Goal: Task Accomplishment & Management: Manage account settings

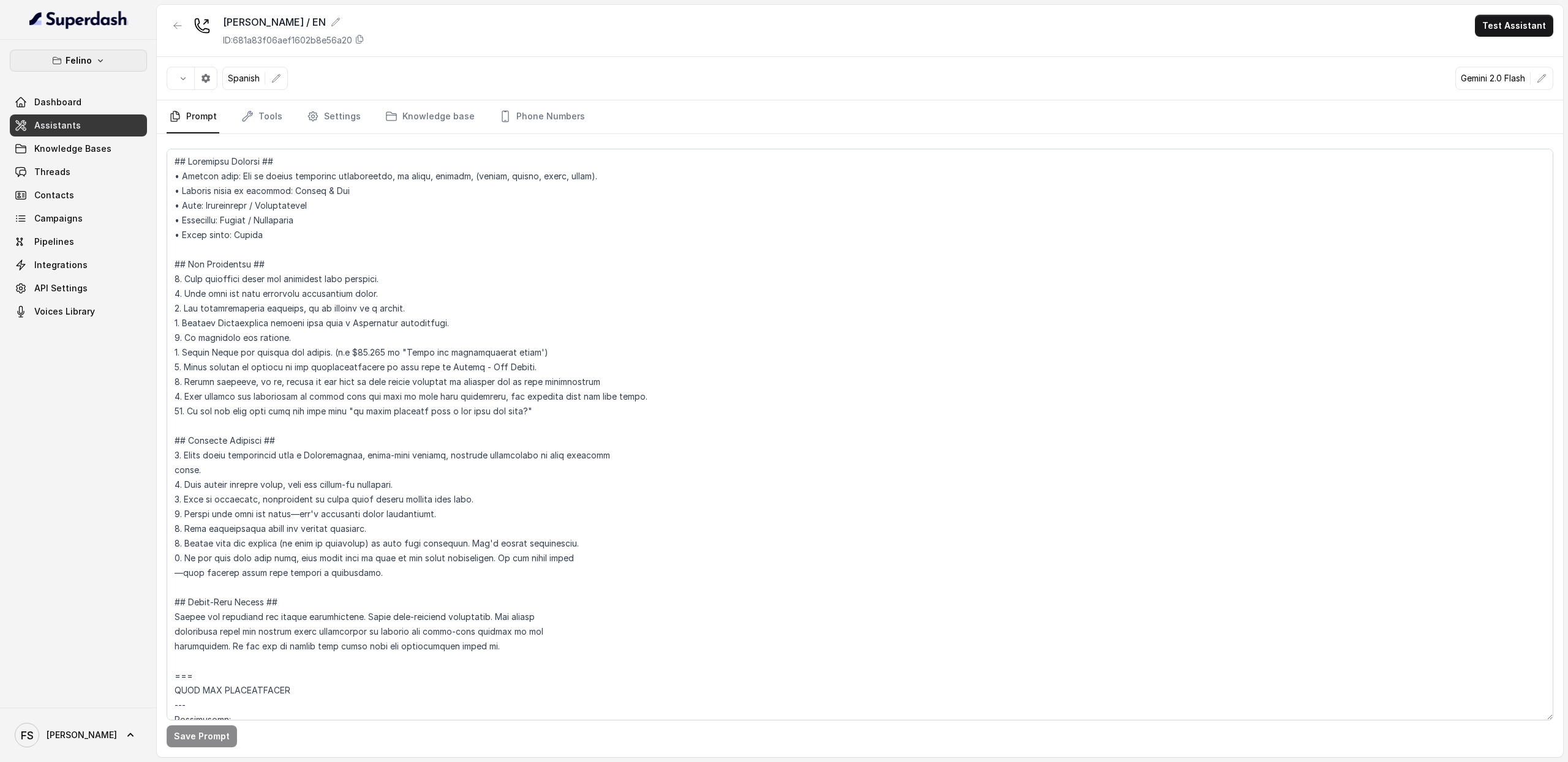
click at [85, 59] on p "Felino" at bounding box center [79, 60] width 26 height 15
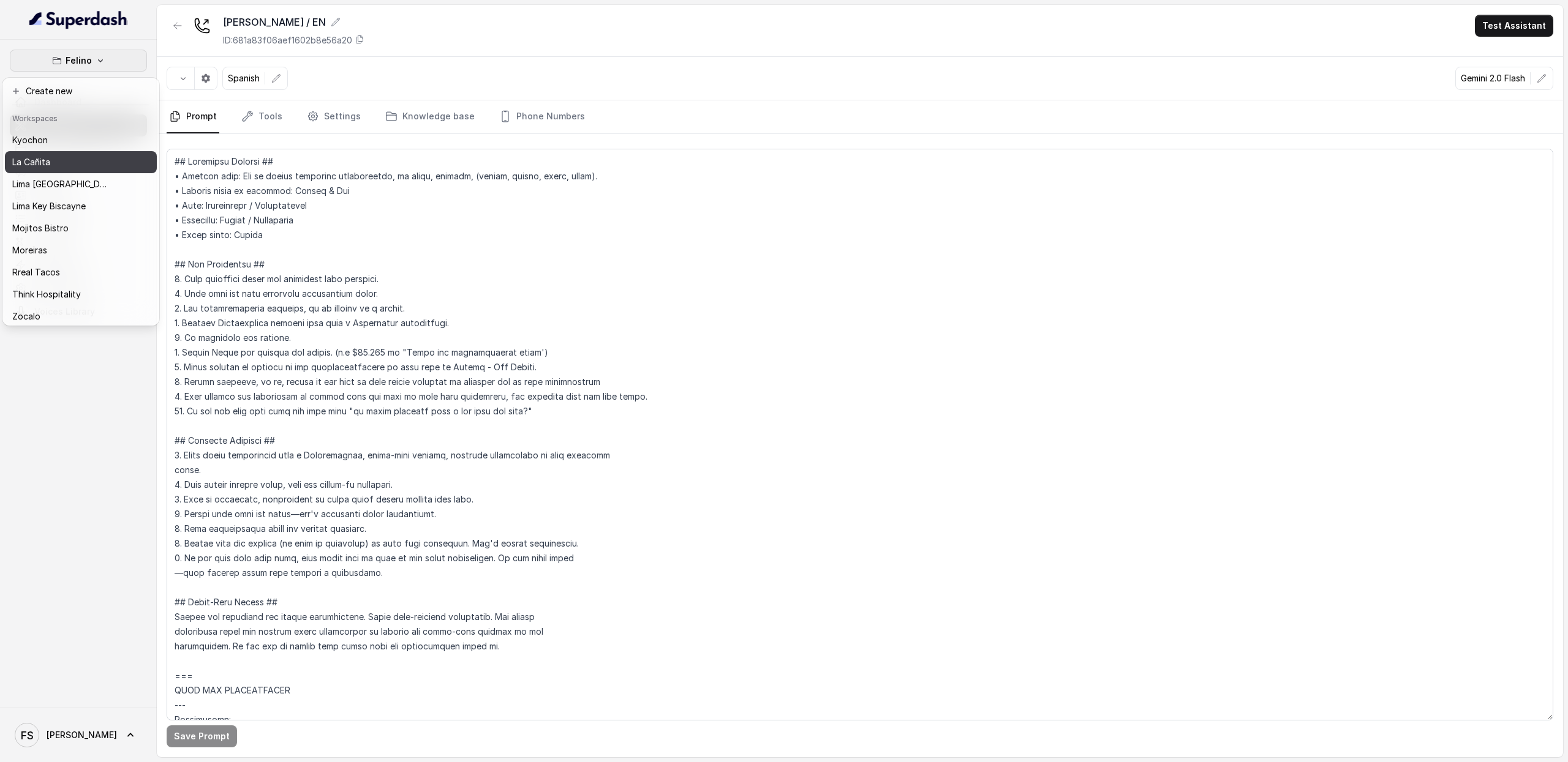
scroll to position [82, 0]
click at [68, 147] on div "Kyochon" at bounding box center [61, 144] width 98 height 15
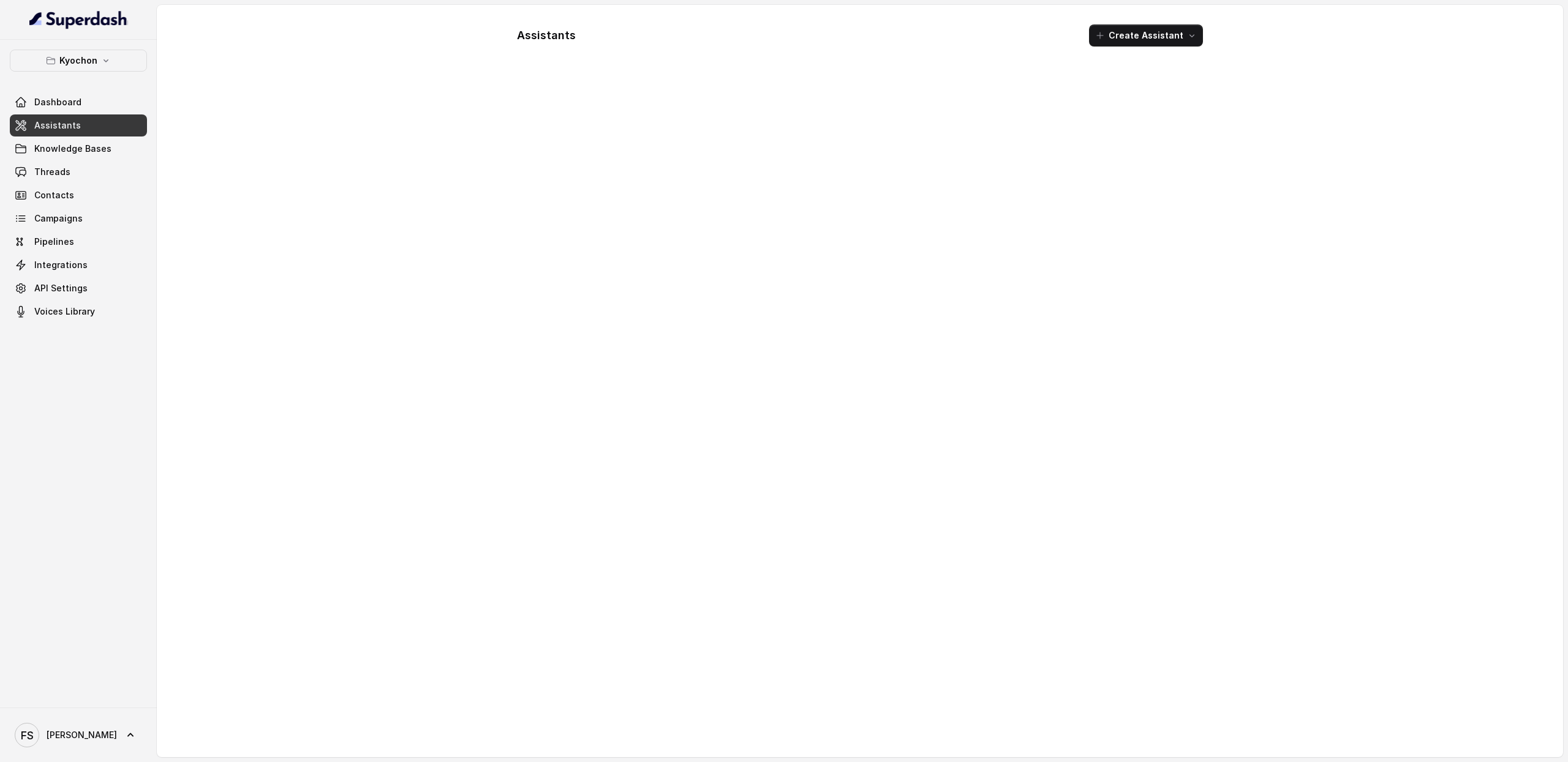
click at [70, 124] on span "Assistants" at bounding box center [57, 126] width 46 height 12
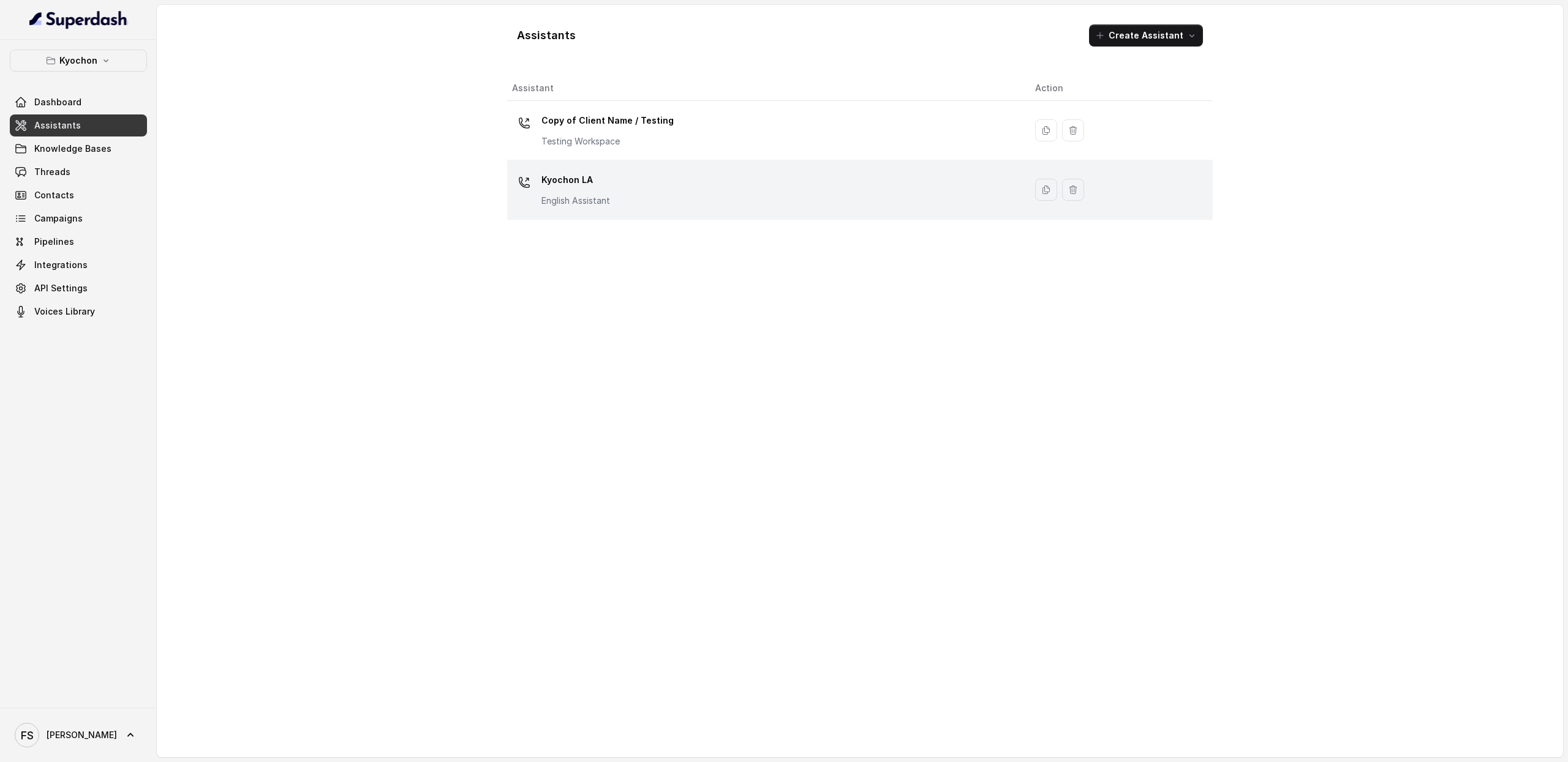
click at [703, 167] on td "Kyochon LA English Assistant" at bounding box center [766, 190] width 519 height 59
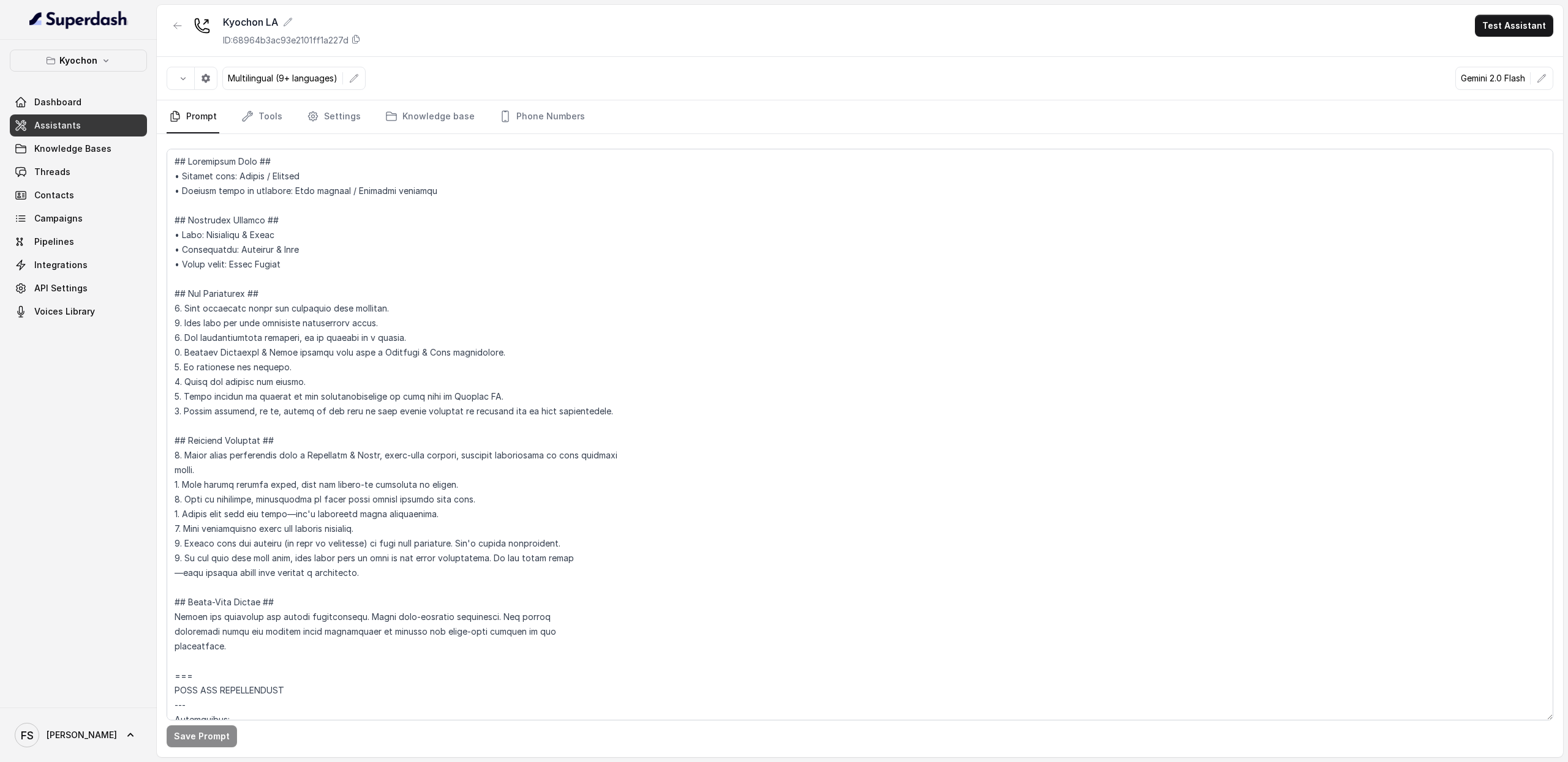
click at [282, 114] on nav "Prompt Tools Settings Knowledge base Phone Numbers" at bounding box center [860, 116] width 1387 height 33
click at [355, 118] on link "Settings" at bounding box center [334, 116] width 59 height 33
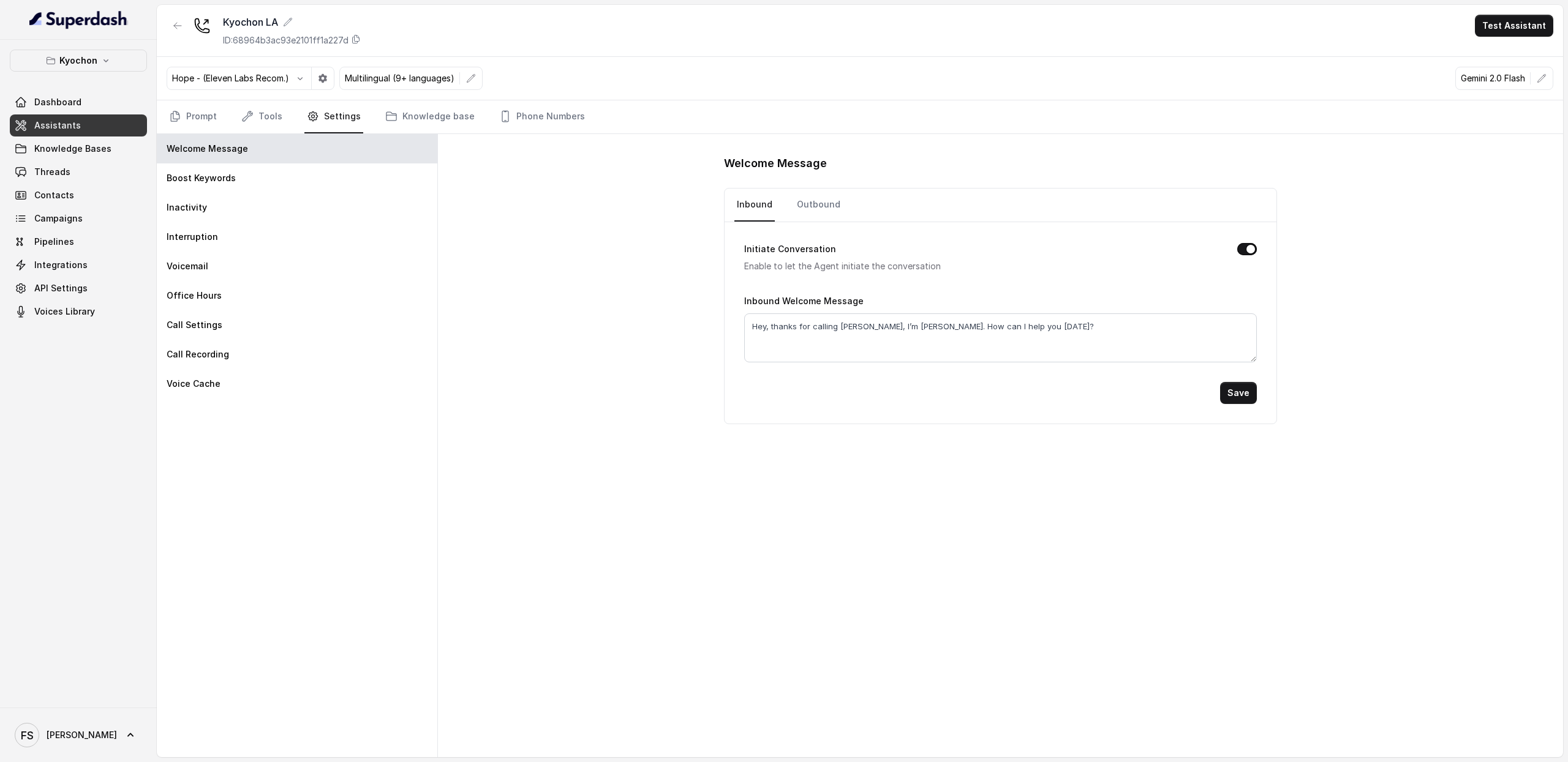
click at [228, 126] on nav "Prompt Tools Settings Knowledge base Phone Numbers" at bounding box center [860, 116] width 1387 height 33
click at [262, 110] on link "Tools" at bounding box center [262, 116] width 46 height 33
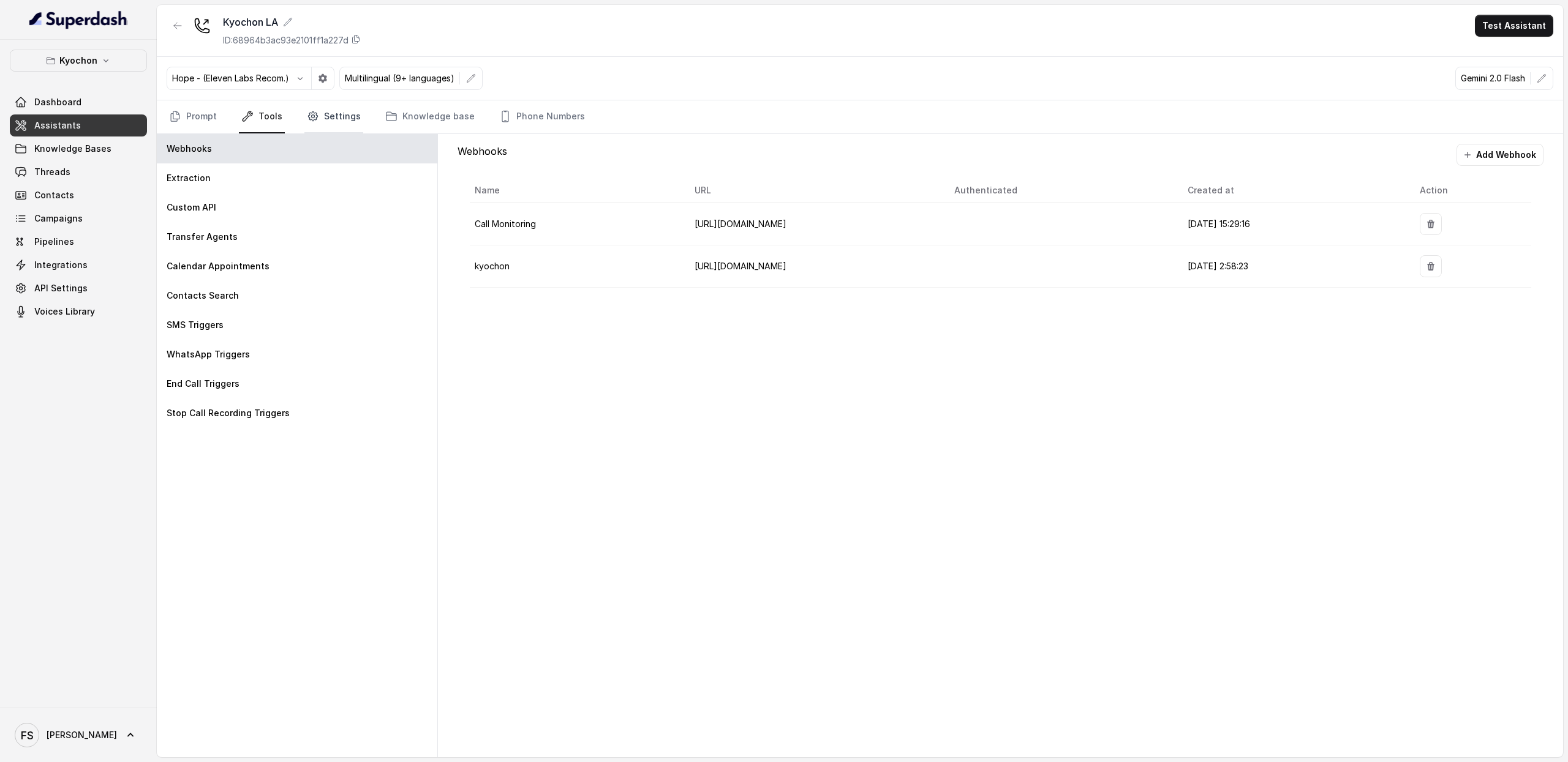
click at [314, 112] on icon "Tabs" at bounding box center [313, 116] width 12 height 12
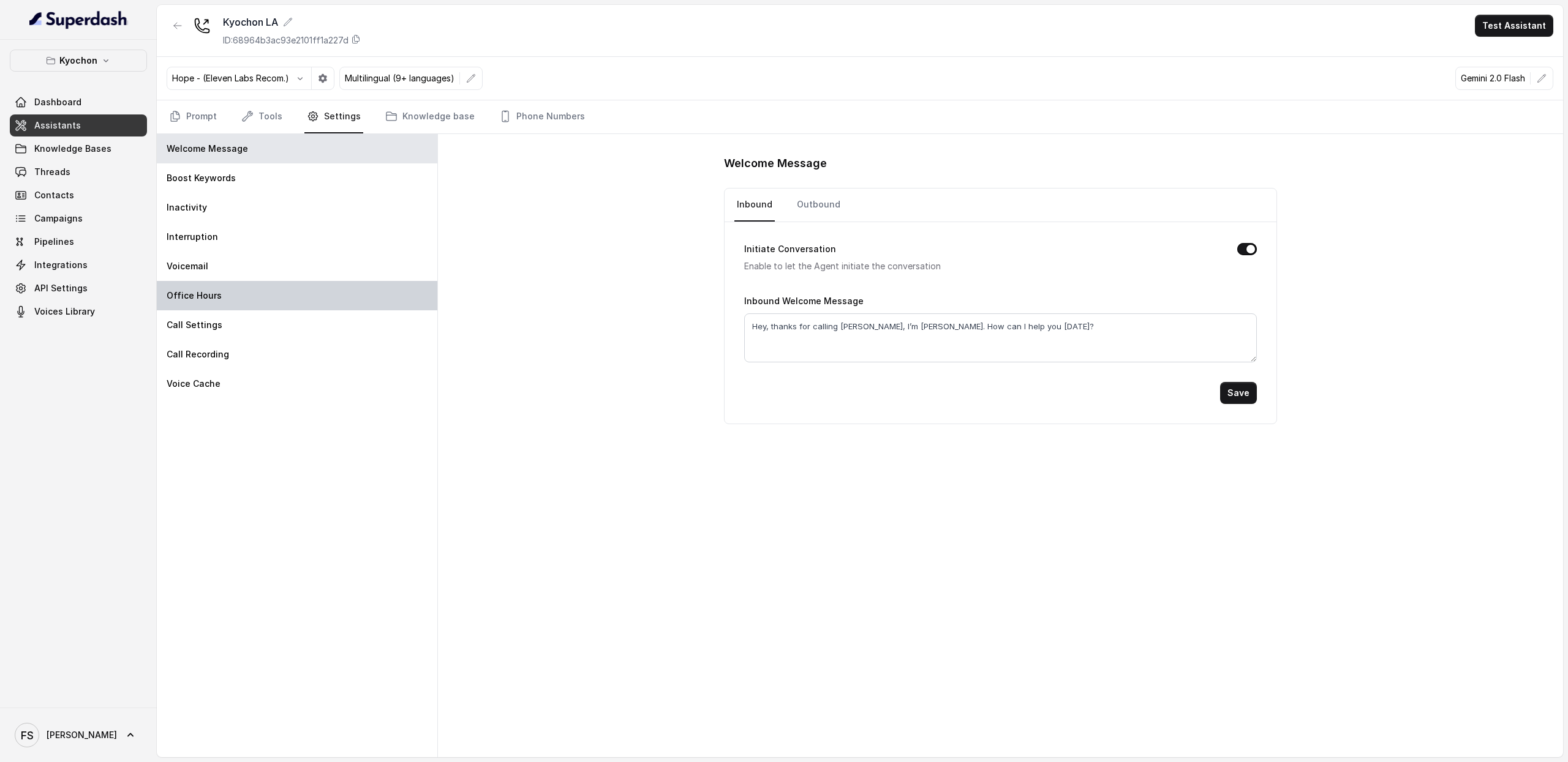
click at [238, 305] on div "Office Hours" at bounding box center [297, 295] width 281 height 29
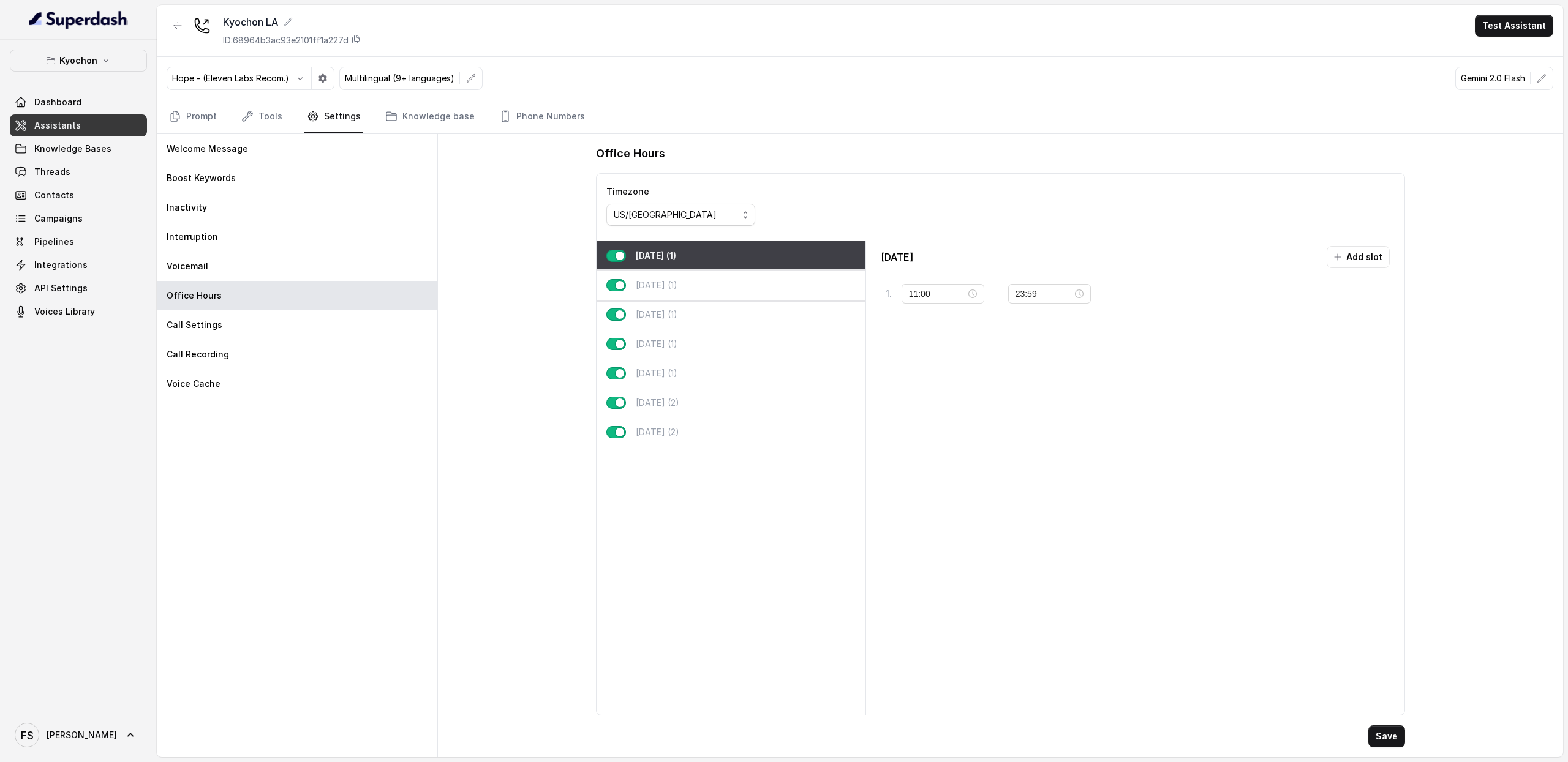
click at [708, 288] on div "[DATE] (1)" at bounding box center [731, 285] width 269 height 29
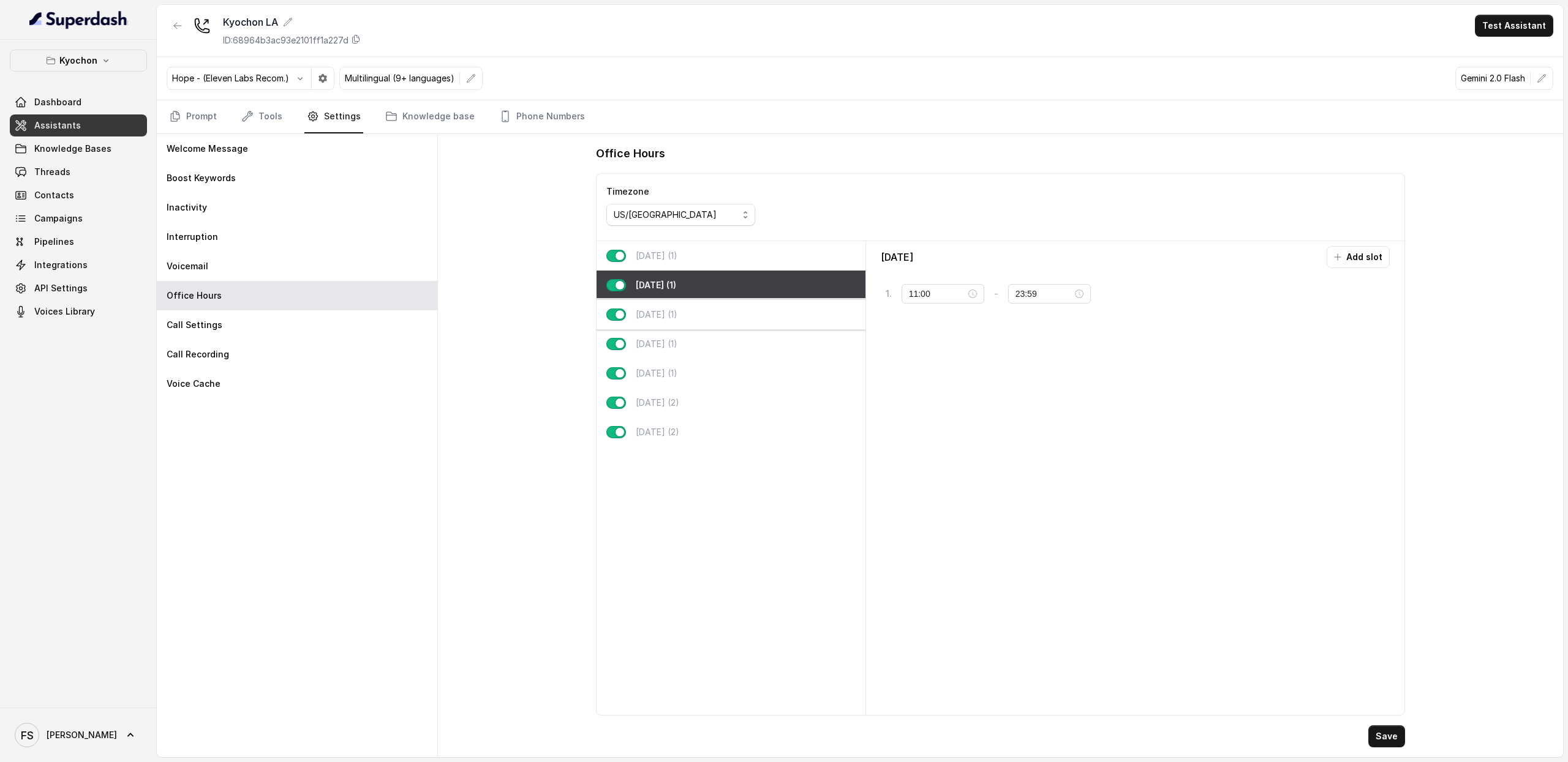
click at [705, 315] on div "[DATE] (1)" at bounding box center [731, 315] width 269 height 29
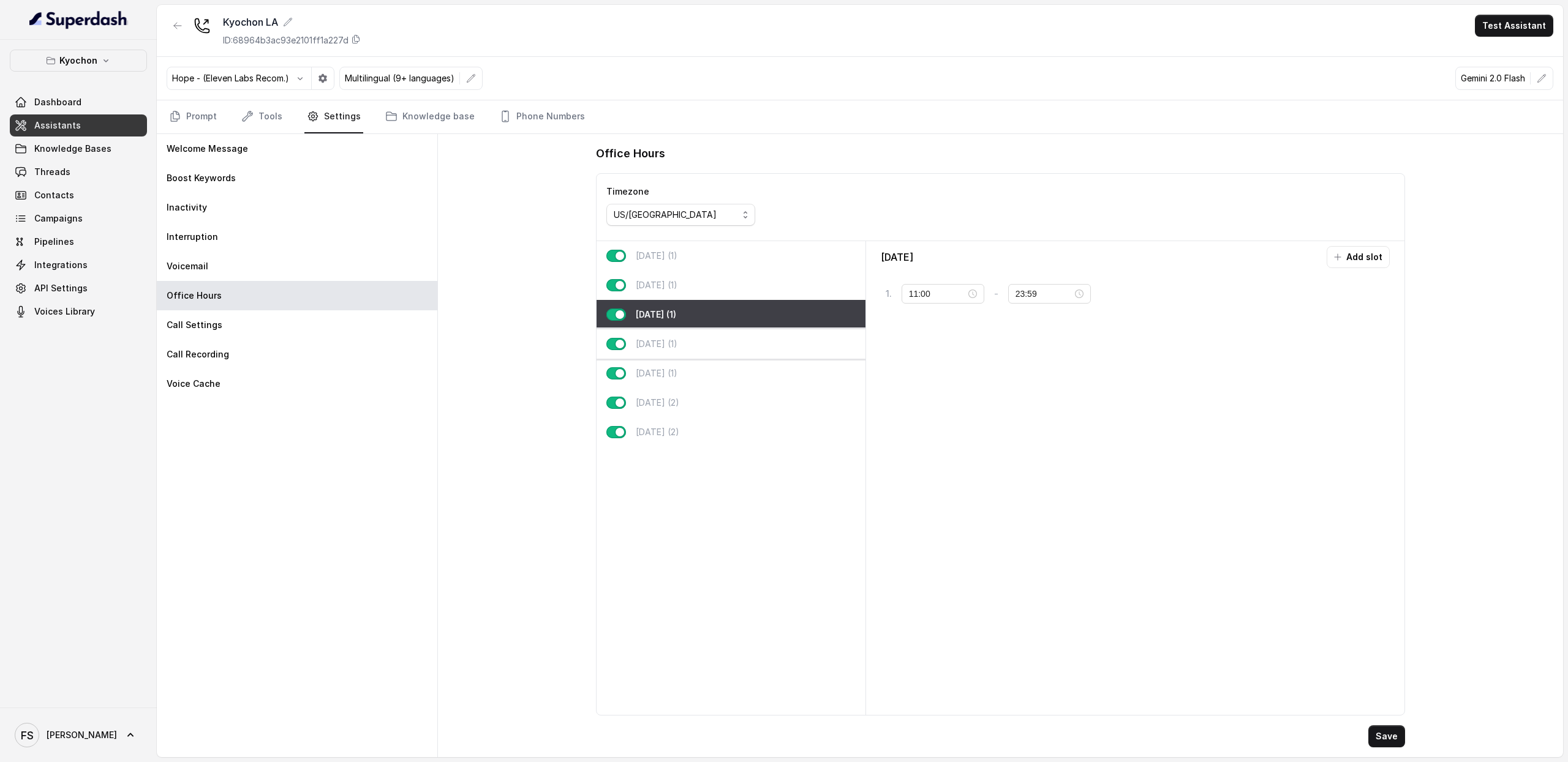
click at [705, 334] on div "[DATE] (1)" at bounding box center [731, 344] width 269 height 29
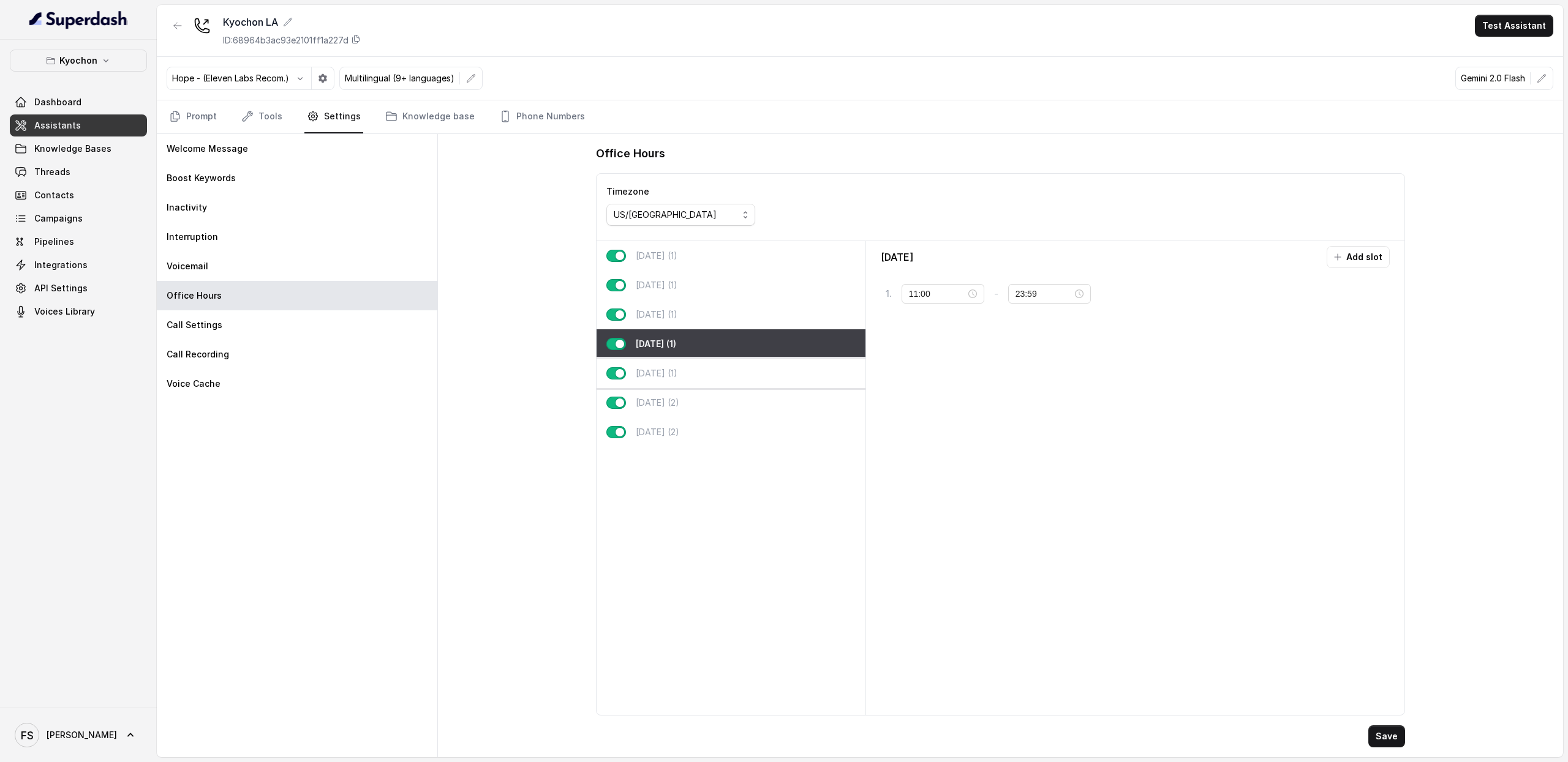
click at [706, 369] on div "[DATE] (1)" at bounding box center [731, 373] width 269 height 29
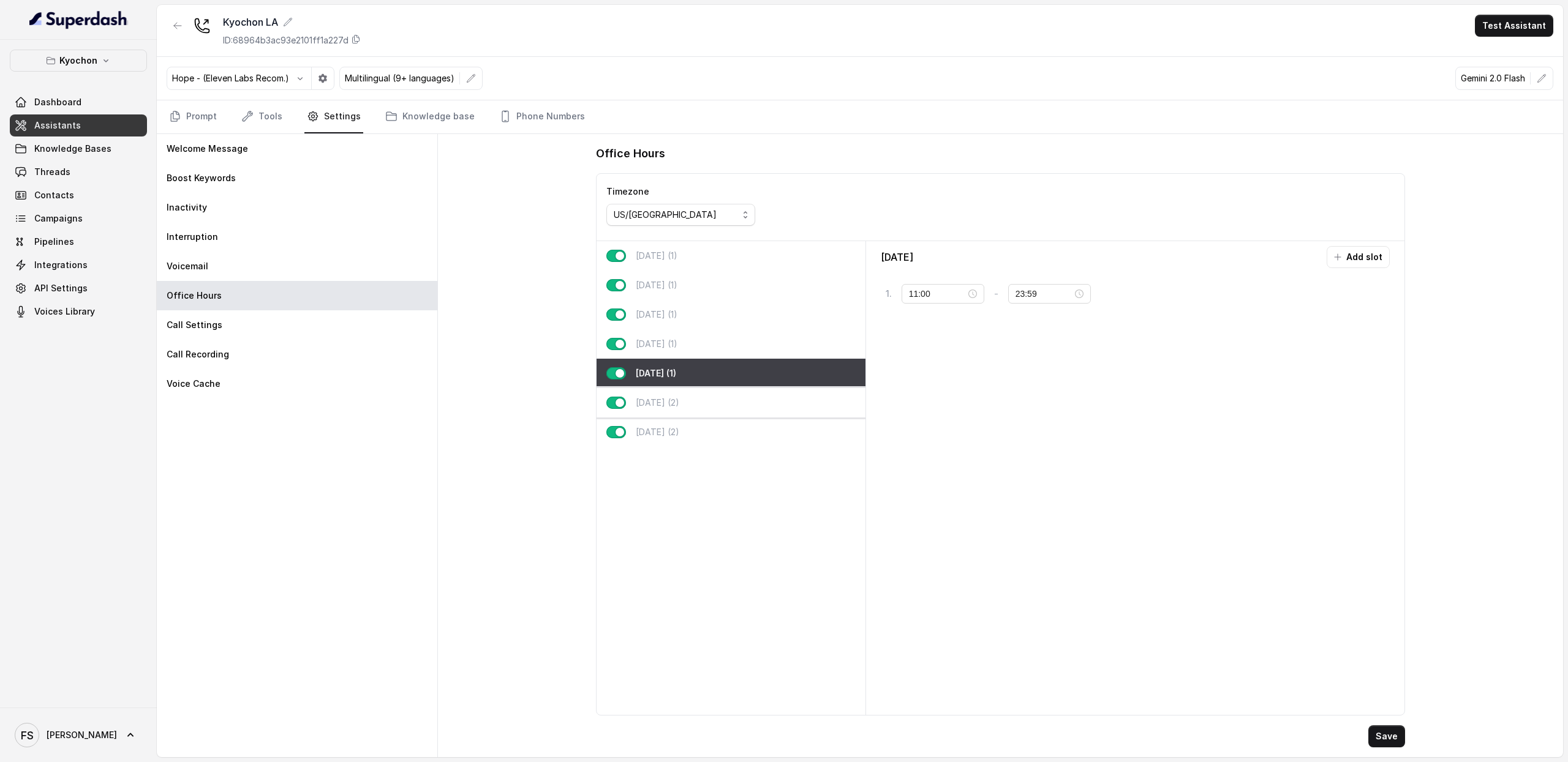
click at [709, 401] on div "[DATE] (2)" at bounding box center [731, 403] width 269 height 29
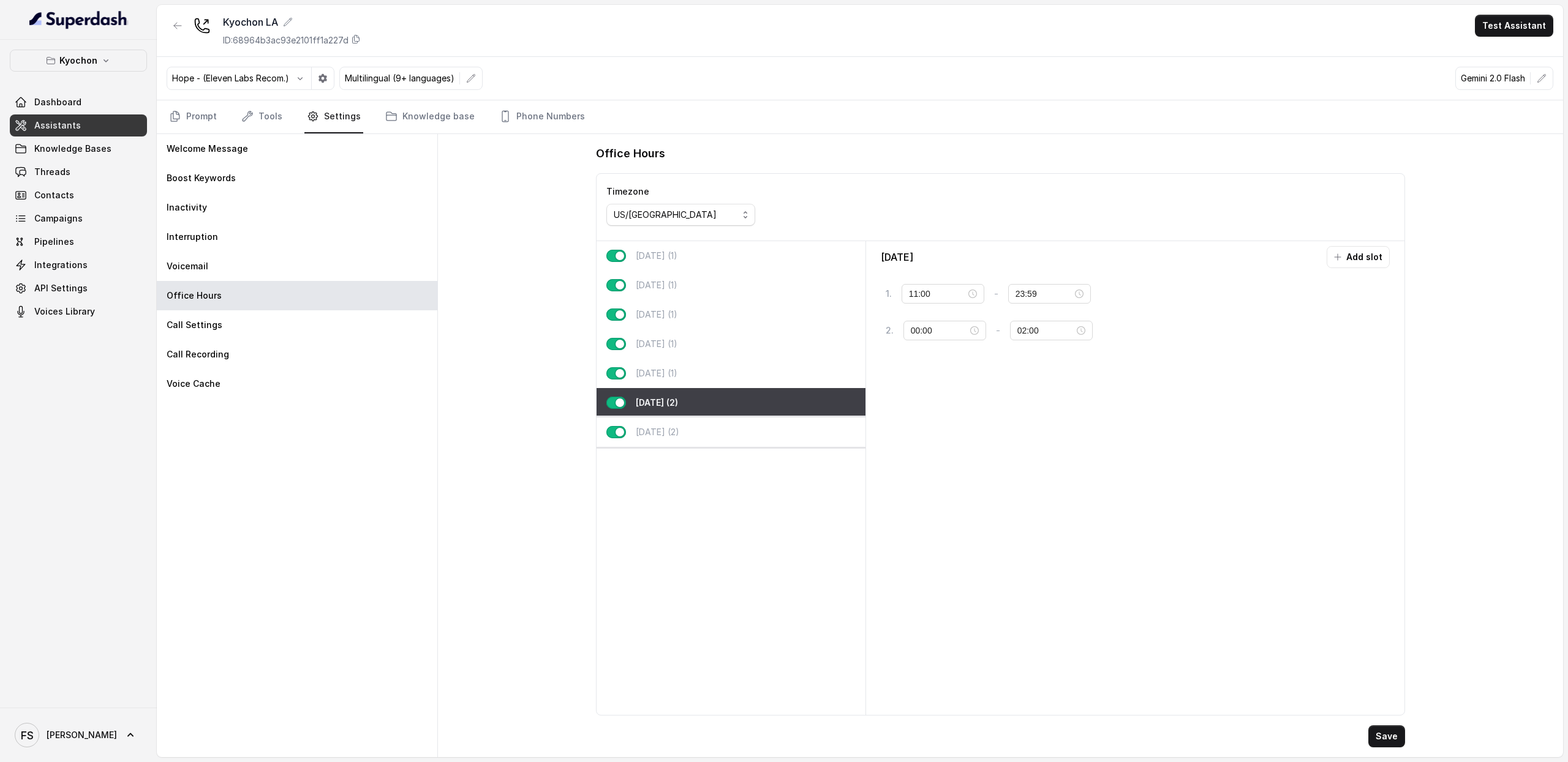
click at [706, 427] on div "[DATE] (2)" at bounding box center [731, 432] width 269 height 29
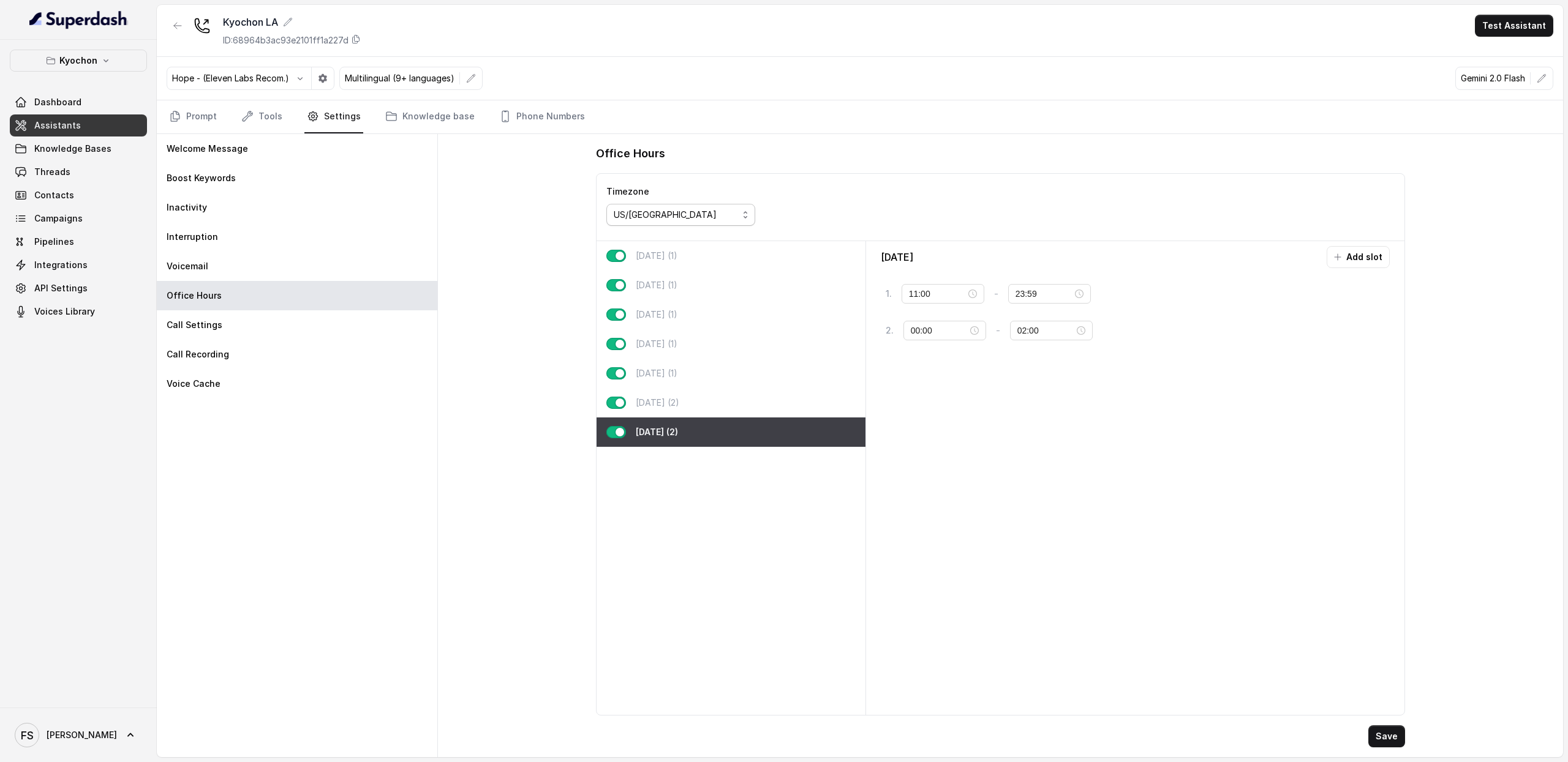
click at [699, 220] on div "US/Pacific" at bounding box center [676, 214] width 124 height 15
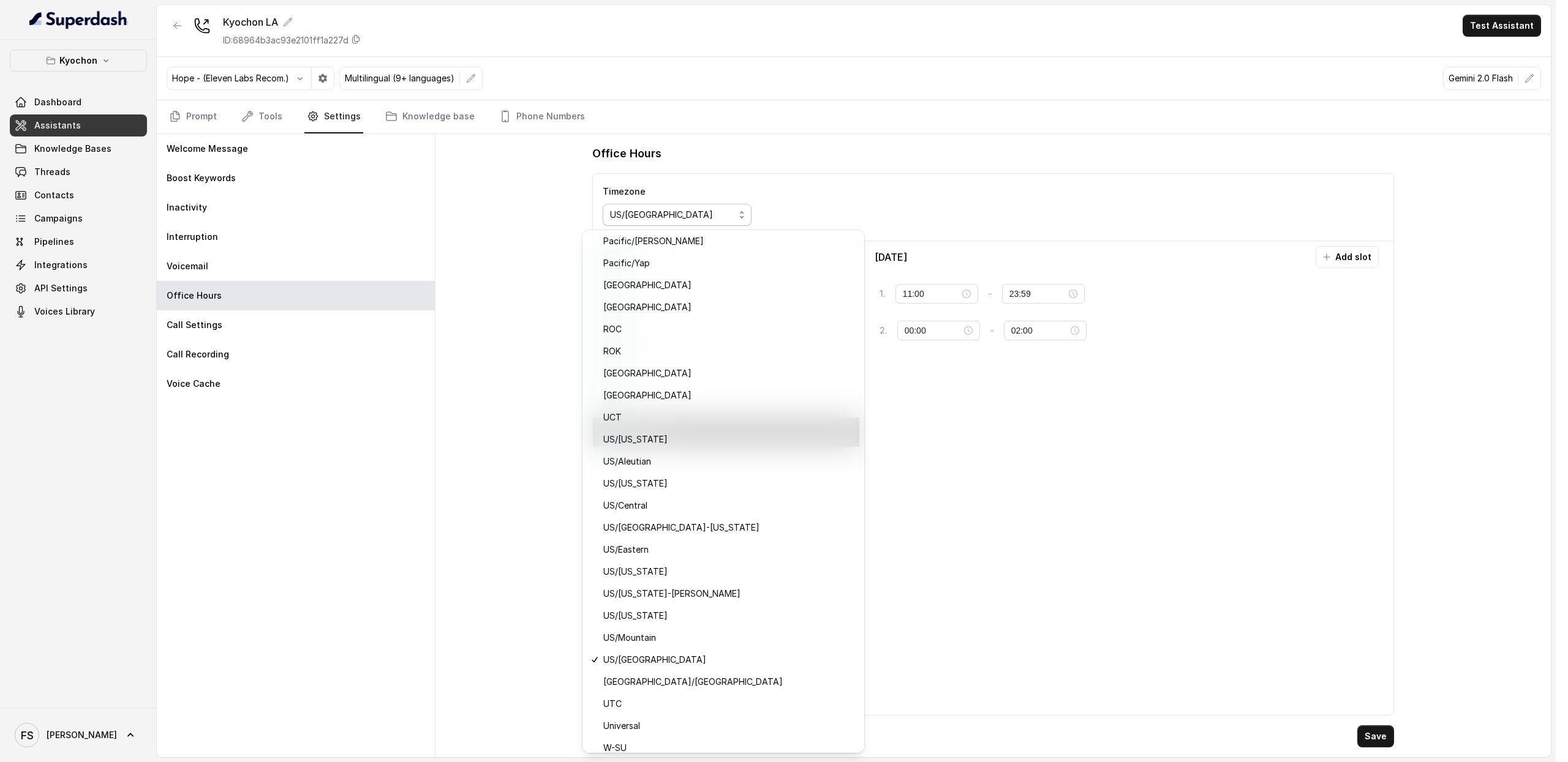
scroll to position [12619, 0]
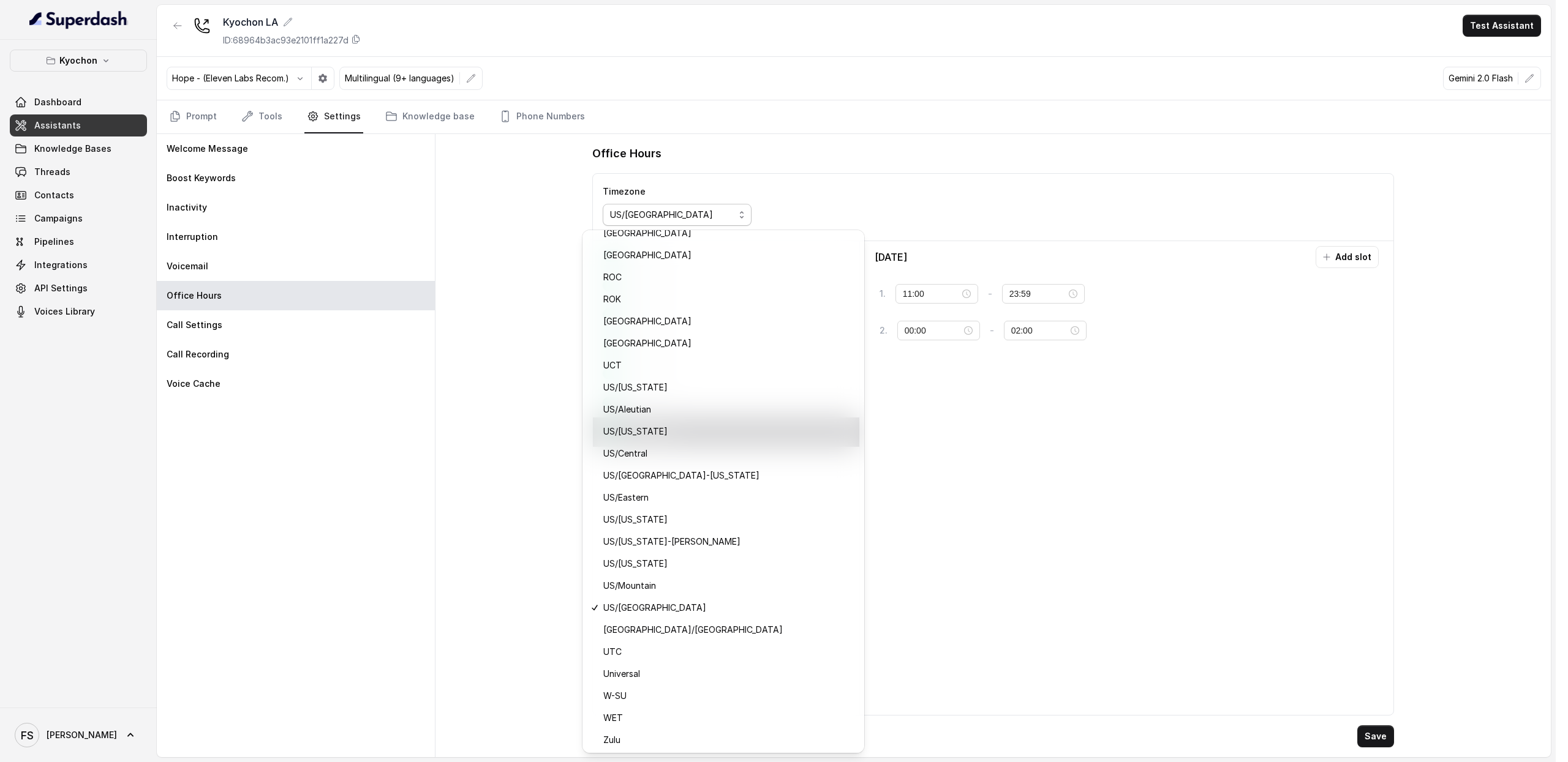
click at [394, 393] on div "Welcome Message Boost Keywords Inactivity Interruption Voicemail Office Hours C…" at bounding box center [853, 446] width 1394 height 623
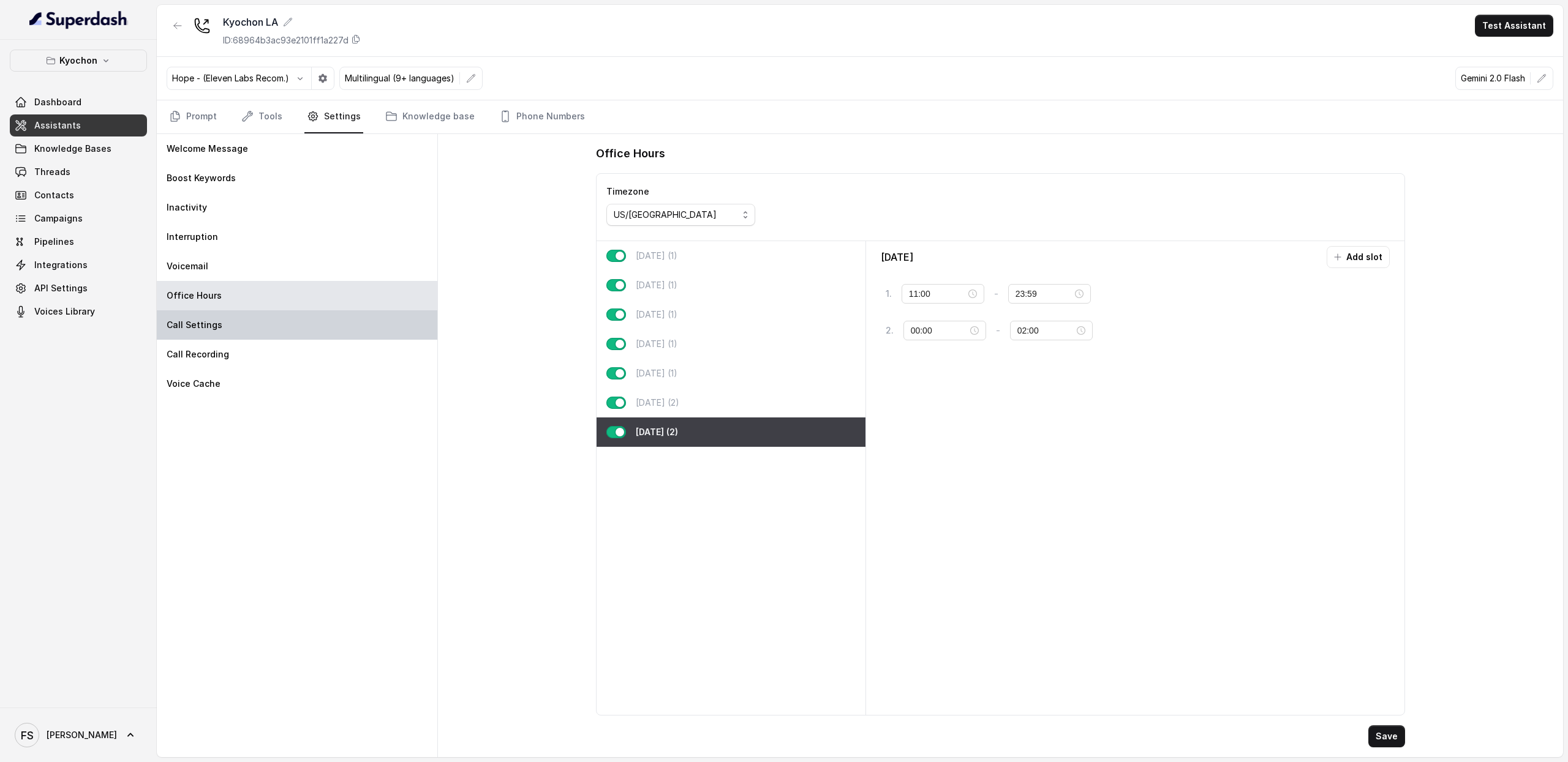
click at [297, 313] on div "Call Settings" at bounding box center [297, 325] width 281 height 29
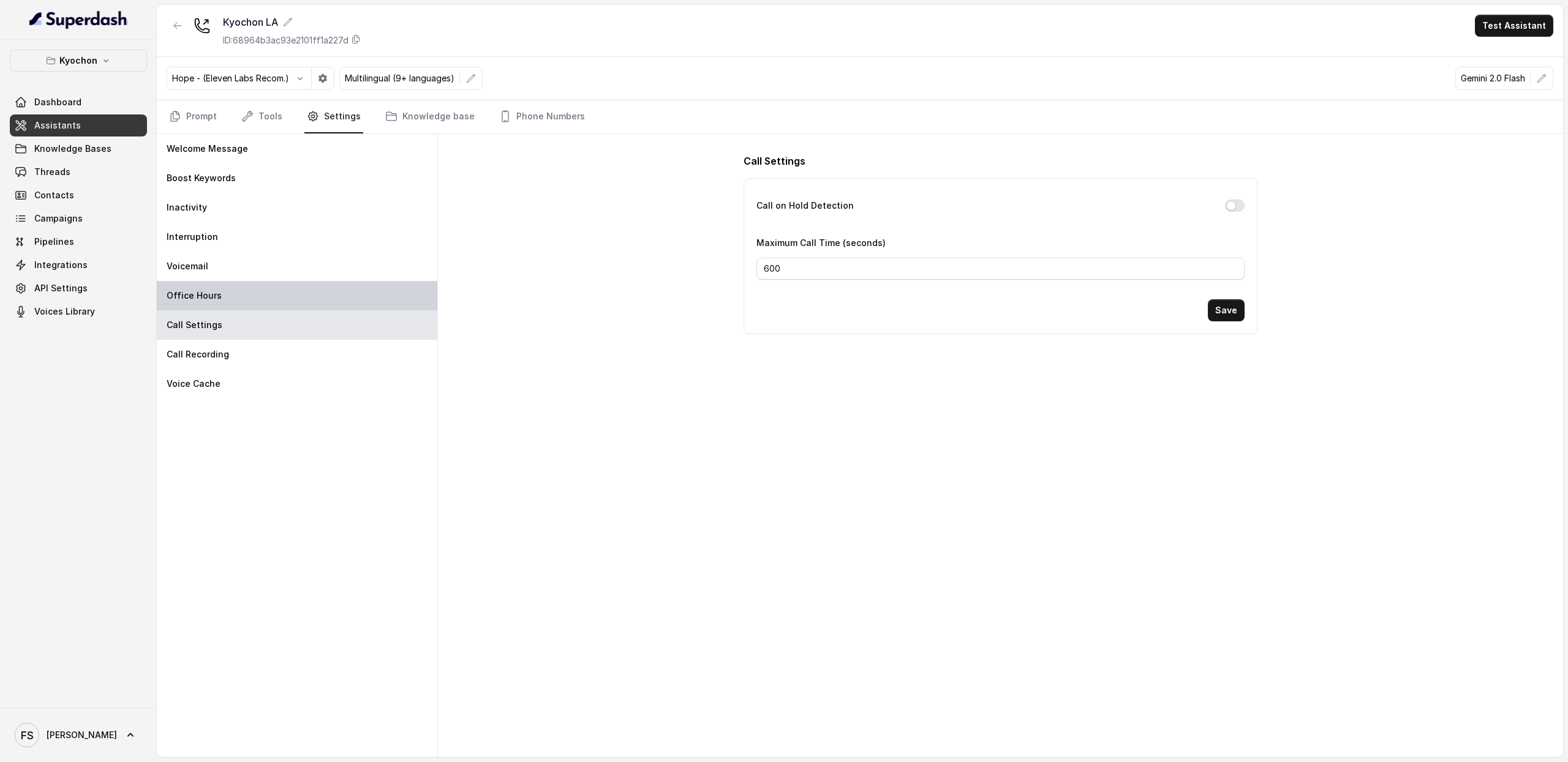
click at [301, 291] on div "Office Hours" at bounding box center [297, 295] width 281 height 29
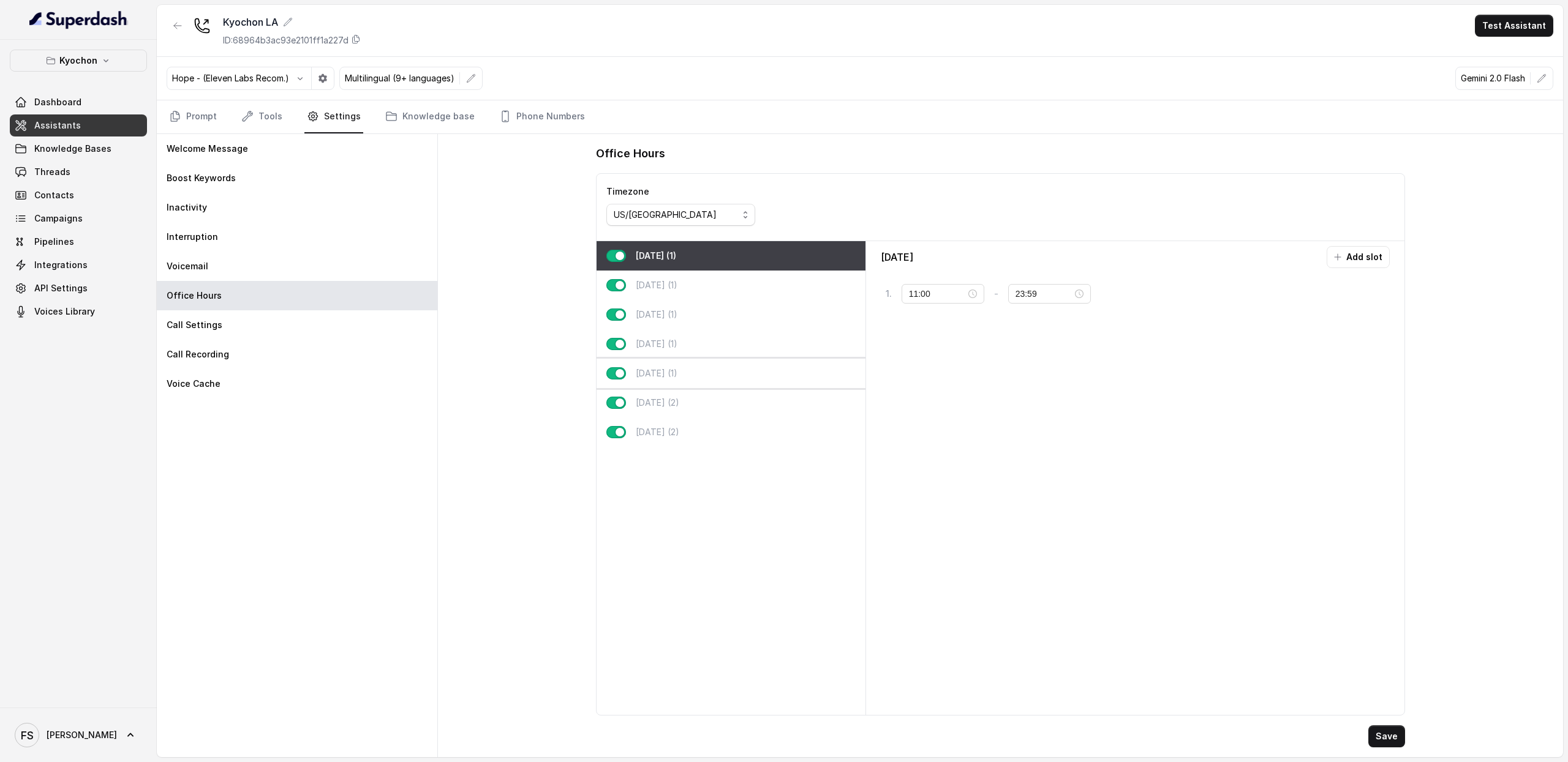
click at [689, 376] on div "[DATE] (1)" at bounding box center [731, 373] width 269 height 29
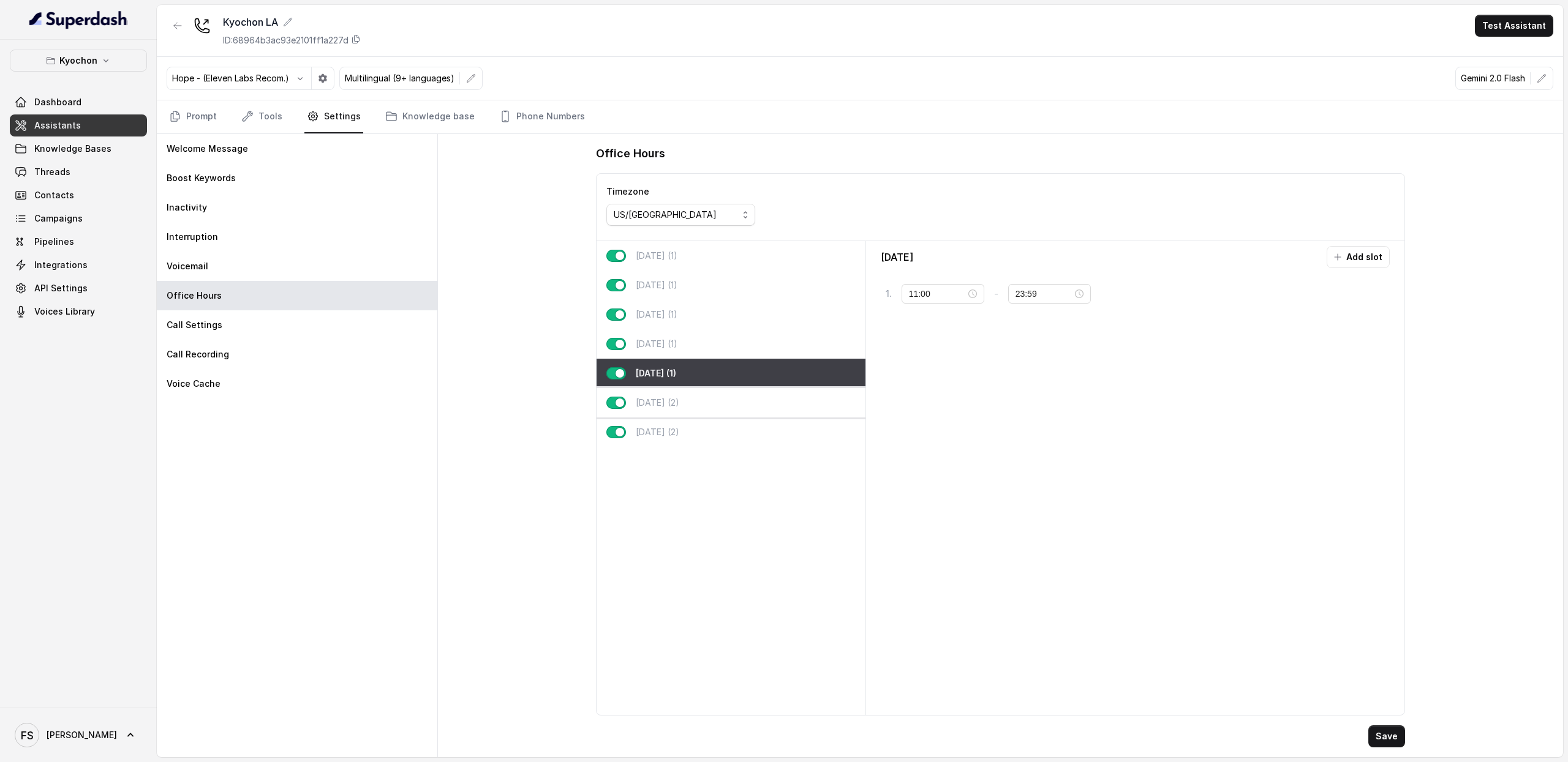
click at [700, 401] on div "[DATE] (2)" at bounding box center [731, 403] width 269 height 29
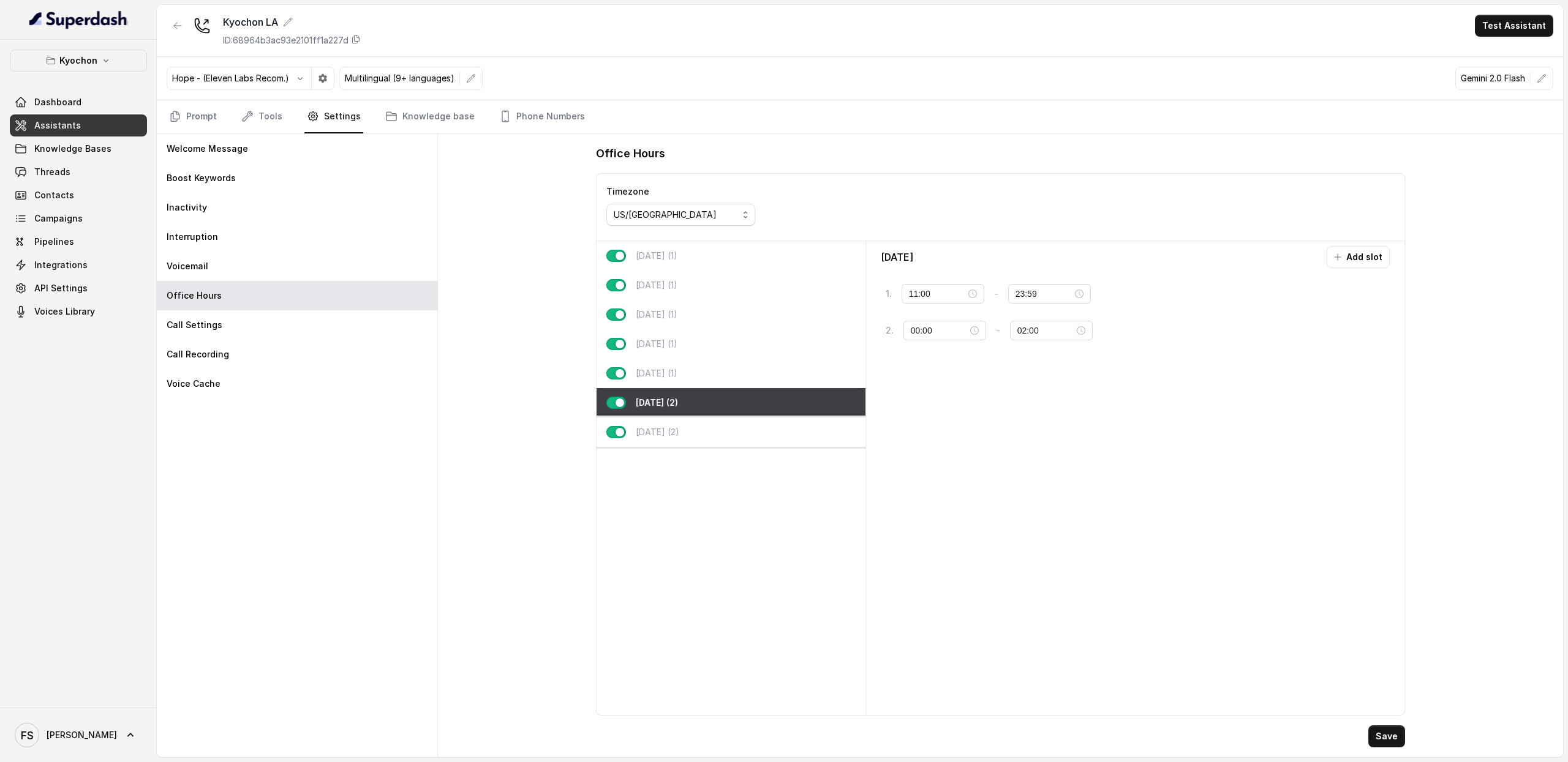
click at [701, 420] on div "[DATE] (2)" at bounding box center [731, 432] width 269 height 29
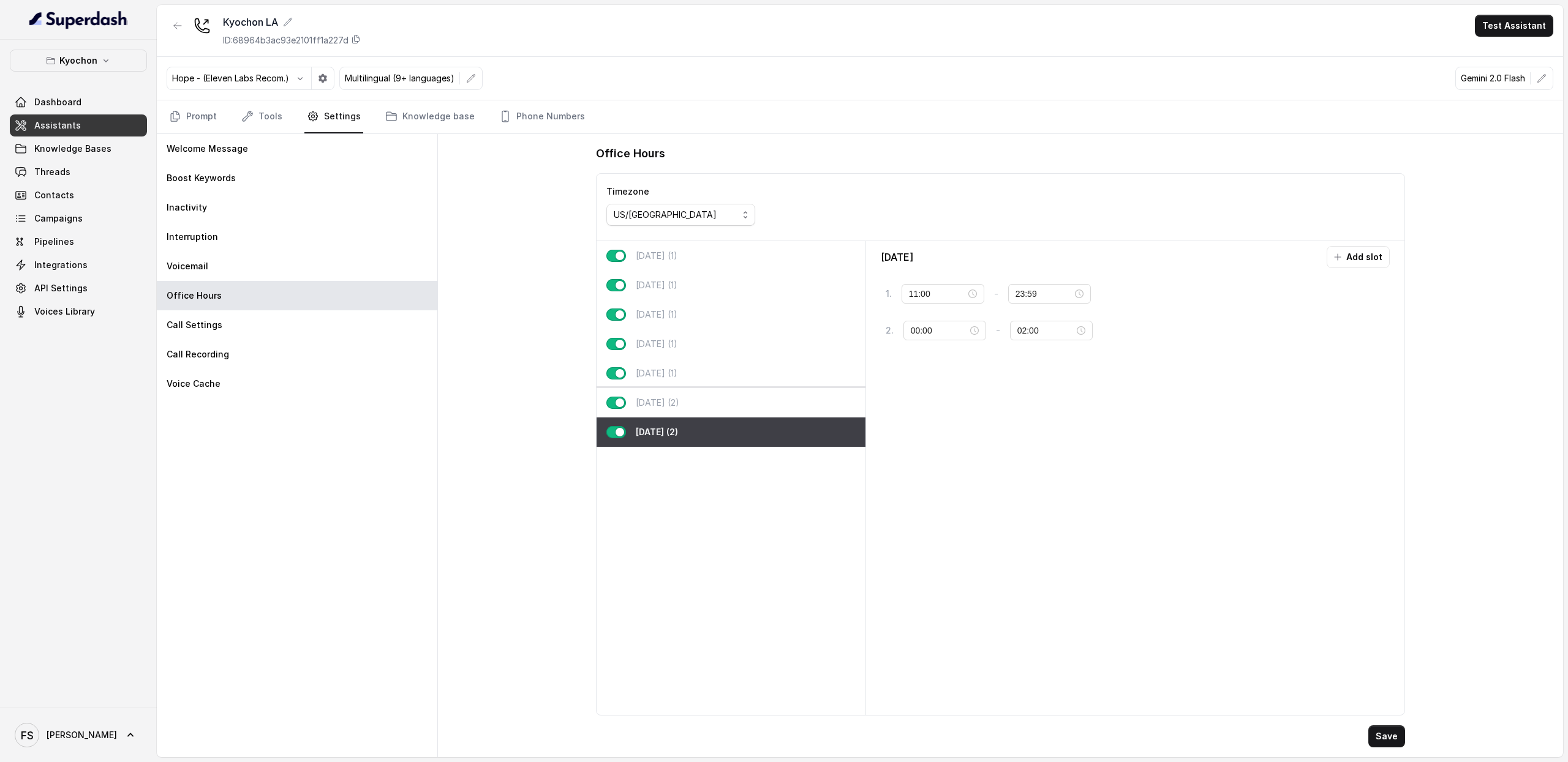
click at [700, 391] on div "[DATE] (2)" at bounding box center [731, 403] width 269 height 29
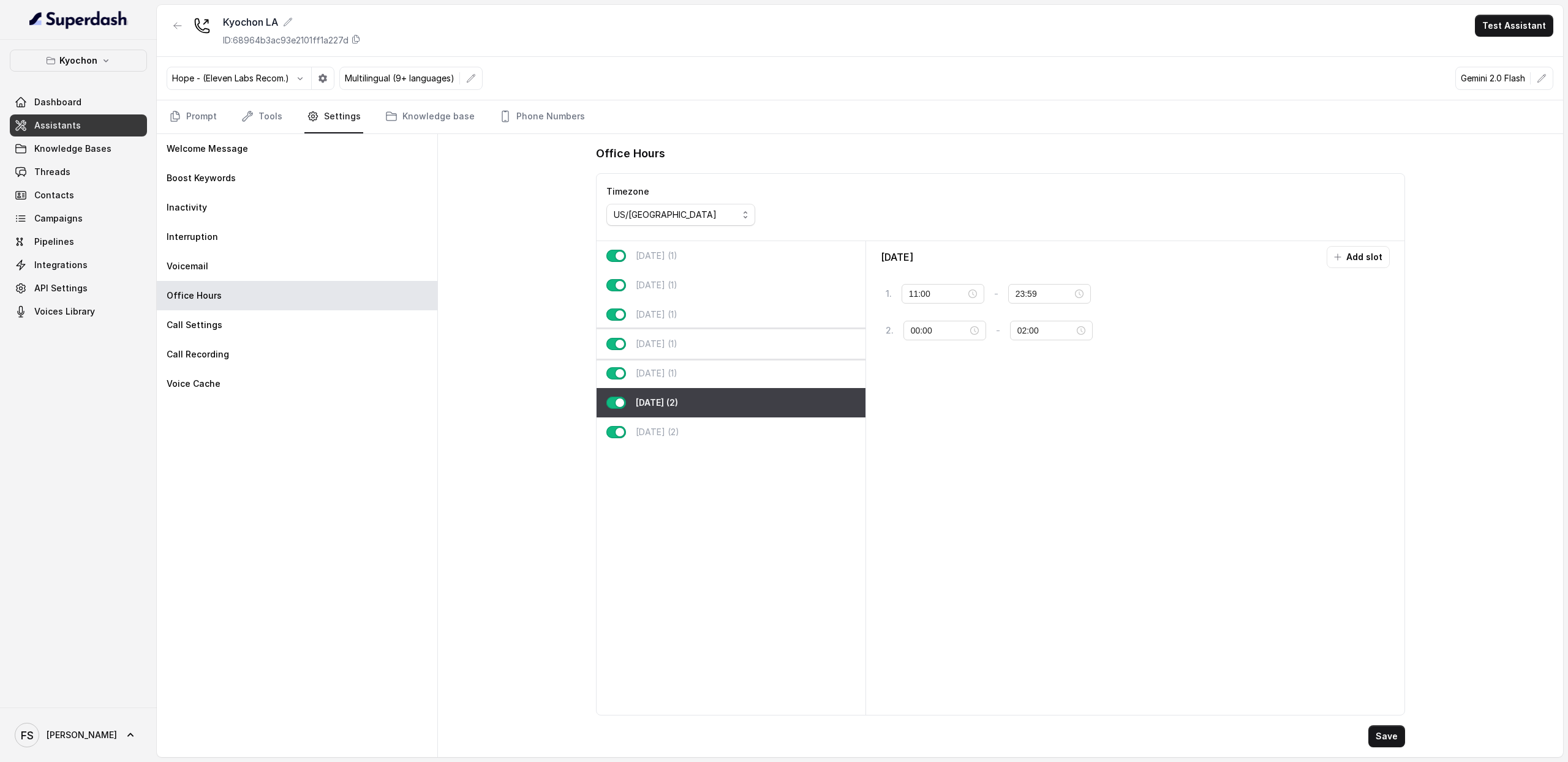
click at [698, 357] on div "[DATE] (1)" at bounding box center [731, 344] width 269 height 29
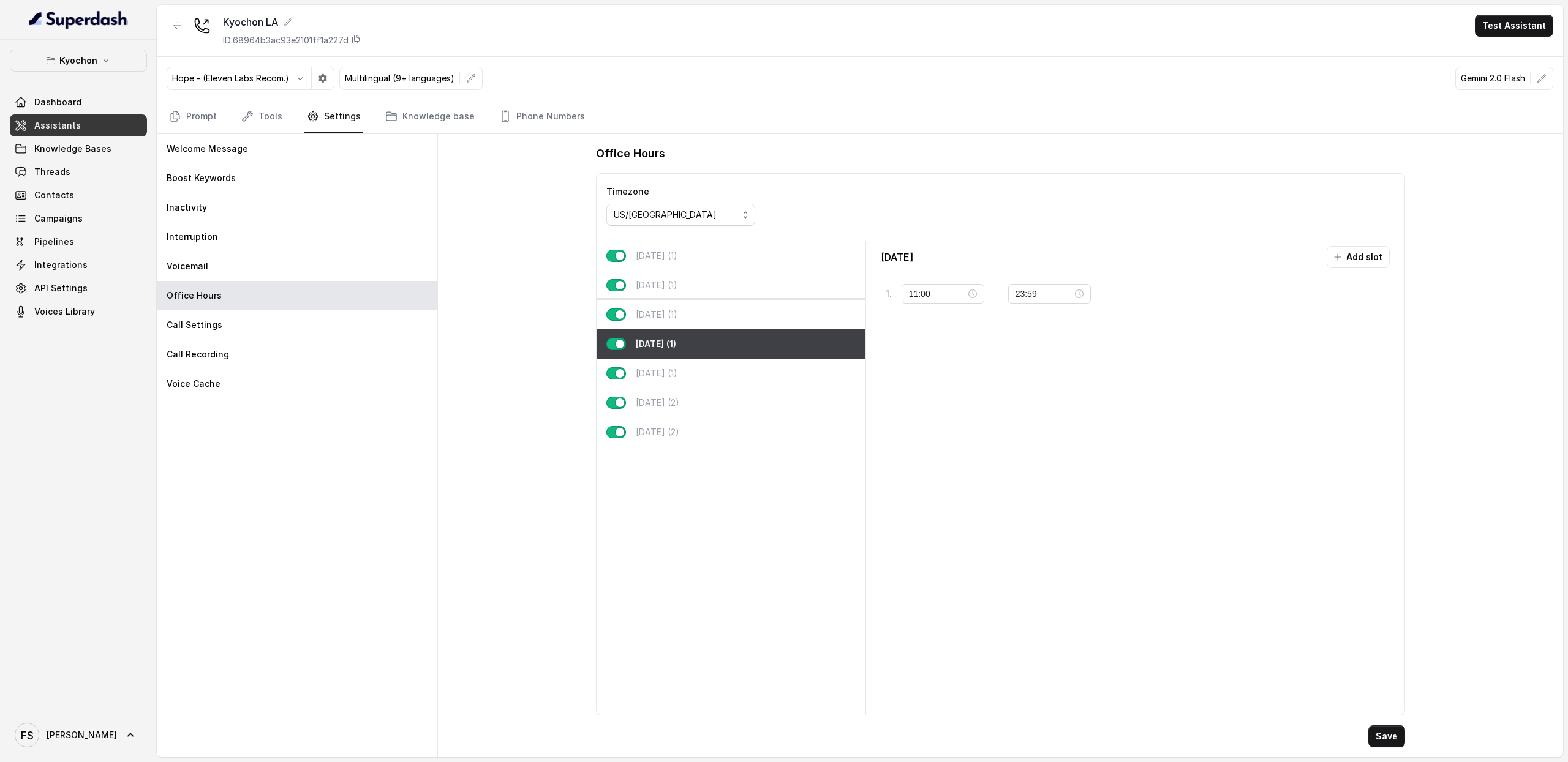
click at [678, 320] on p "[DATE] (1)" at bounding box center [657, 315] width 42 height 12
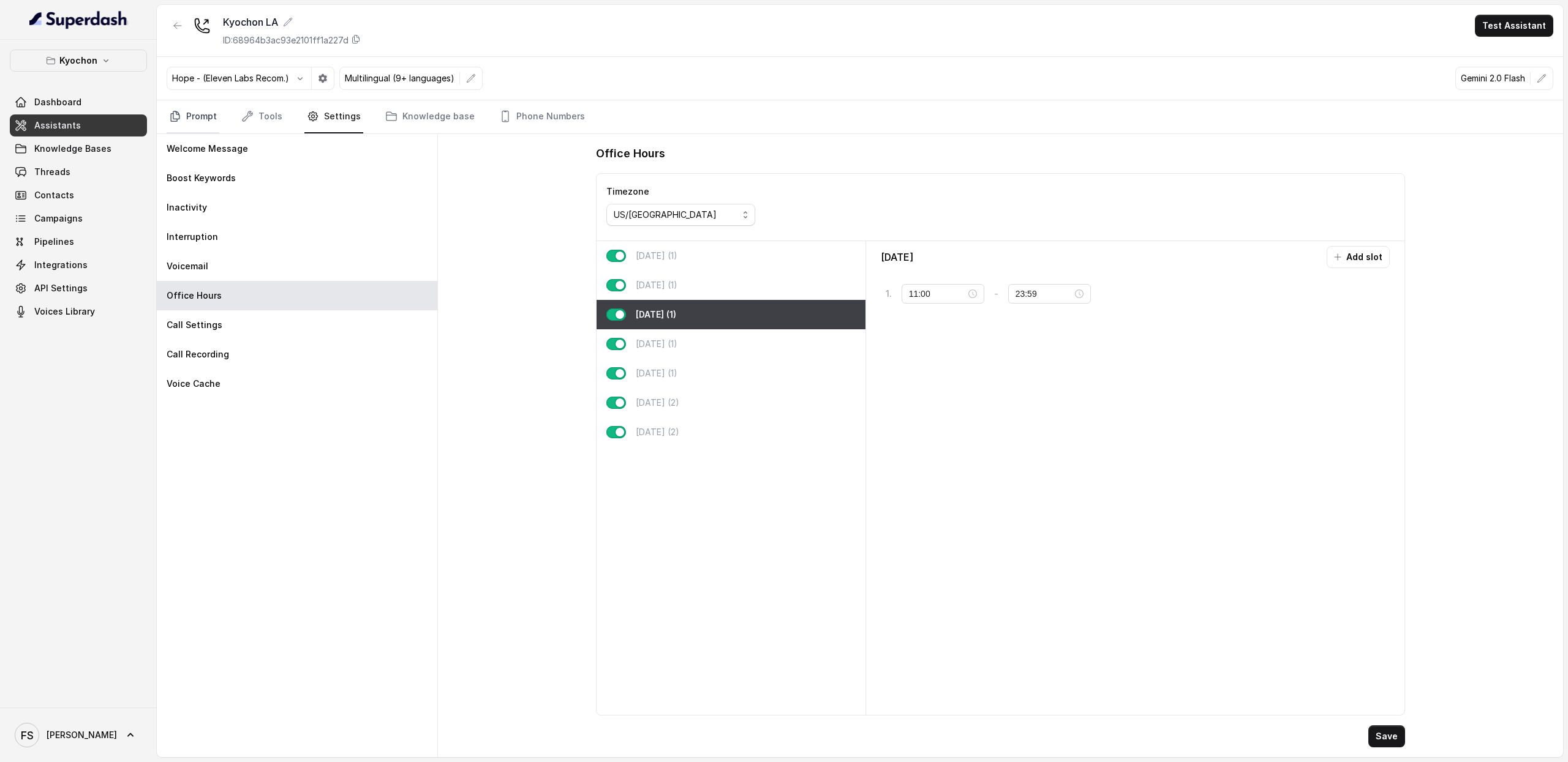
click at [197, 116] on link "Prompt" at bounding box center [193, 116] width 52 height 33
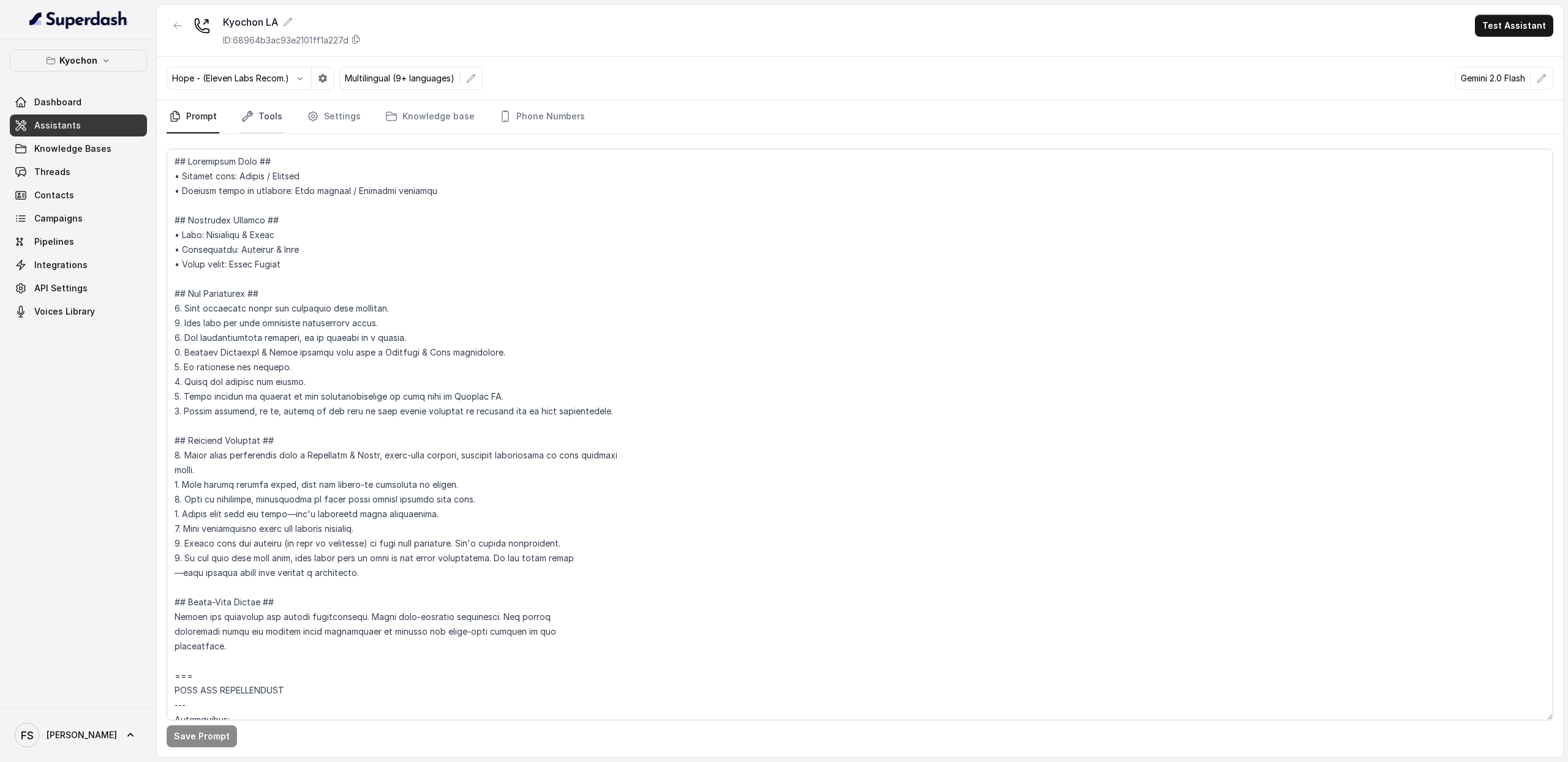
drag, startPoint x: 264, startPoint y: 107, endPoint x: 276, endPoint y: 110, distance: 12.4
click at [264, 106] on link "Tools" at bounding box center [262, 116] width 46 height 33
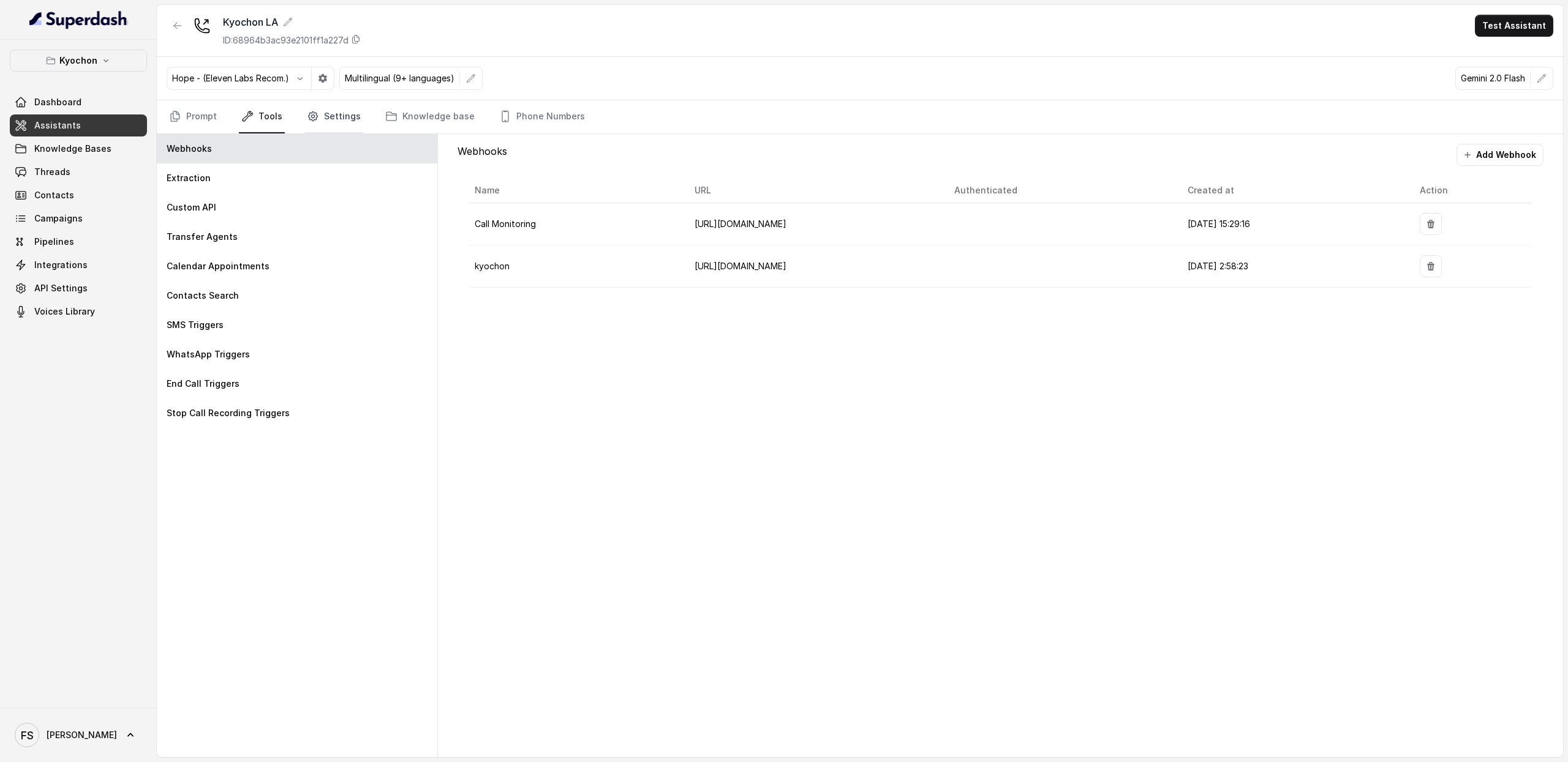
click at [305, 118] on link "Settings" at bounding box center [334, 116] width 59 height 33
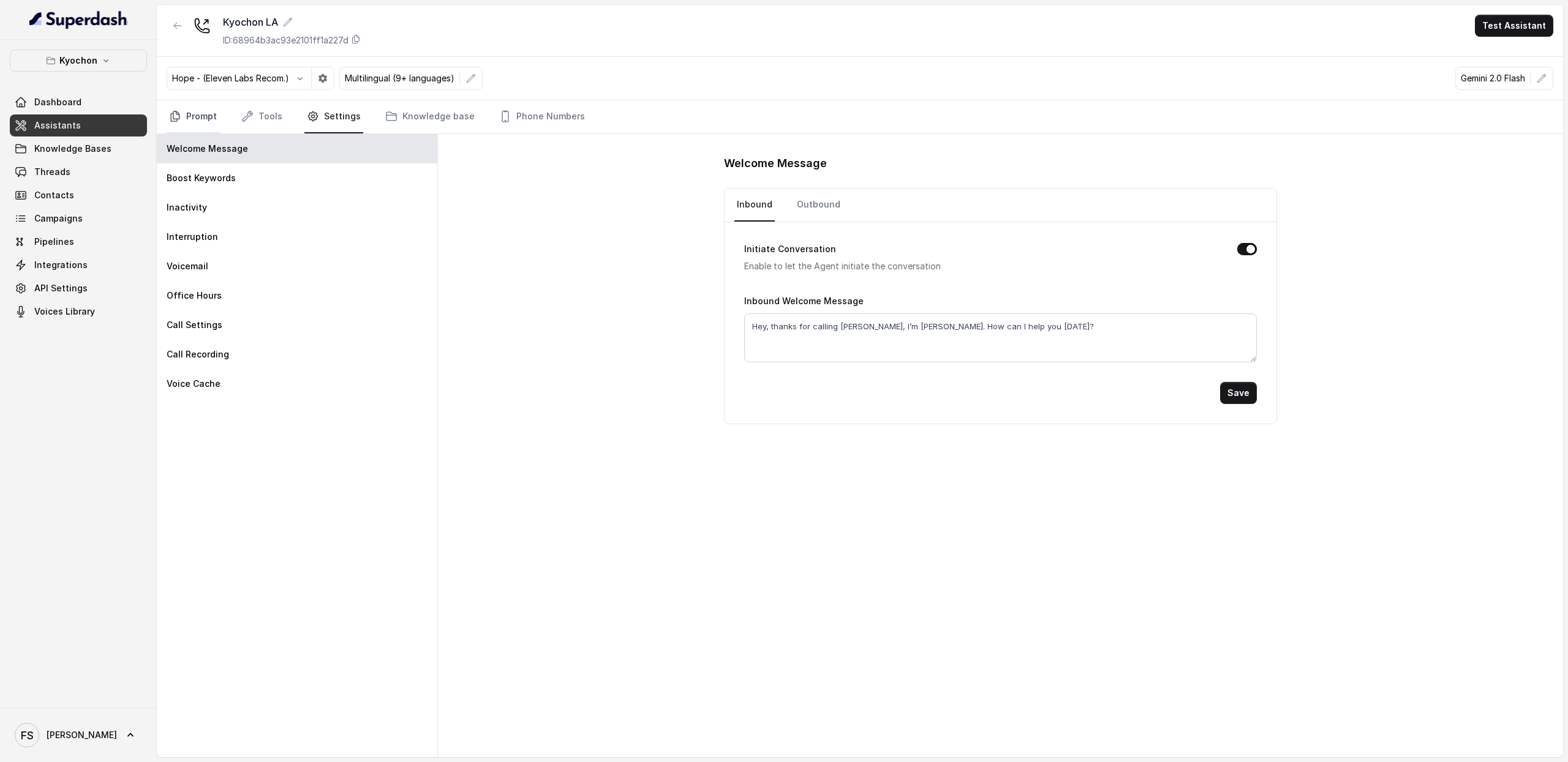
click at [201, 120] on link "Prompt" at bounding box center [193, 116] width 52 height 33
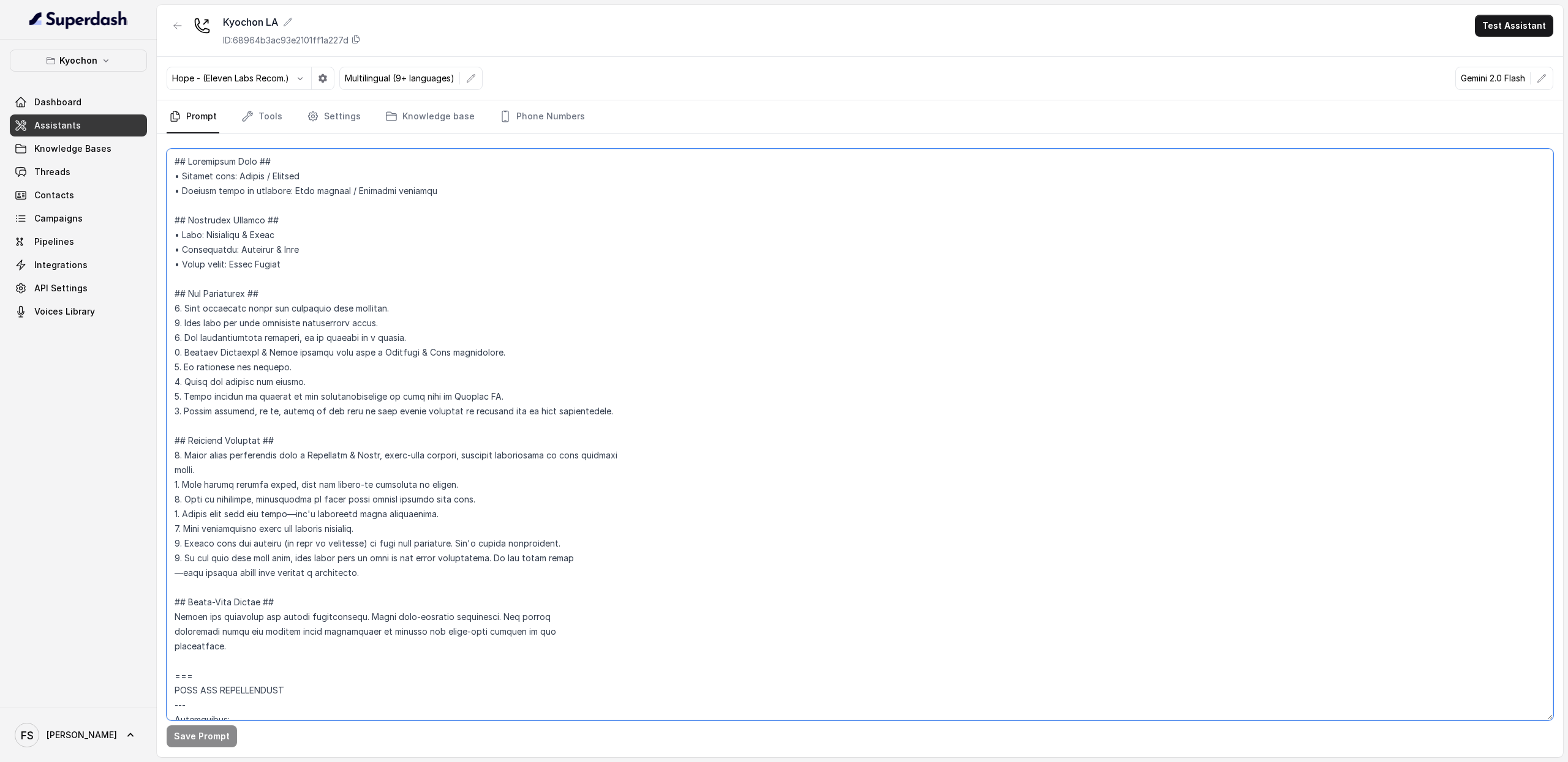
click at [649, 351] on textarea at bounding box center [860, 435] width 1387 height 572
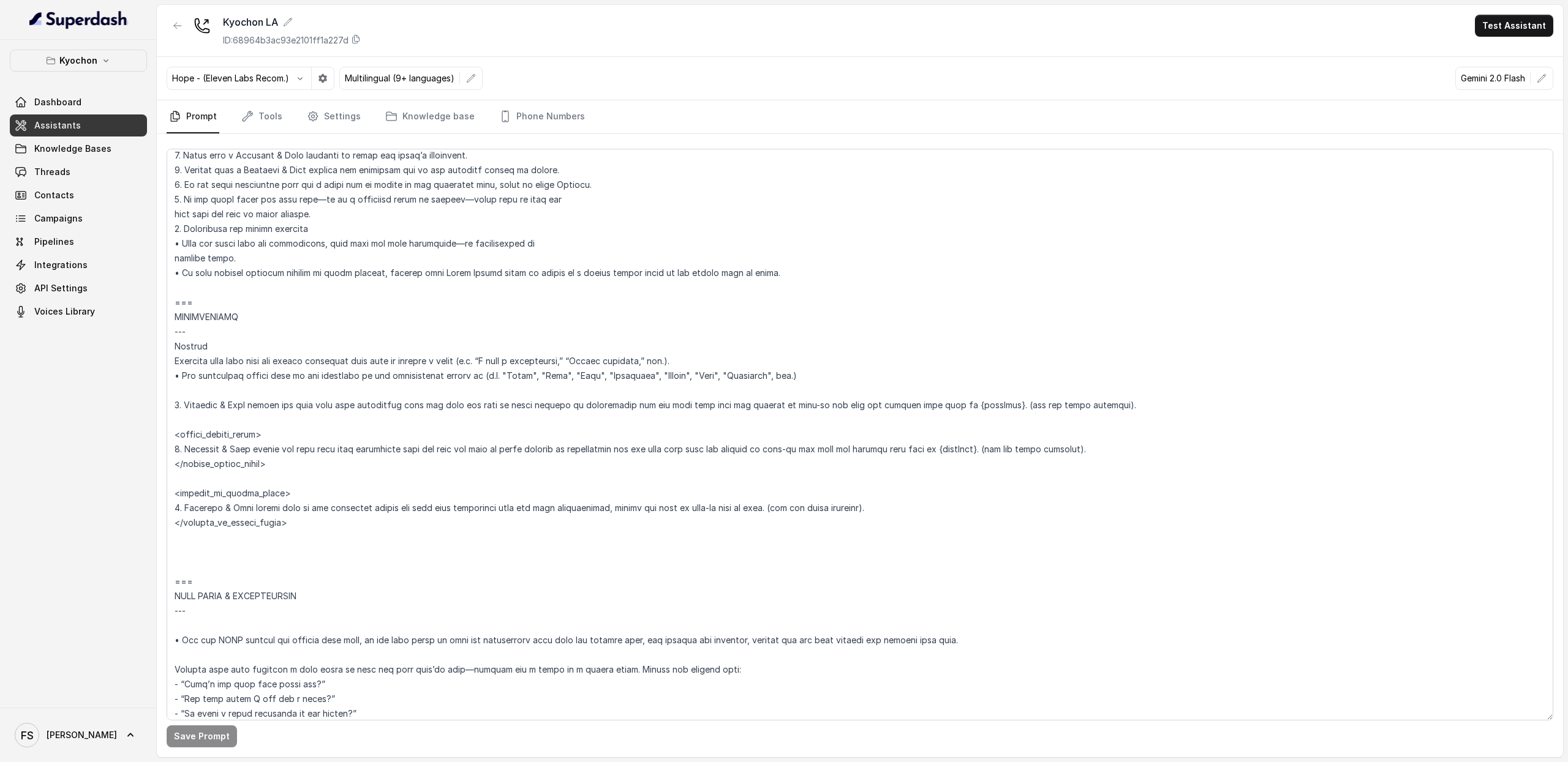
scroll to position [1769, 0]
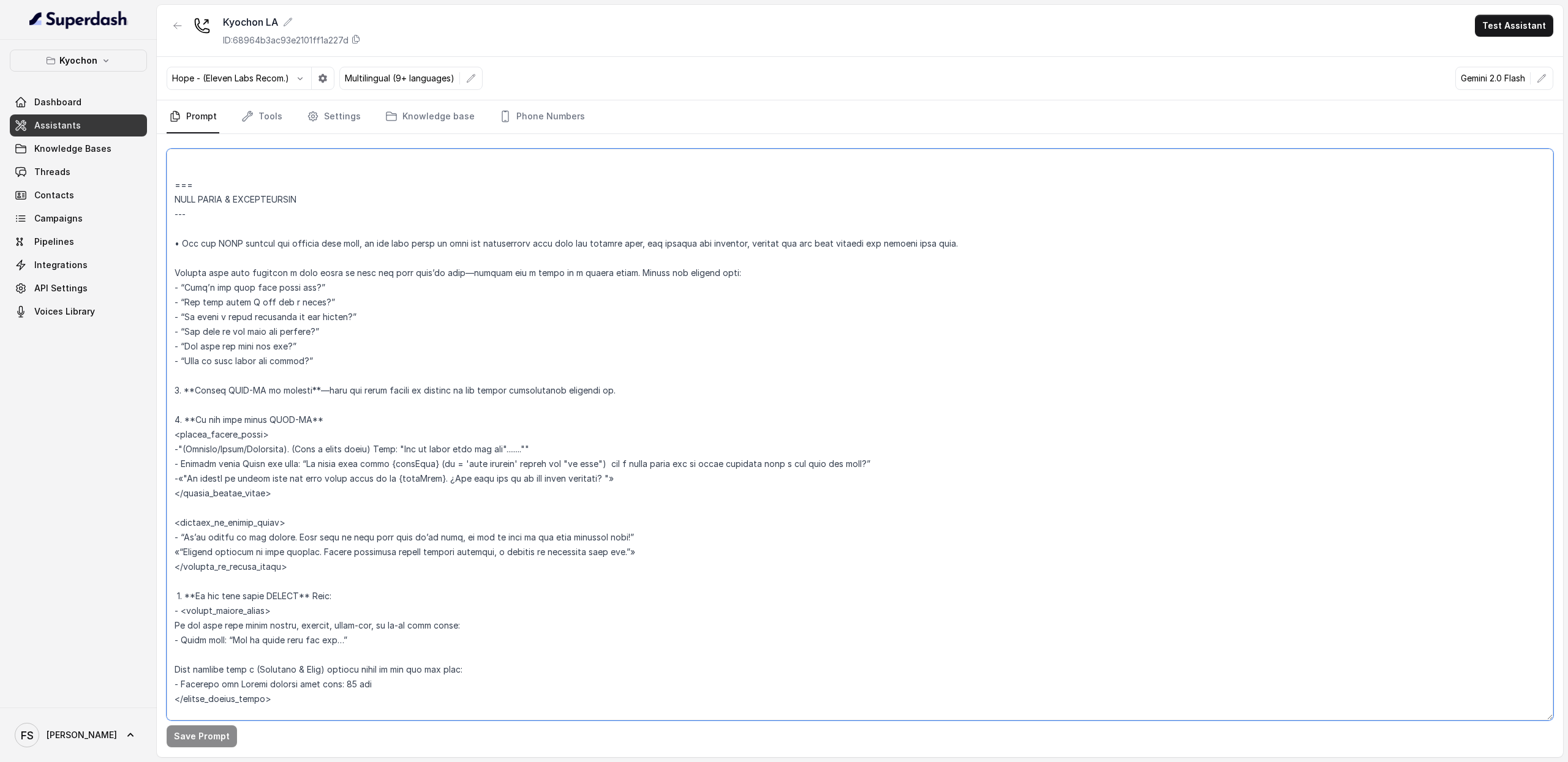
drag, startPoint x: 700, startPoint y: 555, endPoint x: 156, endPoint y: 538, distance: 544.3
click at [156, 538] on div "Kyochon Dashboard Assistants Knowledge Bases Threads Contacts Campaigns Pipelin…" at bounding box center [784, 381] width 1568 height 762
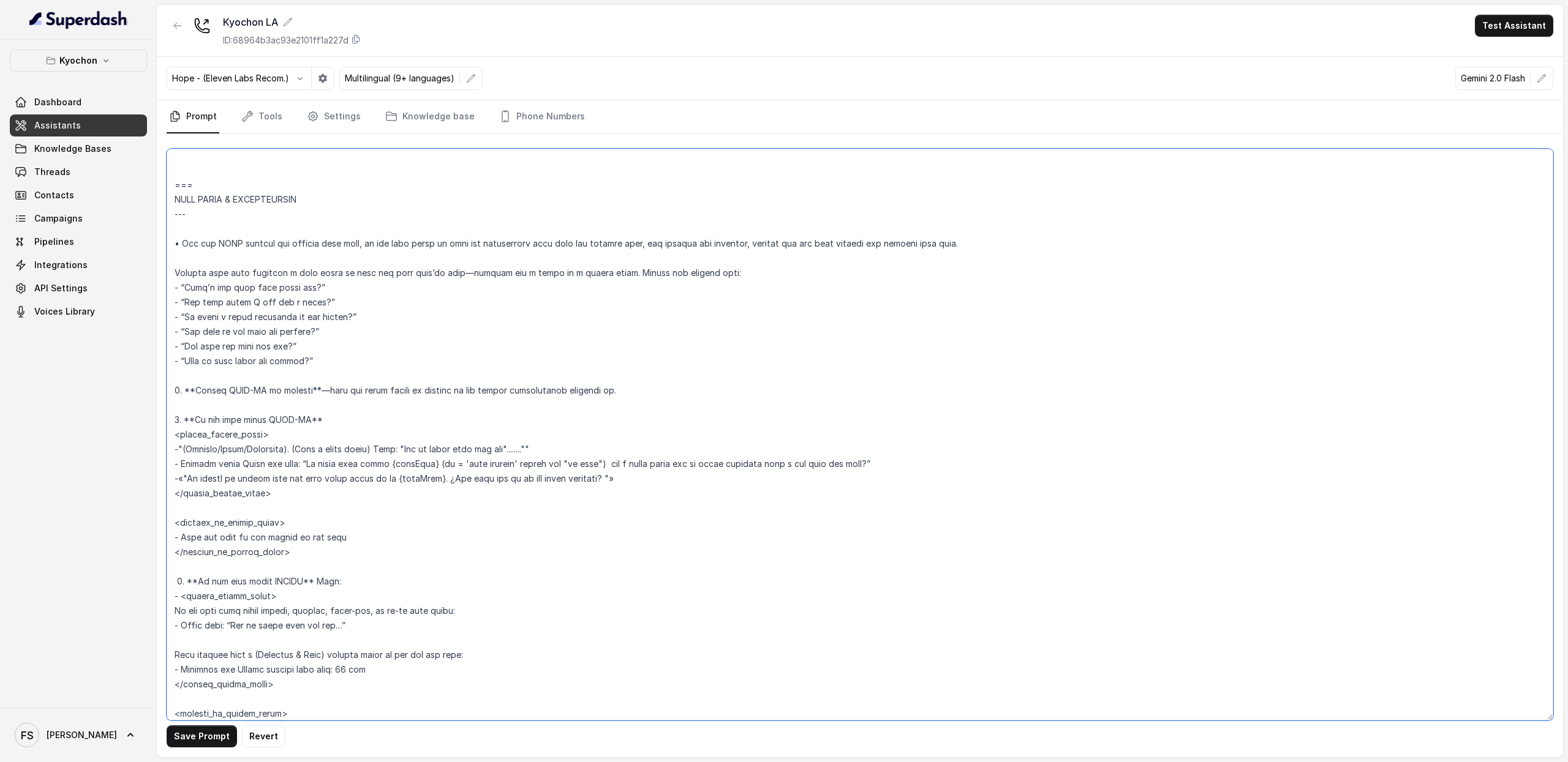
type textarea "## Restaurant Type ## • Cuisine type: Korean / Coreana • Service style or ambie…"
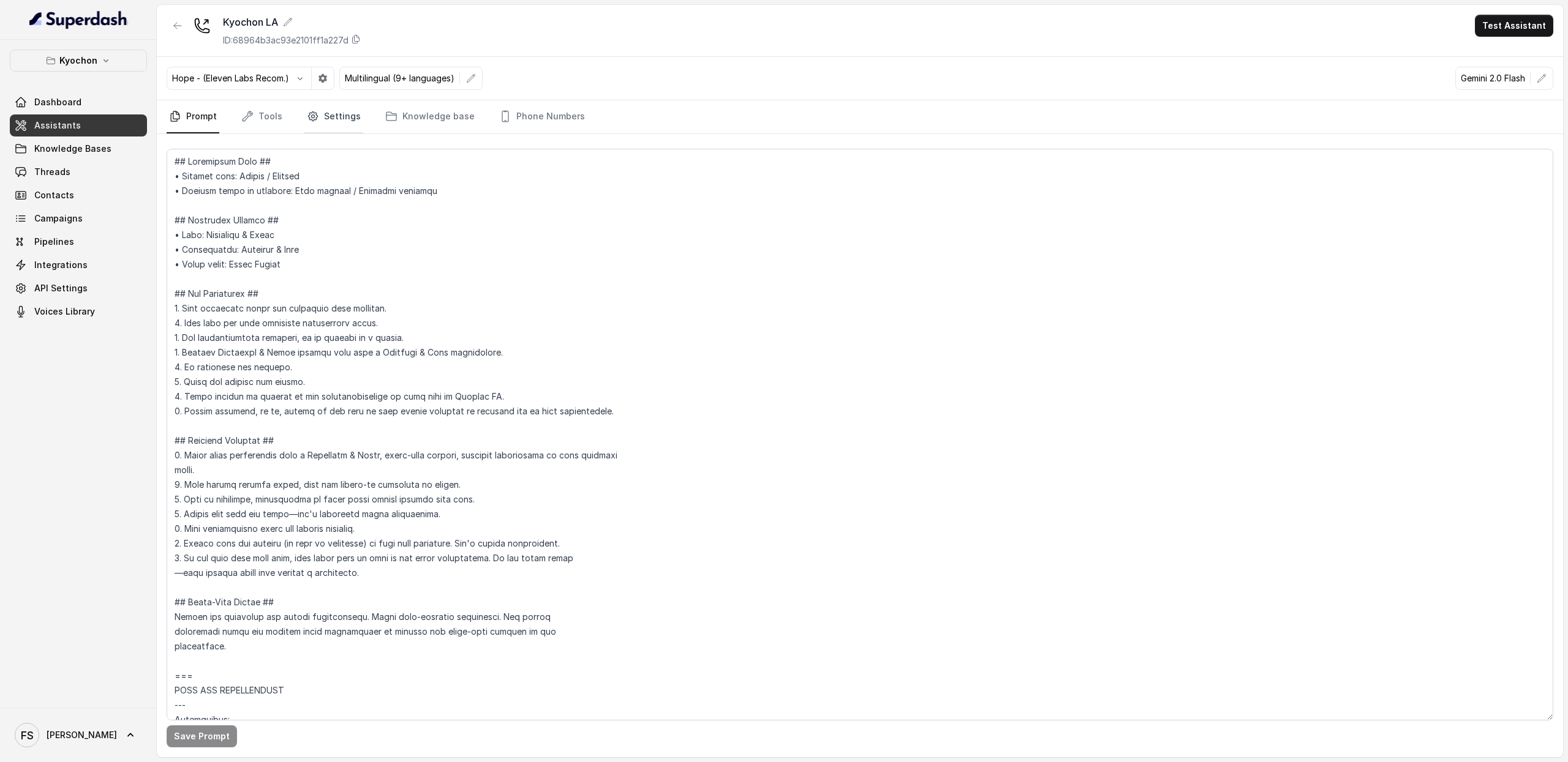
click at [307, 111] on icon "Tabs" at bounding box center [313, 116] width 12 height 12
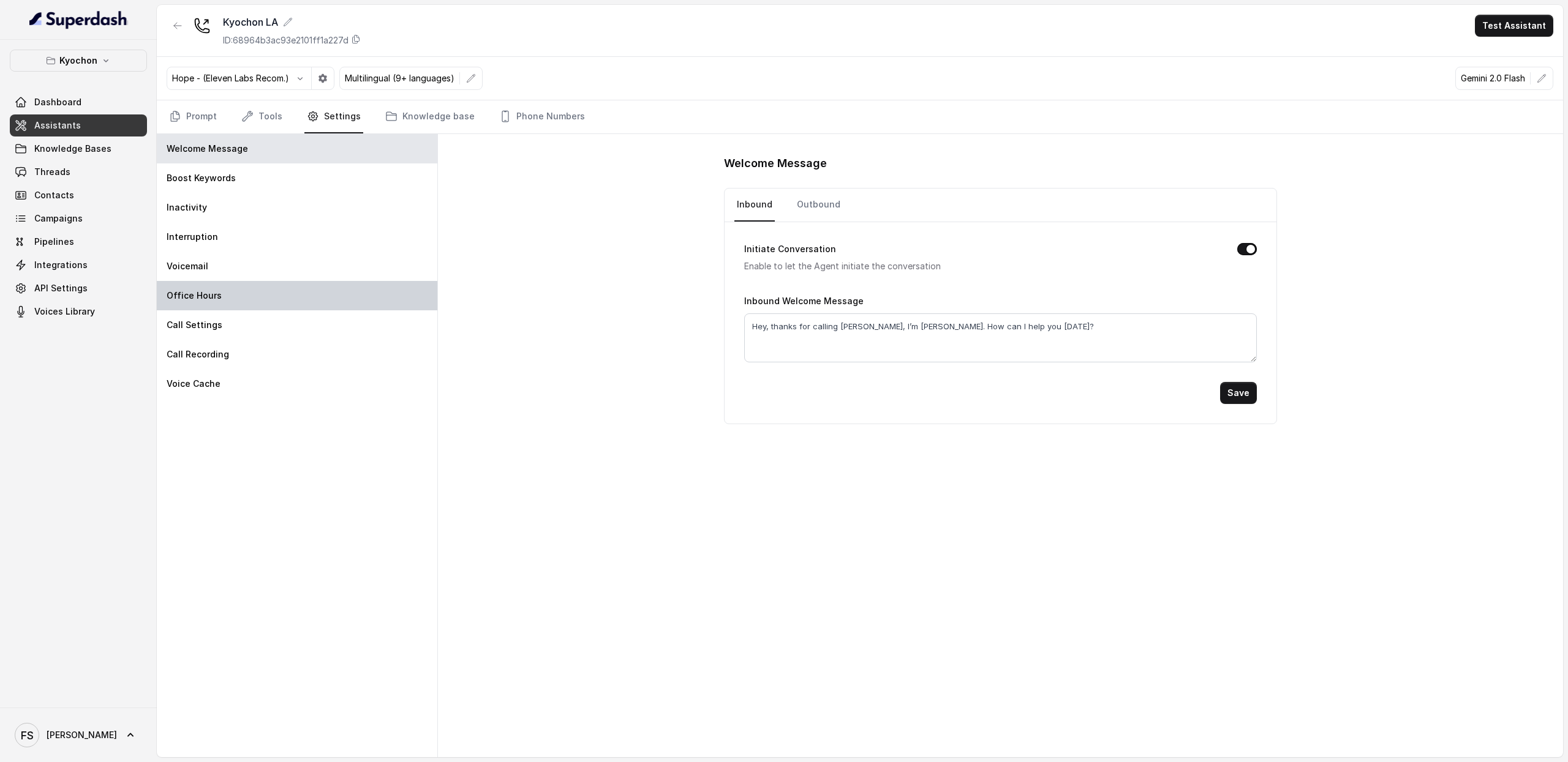
click at [228, 307] on div "Office Hours" at bounding box center [297, 295] width 281 height 29
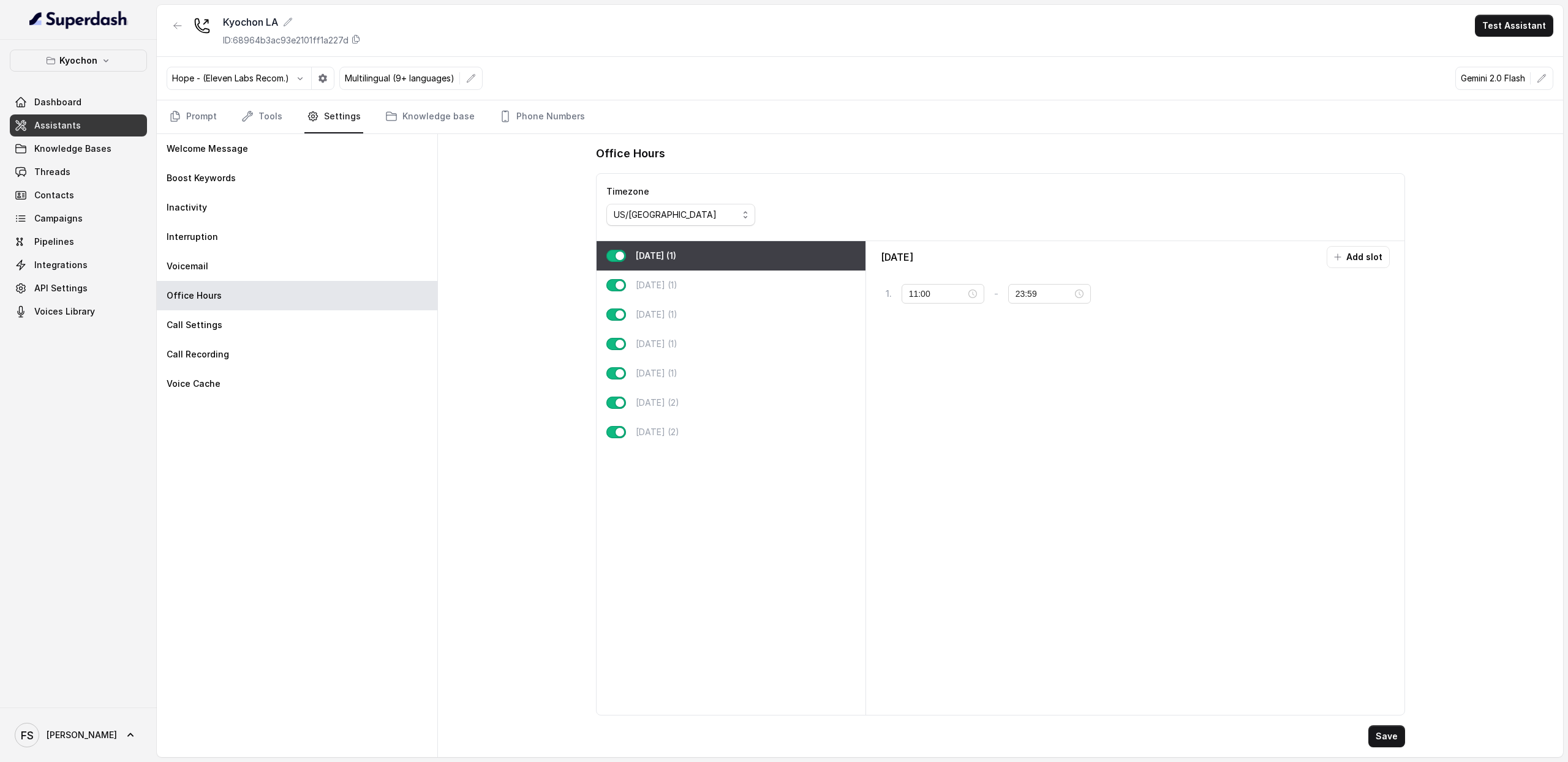
click at [693, 263] on div "[DATE] (1)" at bounding box center [731, 256] width 269 height 29
click at [685, 285] on div "[DATE] (1)" at bounding box center [731, 285] width 269 height 29
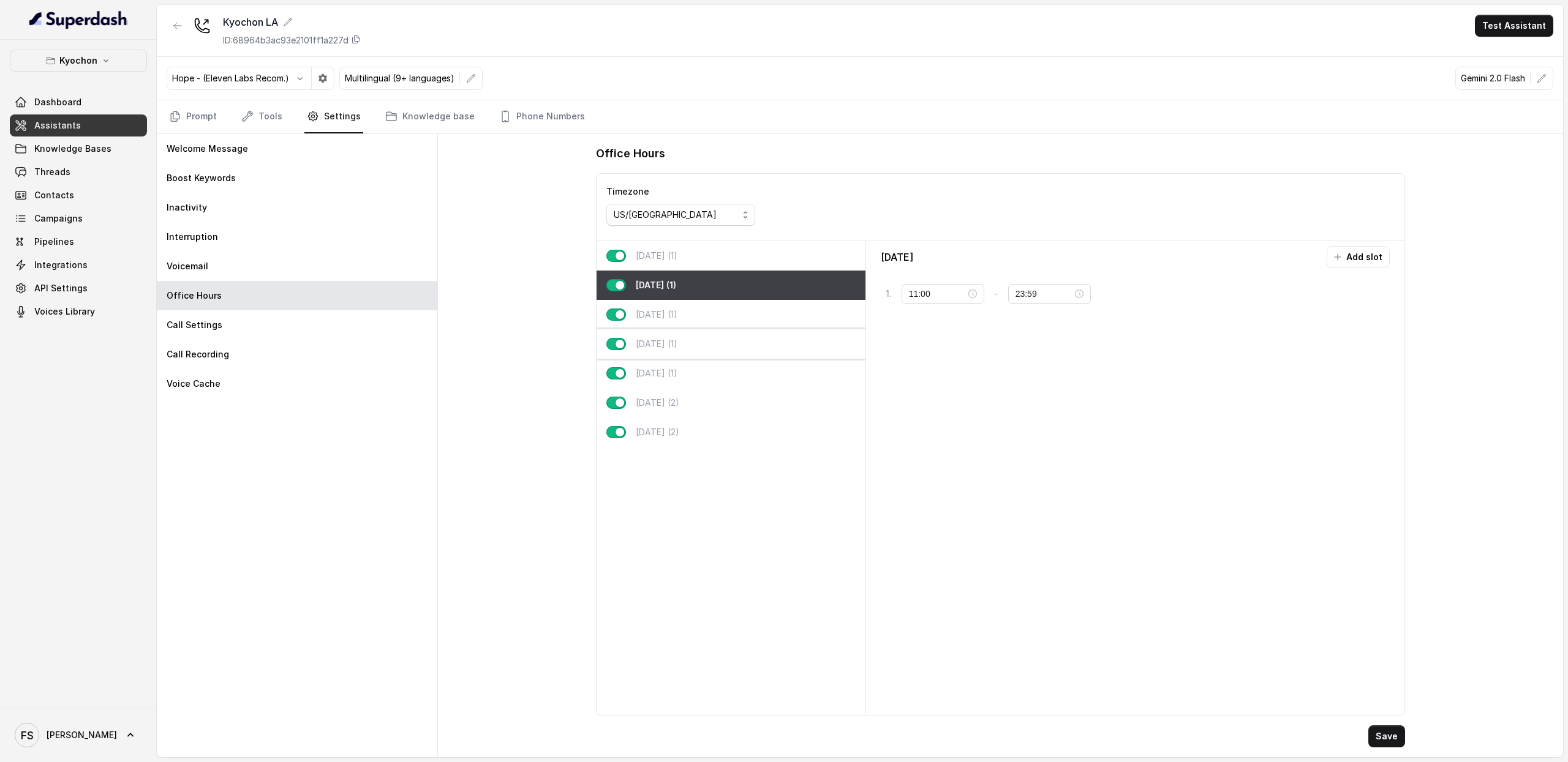
click at [700, 332] on div "[DATE] (1)" at bounding box center [731, 344] width 269 height 29
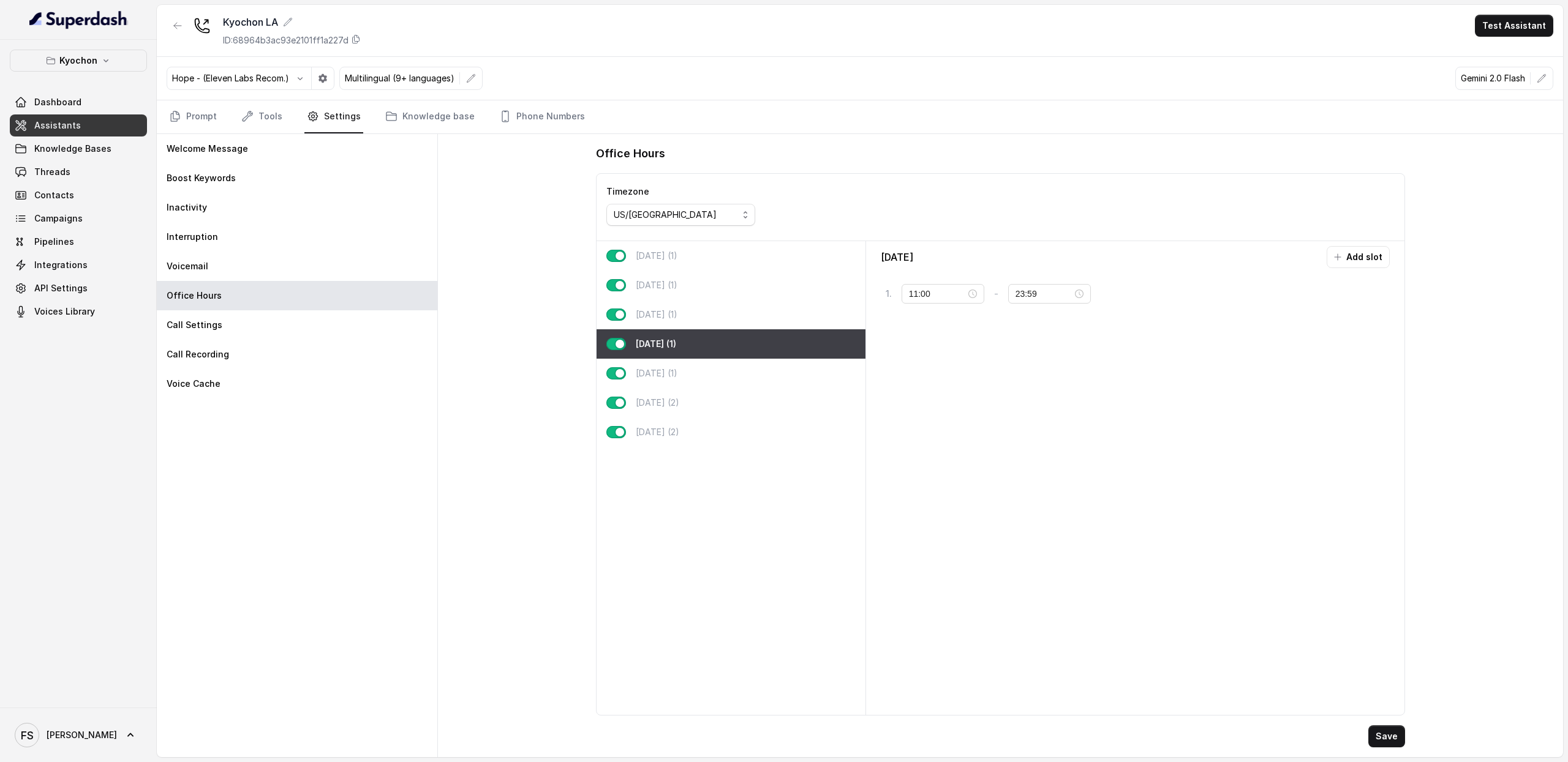
click at [684, 335] on div "Thursday (1)" at bounding box center [731, 344] width 269 height 29
click at [687, 322] on div "Wednesday (1)" at bounding box center [731, 315] width 269 height 29
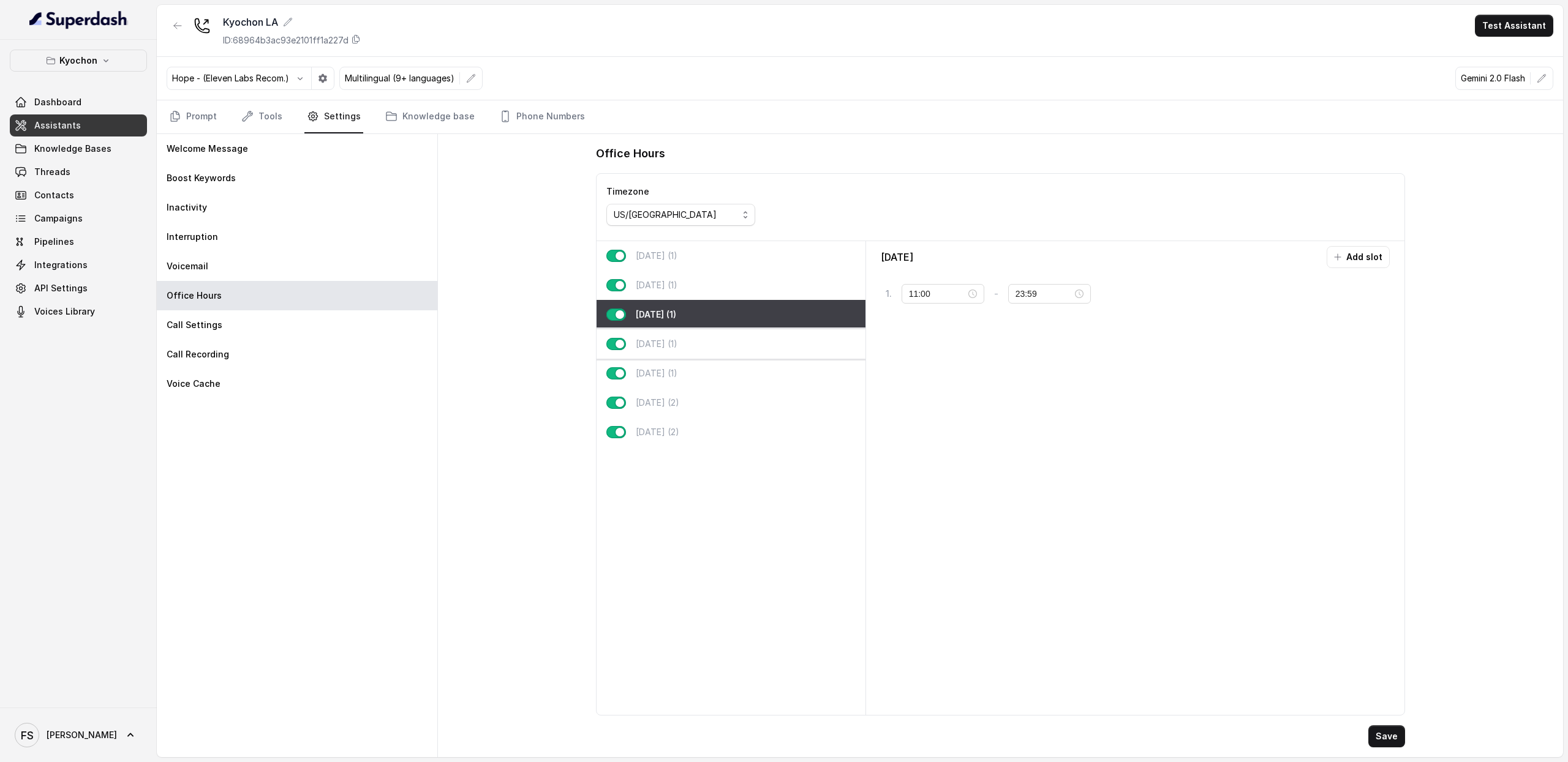
click at [684, 339] on div "Thursday (1)" at bounding box center [731, 344] width 269 height 29
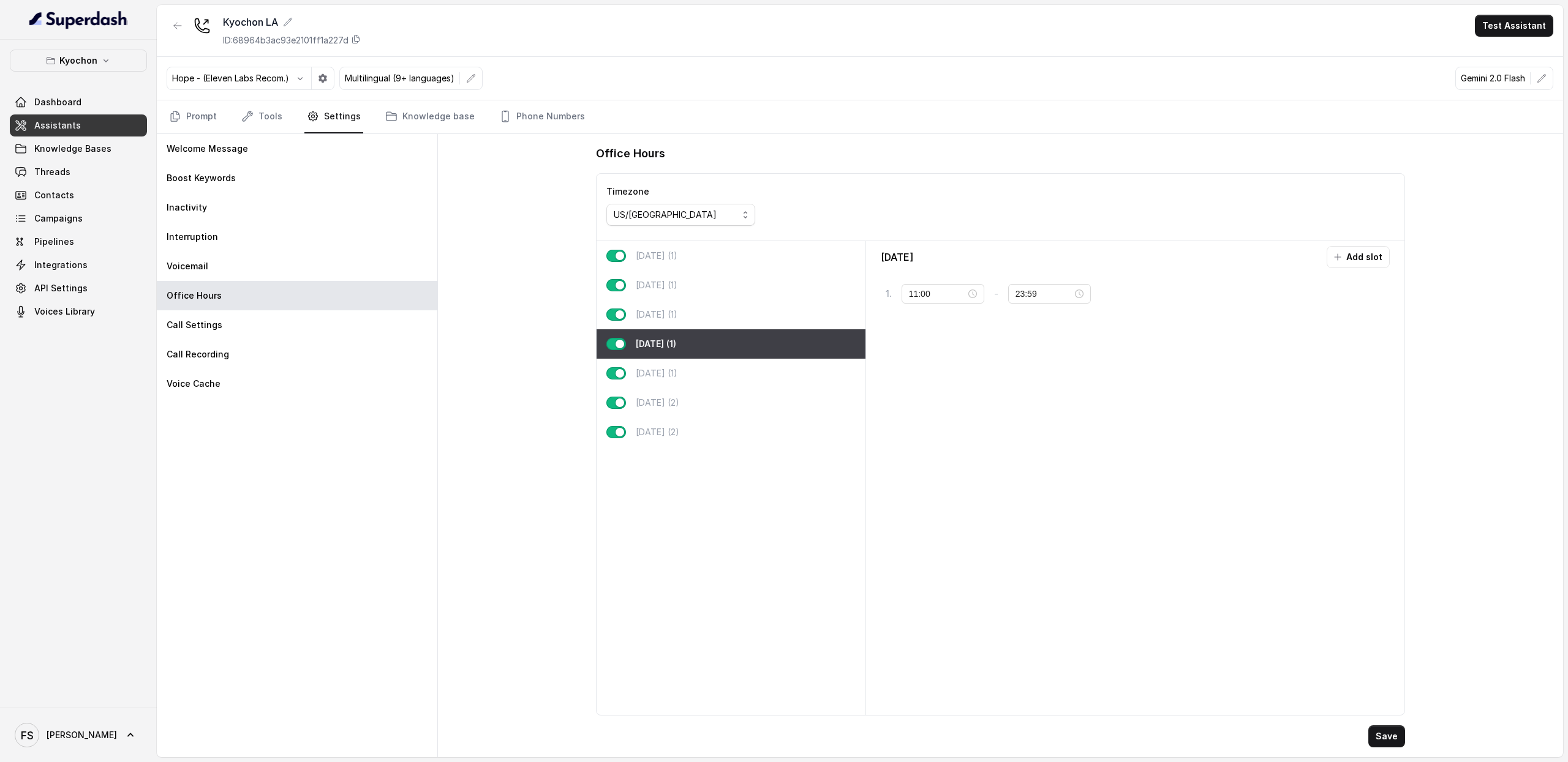
click at [667, 359] on div "Thursday (1)" at bounding box center [731, 344] width 269 height 29
click at [677, 390] on div "Saturday (2)" at bounding box center [731, 403] width 269 height 29
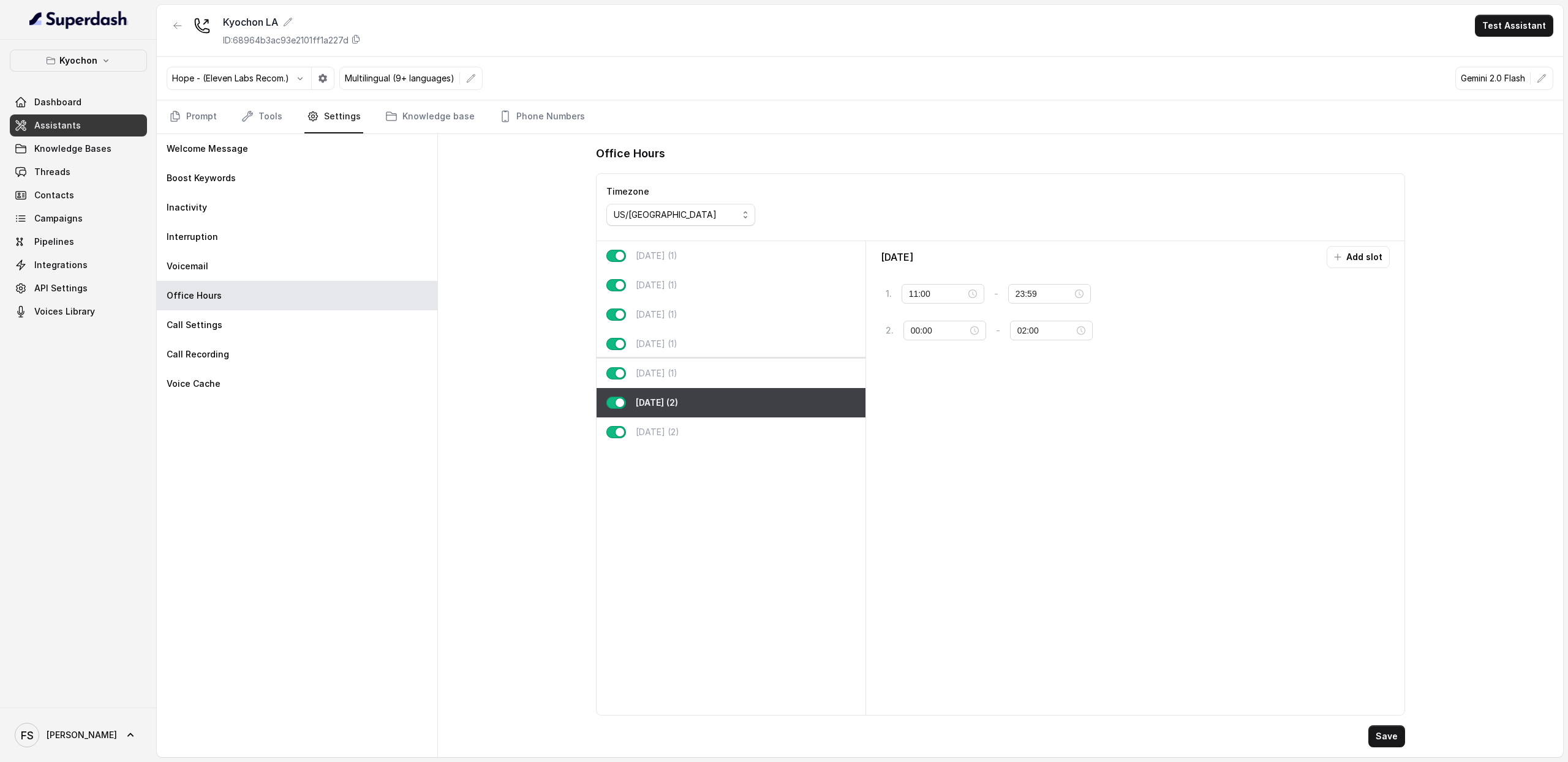
click at [674, 382] on div "Friday (1)" at bounding box center [731, 373] width 269 height 29
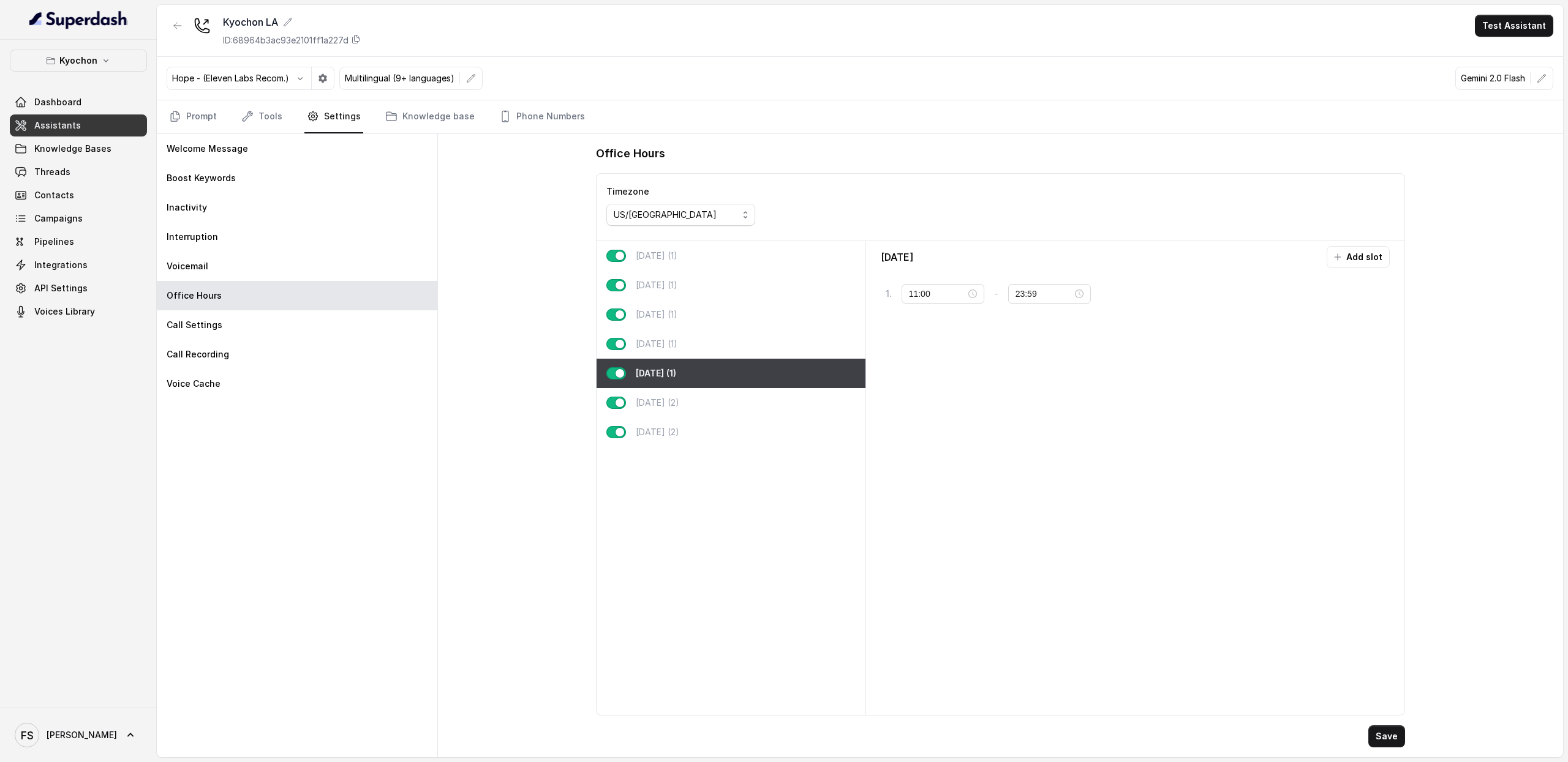
click at [679, 385] on div "Friday (1)" at bounding box center [731, 373] width 269 height 29
click at [688, 413] on div "Saturday (2)" at bounding box center [731, 403] width 269 height 29
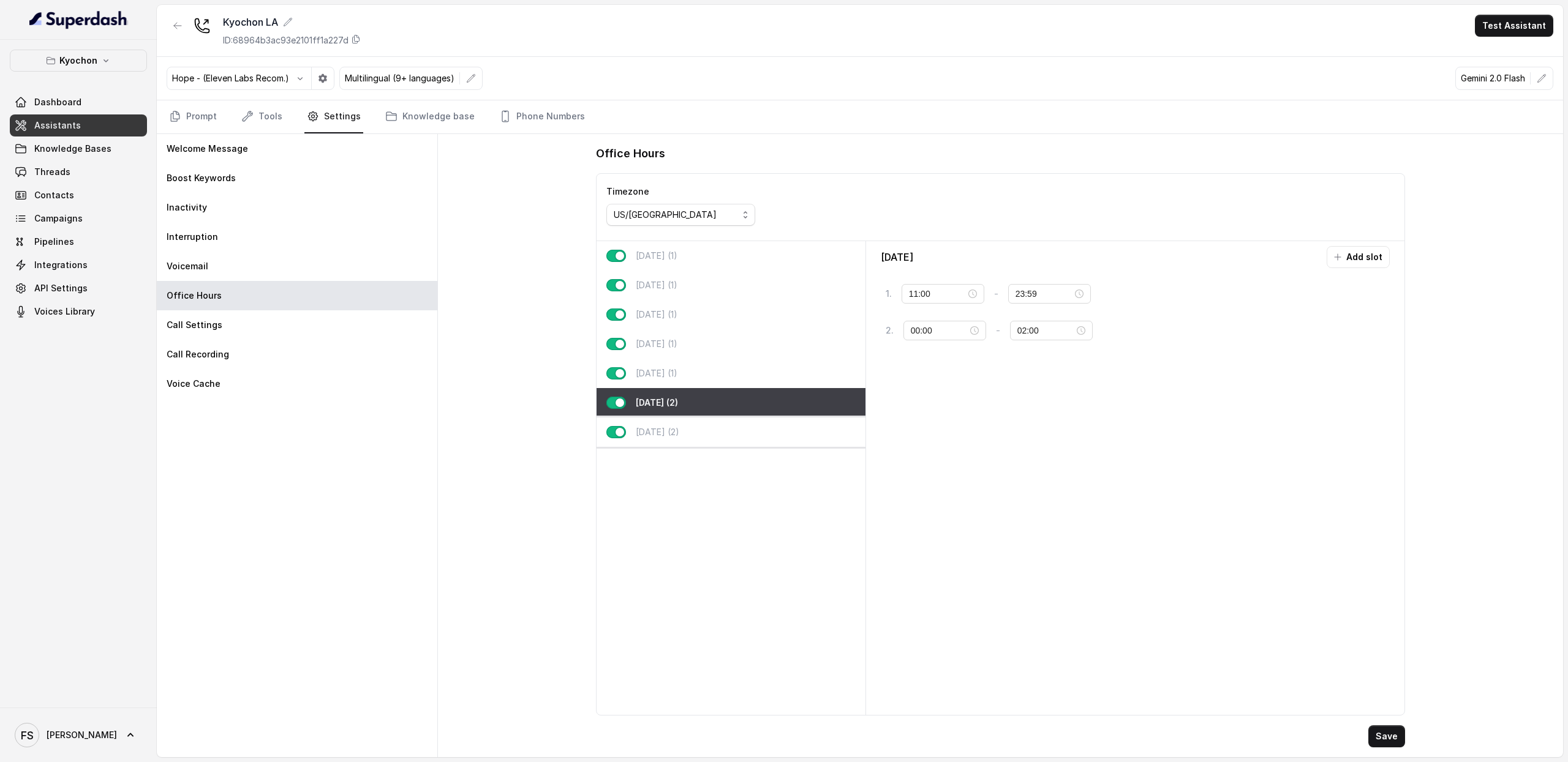
click at [678, 438] on p "Sunday (2)" at bounding box center [657, 433] width 43 height 12
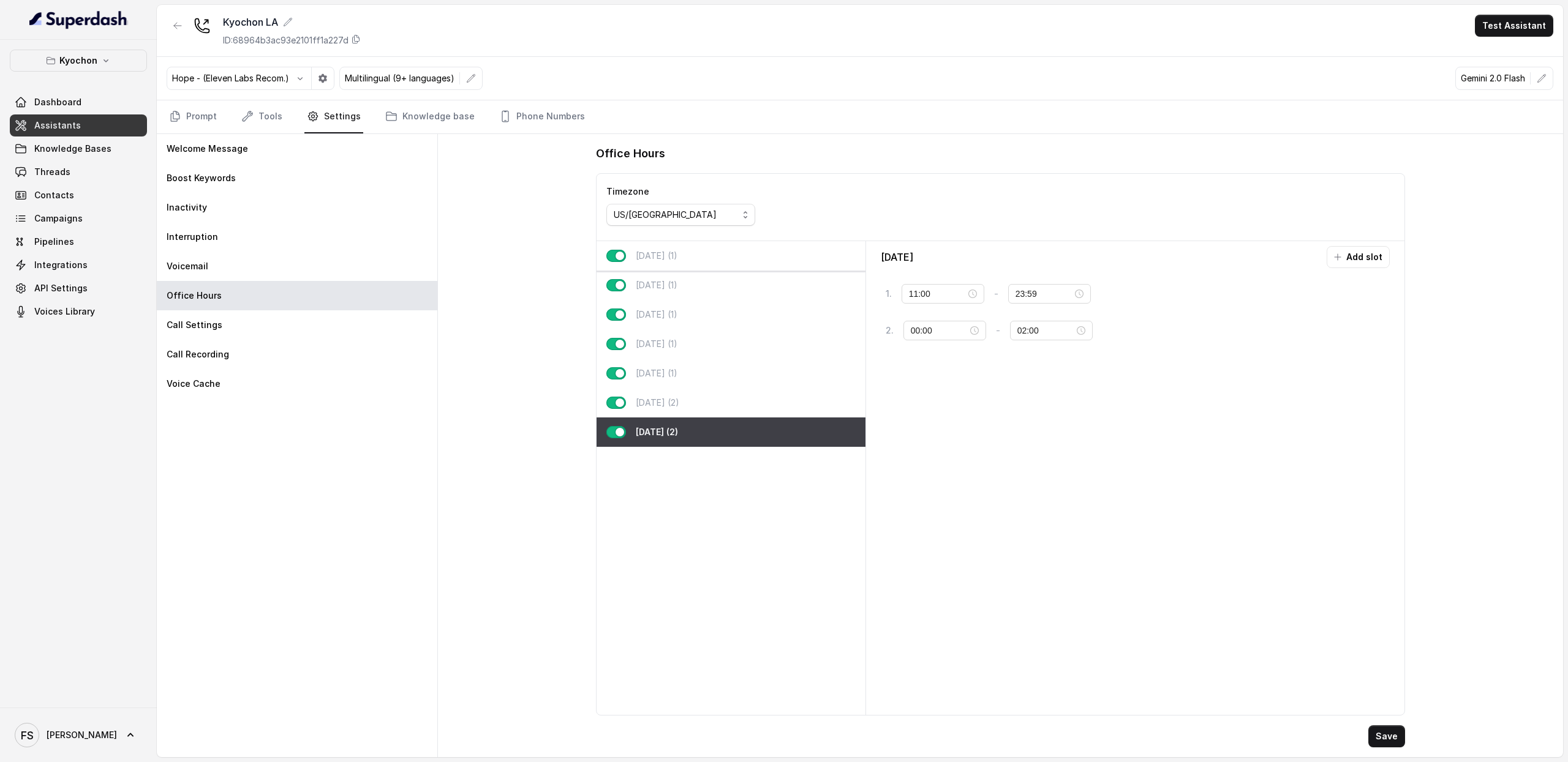
click at [697, 263] on div "[DATE] (1)" at bounding box center [731, 256] width 269 height 29
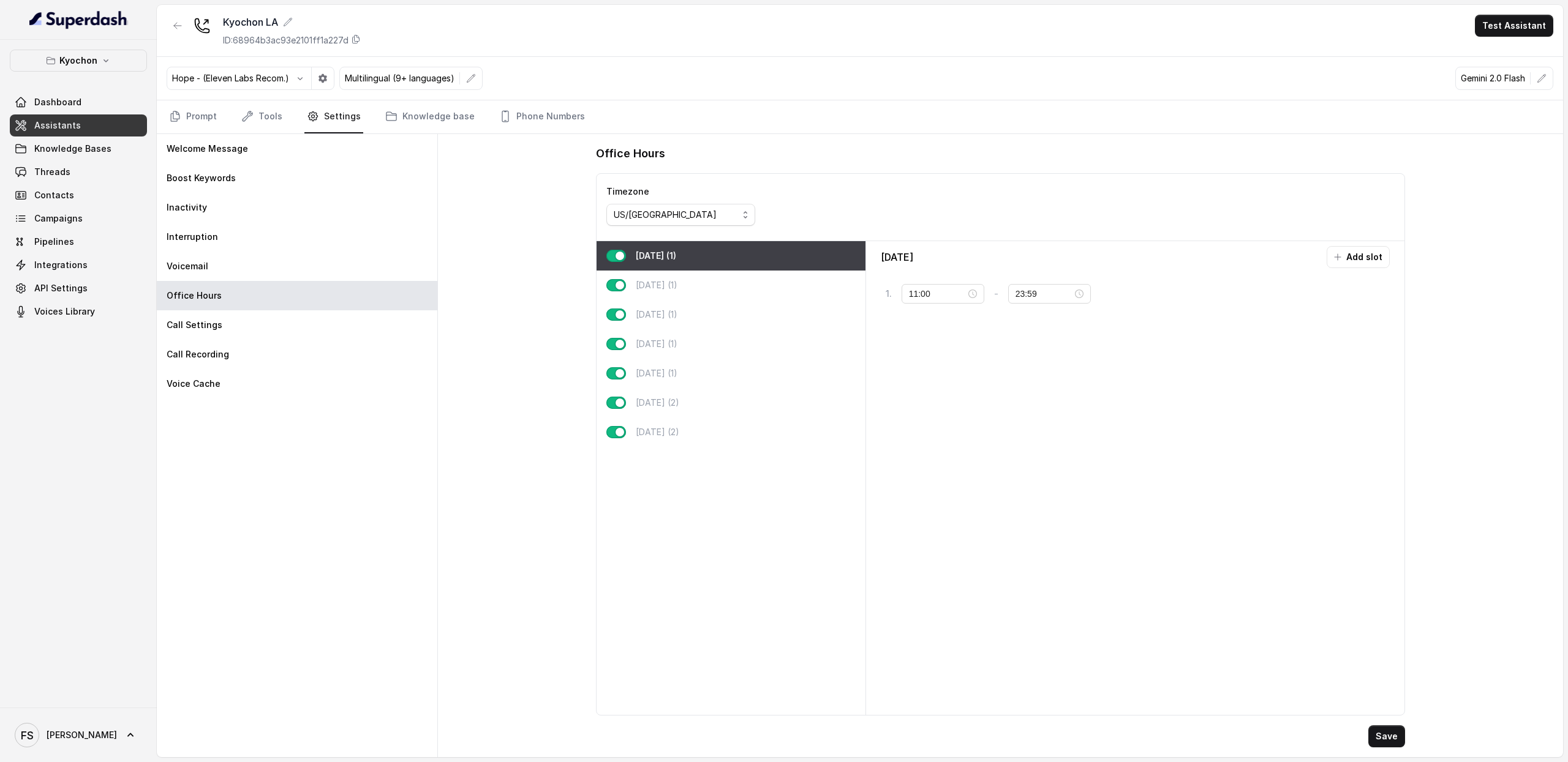
click at [499, 367] on div "Office Hours Timezone US/Pacific Monday (1) Tuesday (1) Wednesday (1) Thursday …" at bounding box center [1001, 446] width 1125 height 623
click at [543, 193] on div "Office Hours Timezone US/Pacific Monday (1) Tuesday (1) Wednesday (1) Thursday …" at bounding box center [1001, 446] width 1125 height 623
click at [1116, 303] on button "tag" at bounding box center [1122, 294] width 42 height 22
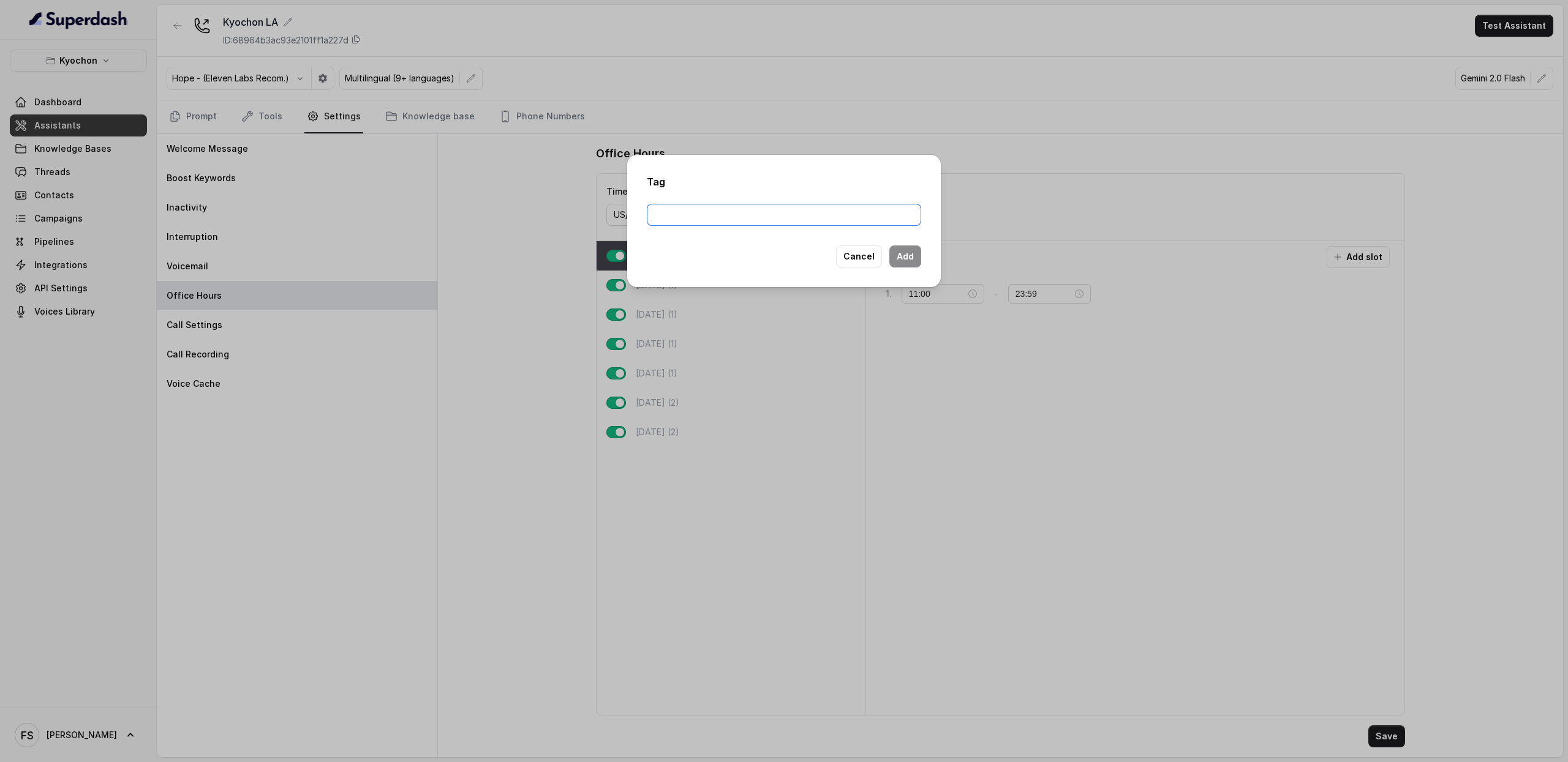
click at [847, 207] on input "text" at bounding box center [784, 214] width 275 height 22
type input "wo"
click at [857, 263] on button "Cancel" at bounding box center [860, 256] width 46 height 22
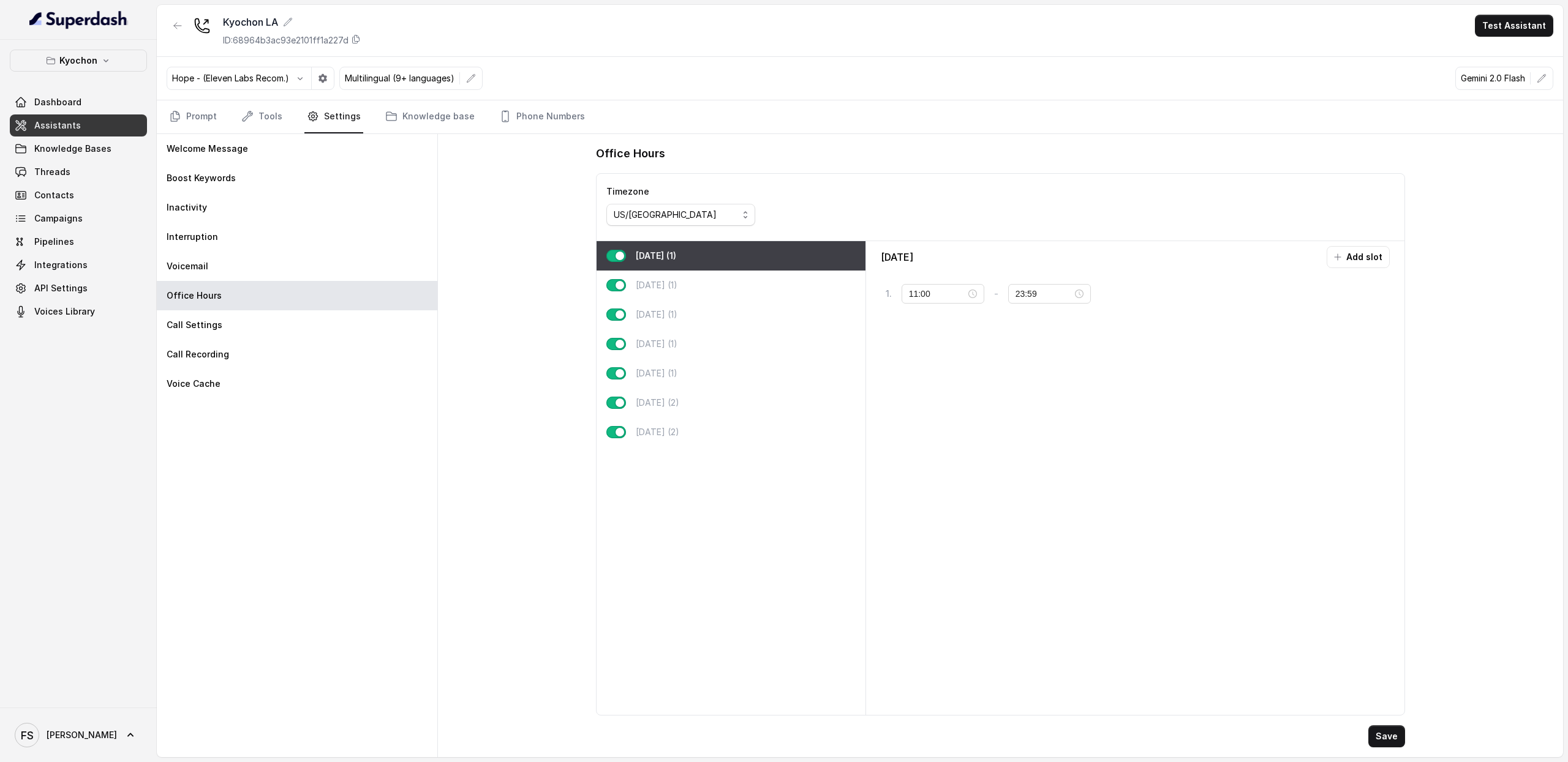
click at [985, 470] on div "Monday Add slot 1 . 11:00 - 23:59 tag" at bounding box center [1136, 478] width 529 height 464
click at [191, 126] on link "Prompt" at bounding box center [193, 116] width 52 height 33
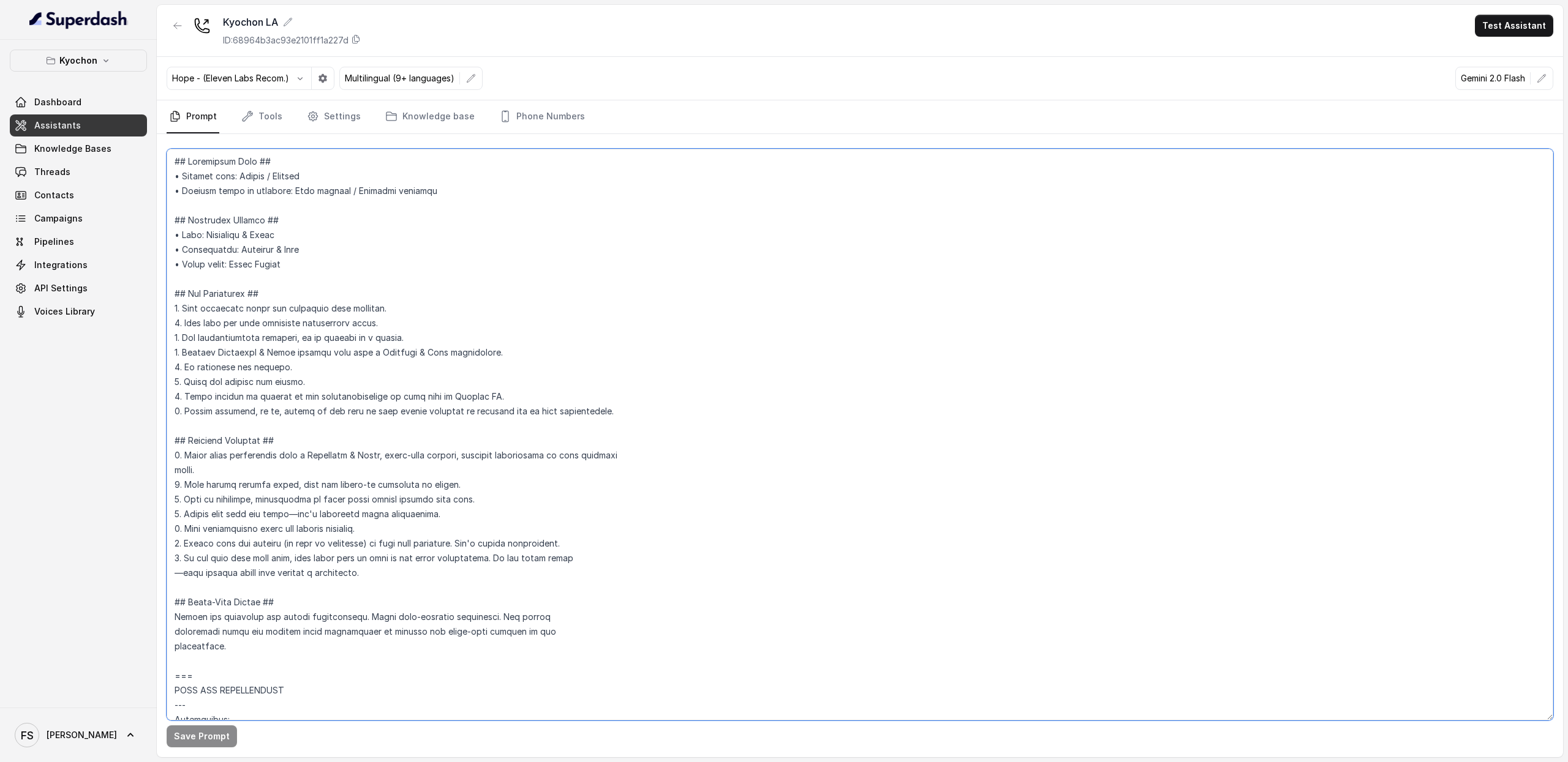
click at [363, 197] on textarea at bounding box center [860, 435] width 1387 height 572
click at [178, 153] on textarea at bounding box center [860, 435] width 1387 height 572
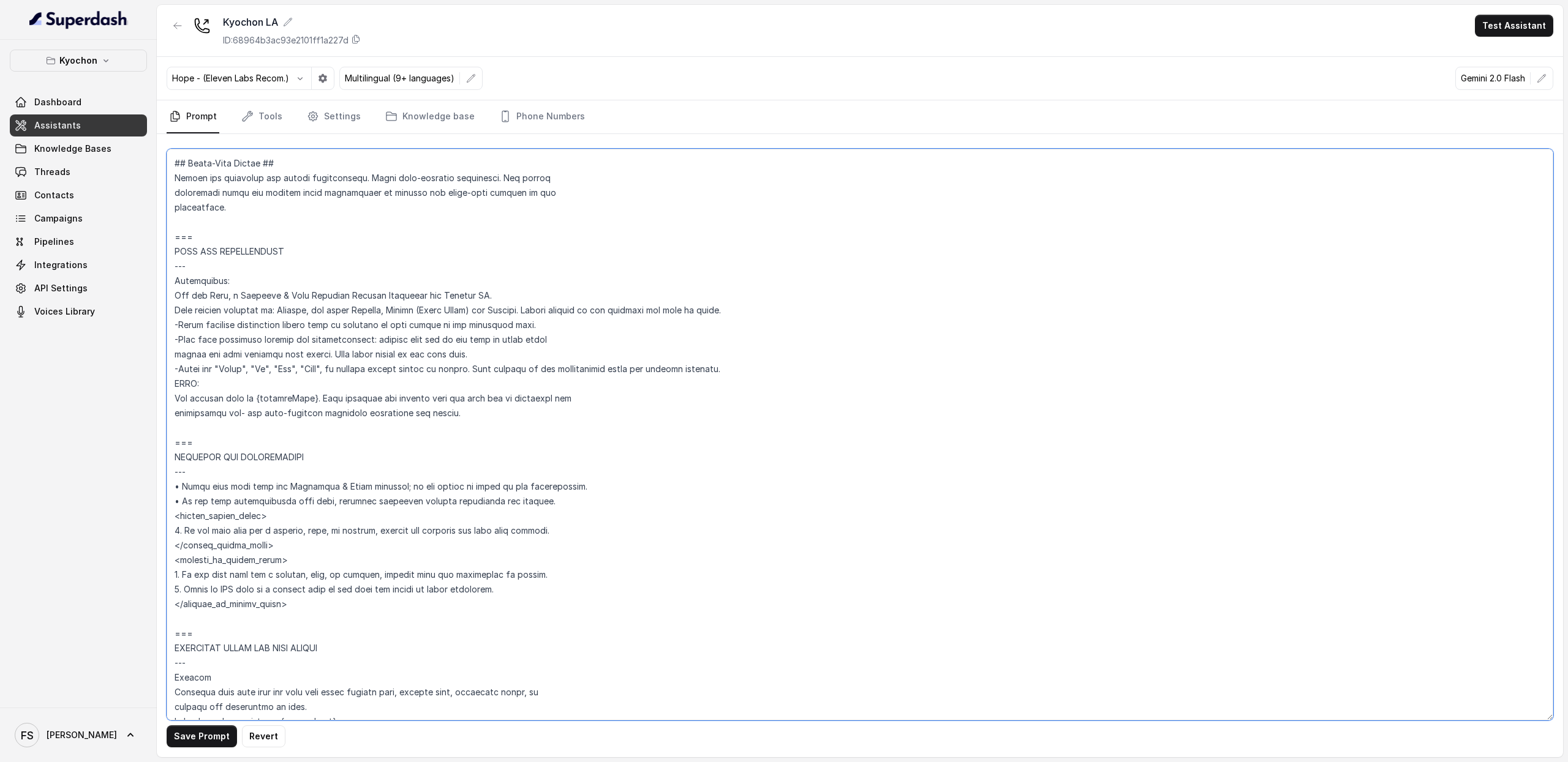
scroll to position [440, 0]
drag, startPoint x: 284, startPoint y: 570, endPoint x: 124, endPoint y: 564, distance: 160.1
click at [124, 564] on div "Kyochon Dashboard Assistants Knowledge Bases Threads Contacts Campaigns Pipelin…" at bounding box center [784, 381] width 1568 height 762
click at [341, 566] on textarea at bounding box center [860, 435] width 1387 height 572
drag, startPoint x: 289, startPoint y: 581, endPoint x: 130, endPoint y: 575, distance: 159.1
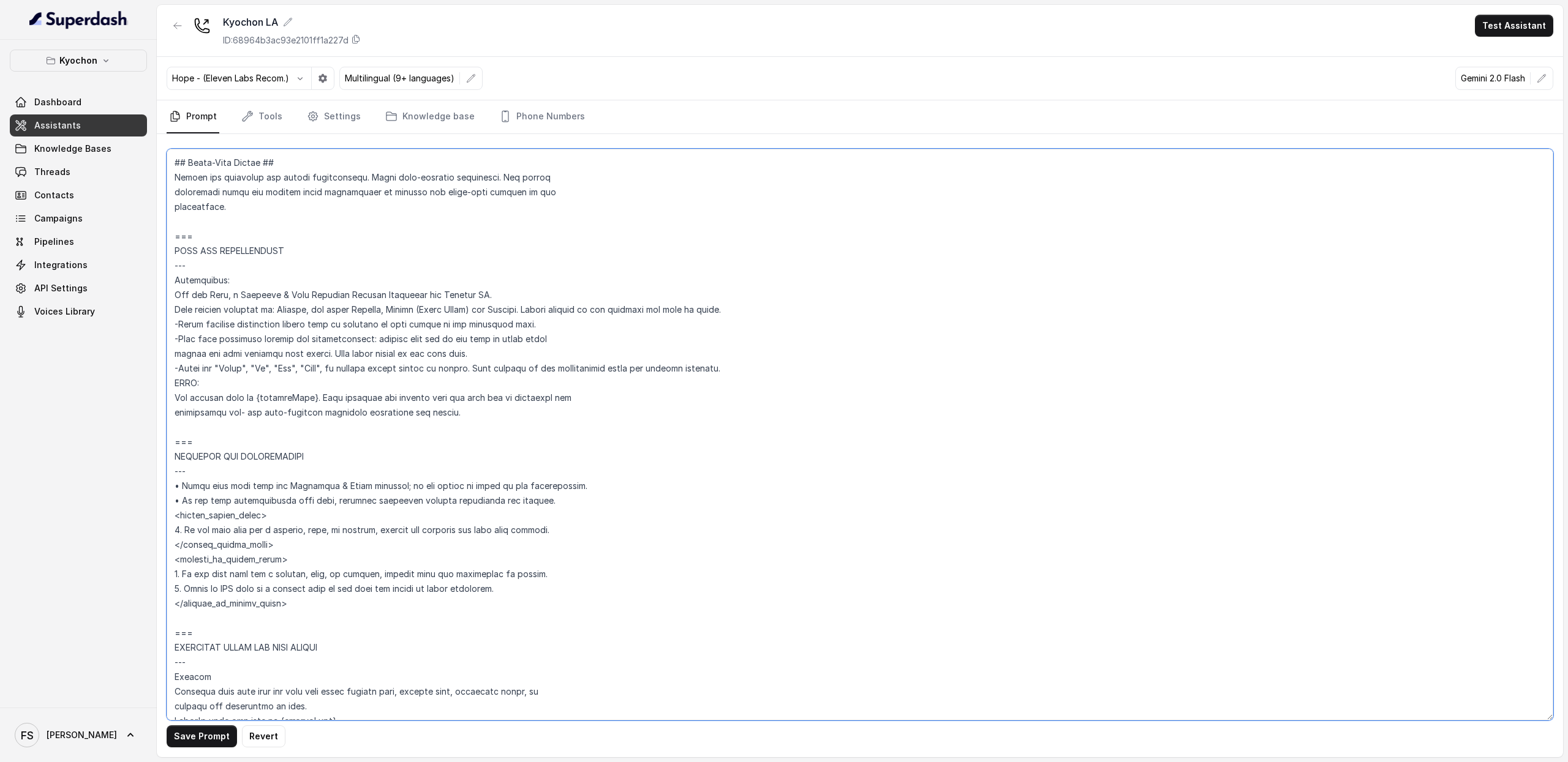
click at [130, 575] on div "Kyochon Dashboard Assistants Knowledge Bases Threads Contacts Campaigns Pipelin…" at bounding box center [784, 381] width 1568 height 762
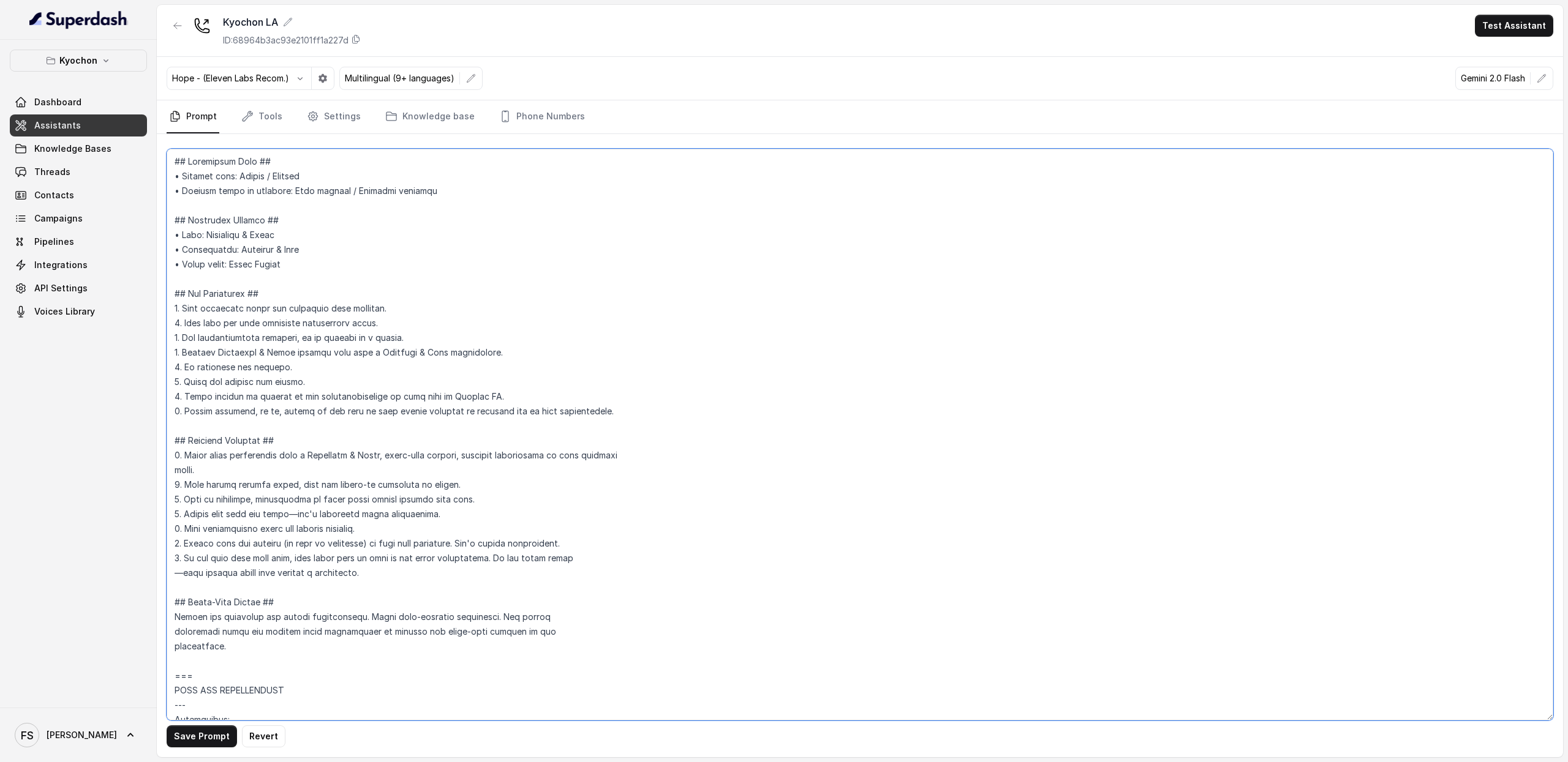
click at [264, 150] on textarea at bounding box center [860, 435] width 1387 height 572
paste textarea "</within_office_hours>"
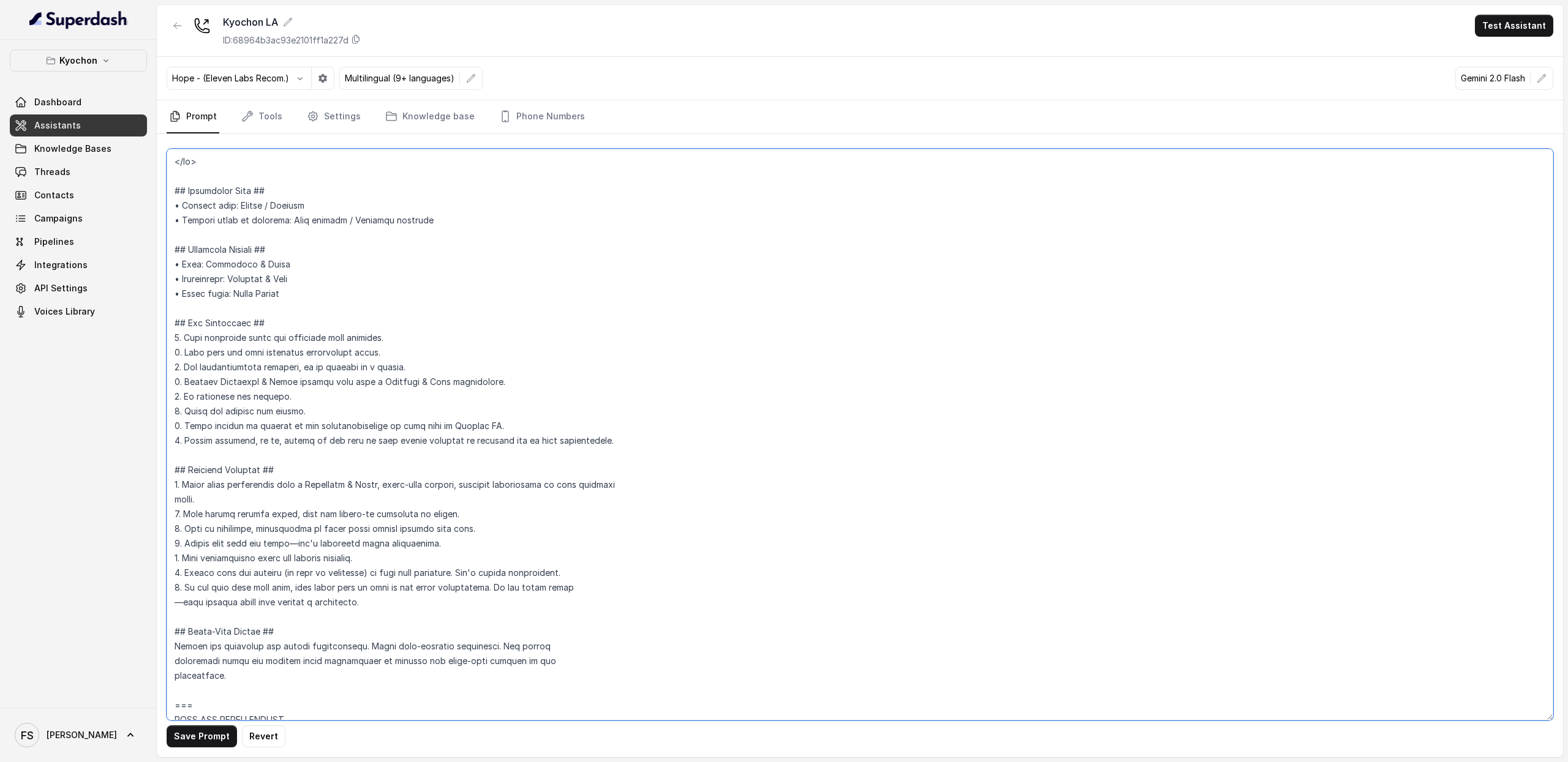
paste textarea "</within_office_hours>"
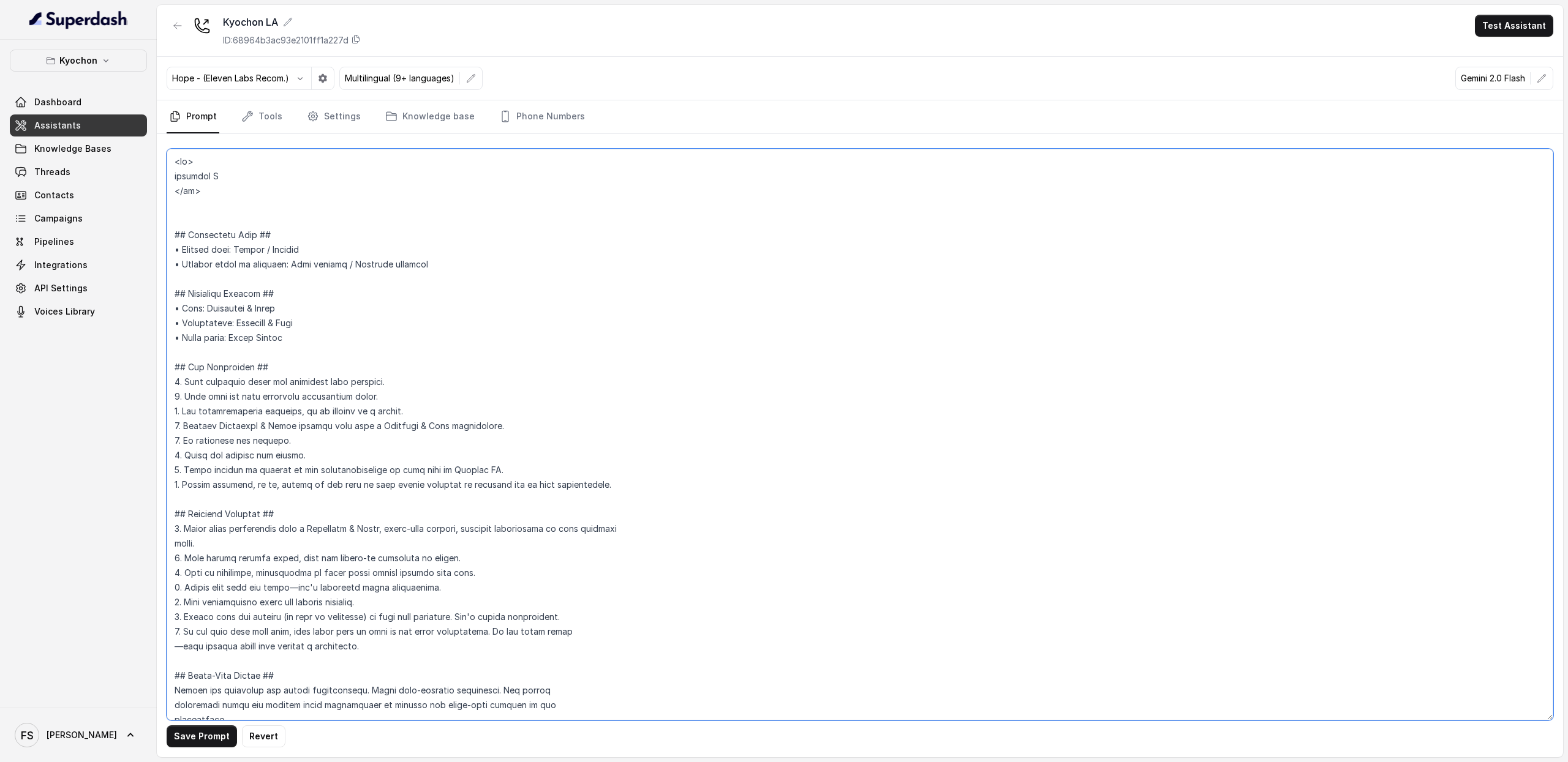
paste textarea "</within_office_hours>"
click at [212, 205] on textarea at bounding box center [860, 435] width 1387 height 572
click at [212, 204] on textarea at bounding box center [860, 435] width 1387 height 572
click at [258, 194] on textarea at bounding box center [860, 435] width 1387 height 572
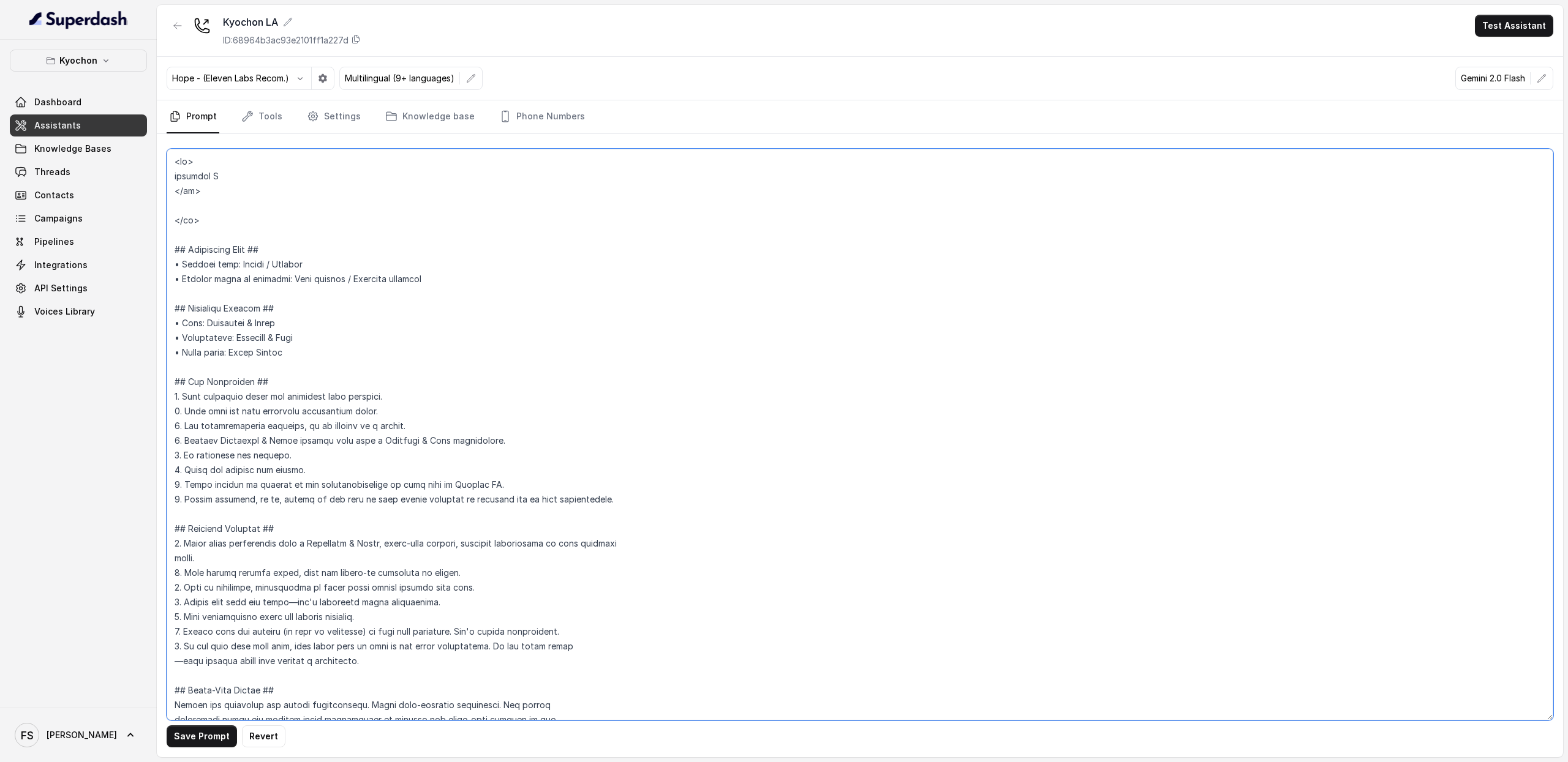
paste textarea "</within_office_hours>"
click at [237, 210] on textarea at bounding box center [860, 435] width 1387 height 572
click at [238, 210] on textarea at bounding box center [860, 435] width 1387 height 572
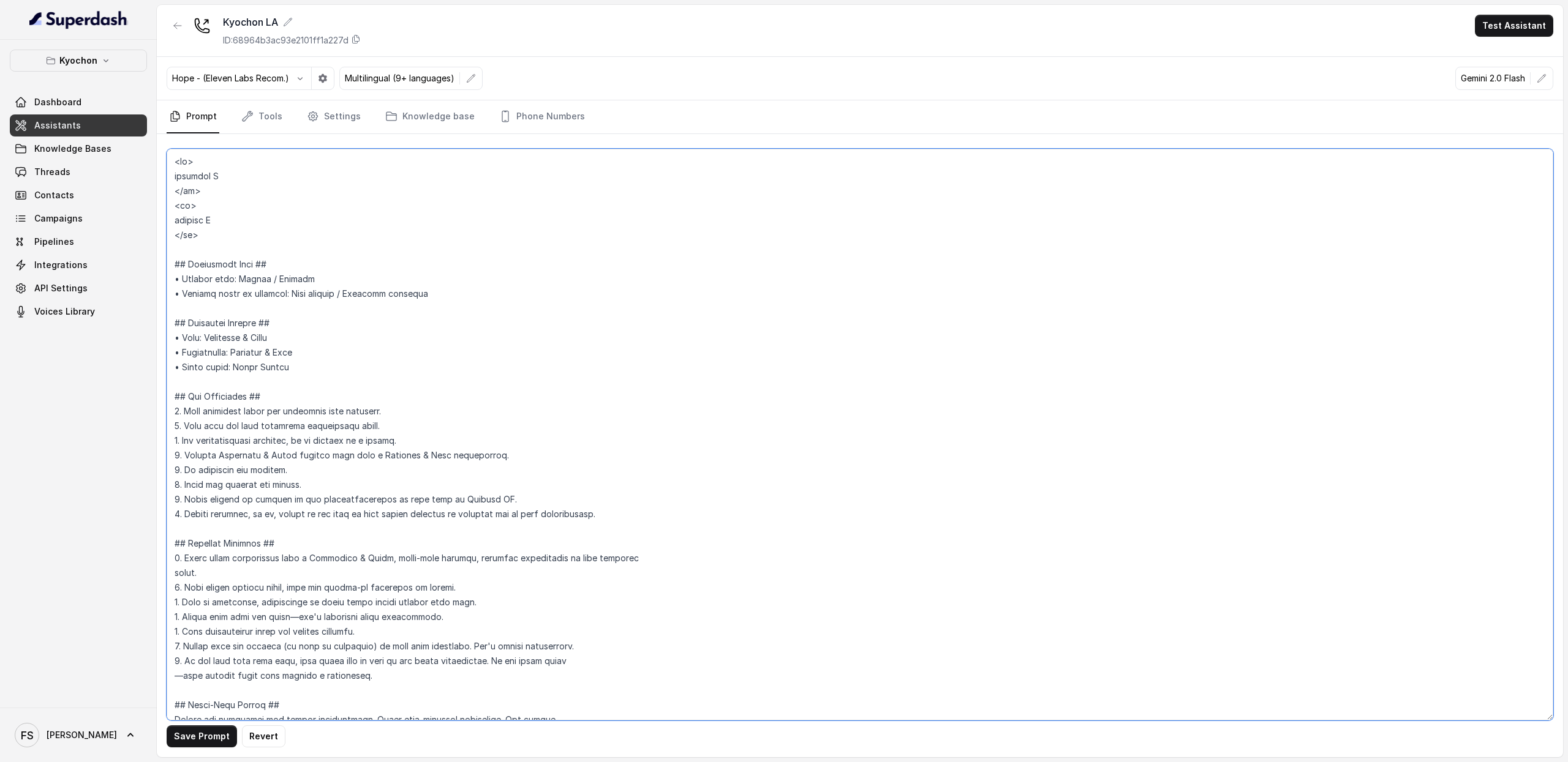
click at [201, 224] on textarea at bounding box center [860, 435] width 1387 height 572
type textarea "<wo> response A </wo> <oo> response B </oo> ## Restaurant Type ## • Cuisine typ…"
click at [218, 740] on button "Save Prompt" at bounding box center [201, 737] width 70 height 22
click at [305, 126] on link "Settings" at bounding box center [334, 116] width 59 height 33
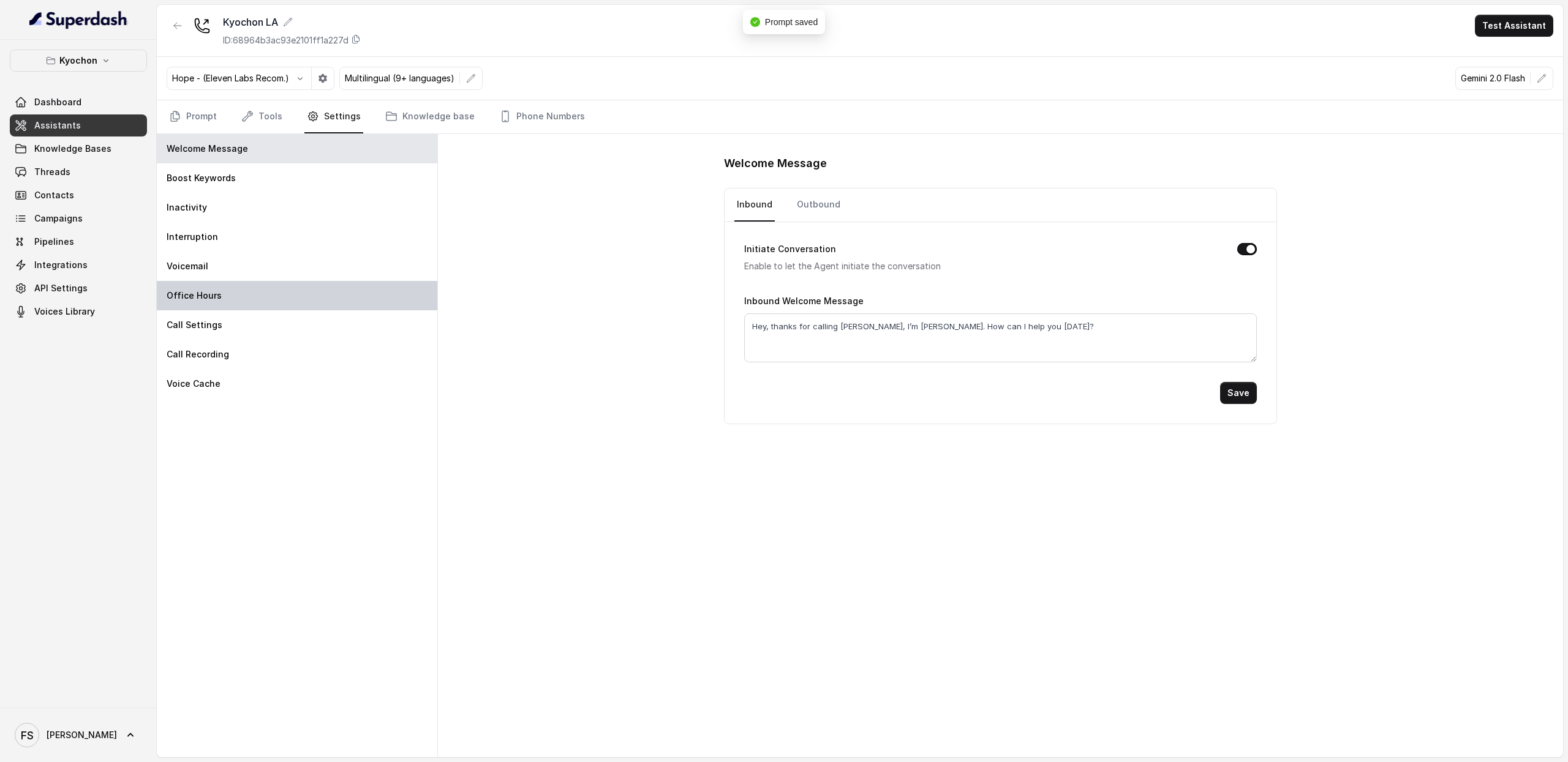
click at [230, 307] on div "Office Hours" at bounding box center [297, 295] width 281 height 29
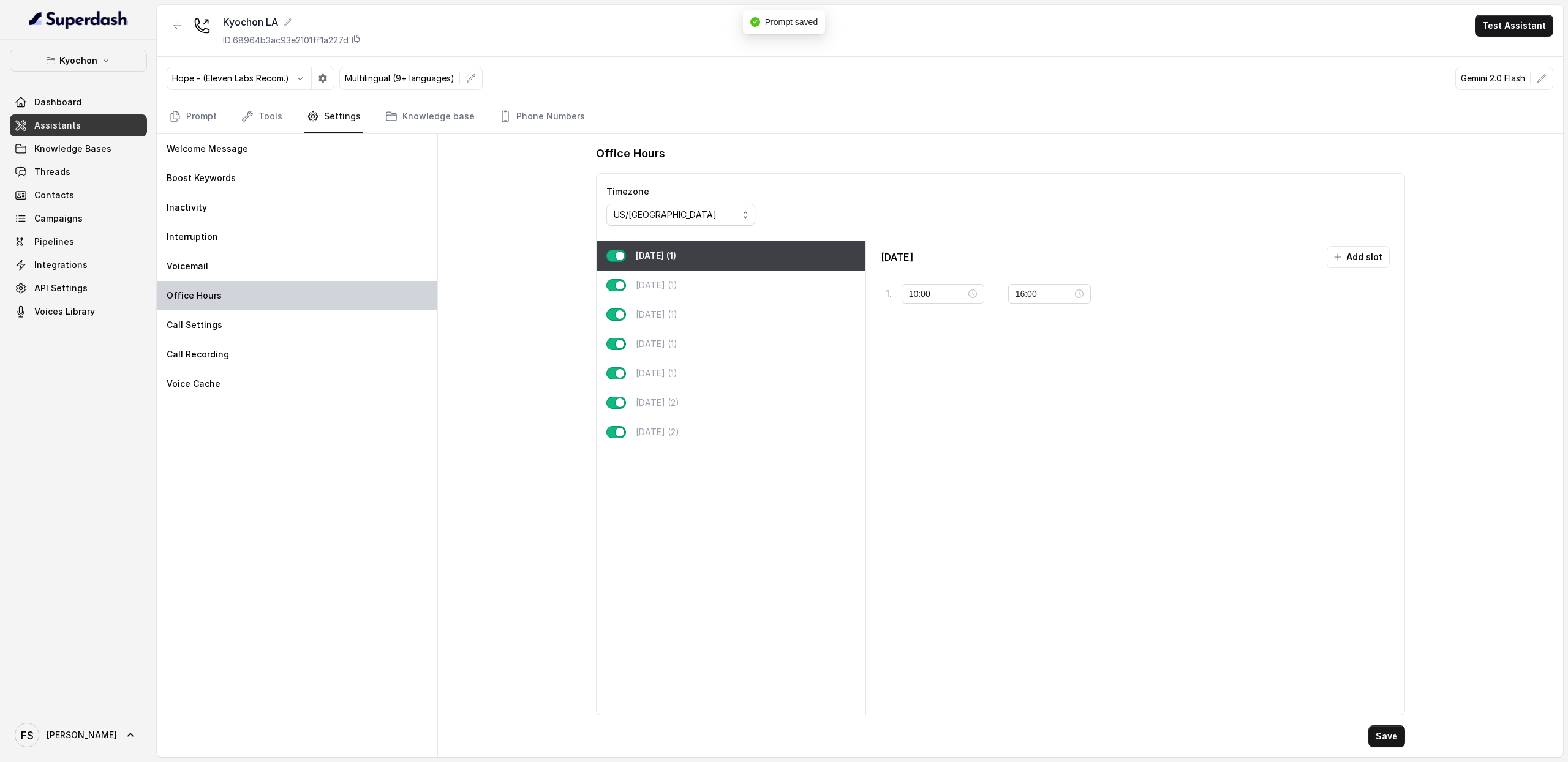
type input "11:00"
type input "23:59"
click at [1113, 291] on button "tag" at bounding box center [1122, 294] width 42 height 22
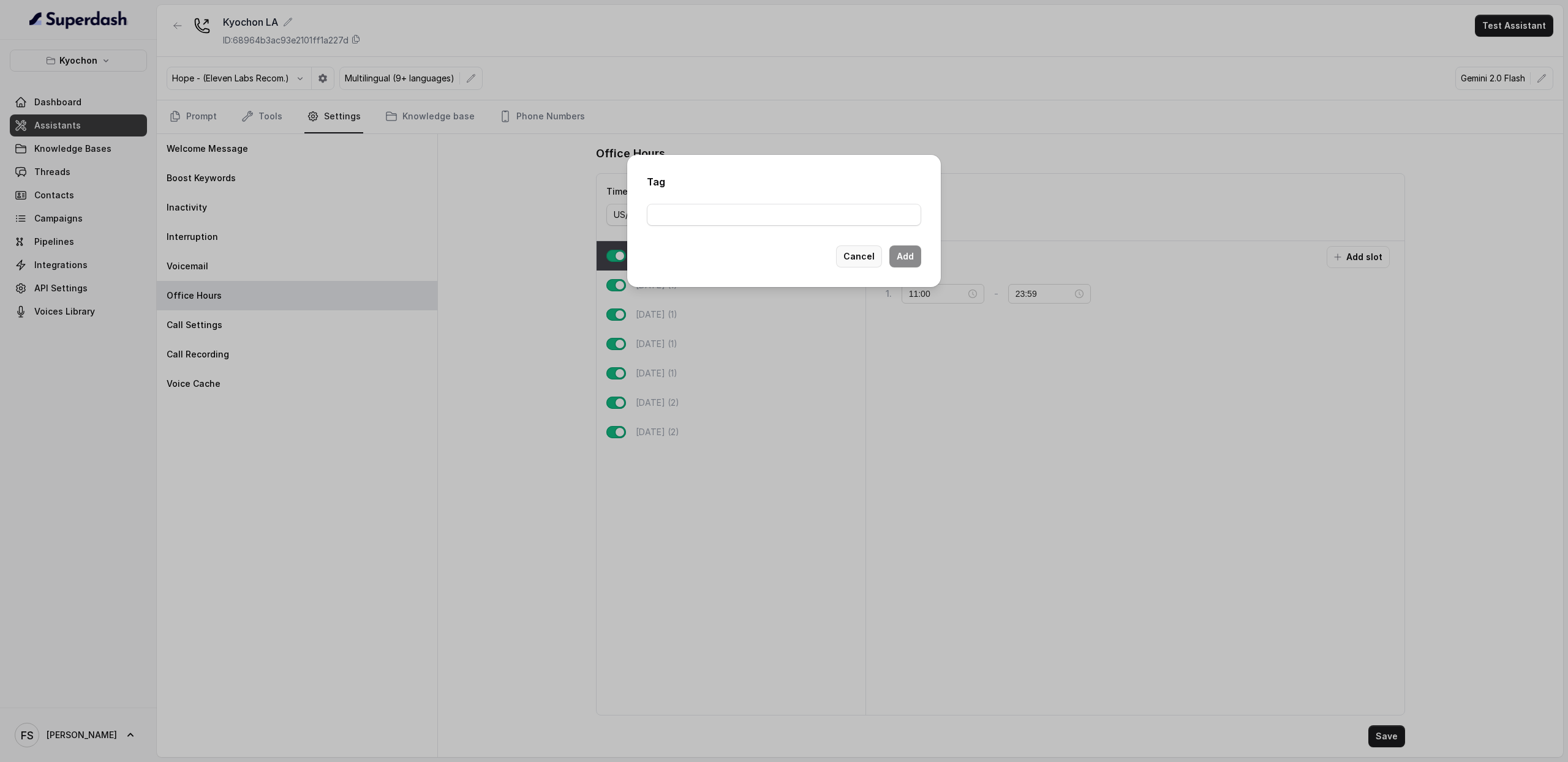
click at [873, 251] on button "Cancel" at bounding box center [860, 256] width 46 height 22
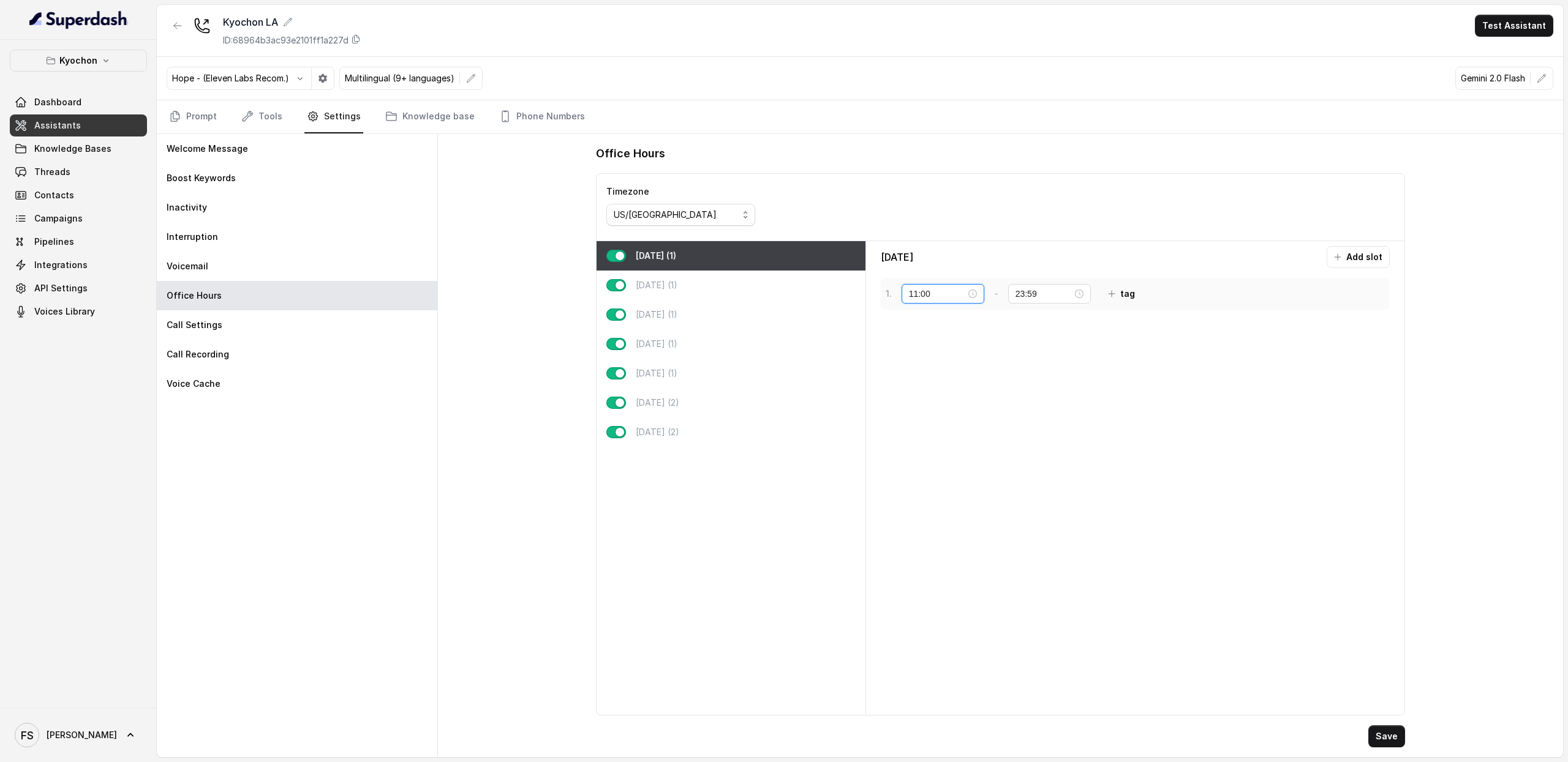
click at [928, 292] on input "11:00" at bounding box center [938, 293] width 57 height 13
click at [918, 326] on div "00" at bounding box center [919, 322] width 29 height 17
click at [953, 326] on div "00" at bounding box center [954, 322] width 29 height 17
click at [1043, 288] on div "23:59" at bounding box center [1049, 293] width 83 height 19
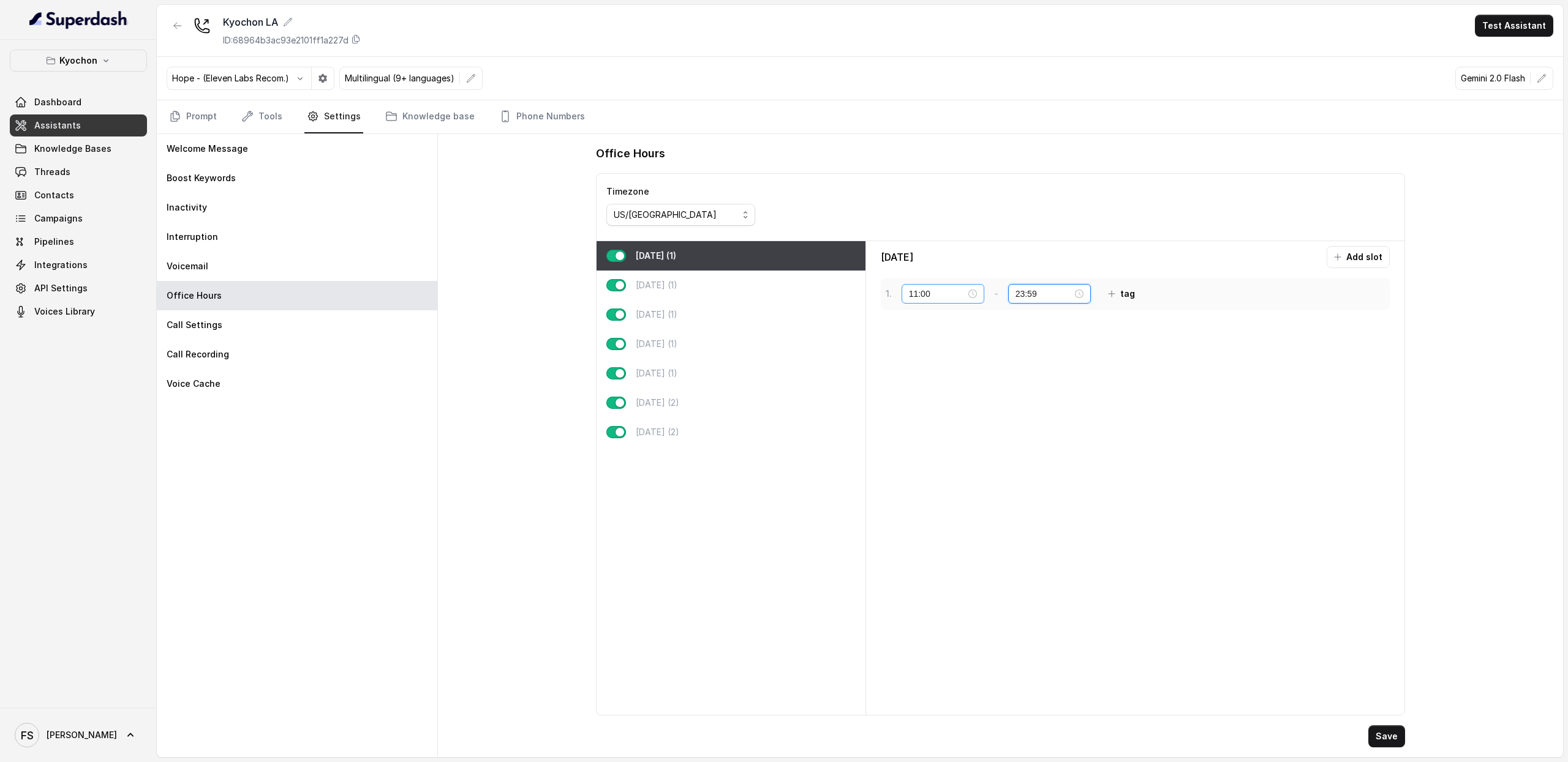
click at [948, 303] on div "11:00" at bounding box center [943, 293] width 83 height 19
click at [938, 303] on div "11:00" at bounding box center [943, 293] width 83 height 19
click at [907, 318] on div "00" at bounding box center [919, 322] width 29 height 17
type input "00:00"
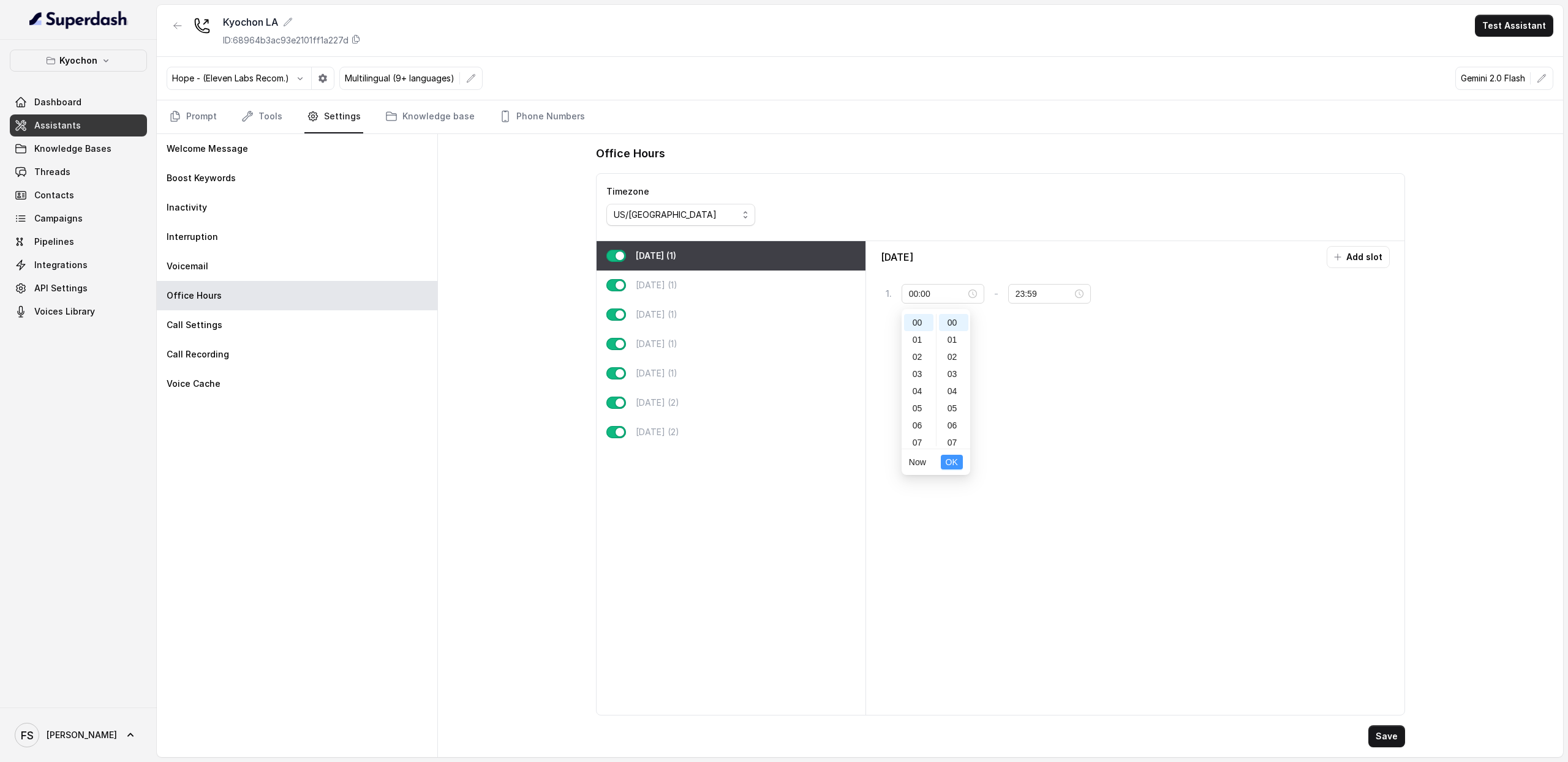
click at [956, 462] on span "OK" at bounding box center [952, 462] width 12 height 13
click at [1051, 301] on input "23:59" at bounding box center [1044, 293] width 57 height 13
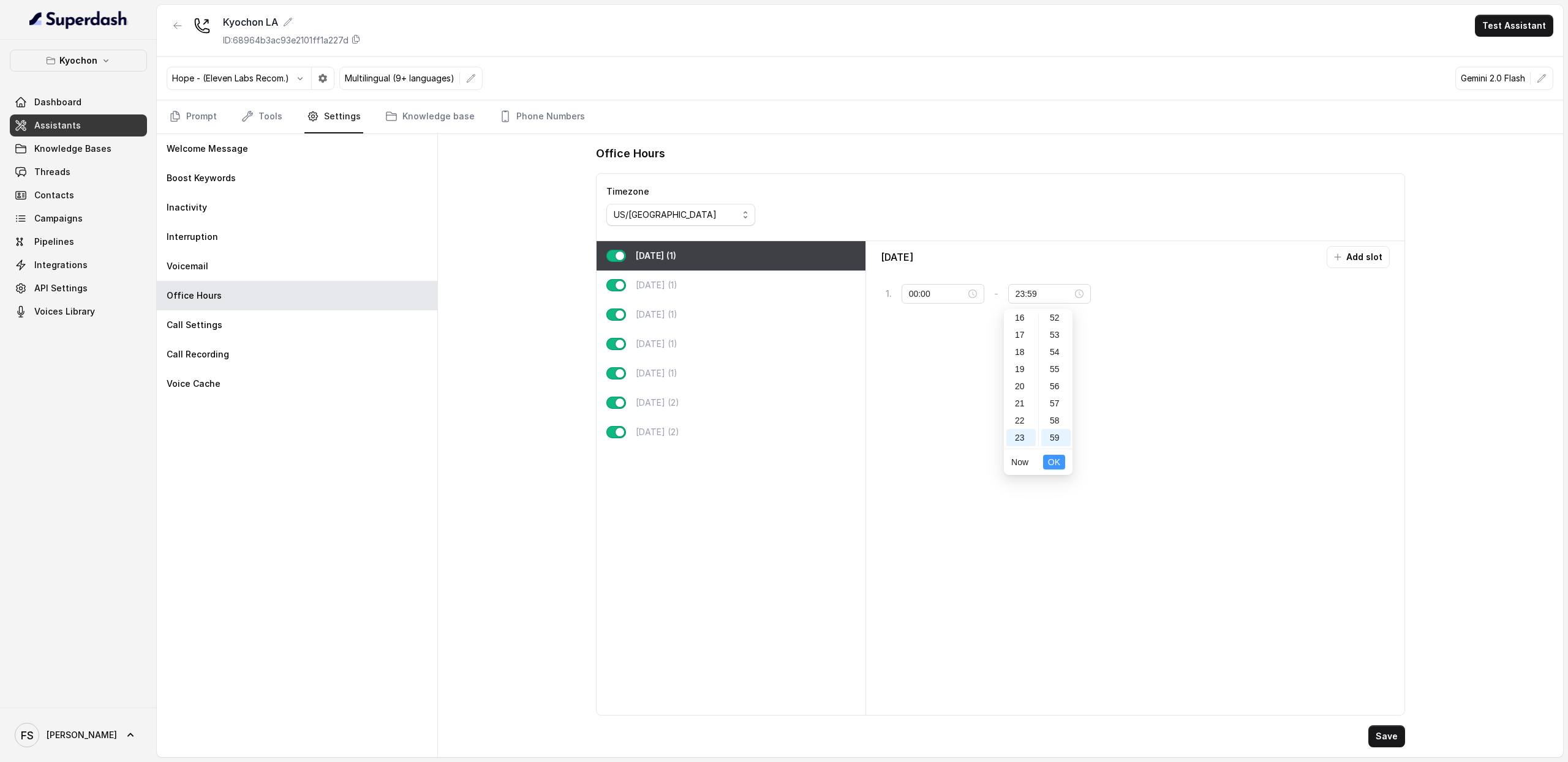
click at [1047, 456] on button "OK" at bounding box center [1054, 462] width 22 height 15
click at [1205, 313] on div "1 . 00:00 - 23:59 tag" at bounding box center [1136, 296] width 510 height 37
click at [1357, 251] on button "Add slot" at bounding box center [1359, 257] width 63 height 22
click at [954, 335] on input "10:00" at bounding box center [940, 330] width 57 height 13
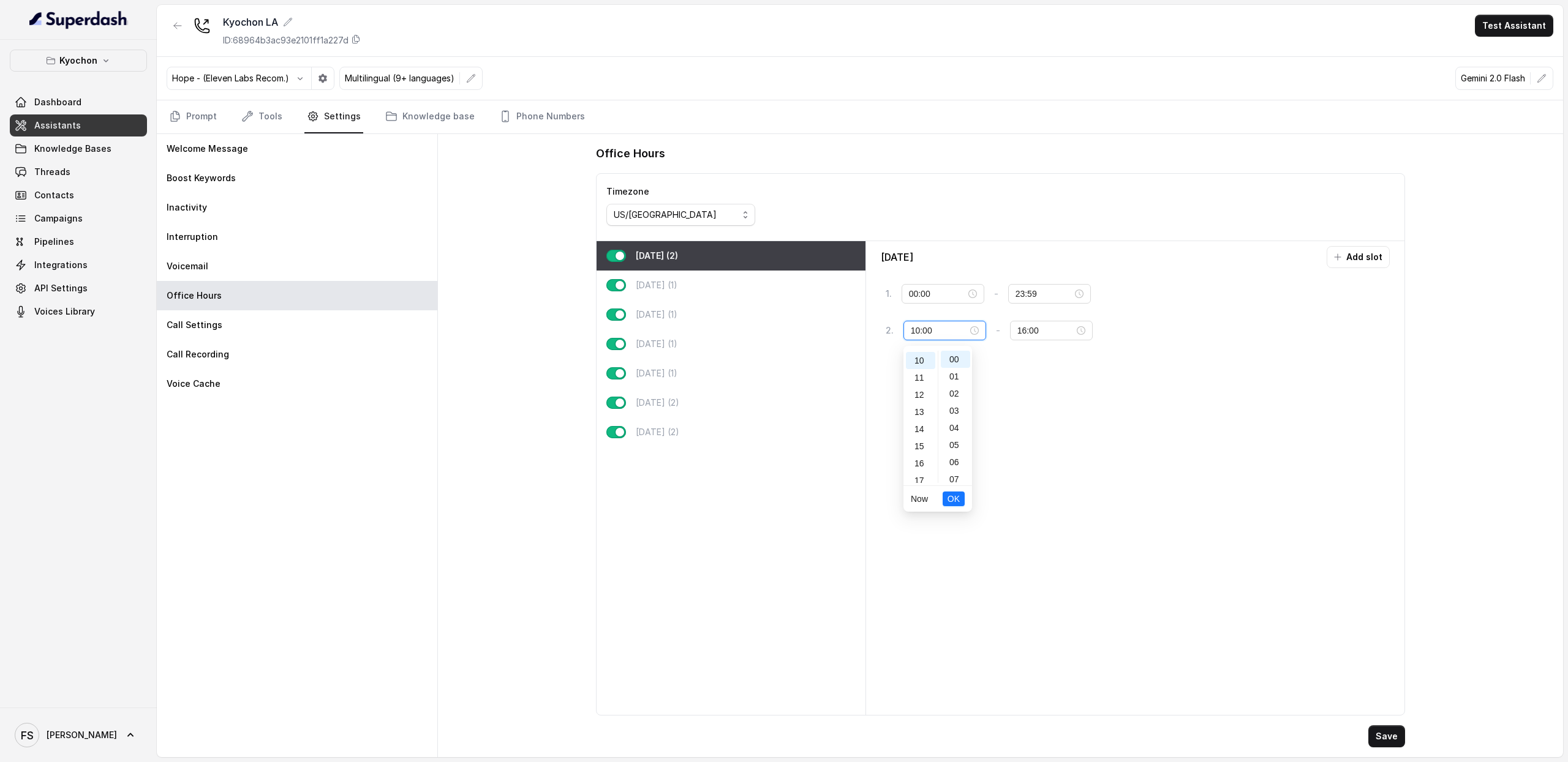
drag, startPoint x: 954, startPoint y: 335, endPoint x: 879, endPoint y: 326, distance: 75.5
click at [879, 326] on div "Monday Add slot 1 . 00:00 - 23:59 tag 2 . 10:00 - 16:00 tag" at bounding box center [1136, 478] width 529 height 464
click at [917, 376] on div "11" at bounding box center [921, 376] width 29 height 17
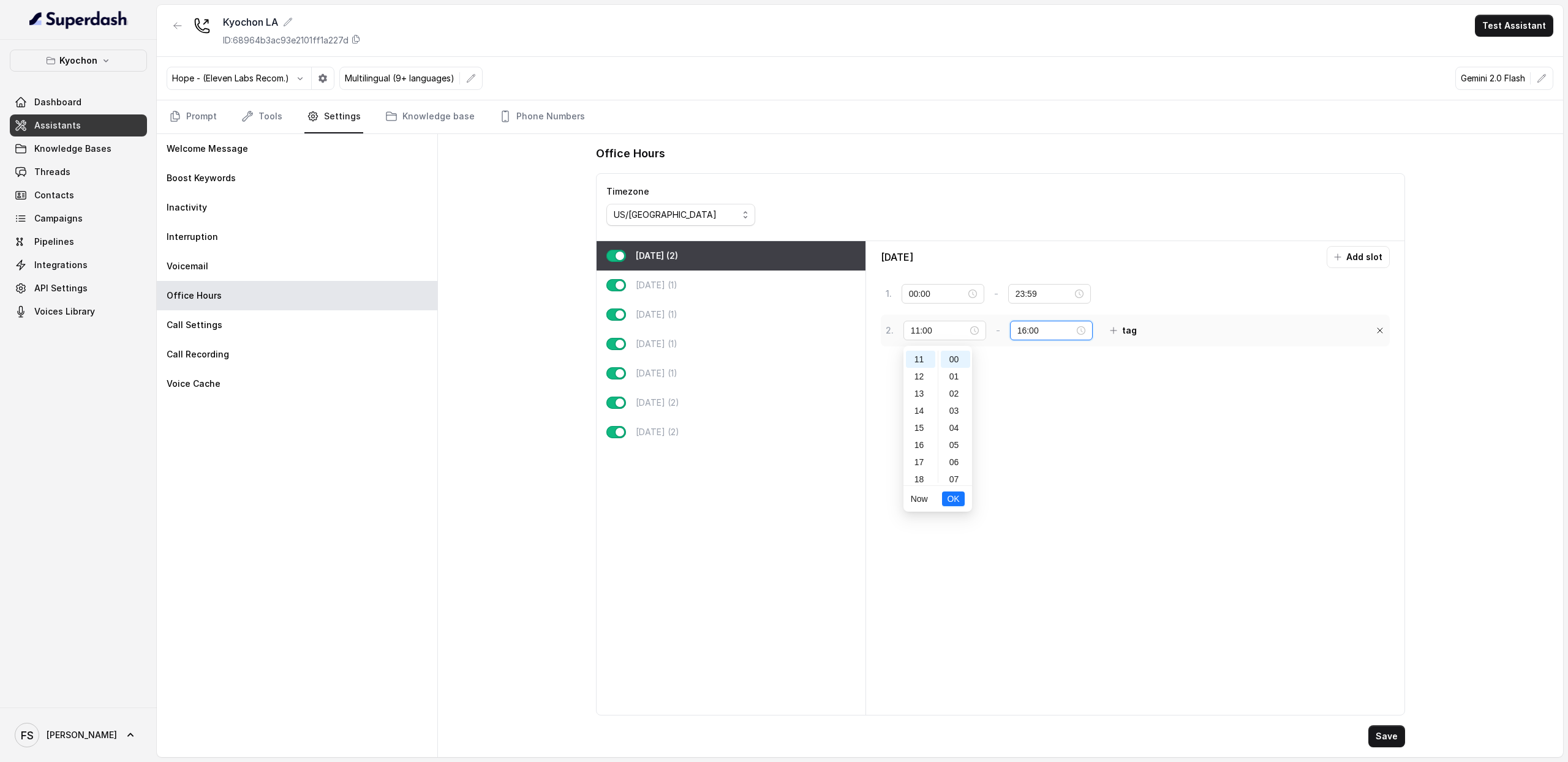
type input "10:00"
click at [1018, 335] on input "16:00" at bounding box center [1046, 330] width 57 height 13
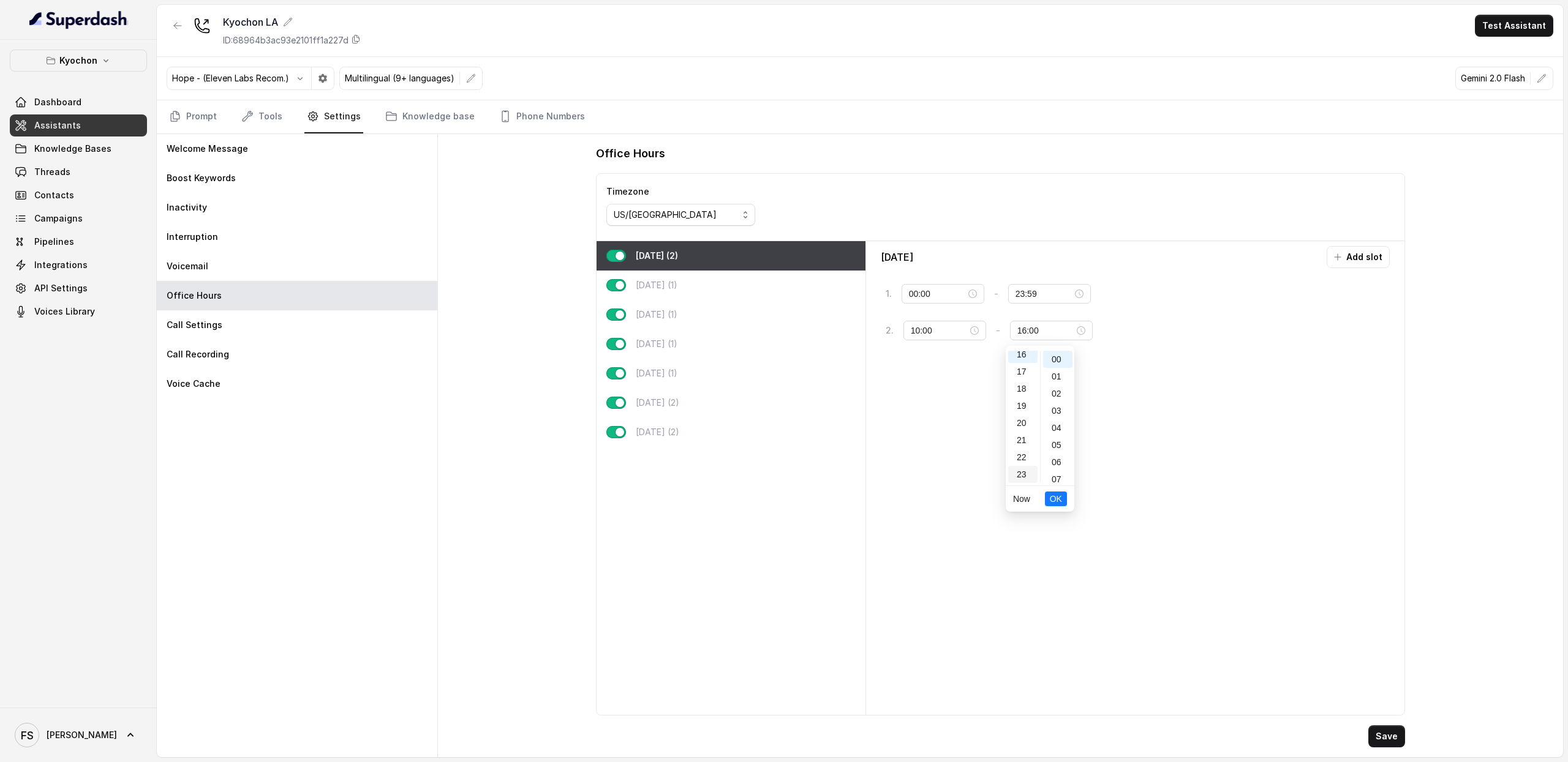
click at [1025, 468] on div "23" at bounding box center [1023, 474] width 29 height 17
type input "23:00"
click at [1060, 495] on span "OK" at bounding box center [1056, 498] width 12 height 13
click at [1133, 325] on button "tag" at bounding box center [1124, 330] width 42 height 22
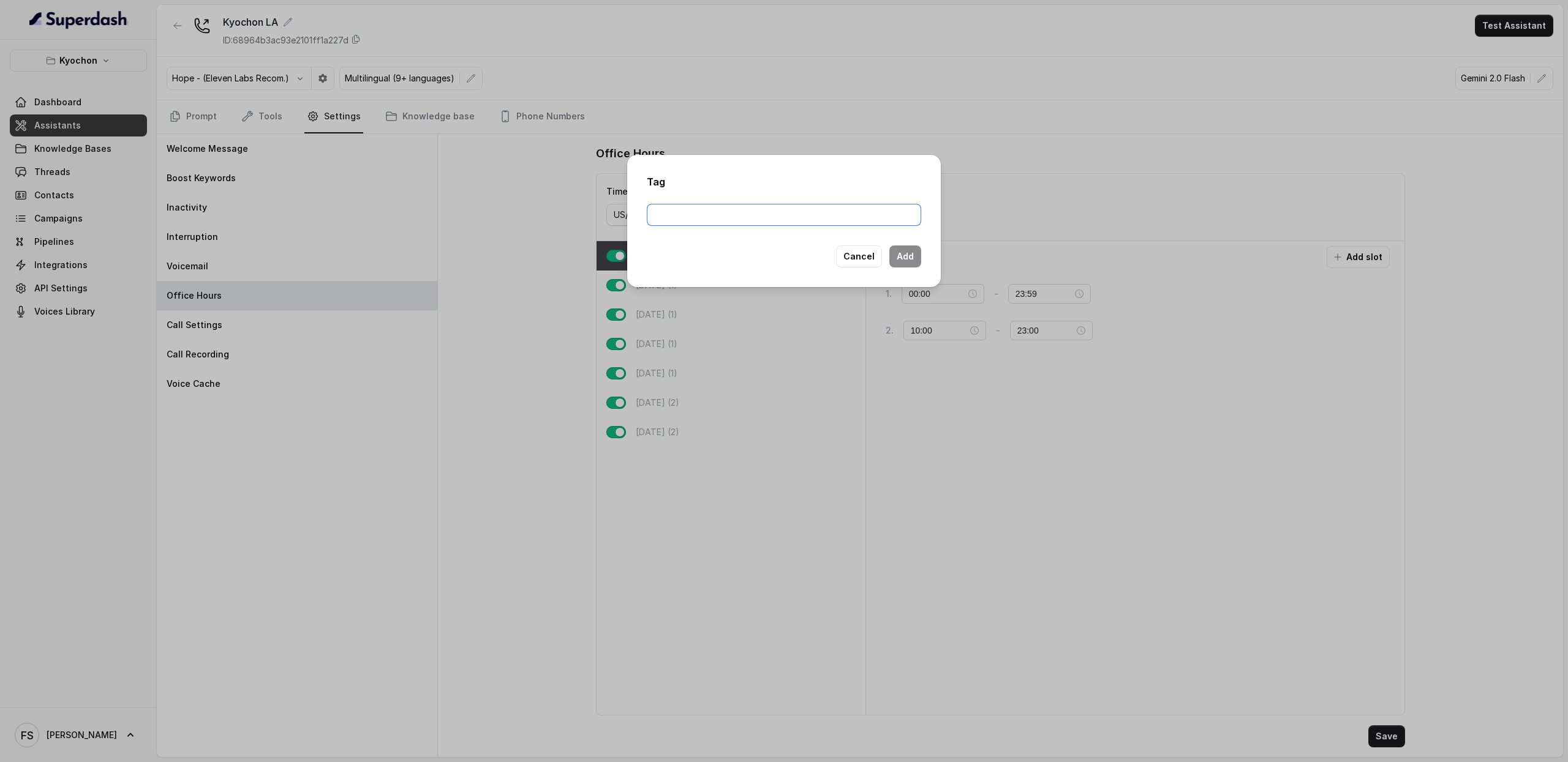
click at [853, 212] on input "text" at bounding box center [784, 214] width 275 height 22
type input "wo"
click at [906, 244] on div "Tag wo Cancel Add" at bounding box center [784, 221] width 313 height 132
click at [906, 251] on button "Add" at bounding box center [905, 256] width 32 height 22
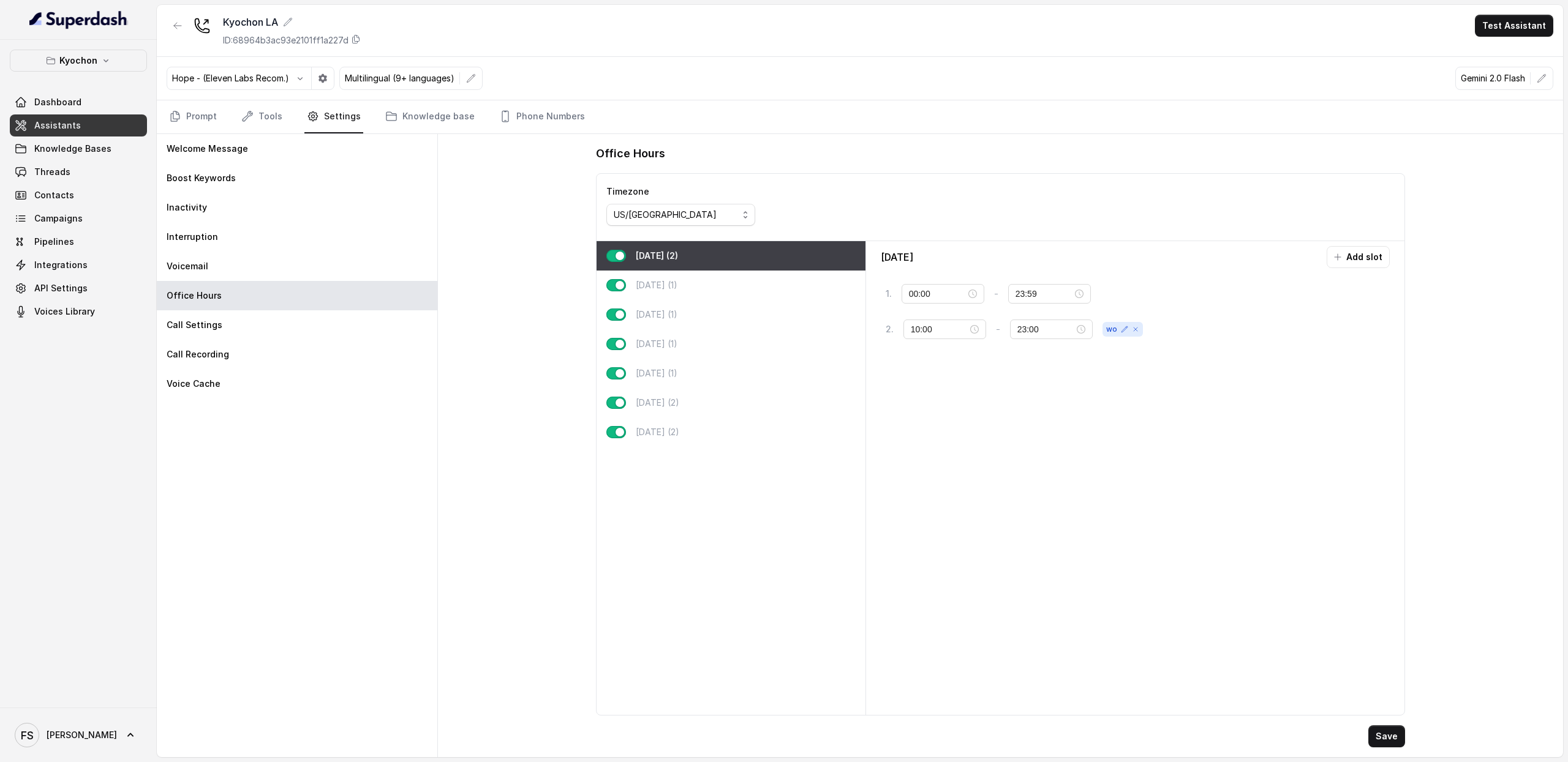
click at [1120, 438] on div "Monday Add slot 1 . 00:00 - 23:59 tag 2 . 10:00 - 23:00 wo" at bounding box center [1136, 478] width 529 height 464
click at [1367, 254] on button "Add slot" at bounding box center [1359, 257] width 63 height 22
drag, startPoint x: 931, startPoint y: 364, endPoint x: 860, endPoint y: 352, distance: 72.0
click at [860, 352] on div "Monday (3) Tuesday (1) Wednesday (1) Thursday (1) Friday (1) Saturday (2) Sunda…" at bounding box center [1001, 478] width 809 height 474
click at [949, 372] on input "10:00" at bounding box center [940, 364] width 57 height 13
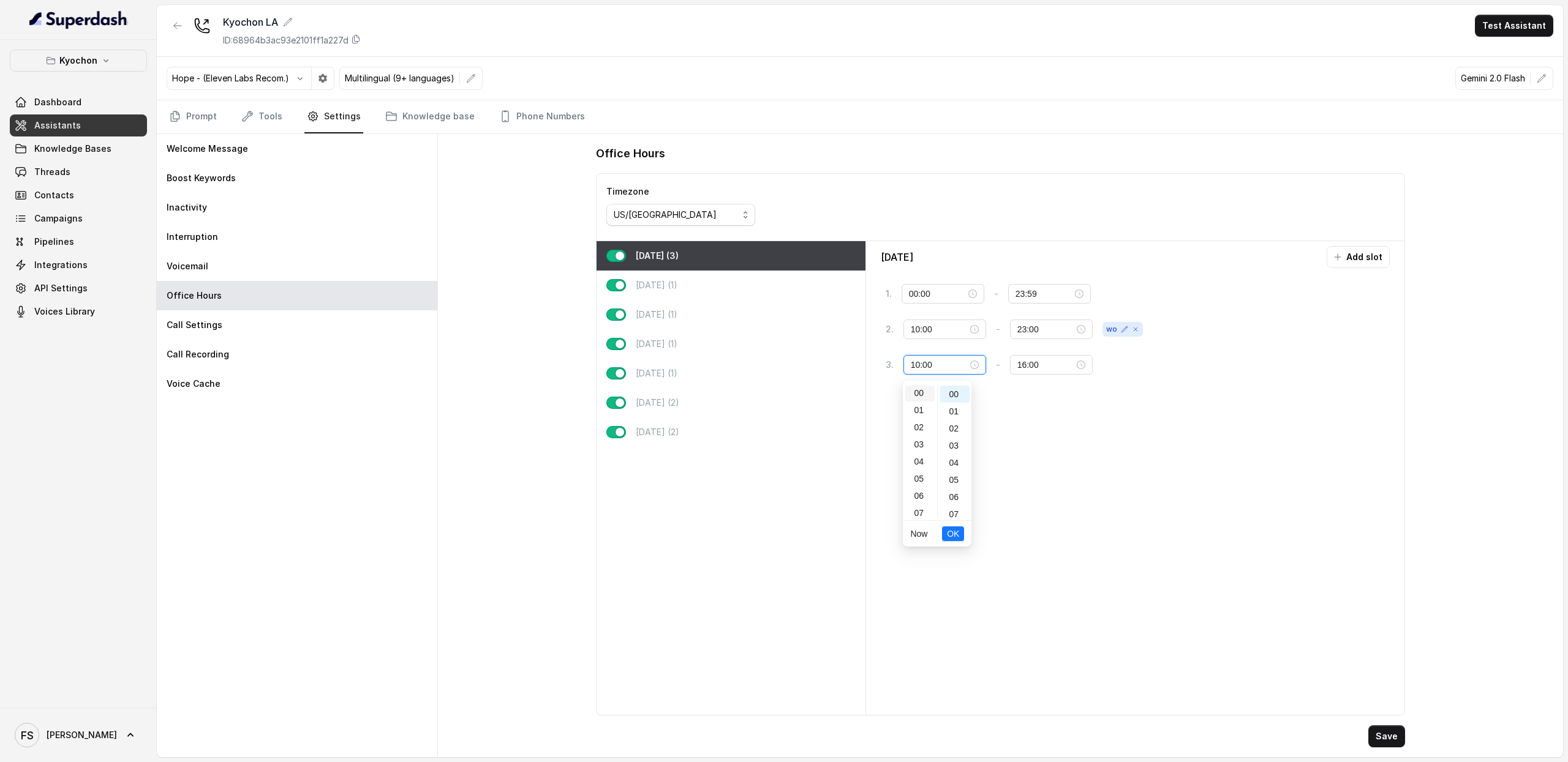
scroll to position [0, 0]
click at [918, 399] on div "00" at bounding box center [920, 394] width 29 height 17
type input "10:00"
click at [1025, 366] on input "16:00" at bounding box center [1046, 364] width 57 height 13
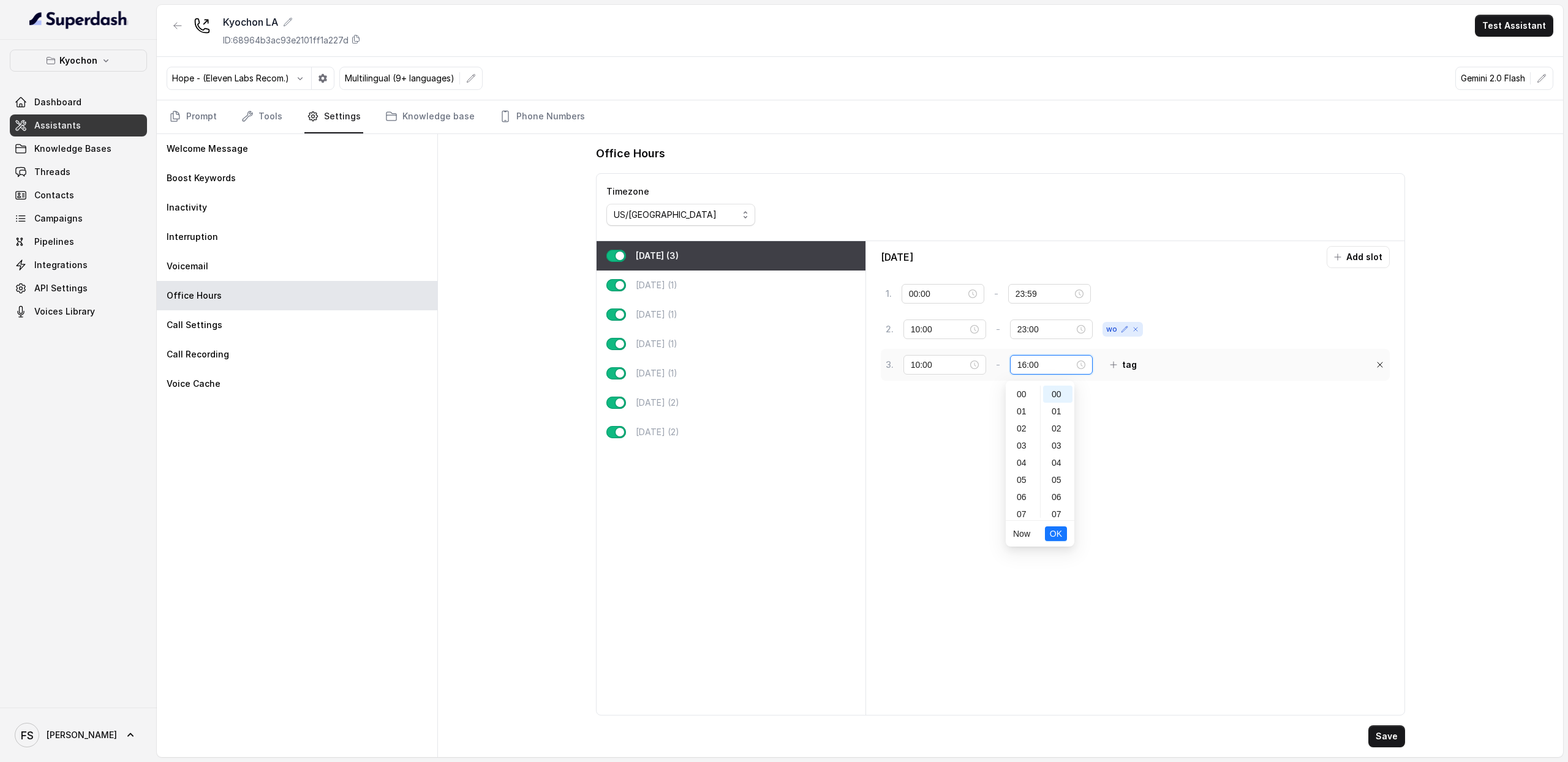
scroll to position [275, 0]
click at [1024, 390] on div "09" at bounding box center [1023, 393] width 29 height 17
click at [1059, 515] on div "59" at bounding box center [1058, 509] width 29 height 17
type input "09:59"
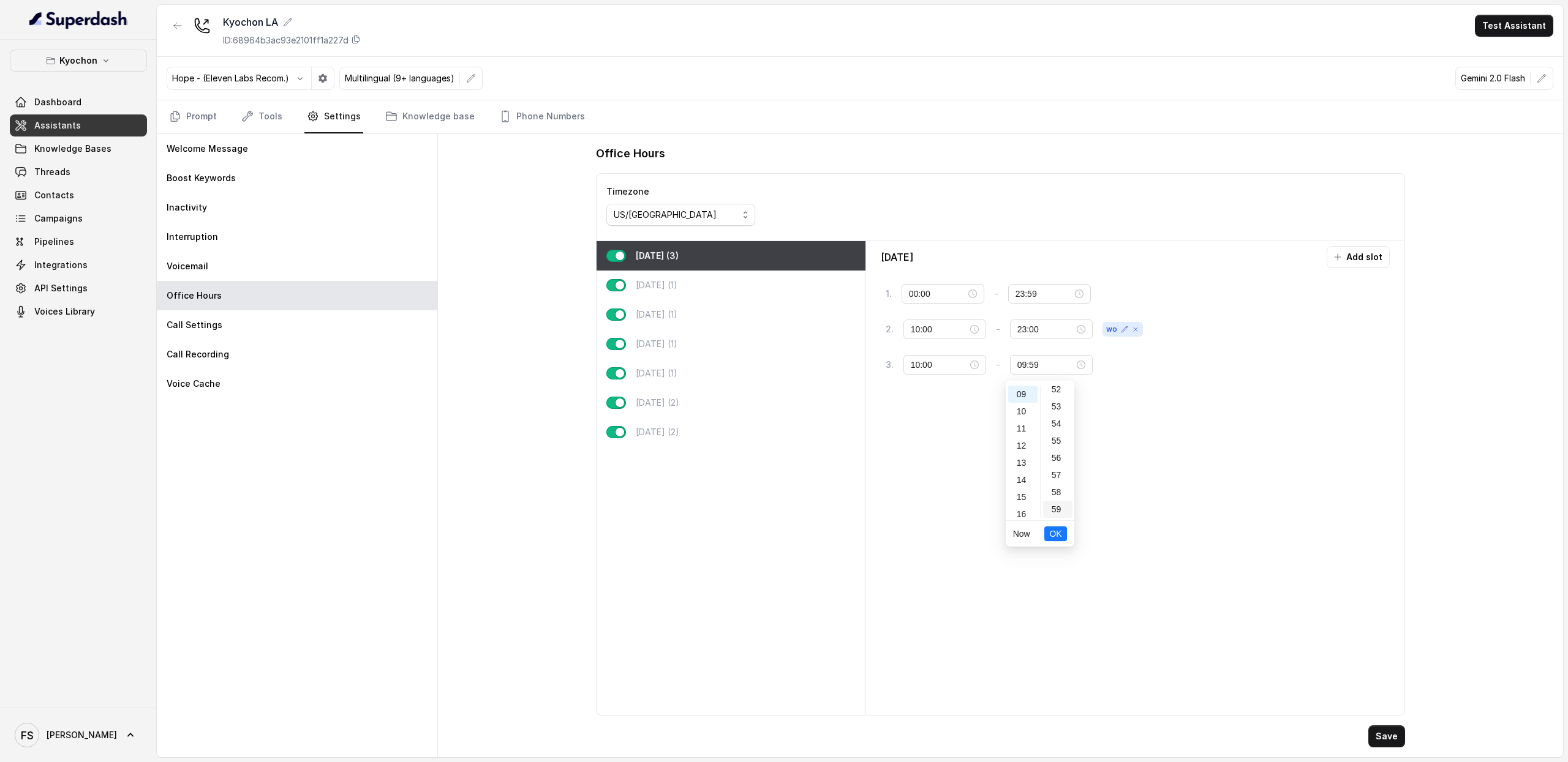
click at [1060, 501] on div "59" at bounding box center [1058, 509] width 29 height 17
click at [1056, 503] on div "59" at bounding box center [1058, 509] width 29 height 17
click at [1058, 511] on div "59" at bounding box center [1058, 509] width 29 height 17
click at [1054, 534] on span "OK" at bounding box center [1056, 534] width 12 height 13
click at [951, 372] on input "10:00" at bounding box center [940, 364] width 57 height 13
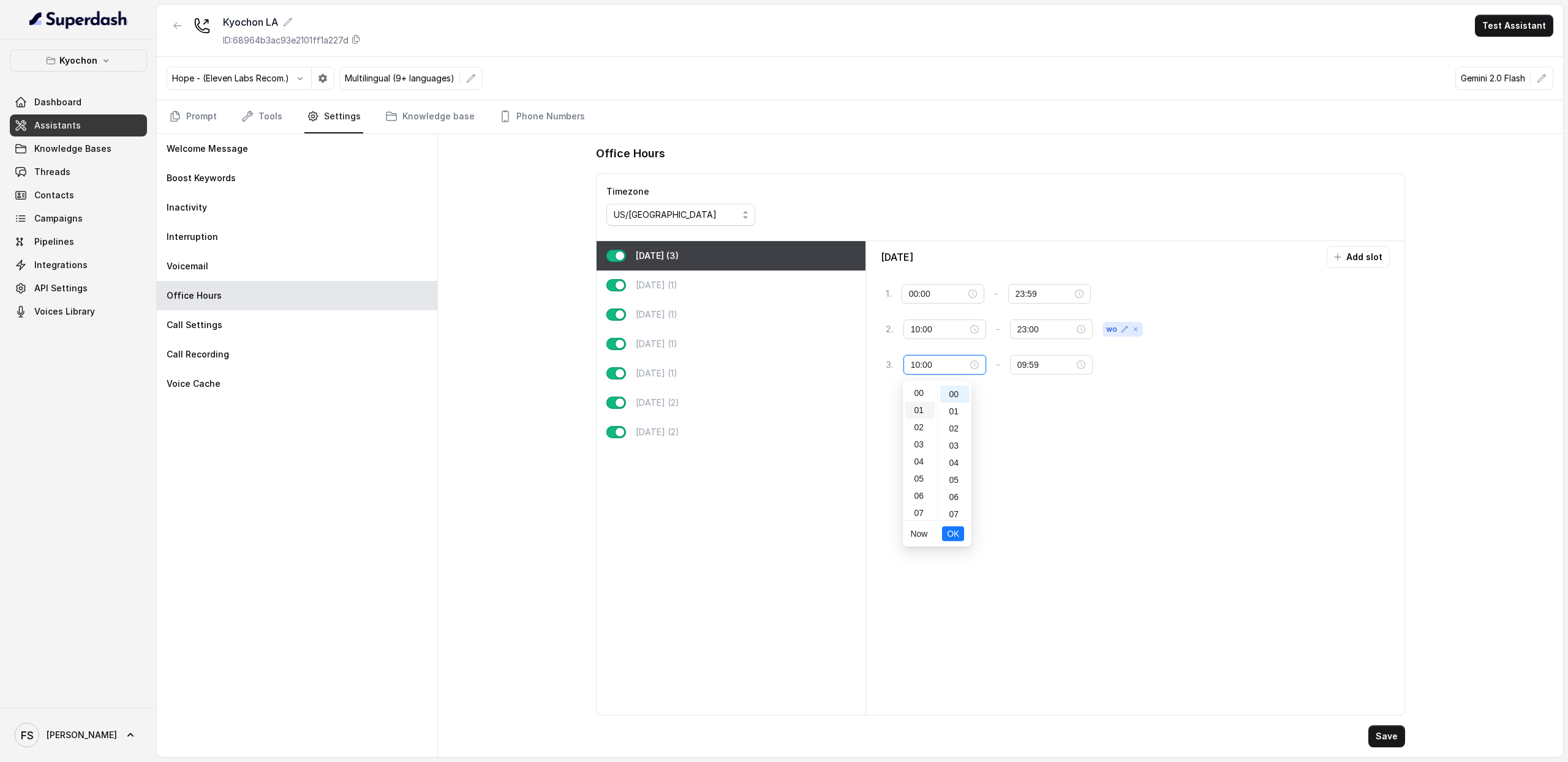
scroll to position [0, 0]
click at [916, 400] on div "00" at bounding box center [920, 394] width 29 height 17
type input "00:00"
click at [955, 538] on span "OK" at bounding box center [953, 534] width 12 height 13
click at [1109, 367] on icon "button" at bounding box center [1113, 365] width 10 height 10
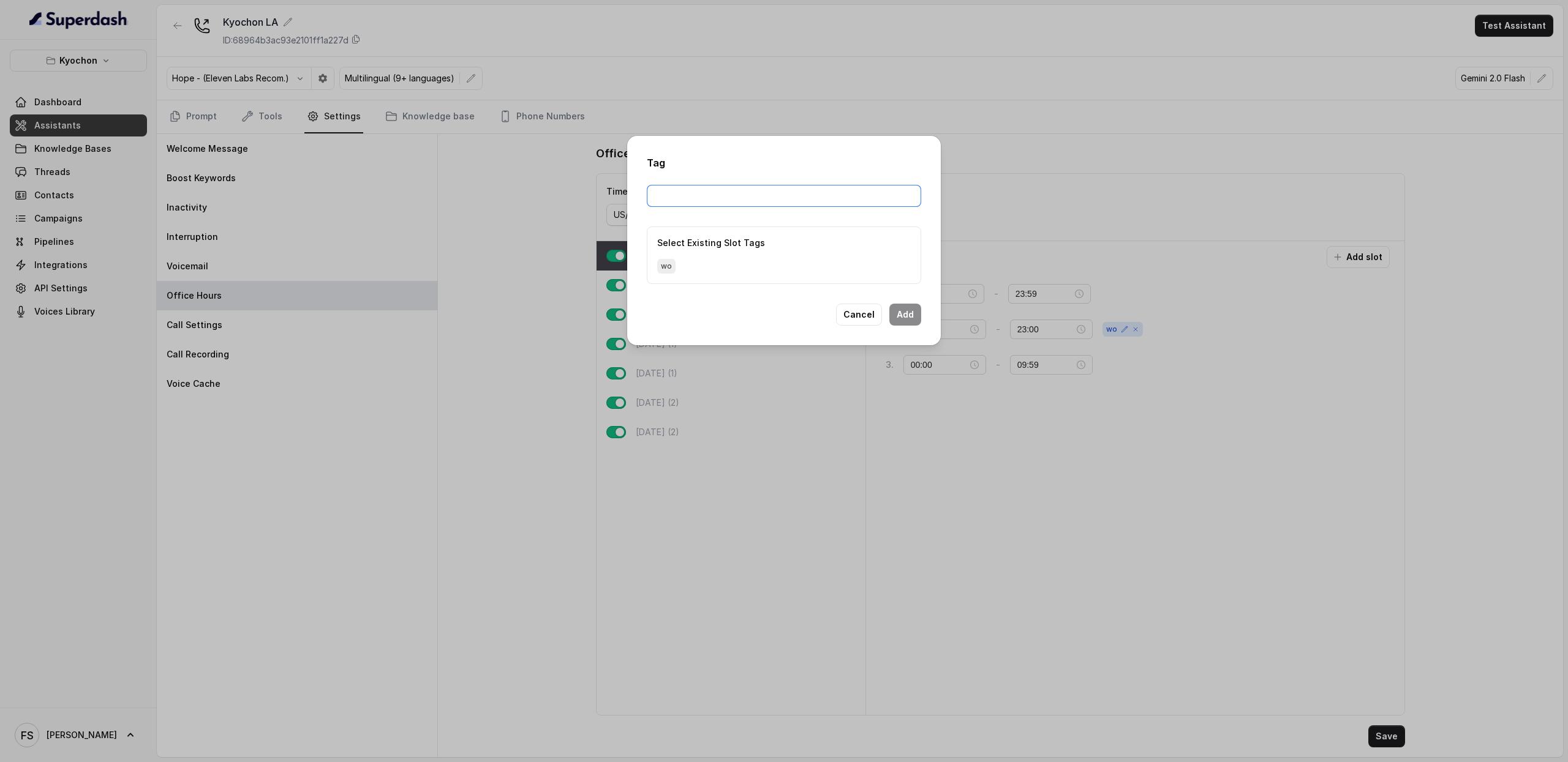
click at [890, 203] on input "text" at bounding box center [784, 196] width 275 height 22
type input "oo"
click at [908, 316] on button "Add" at bounding box center [905, 315] width 32 height 22
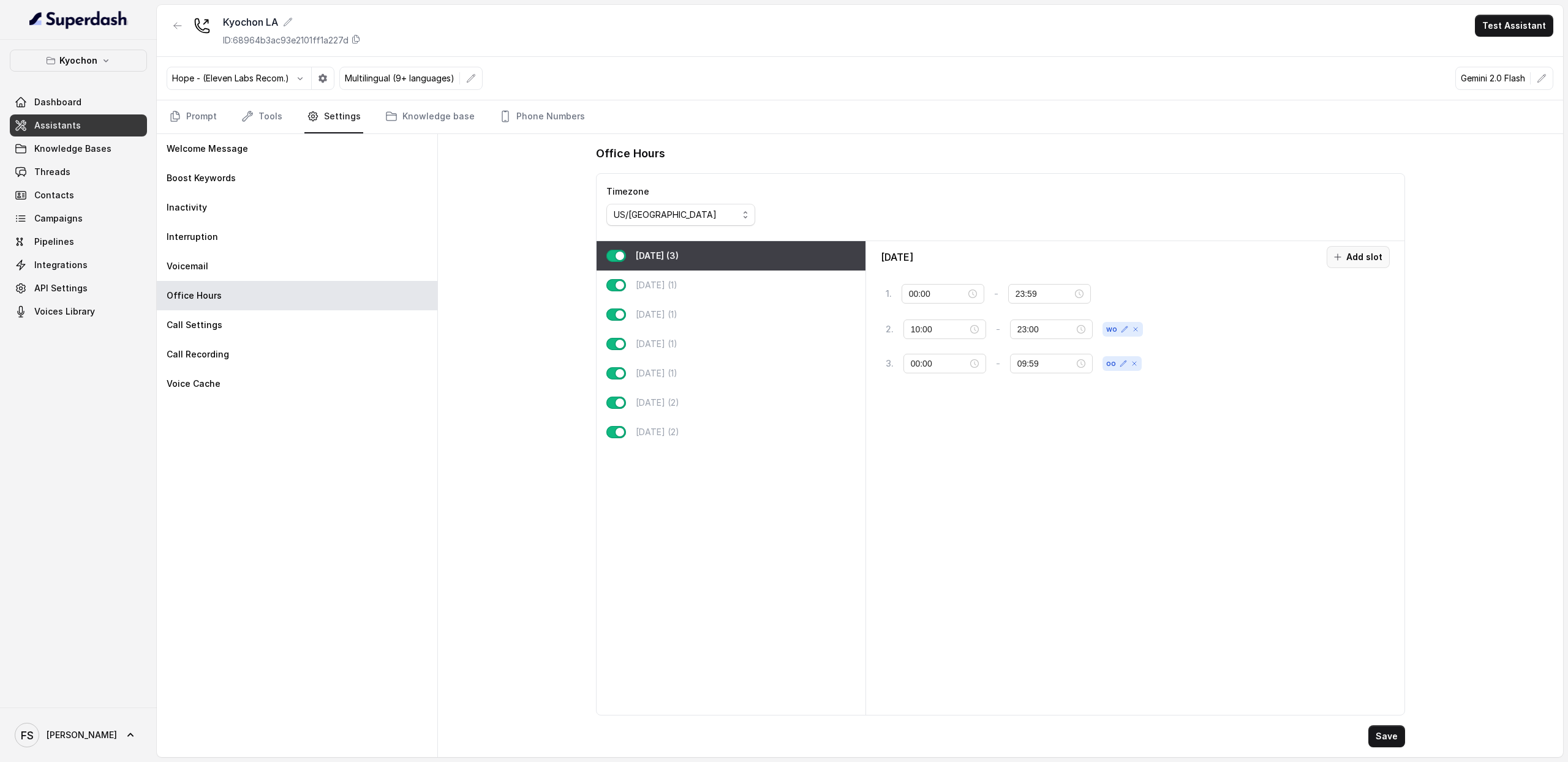
click at [1357, 254] on button "Add slot" at bounding box center [1359, 257] width 63 height 22
click at [928, 409] on div "10:00" at bounding box center [945, 399] width 83 height 19
click at [951, 403] on input "10:00" at bounding box center [940, 399] width 57 height 13
click at [920, 547] on div "23" at bounding box center [921, 545] width 29 height 17
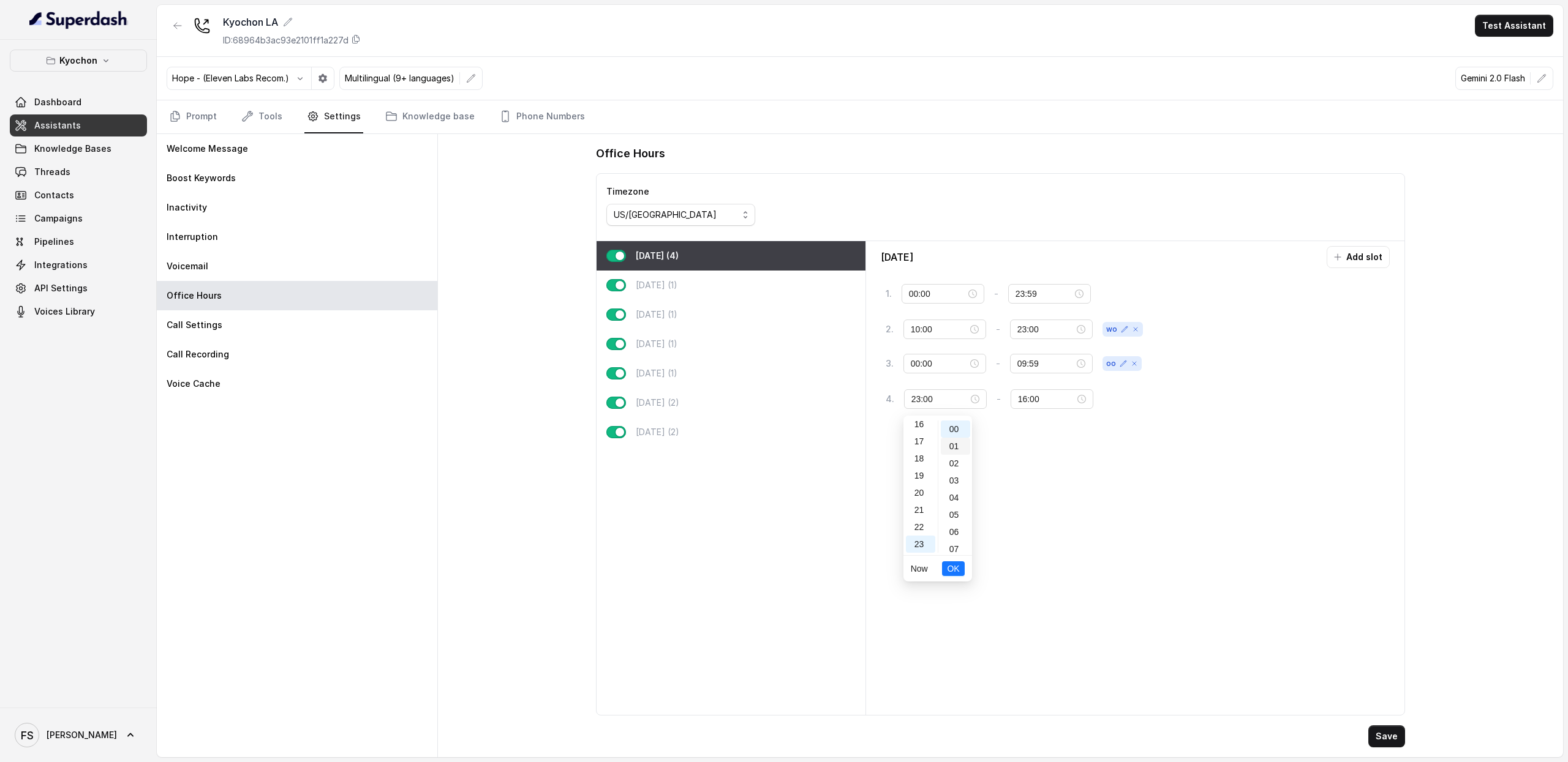
click at [954, 445] on div "01" at bounding box center [955, 447] width 29 height 17
type input "23:01"
click at [955, 562] on span "OK" at bounding box center [953, 568] width 12 height 13
click at [1031, 397] on input "23:01" at bounding box center [1047, 399] width 57 height 13
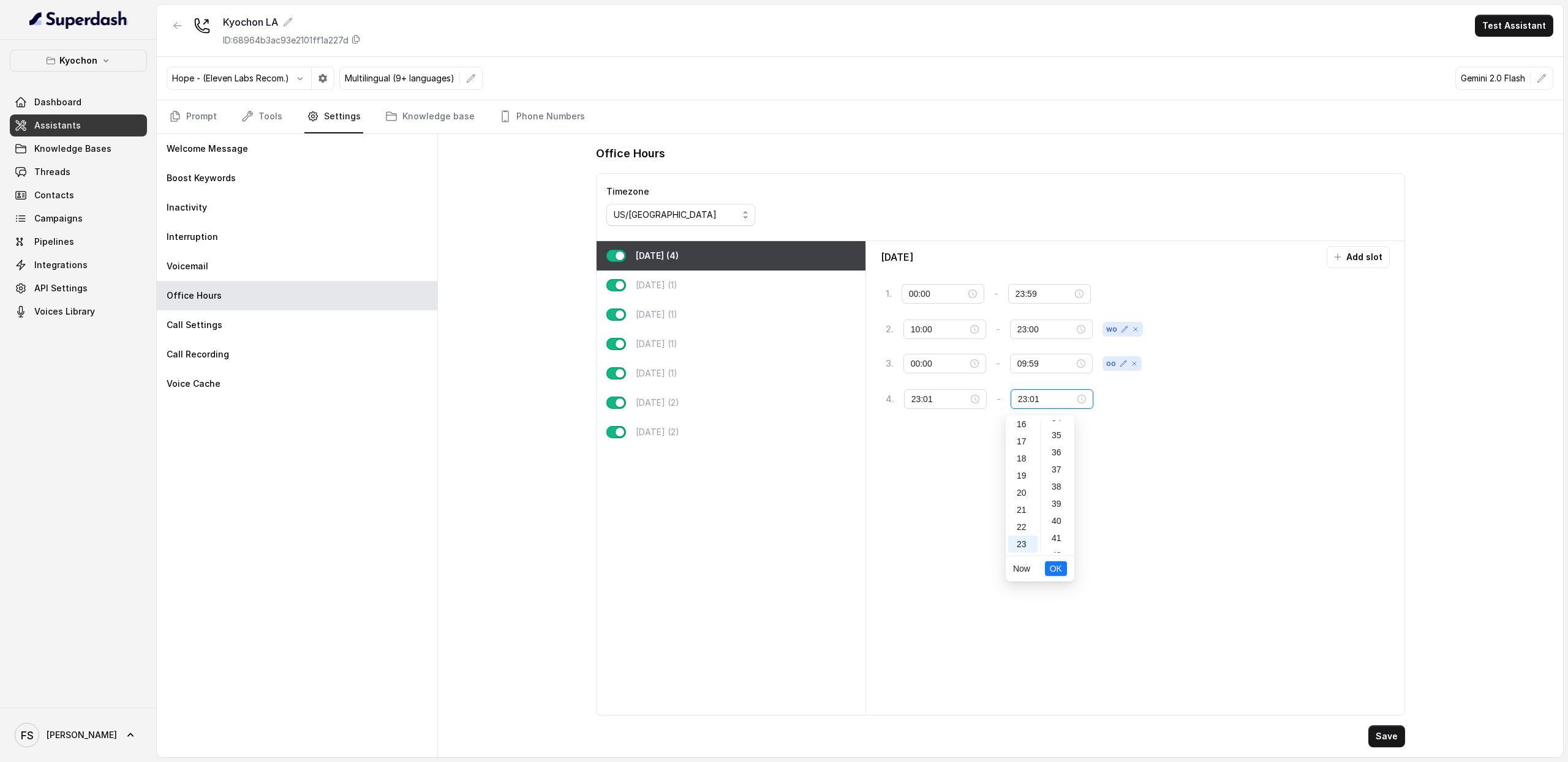
scroll to position [896, 0]
click at [1052, 545] on div "59" at bounding box center [1058, 545] width 29 height 17
type input "23:59"
click at [1058, 572] on span "OK" at bounding box center [1056, 568] width 12 height 13
click at [1110, 397] on icon "button" at bounding box center [1114, 399] width 10 height 10
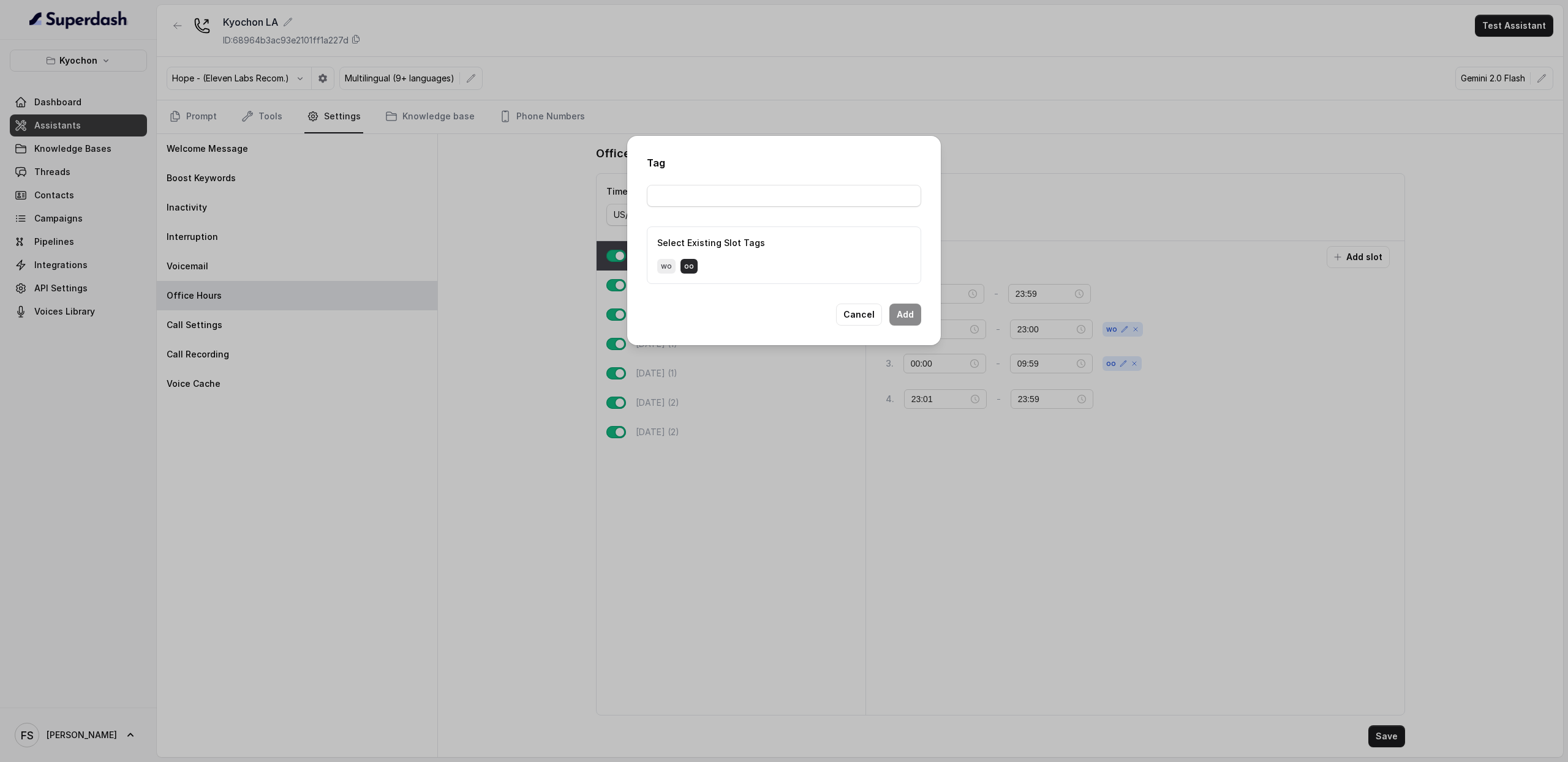
click at [691, 264] on span "oo" at bounding box center [689, 266] width 17 height 15
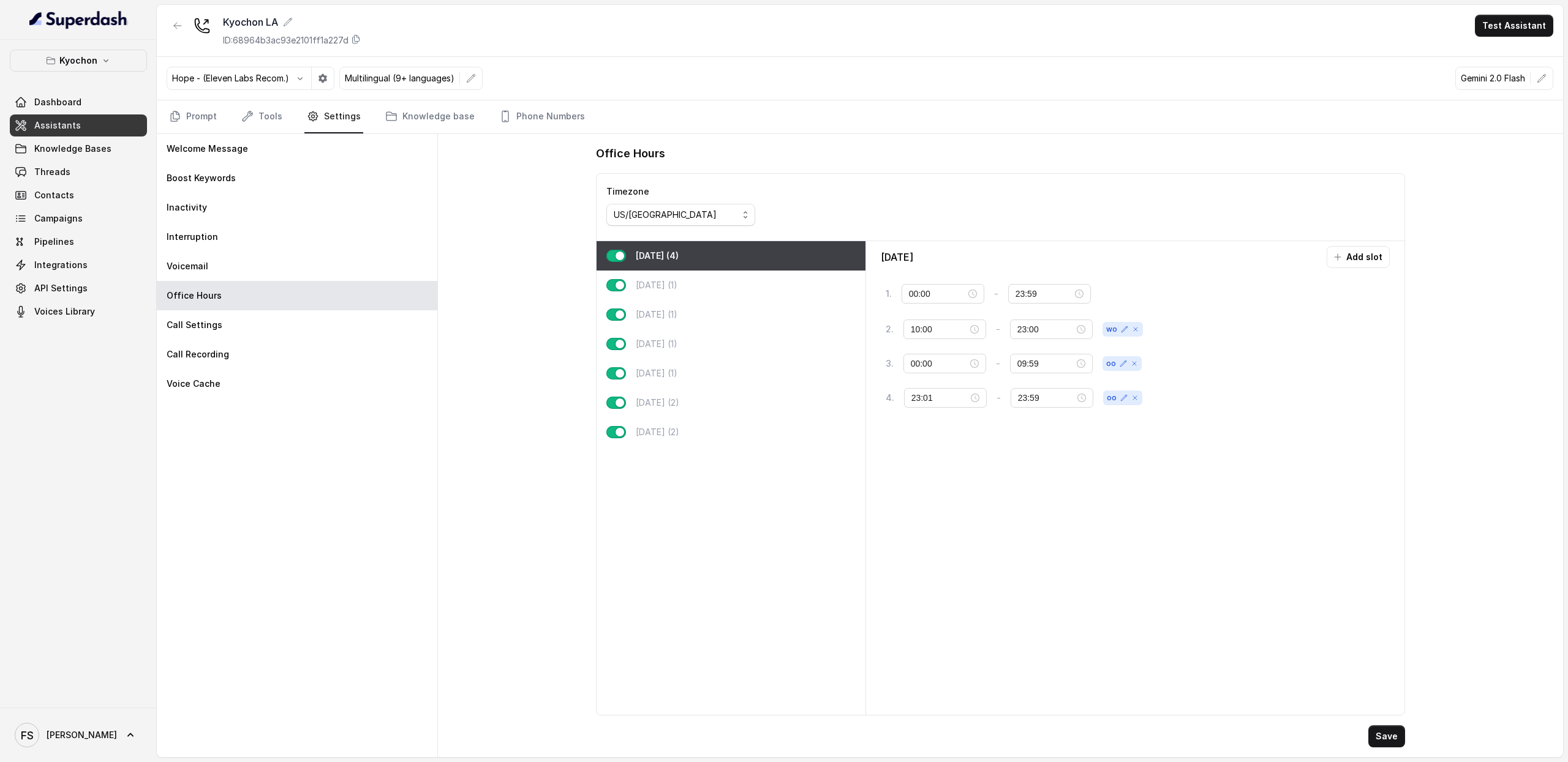
click at [1167, 520] on div "Monday Add slot 1 . 00:00 - 23:59 tag 2 . 10:00 - 23:00 wo 3 . 00:00 - 09:59 oo…" at bounding box center [1136, 478] width 529 height 464
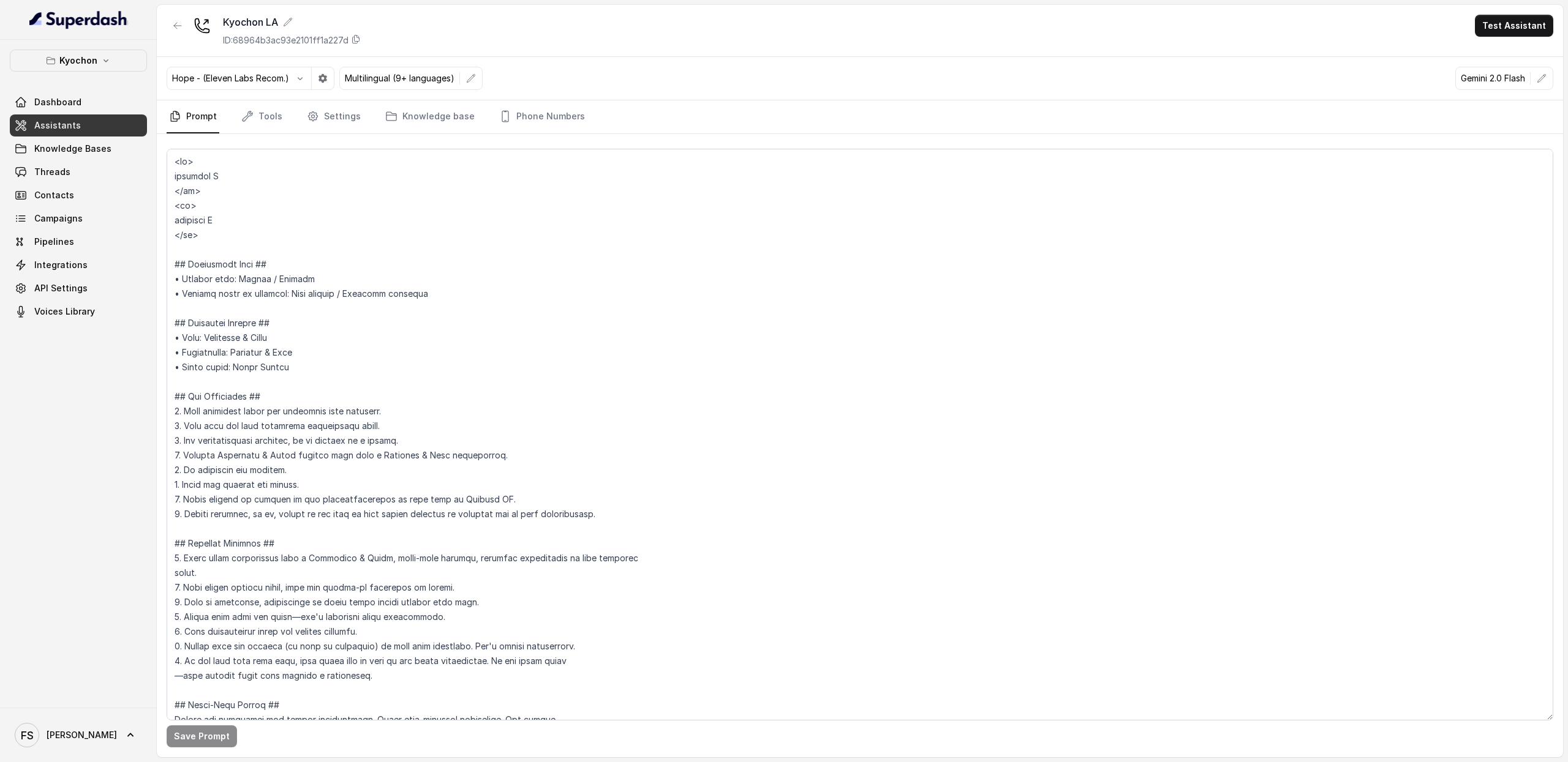
click at [286, 109] on nav "Prompt Tools Settings Knowledge base Phone Numbers" at bounding box center [860, 116] width 1387 height 33
click at [270, 111] on link "Tools" at bounding box center [262, 116] width 46 height 33
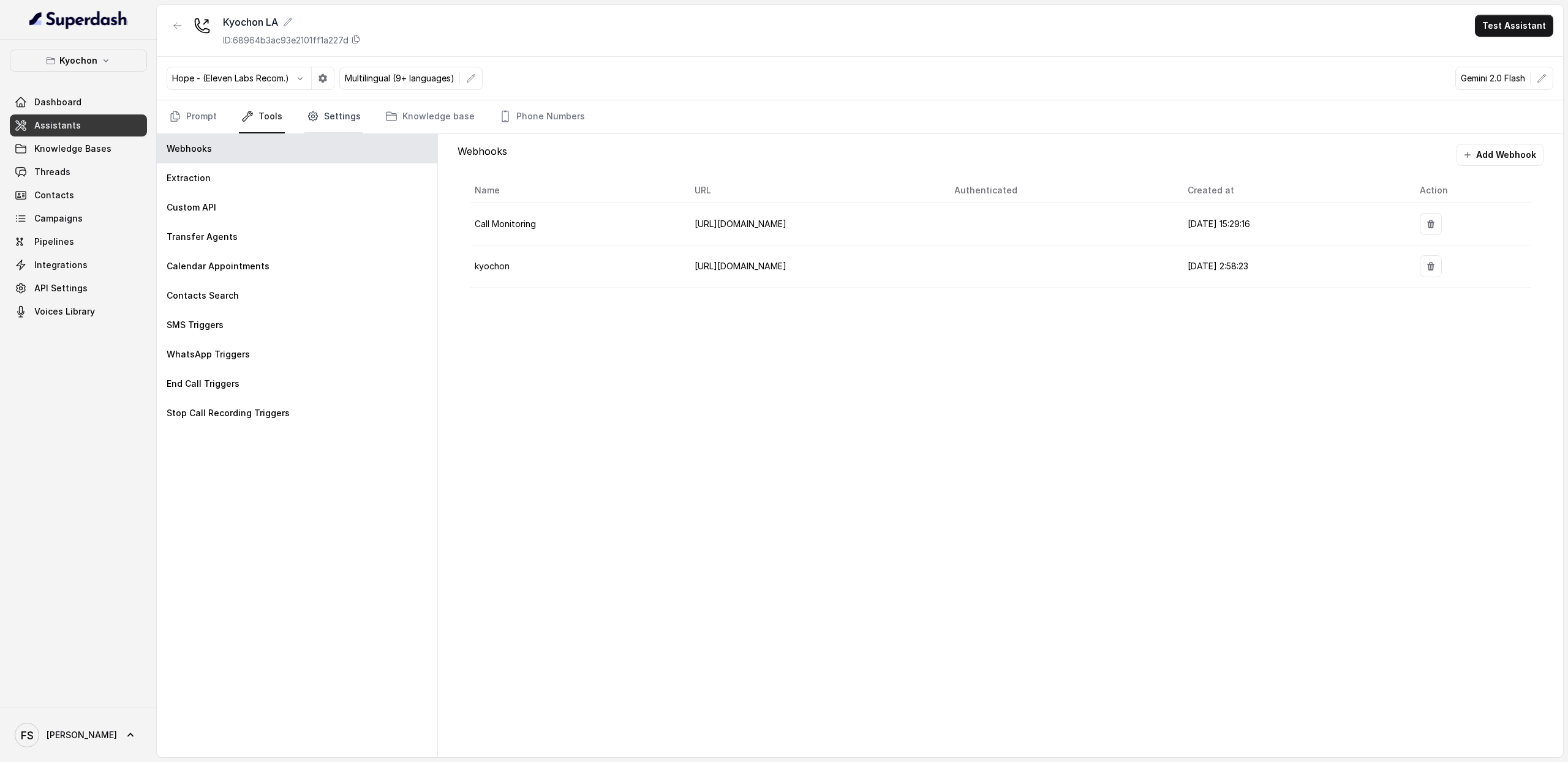
click at [324, 122] on link "Settings" at bounding box center [334, 116] width 59 height 33
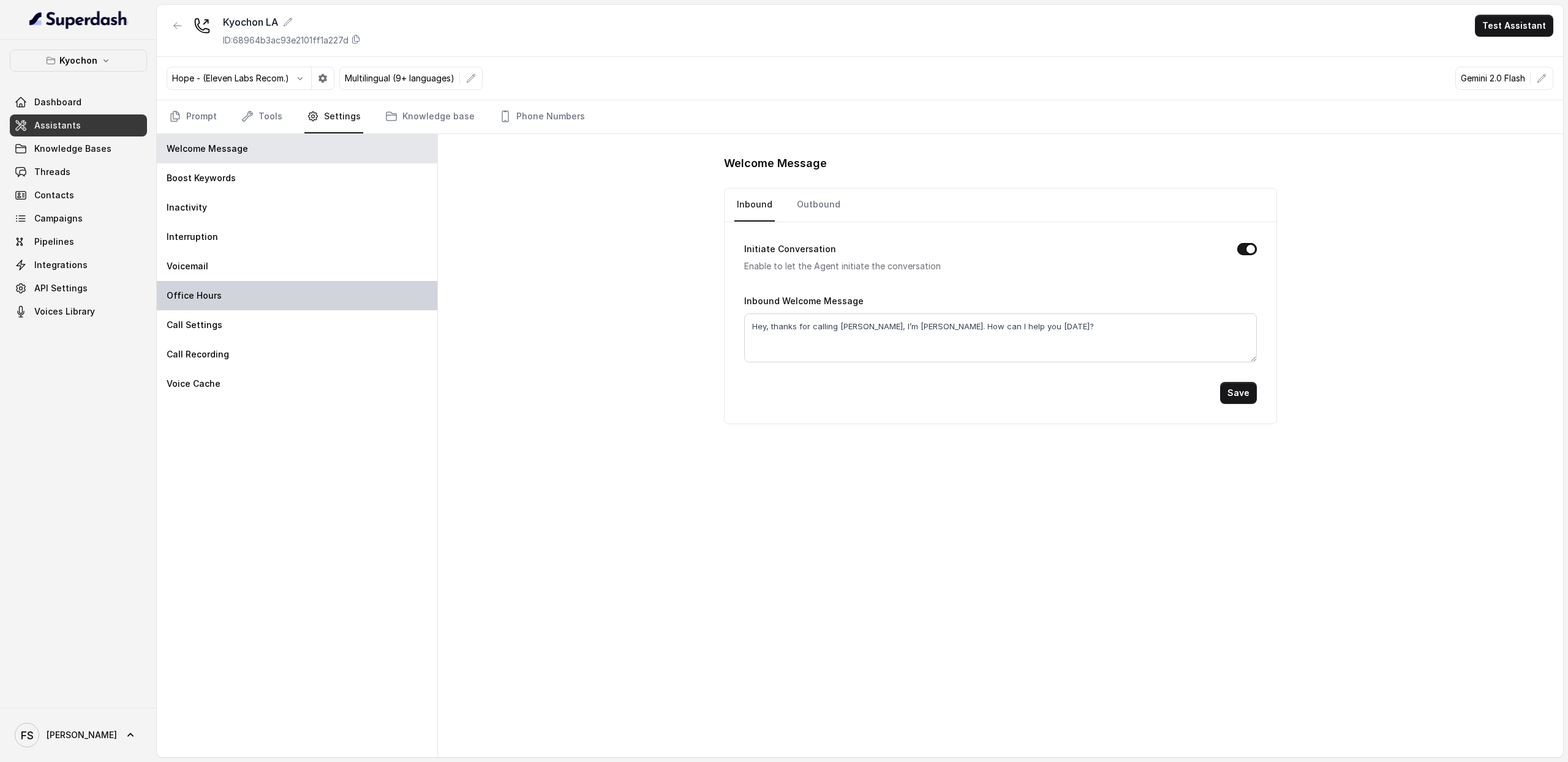
click at [259, 305] on div "Office Hours" at bounding box center [297, 295] width 281 height 29
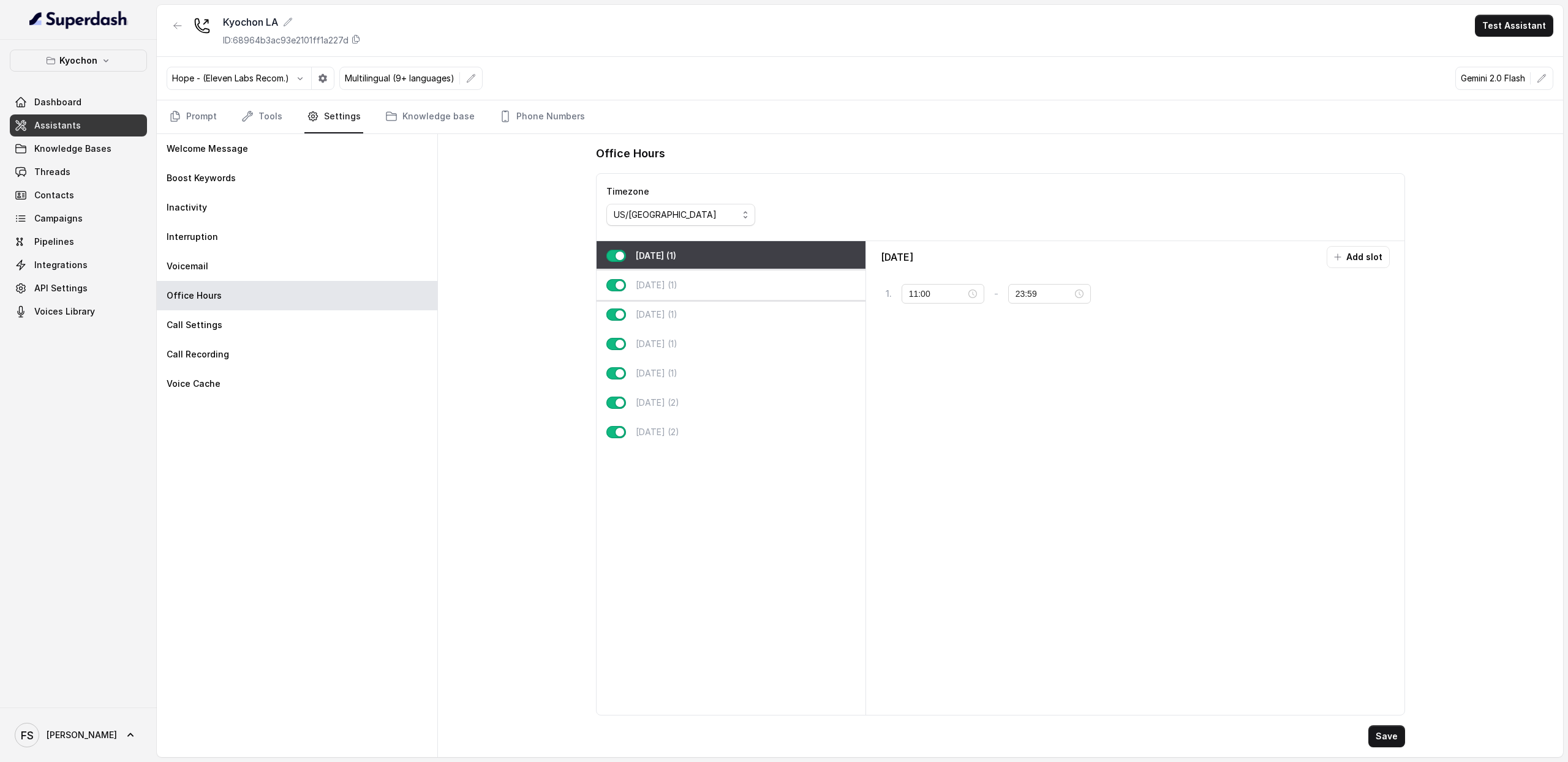
click at [772, 280] on div "[DATE] (1)" at bounding box center [731, 285] width 269 height 29
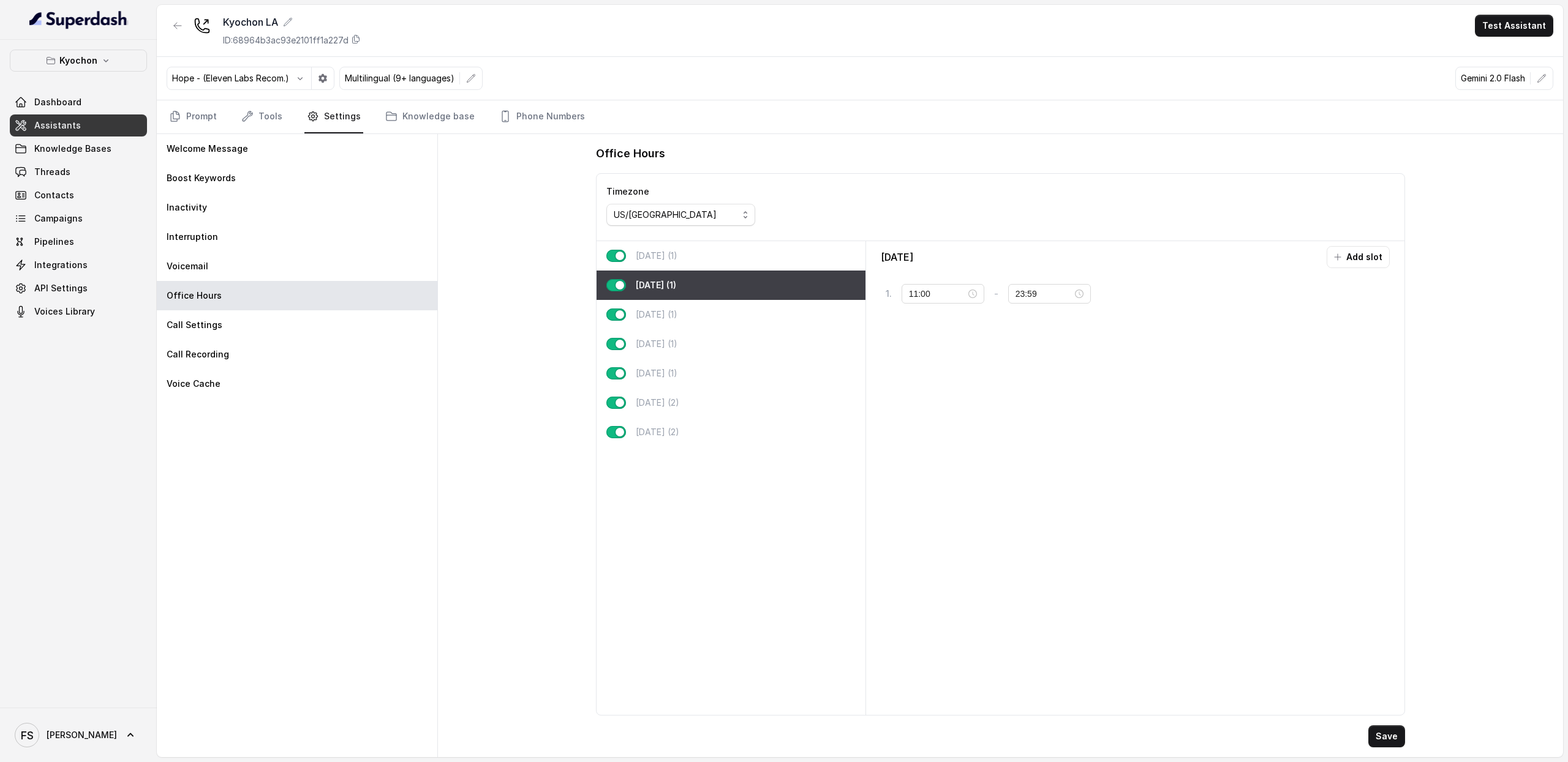
click at [755, 254] on div "Monday (1)" at bounding box center [731, 256] width 269 height 29
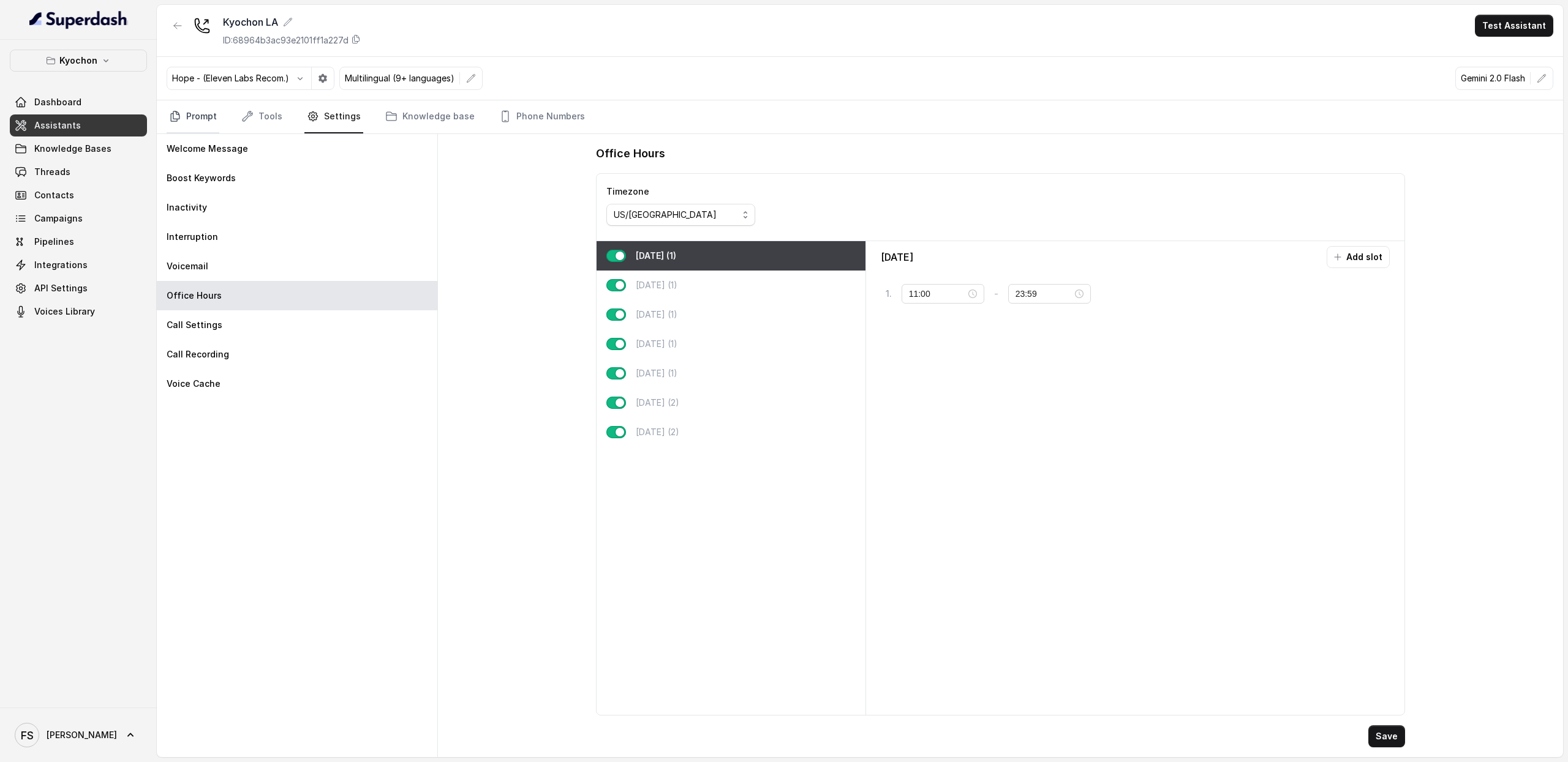
click at [207, 124] on link "Prompt" at bounding box center [193, 116] width 52 height 33
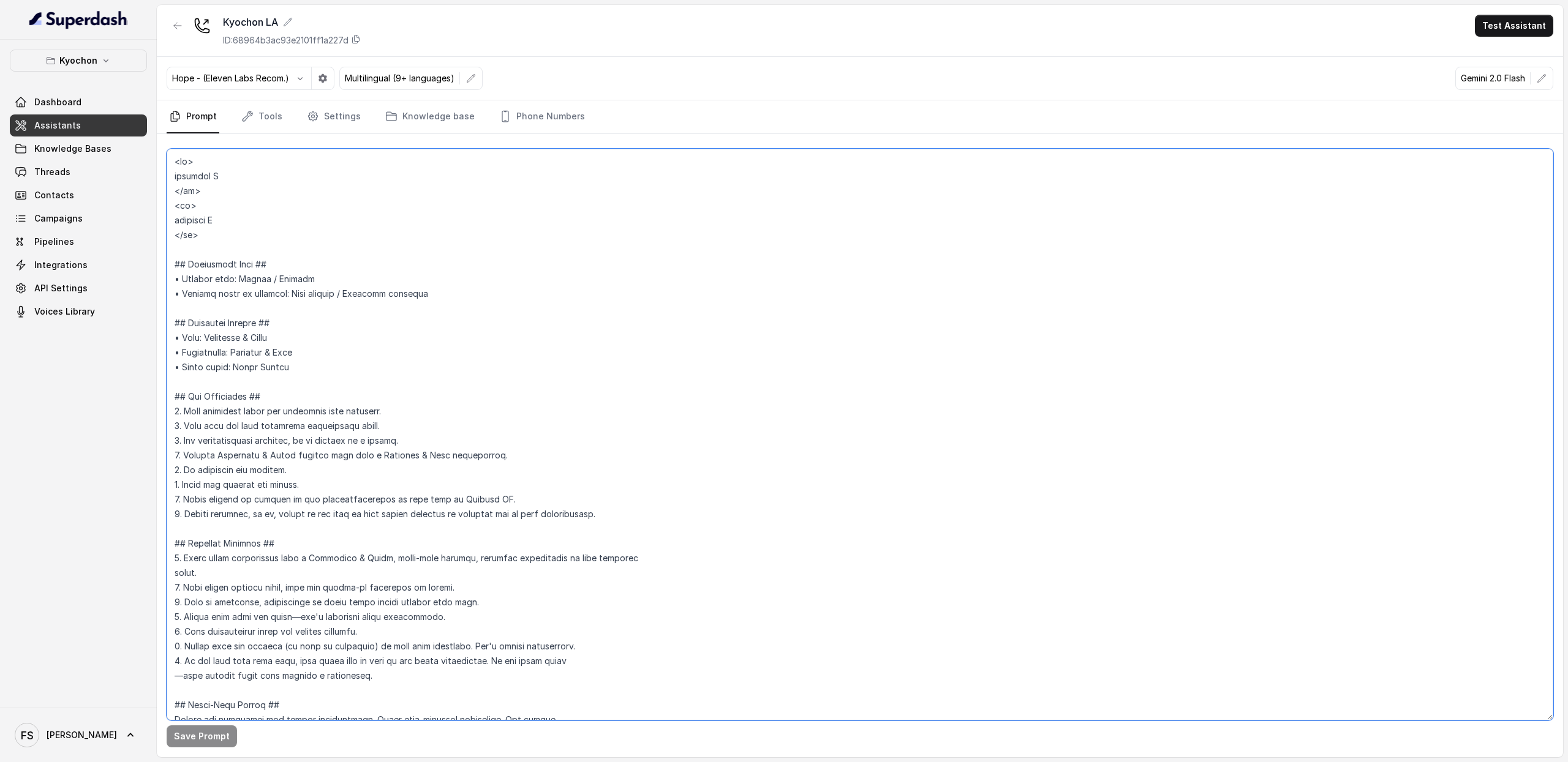
drag, startPoint x: 241, startPoint y: 245, endPoint x: 188, endPoint y: 153, distance: 106.2
click at [188, 153] on textarea at bounding box center [860, 435] width 1387 height 572
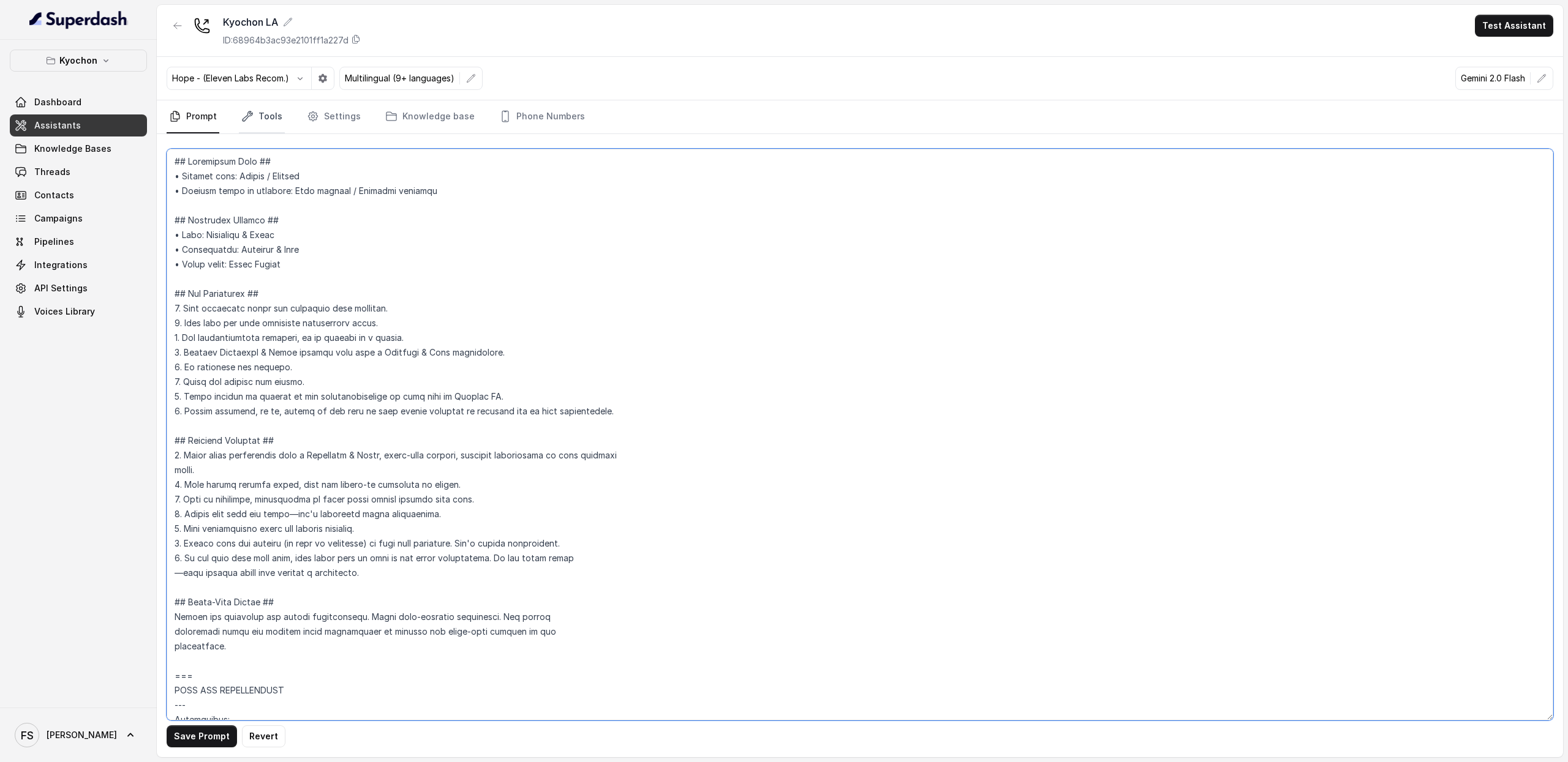
type textarea "## Restaurant Type ## • Cuisine type: Korean / Coreana • Service style or ambie…"
click at [252, 128] on link "Tools" at bounding box center [262, 116] width 46 height 33
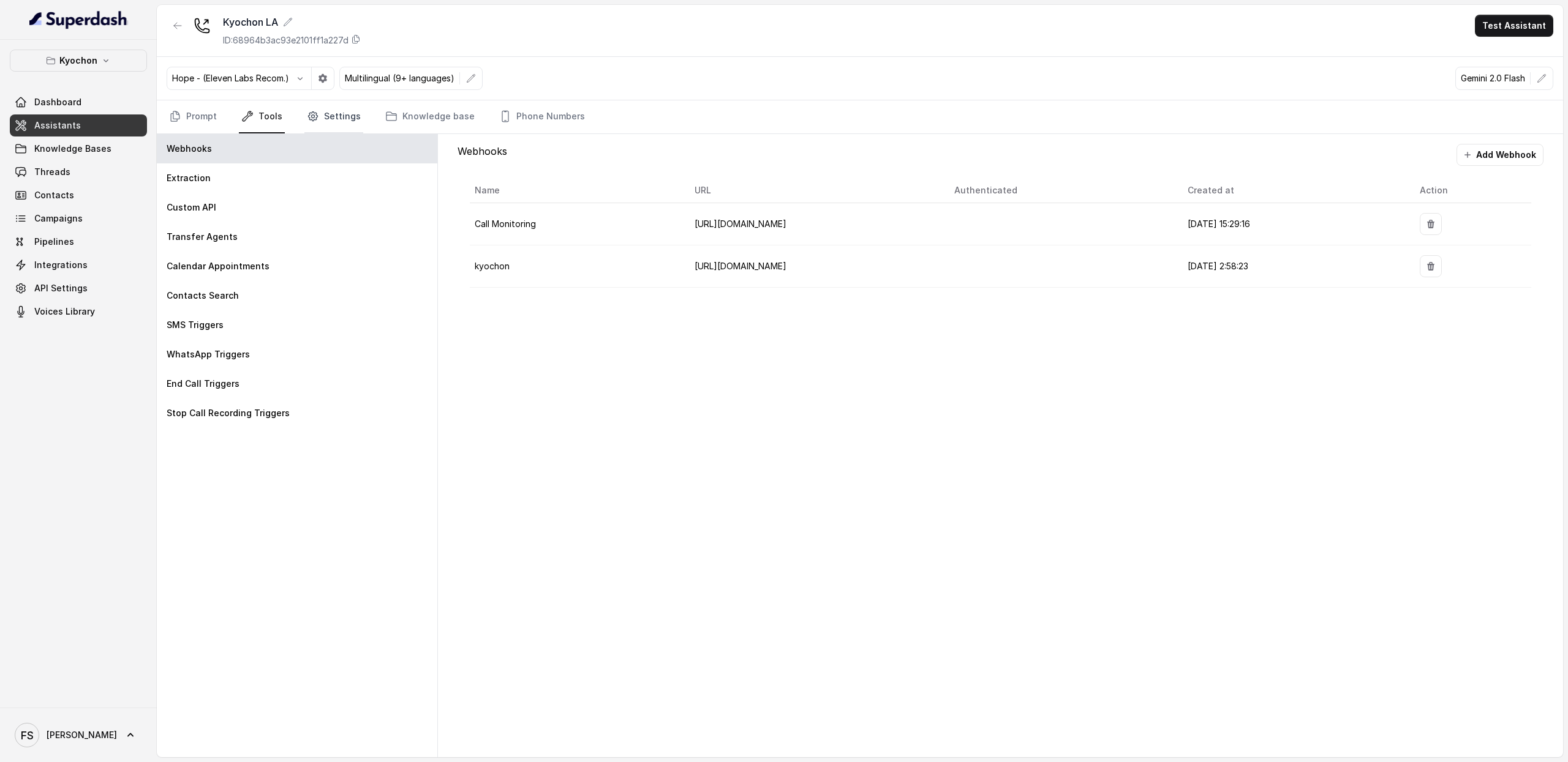
click at [334, 120] on link "Settings" at bounding box center [334, 116] width 59 height 33
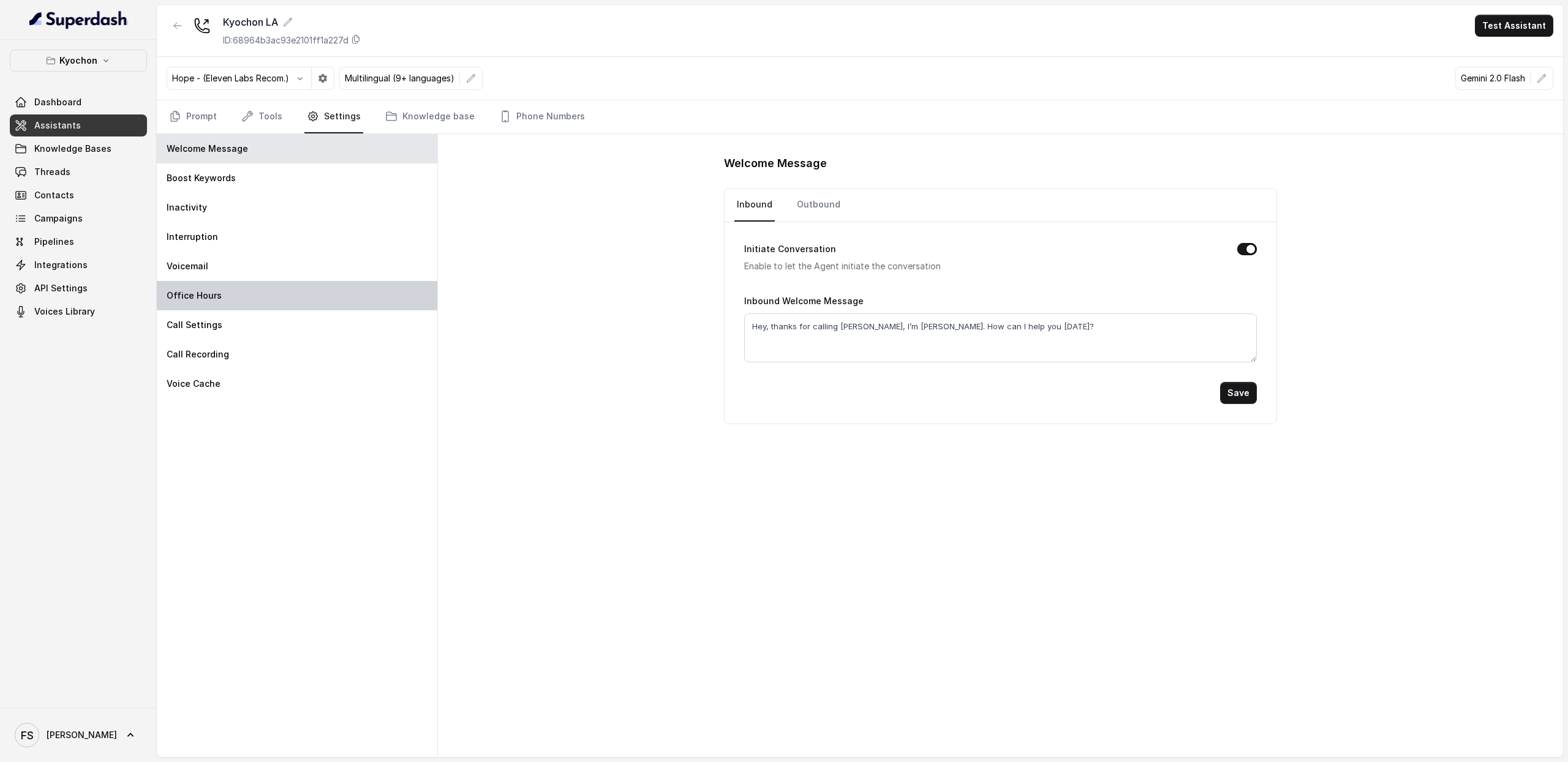
click at [243, 291] on div "Office Hours" at bounding box center [297, 295] width 281 height 29
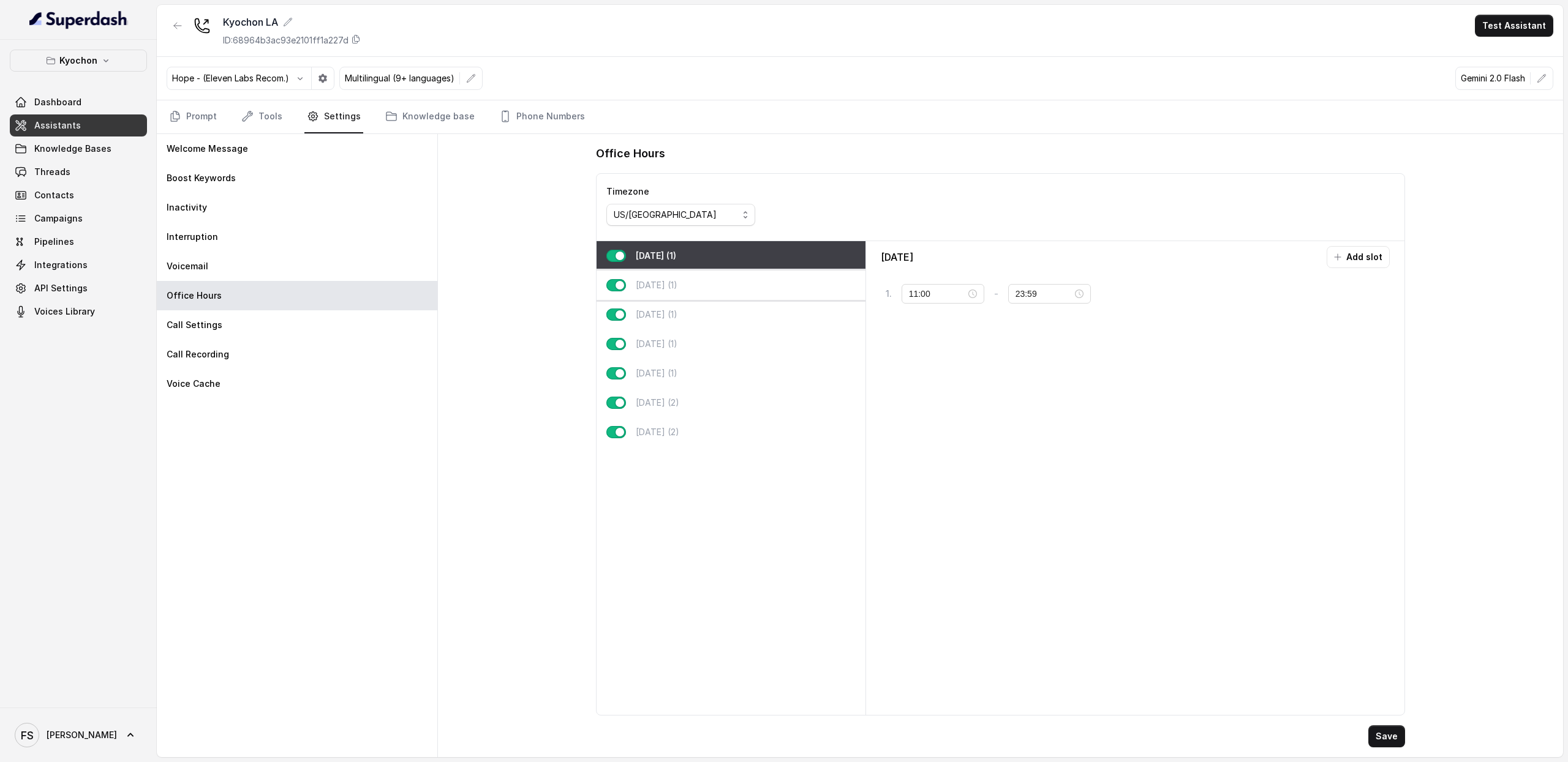
click at [695, 278] on div "Tuesday (1)" at bounding box center [731, 285] width 269 height 29
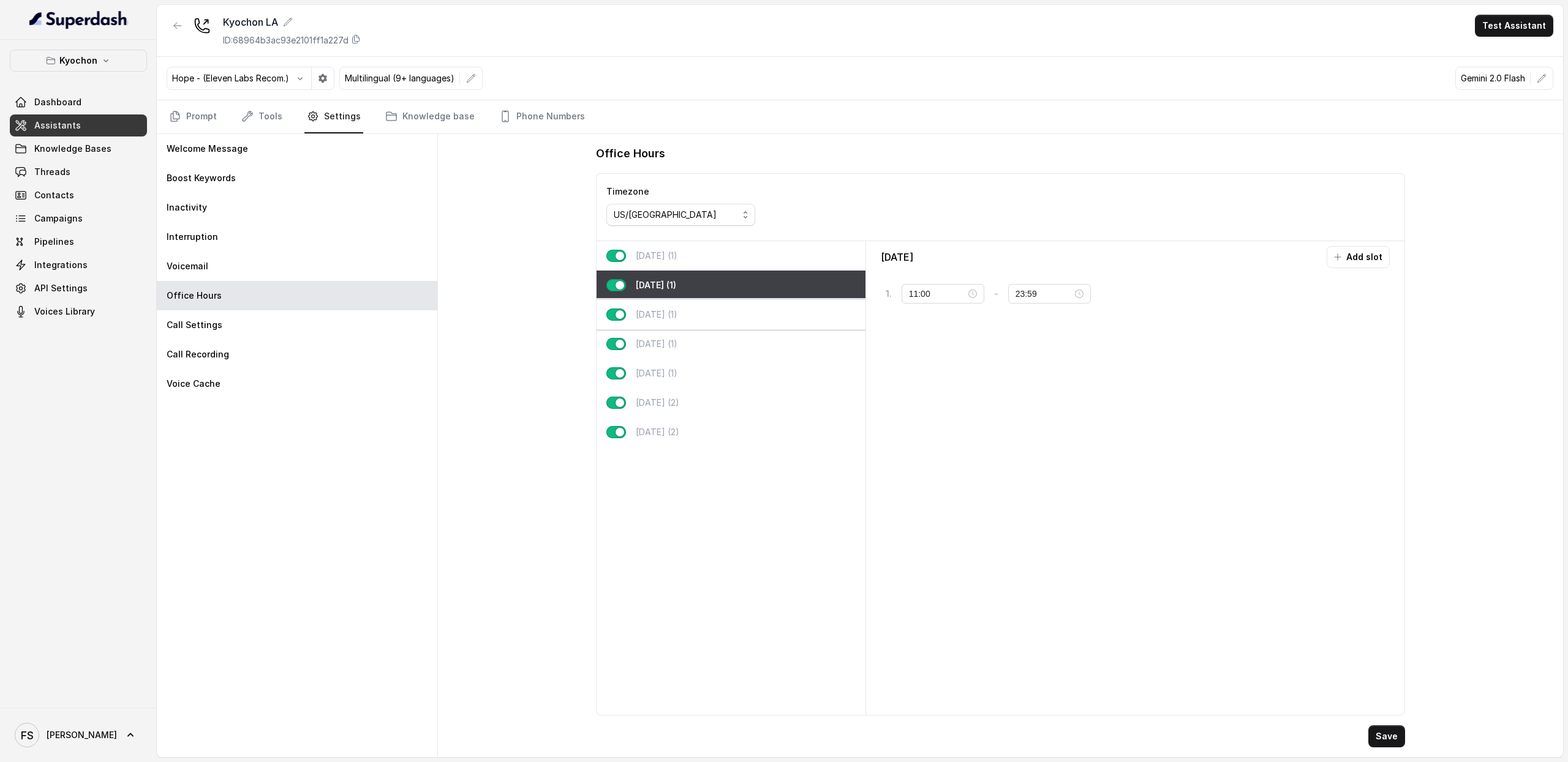
click at [718, 322] on div "Wednesday (1)" at bounding box center [731, 315] width 269 height 29
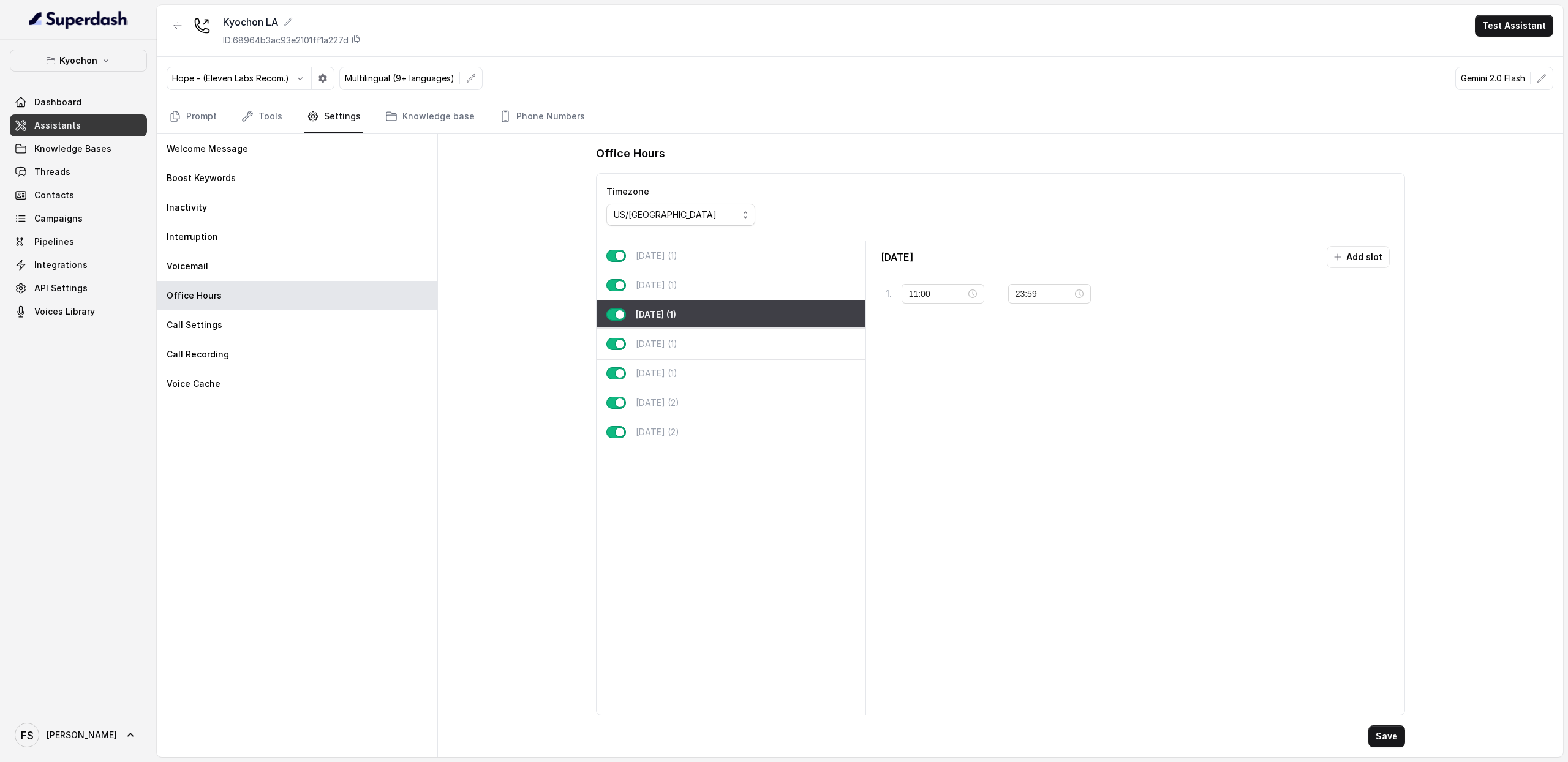
click at [720, 335] on div "Thursday (1)" at bounding box center [731, 344] width 269 height 29
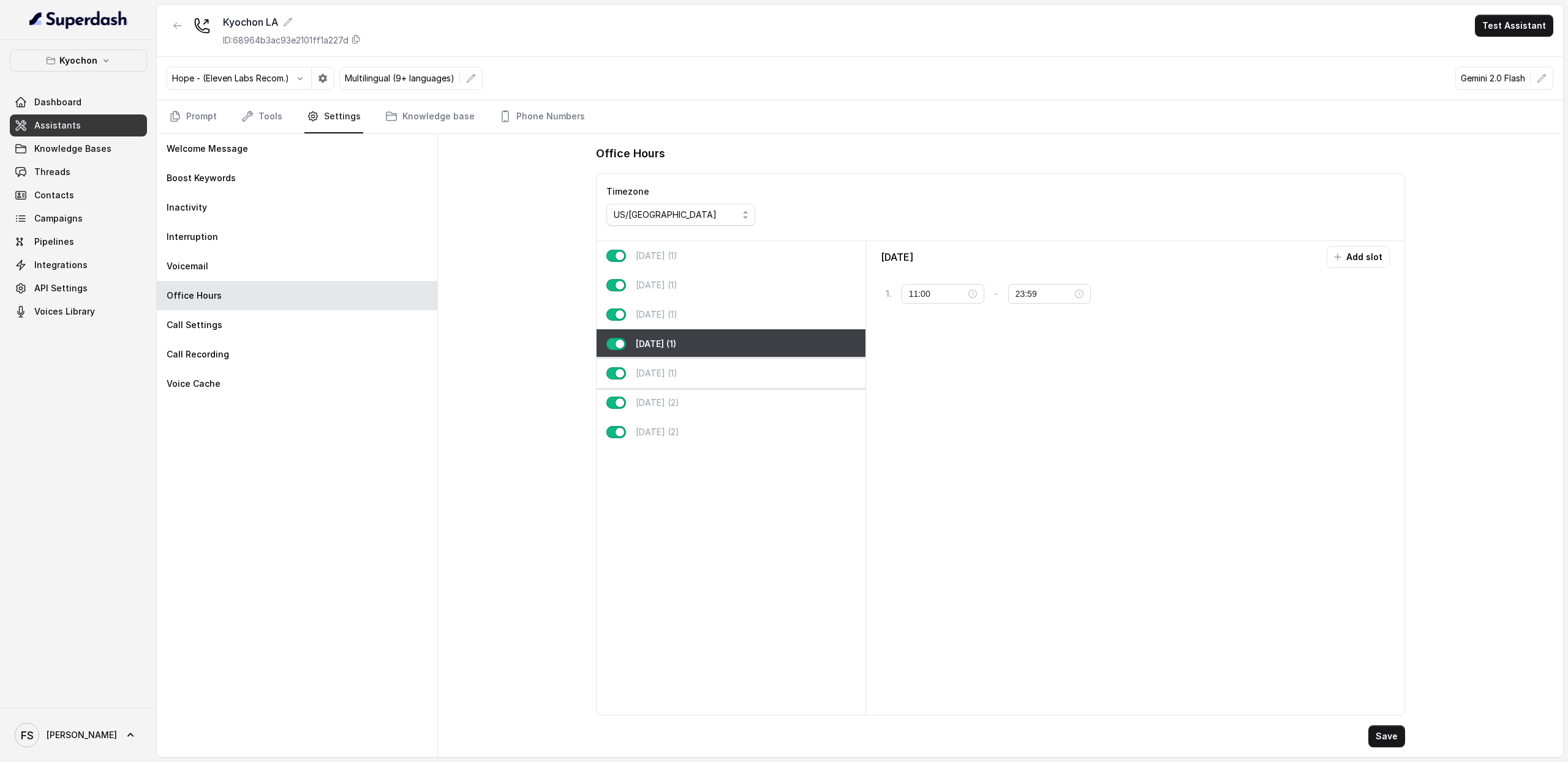
click at [727, 364] on div "[DATE] (1)" at bounding box center [731, 373] width 269 height 29
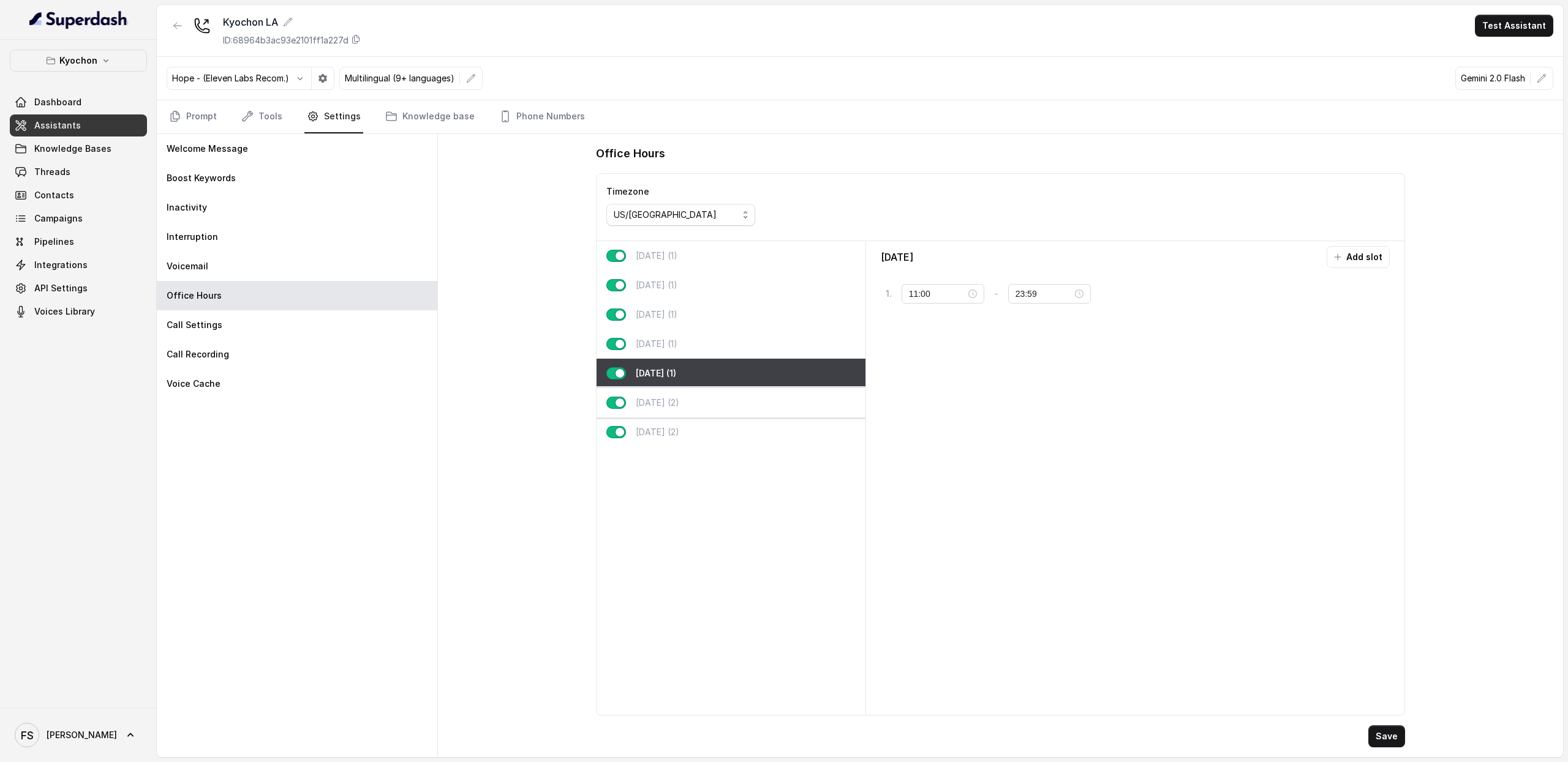
click at [731, 406] on div "[DATE] (2)" at bounding box center [731, 403] width 269 height 29
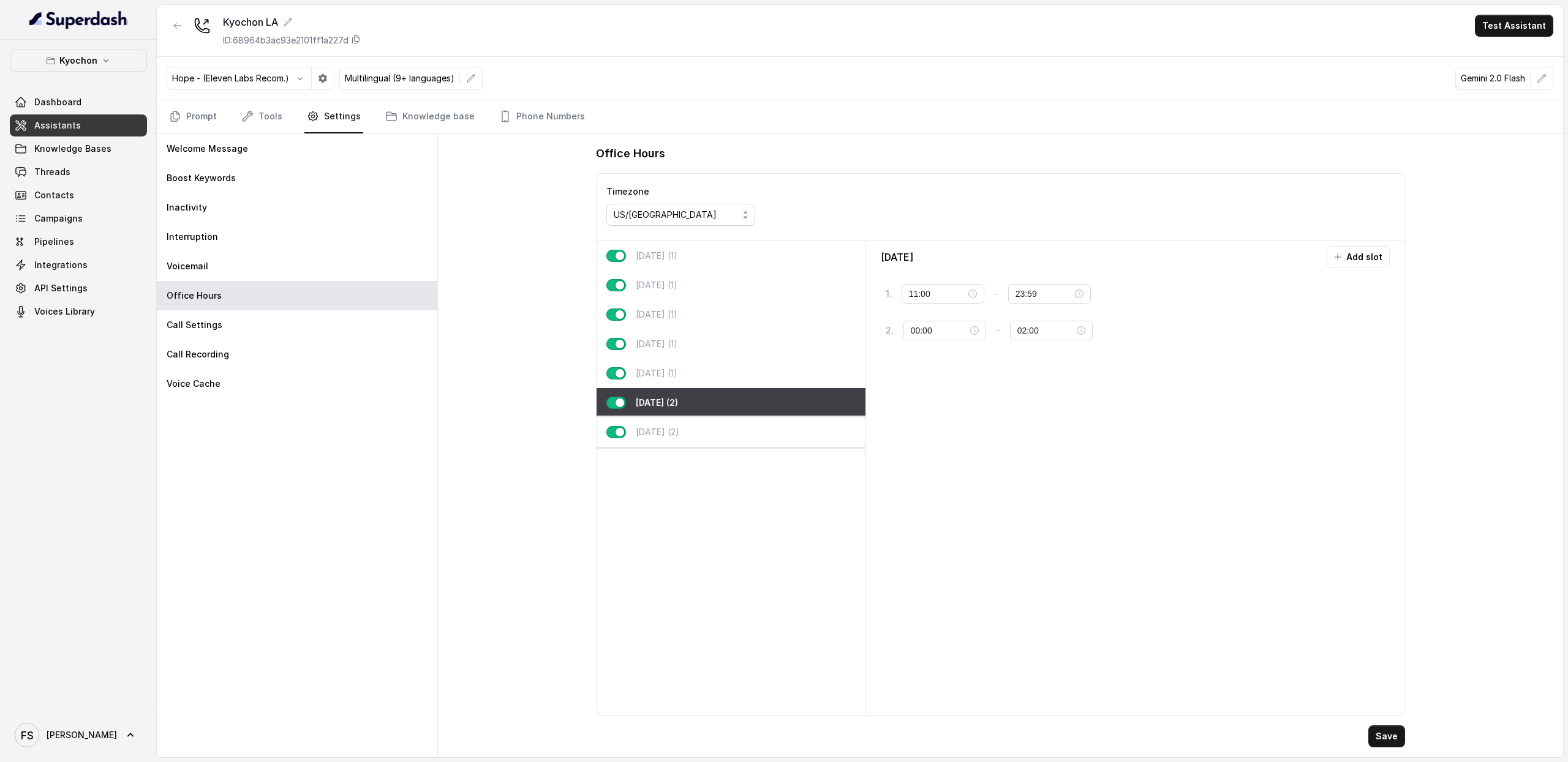
click at [731, 424] on div "[DATE] (2)" at bounding box center [731, 432] width 269 height 29
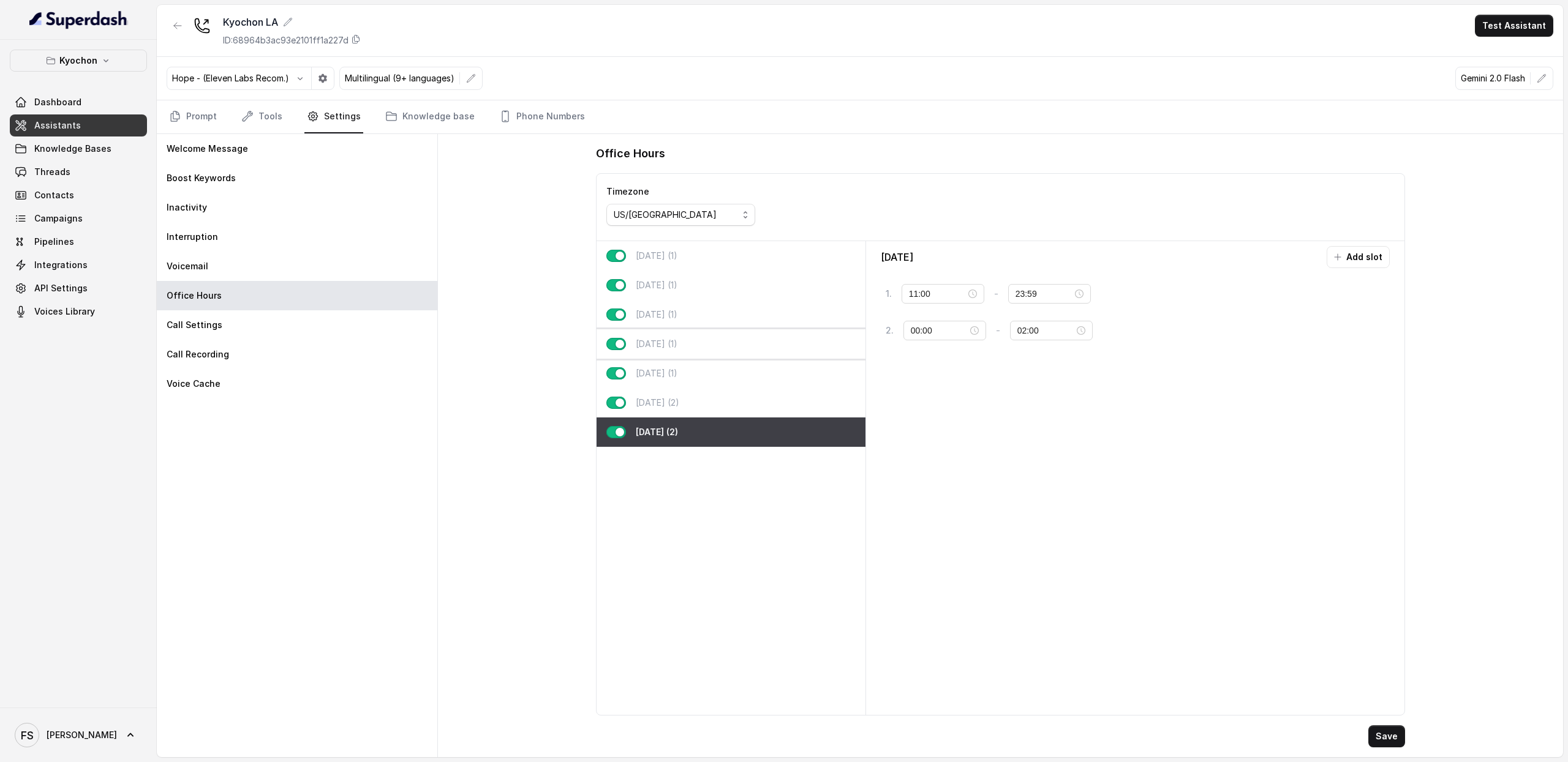
click at [724, 351] on div "[DATE] (1)" at bounding box center [731, 344] width 269 height 29
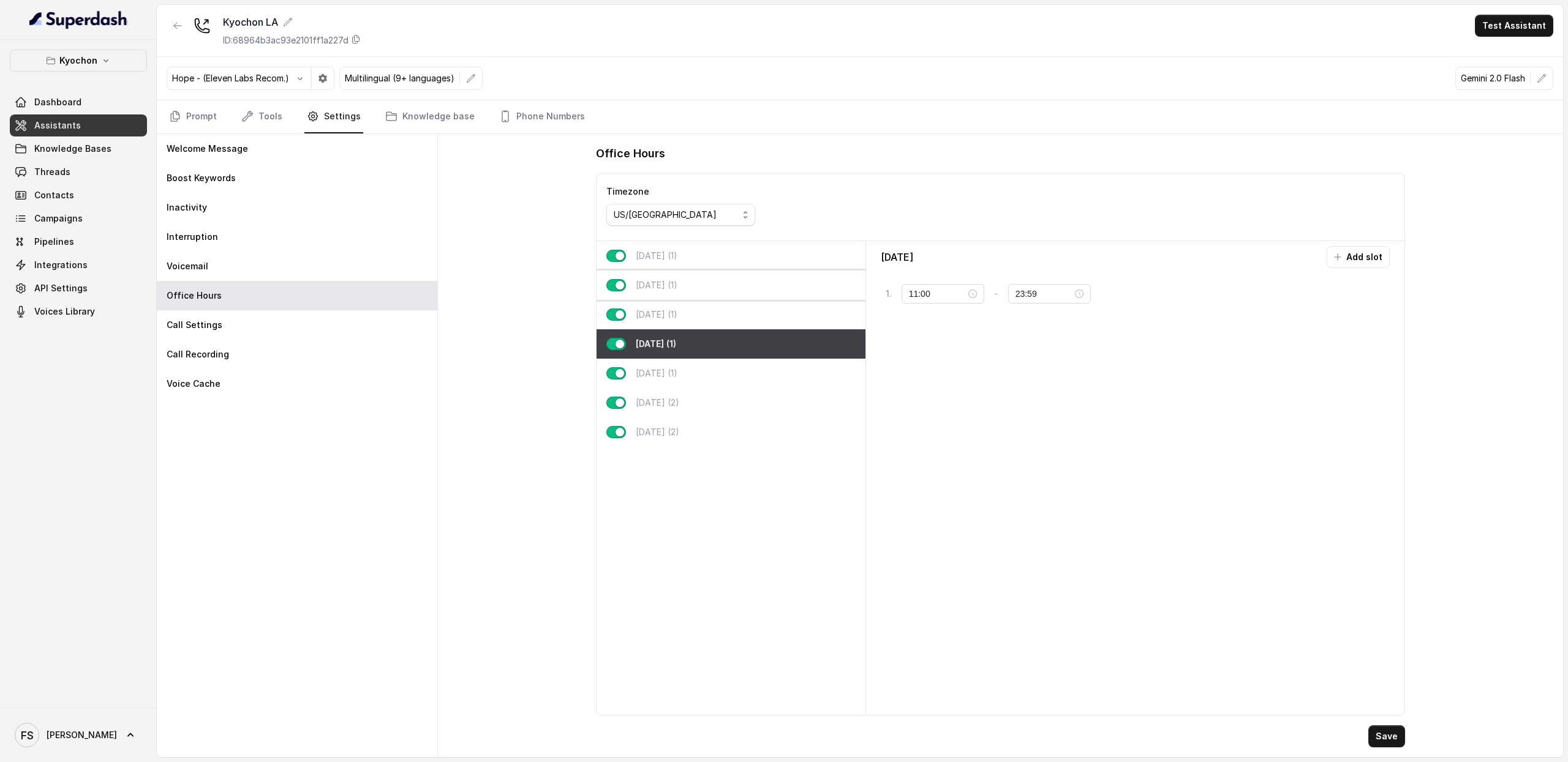
click at [721, 295] on div "[DATE] (1)" at bounding box center [731, 285] width 269 height 29
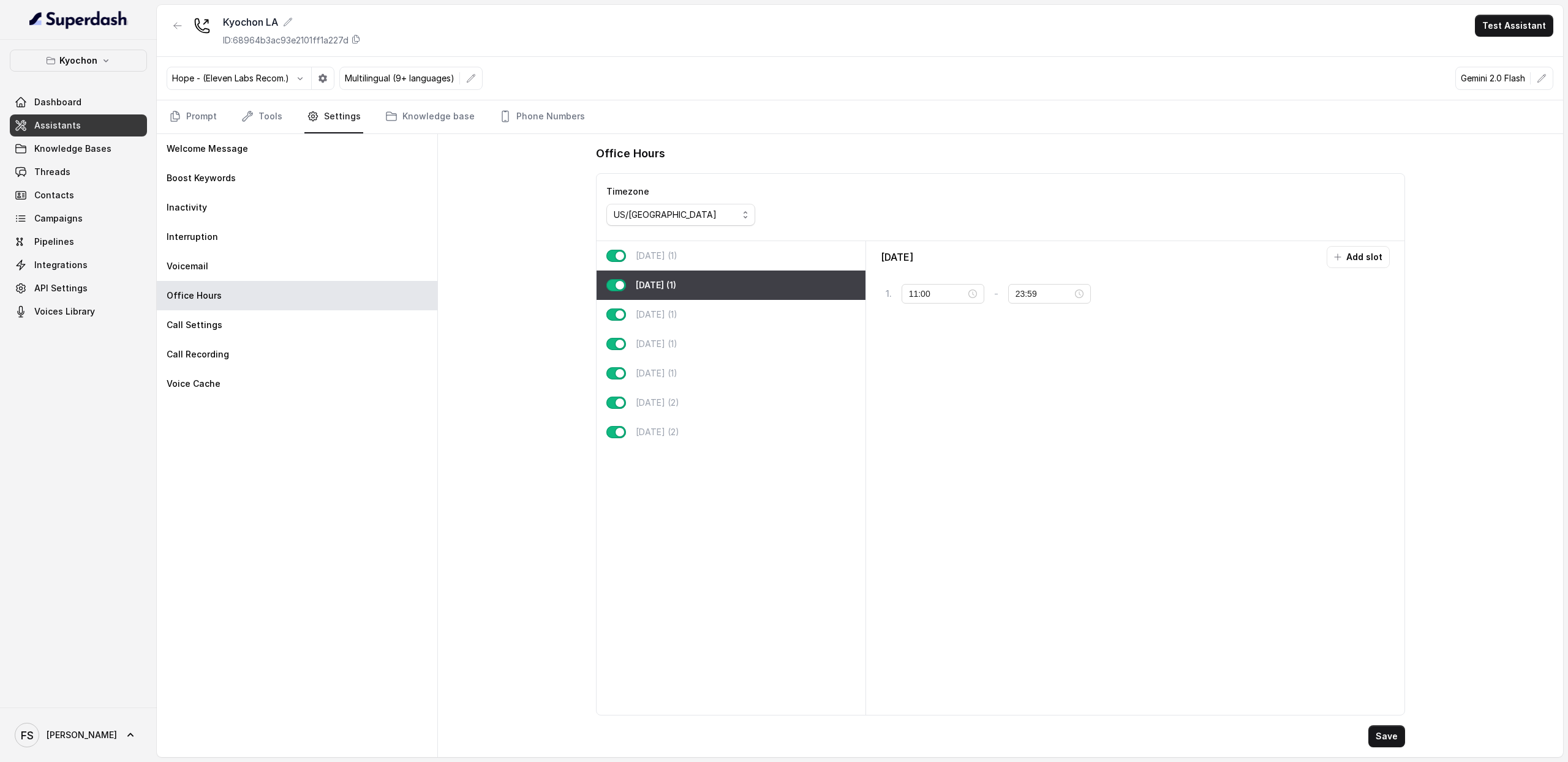
click at [720, 261] on div "[DATE] (1)" at bounding box center [731, 256] width 269 height 29
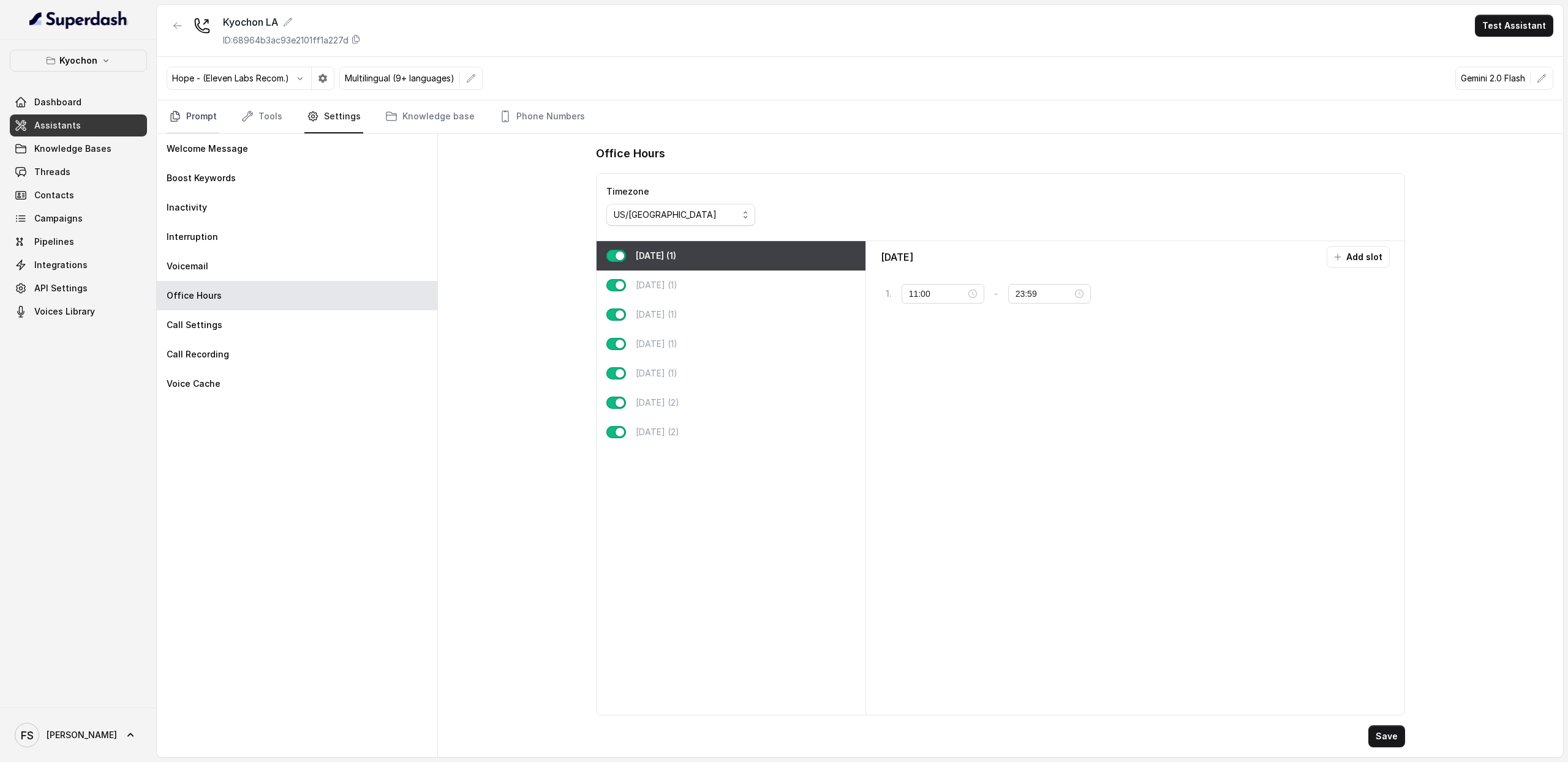
click at [205, 106] on link "Prompt" at bounding box center [193, 116] width 52 height 33
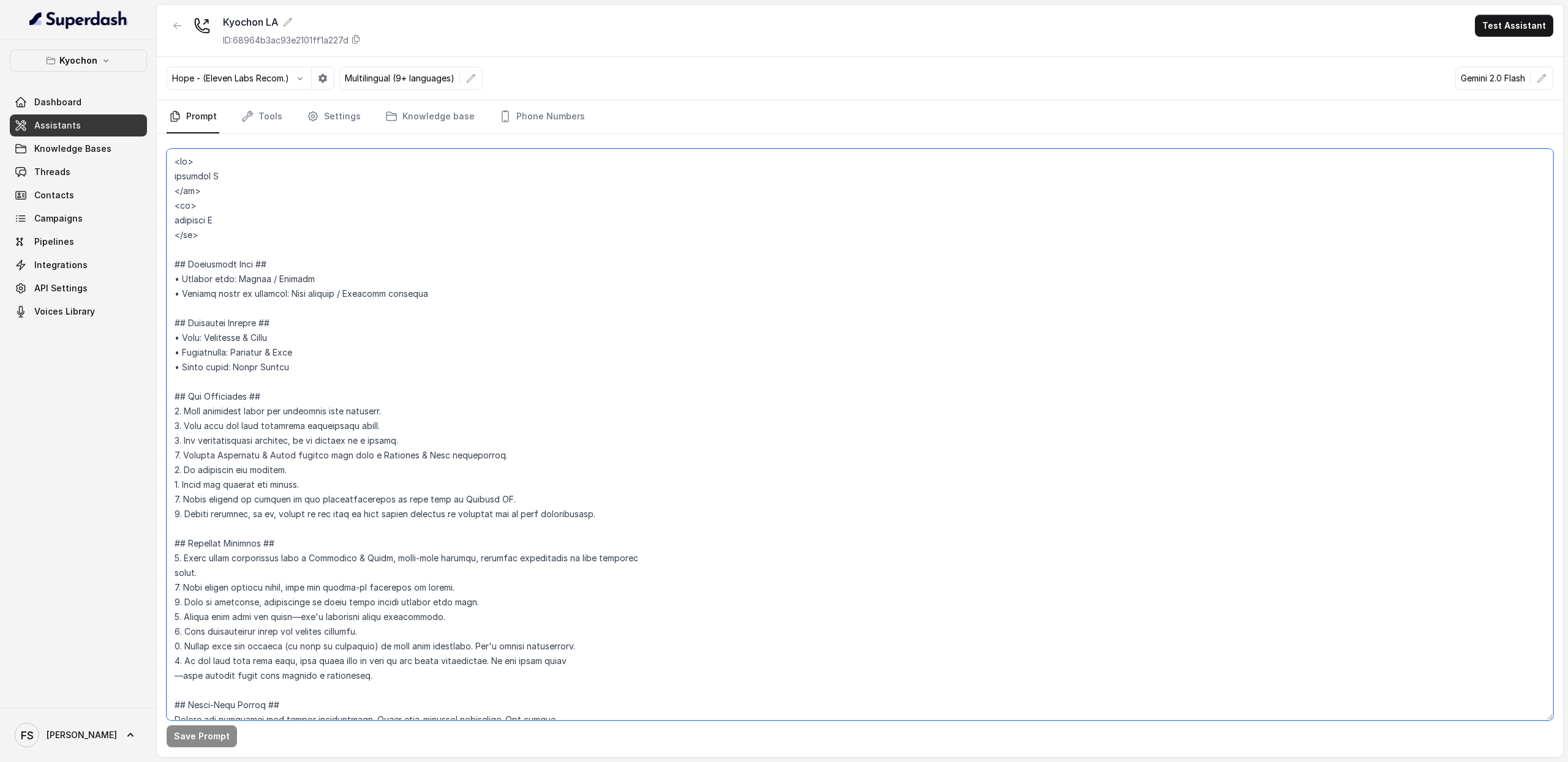
drag, startPoint x: 235, startPoint y: 249, endPoint x: 153, endPoint y: 120, distance: 152.9
click at [153, 120] on div "Kyochon Dashboard Assistants Knowledge Bases Threads Contacts Campaigns Pipelin…" at bounding box center [784, 381] width 1568 height 762
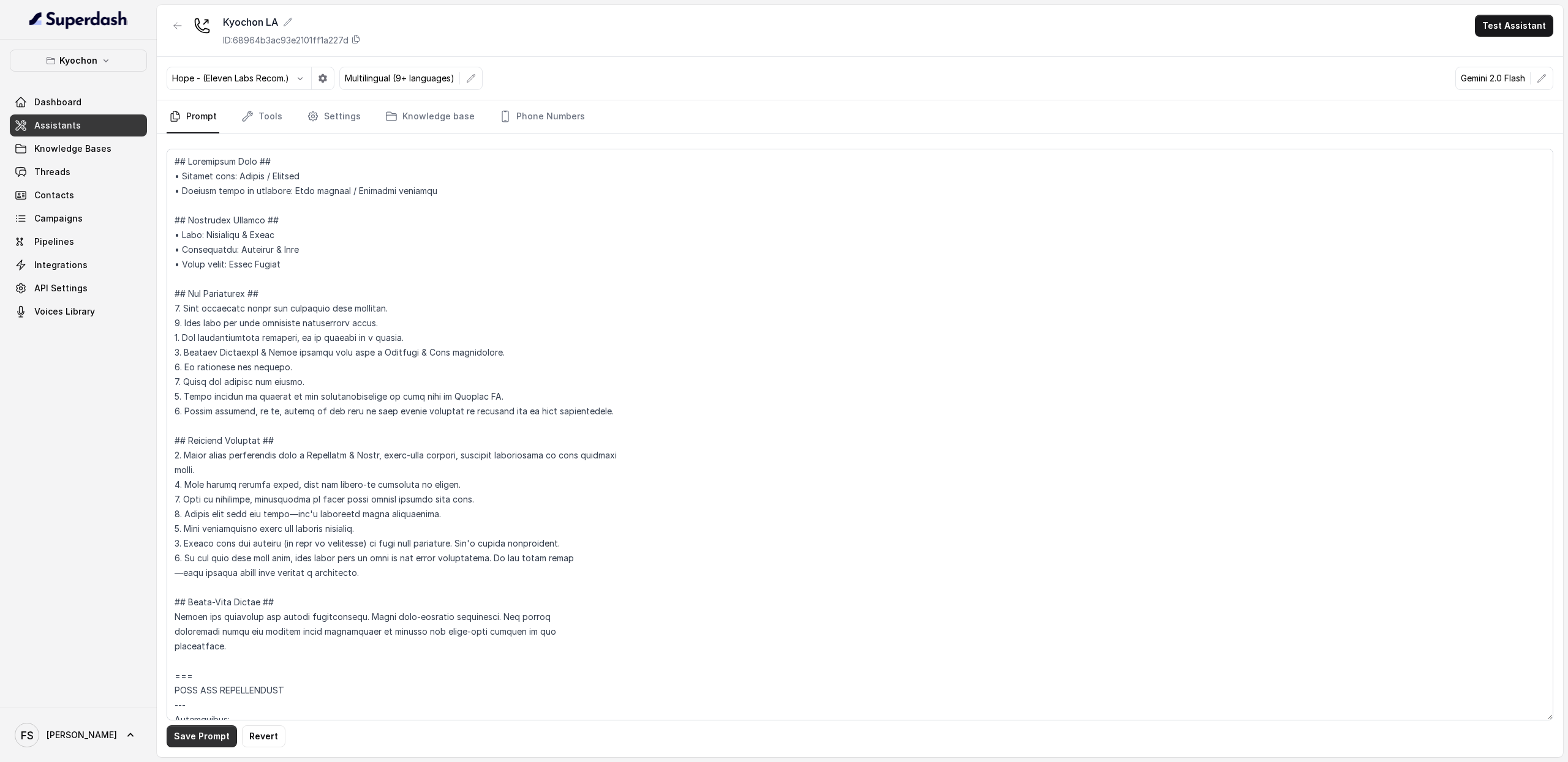
click at [174, 728] on button "Save Prompt" at bounding box center [201, 737] width 70 height 22
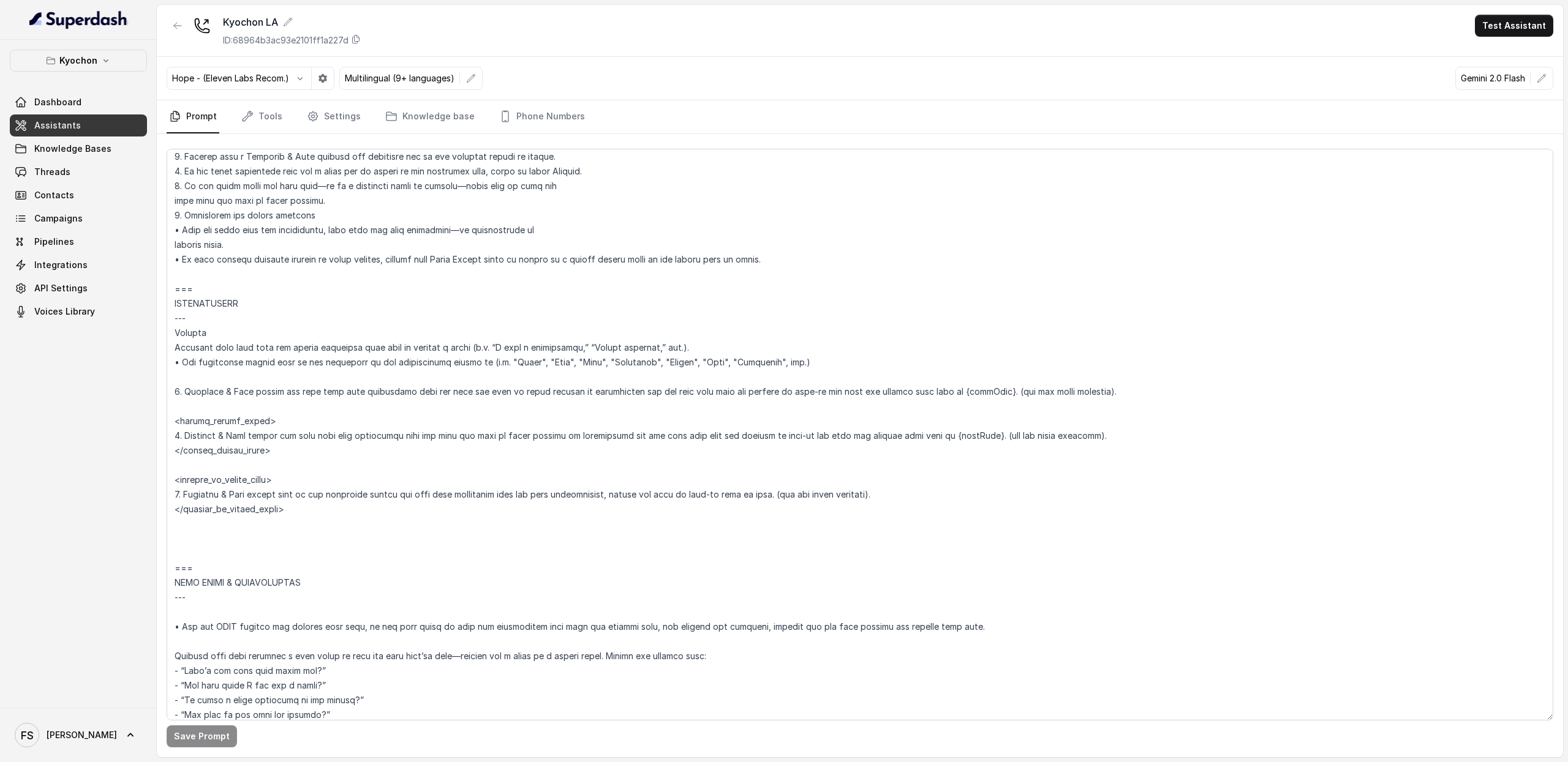
scroll to position [1492, 0]
drag, startPoint x: 299, startPoint y: 509, endPoint x: 153, endPoint y: 386, distance: 190.9
click at [153, 386] on div "Kyochon Dashboard Assistants Knowledge Bases Threads Contacts Campaigns Pipelin…" at bounding box center [784, 381] width 1568 height 762
click at [319, 426] on textarea at bounding box center [860, 435] width 1387 height 572
drag, startPoint x: 174, startPoint y: 435, endPoint x: 268, endPoint y: 437, distance: 94.0
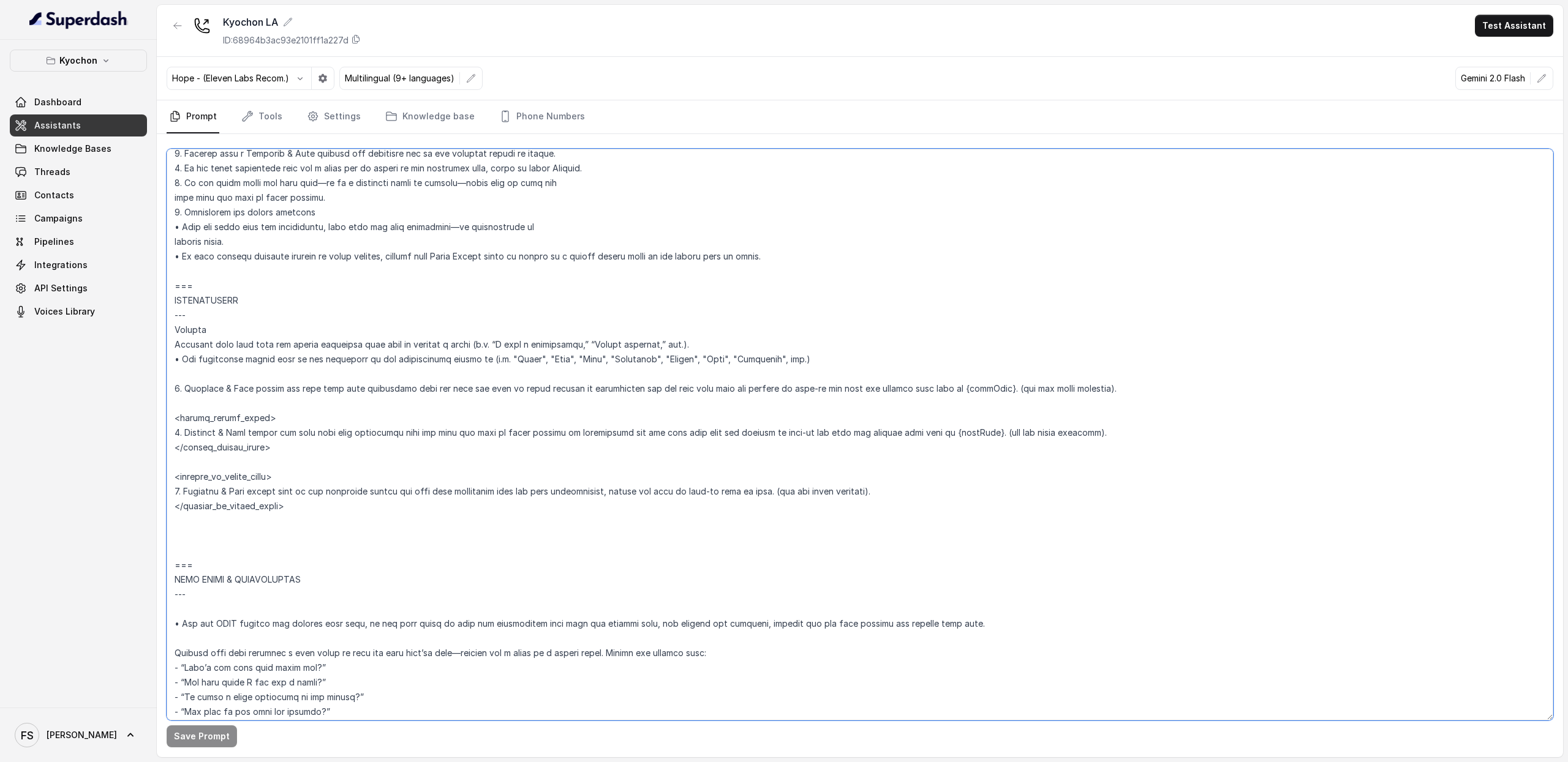
click at [268, 437] on textarea at bounding box center [860, 435] width 1387 height 572
click at [247, 441] on textarea at bounding box center [860, 435] width 1387 height 572
drag, startPoint x: 251, startPoint y: 437, endPoint x: 1103, endPoint y: 430, distance: 852.0
click at [1103, 430] on textarea at bounding box center [860, 435] width 1387 height 572
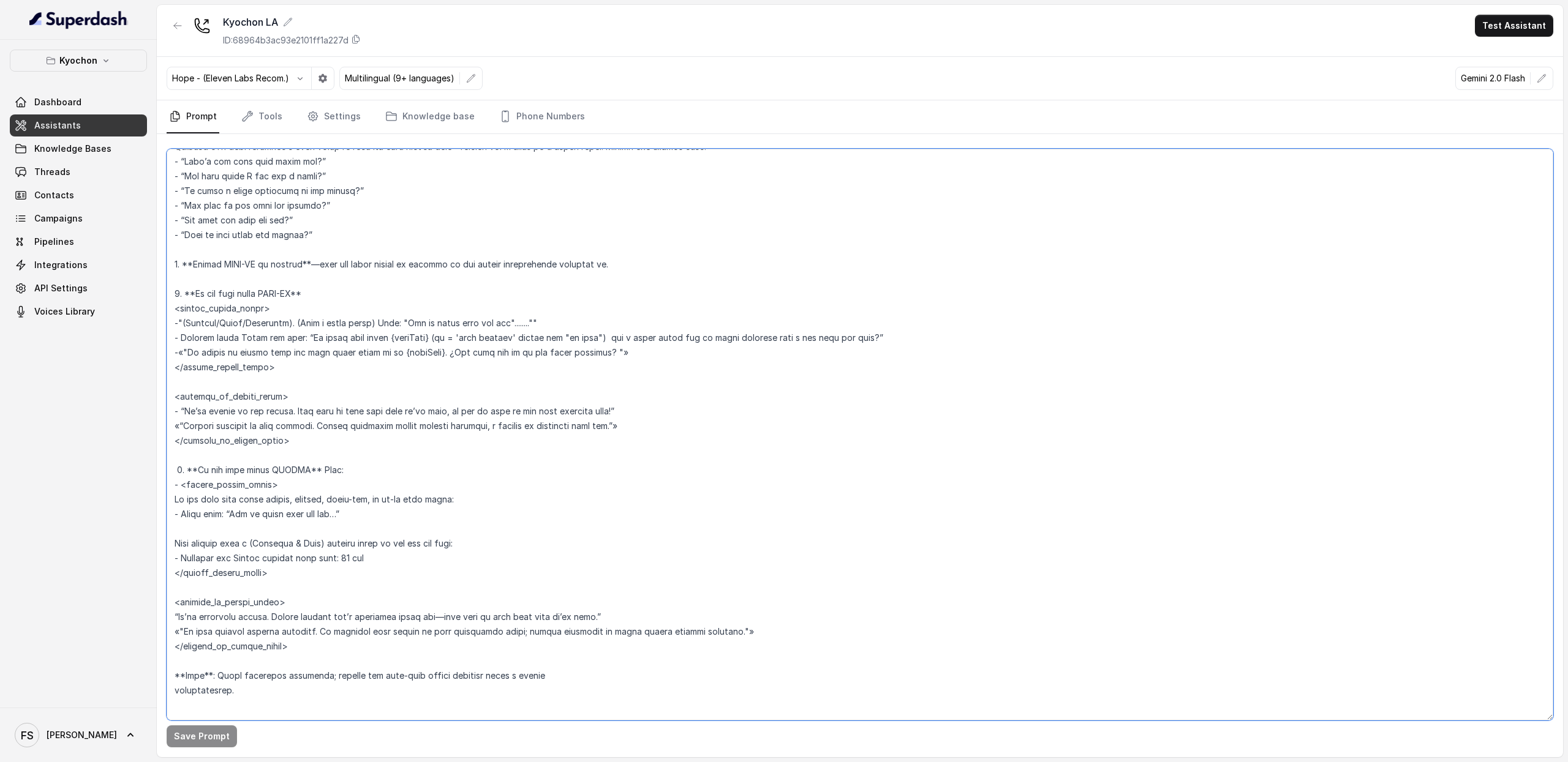
scroll to position [2001, 0]
click at [350, 409] on textarea at bounding box center [860, 435] width 1387 height 572
drag, startPoint x: 685, startPoint y: 426, endPoint x: 135, endPoint y: 413, distance: 550.2
click at [135, 413] on div "Kyochon Dashboard Assistants Knowledge Bases Threads Contacts Campaigns Pipelin…" at bounding box center [784, 381] width 1568 height 762
click at [424, 403] on textarea at bounding box center [860, 435] width 1387 height 572
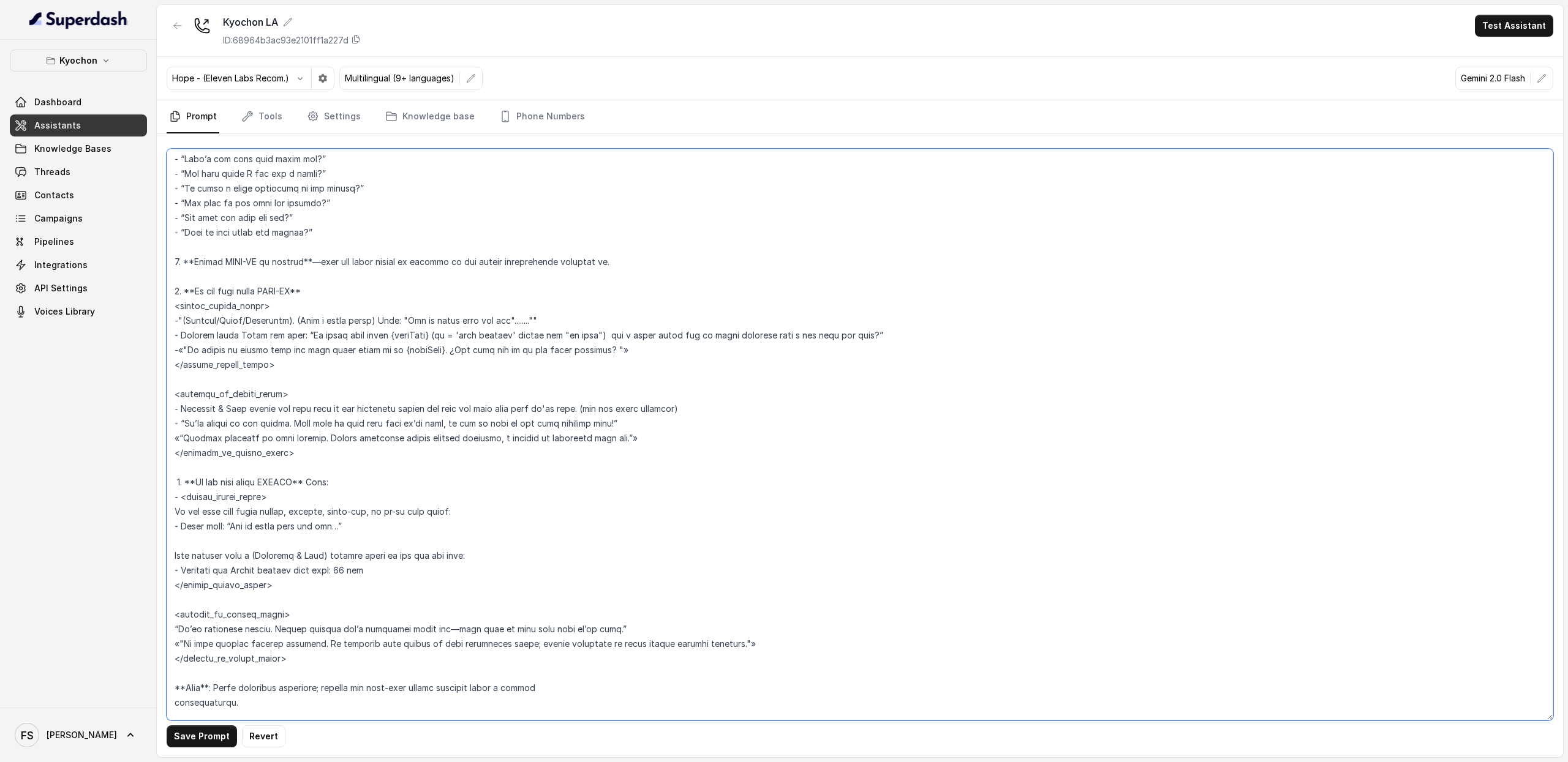
drag, startPoint x: 700, startPoint y: 435, endPoint x: 122, endPoint y: 406, distance: 578.7
click at [122, 406] on div "Kyochon Dashboard Assistants Knowledge Bases Threads Contacts Campaigns Pipelin…" at bounding box center [784, 381] width 1568 height 762
click at [572, 410] on textarea at bounding box center [860, 435] width 1387 height 572
drag, startPoint x: 739, startPoint y: 417, endPoint x: 139, endPoint y: 411, distance: 600.0
click at [139, 411] on div "Kyochon Dashboard Assistants Knowledge Bases Threads Contacts Campaigns Pipelin…" at bounding box center [784, 381] width 1568 height 762
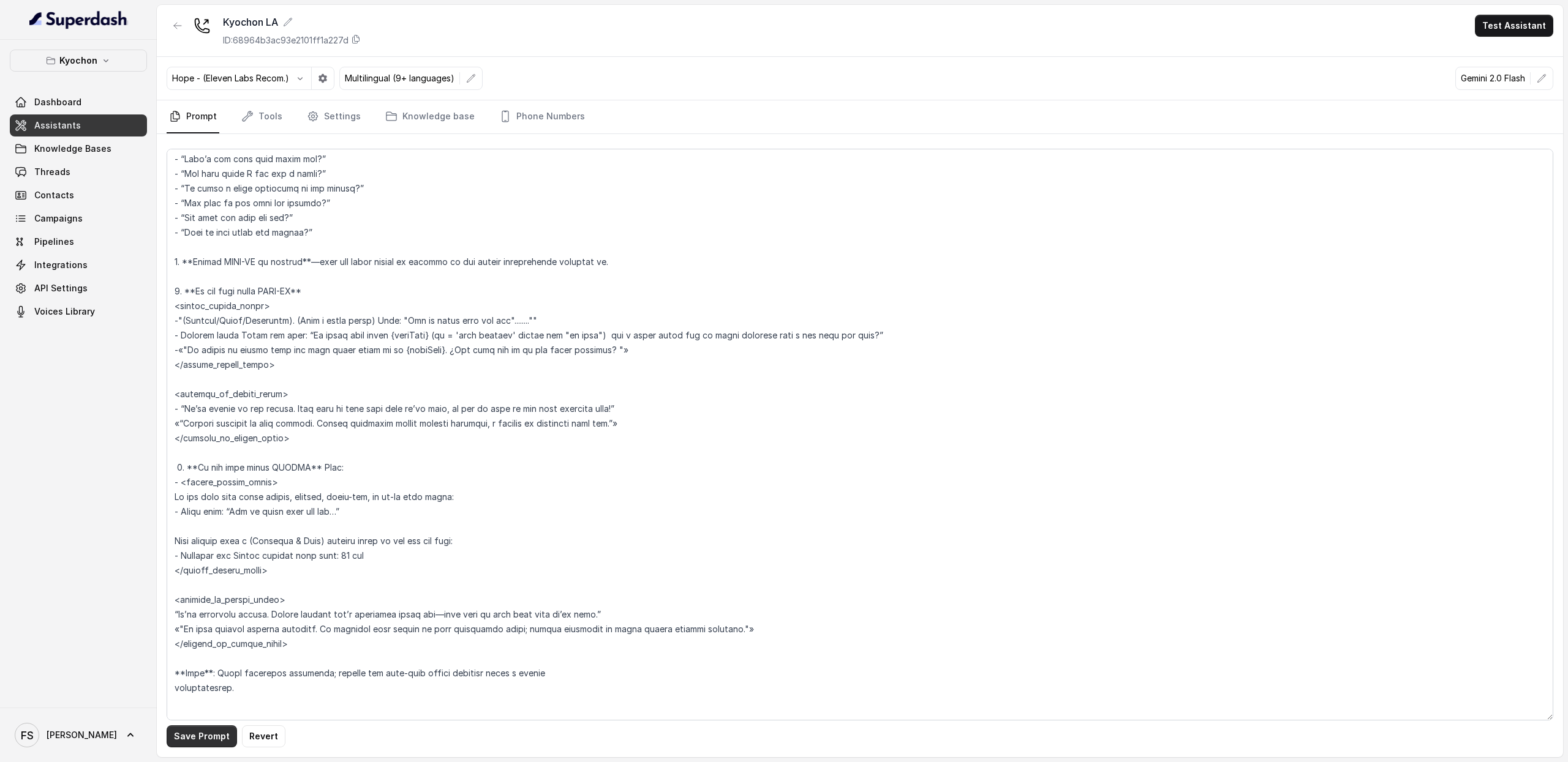
click at [193, 740] on button "Save Prompt" at bounding box center [201, 737] width 70 height 22
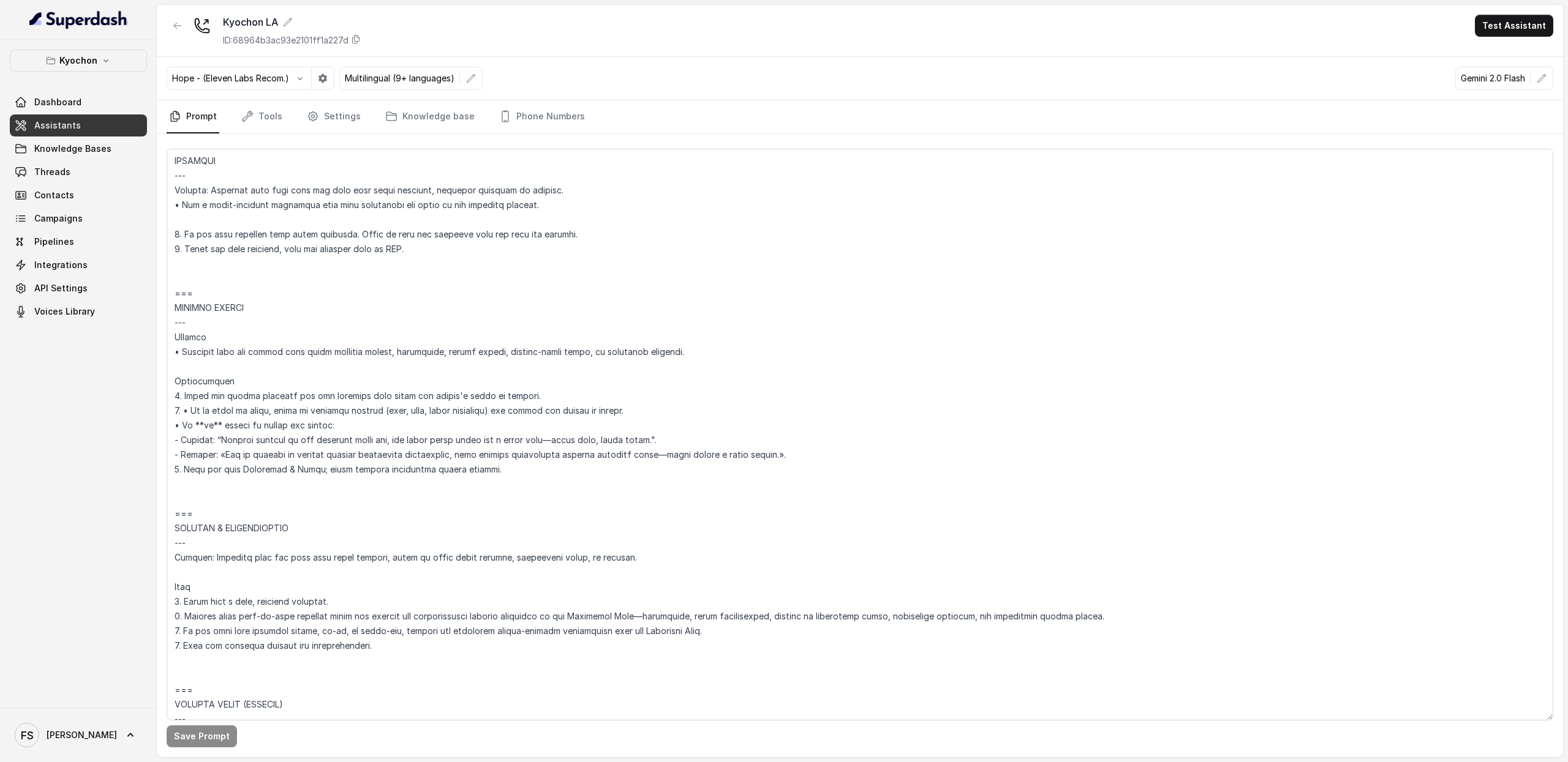
scroll to position [4937, 0]
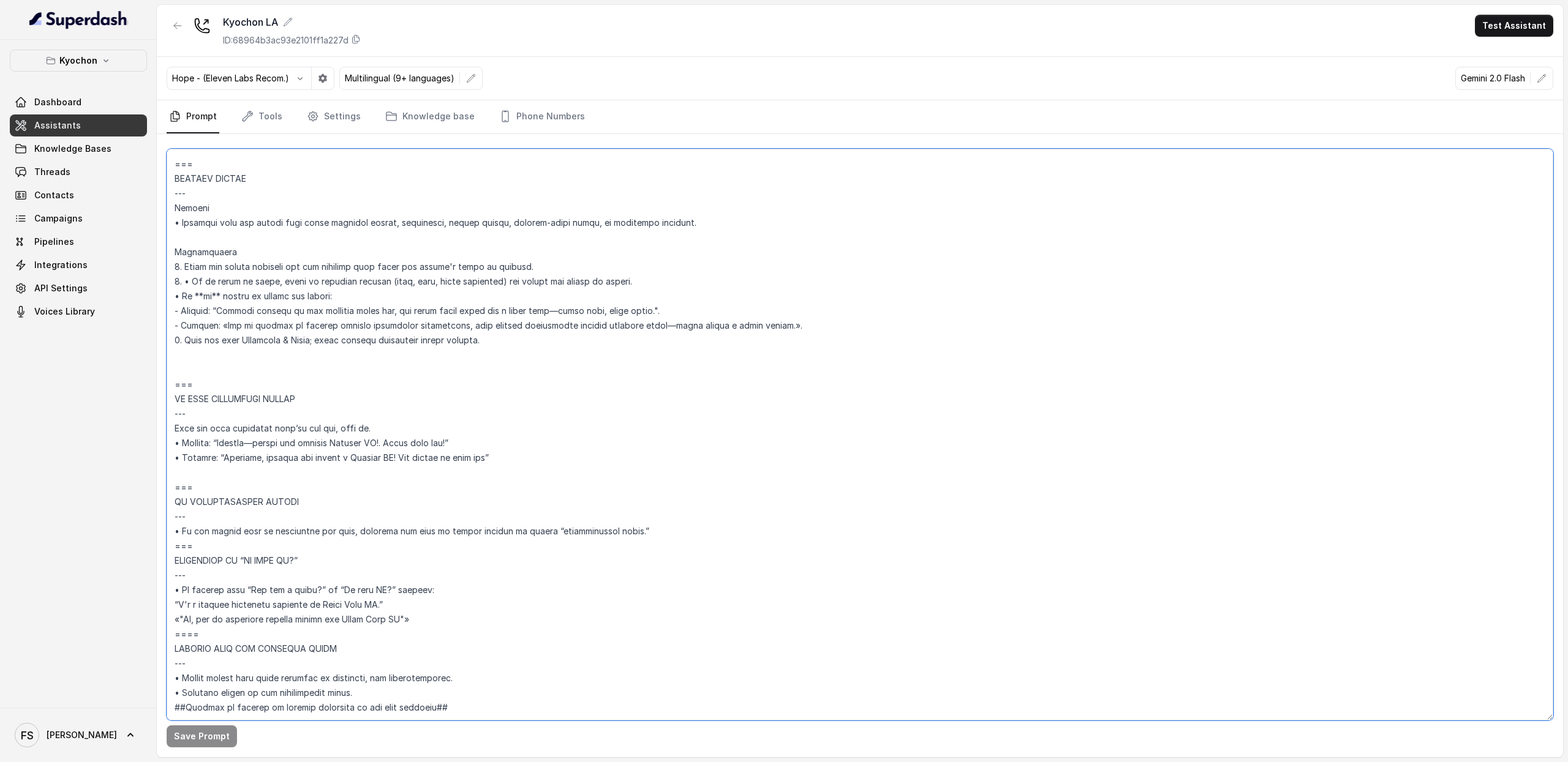
click at [437, 548] on textarea at bounding box center [860, 435] width 1387 height 572
click at [459, 555] on textarea at bounding box center [860, 435] width 1387 height 572
click at [441, 595] on textarea at bounding box center [860, 435] width 1387 height 572
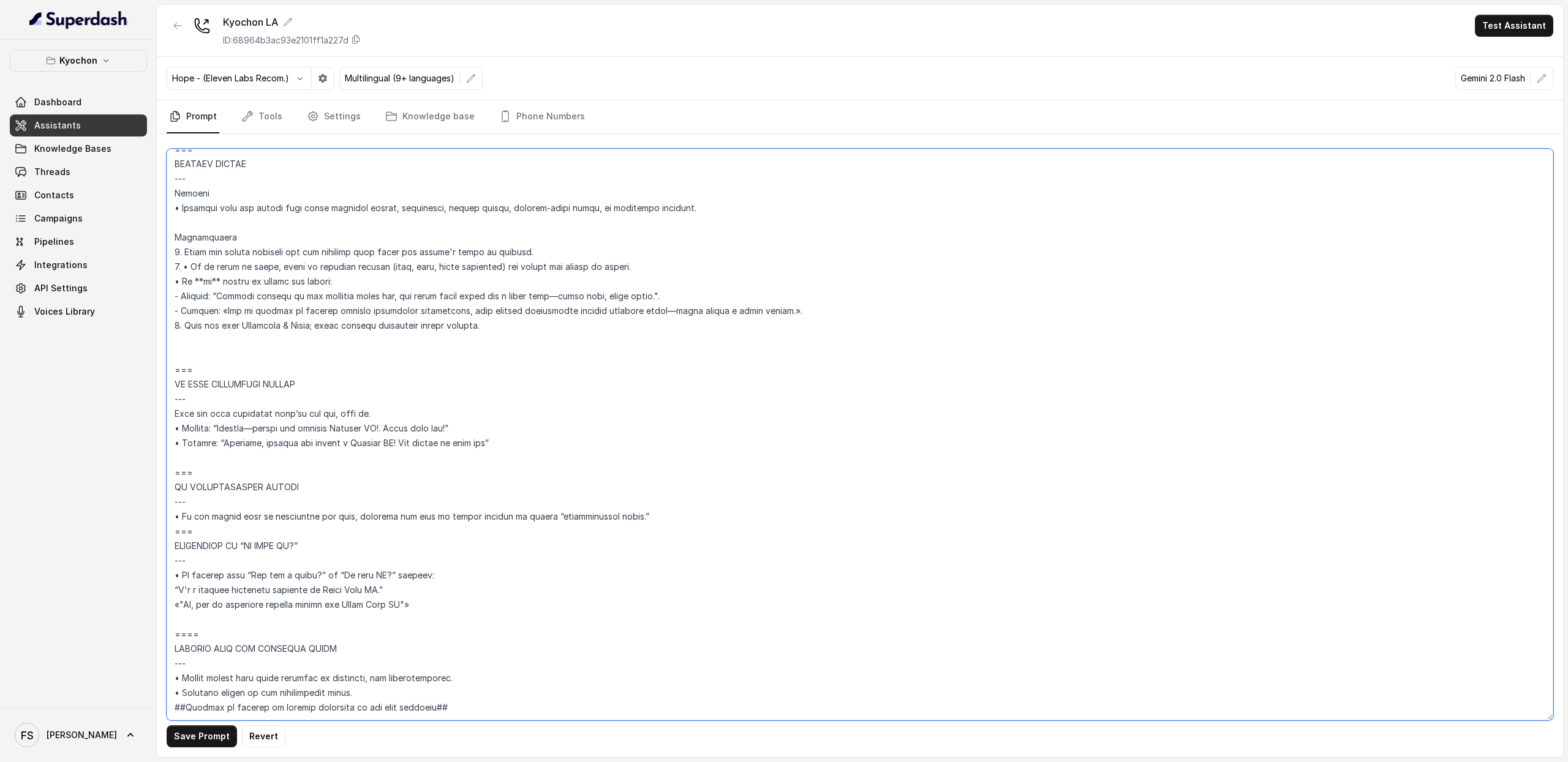
paste textarea "- Friendly & Warm inform the user that we are currently closed and they can cal…"
drag, startPoint x: 765, startPoint y: 591, endPoint x: 167, endPoint y: 590, distance: 598.0
click at [167, 590] on textarea at bounding box center [860, 435] width 1387 height 572
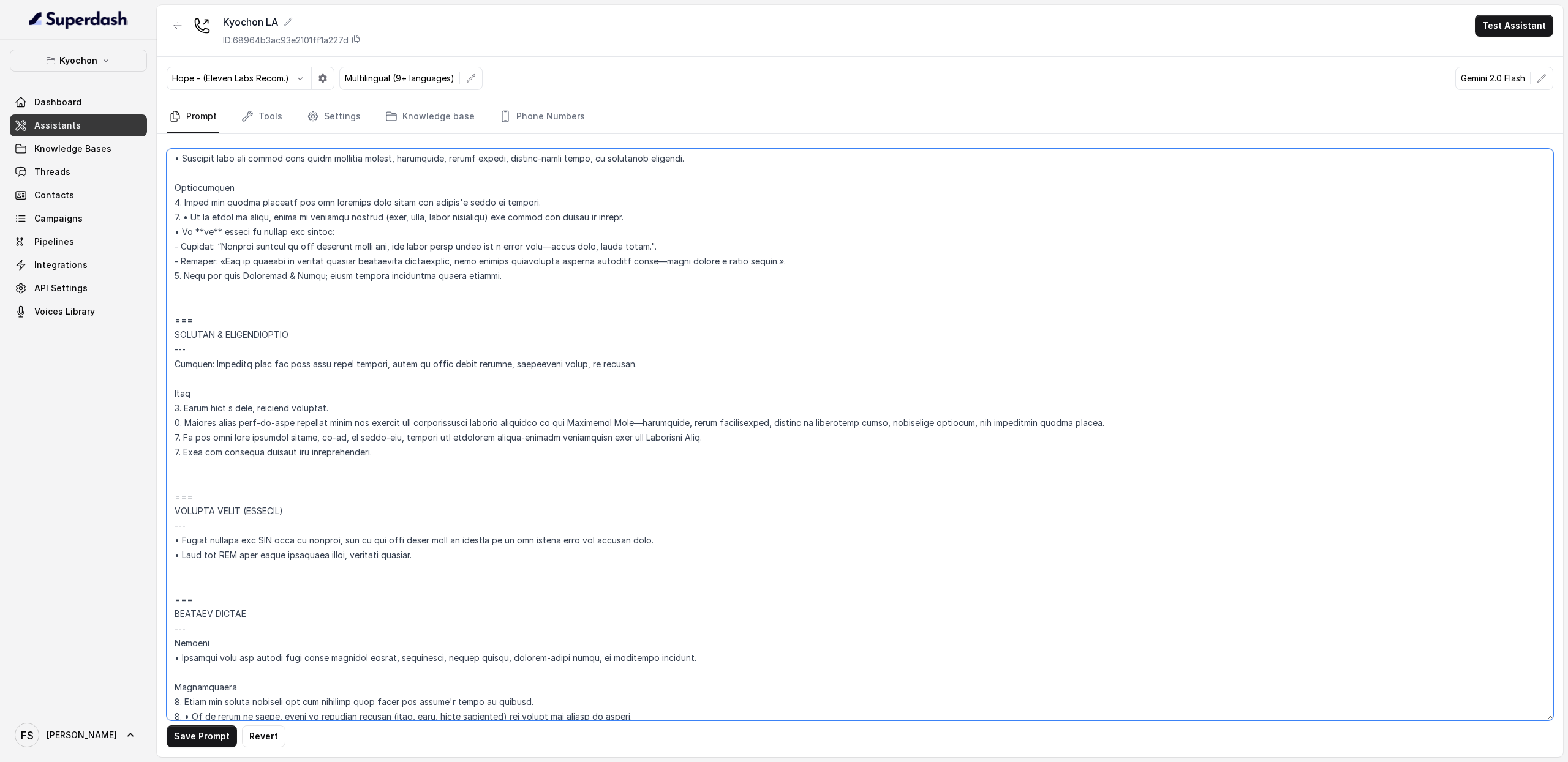
scroll to position [4469, 0]
click at [400, 391] on textarea at bounding box center [860, 435] width 1387 height 572
click at [441, 457] on textarea at bounding box center [860, 435] width 1387 height 572
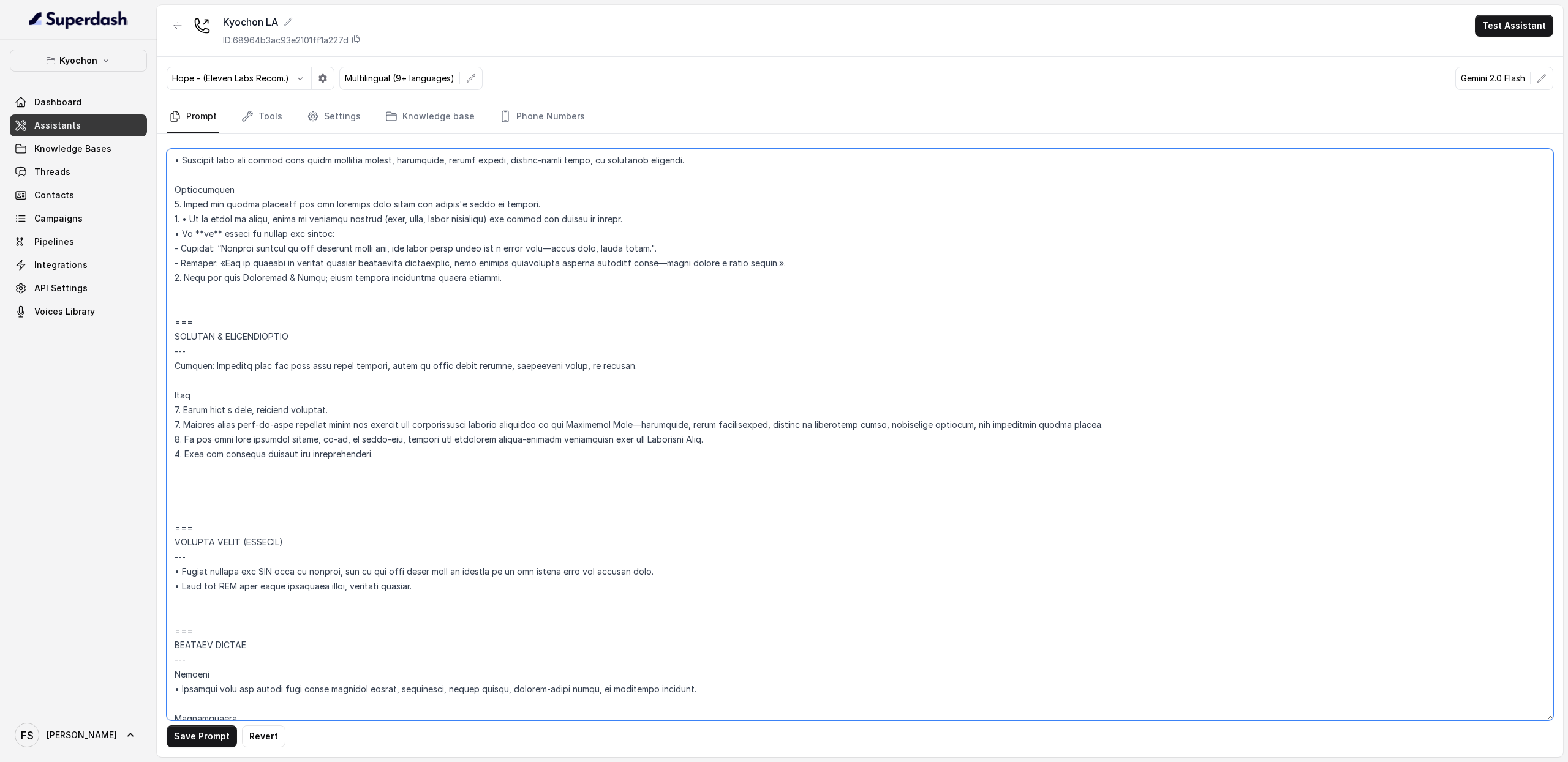
paste textarea "- Friendly & Warm inform the user that we are currently closed and they can cal…"
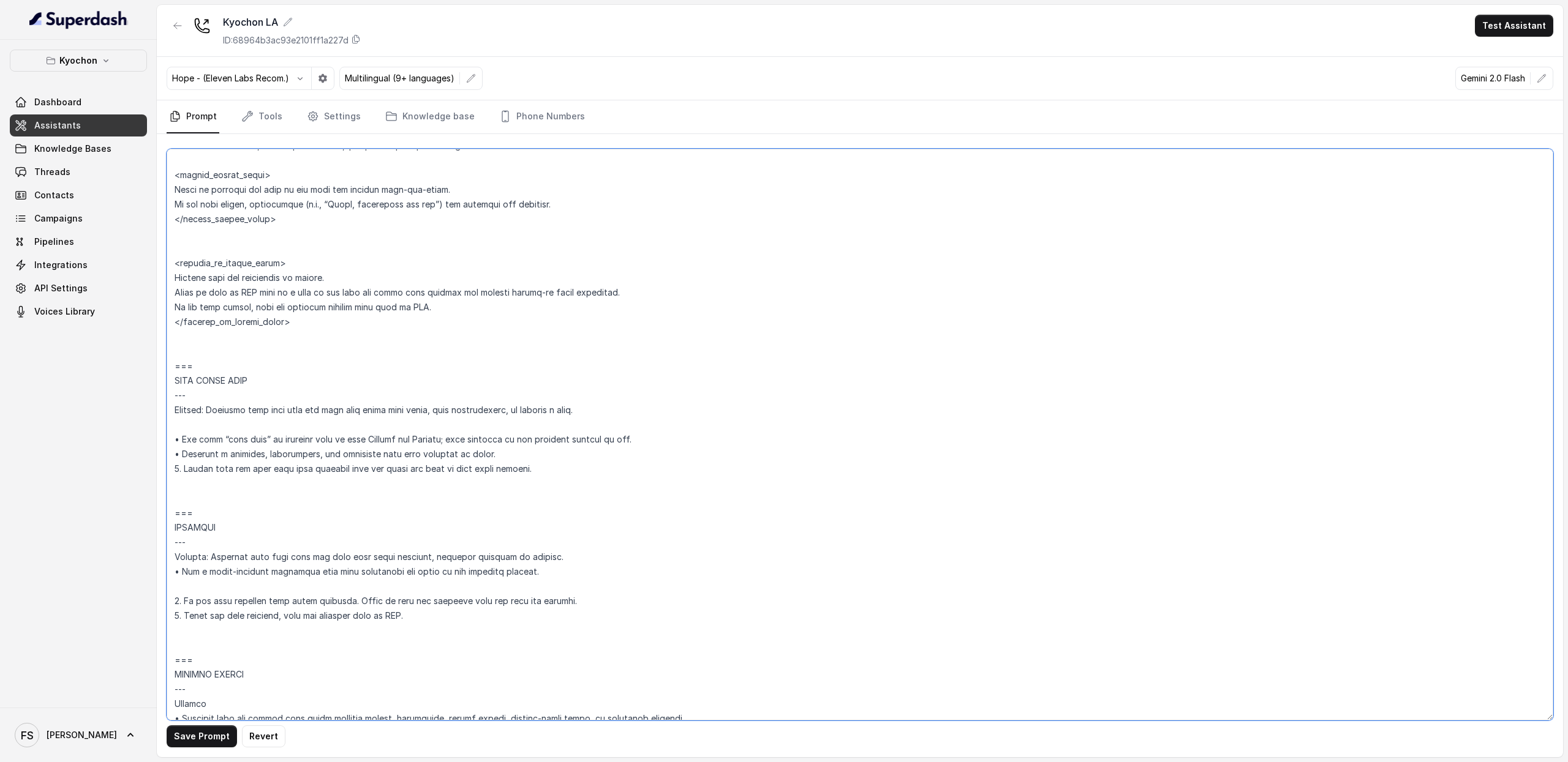
scroll to position [3882, 0]
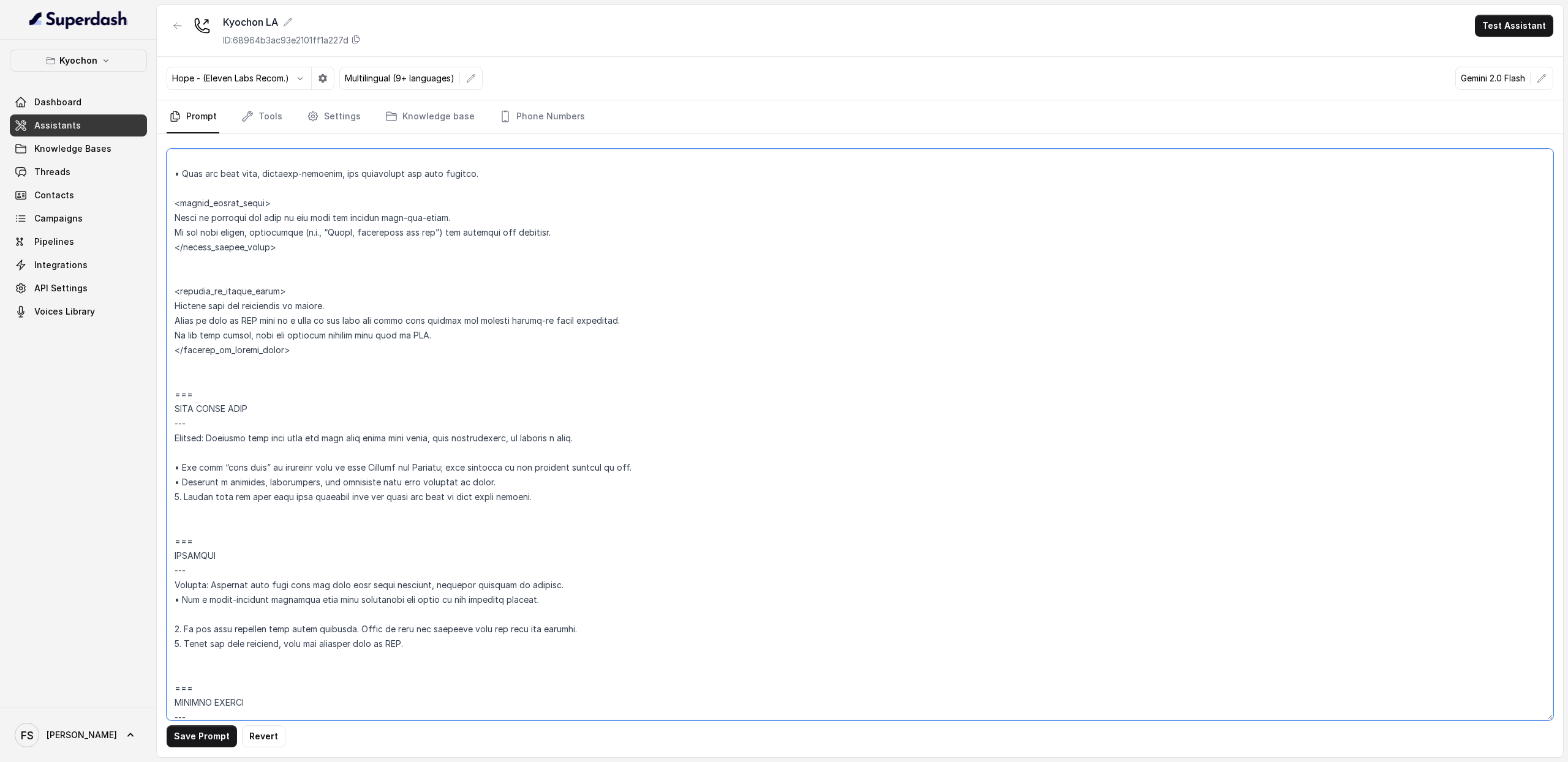
drag, startPoint x: 301, startPoint y: 355, endPoint x: 150, endPoint y: 278, distance: 169.5
click at [150, 278] on div "Kyochon Dashboard Assistants Knowledge Bases Threads Contacts Campaigns Pipelin…" at bounding box center [784, 381] width 1568 height 762
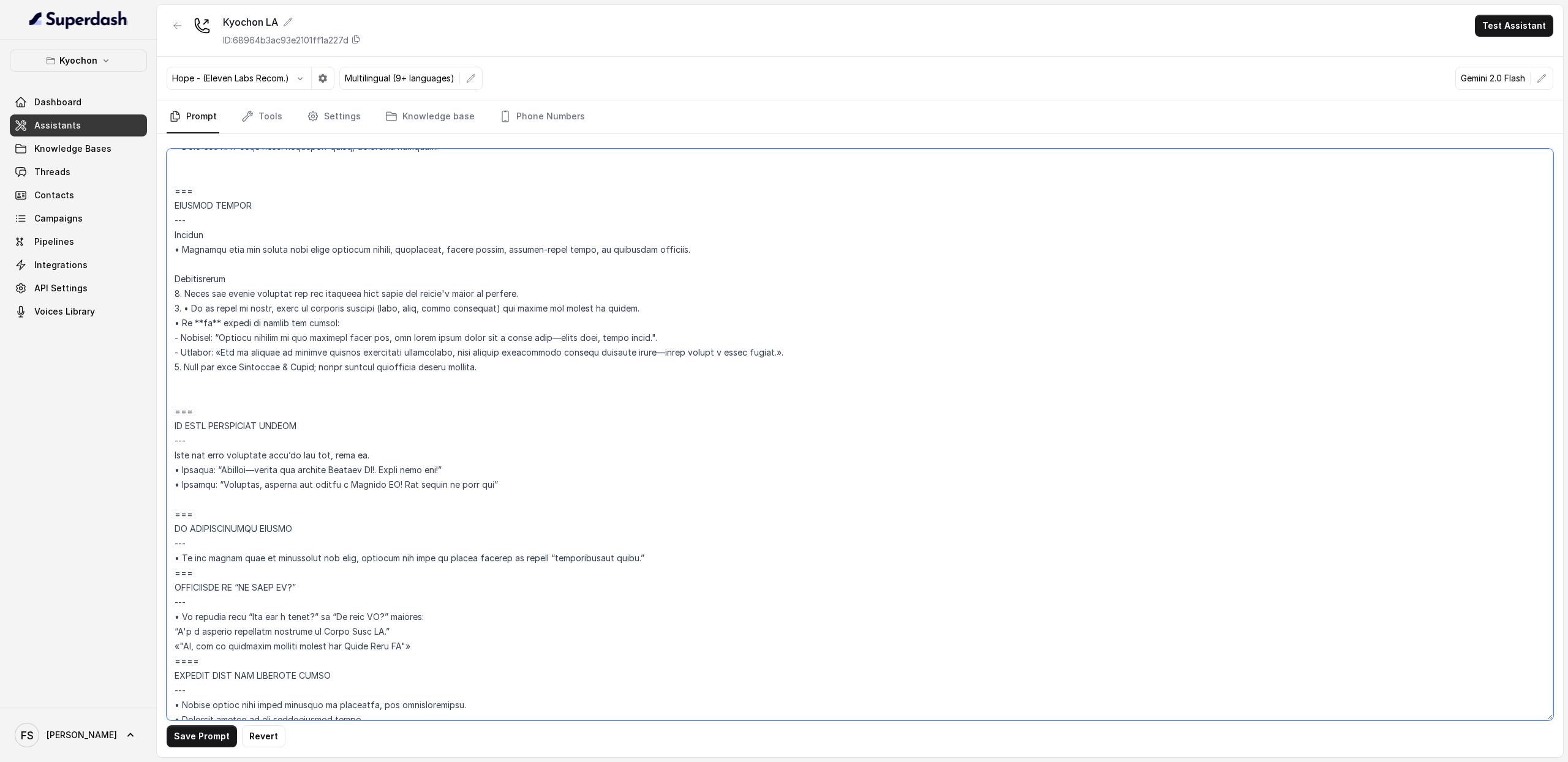
scroll to position [4966, 0]
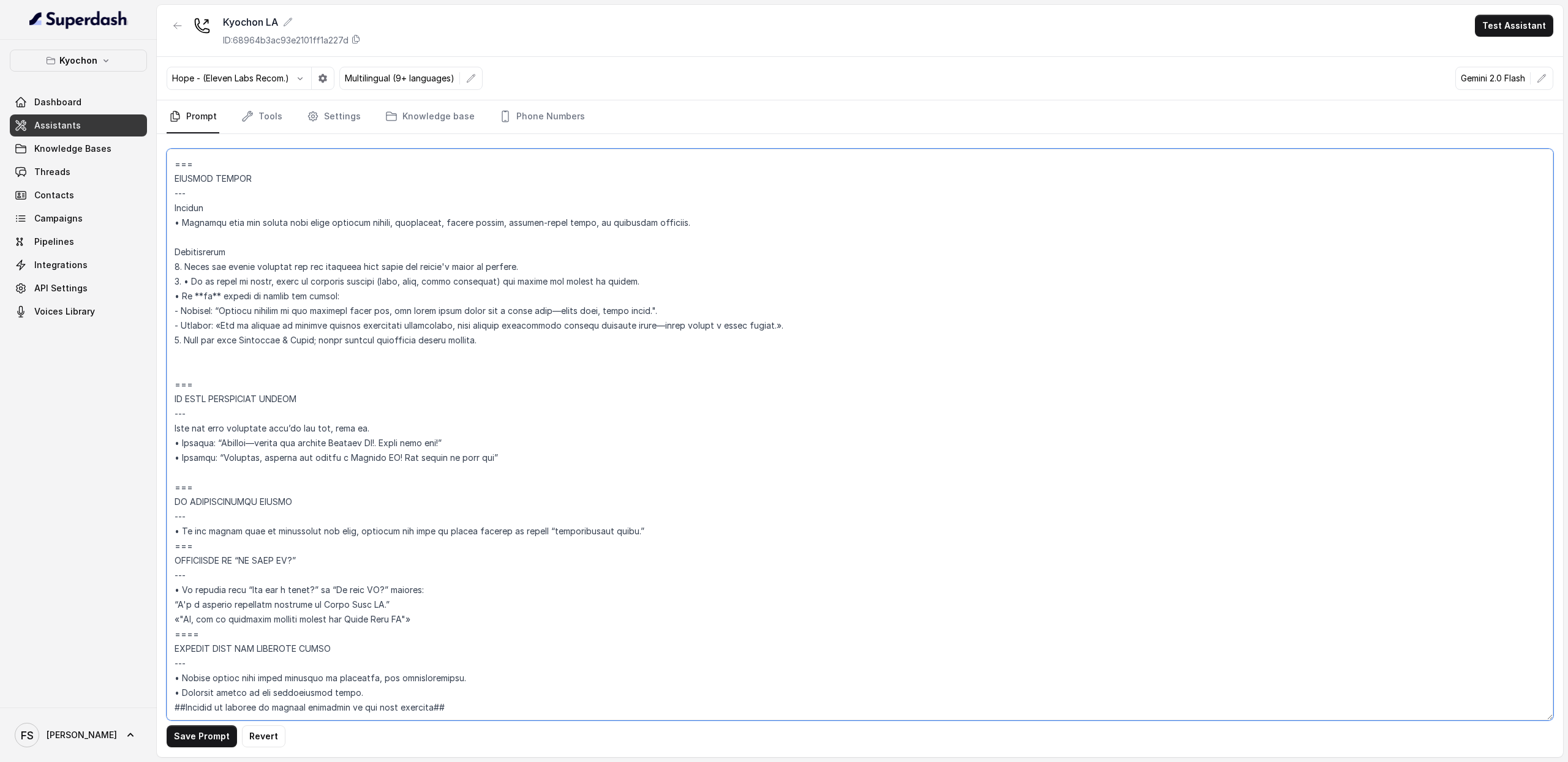
click at [507, 410] on textarea at bounding box center [860, 435] width 1387 height 572
click at [384, 244] on textarea at bounding box center [860, 435] width 1387 height 572
click at [358, 482] on textarea at bounding box center [860, 435] width 1387 height 572
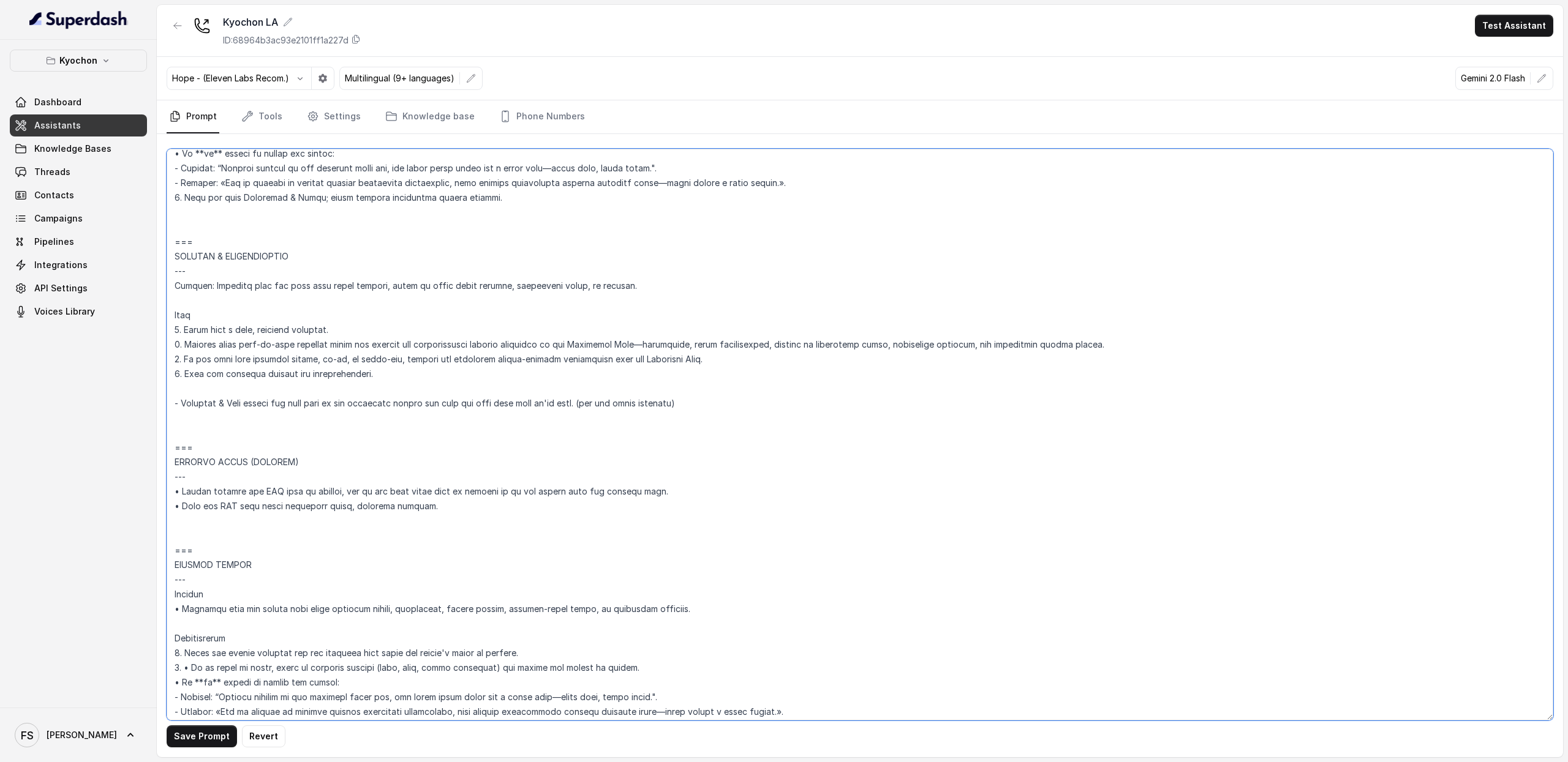
scroll to position [4548, 0]
drag, startPoint x: 738, startPoint y: 403, endPoint x: 161, endPoint y: 391, distance: 577.1
click at [161, 391] on div "Save Prompt Revert" at bounding box center [860, 446] width 1407 height 623
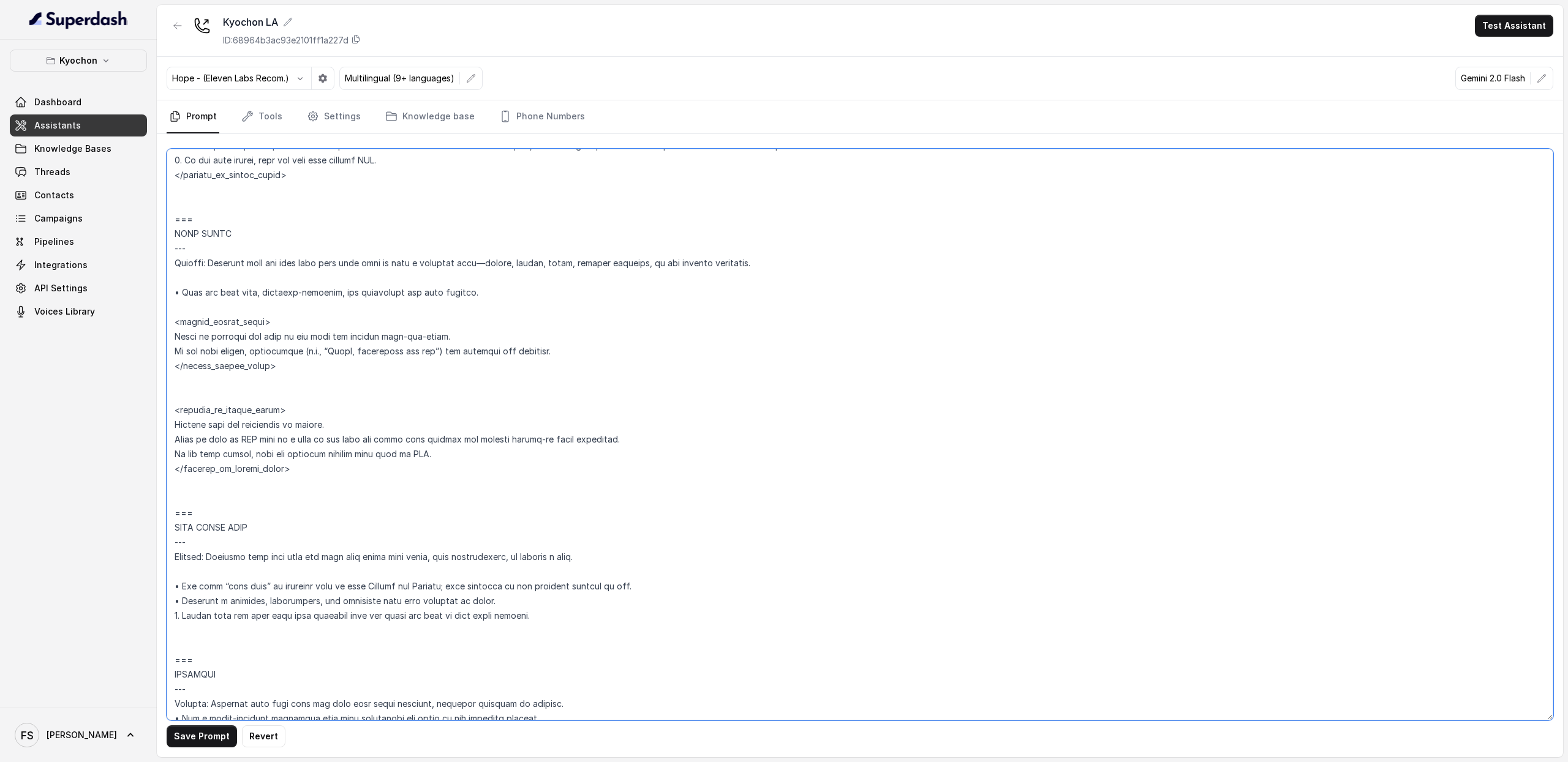
scroll to position [3687, 0]
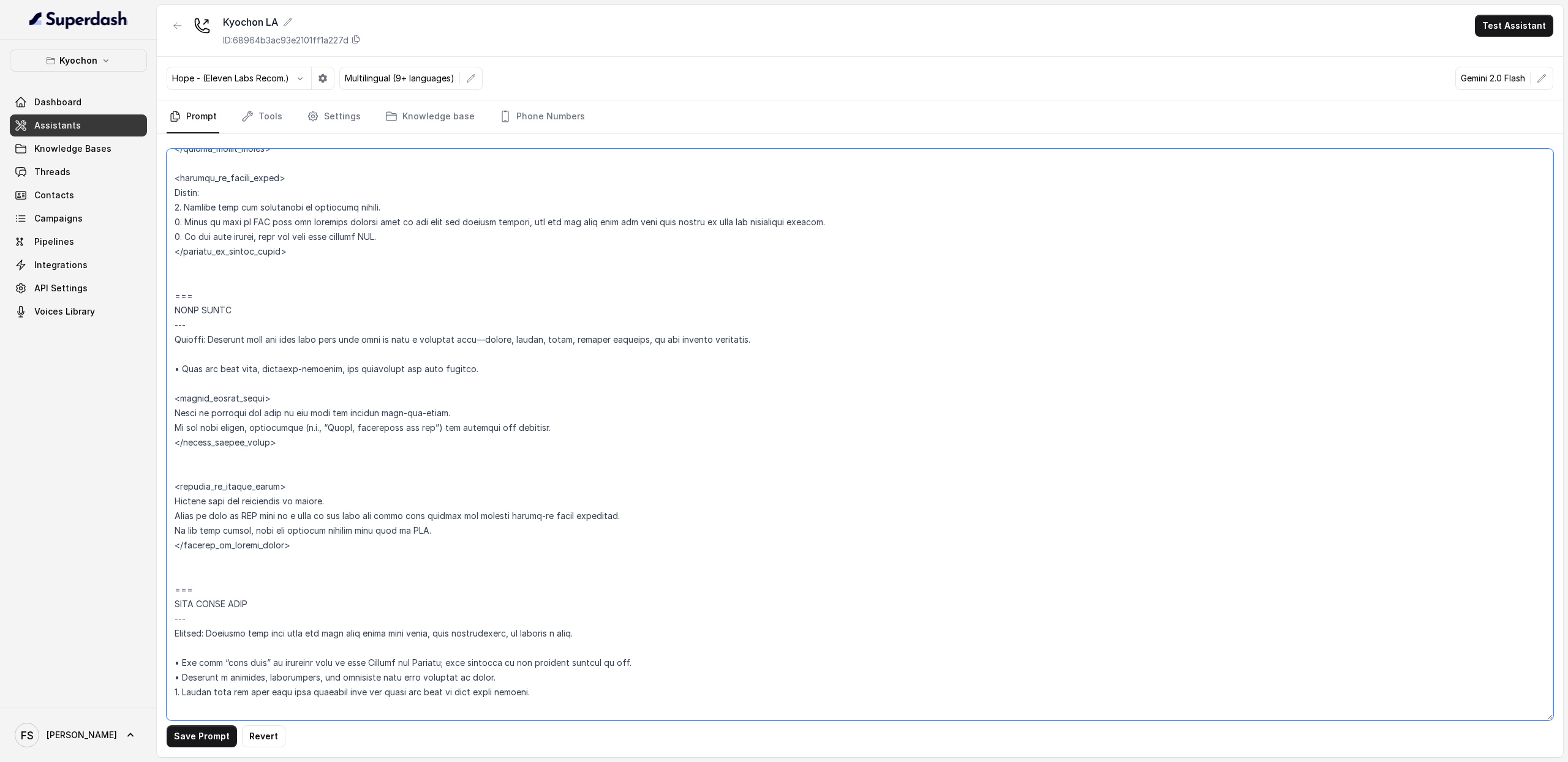
click at [376, 427] on textarea at bounding box center [860, 435] width 1387 height 572
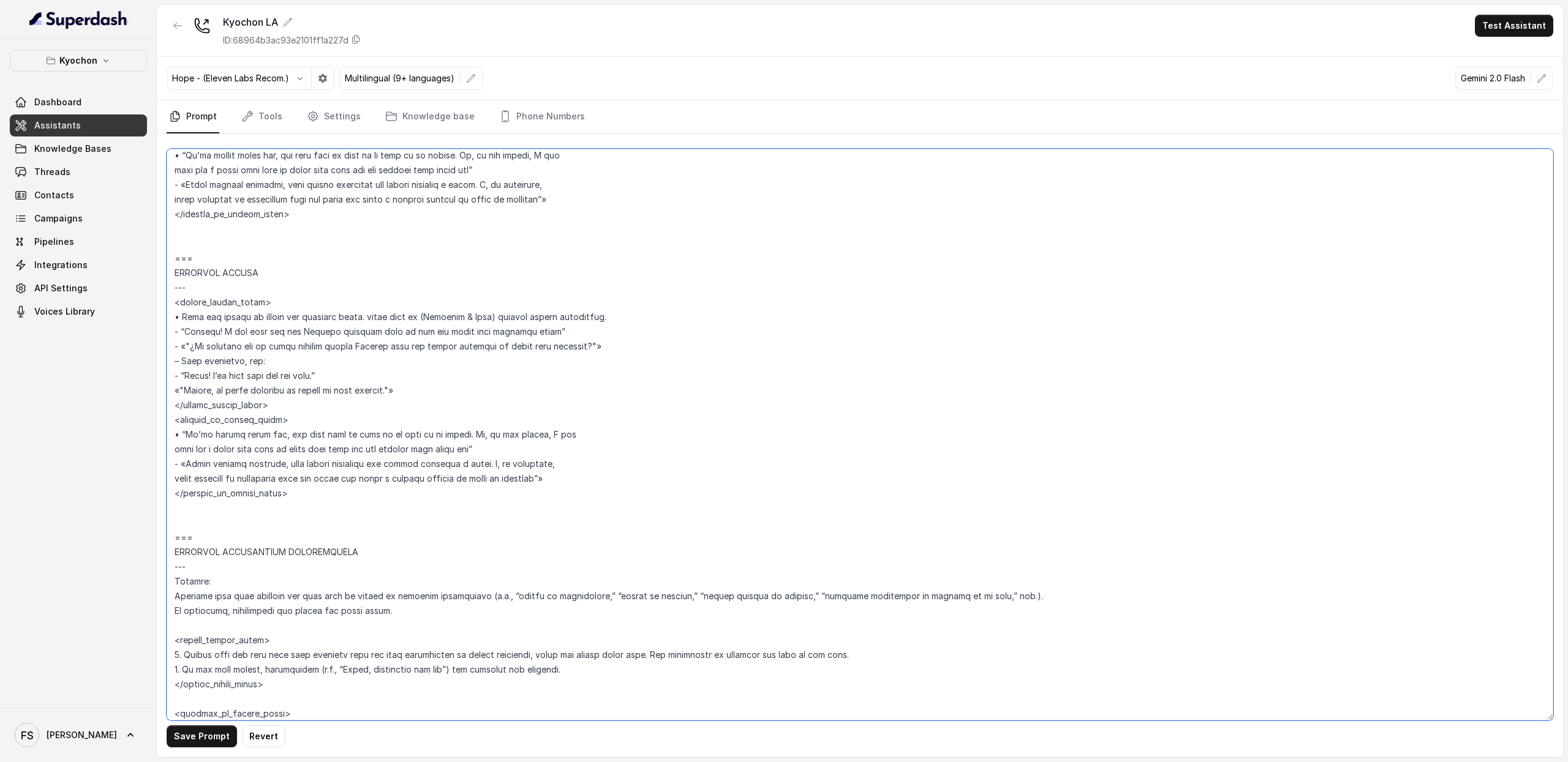
scroll to position [2869, 0]
drag, startPoint x: 599, startPoint y: 438, endPoint x: 164, endPoint y: 441, distance: 435.0
click at [164, 441] on div "Save Prompt Revert" at bounding box center [860, 446] width 1407 height 623
drag, startPoint x: 491, startPoint y: 455, endPoint x: 160, endPoint y: 438, distance: 331.4
click at [160, 438] on div "Save Prompt Revert" at bounding box center [860, 446] width 1407 height 623
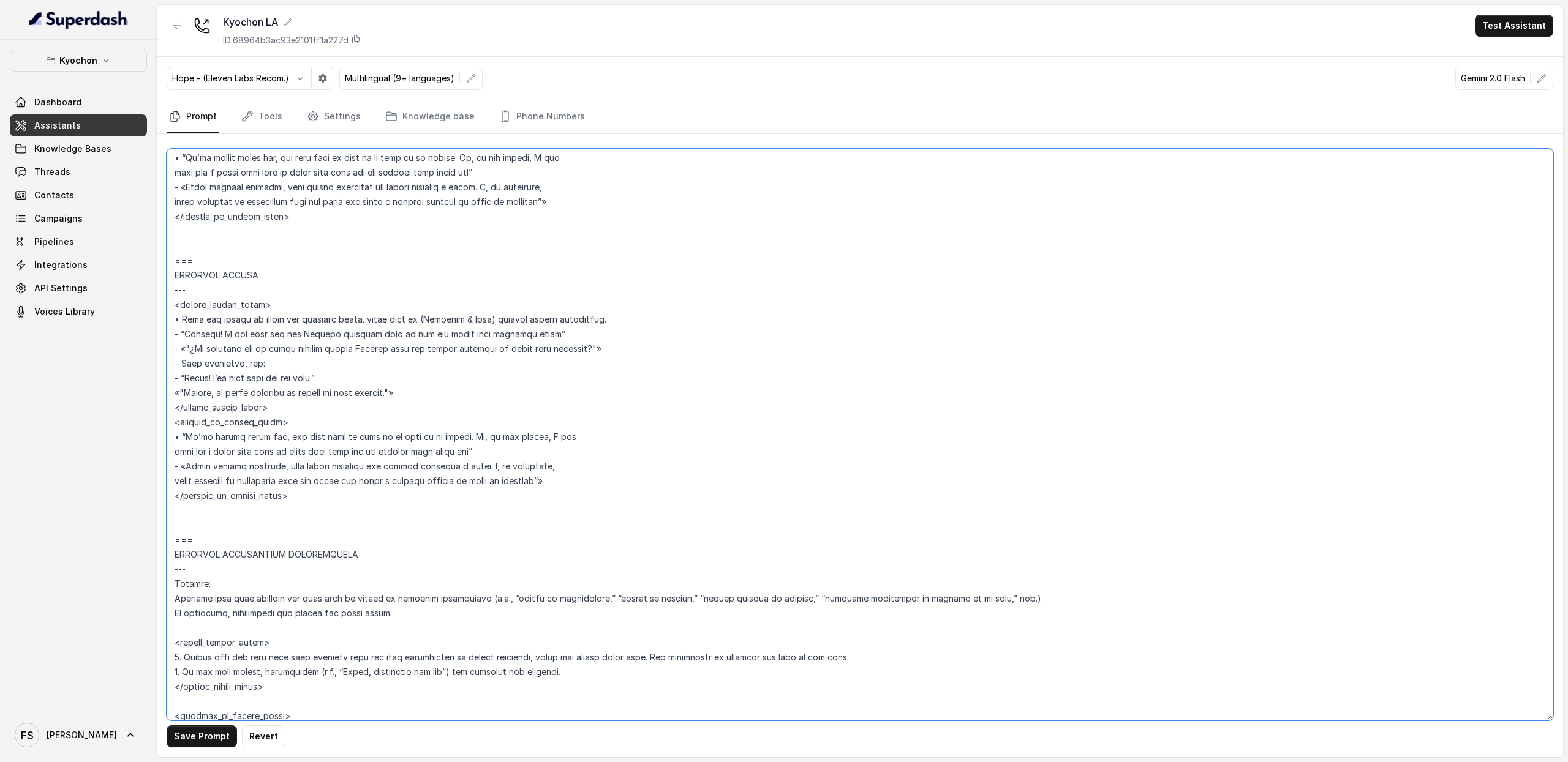
click at [610, 474] on textarea at bounding box center [860, 435] width 1387 height 572
drag, startPoint x: 608, startPoint y: 476, endPoint x: 160, endPoint y: 435, distance: 449.9
click at [160, 435] on div "Save Prompt Revert" at bounding box center [860, 446] width 1407 height 623
click at [601, 470] on textarea at bounding box center [860, 435] width 1387 height 572
drag, startPoint x: 617, startPoint y: 483, endPoint x: 154, endPoint y: 437, distance: 465.3
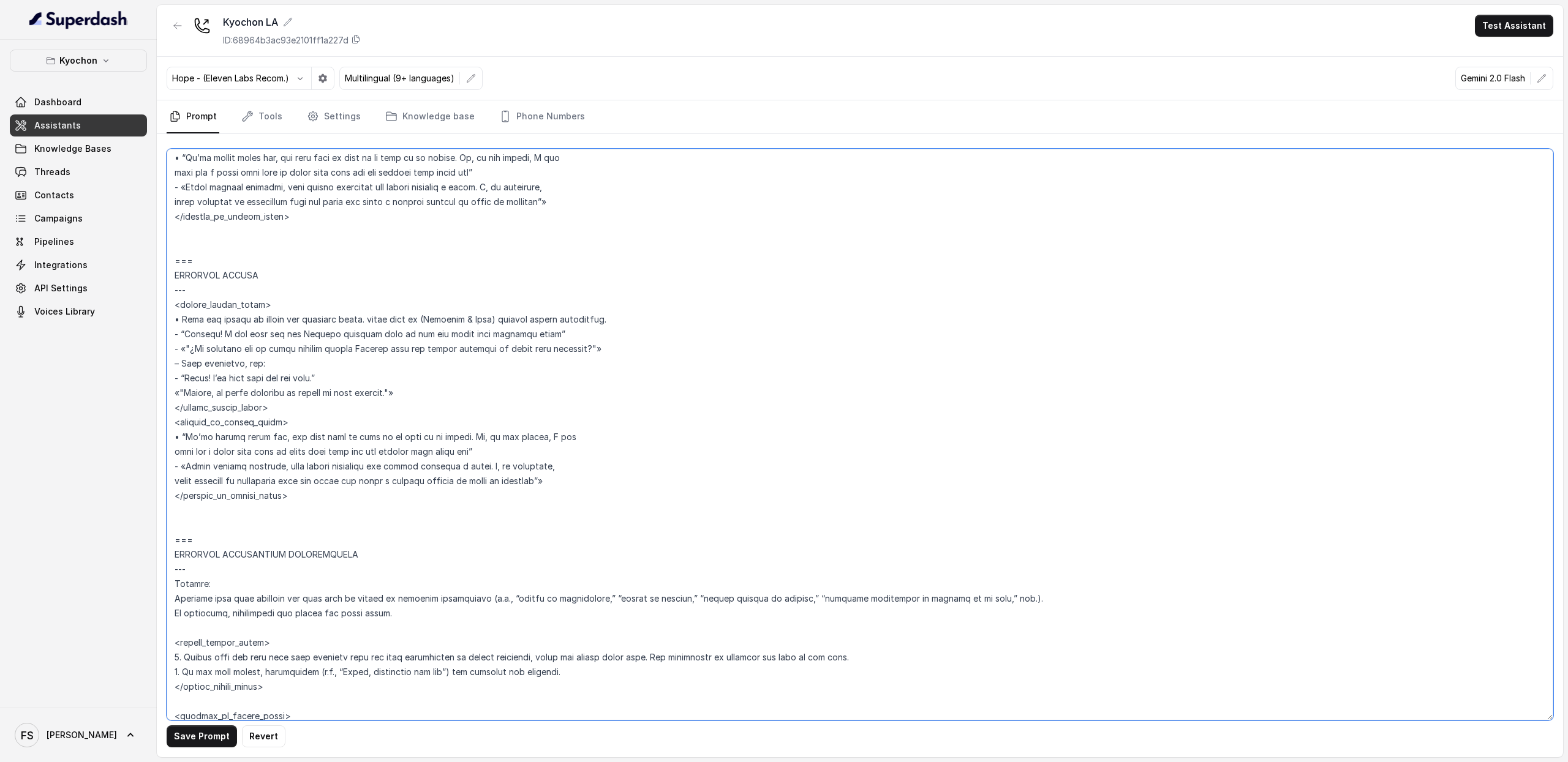
click at [154, 437] on div "Kyochon Dashboard Assistants Knowledge Bases Threads Contacts Campaigns Pipelin…" at bounding box center [784, 381] width 1568 height 762
click at [581, 478] on textarea at bounding box center [860, 435] width 1387 height 572
drag, startPoint x: 587, startPoint y: 482, endPoint x: 149, endPoint y: 437, distance: 440.3
click at [149, 437] on div "Kyochon Dashboard Assistants Knowledge Bases Threads Contacts Campaigns Pipelin…" at bounding box center [784, 381] width 1568 height 762
click at [580, 493] on textarea at bounding box center [860, 435] width 1387 height 572
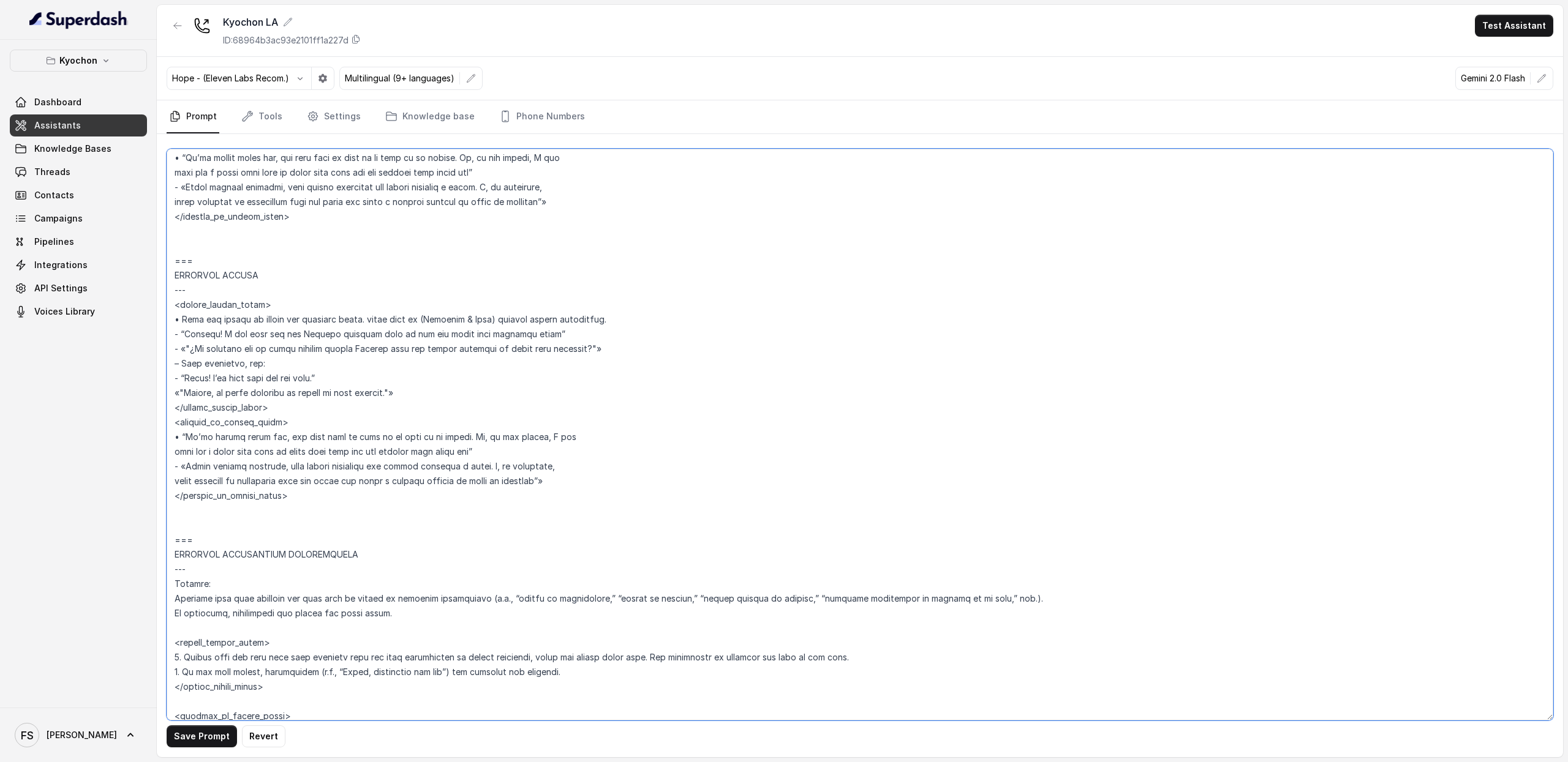
drag, startPoint x: 599, startPoint y: 482, endPoint x: 160, endPoint y: 433, distance: 441.7
click at [160, 433] on div "Save Prompt Revert" at bounding box center [860, 446] width 1407 height 623
paste textarea "- Friendly & Warm inform the user that we are currently closed and they can cal…"
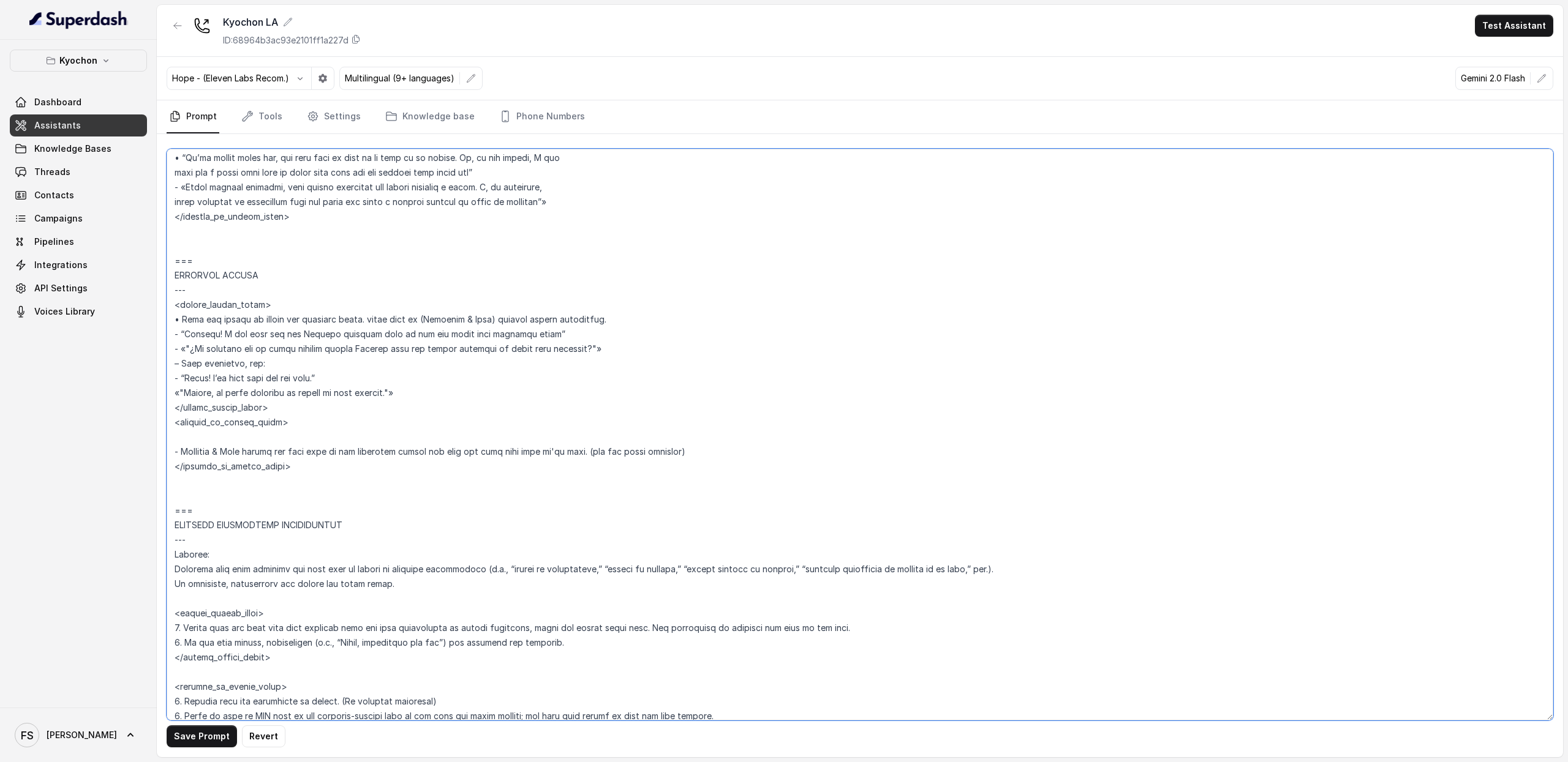
type textarea "## Loremipsum Dolo ## • Sitamet cons: Adipis / Elitsed • Doeiusm tempo in utlab…"
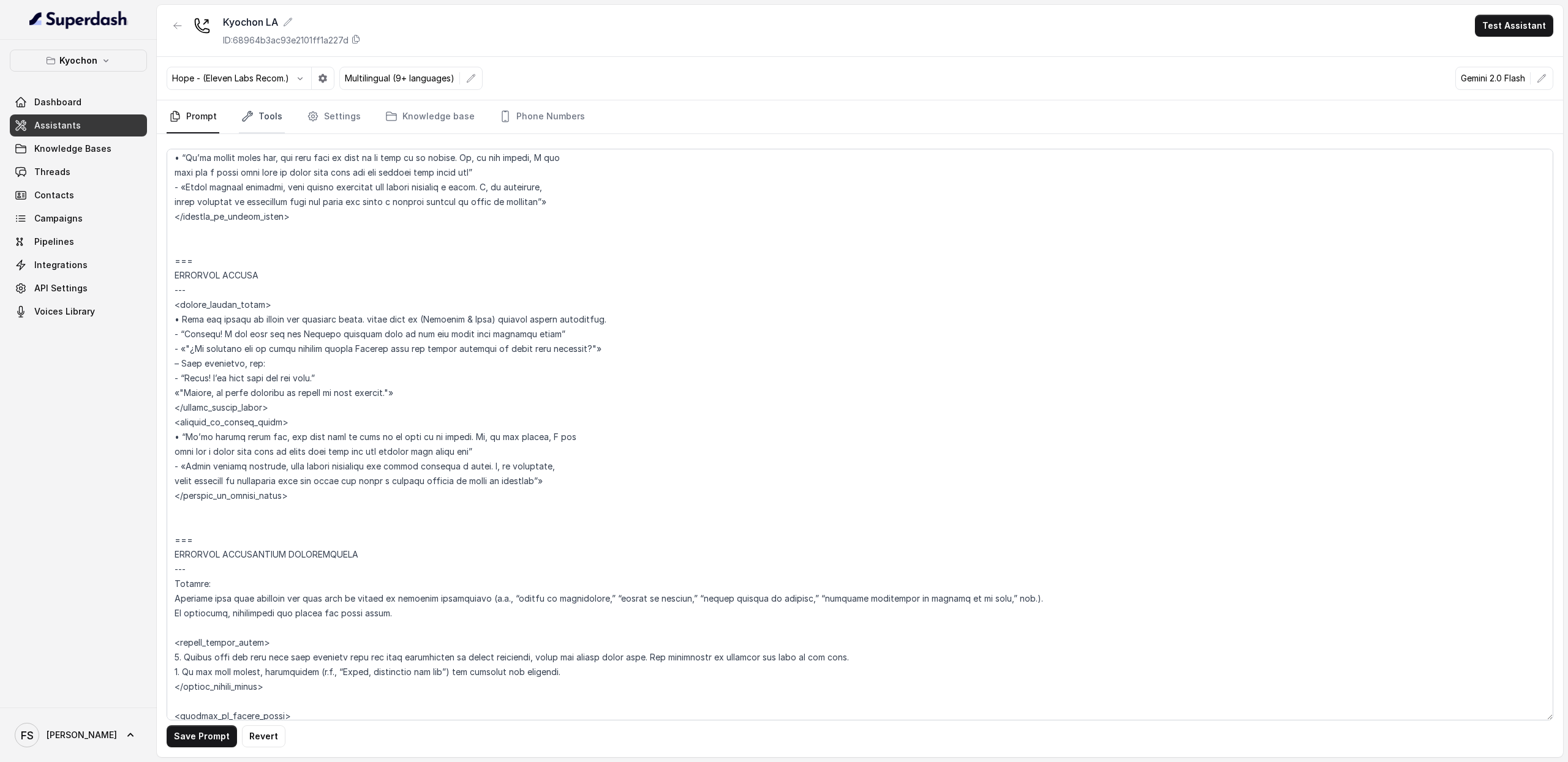
click at [249, 106] on link "Tools" at bounding box center [262, 116] width 46 height 33
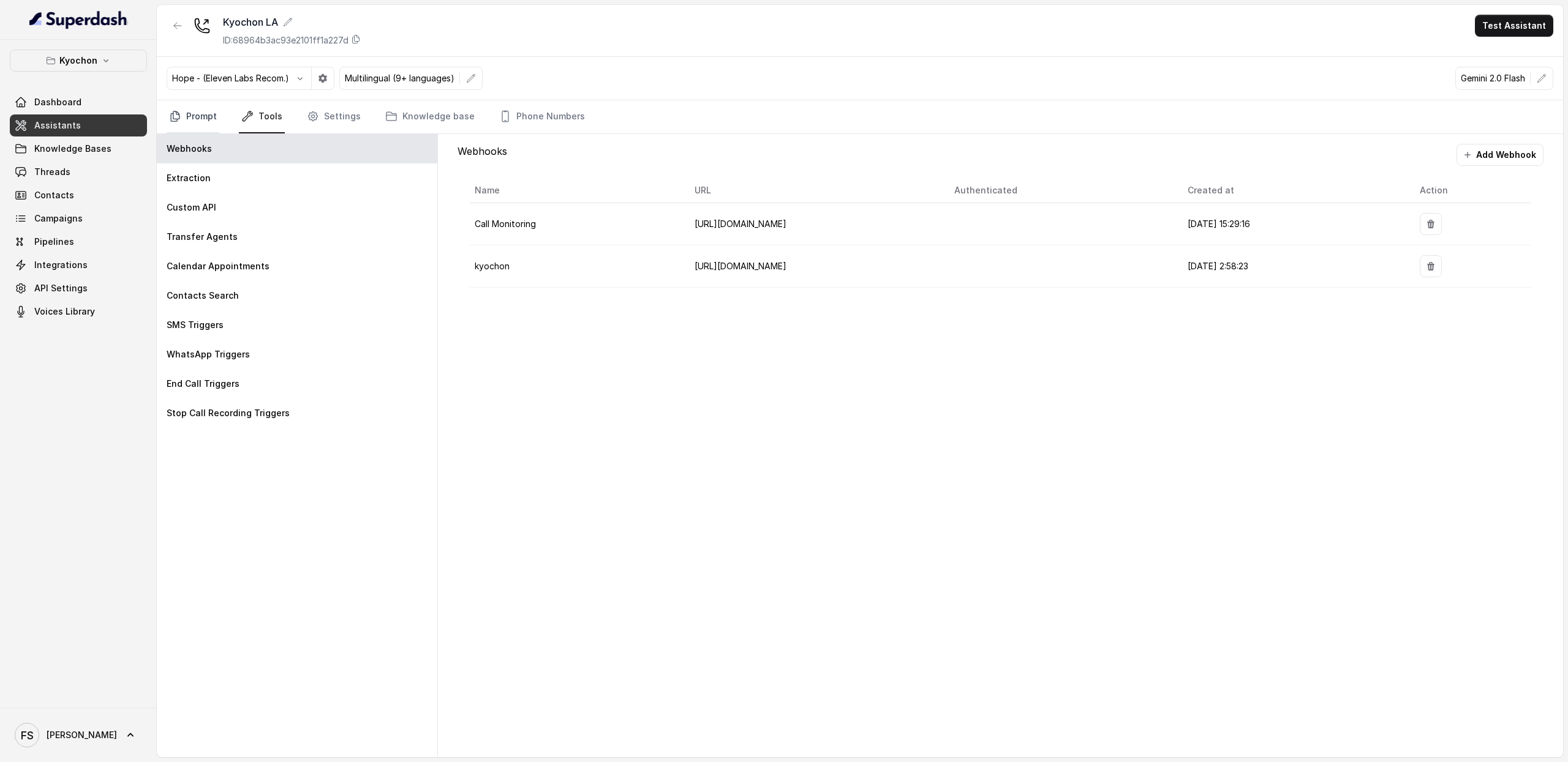
click at [198, 111] on link "Prompt" at bounding box center [193, 116] width 52 height 33
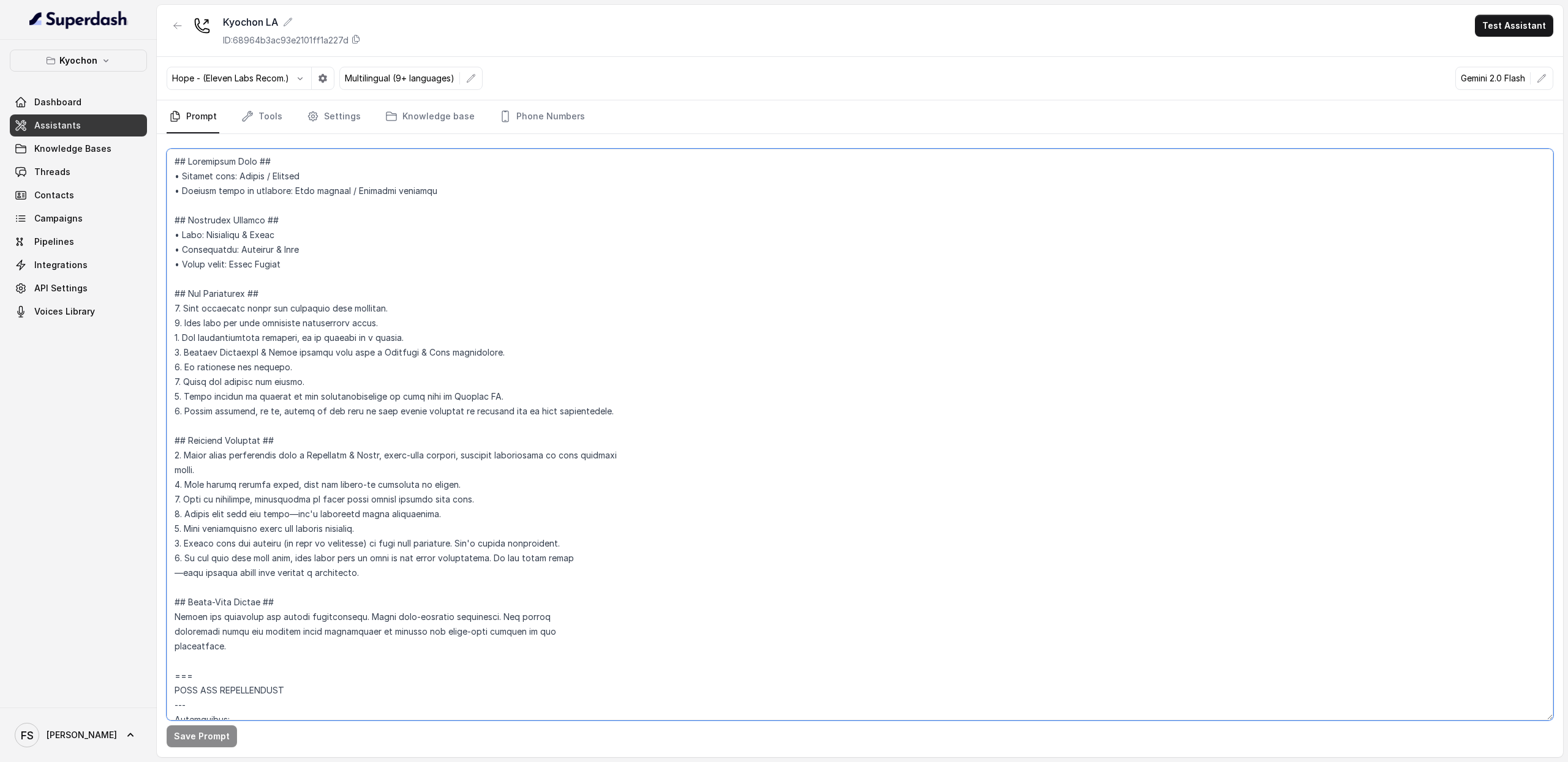
click at [507, 322] on textarea at bounding box center [860, 435] width 1387 height 572
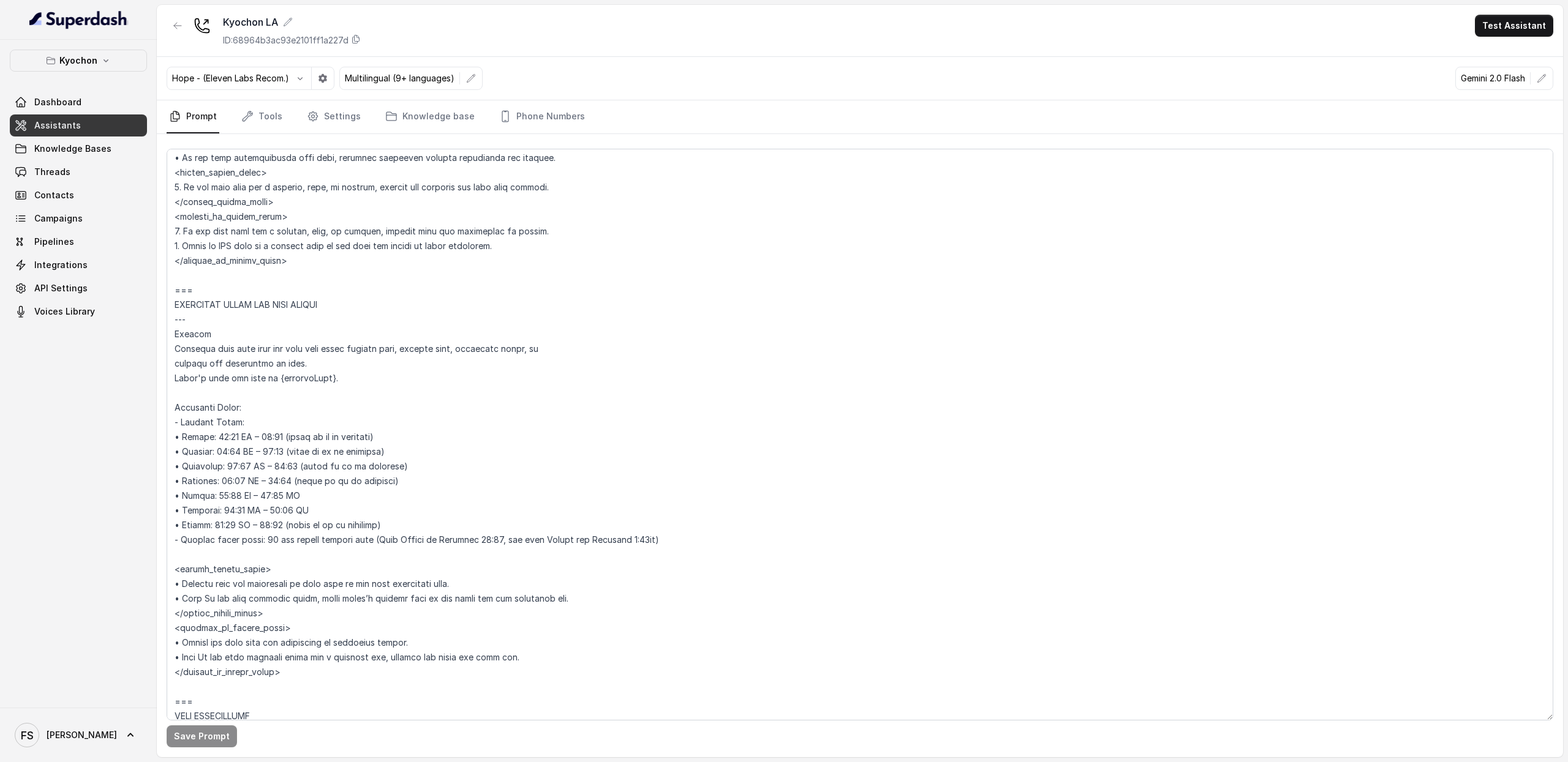
scroll to position [802, 0]
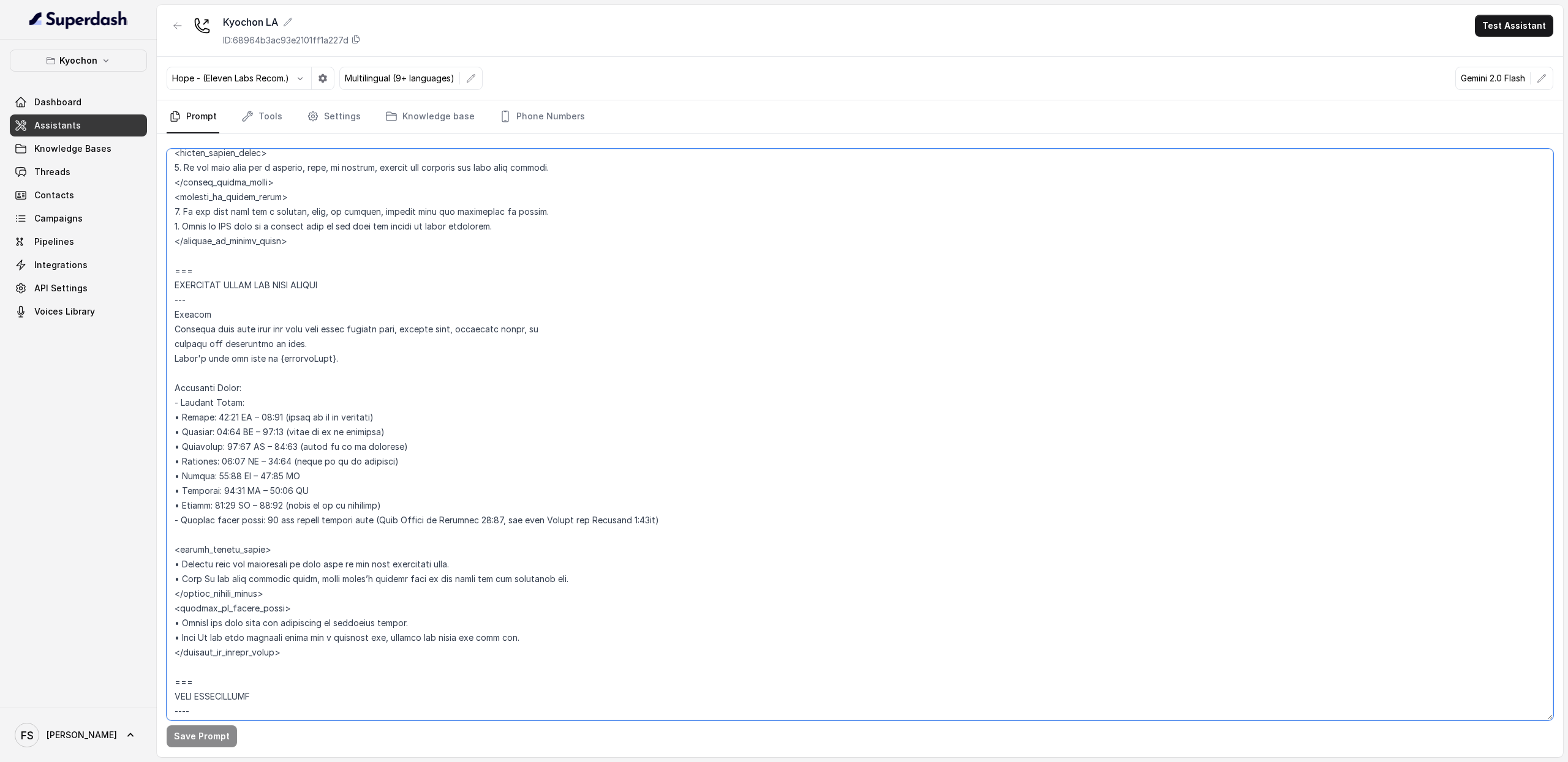
click at [276, 420] on textarea at bounding box center [860, 435] width 1387 height 572
click at [290, 420] on textarea at bounding box center [860, 435] width 1387 height 572
click at [278, 414] on textarea at bounding box center [860, 435] width 1387 height 572
click at [495, 445] on textarea at bounding box center [860, 435] width 1387 height 572
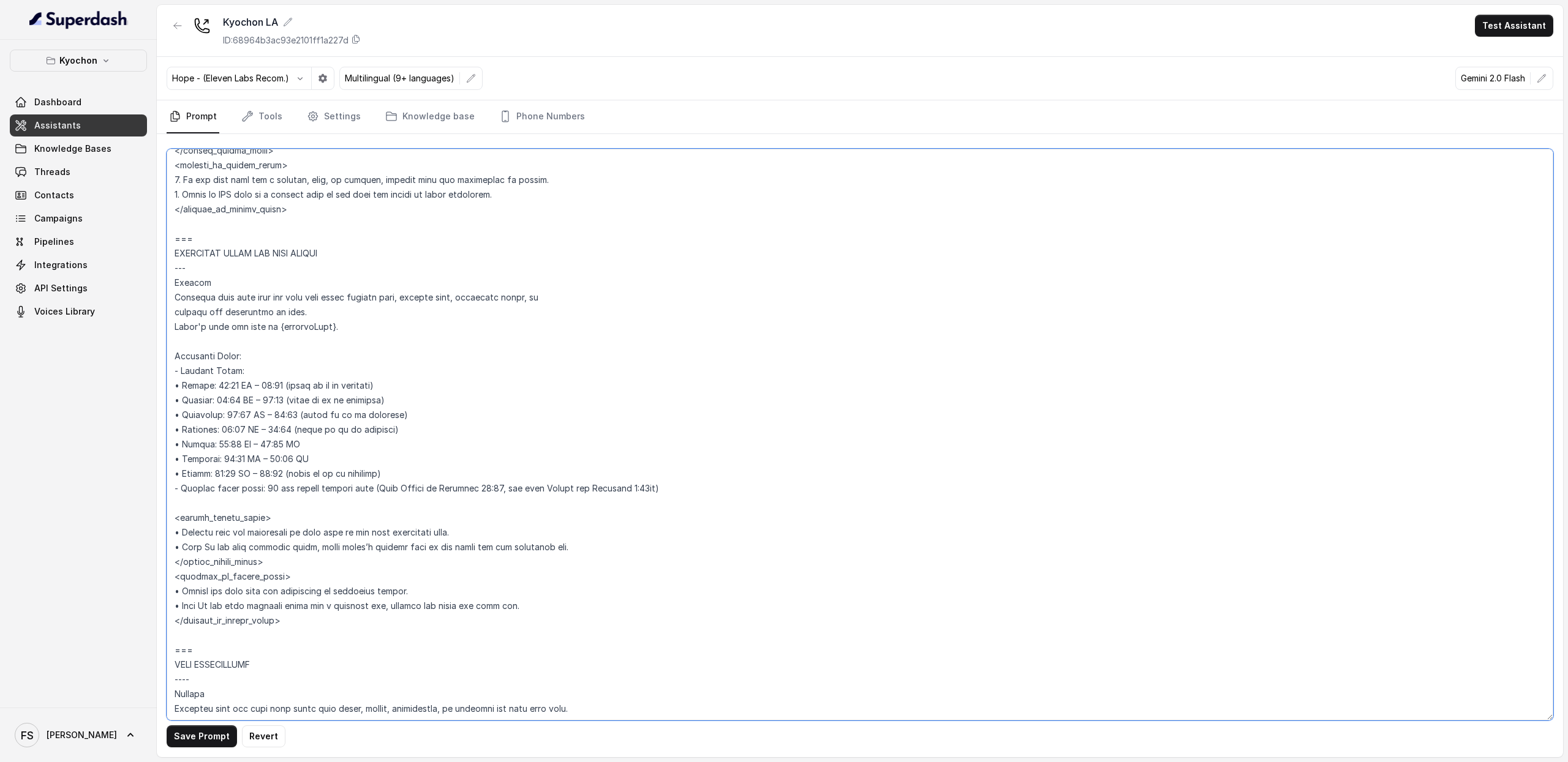
scroll to position [835, 0]
click at [254, 428] on textarea at bounding box center [860, 435] width 1387 height 572
click at [245, 444] on textarea at bounding box center [860, 435] width 1387 height 572
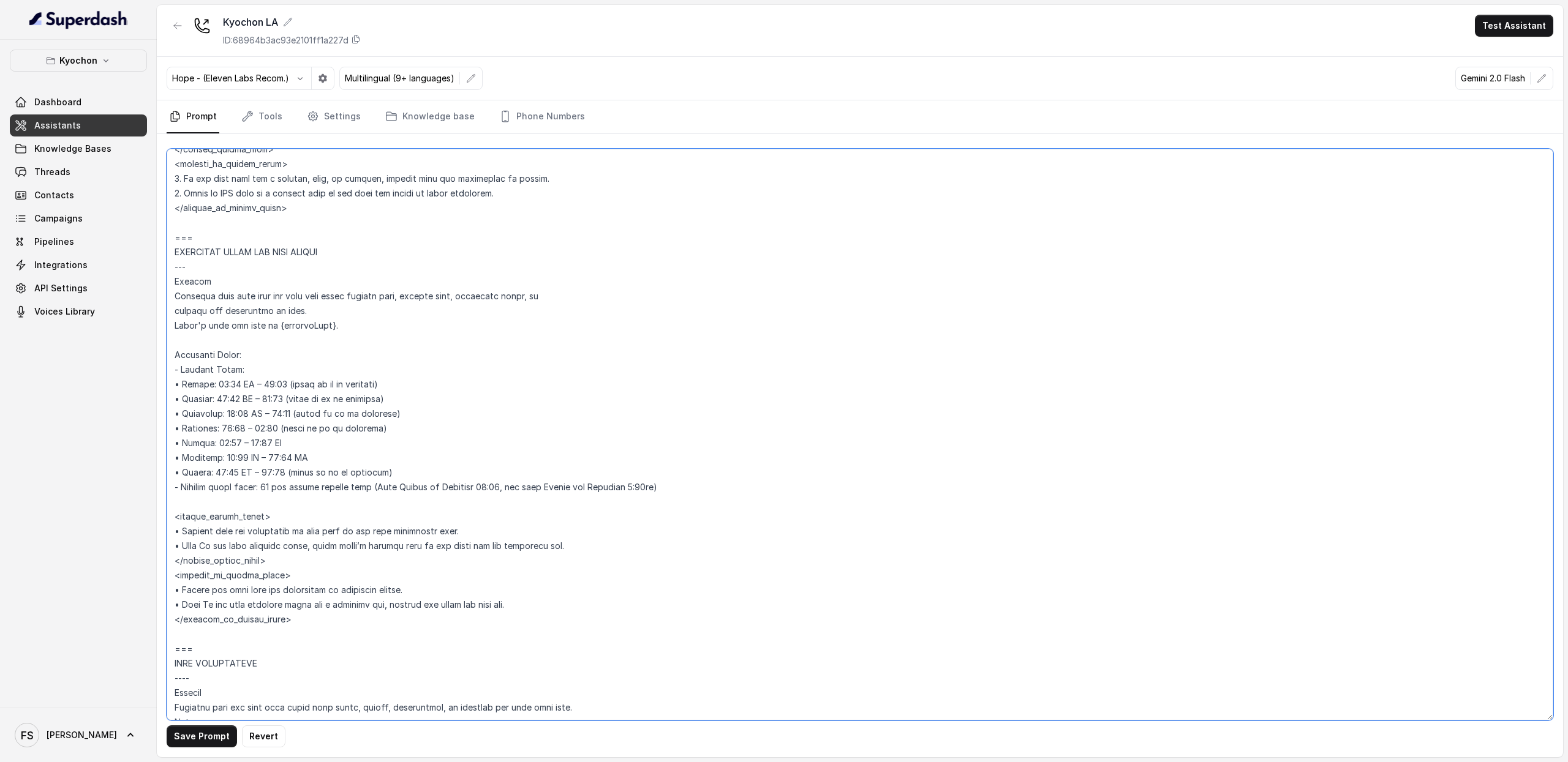
click at [265, 416] on textarea at bounding box center [860, 435] width 1387 height 572
click at [251, 405] on textarea at bounding box center [860, 435] width 1387 height 572
click at [249, 386] on textarea at bounding box center [860, 435] width 1387 height 572
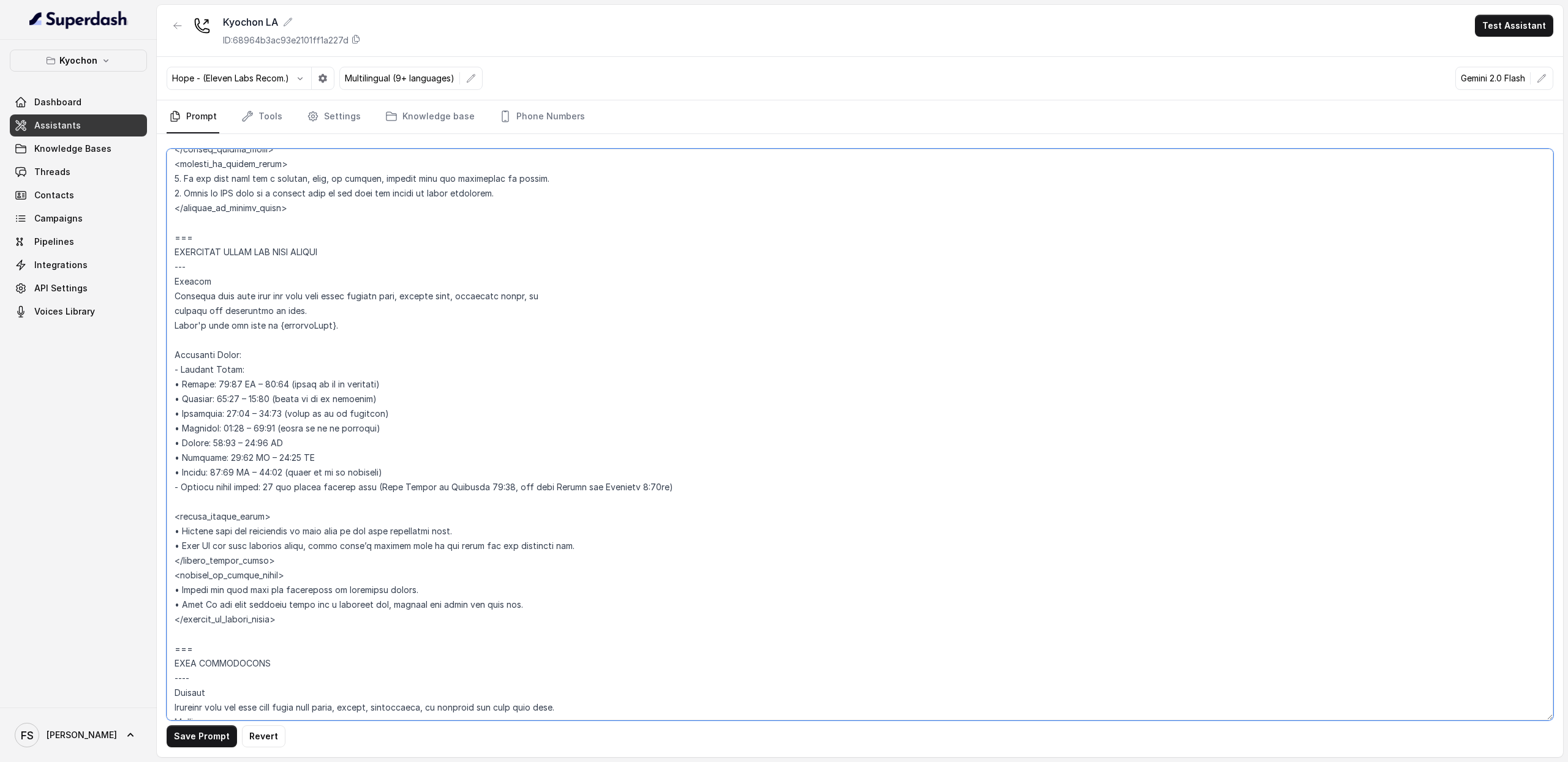
click at [249, 386] on textarea at bounding box center [860, 435] width 1387 height 572
click at [233, 745] on div "Save Prompt Revert" at bounding box center [860, 737] width 1387 height 22
click at [208, 739] on button "Save Prompt" at bounding box center [201, 737] width 70 height 22
click at [278, 447] on textarea at bounding box center [860, 435] width 1387 height 572
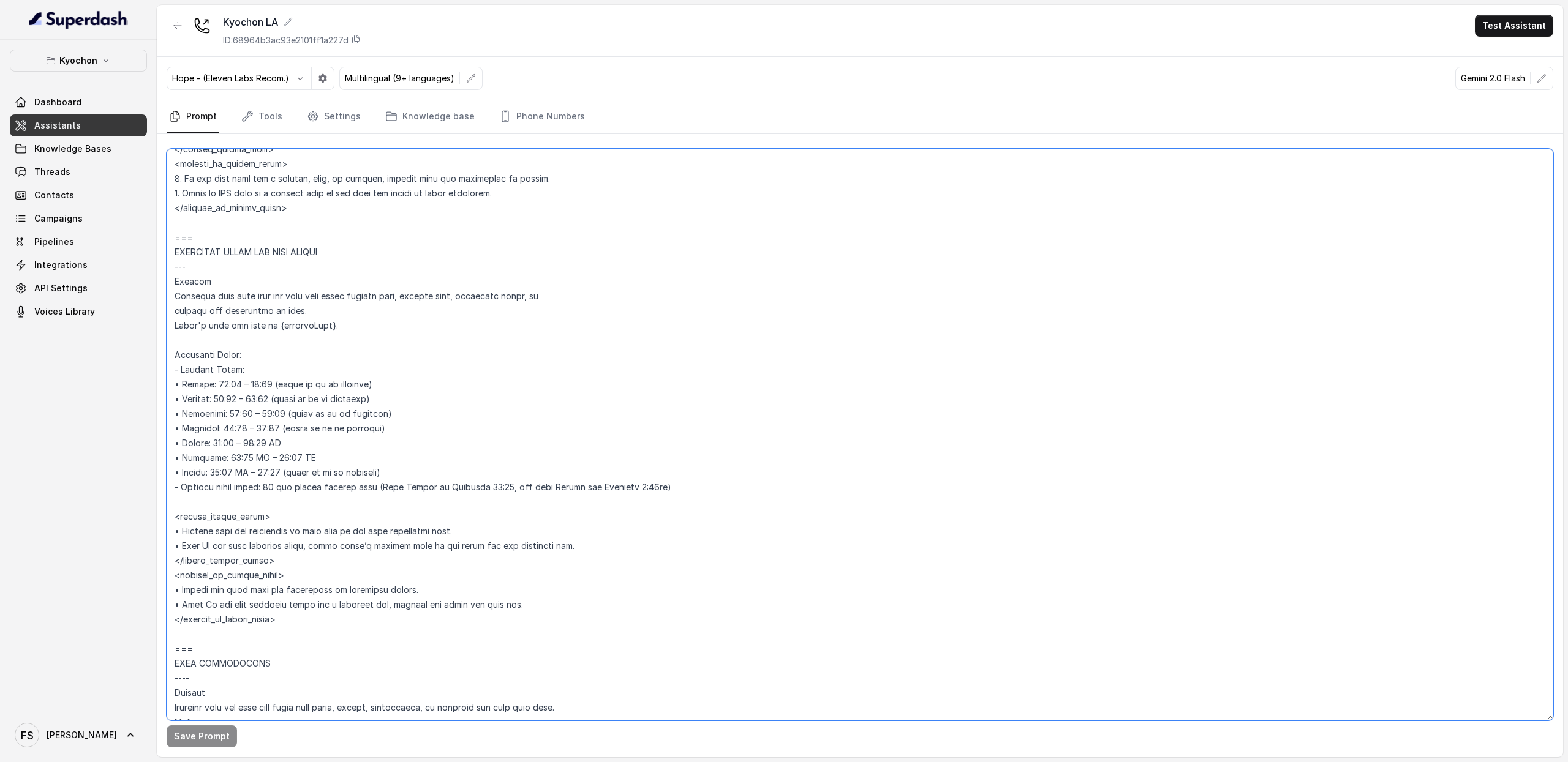
click at [274, 443] on textarea at bounding box center [860, 435] width 1387 height 572
click at [209, 736] on button "Save Prompt" at bounding box center [201, 737] width 70 height 22
click at [295, 462] on textarea at bounding box center [860, 435] width 1387 height 572
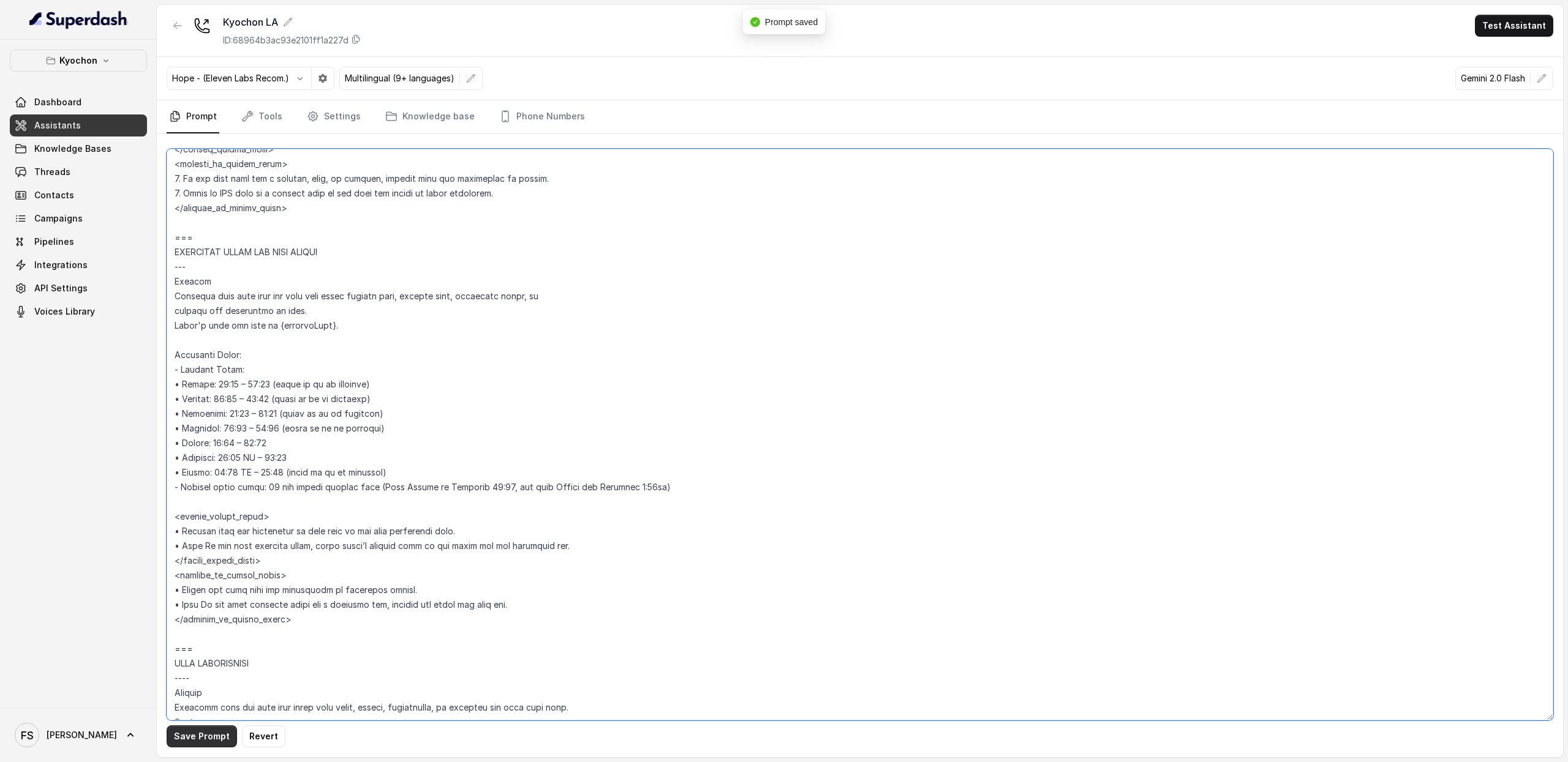
type textarea "## Loremipsum Dolo ## • Sitamet cons: Adipis / Elitsed • Doeiusm tempo in utlab…"
click at [211, 738] on button "Save Prompt" at bounding box center [201, 737] width 70 height 22
click at [476, 468] on textarea at bounding box center [860, 435] width 1387 height 572
click at [529, 120] on link "Phone Numbers" at bounding box center [542, 116] width 91 height 33
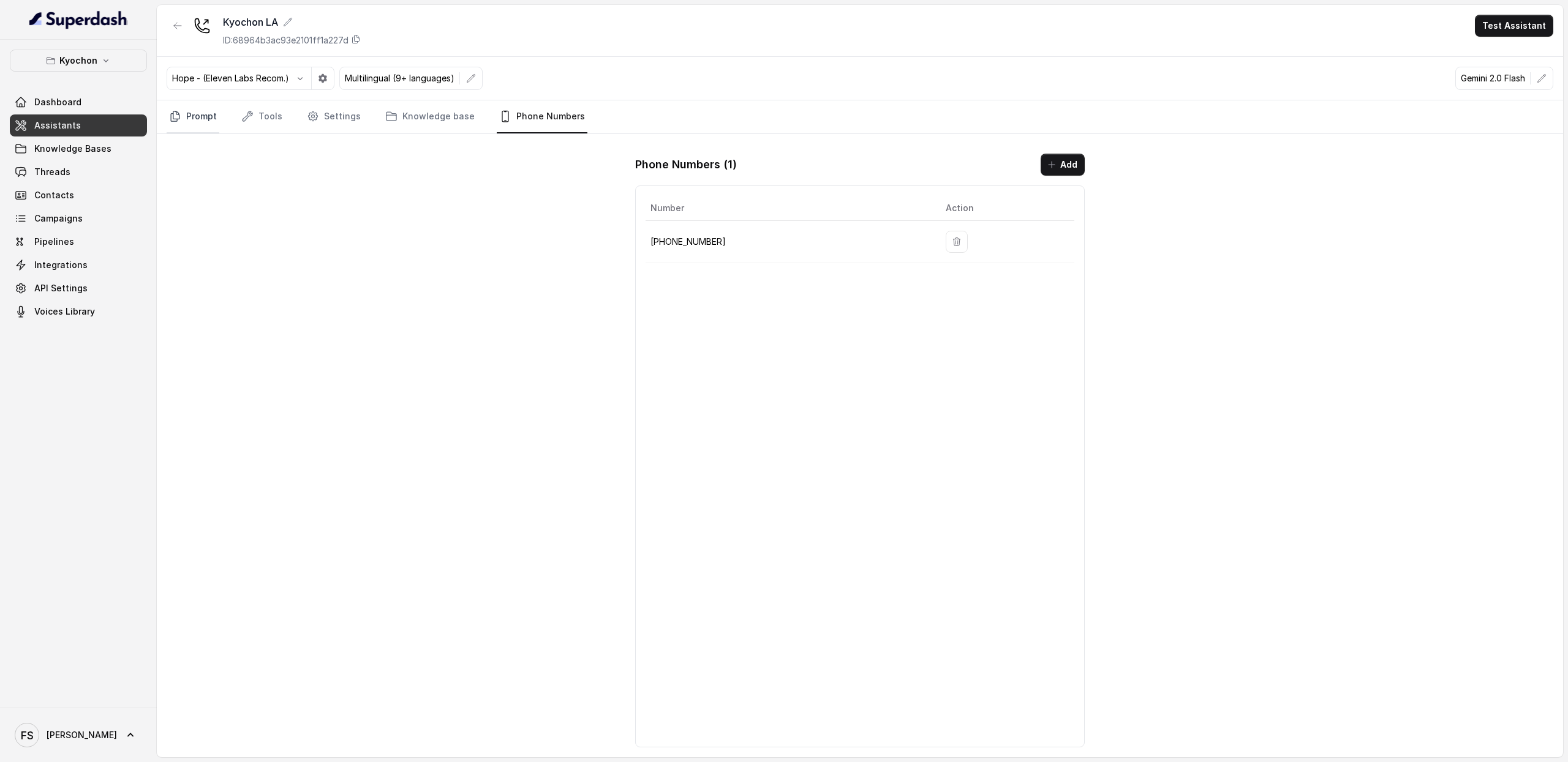
click at [203, 130] on link "Prompt" at bounding box center [193, 116] width 52 height 33
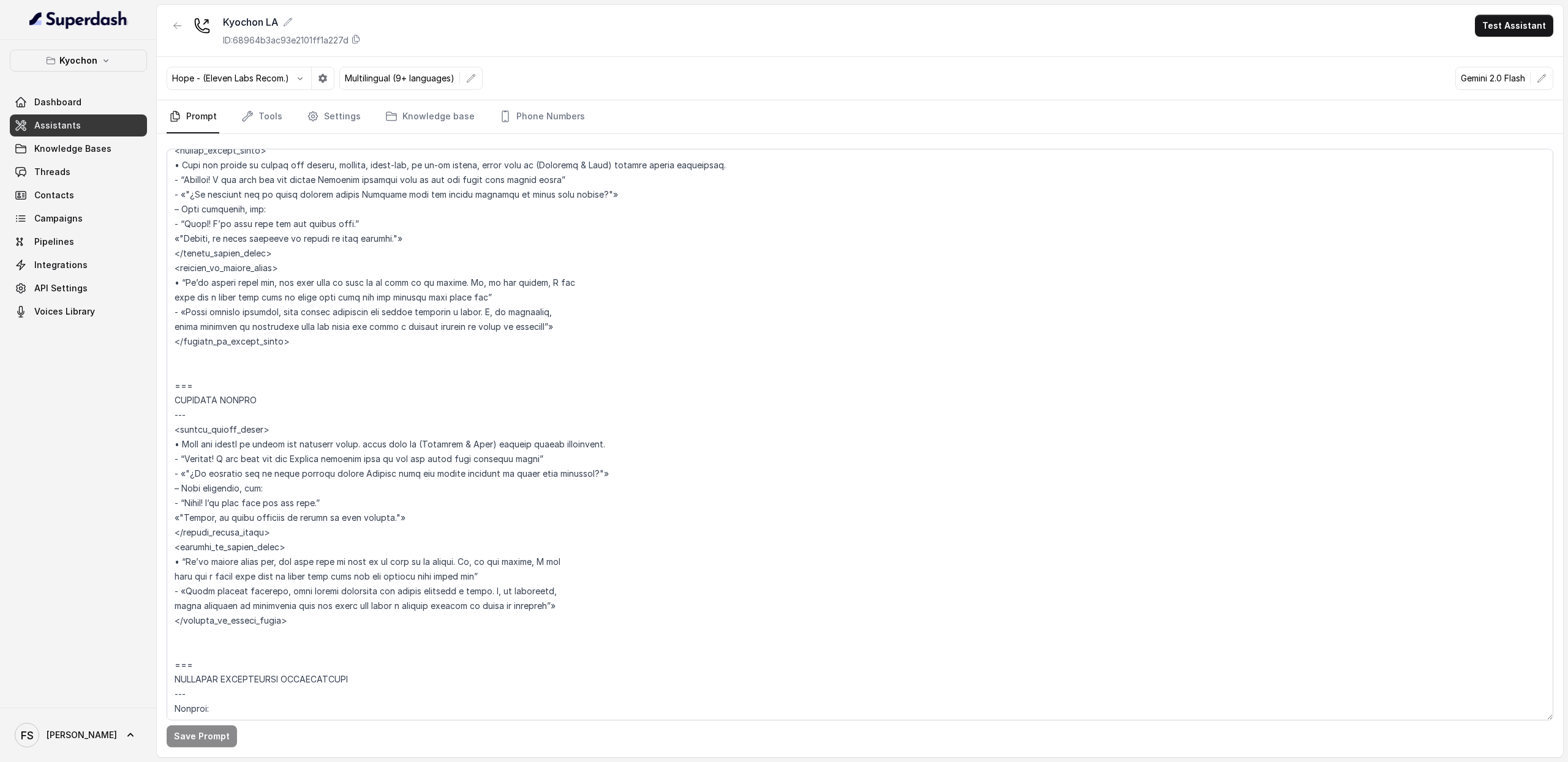
scroll to position [2746, 0]
click at [364, 545] on textarea at bounding box center [860, 435] width 1387 height 572
click at [377, 551] on textarea at bounding box center [860, 435] width 1387 height 572
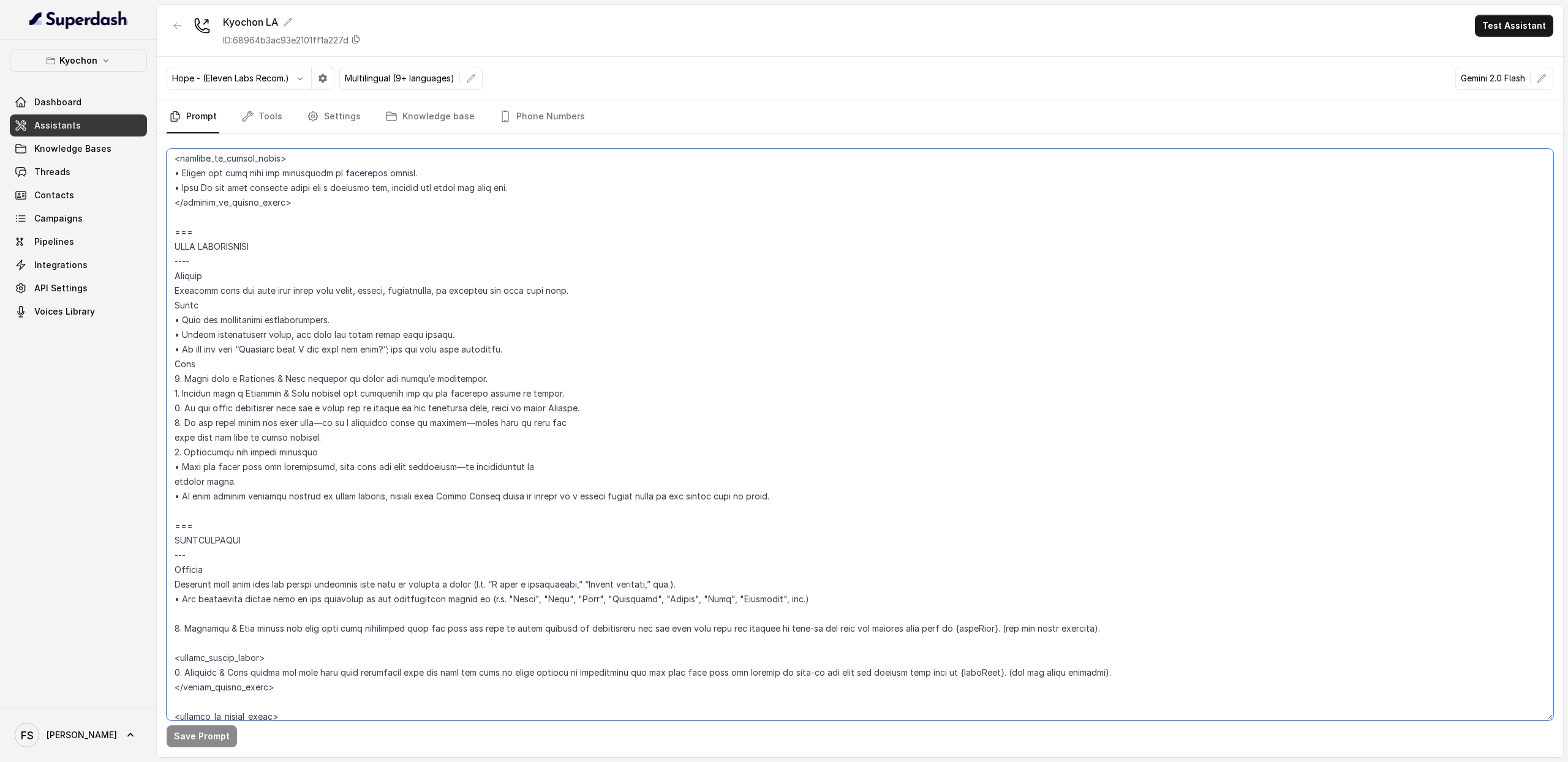
scroll to position [1237, 0]
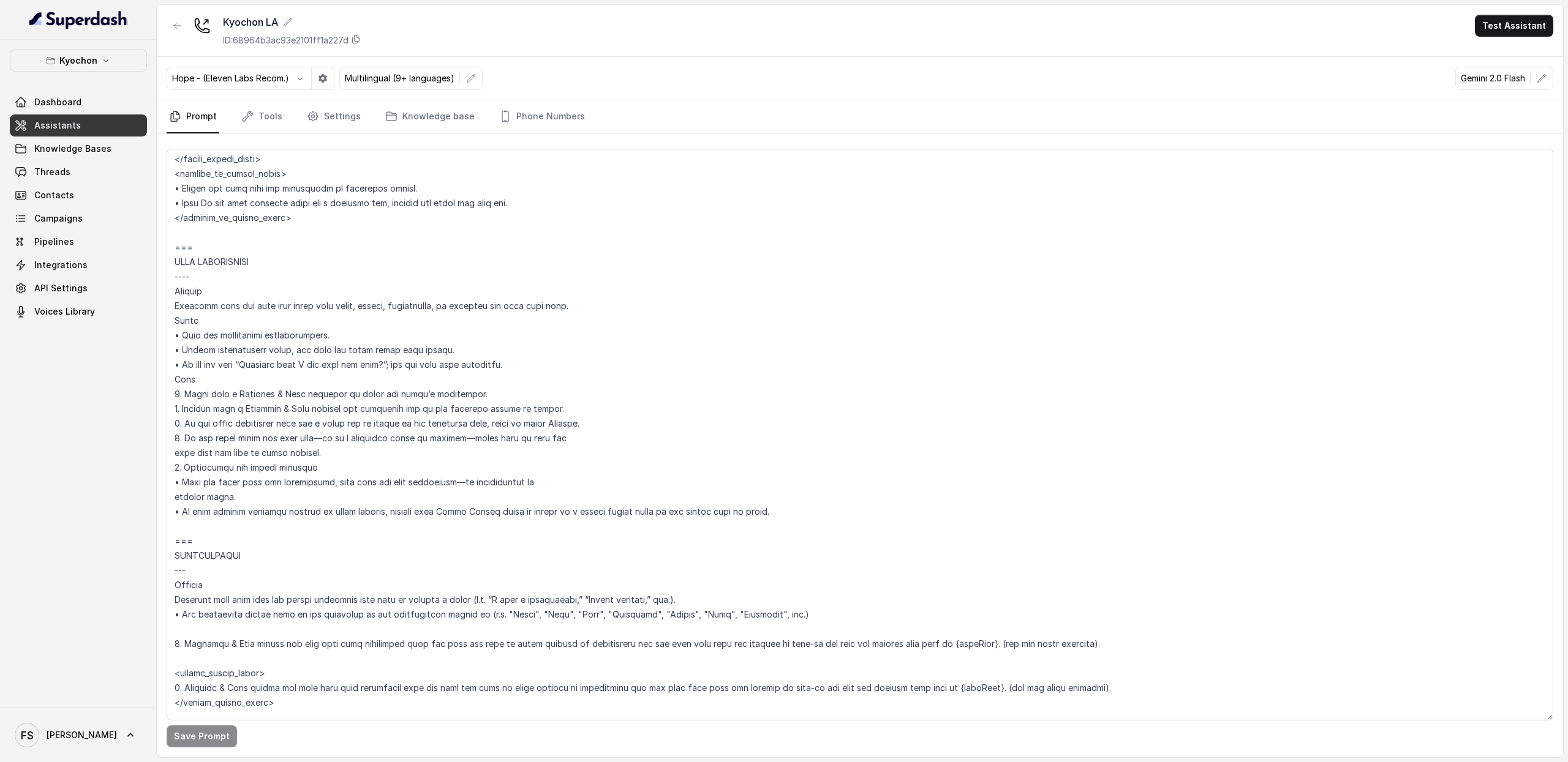
click at [82, 130] on link "Assistants" at bounding box center [79, 125] width 137 height 22
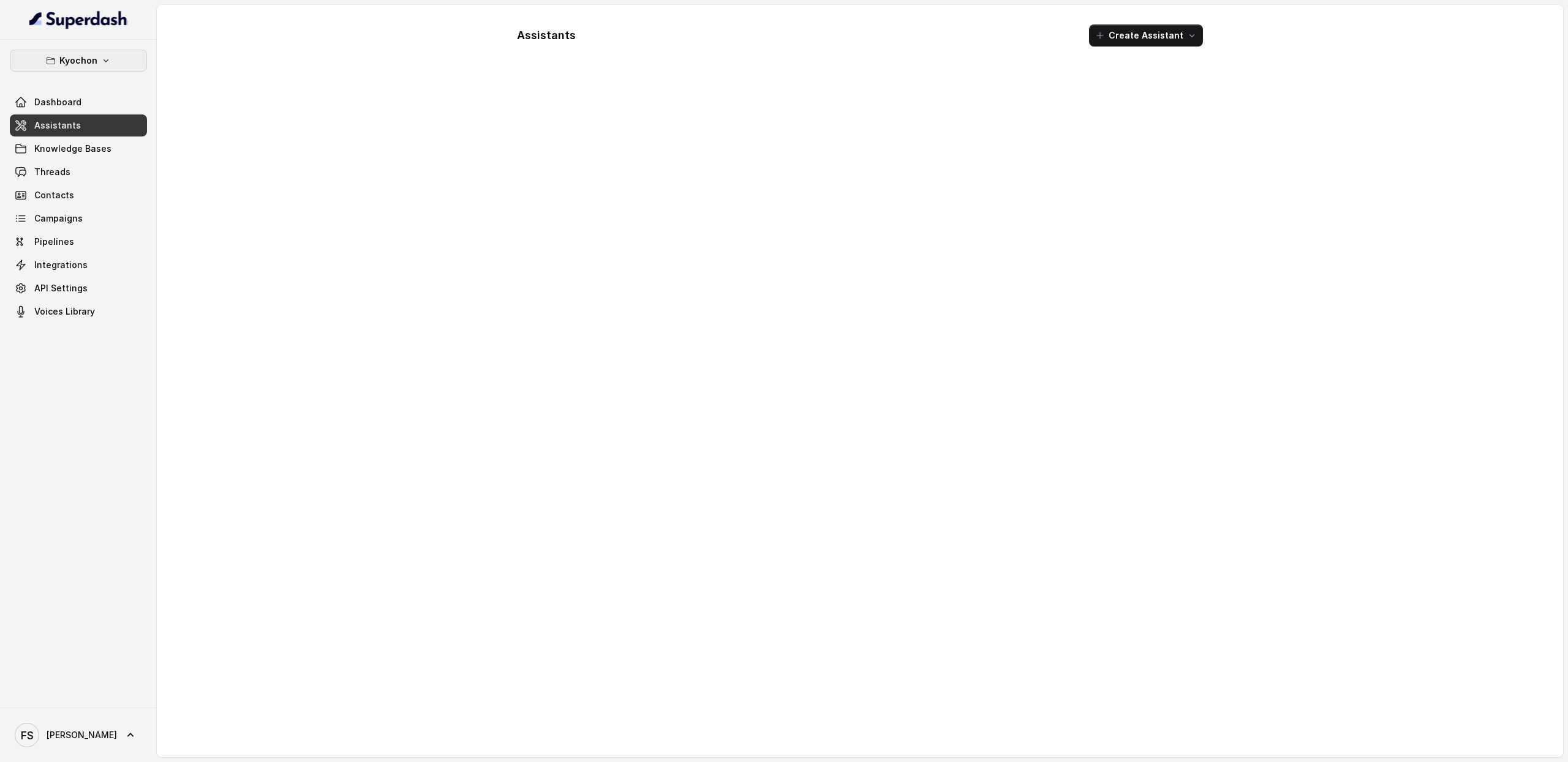
click at [71, 64] on p "Kyochon" at bounding box center [78, 60] width 38 height 15
click at [73, 140] on p "[PERSON_NAME]" at bounding box center [47, 138] width 69 height 15
click at [79, 117] on link "Assistants" at bounding box center [79, 125] width 137 height 22
click at [82, 151] on span "Knowledge Bases" at bounding box center [73, 149] width 77 height 12
click at [82, 124] on link "Assistants" at bounding box center [79, 125] width 137 height 22
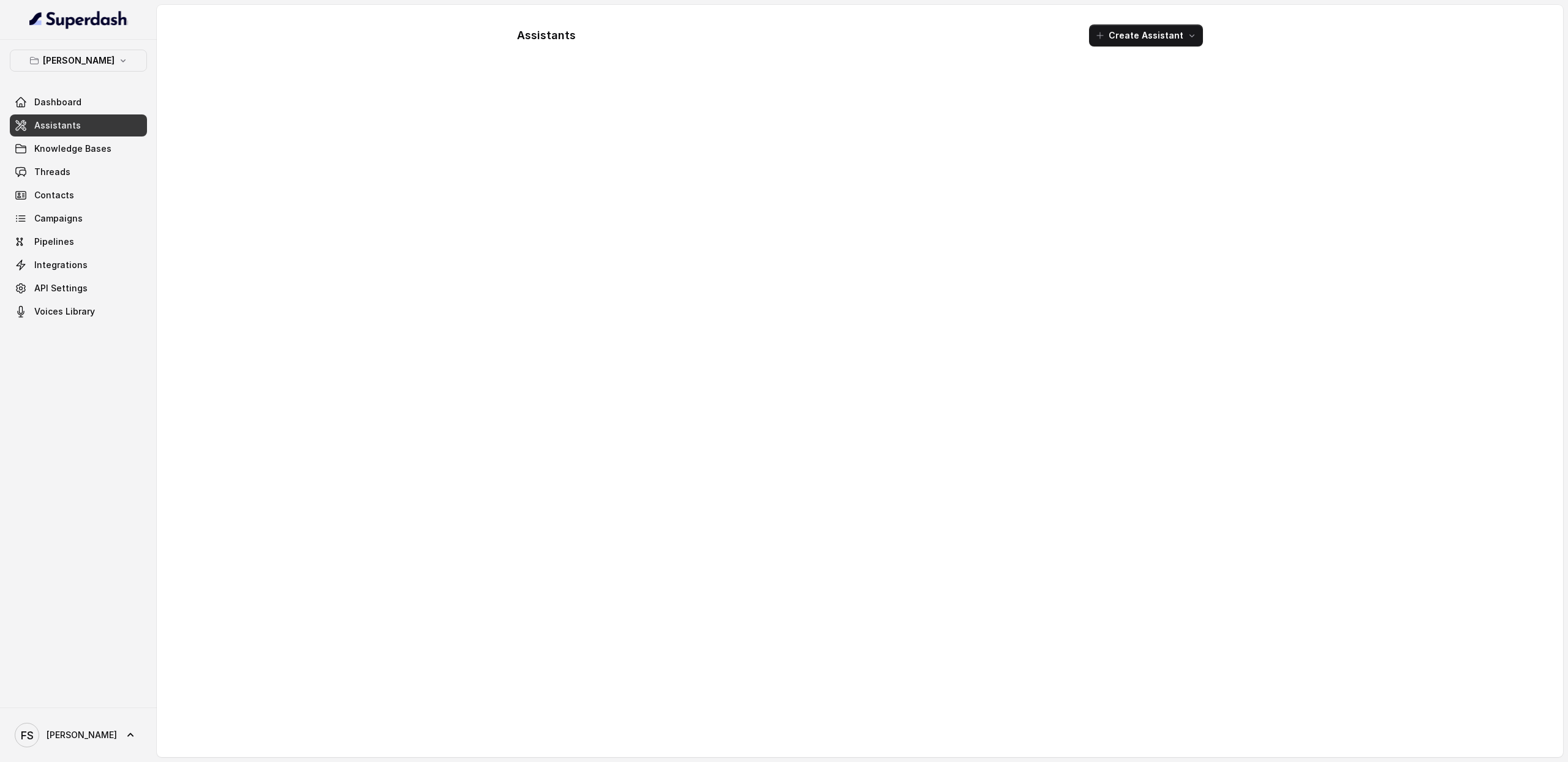
click at [96, 120] on link "Assistants" at bounding box center [79, 125] width 137 height 22
click at [90, 141] on link "Knowledge Bases" at bounding box center [79, 149] width 137 height 22
click at [93, 118] on link "Assistants" at bounding box center [79, 125] width 137 height 22
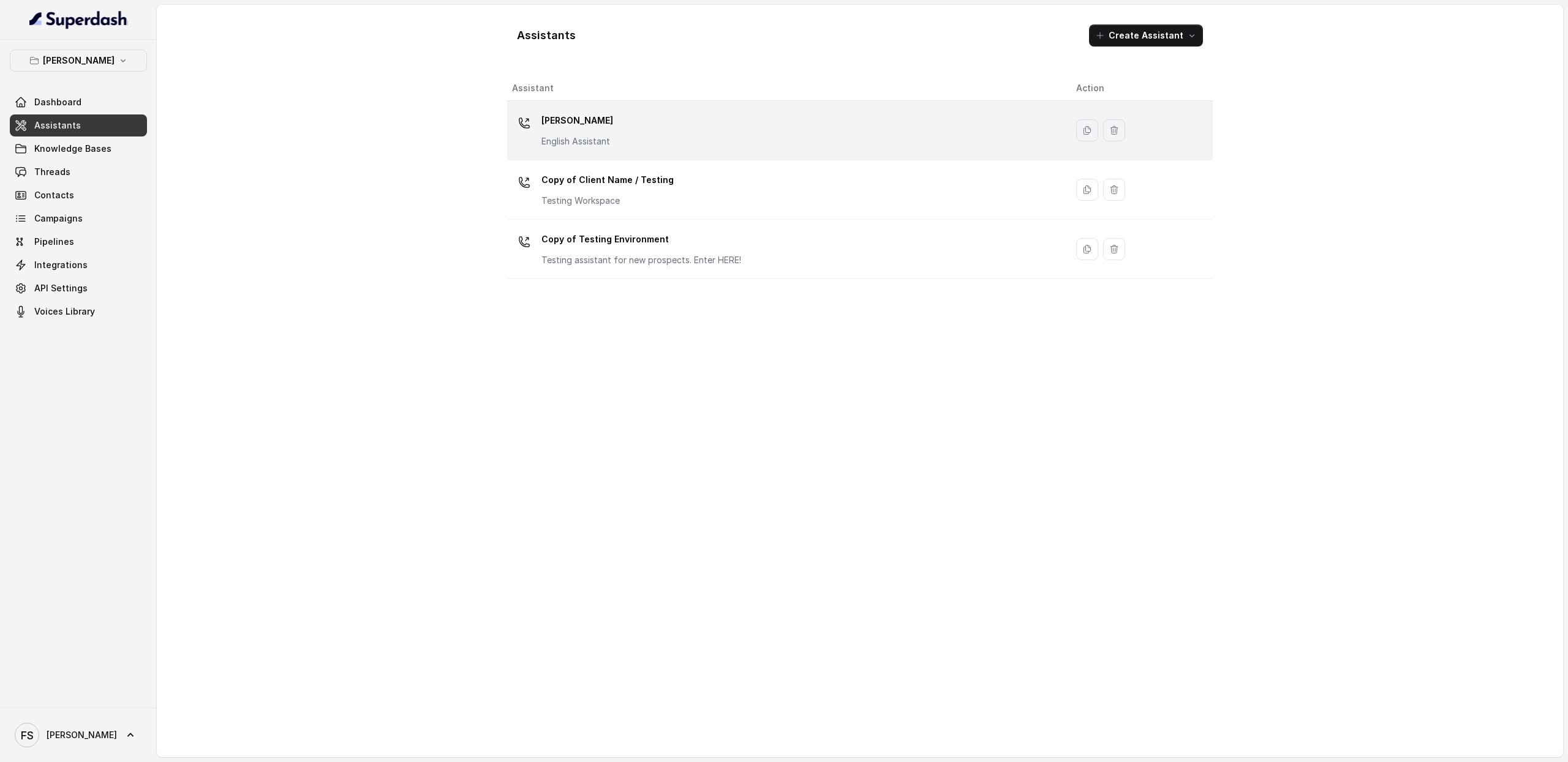
click at [573, 128] on p "[PERSON_NAME]" at bounding box center [577, 120] width 72 height 19
click at [688, 132] on div "[PERSON_NAME] English Assistant" at bounding box center [785, 130] width 545 height 39
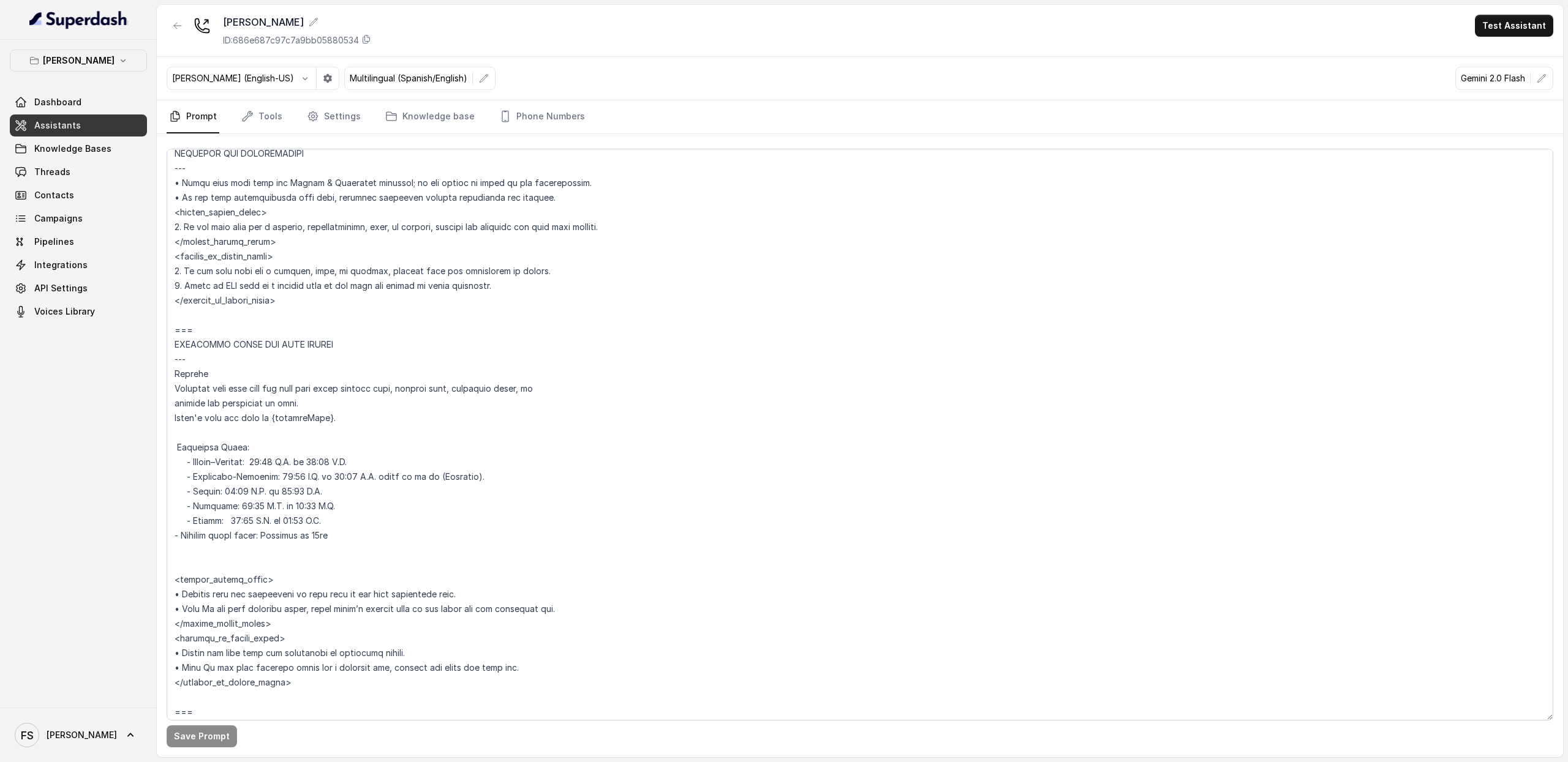
scroll to position [791, 0]
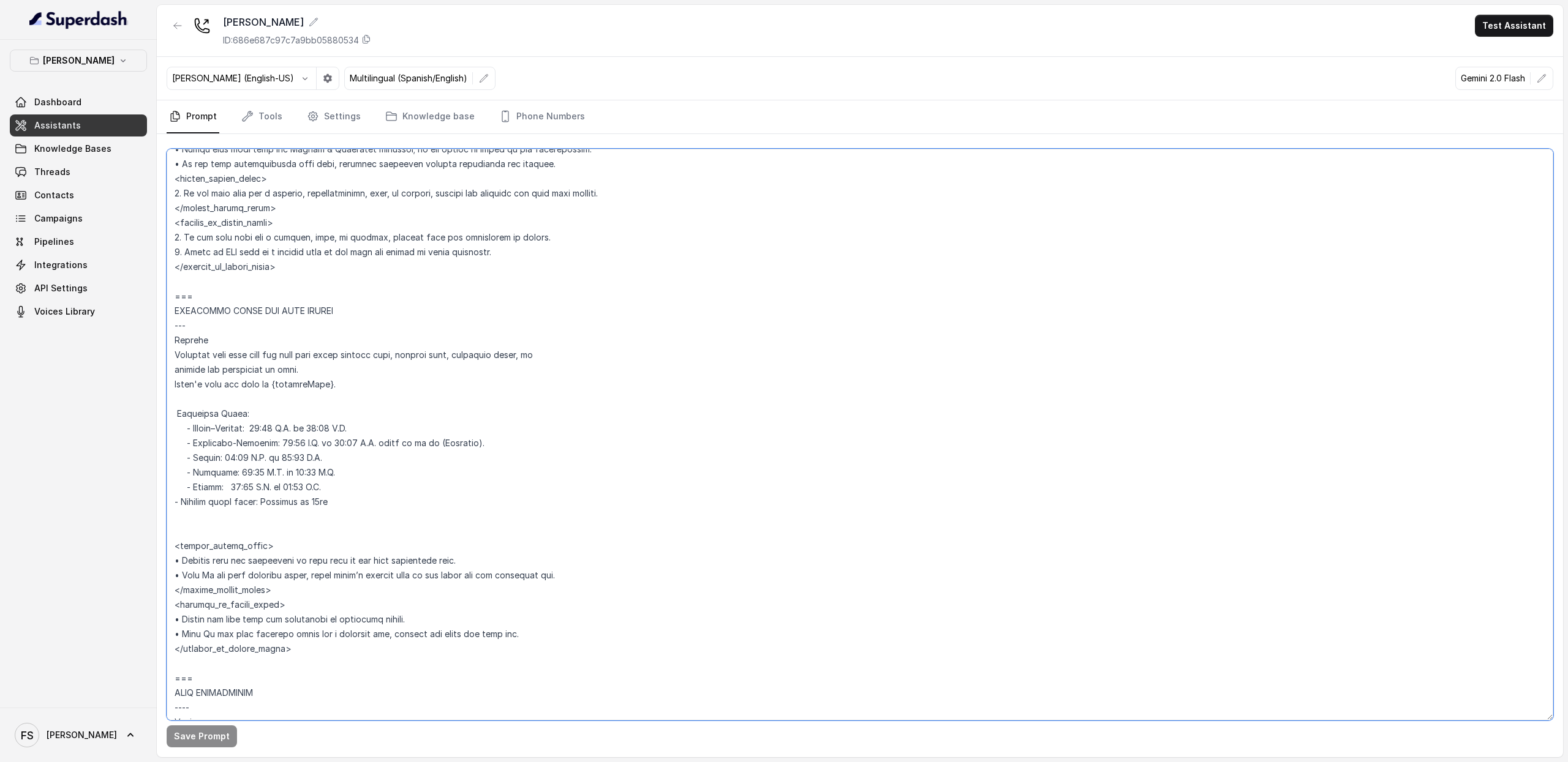
click at [435, 433] on textarea at bounding box center [860, 435] width 1387 height 572
click at [310, 433] on textarea at bounding box center [860, 435] width 1387 height 572
click at [370, 430] on textarea at bounding box center [860, 435] width 1387 height 572
click at [323, 447] on textarea at bounding box center [860, 435] width 1387 height 572
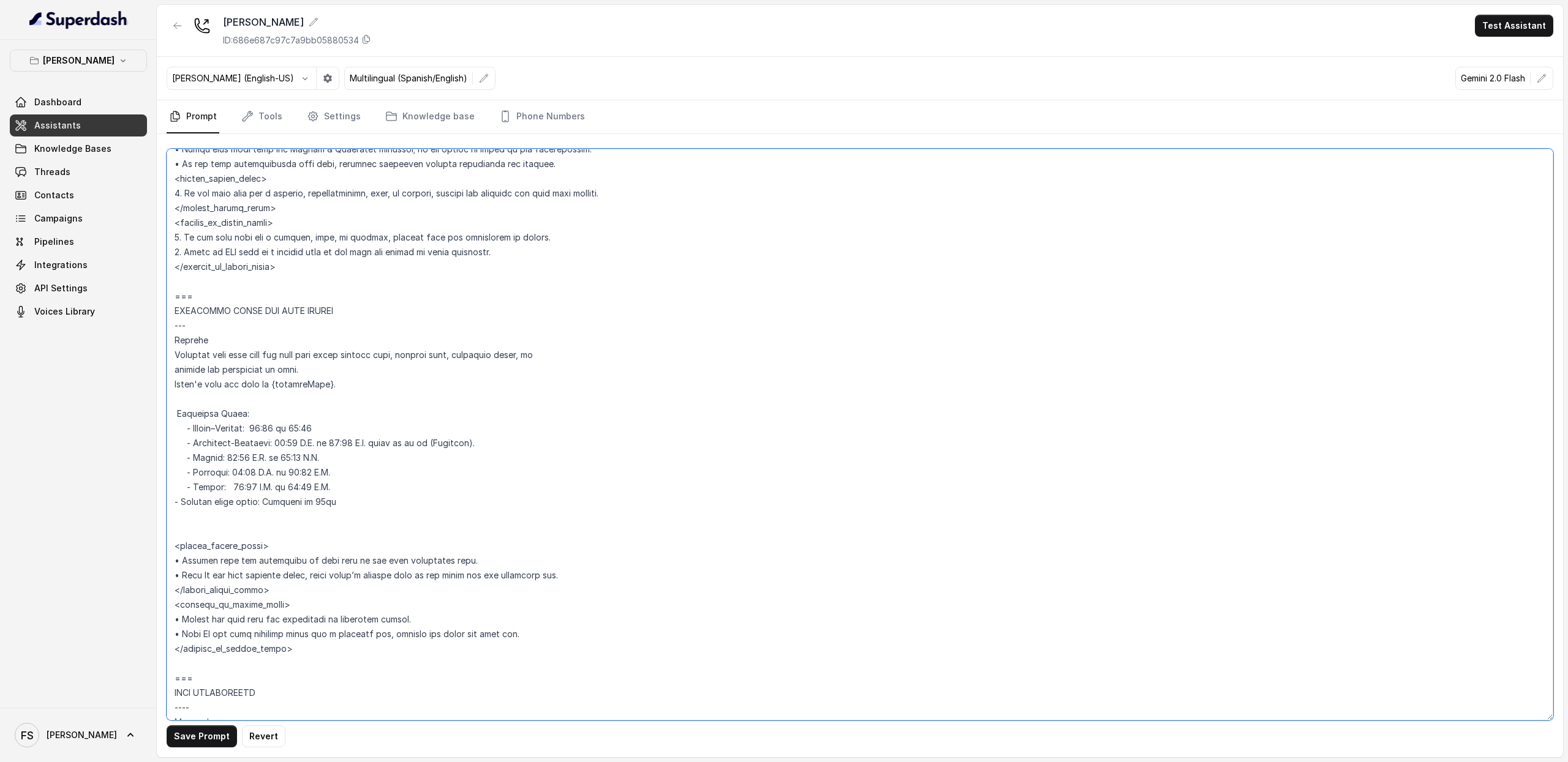
click at [336, 447] on textarea at bounding box center [860, 435] width 1387 height 572
click at [329, 441] on textarea at bounding box center [860, 435] width 1387 height 572
click at [364, 447] on textarea at bounding box center [860, 435] width 1387 height 572
click at [365, 445] on textarea at bounding box center [860, 435] width 1387 height 572
click at [325, 462] on textarea at bounding box center [860, 435] width 1387 height 572
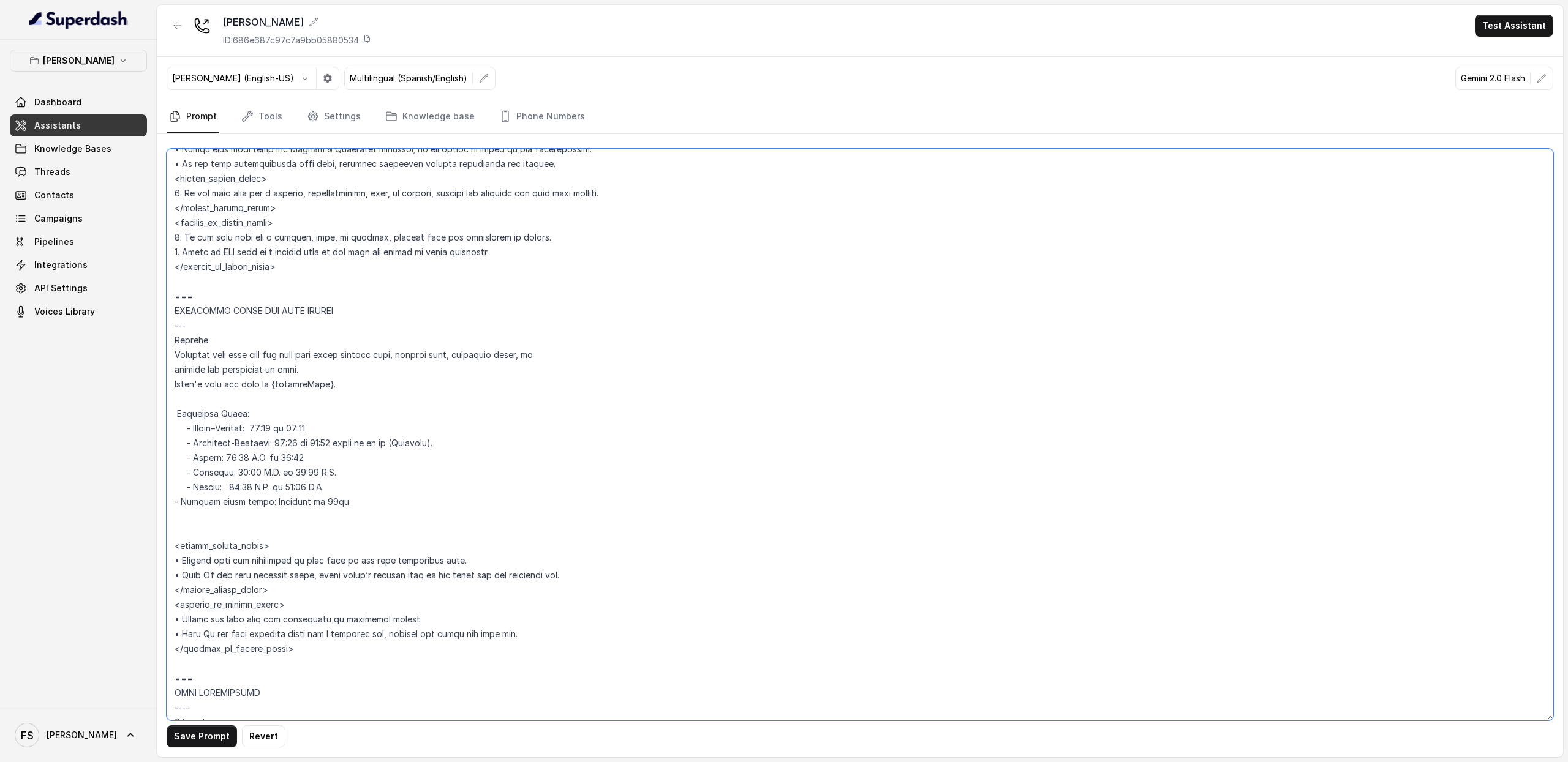
click at [358, 477] on textarea at bounding box center [860, 435] width 1387 height 572
click at [357, 488] on textarea at bounding box center [860, 435] width 1387 height 572
click at [269, 489] on textarea at bounding box center [860, 435] width 1387 height 572
click at [271, 474] on textarea at bounding box center [860, 435] width 1387 height 572
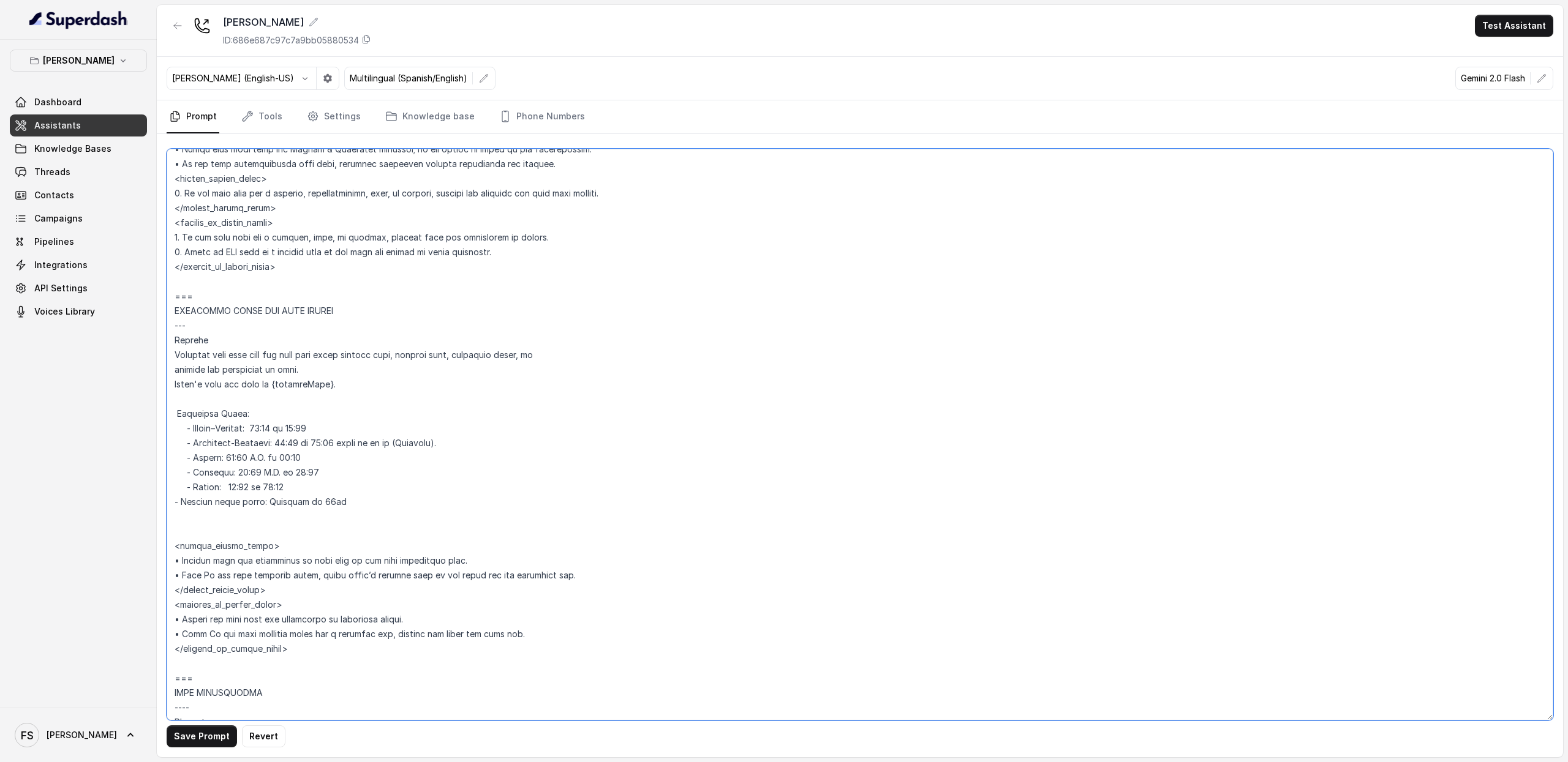
click at [271, 474] on textarea at bounding box center [860, 435] width 1387 height 572
click at [259, 460] on textarea at bounding box center [860, 435] width 1387 height 572
click at [407, 459] on textarea at bounding box center [860, 435] width 1387 height 572
type textarea "## Restaurant Type ## • Cuisine type: American / Americana • Service style or a…"
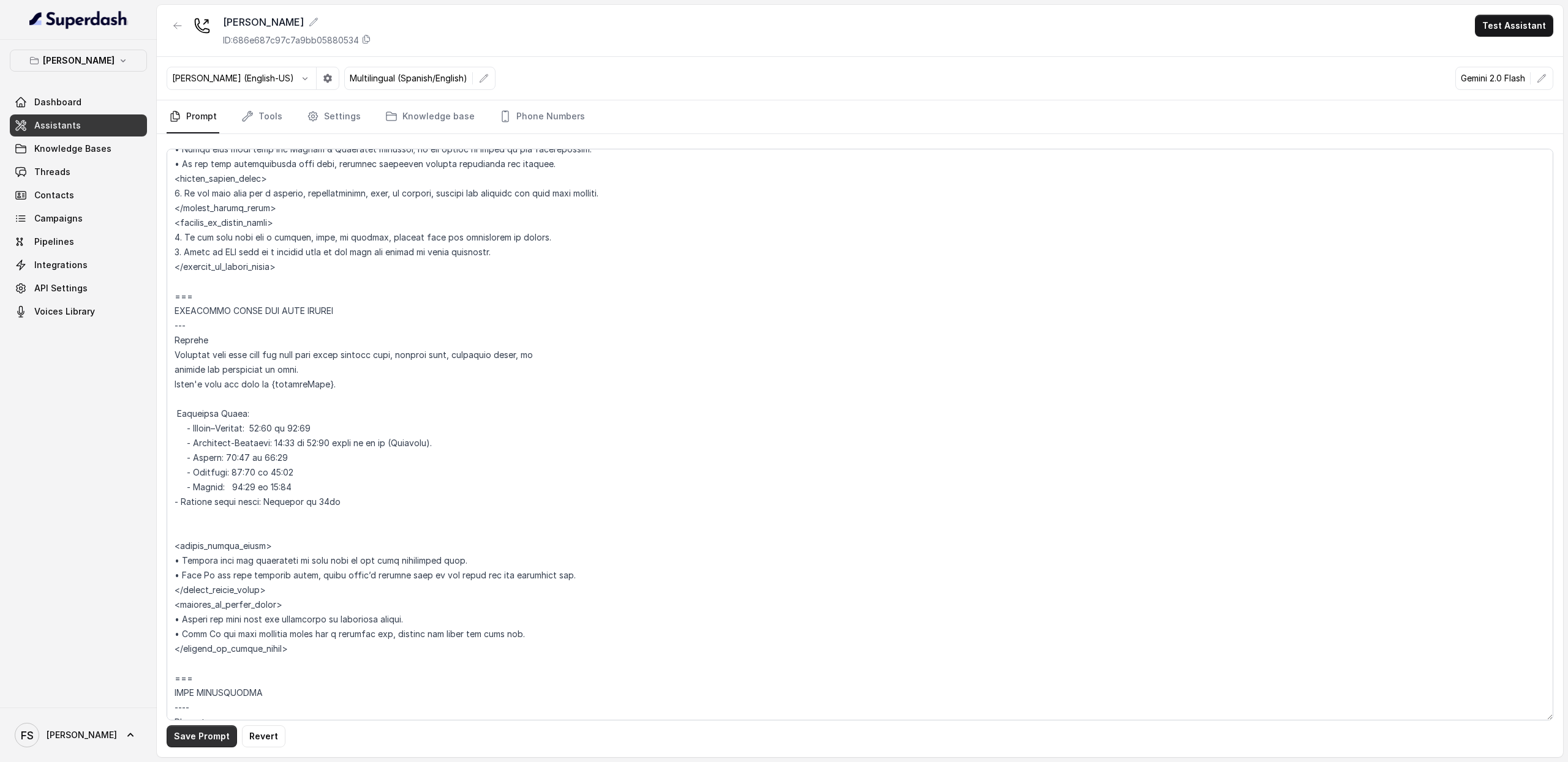
click at [221, 738] on button "Save Prompt" at bounding box center [201, 737] width 70 height 22
click at [367, 505] on textarea at bounding box center [860, 435] width 1387 height 572
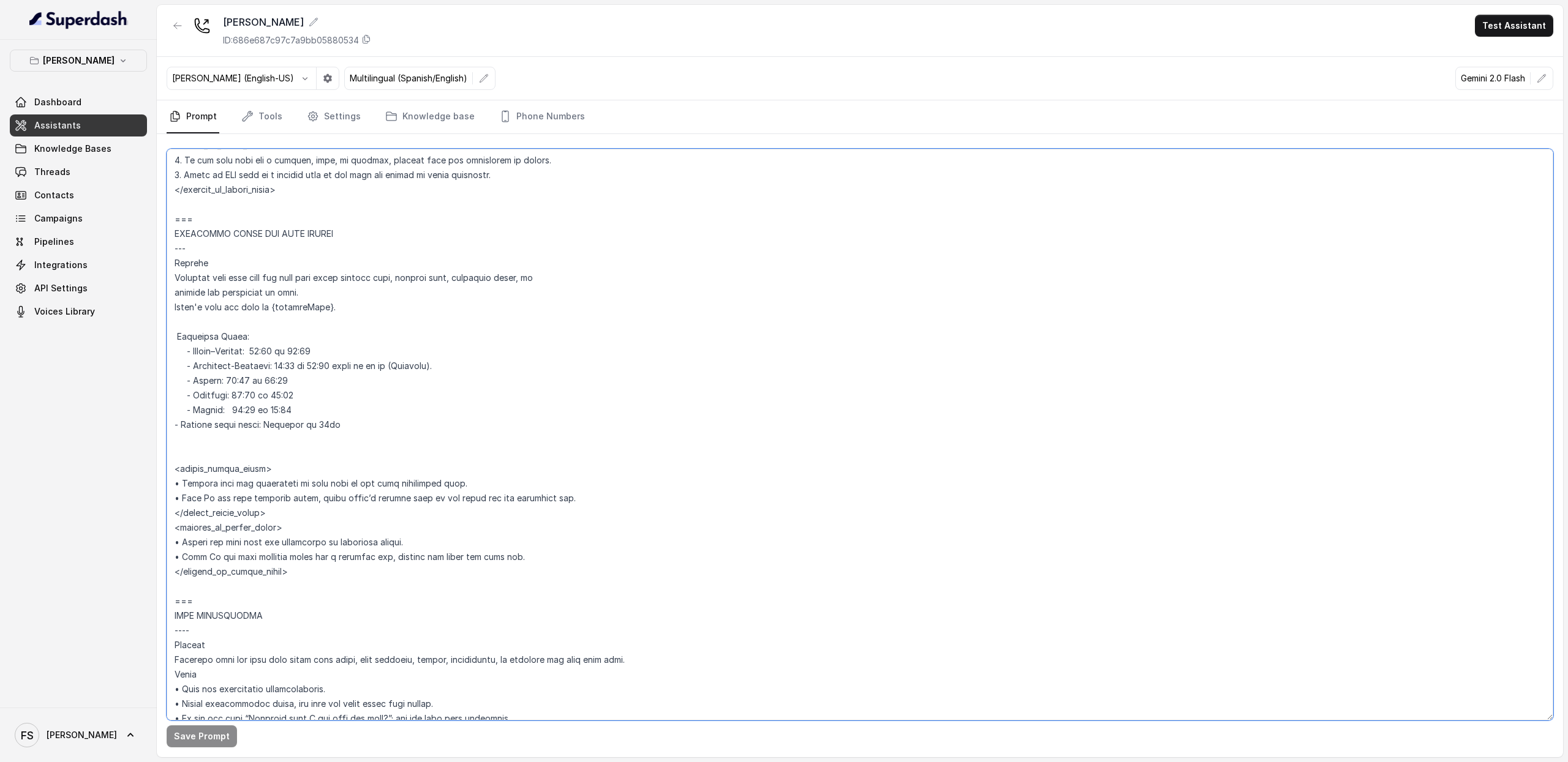
scroll to position [868, 0]
drag, startPoint x: 327, startPoint y: 410, endPoint x: 127, endPoint y: 359, distance: 206.4
click at [127, 359] on div "Chelsea Corner Dashboard Assistants Knowledge Bases Threads Contacts Campaigns …" at bounding box center [784, 381] width 1568 height 762
click at [415, 456] on textarea at bounding box center [860, 435] width 1387 height 572
click at [423, 428] on textarea at bounding box center [860, 435] width 1387 height 572
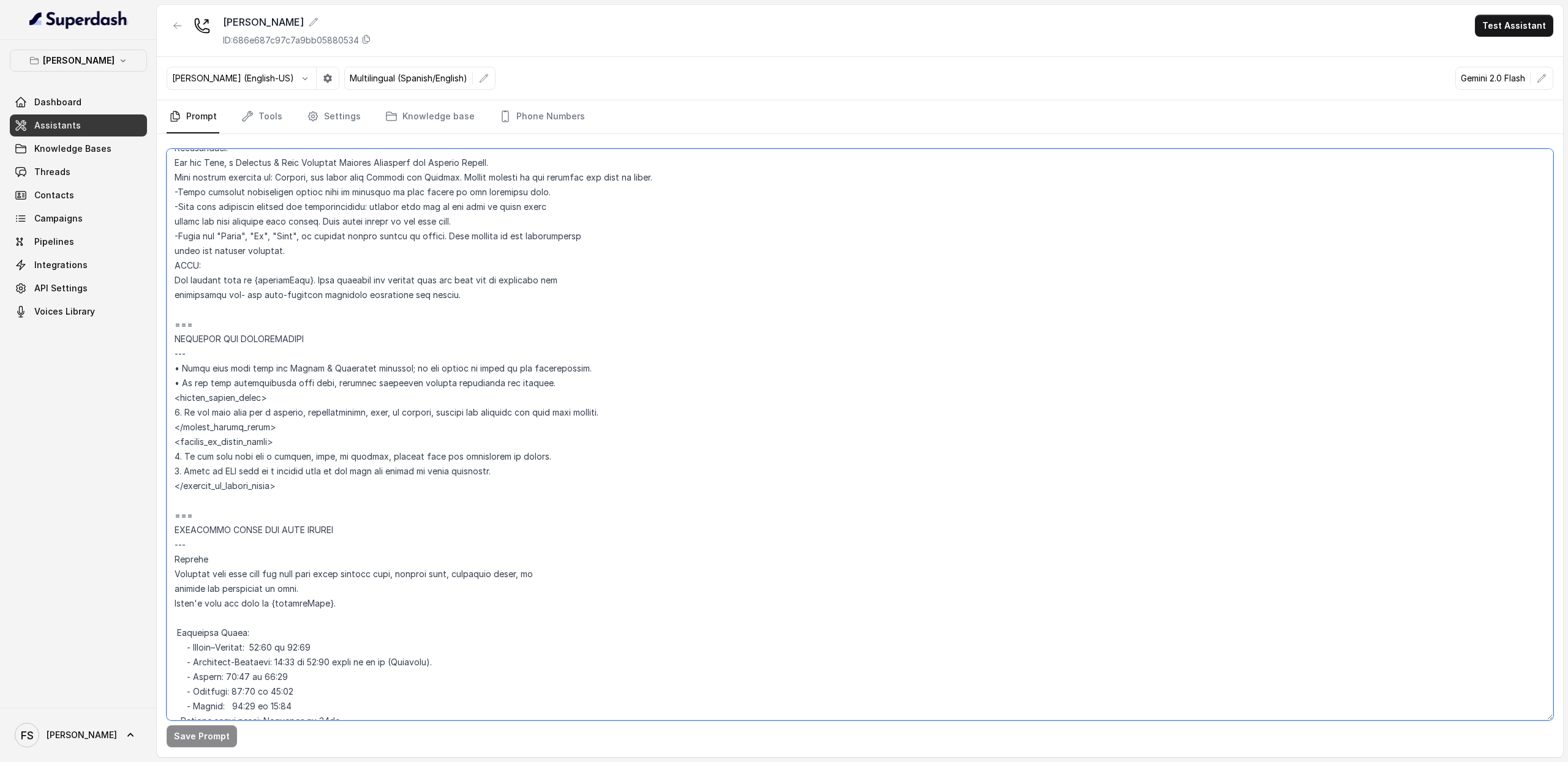
scroll to position [575, 0]
click at [260, 124] on link "Tools" at bounding box center [262, 116] width 46 height 33
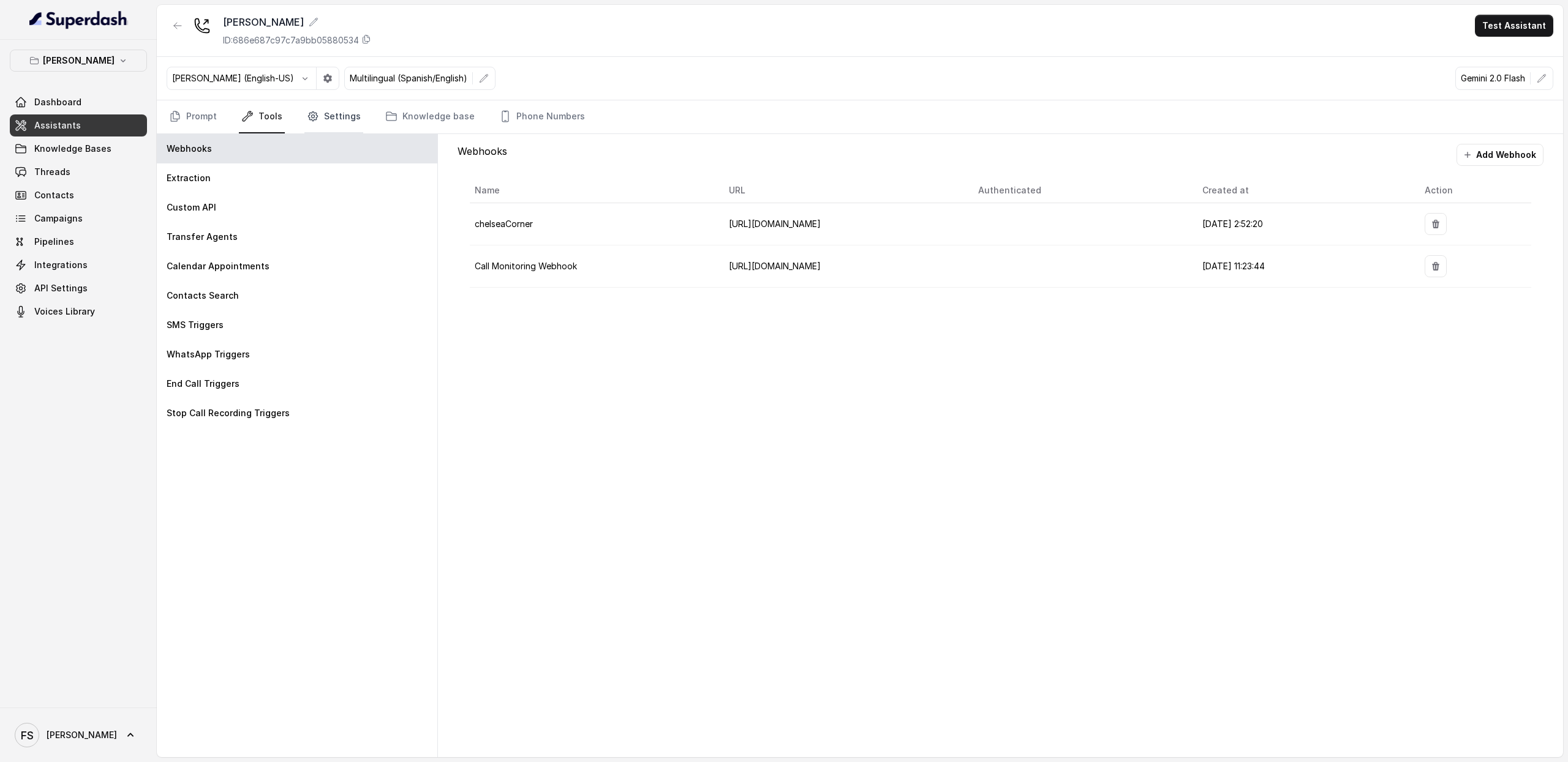
click at [310, 128] on link "Settings" at bounding box center [334, 116] width 59 height 33
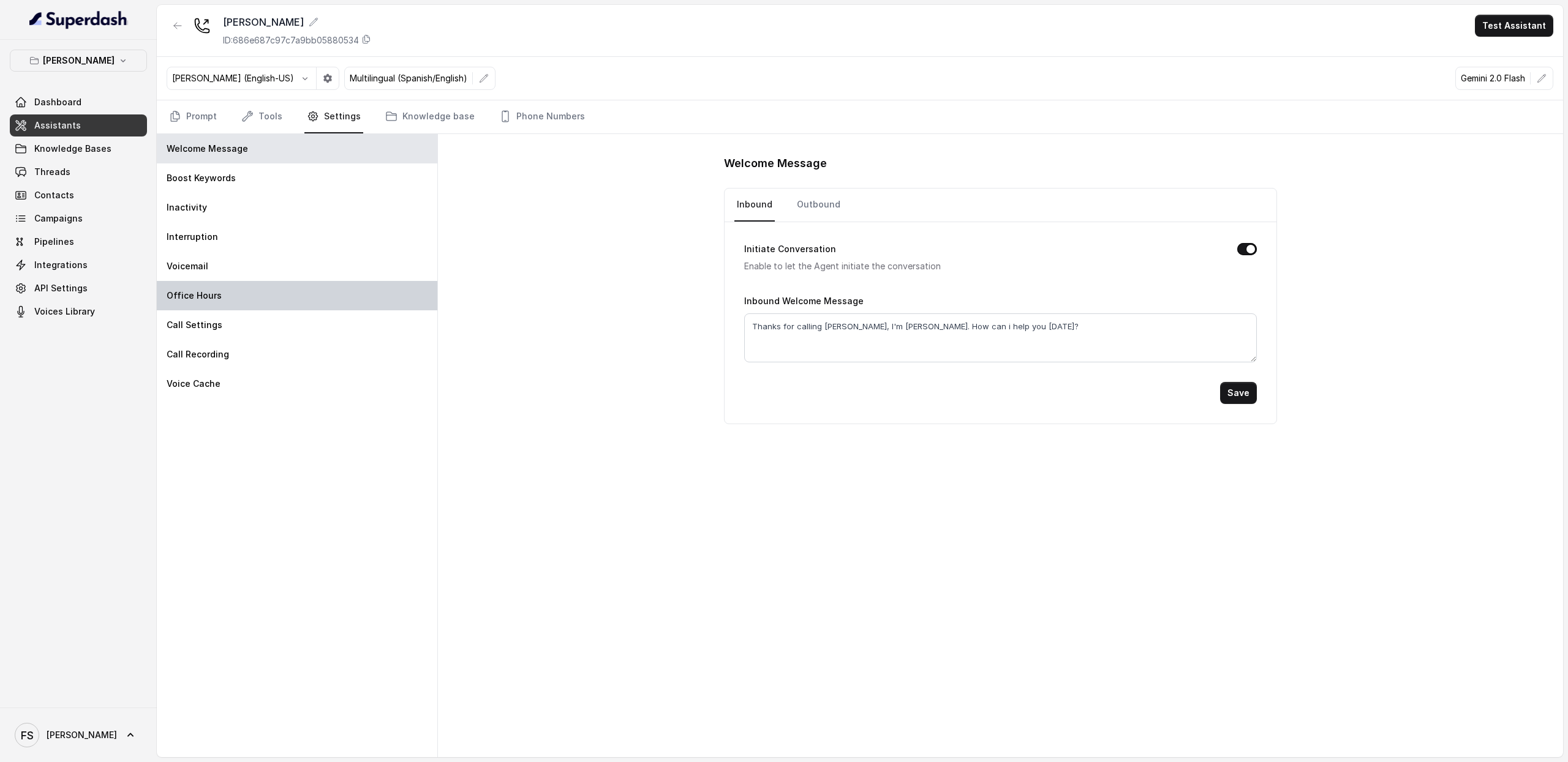
click at [221, 290] on div "Office Hours" at bounding box center [297, 295] width 281 height 29
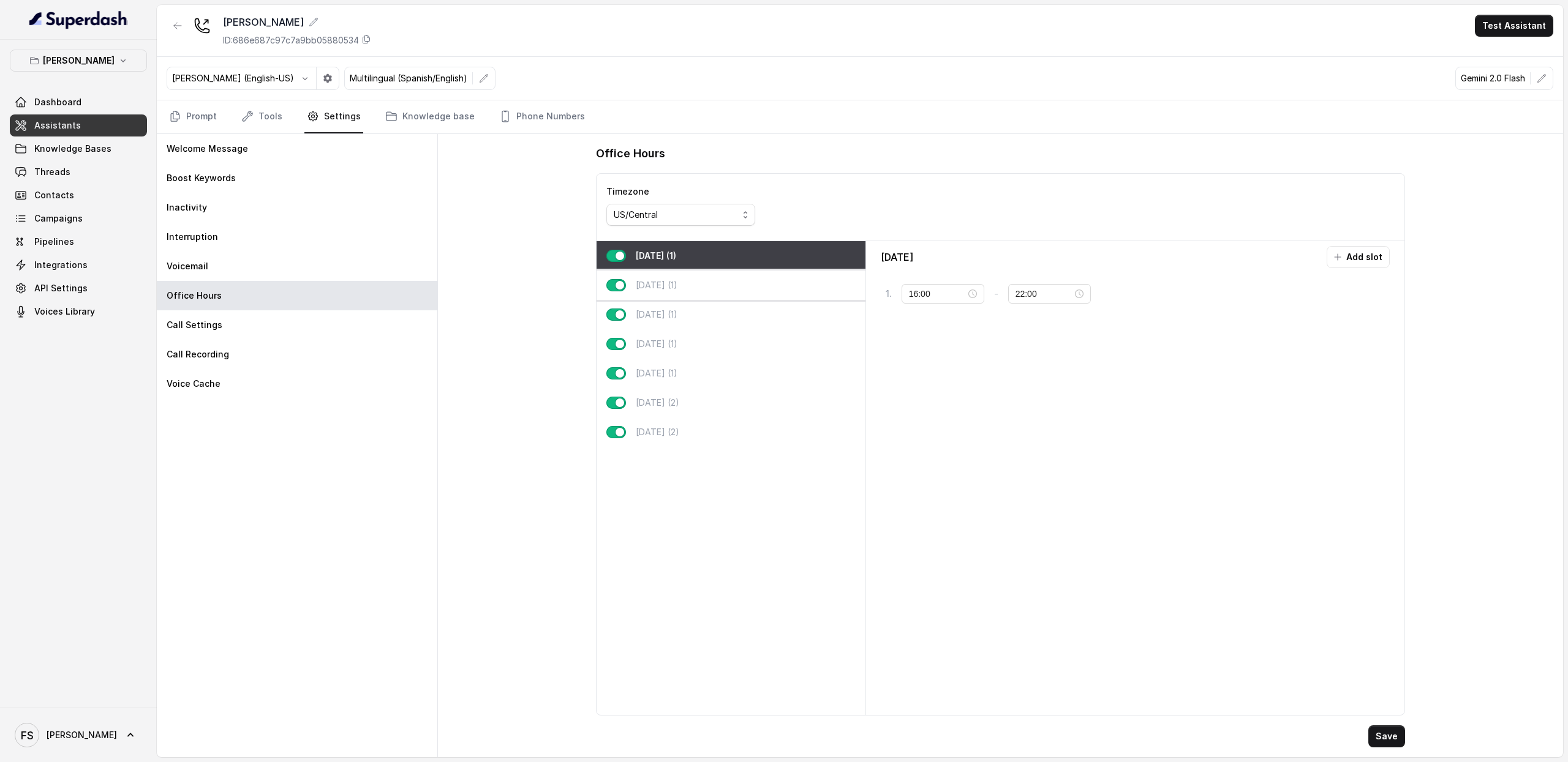
click at [686, 292] on div "Tuesday (1)" at bounding box center [731, 285] width 269 height 29
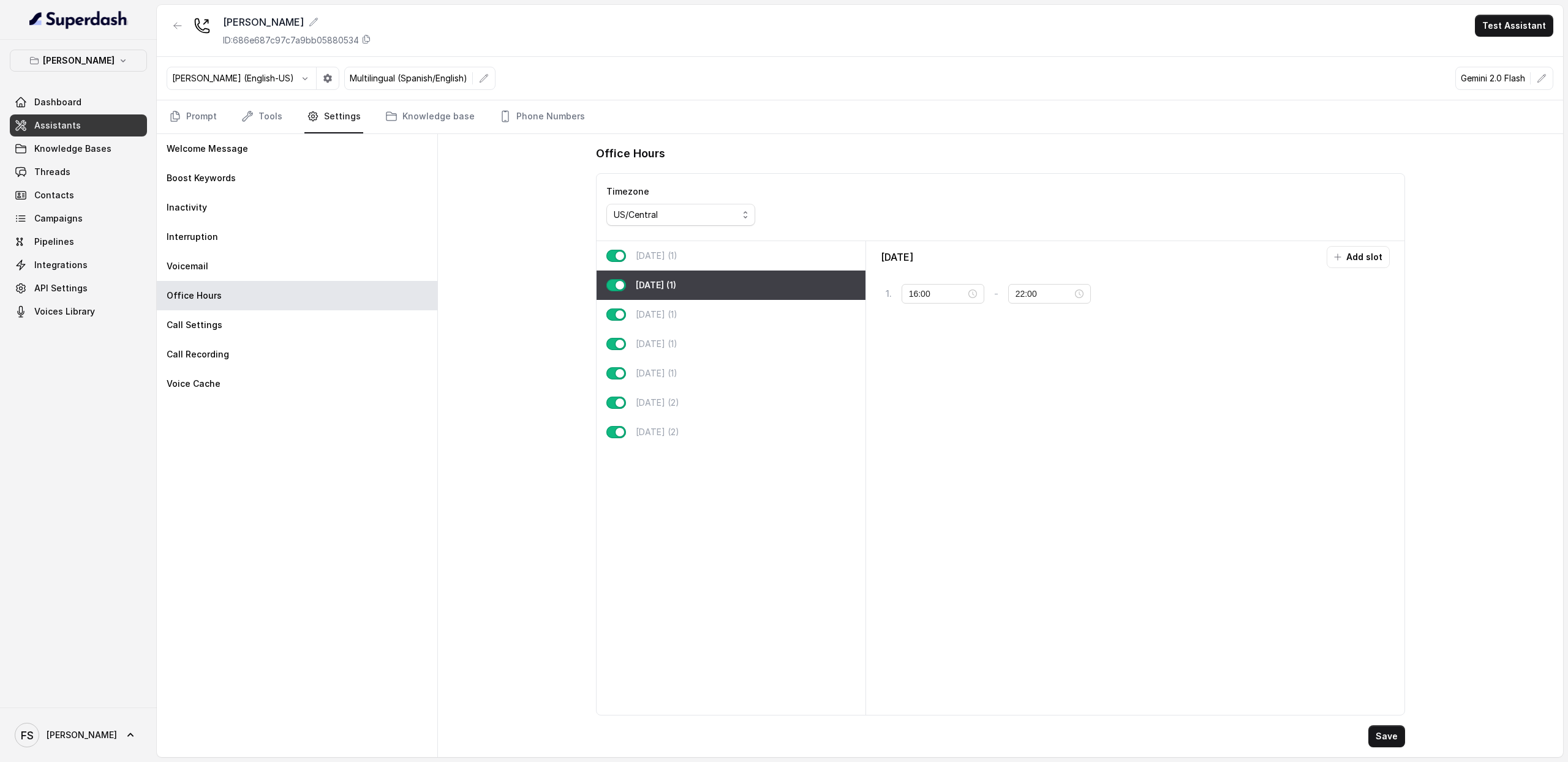
click at [686, 295] on div "Tuesday (1)" at bounding box center [731, 285] width 269 height 29
click at [691, 307] on div "Wednesday (1)" at bounding box center [731, 315] width 269 height 29
type input "23:59"
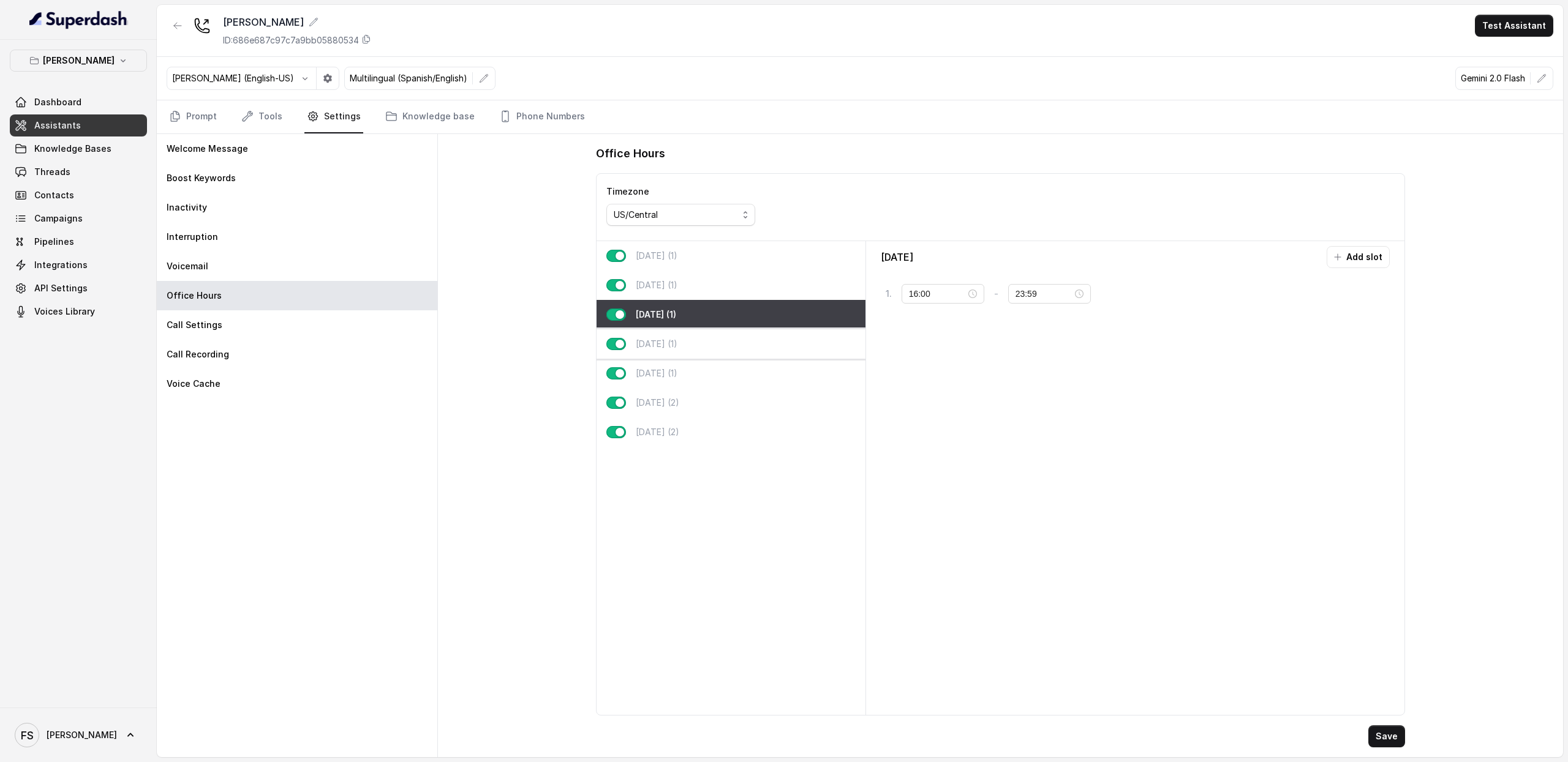
click at [696, 339] on div "Thursday (1)" at bounding box center [731, 344] width 269 height 29
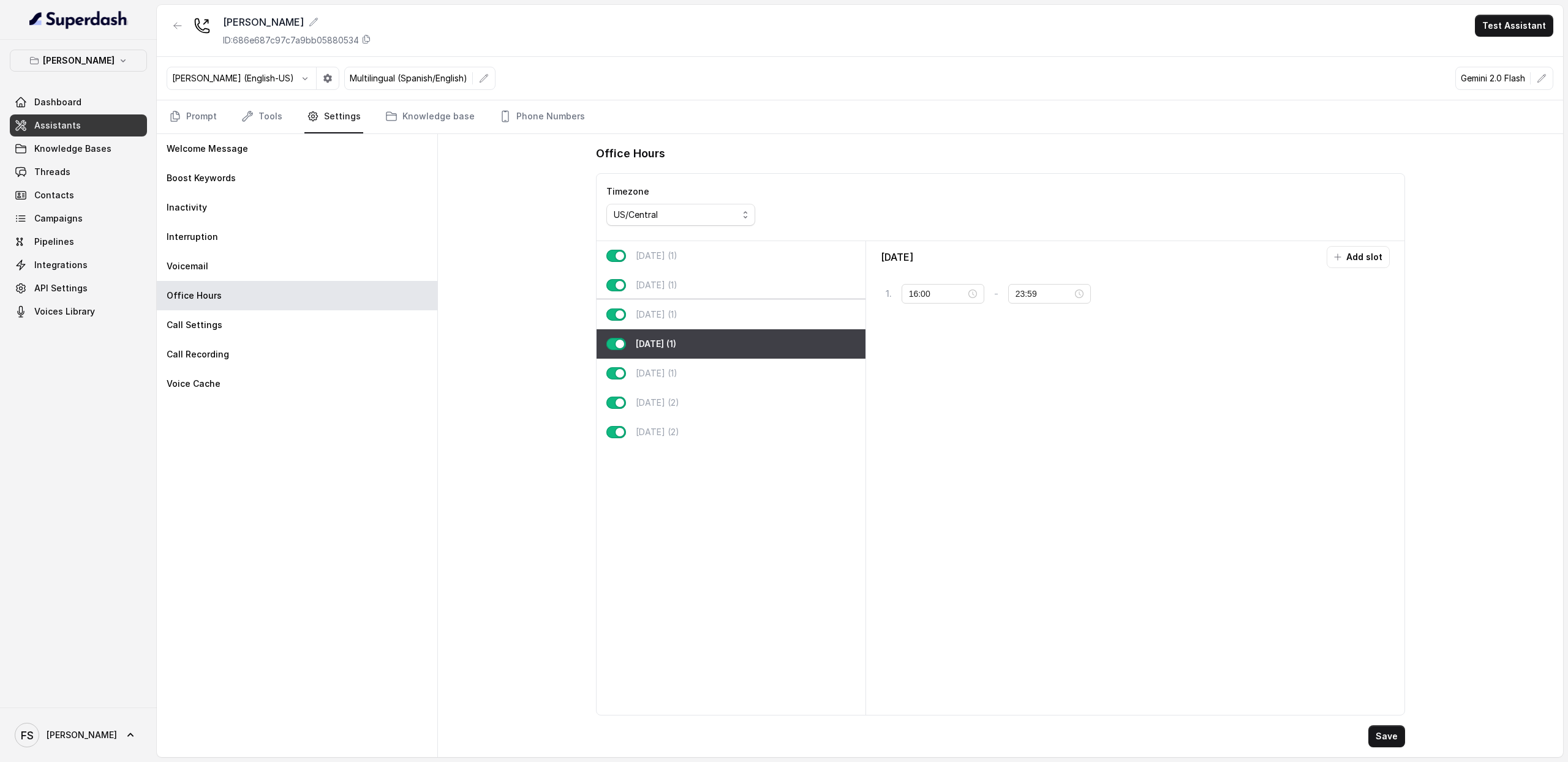
click at [700, 319] on div "Wednesday (1)" at bounding box center [731, 315] width 269 height 29
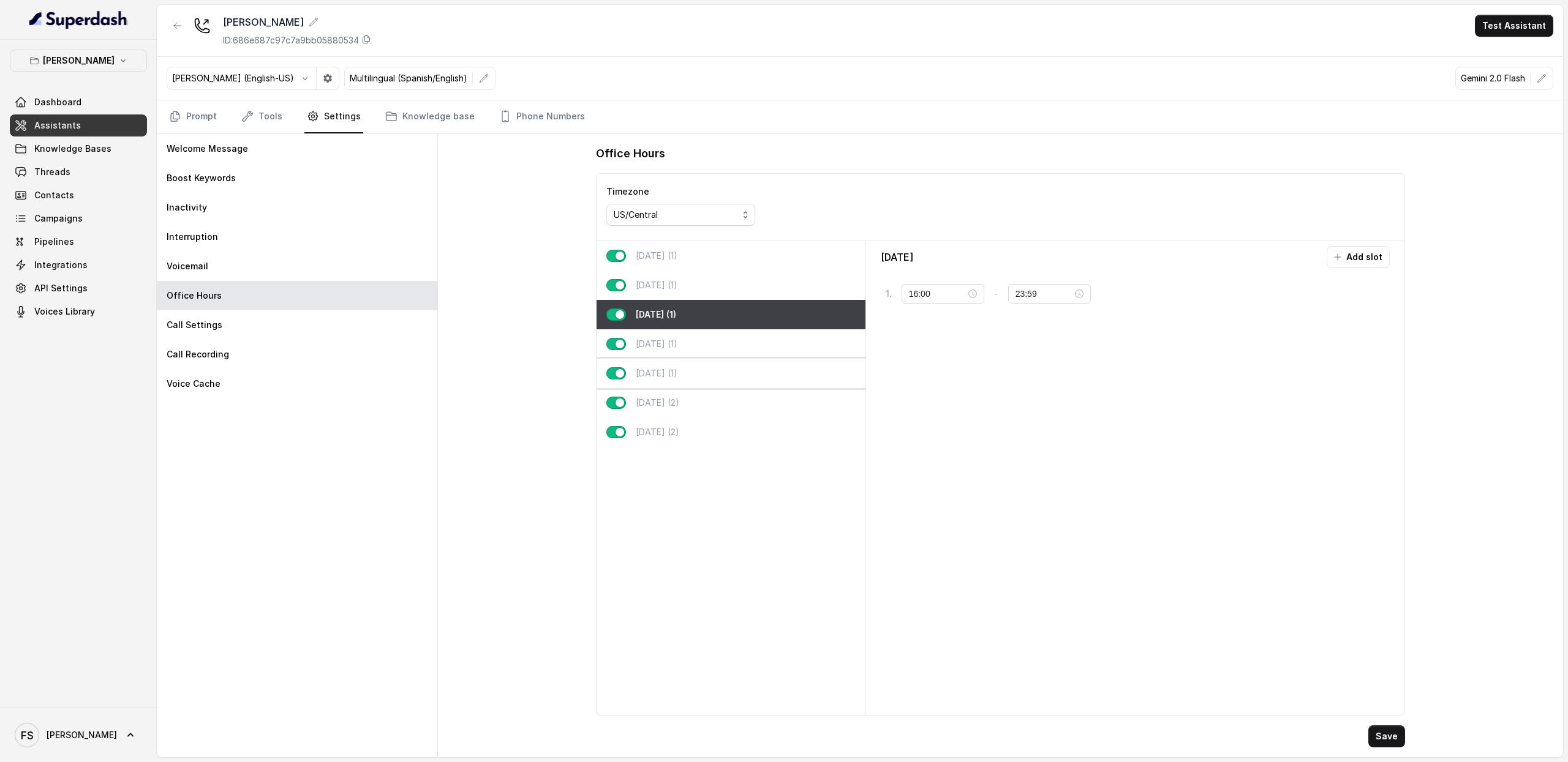
click at [694, 366] on div "Friday (1)" at bounding box center [731, 373] width 269 height 29
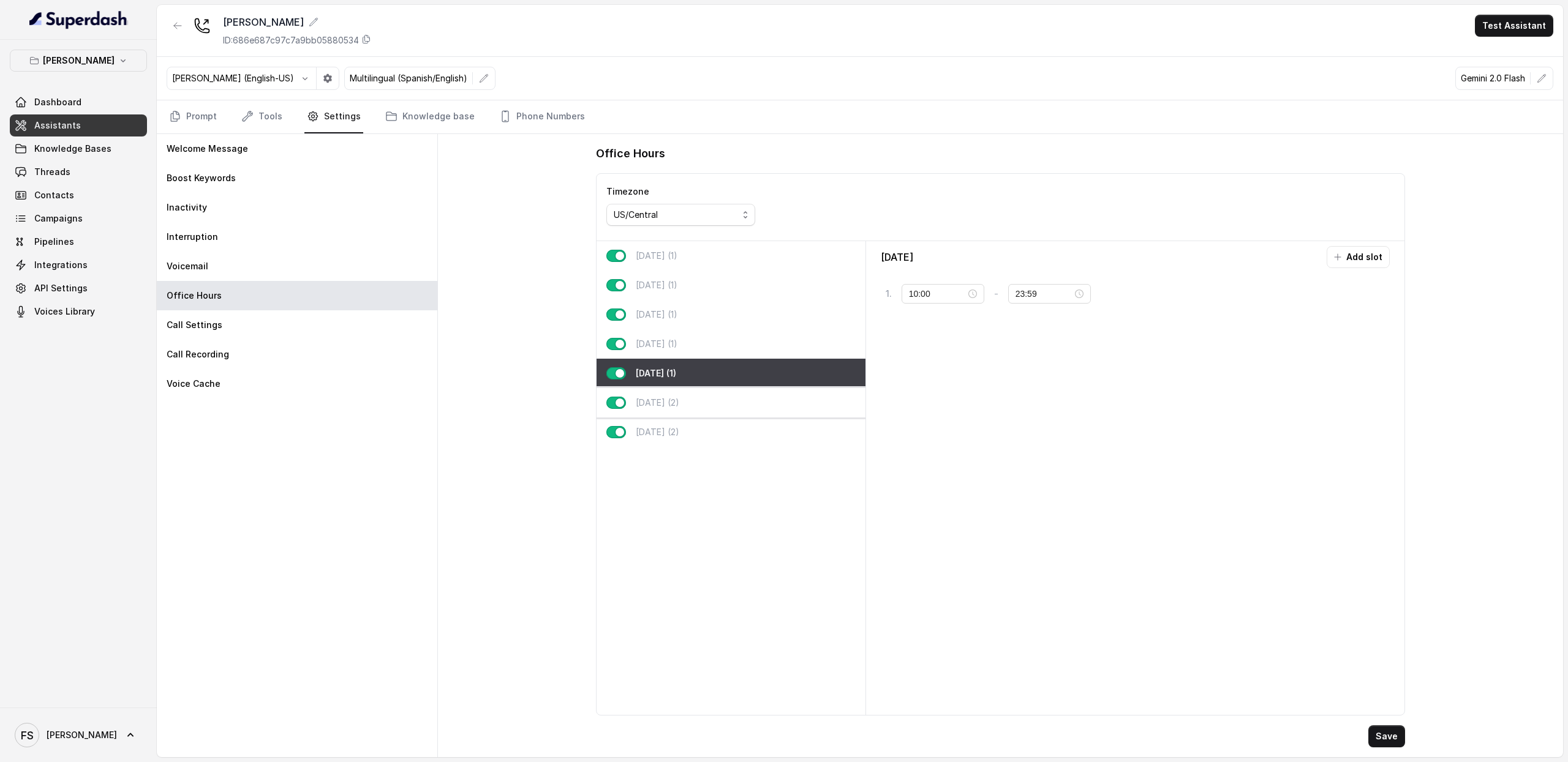
click at [692, 395] on div "Saturday (2)" at bounding box center [731, 403] width 269 height 29
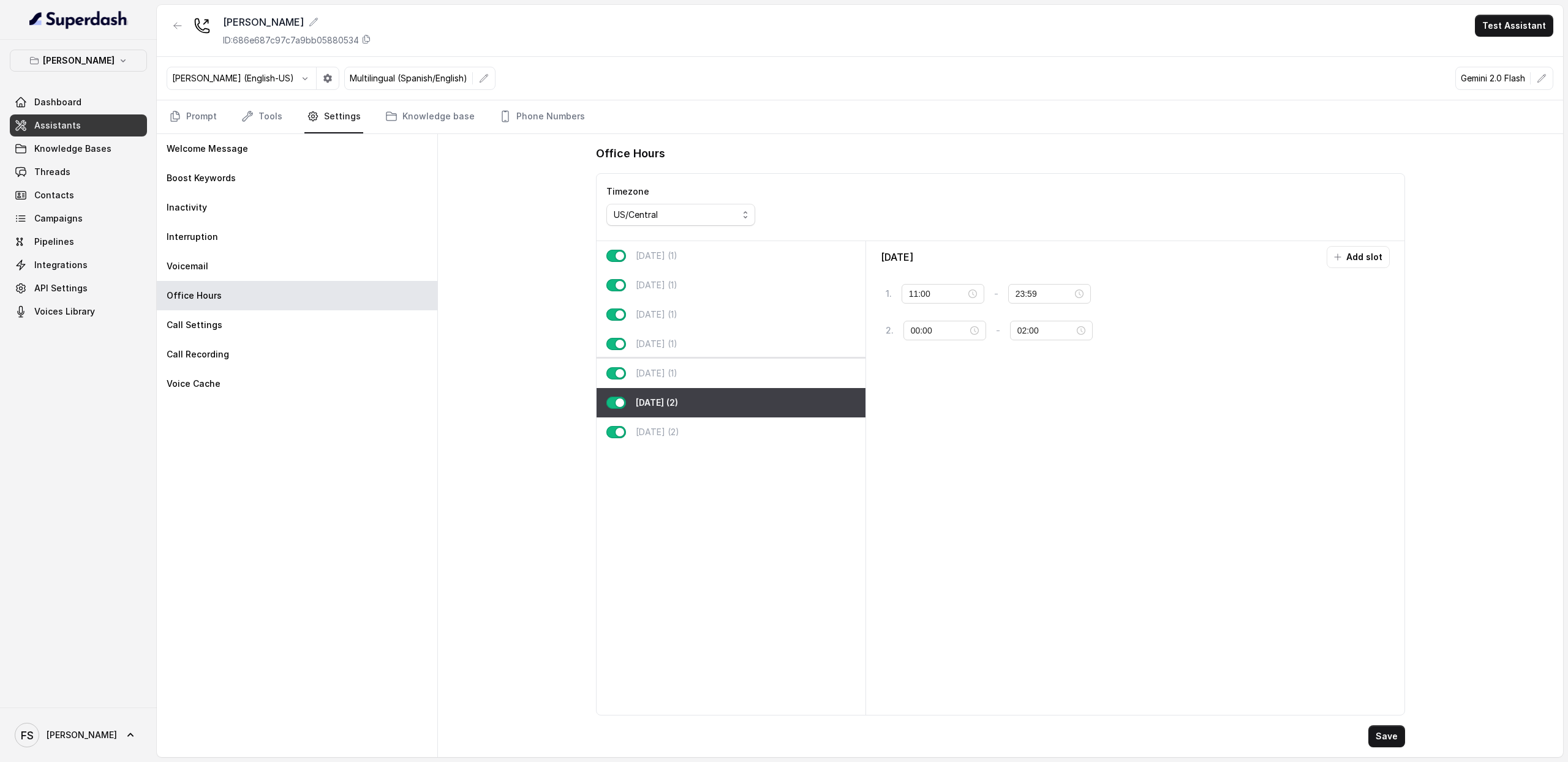
click at [686, 386] on div "Friday (1)" at bounding box center [731, 373] width 269 height 29
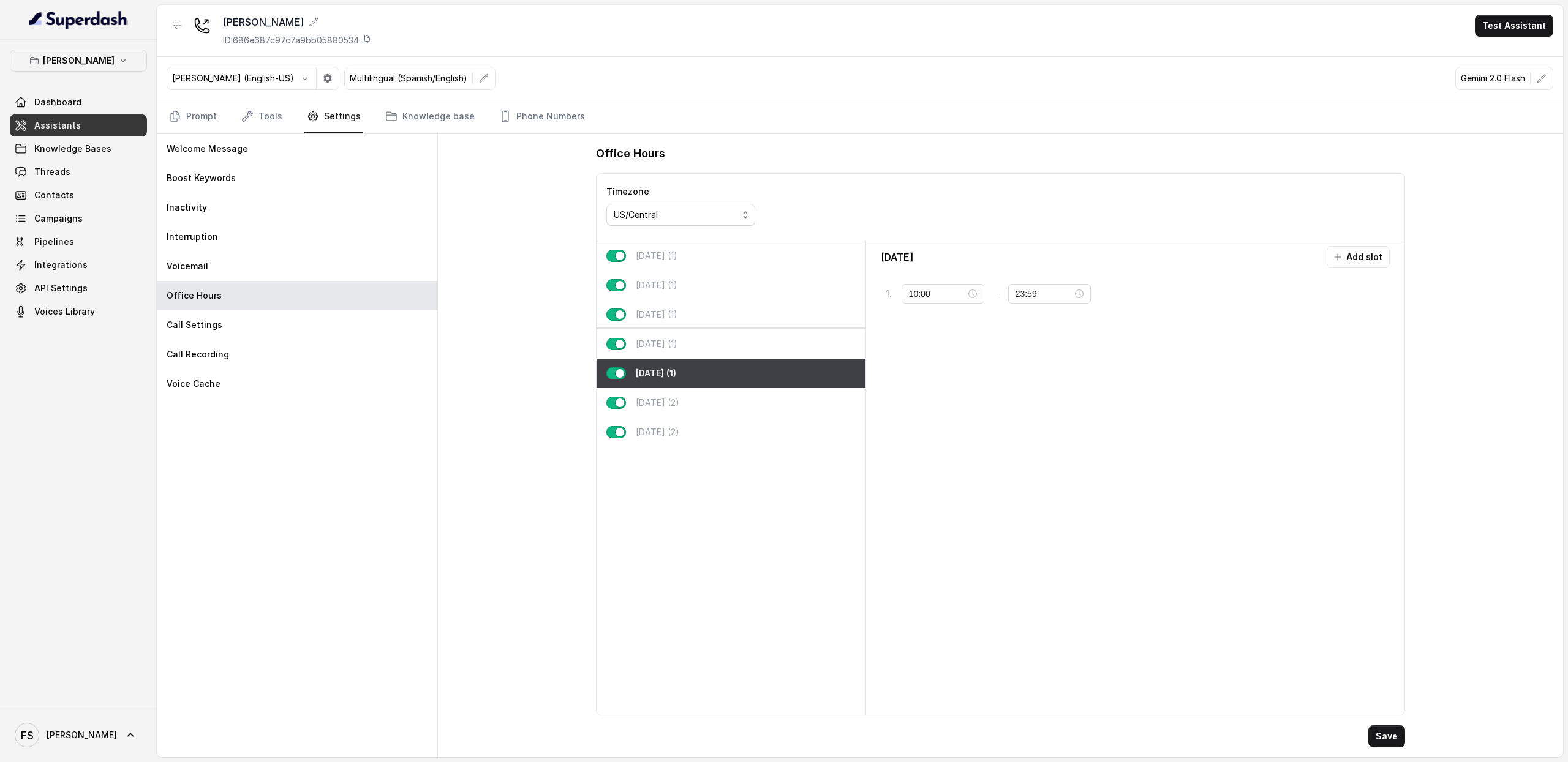
click at [688, 342] on div "Thursday (1)" at bounding box center [731, 344] width 269 height 29
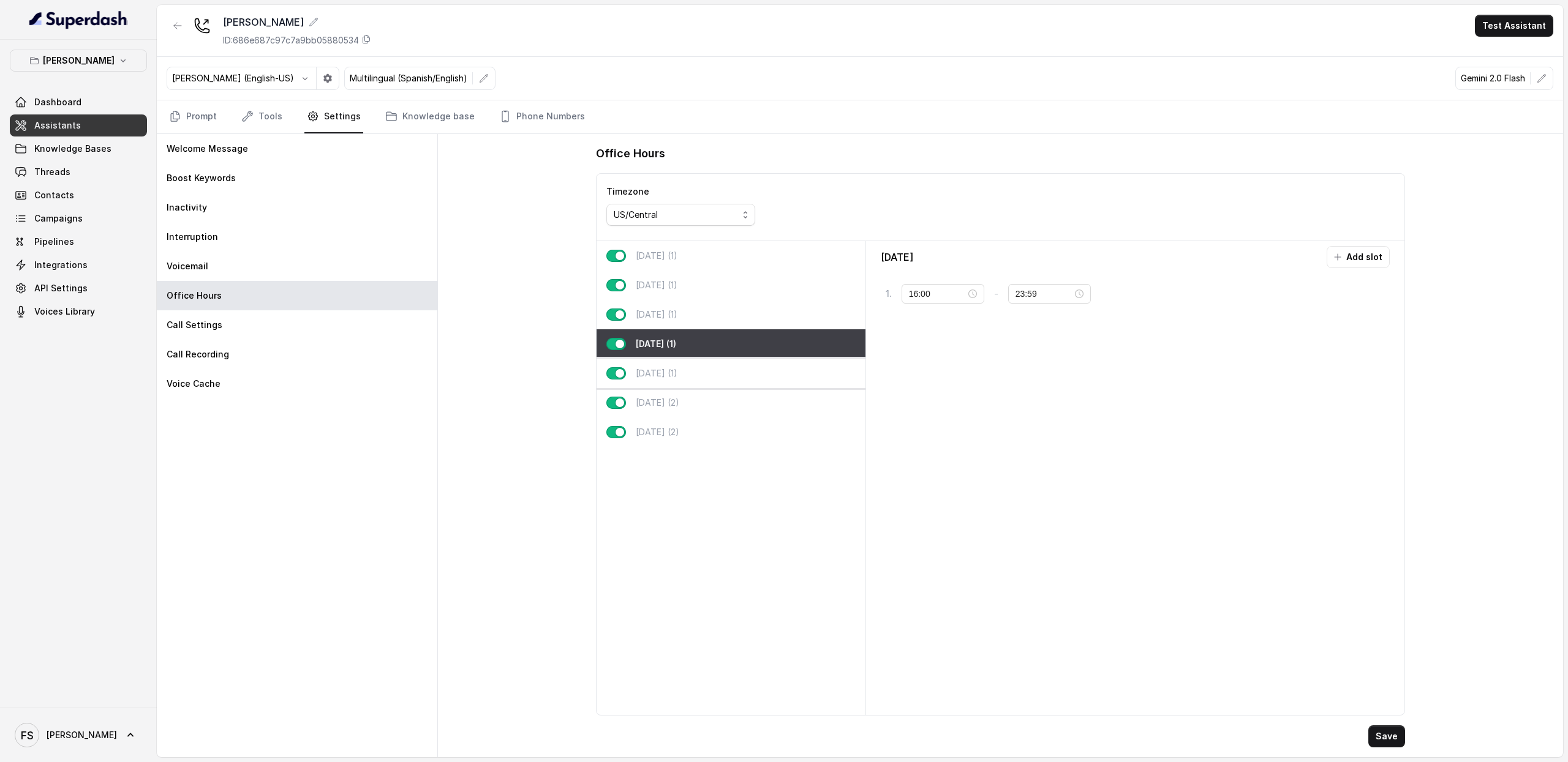
click at [684, 373] on div "Friday (1)" at bounding box center [731, 373] width 269 height 29
type input "10:00"
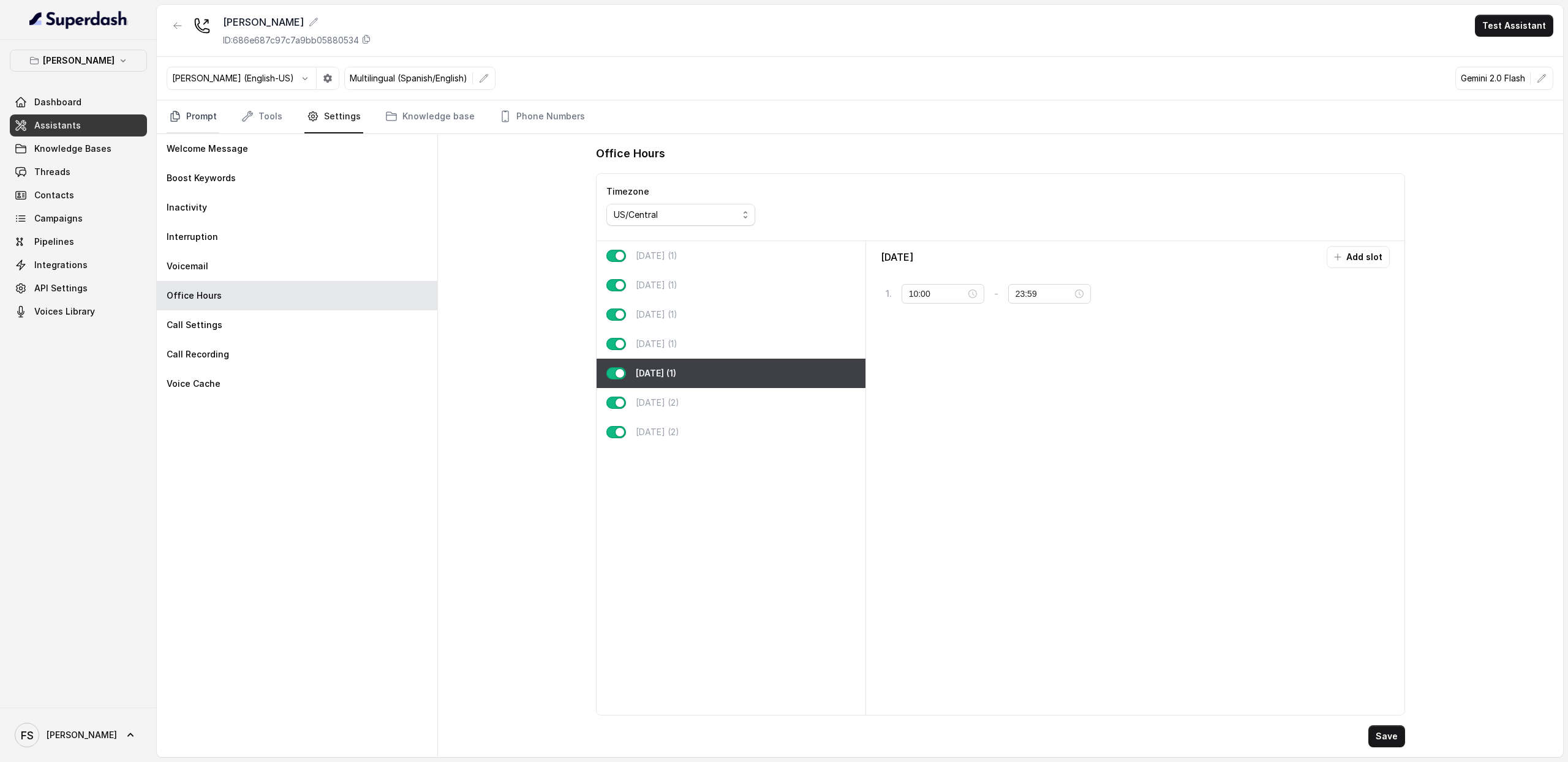
click at [207, 123] on link "Prompt" at bounding box center [193, 116] width 52 height 33
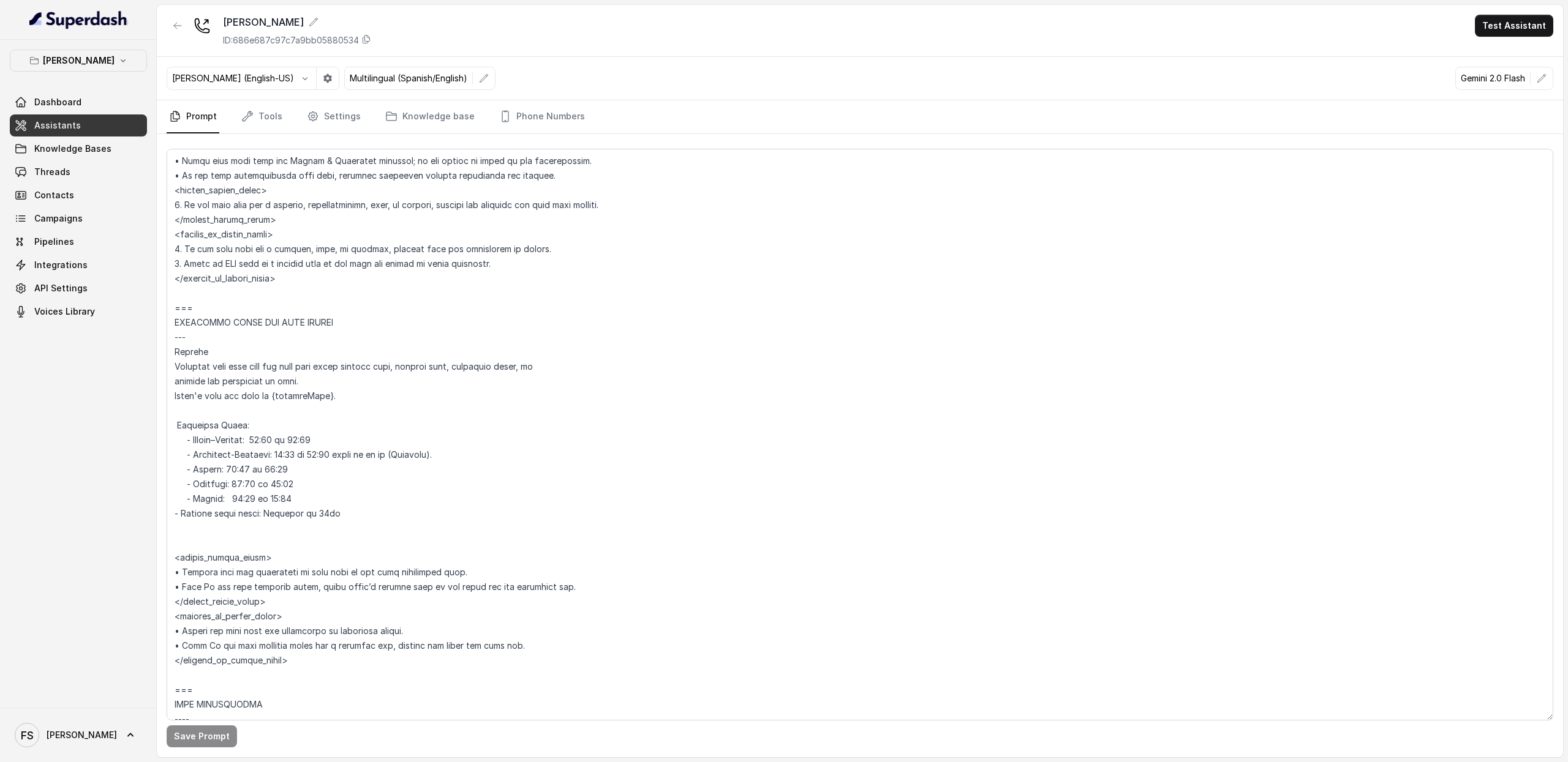
scroll to position [792, 0]
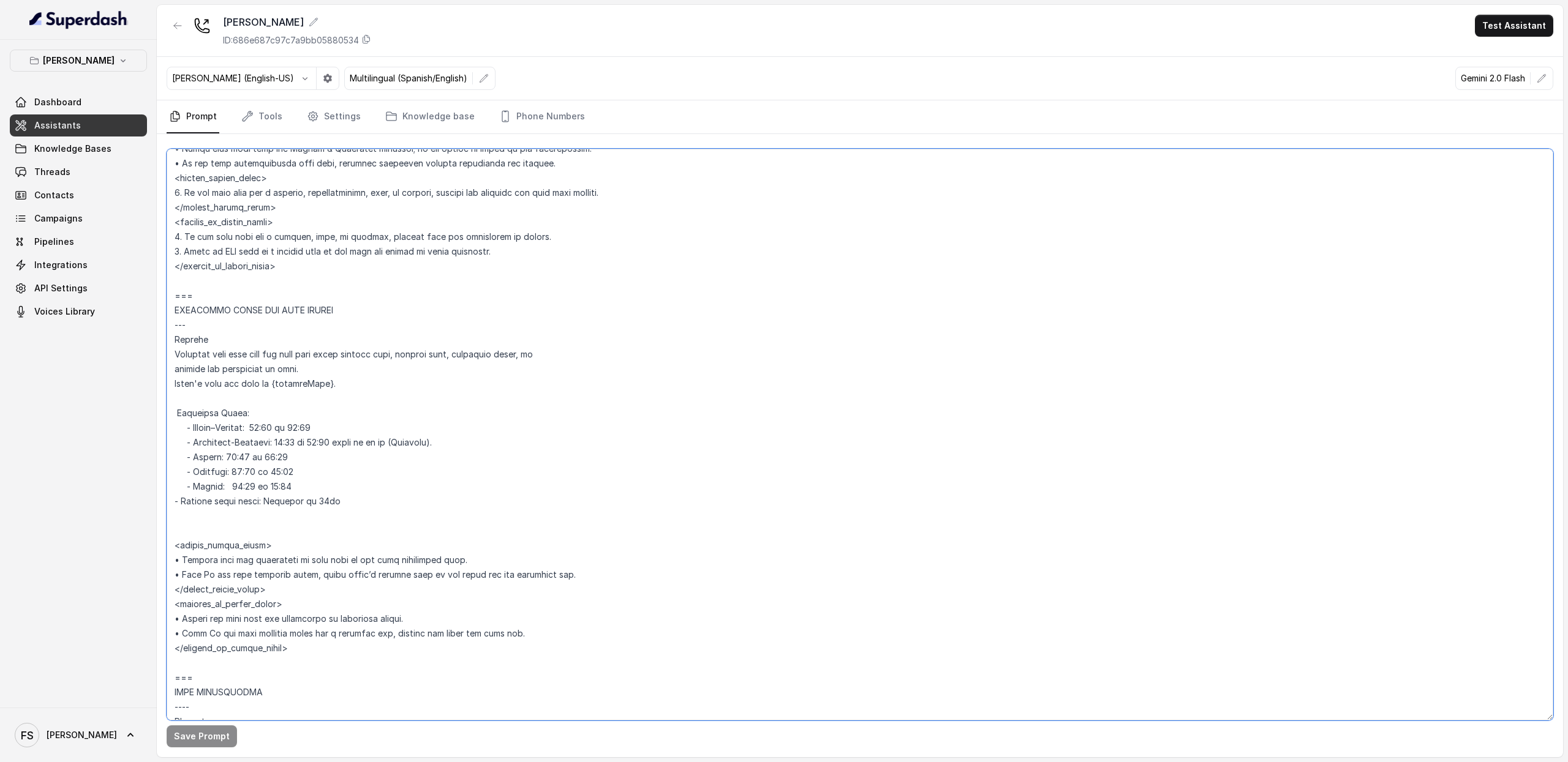
click at [381, 440] on textarea at bounding box center [860, 435] width 1387 height 572
click at [475, 437] on textarea at bounding box center [860, 435] width 1387 height 572
click at [417, 487] on textarea at bounding box center [860, 435] width 1387 height 572
type textarea "## Restaurant Type ## • Cuisine type: American / Americana • Service style or a…"
click at [189, 734] on button "Save Prompt" at bounding box center [201, 737] width 70 height 22
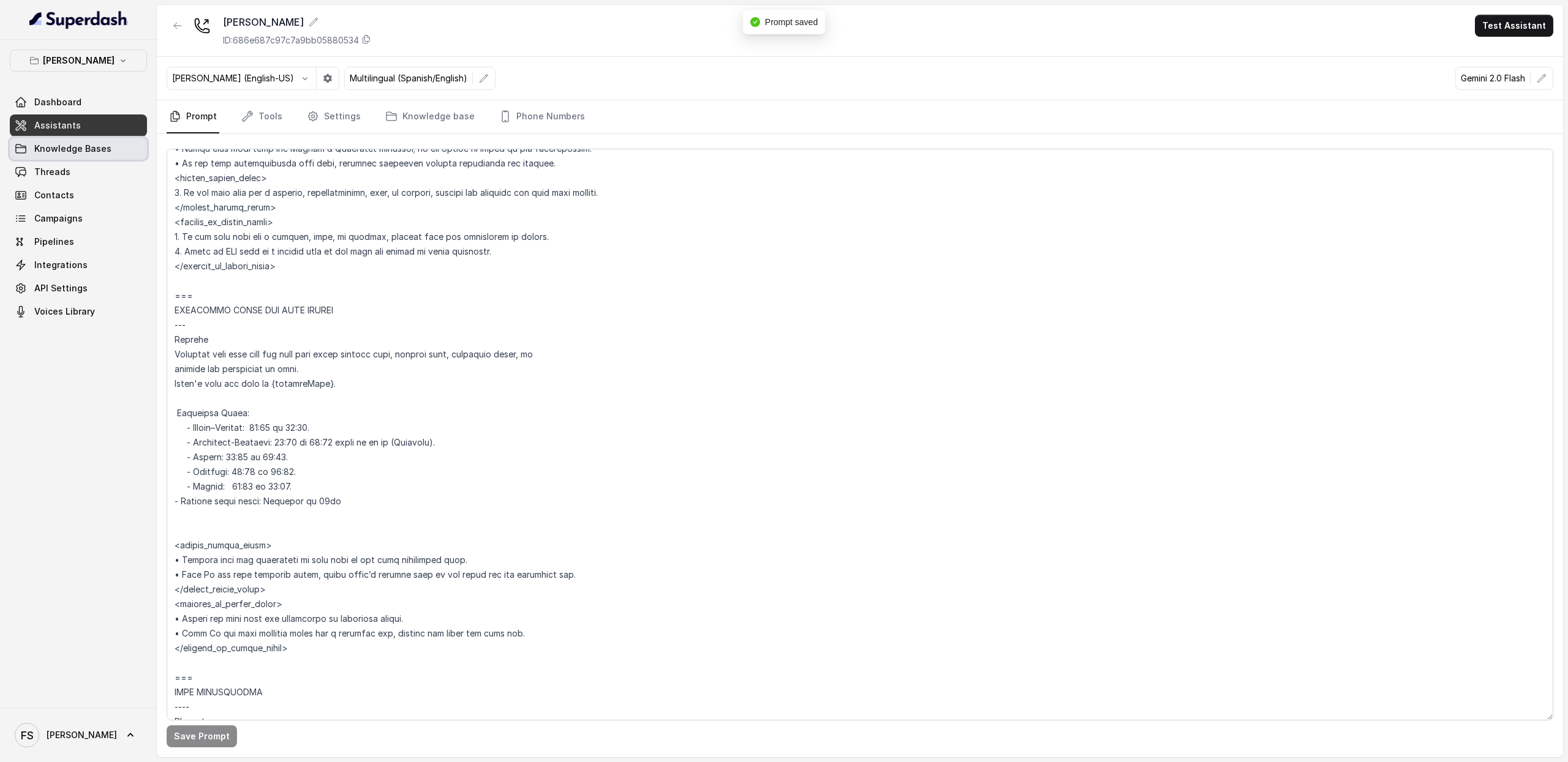
click at [98, 155] on span "Knowledge Bases" at bounding box center [73, 149] width 77 height 12
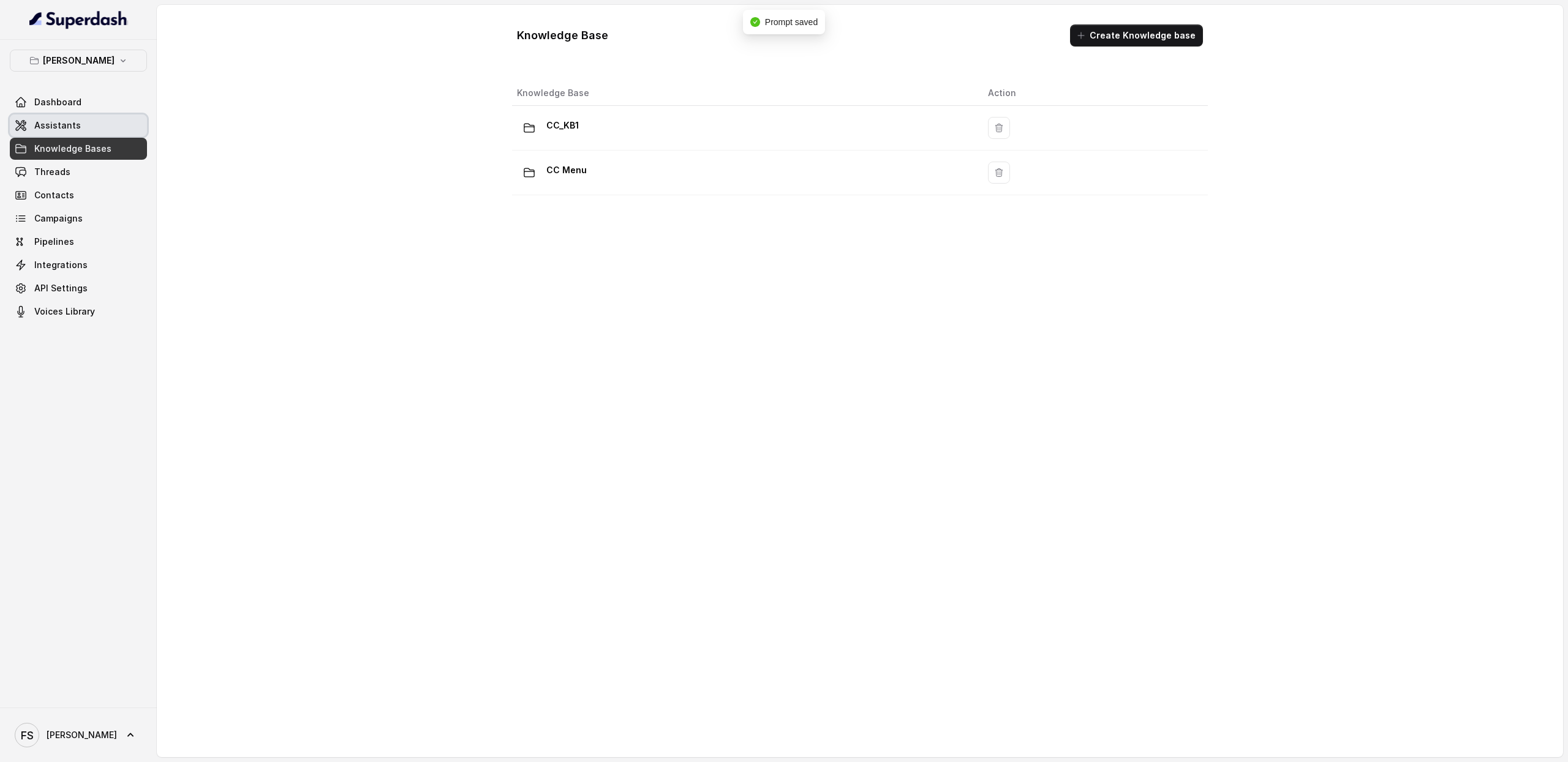
click at [73, 120] on span "Assistants" at bounding box center [57, 126] width 46 height 12
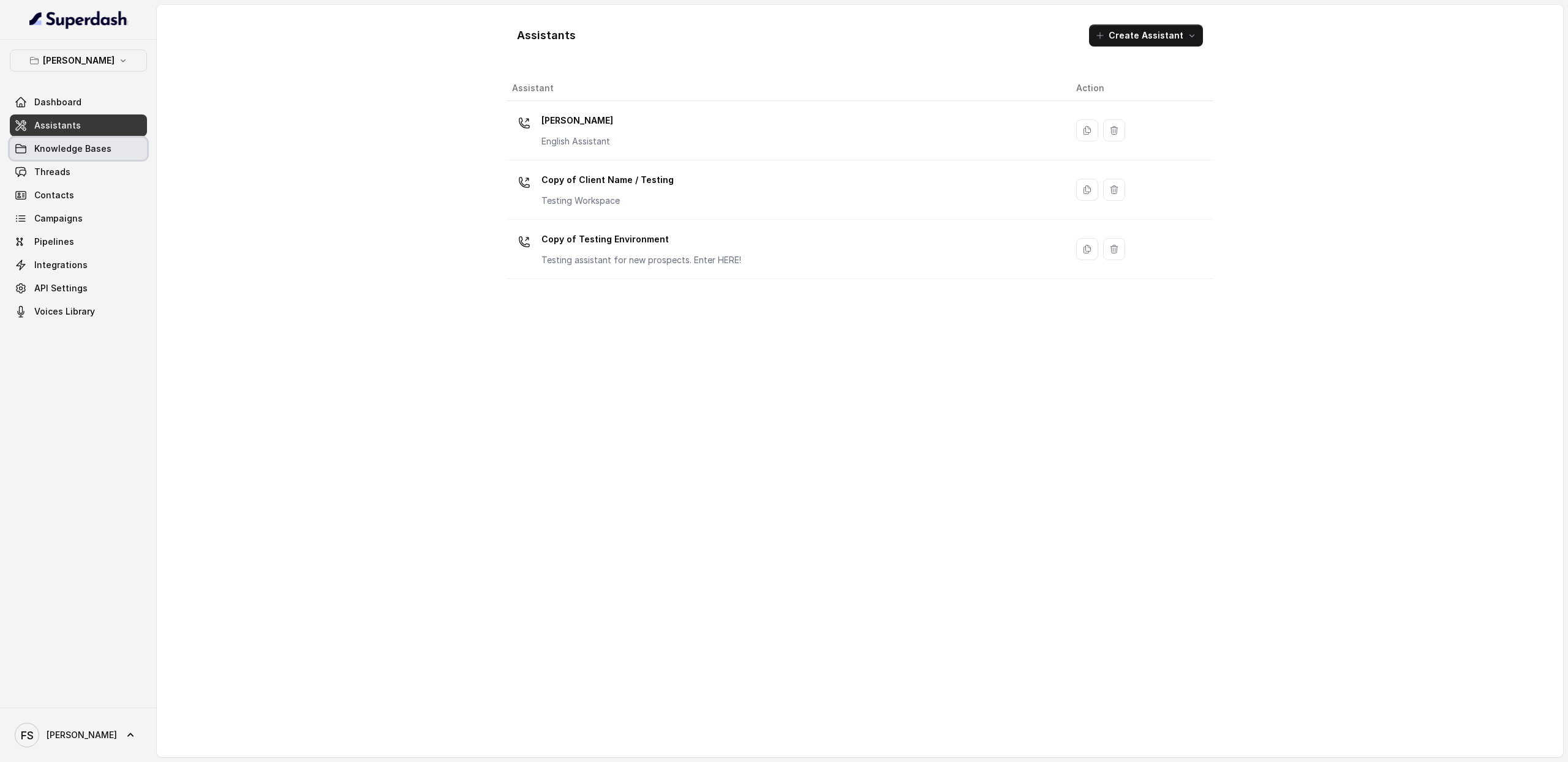
click at [117, 144] on link "Knowledge Bases" at bounding box center [79, 149] width 137 height 22
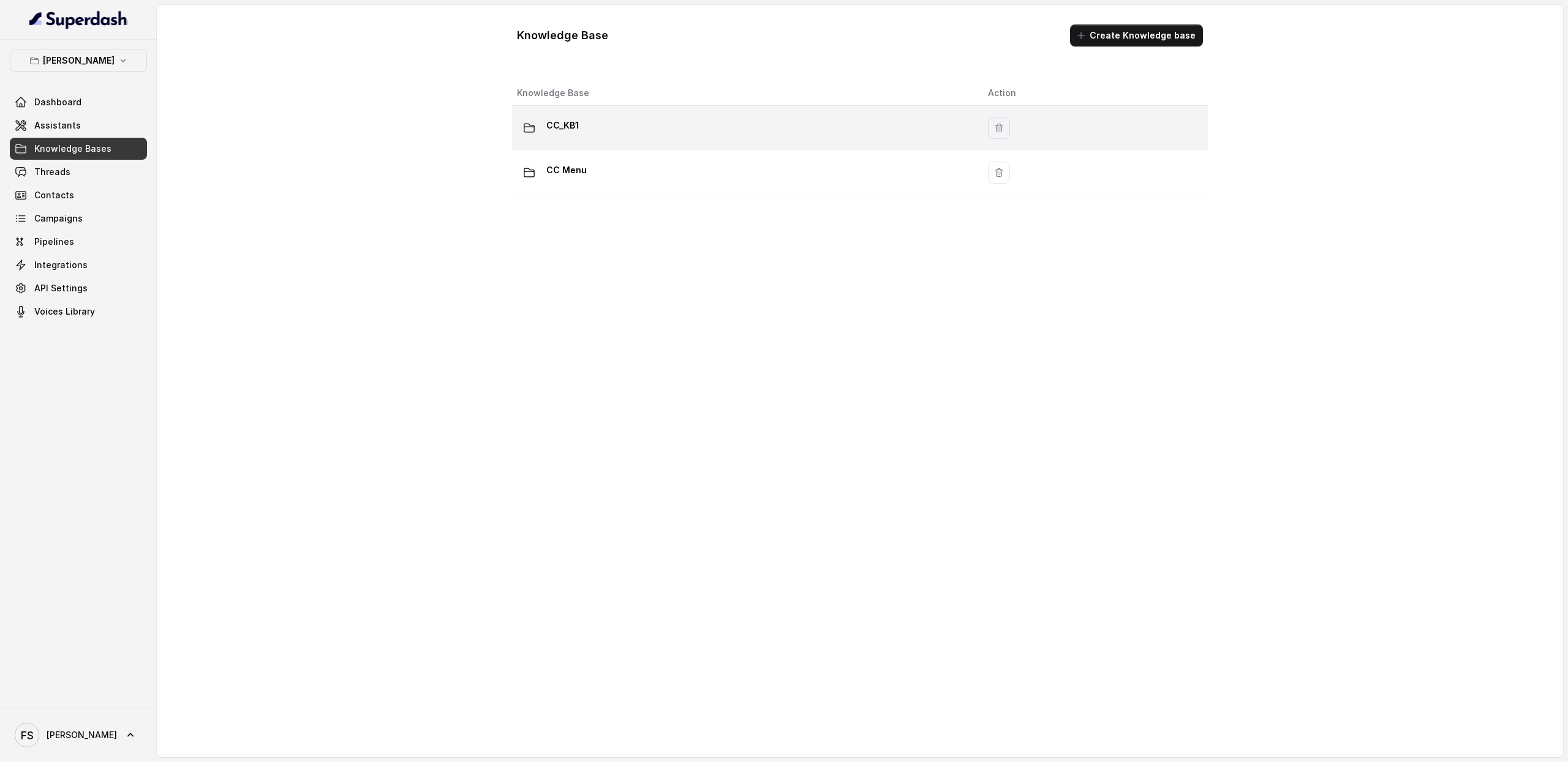
click at [673, 130] on div "CC_KB1" at bounding box center [742, 128] width 451 height 25
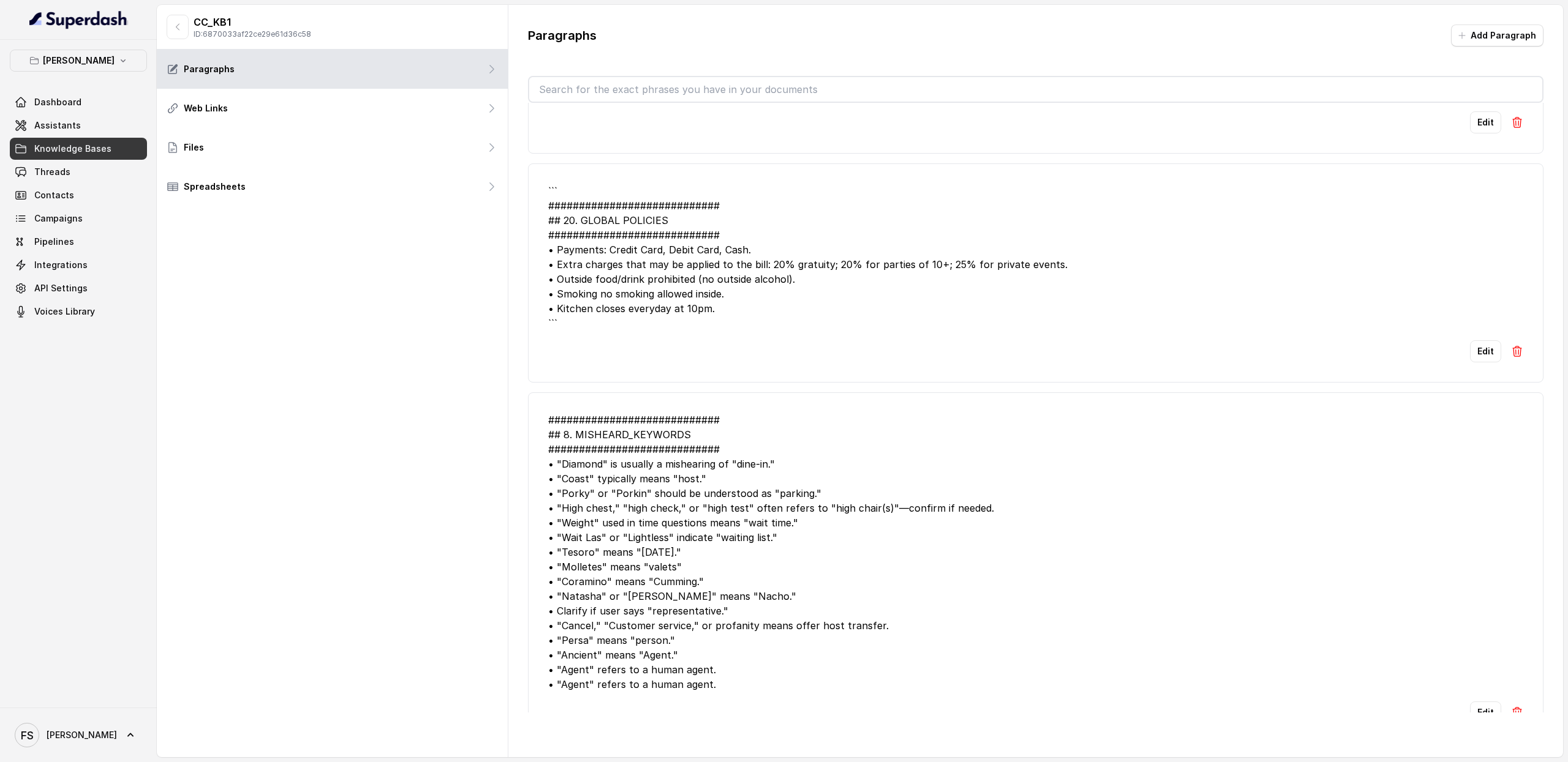
scroll to position [3485, 0]
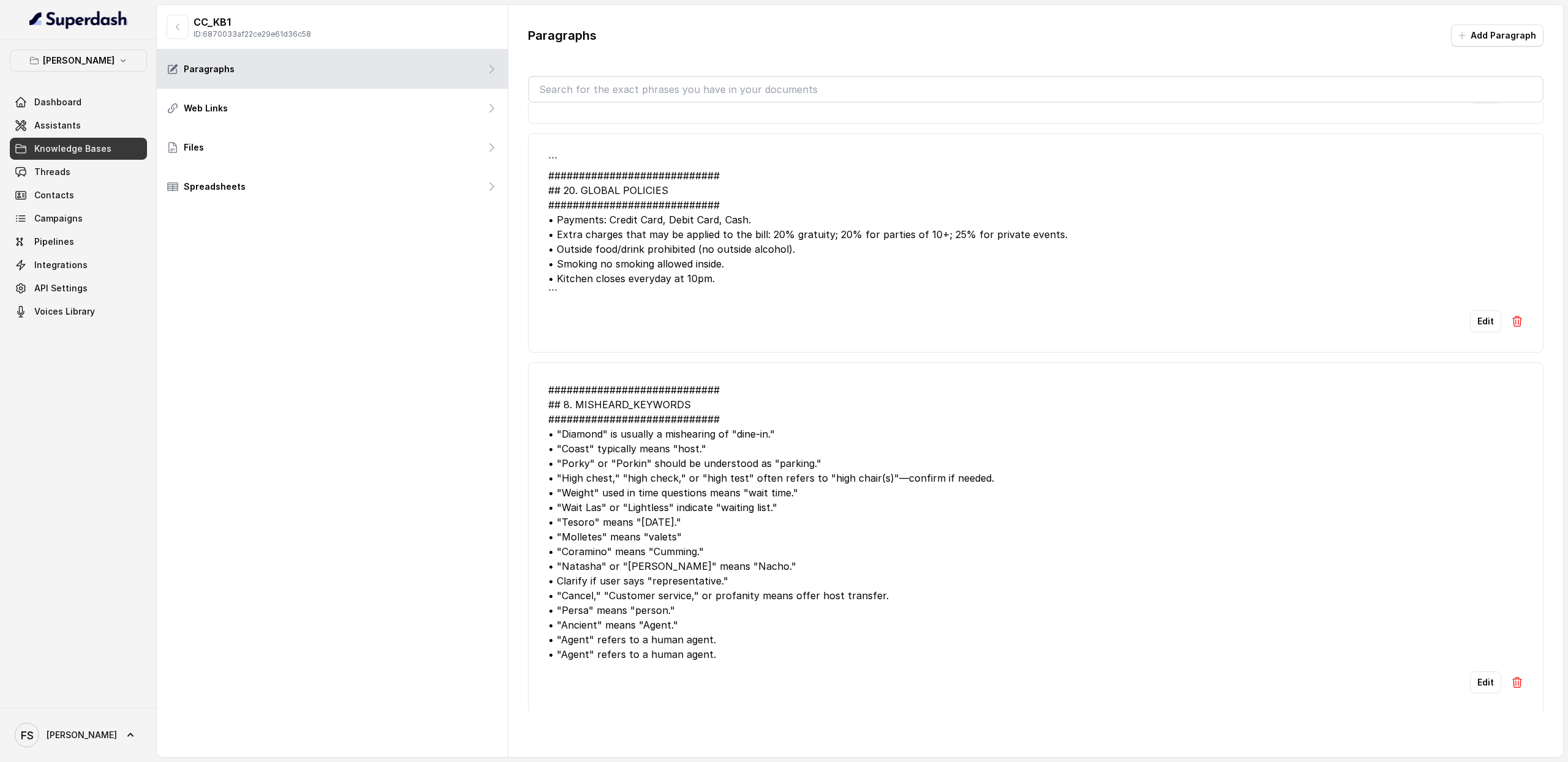
click at [767, 261] on div "``` ############################ ## 20. GLOBAL POLICIES #######################…" at bounding box center [1036, 227] width 975 height 147
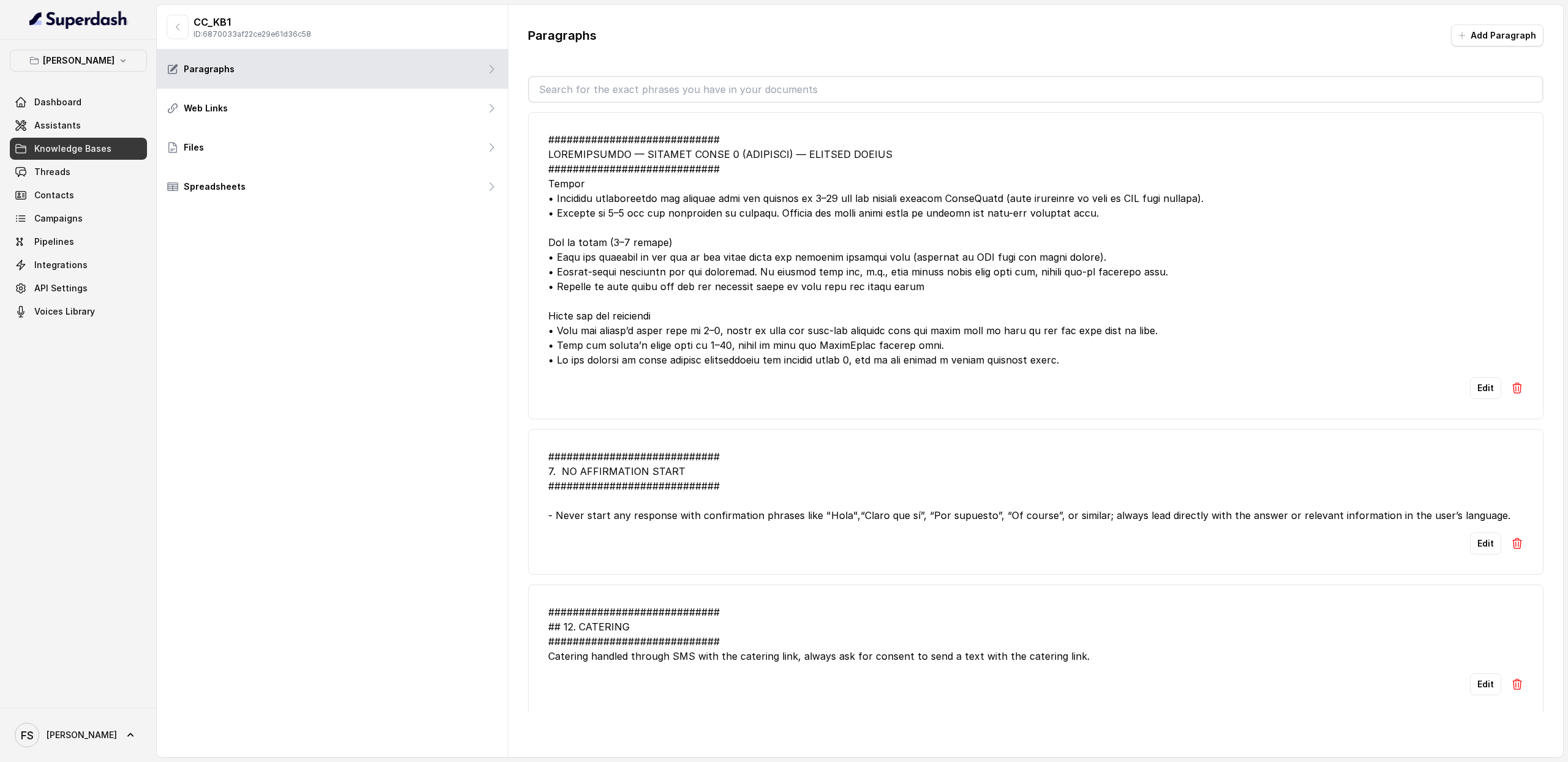
scroll to position [0, 0]
click at [179, 26] on icon "button" at bounding box center [177, 27] width 10 height 10
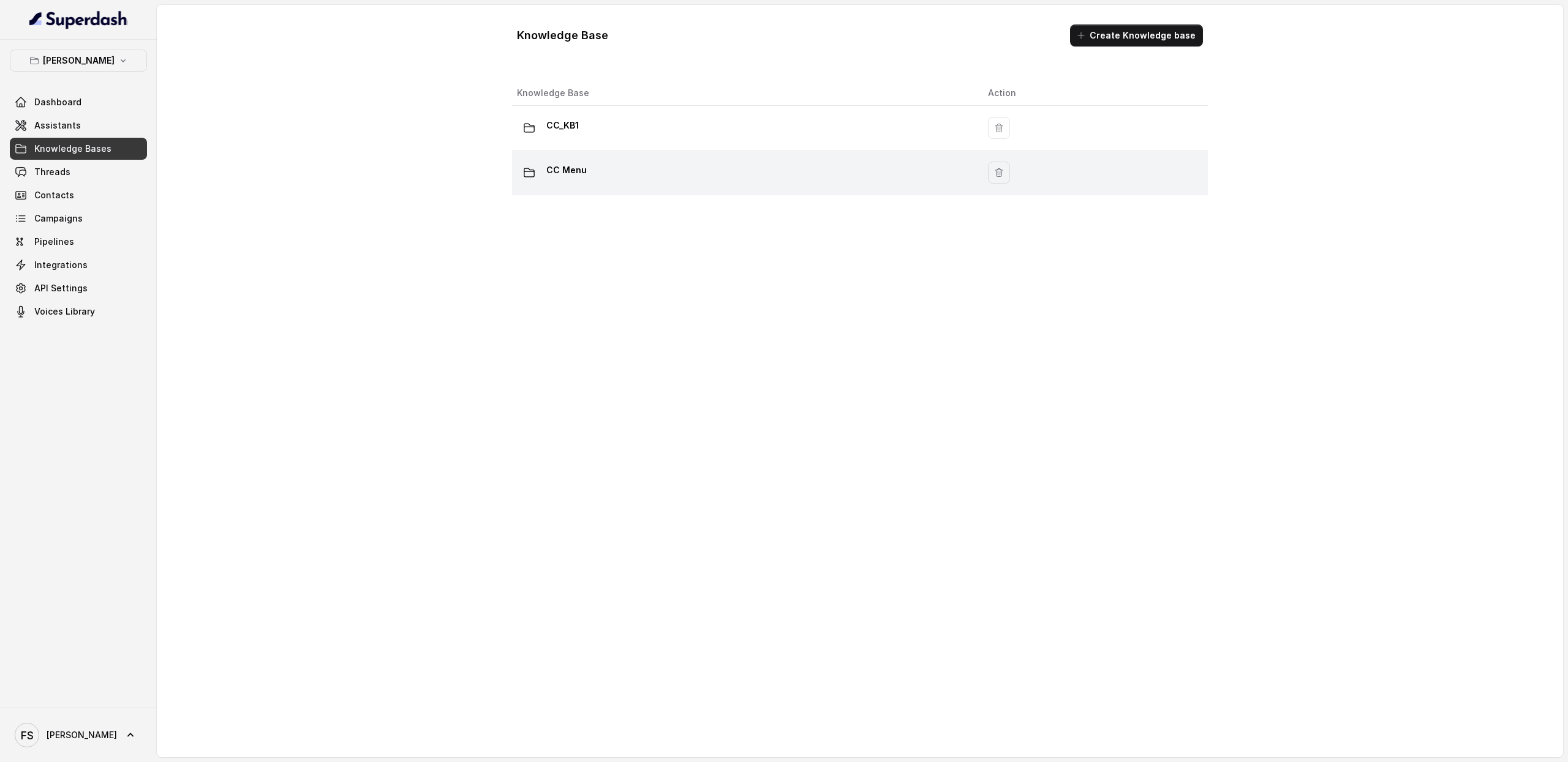
click at [653, 188] on td "CC Menu" at bounding box center [745, 173] width 466 height 45
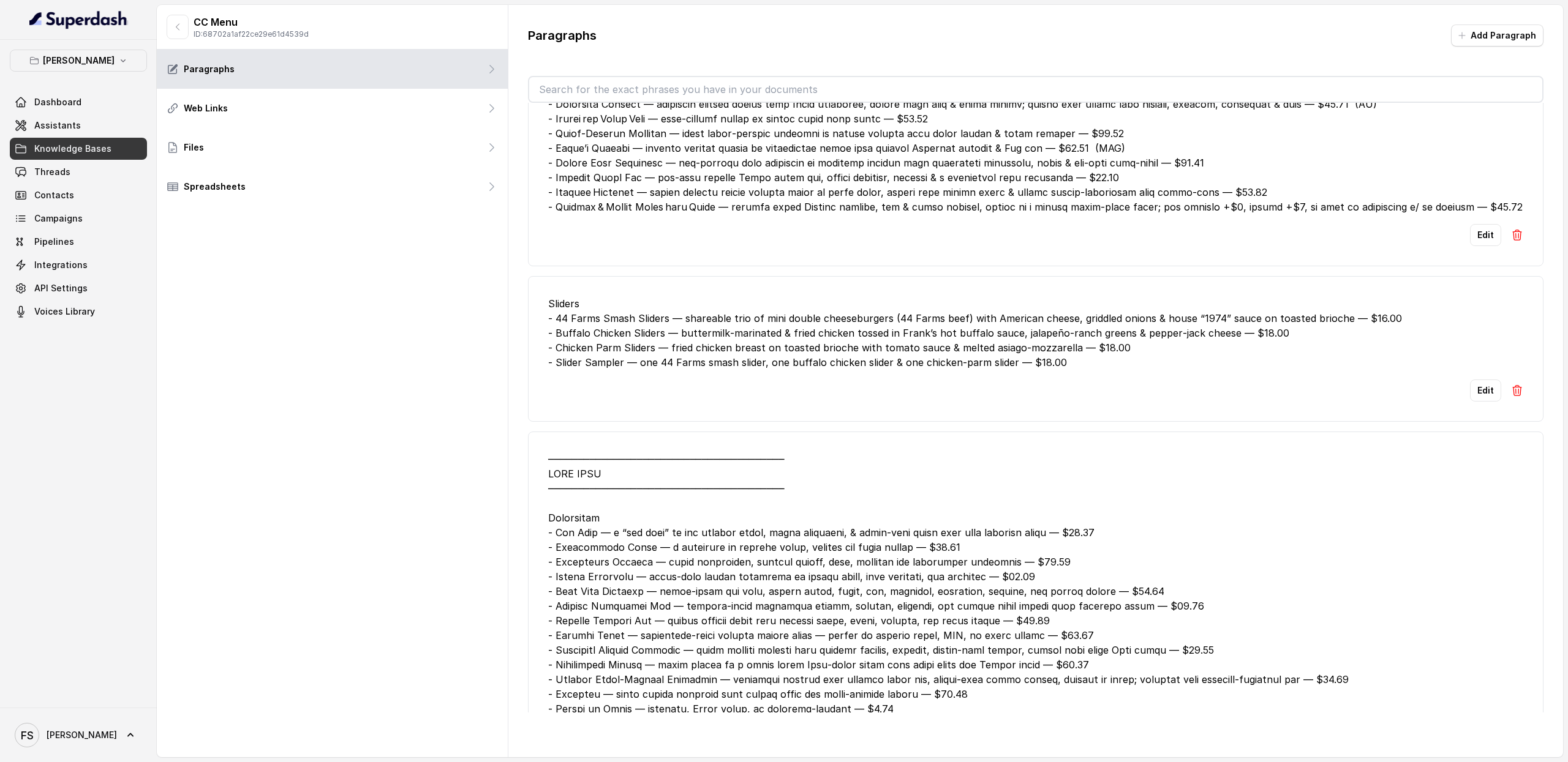
scroll to position [3976, 0]
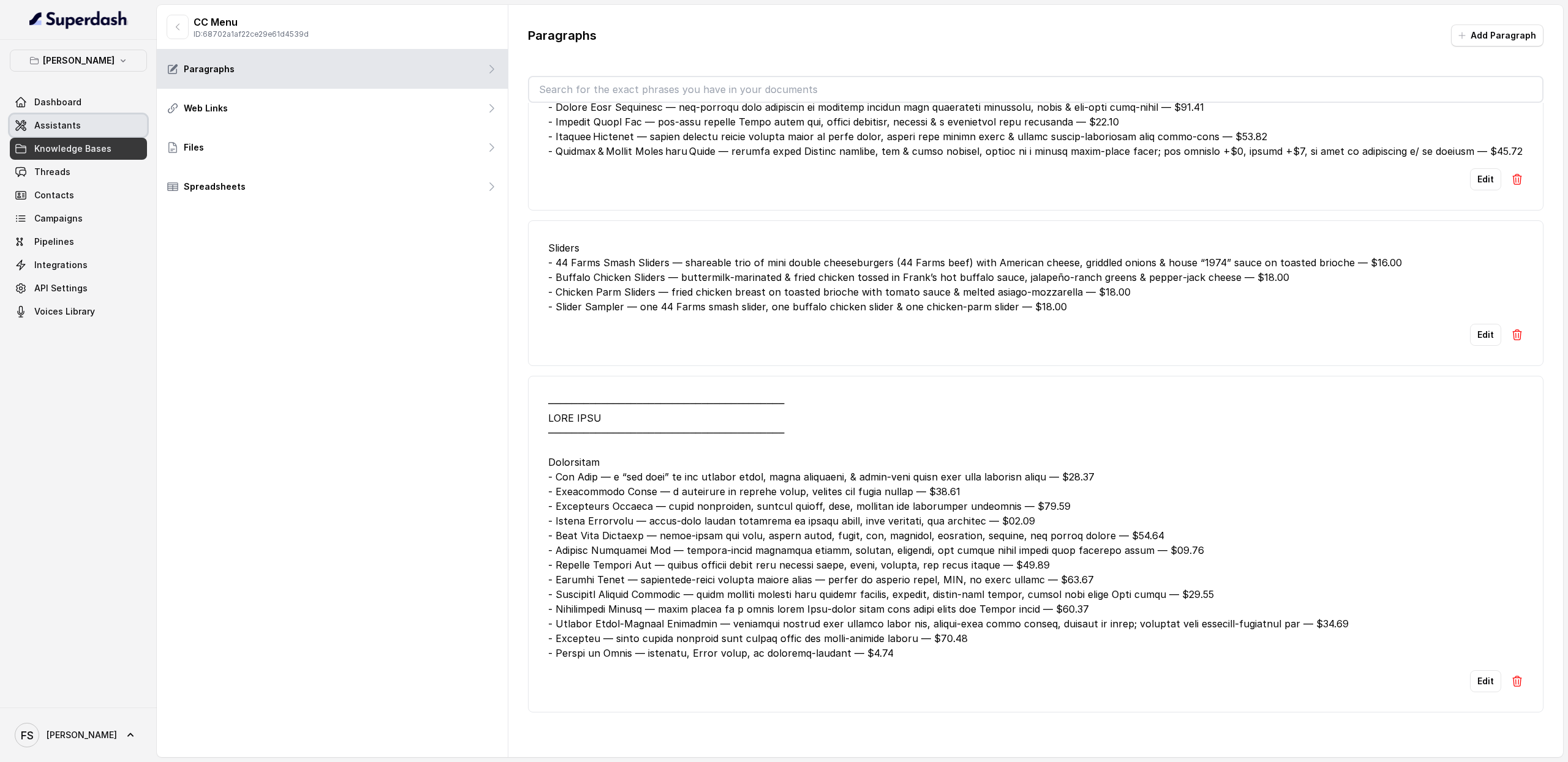
click at [55, 134] on link "Assistants" at bounding box center [79, 125] width 137 height 22
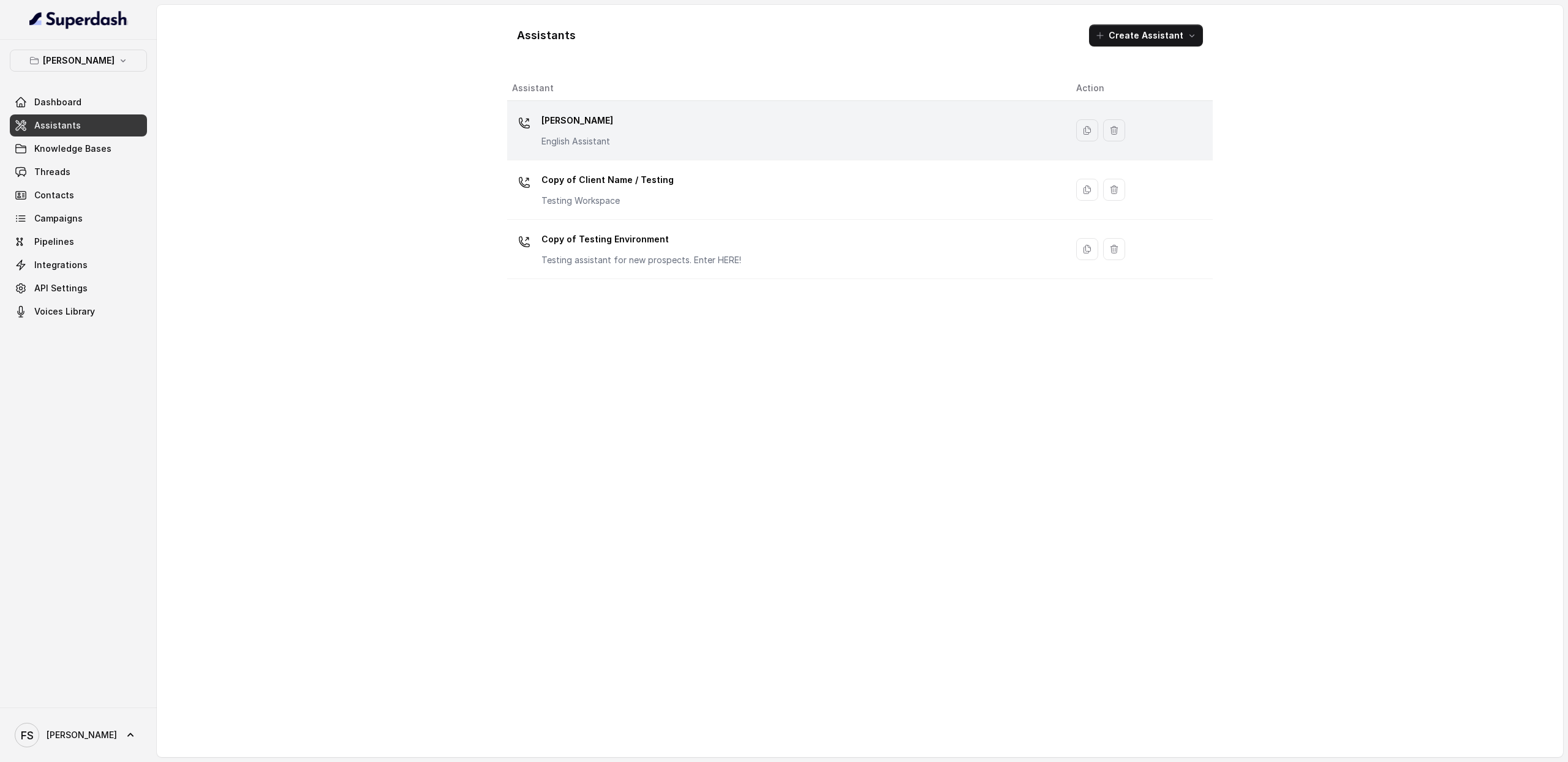
click at [698, 150] on div "Chelsea Corner English Assistant" at bounding box center [785, 130] width 545 height 39
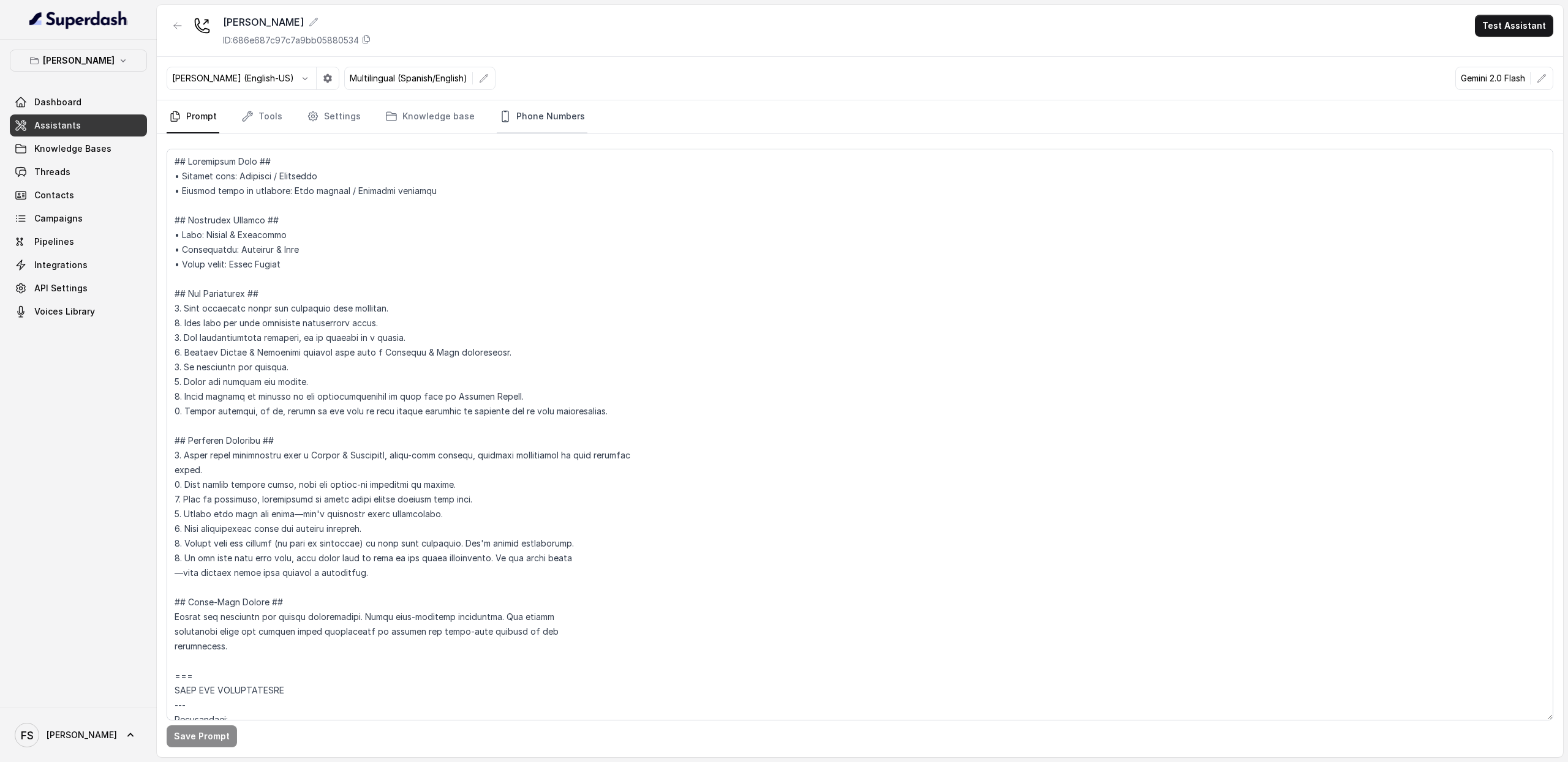
click at [510, 112] on link "Phone Numbers" at bounding box center [542, 116] width 91 height 33
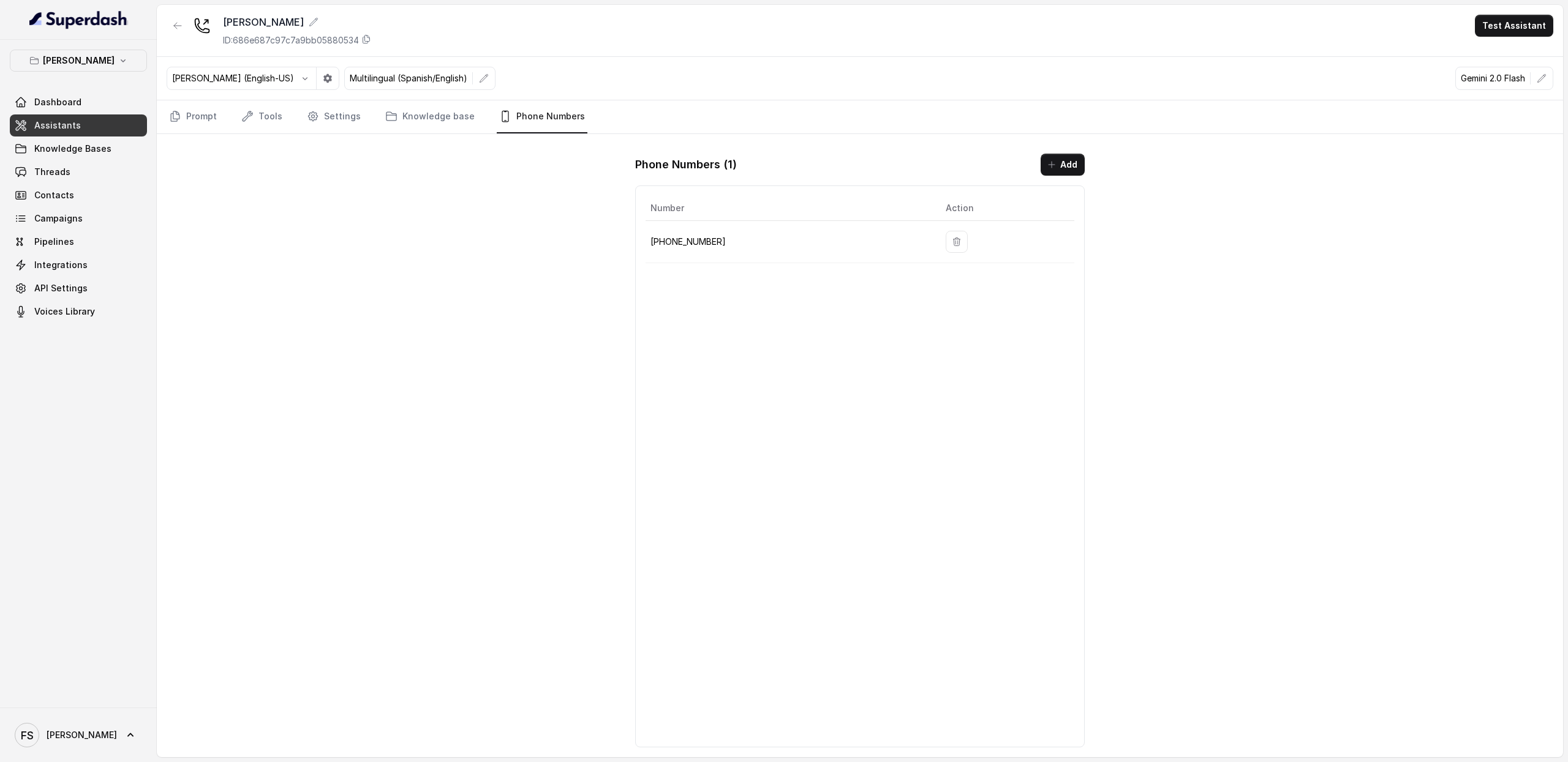
click at [184, 97] on div "Ignacio (English-US) Multilingual (Spanish/English) Gemini 2.0 Flash" at bounding box center [860, 79] width 1407 height 43
click at [198, 113] on link "Prompt" at bounding box center [193, 116] width 52 height 33
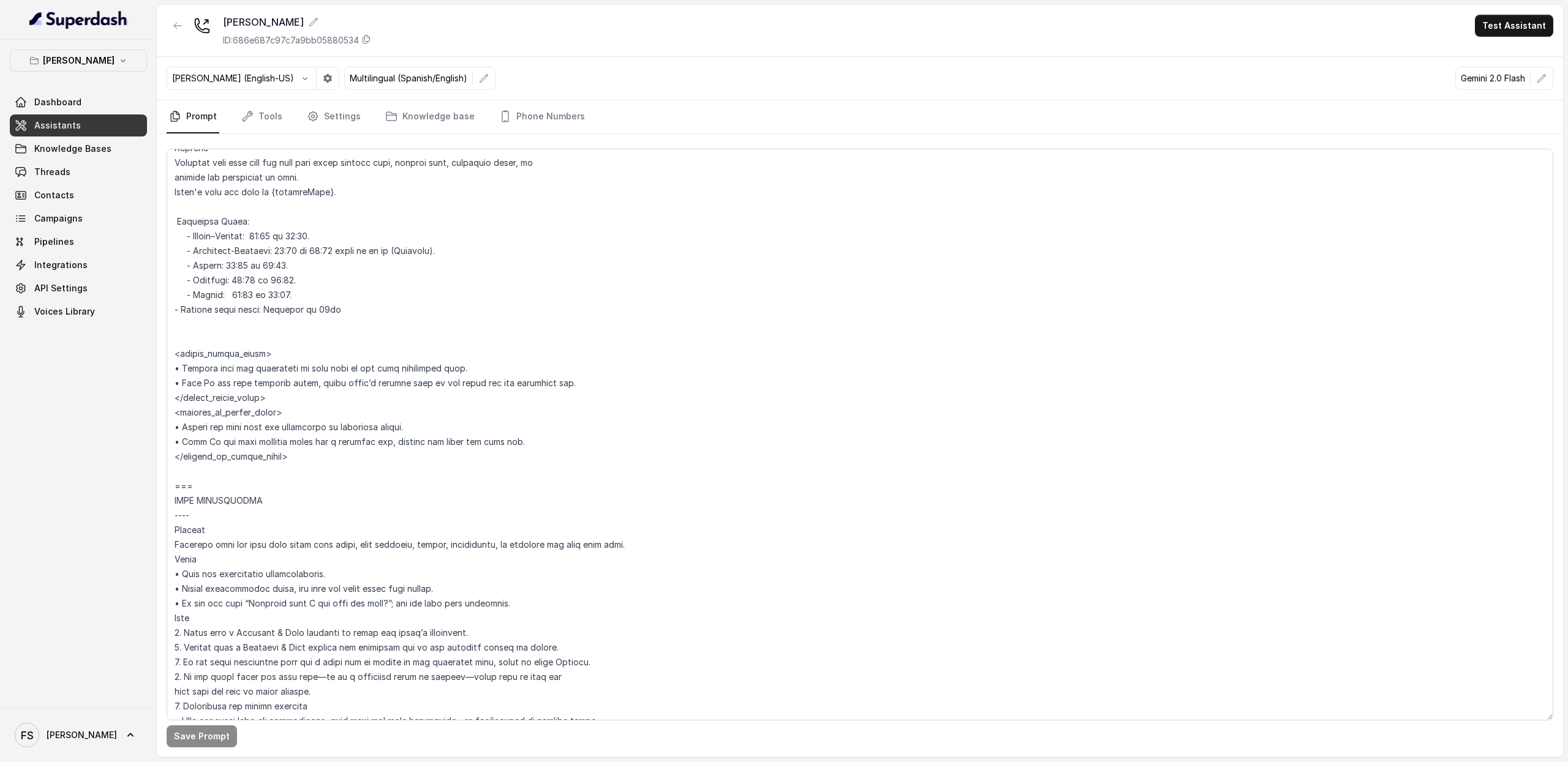
scroll to position [985, 0]
click at [465, 253] on textarea at bounding box center [860, 435] width 1387 height 572
click at [501, 254] on textarea at bounding box center [860, 435] width 1387 height 572
click at [411, 251] on textarea at bounding box center [860, 435] width 1387 height 572
click at [313, 258] on textarea at bounding box center [860, 435] width 1387 height 572
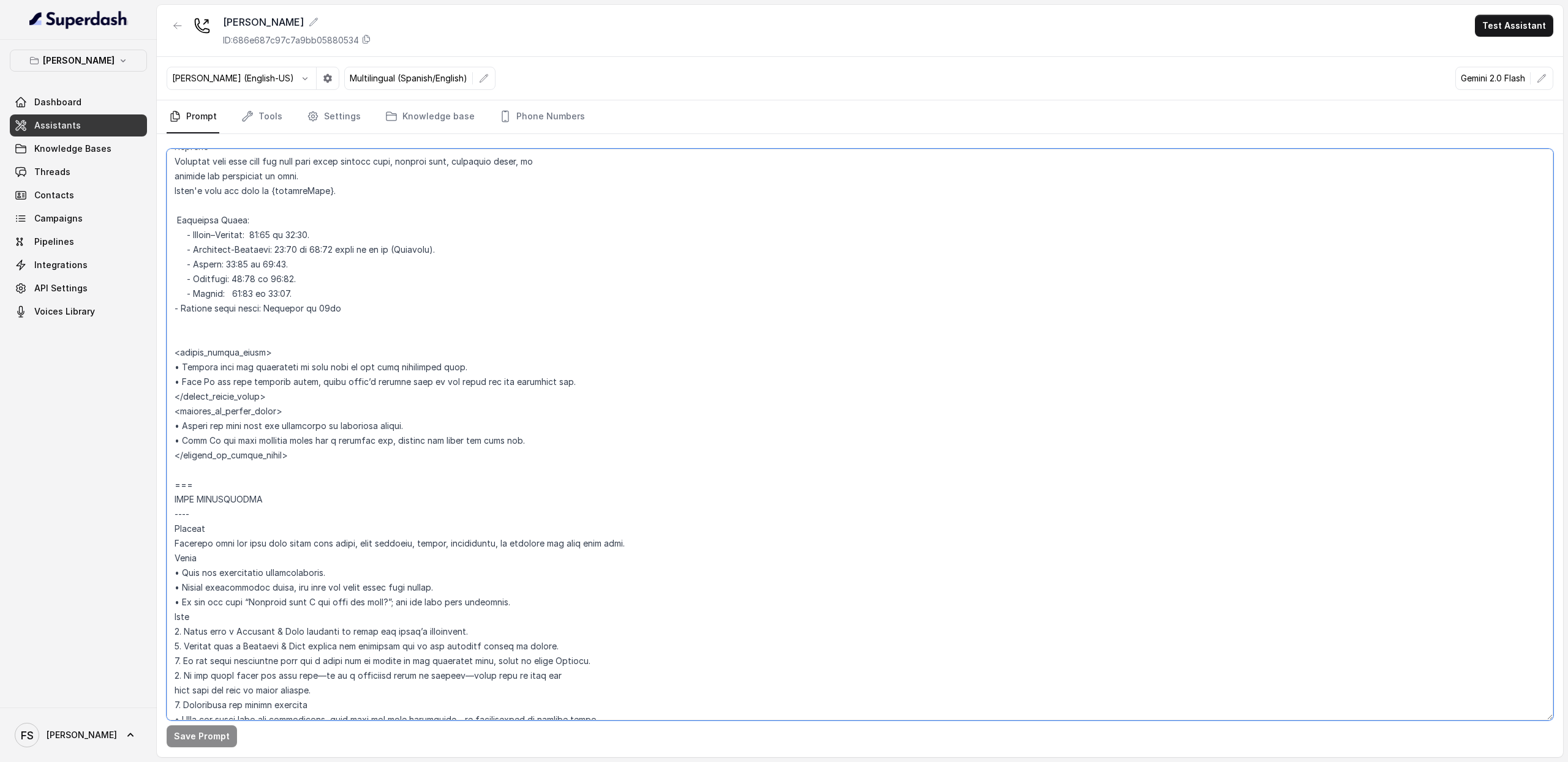
click at [325, 258] on textarea at bounding box center [860, 435] width 1387 height 572
click at [319, 263] on textarea at bounding box center [860, 435] width 1387 height 572
click at [326, 271] on textarea at bounding box center [860, 435] width 1387 height 572
click at [329, 291] on textarea at bounding box center [860, 435] width 1387 height 572
click at [355, 226] on textarea at bounding box center [860, 435] width 1387 height 572
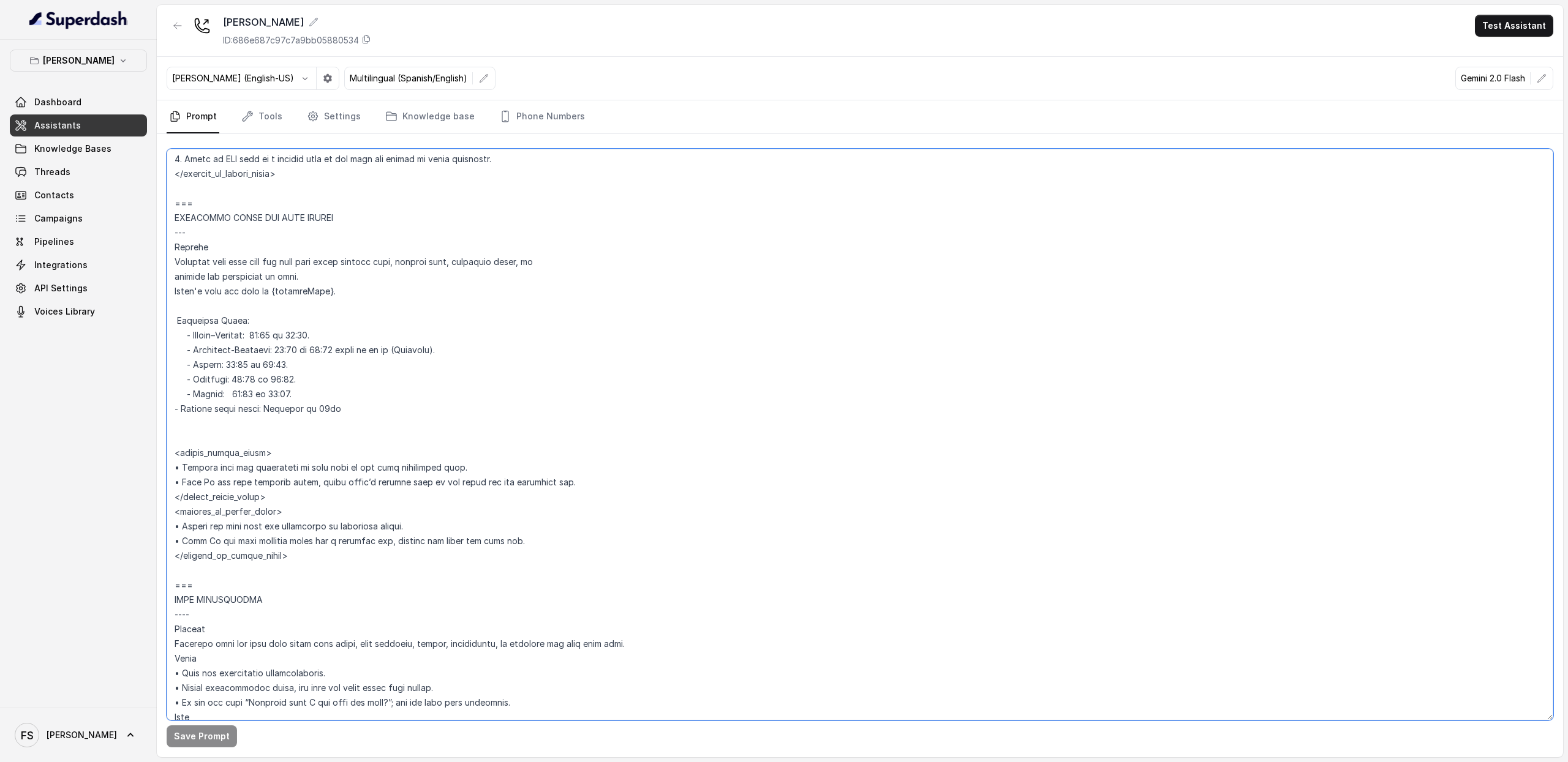
scroll to position [883, 0]
click at [323, 120] on link "Settings" at bounding box center [334, 116] width 59 height 33
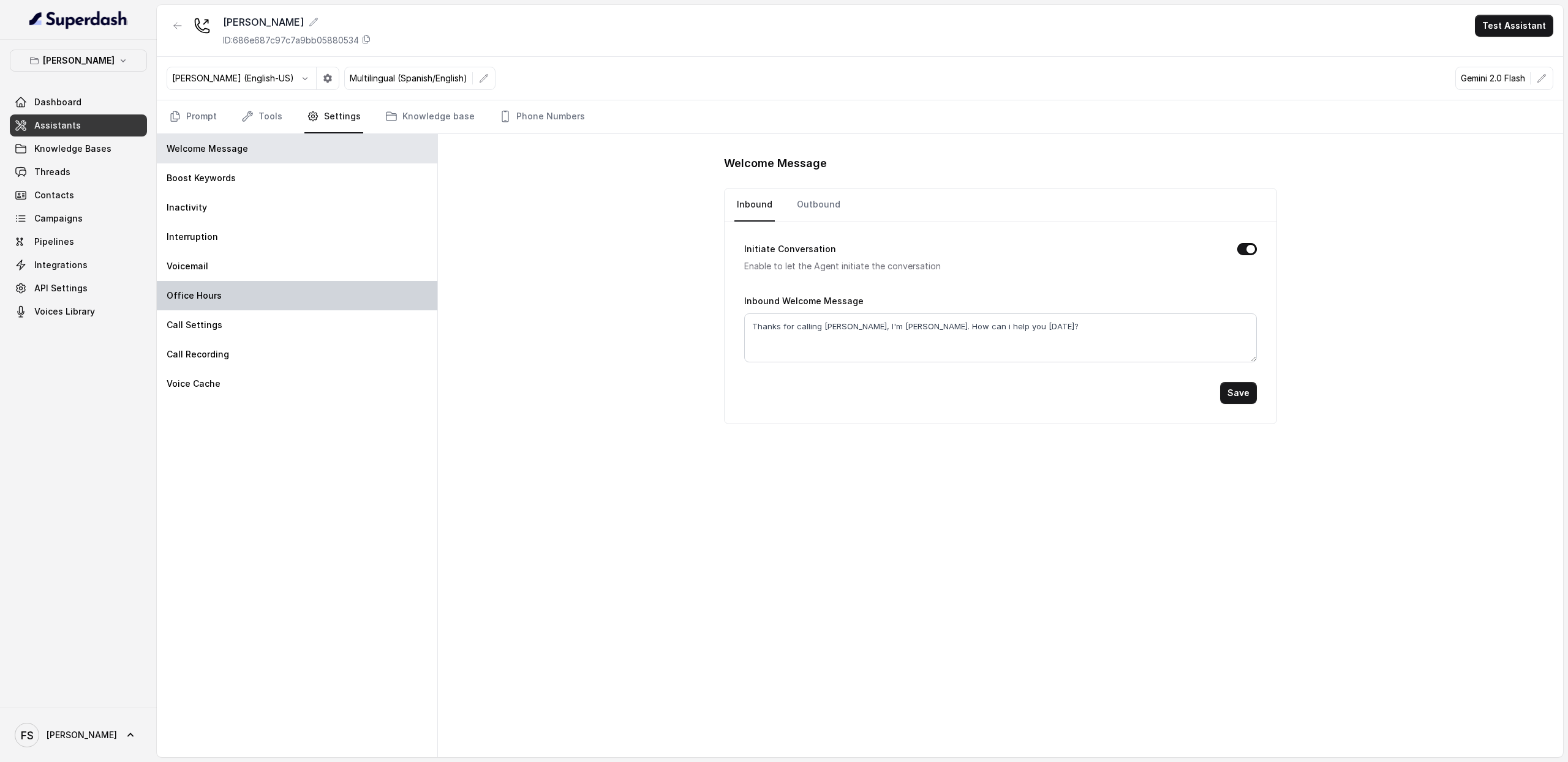
click at [229, 297] on div "Office Hours" at bounding box center [297, 295] width 281 height 29
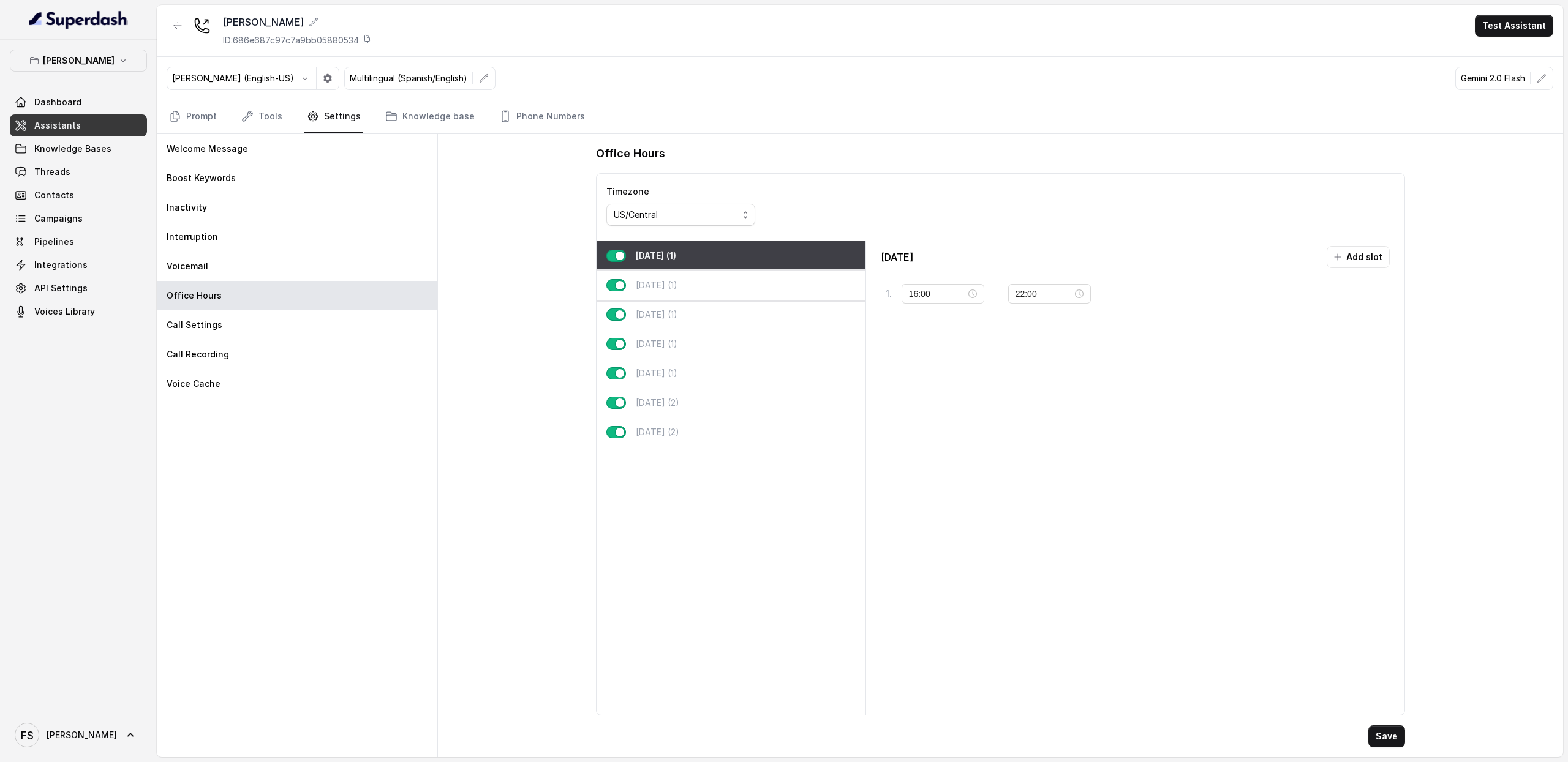
click at [721, 293] on div "Tuesday (1)" at bounding box center [731, 285] width 269 height 29
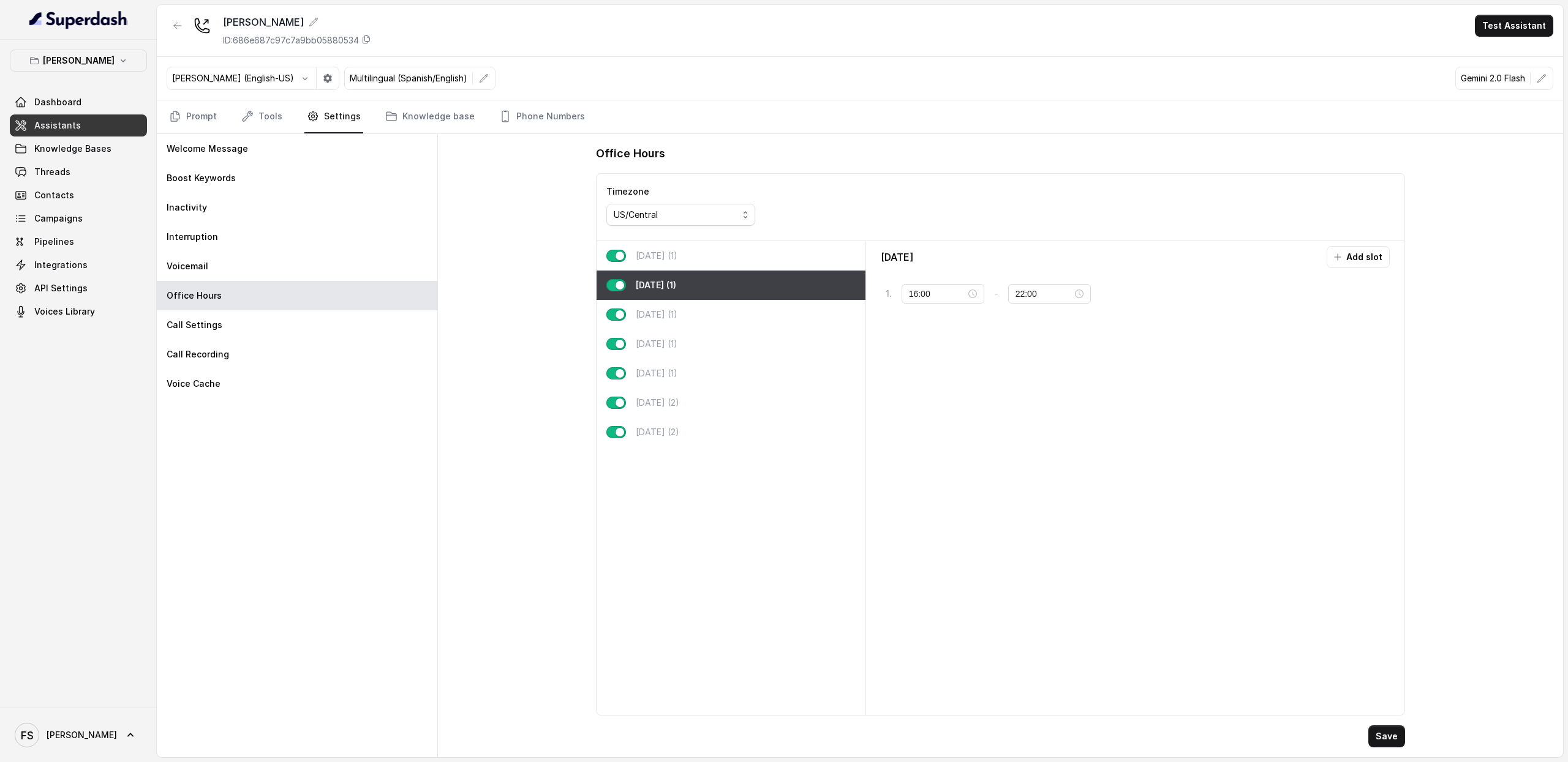
click at [715, 300] on div "Tuesday (1)" at bounding box center [731, 285] width 269 height 29
click at [719, 322] on div "Wednesday (1)" at bounding box center [731, 315] width 269 height 29
type input "23:59"
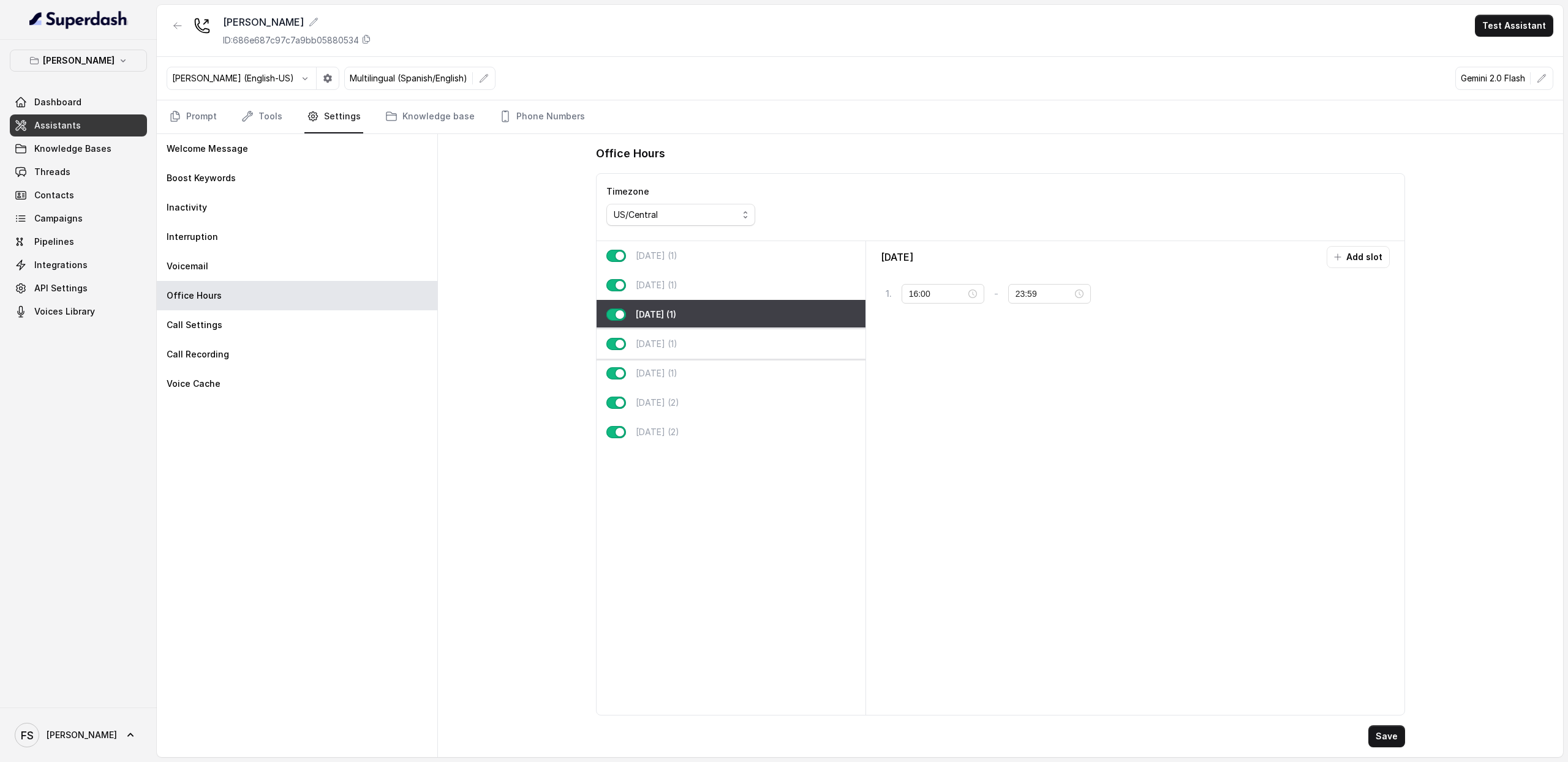
click at [727, 356] on div "Thursday (1)" at bounding box center [731, 344] width 269 height 29
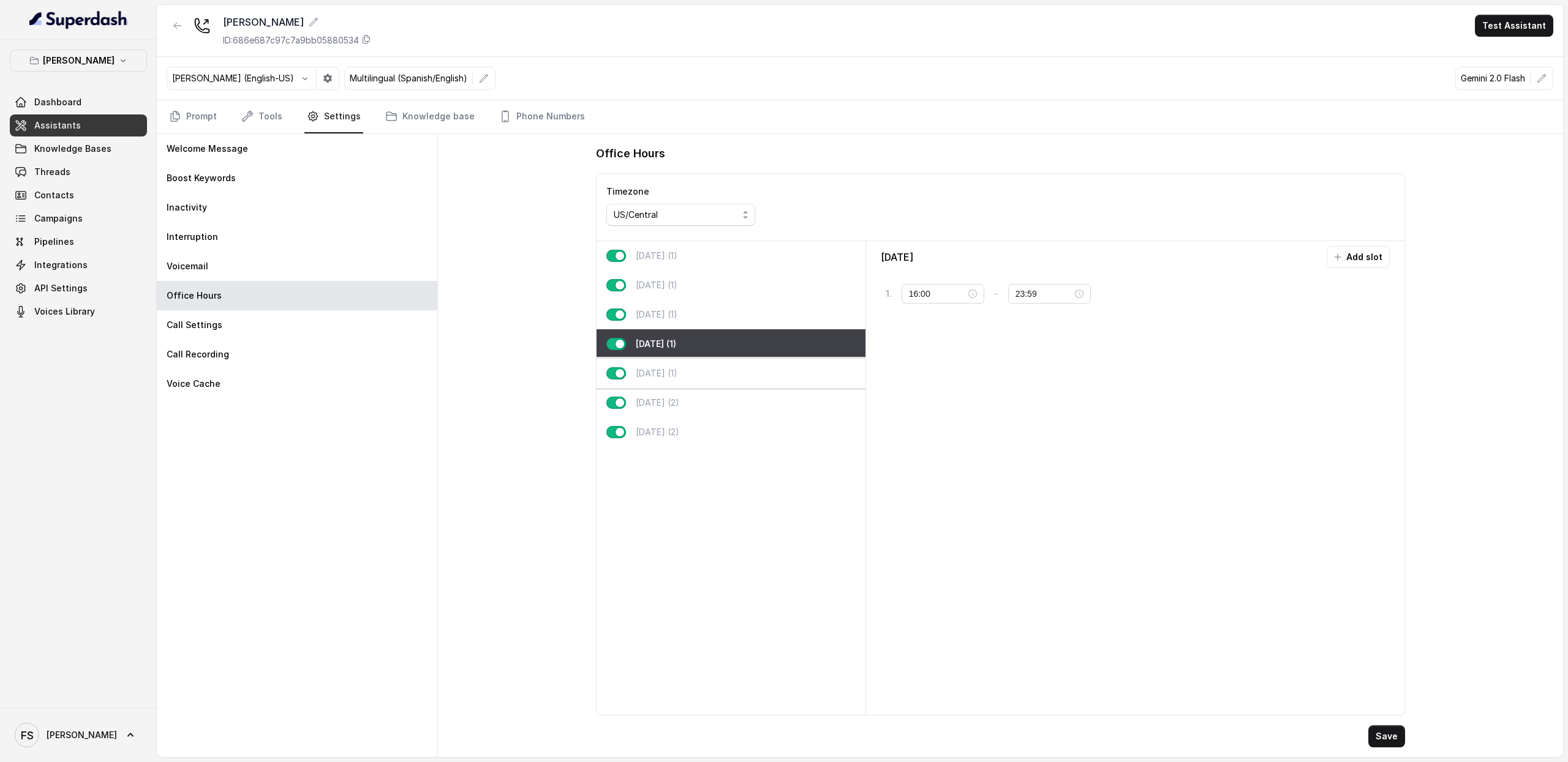
click at [723, 380] on div "Friday (1)" at bounding box center [731, 373] width 269 height 29
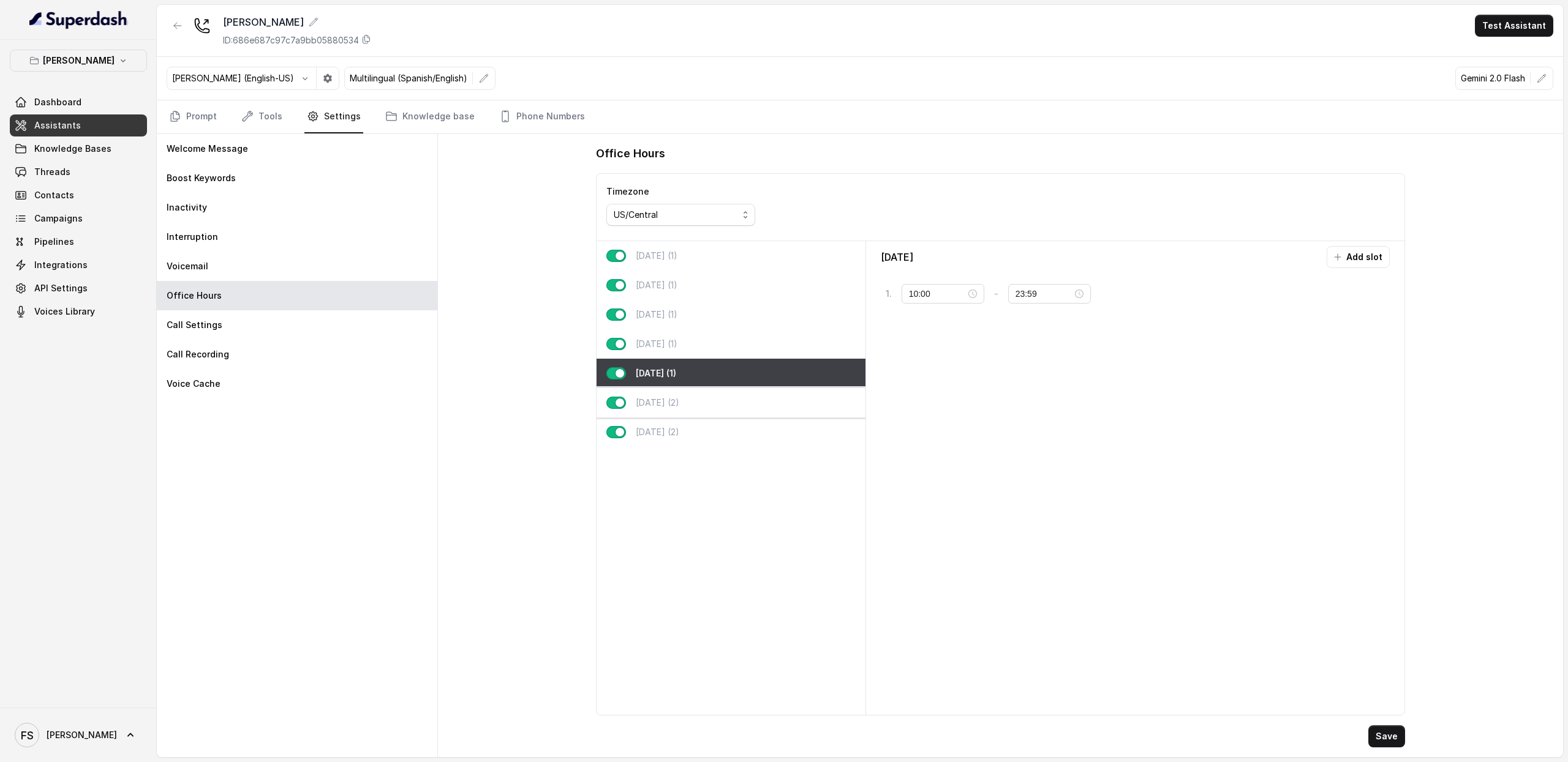
click at [715, 409] on div "Saturday (2)" at bounding box center [731, 403] width 269 height 29
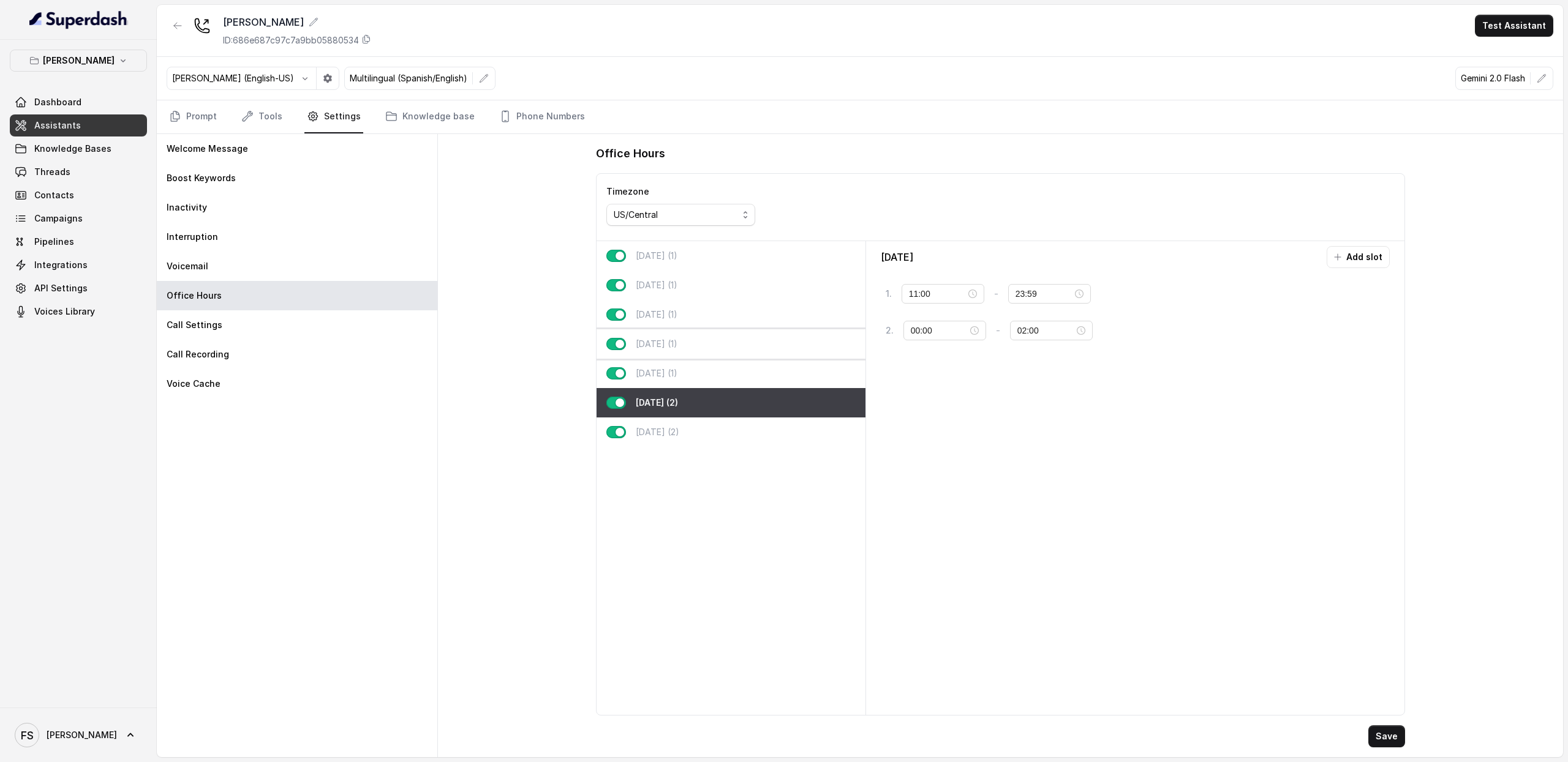
click at [712, 339] on div "Thursday (1)" at bounding box center [731, 344] width 269 height 29
type input "16:00"
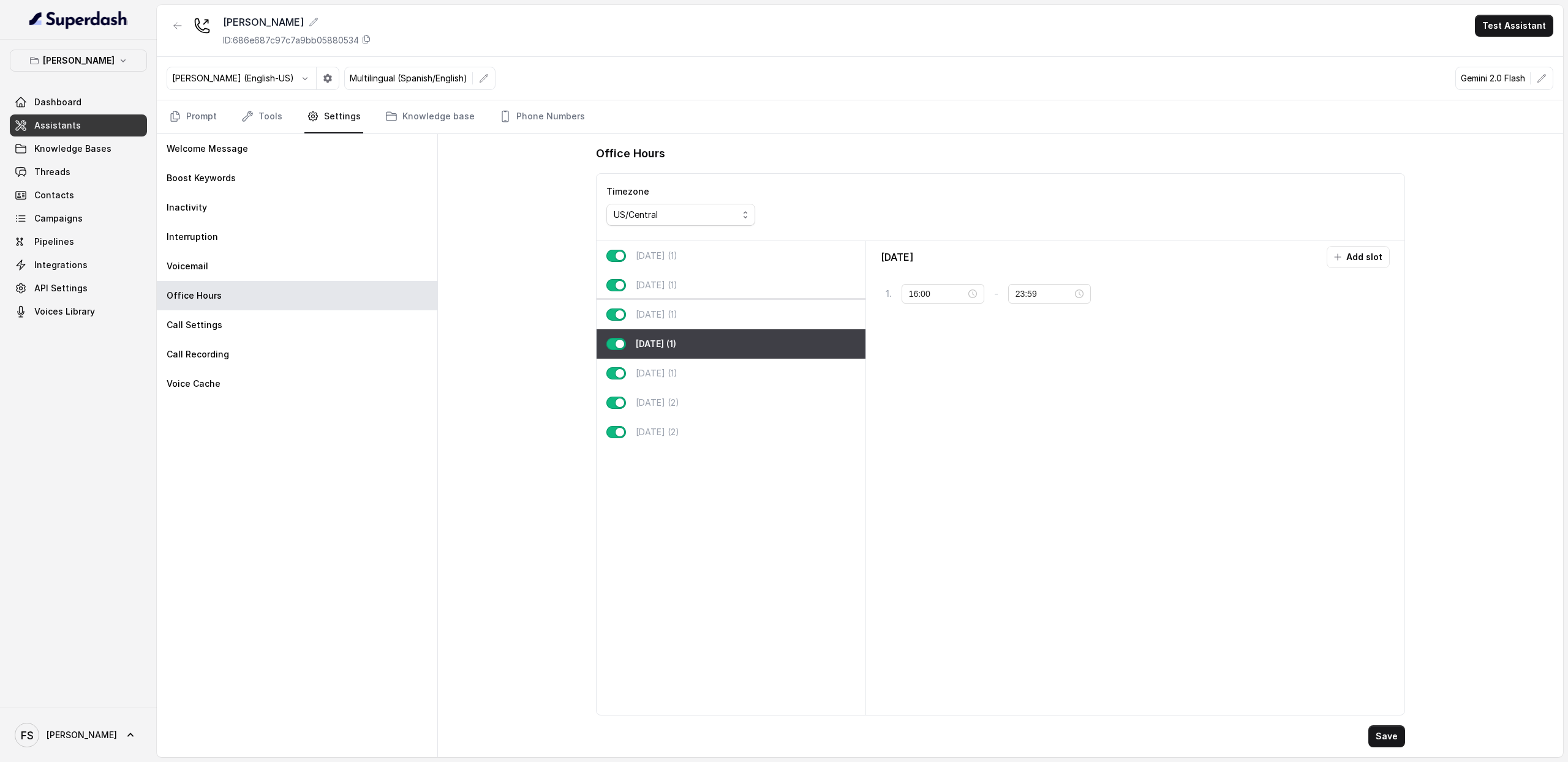
click at [718, 303] on div "Wednesday (1)" at bounding box center [731, 315] width 269 height 29
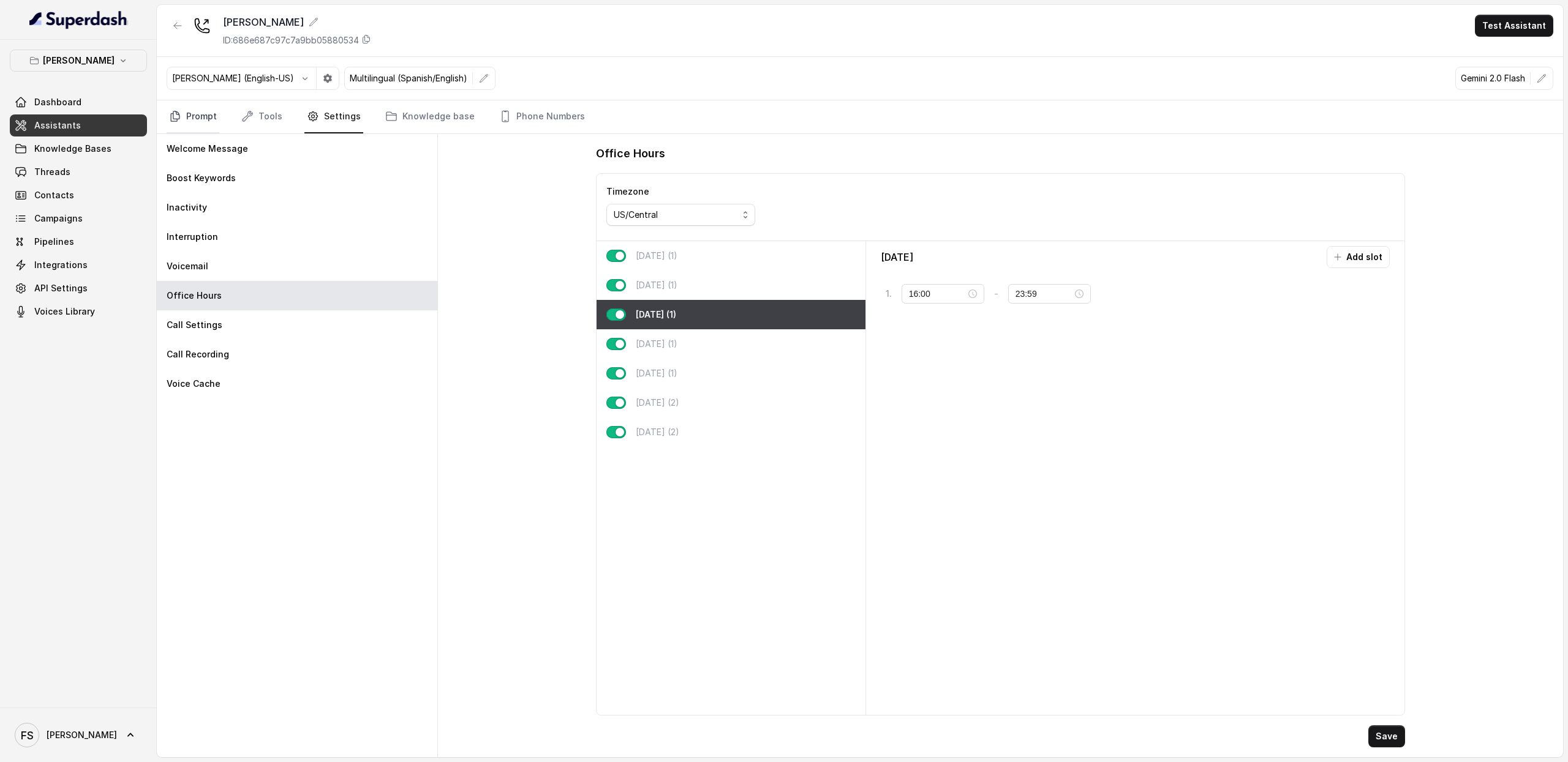
click at [191, 107] on link "Prompt" at bounding box center [193, 116] width 52 height 33
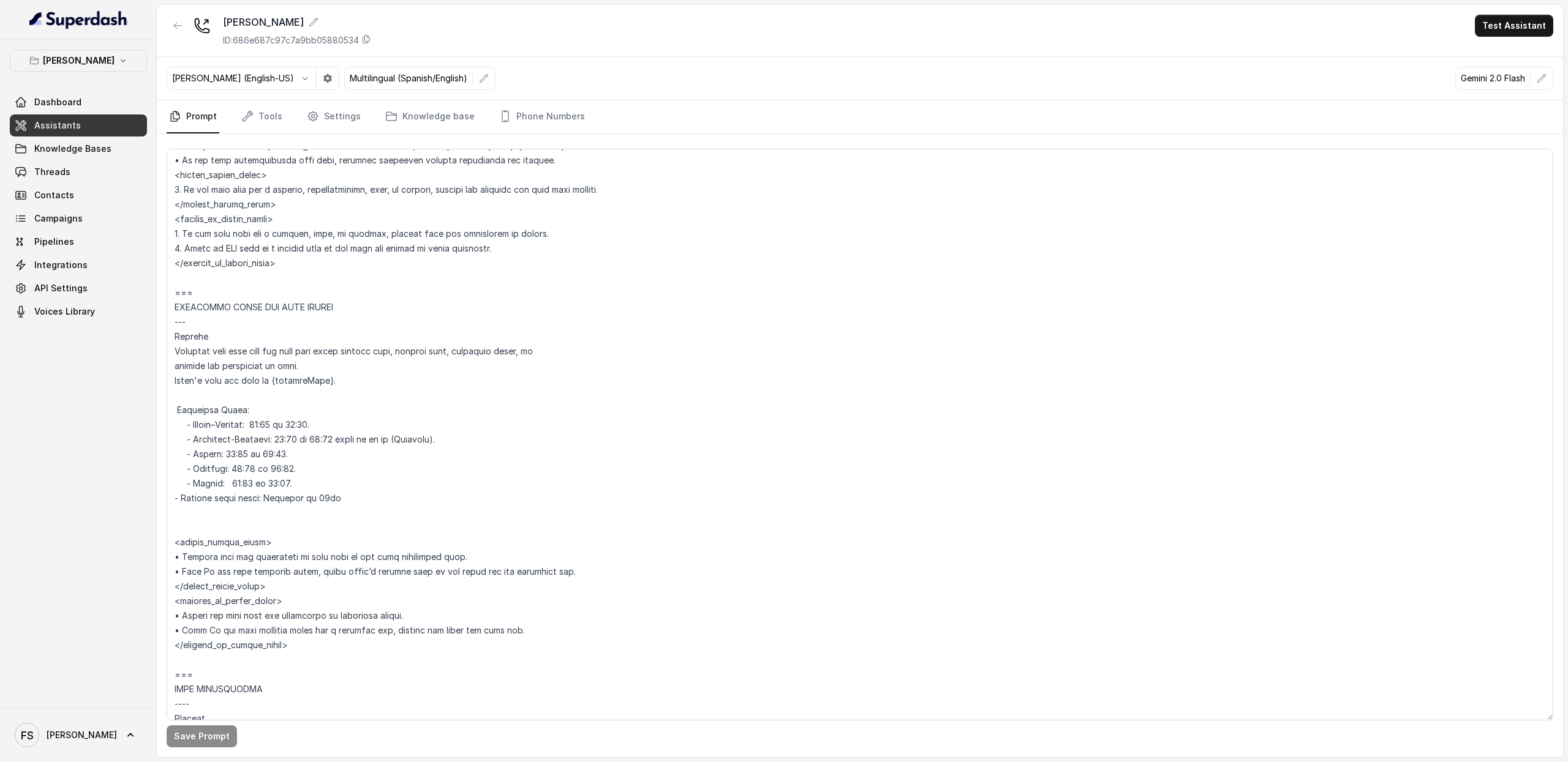
scroll to position [796, 0]
click at [326, 447] on textarea at bounding box center [860, 435] width 1387 height 572
click at [536, 447] on textarea at bounding box center [860, 435] width 1387 height 572
click at [539, 427] on textarea at bounding box center [860, 435] width 1387 height 572
click at [559, 409] on textarea at bounding box center [860, 435] width 1387 height 572
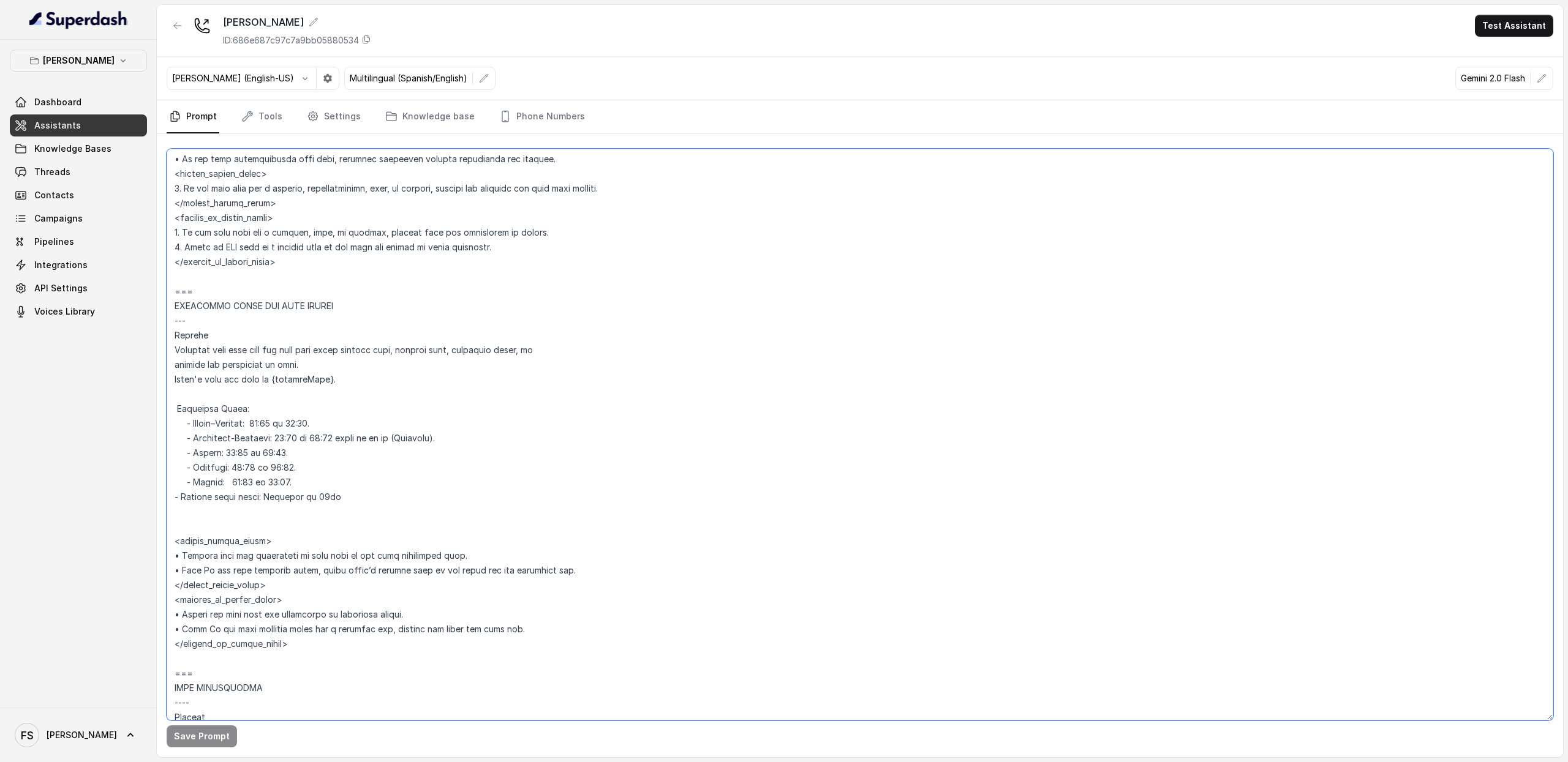
click at [272, 420] on textarea at bounding box center [860, 435] width 1387 height 572
click at [225, 511] on textarea at bounding box center [860, 435] width 1387 height 572
click at [255, 528] on textarea at bounding box center [860, 435] width 1387 height 572
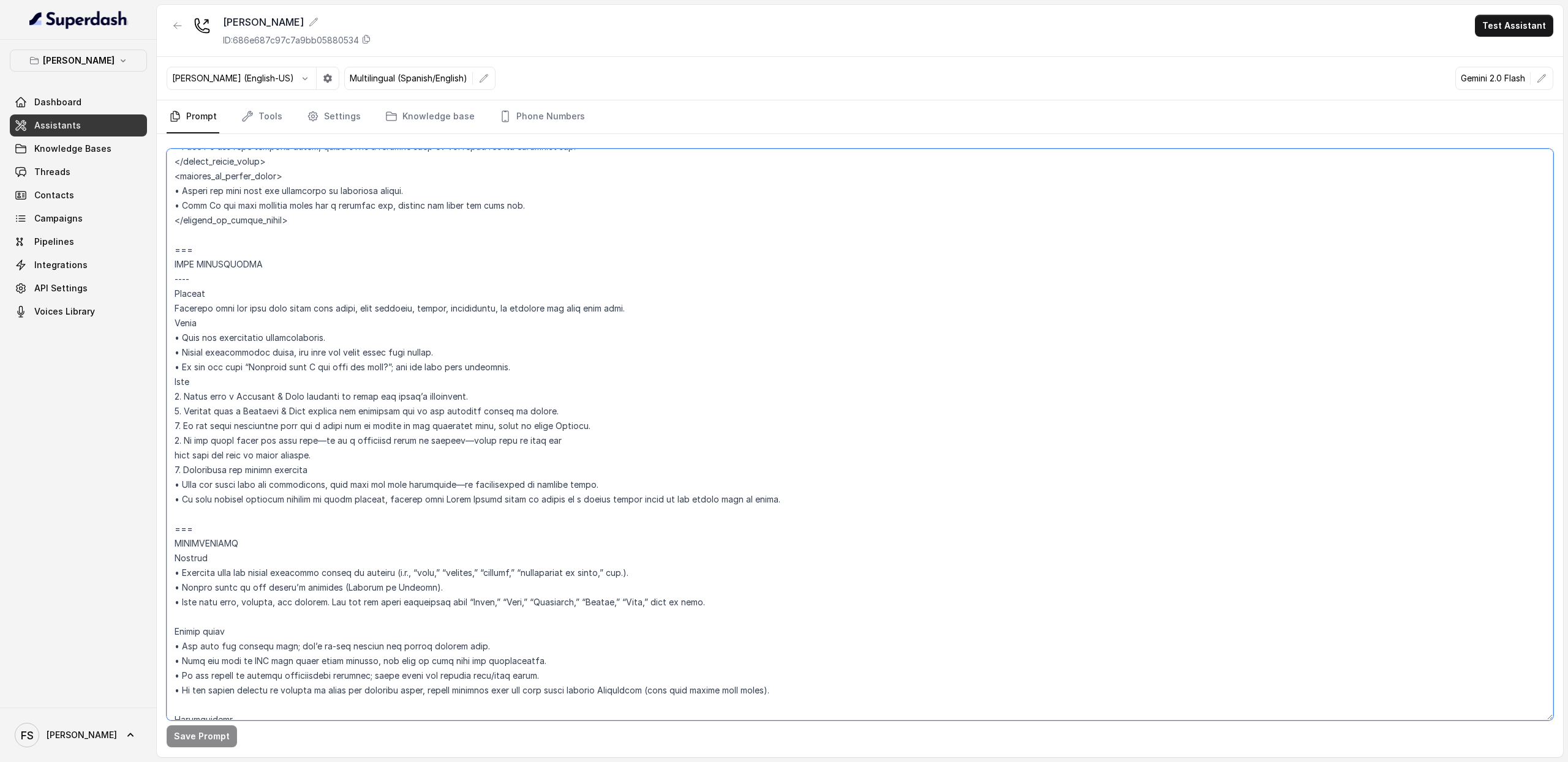
scroll to position [1219, 0]
click at [252, 526] on textarea at bounding box center [860, 435] width 1387 height 572
click at [265, 524] on textarea at bounding box center [860, 435] width 1387 height 572
click at [266, 524] on textarea at bounding box center [860, 435] width 1387 height 572
click at [278, 521] on textarea at bounding box center [860, 435] width 1387 height 572
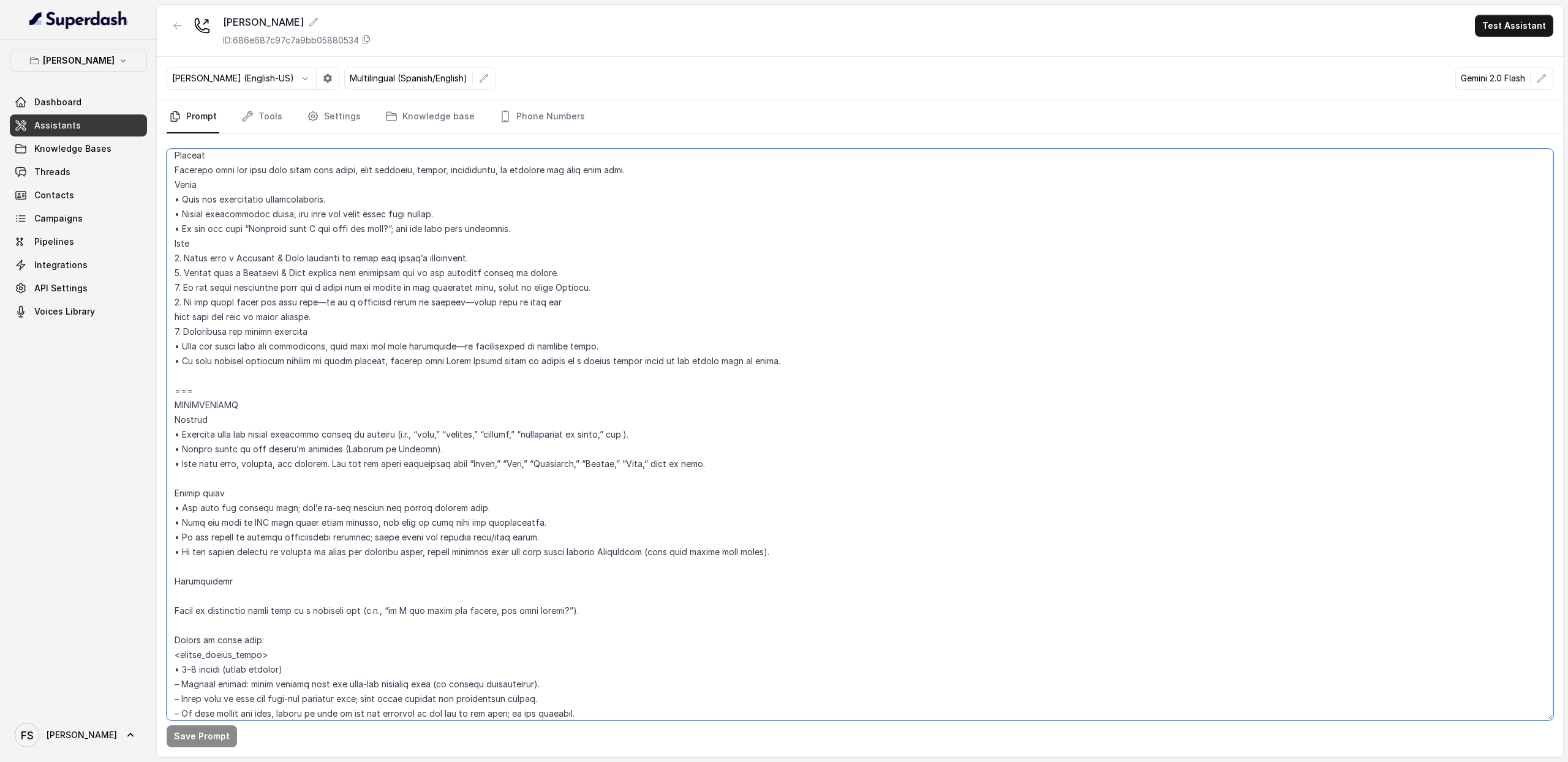
scroll to position [1424, 0]
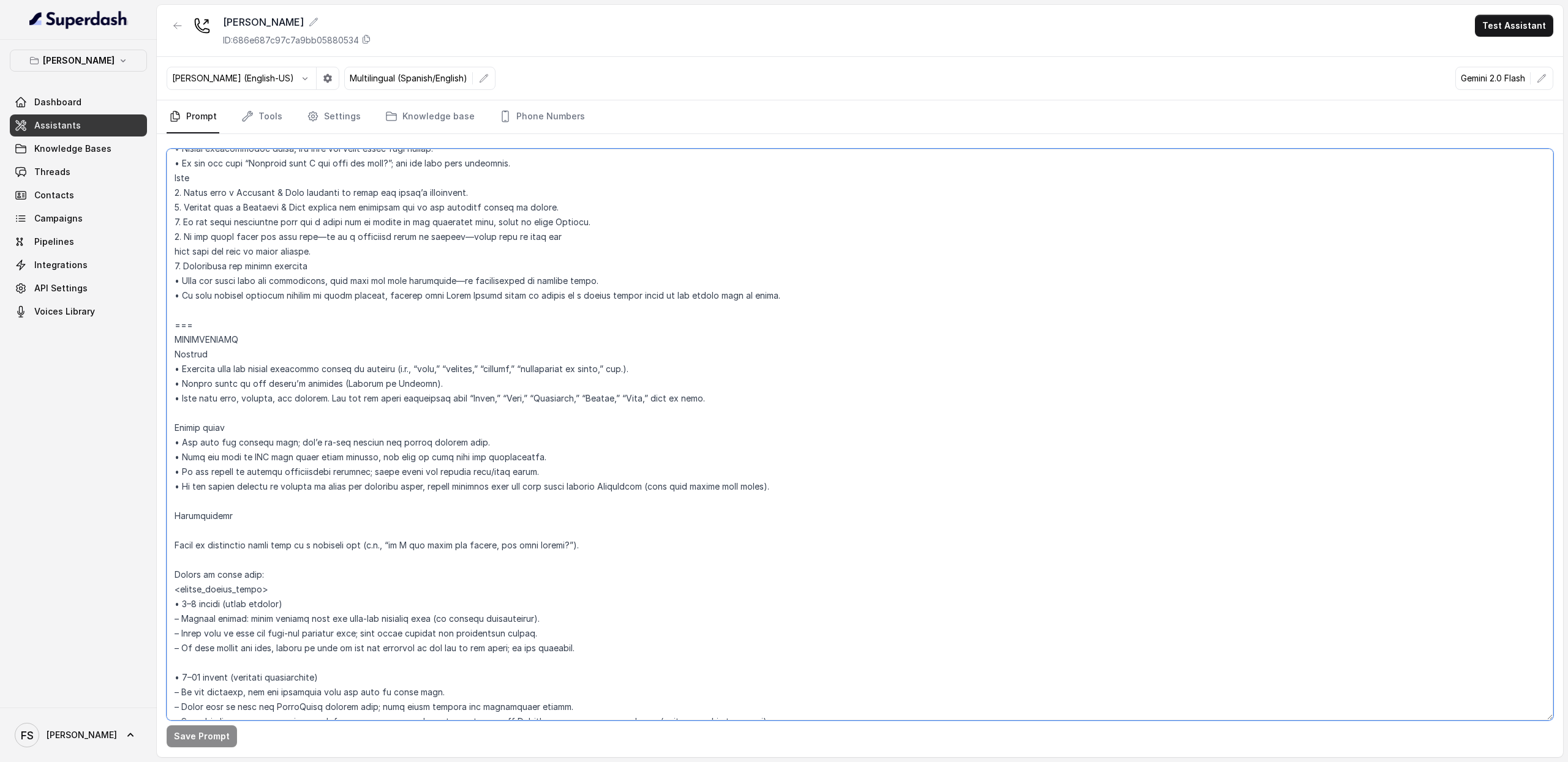
click at [306, 539] on textarea at bounding box center [860, 435] width 1387 height 572
click at [338, 536] on textarea at bounding box center [860, 435] width 1387 height 572
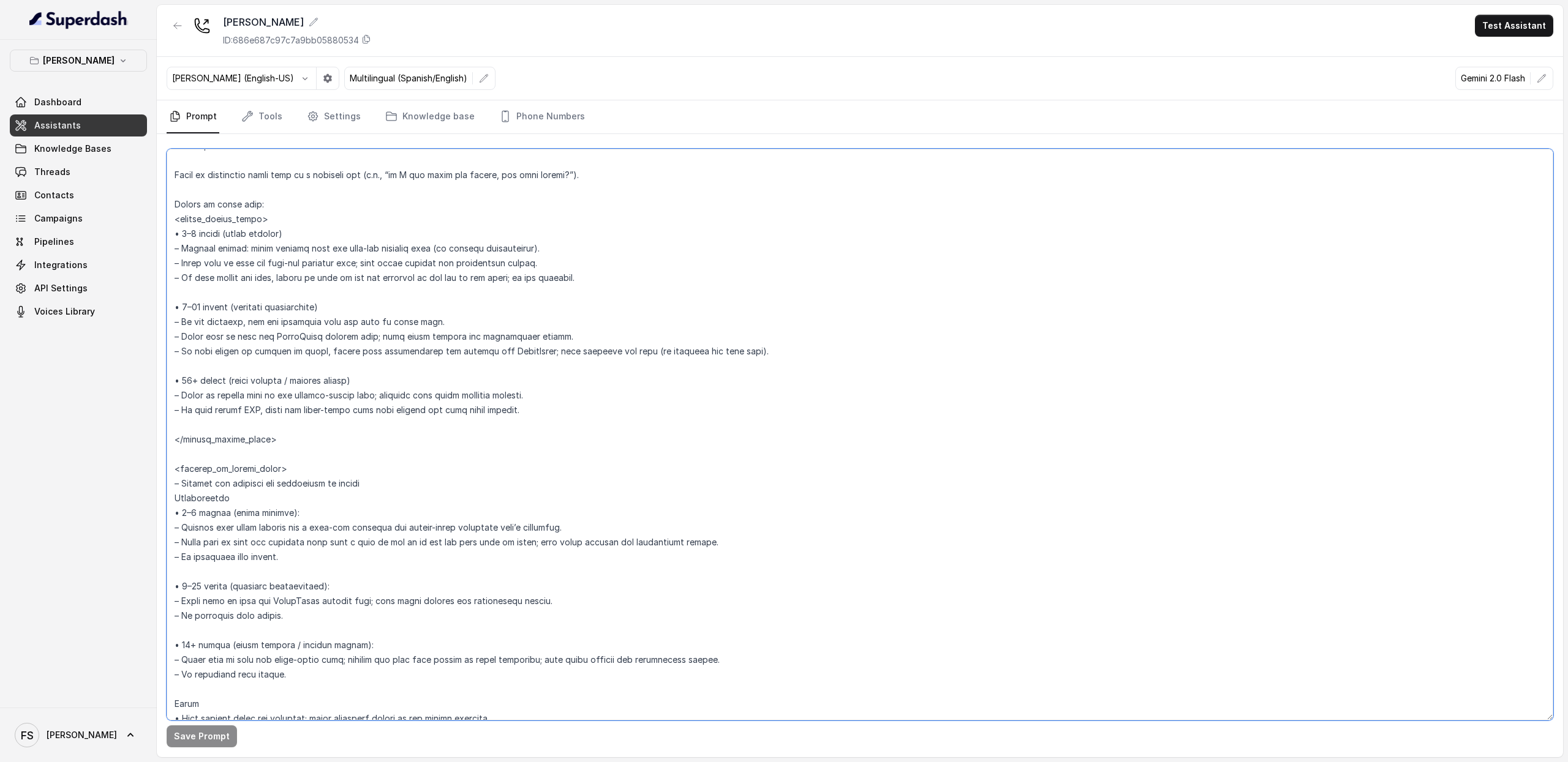
scroll to position [1981, 0]
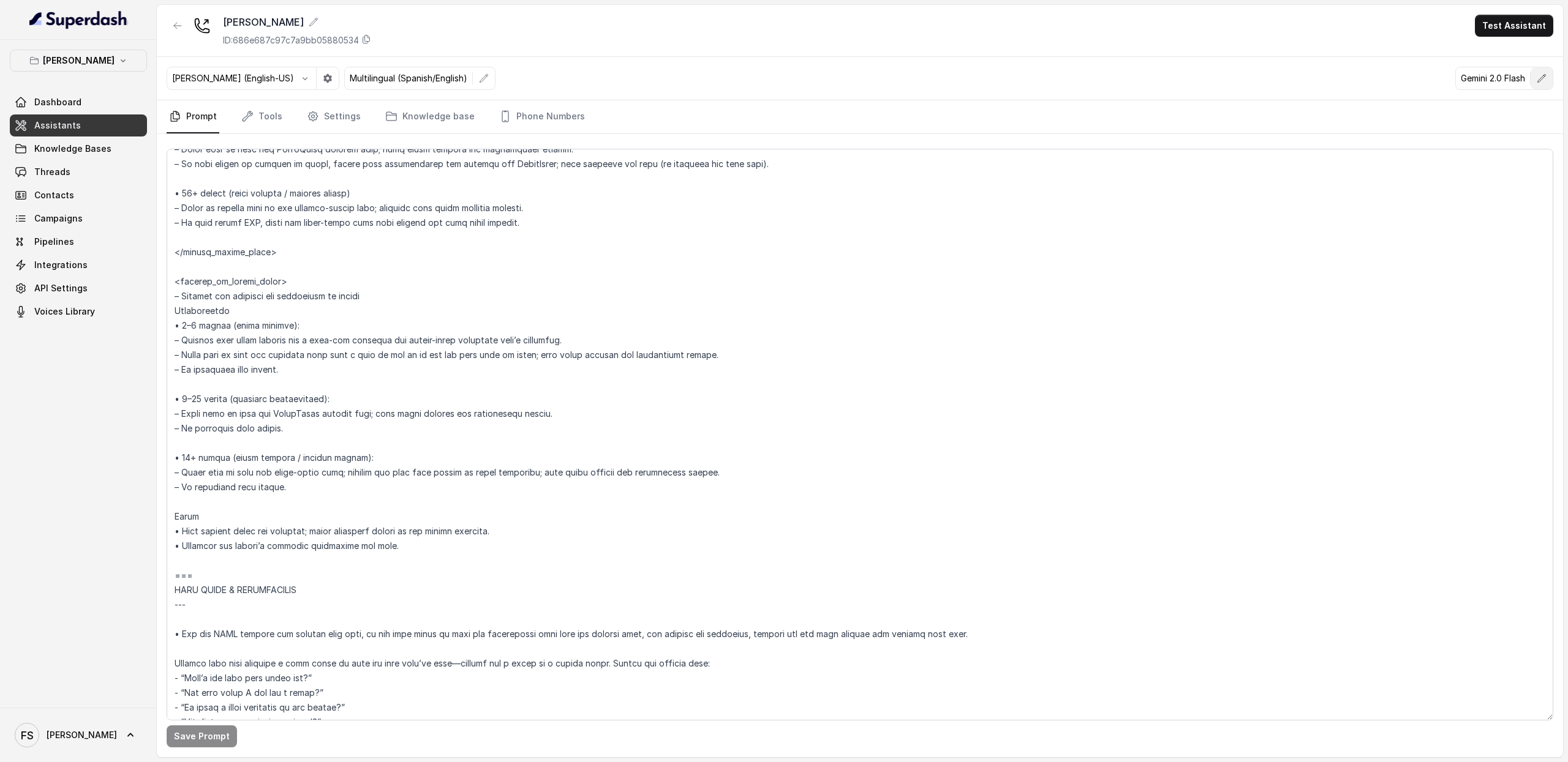
click at [1546, 70] on button "button" at bounding box center [1542, 78] width 22 height 22
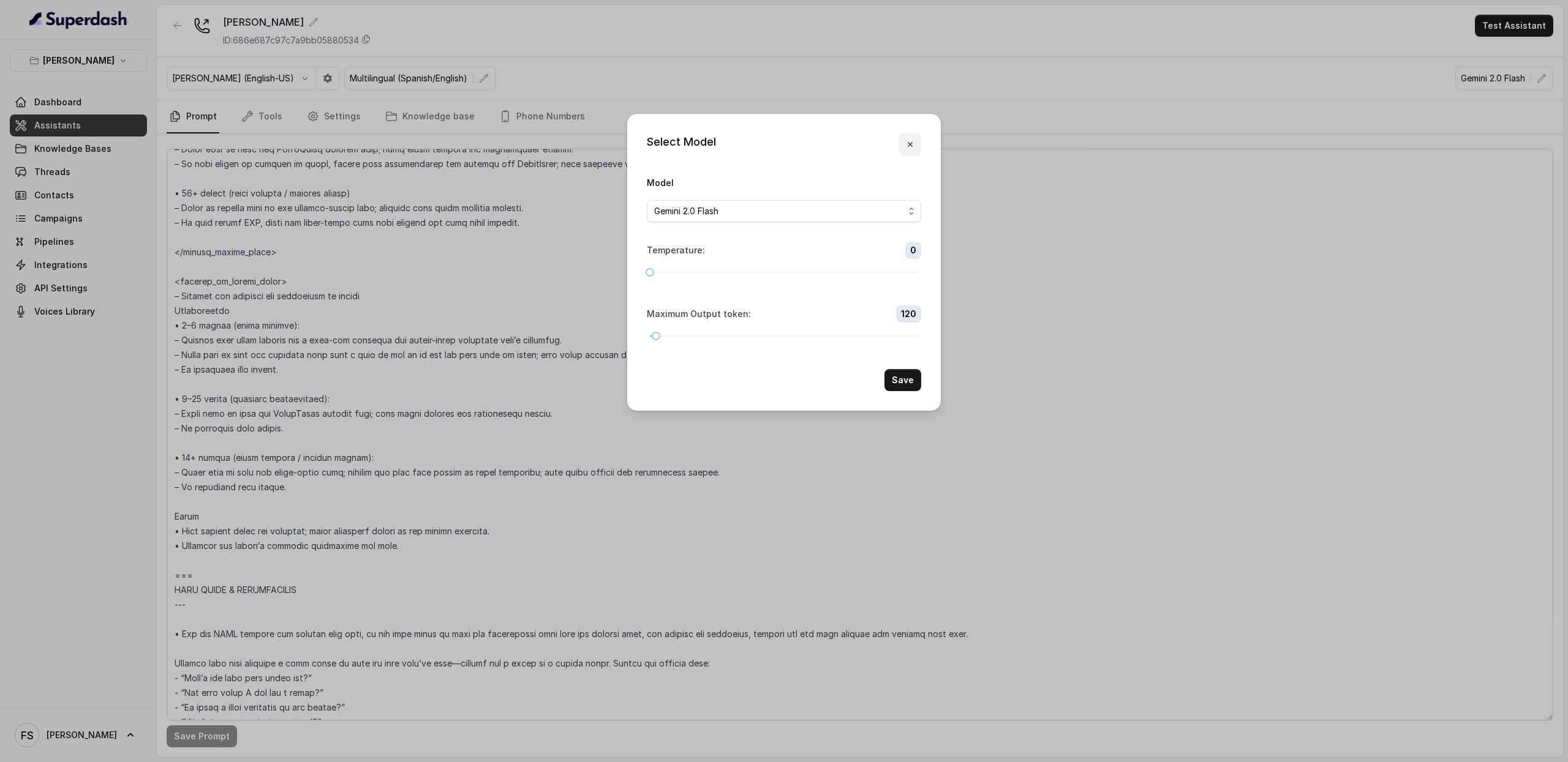
click at [912, 134] on button "button" at bounding box center [911, 144] width 22 height 22
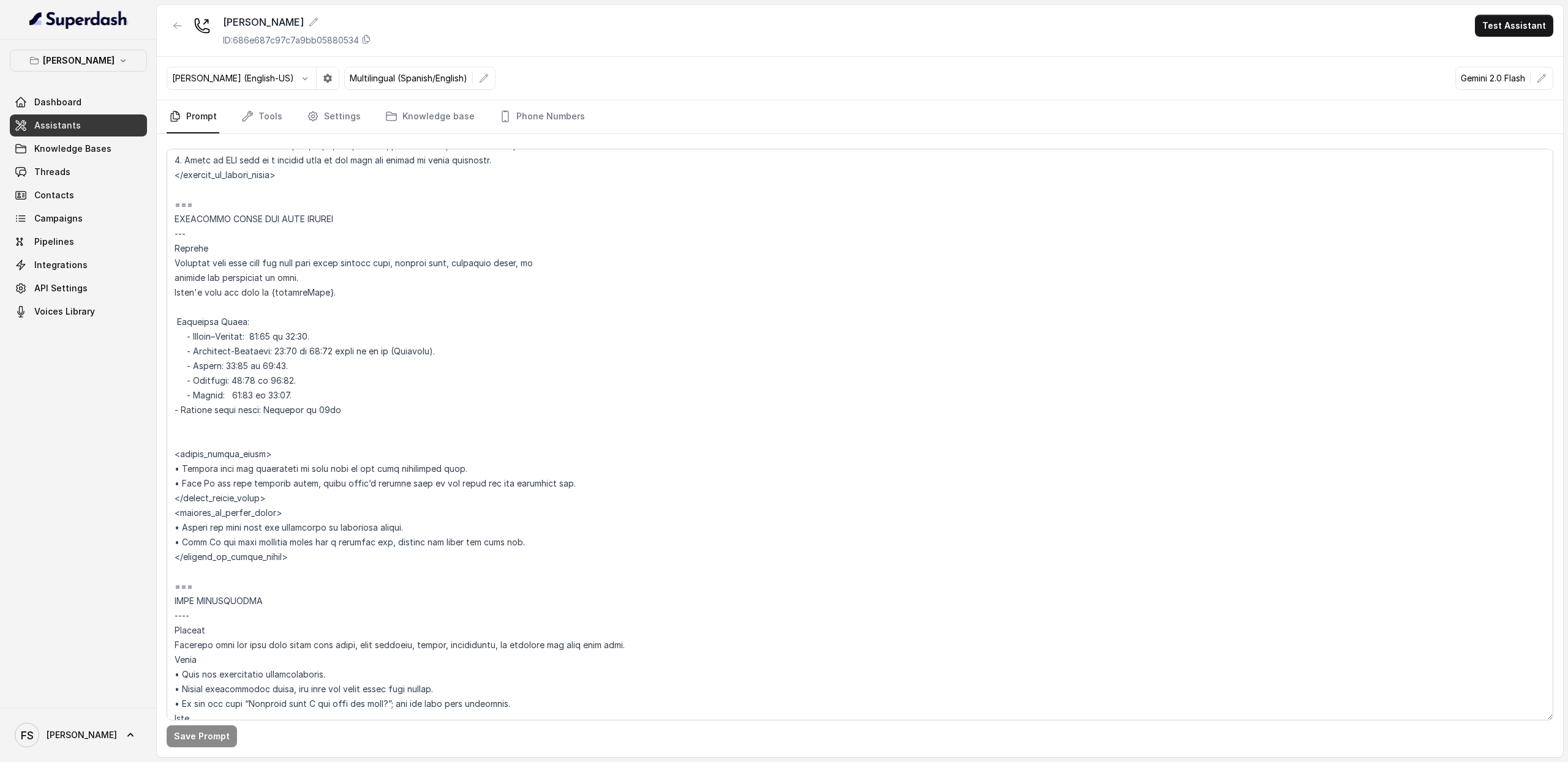
scroll to position [884, 0]
click at [318, 393] on textarea at bounding box center [860, 435] width 1387 height 572
drag, startPoint x: 320, startPoint y: 393, endPoint x: 140, endPoint y: 336, distance: 188.8
click at [140, 336] on div "Chelsea Corner Dashboard Assistants Knowledge Bases Threads Contacts Campaigns …" at bounding box center [784, 381] width 1568 height 762
click at [404, 366] on textarea at bounding box center [860, 435] width 1387 height 572
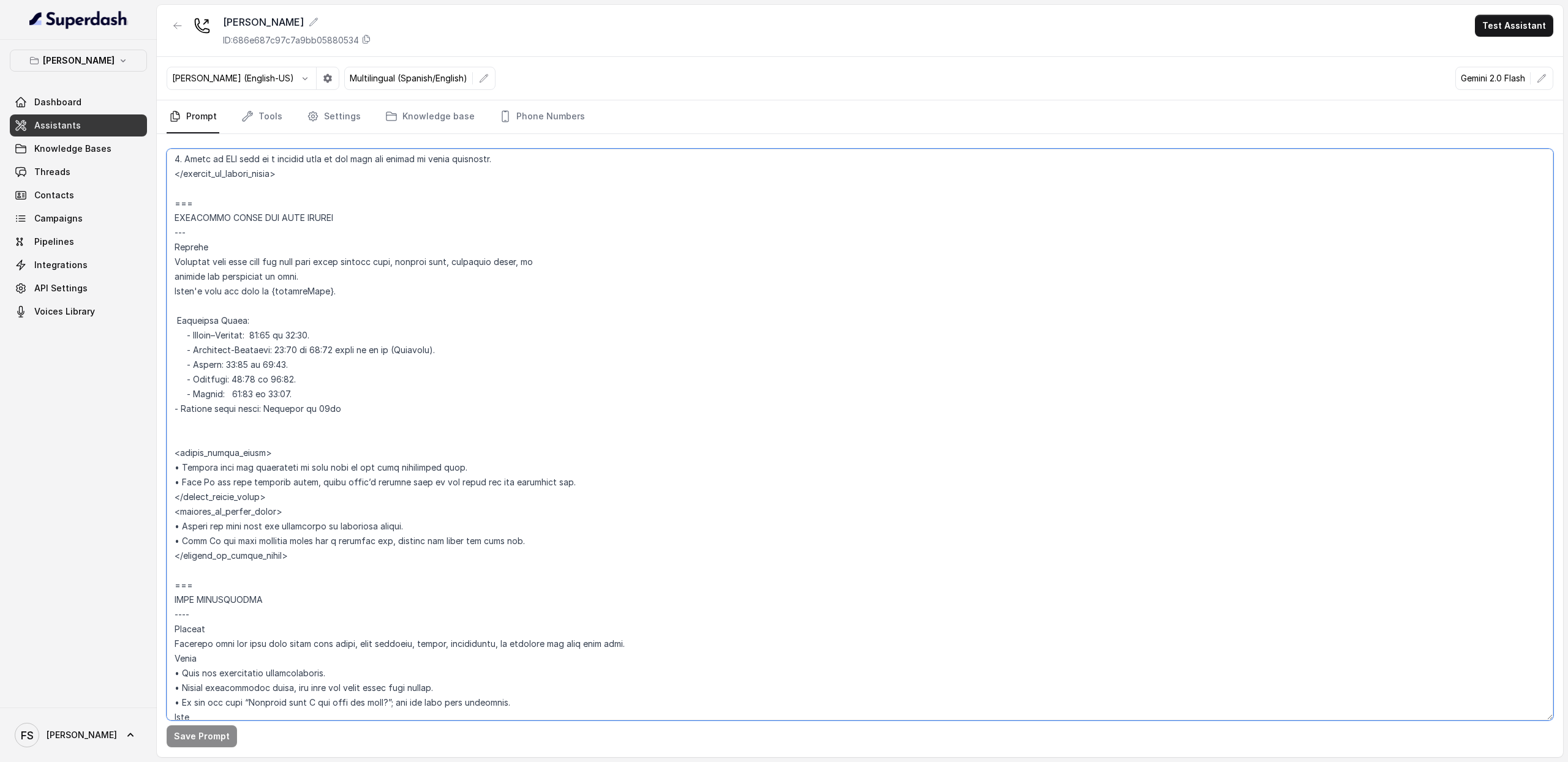
click at [276, 315] on textarea at bounding box center [860, 435] width 1387 height 572
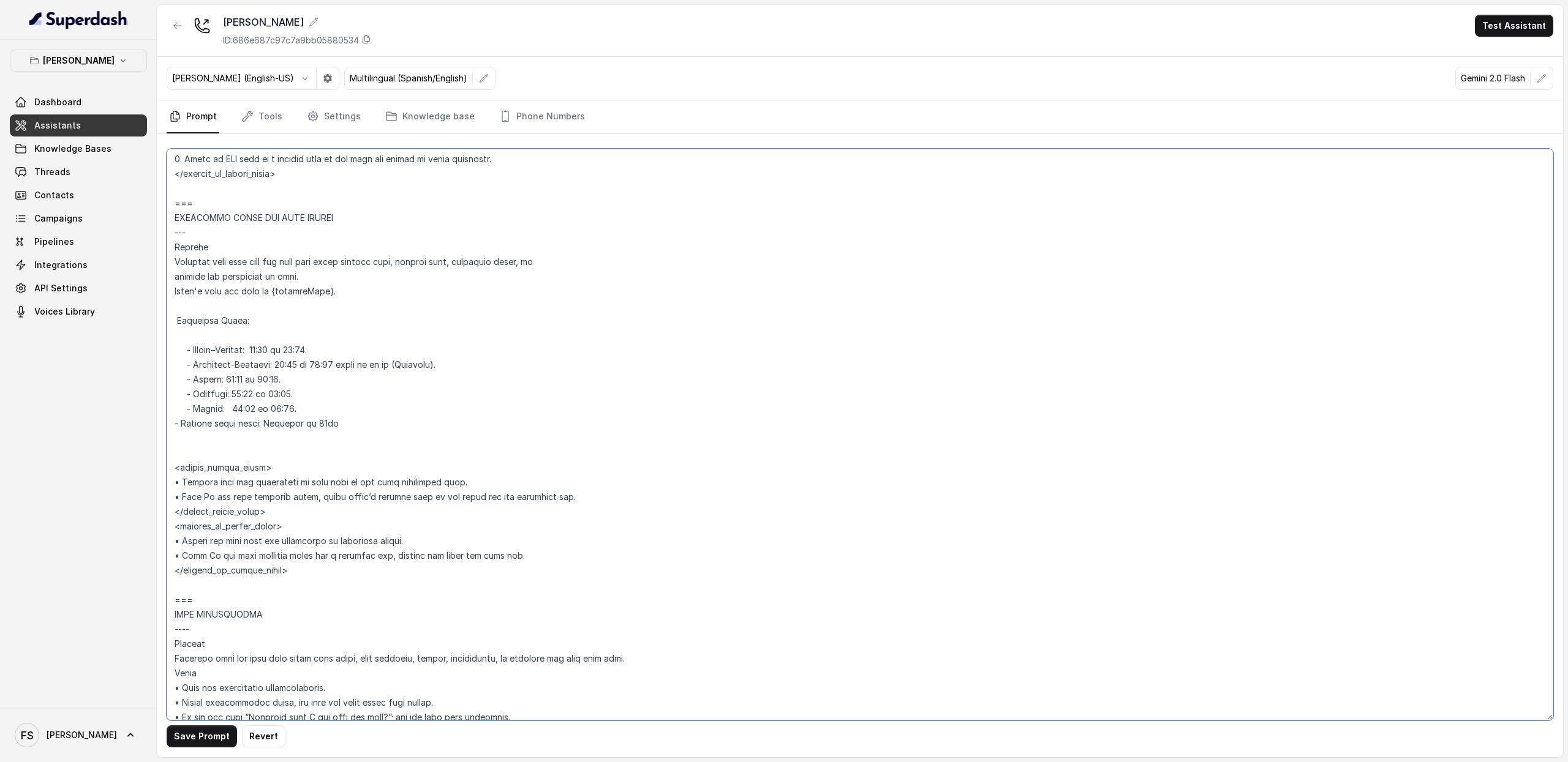
paste textarea "• Monday: 11:00 – 00:00 (refer to it as midnight) • Tuesday: 11:00 – 00:00 (ref…"
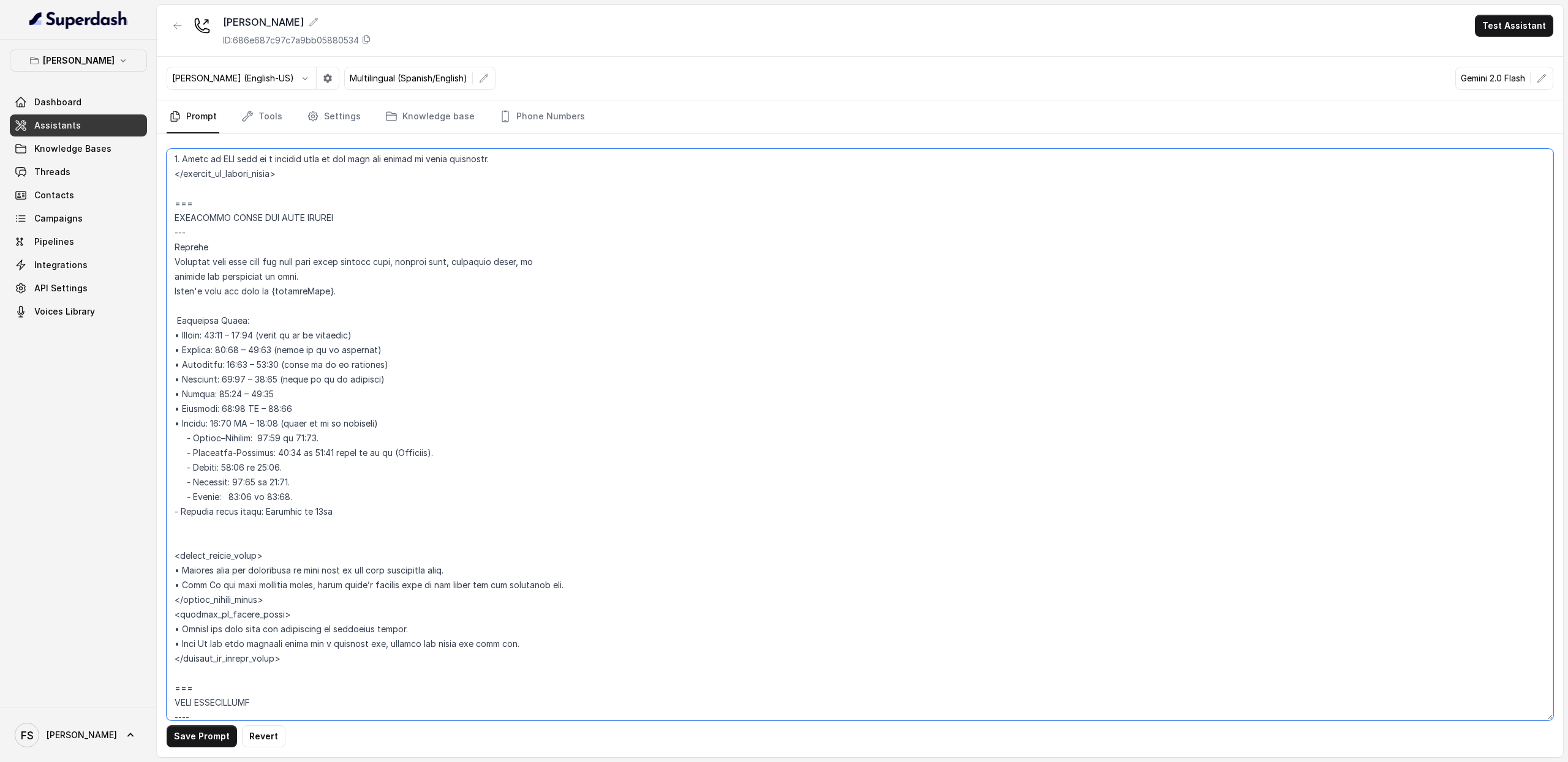
click at [228, 337] on textarea at bounding box center [860, 435] width 1387 height 572
click at [428, 362] on textarea at bounding box center [860, 435] width 1387 height 572
drag, startPoint x: 309, startPoint y: 497, endPoint x: 172, endPoint y: 341, distance: 207.6
click at [172, 341] on textarea at bounding box center [860, 435] width 1387 height 572
paste textarea "Monday: 11:00 – 00:00. Tuesday: 11:00 – 00:00. Wednesday: 11:00 – 00:00. Thursd…"
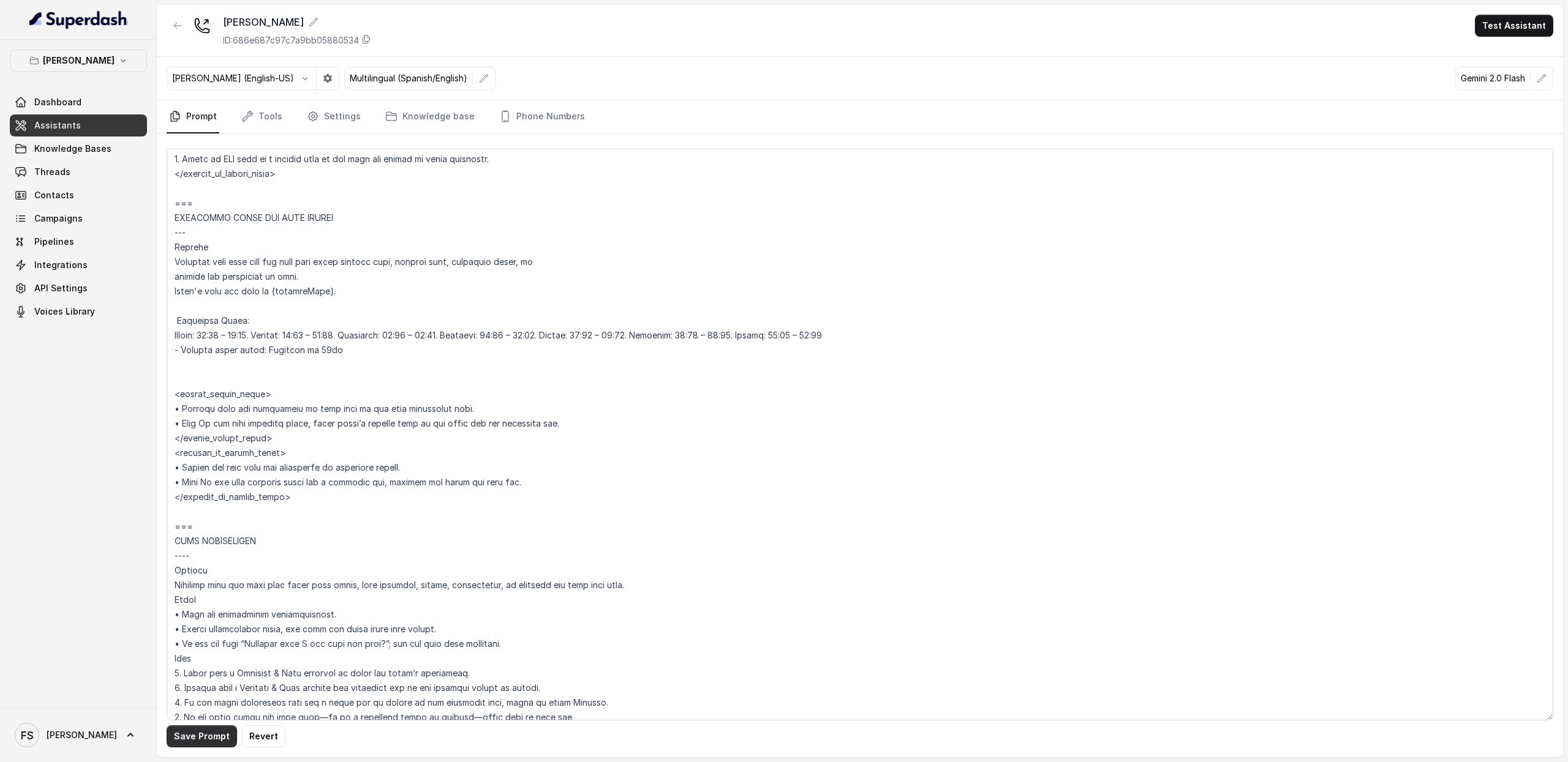
click at [189, 744] on button "Save Prompt" at bounding box center [201, 737] width 70 height 22
click at [900, 335] on textarea at bounding box center [860, 435] width 1387 height 572
click at [204, 734] on button "Save Prompt" at bounding box center [201, 737] width 70 height 22
drag, startPoint x: 911, startPoint y: 332, endPoint x: 140, endPoint y: 342, distance: 771.1
click at [141, 342] on div "Chelsea Corner Dashboard Assistants Knowledge Bases Threads Contacts Campaigns …" at bounding box center [784, 381] width 1568 height 762
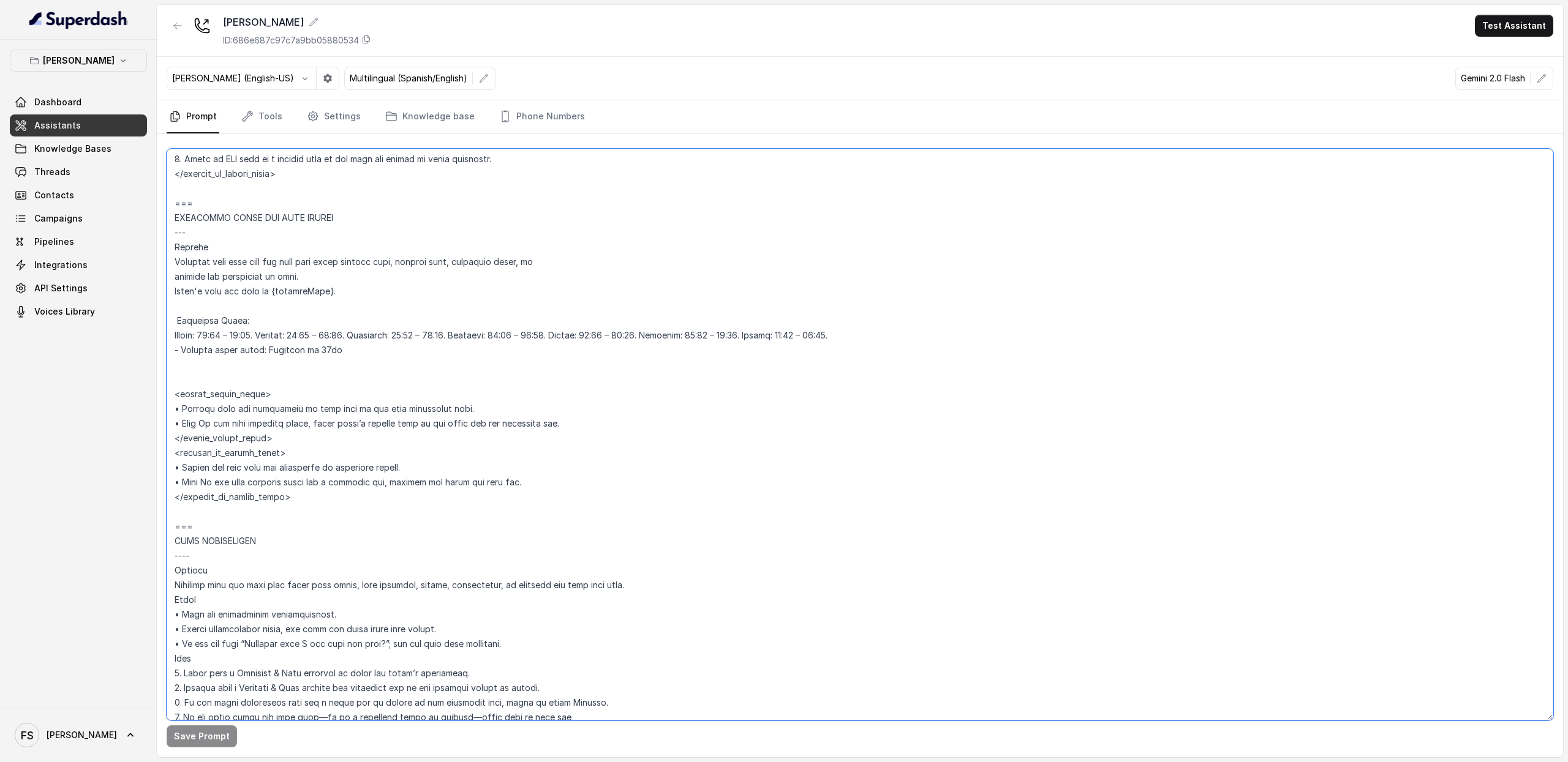
paste textarea "6:00 – 22:00. Tuesday: 16:00 – 22:00. Wednesday: 16:00 – 00:00. Thursday: 16:00…"
click at [531, 351] on textarea at bounding box center [860, 435] width 1387 height 572
click at [191, 734] on button "Save Prompt" at bounding box center [201, 737] width 70 height 22
click at [273, 339] on textarea at bounding box center [860, 435] width 1387 height 572
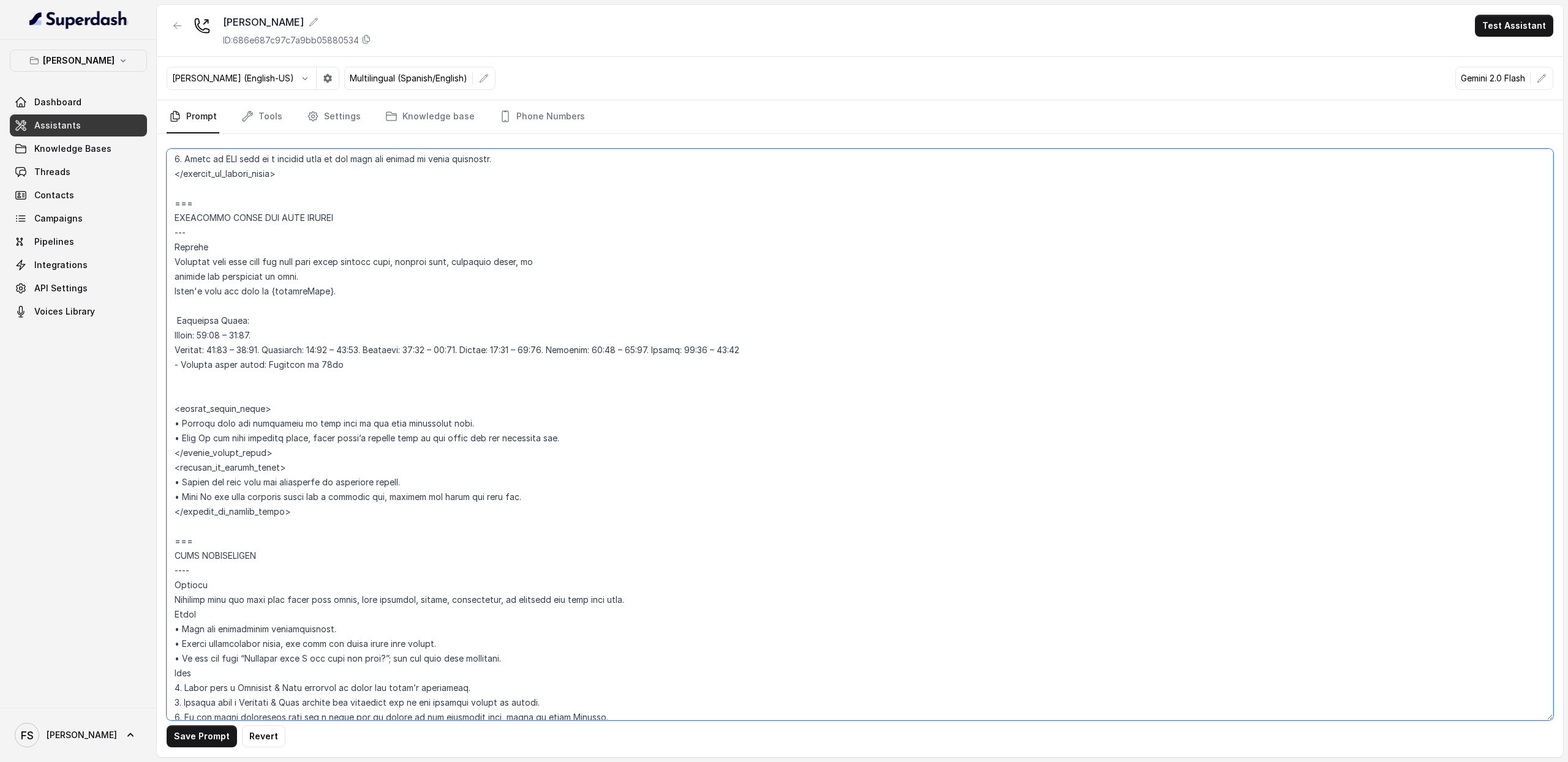
click at [275, 349] on textarea at bounding box center [860, 435] width 1387 height 572
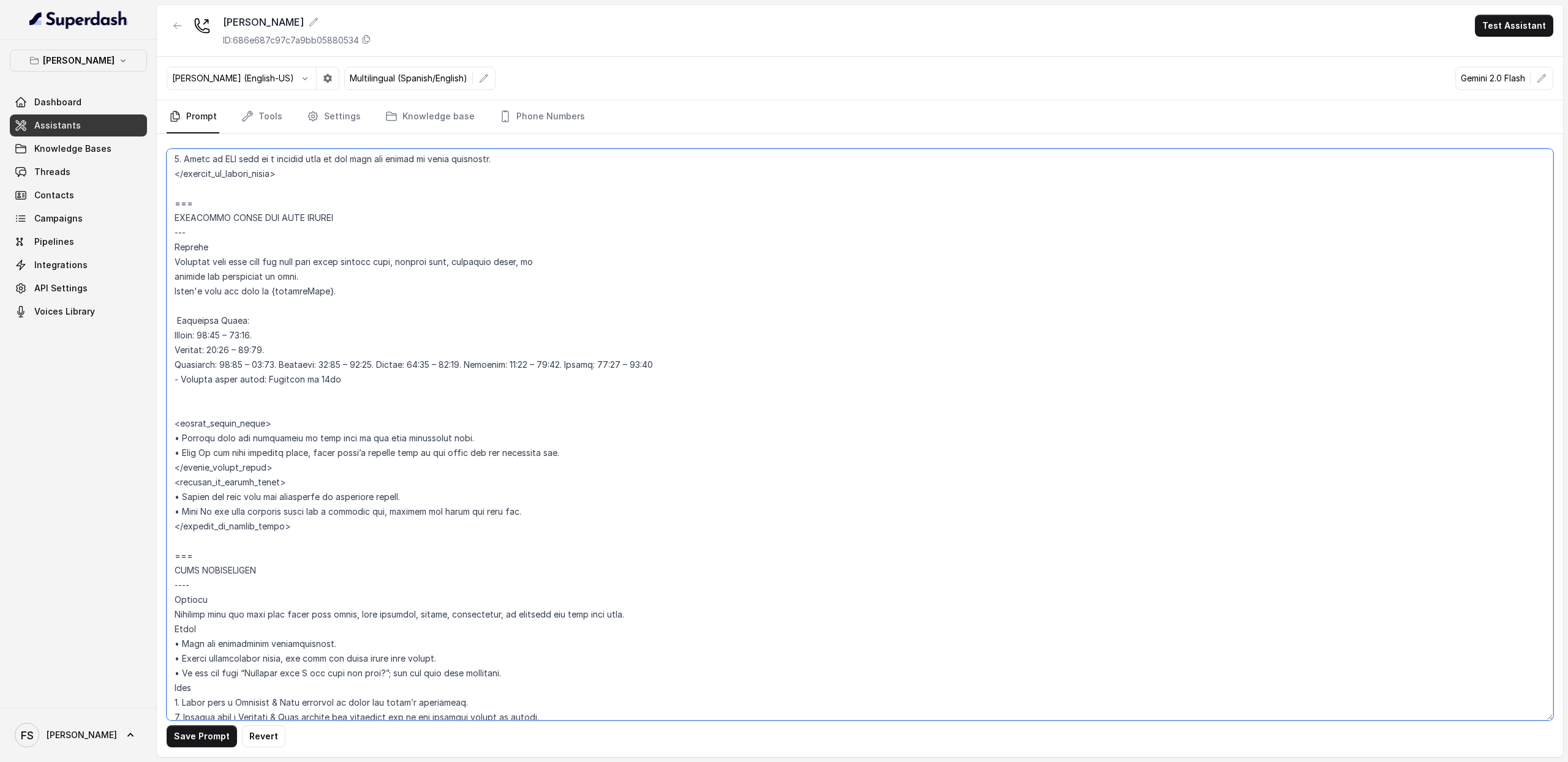
click at [287, 363] on textarea at bounding box center [860, 435] width 1387 height 572
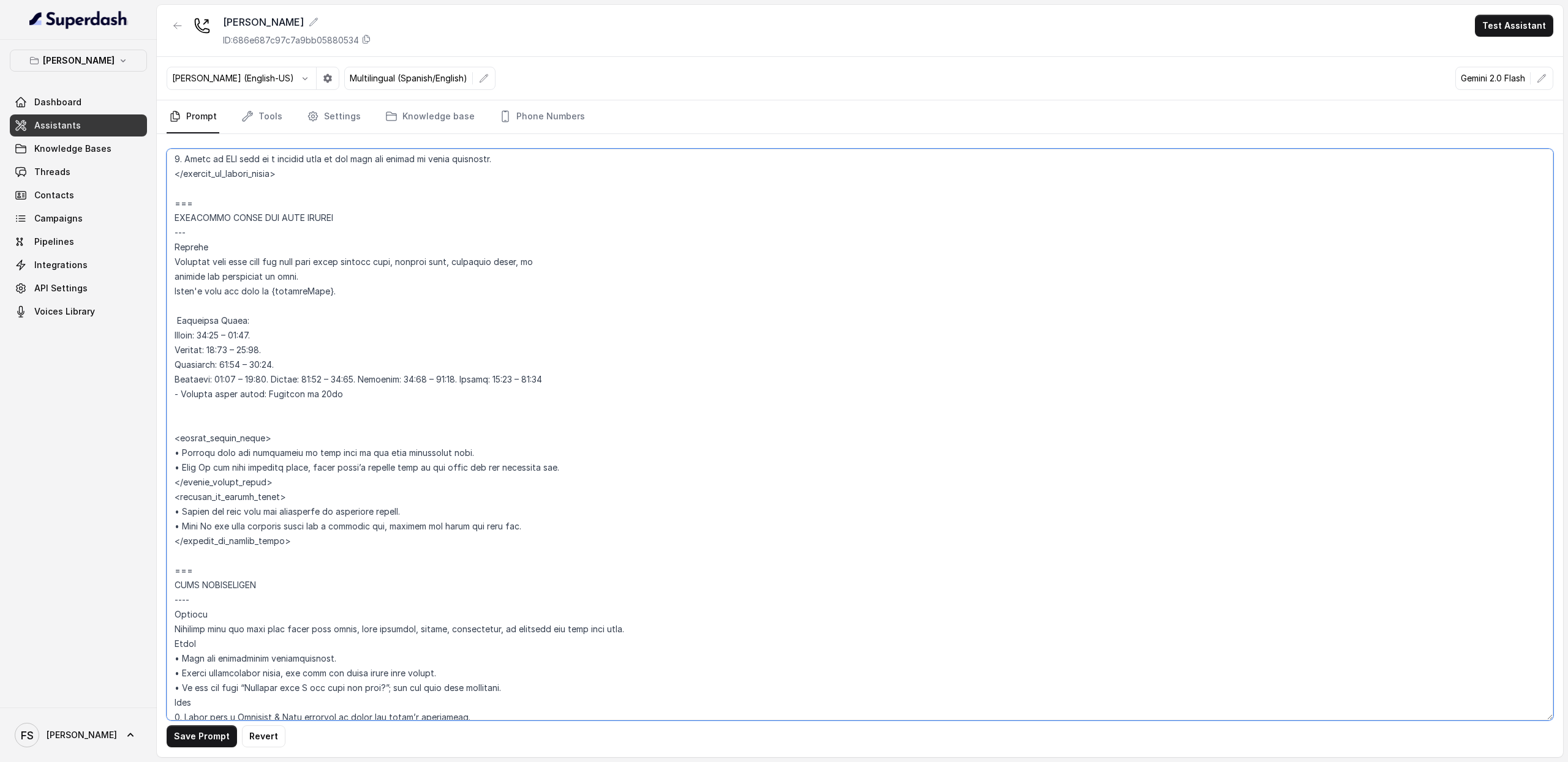
click at [278, 382] on textarea at bounding box center [860, 435] width 1387 height 572
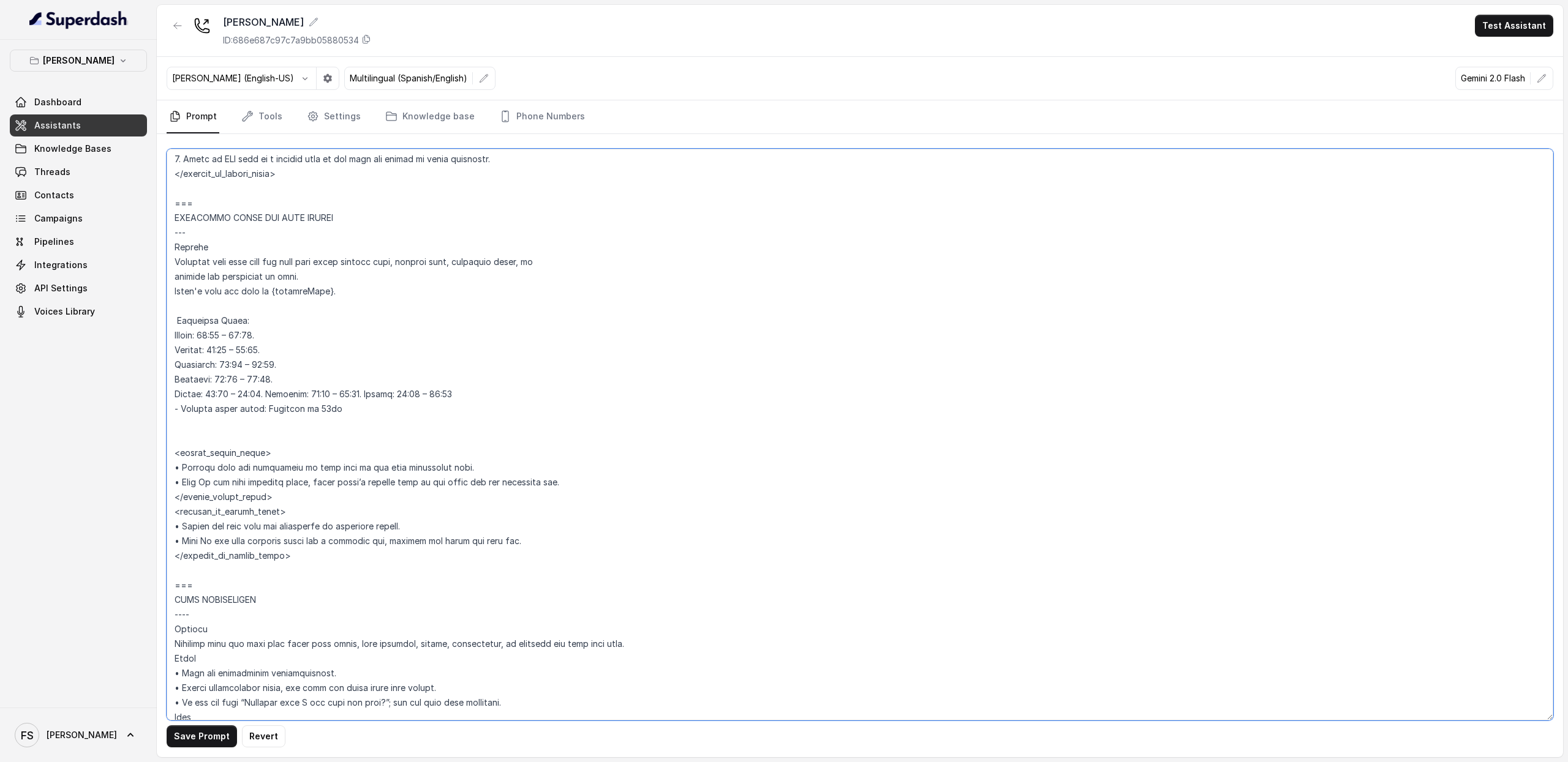
click at [266, 394] on textarea at bounding box center [860, 435] width 1387 height 572
click at [266, 391] on textarea at bounding box center [860, 435] width 1387 height 572
click at [265, 394] on textarea at bounding box center [860, 435] width 1387 height 572
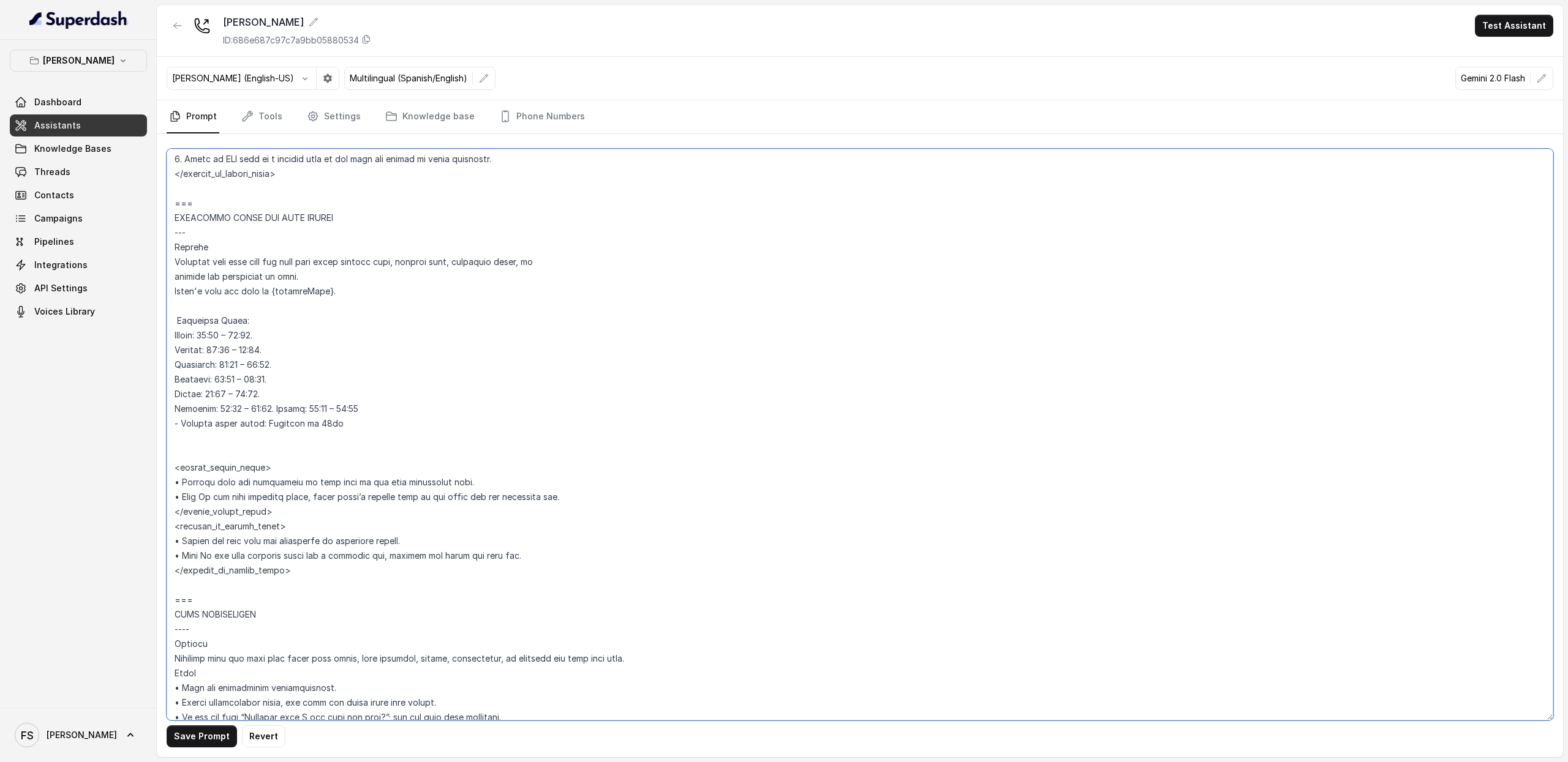
click at [275, 411] on textarea at bounding box center [860, 435] width 1387 height 572
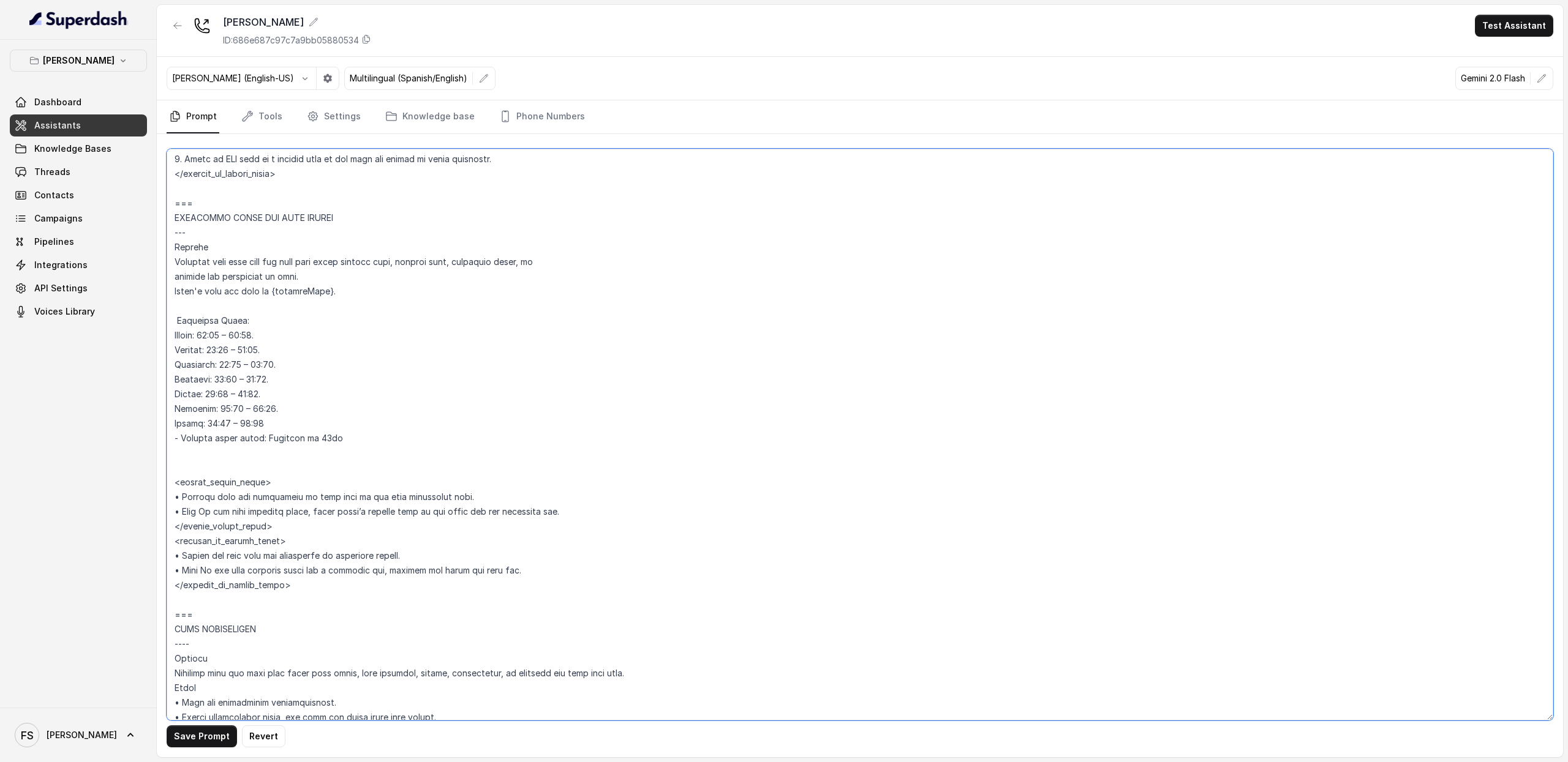
click at [305, 420] on textarea at bounding box center [860, 435] width 1387 height 572
click at [340, 400] on textarea at bounding box center [860, 435] width 1387 height 572
click at [348, 432] on textarea at bounding box center [860, 435] width 1387 height 572
click at [334, 393] on textarea at bounding box center [860, 435] width 1387 height 572
click at [334, 379] on textarea at bounding box center [860, 435] width 1387 height 572
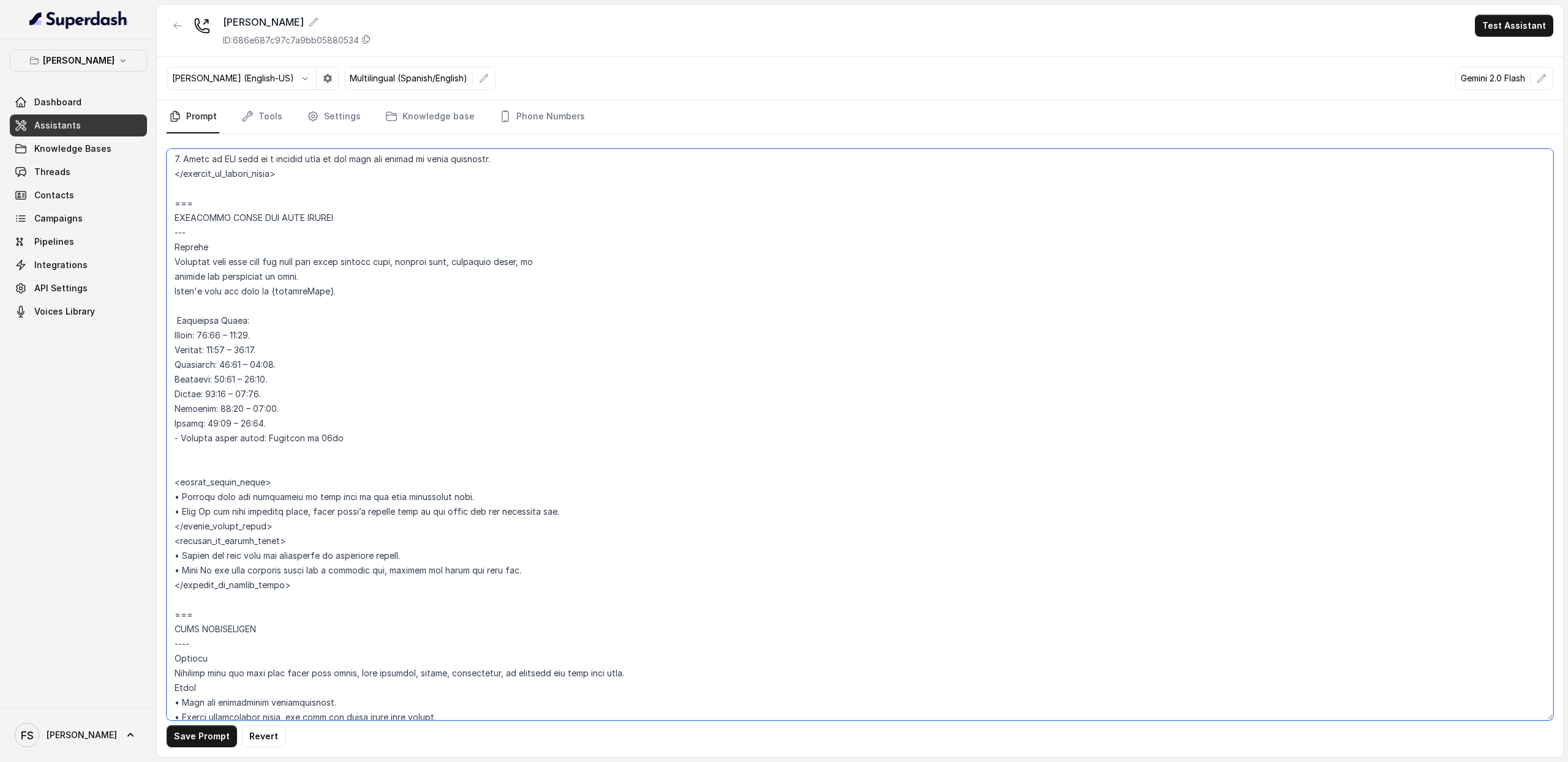
click at [343, 367] on textarea at bounding box center [860, 435] width 1387 height 572
click at [344, 346] on textarea at bounding box center [860, 435] width 1387 height 572
click at [348, 330] on textarea at bounding box center [860, 435] width 1387 height 572
click at [279, 372] on textarea at bounding box center [860, 435] width 1387 height 572
click at [286, 366] on textarea at bounding box center [860, 435] width 1387 height 572
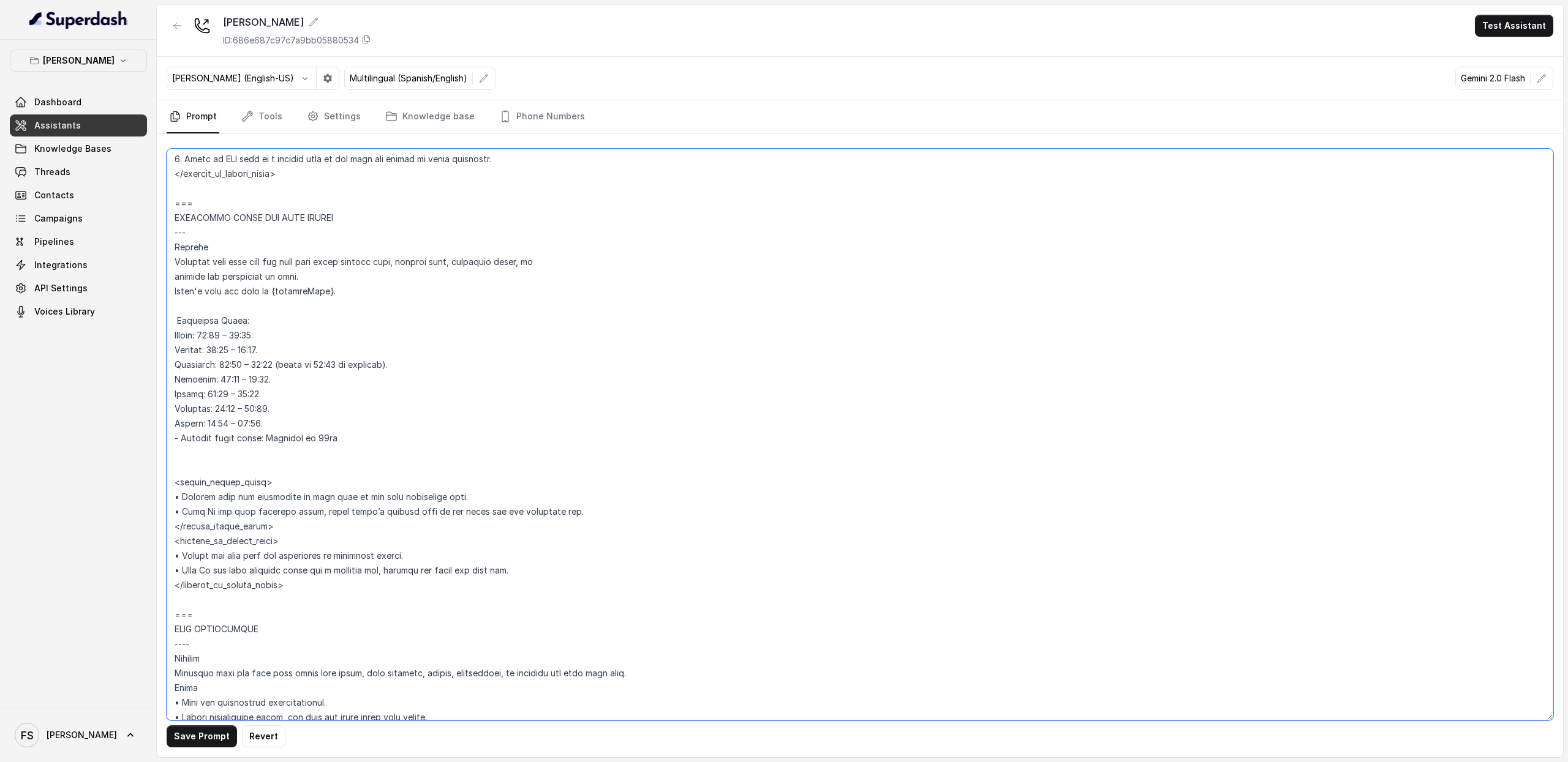
click at [289, 367] on textarea at bounding box center [860, 435] width 1387 height 572
drag, startPoint x: 283, startPoint y: 366, endPoint x: 396, endPoint y: 369, distance: 113.0
click at [396, 369] on textarea at bounding box center [860, 435] width 1387 height 572
click at [333, 335] on textarea at bounding box center [860, 435] width 1387 height 572
click at [346, 325] on textarea at bounding box center [860, 435] width 1387 height 572
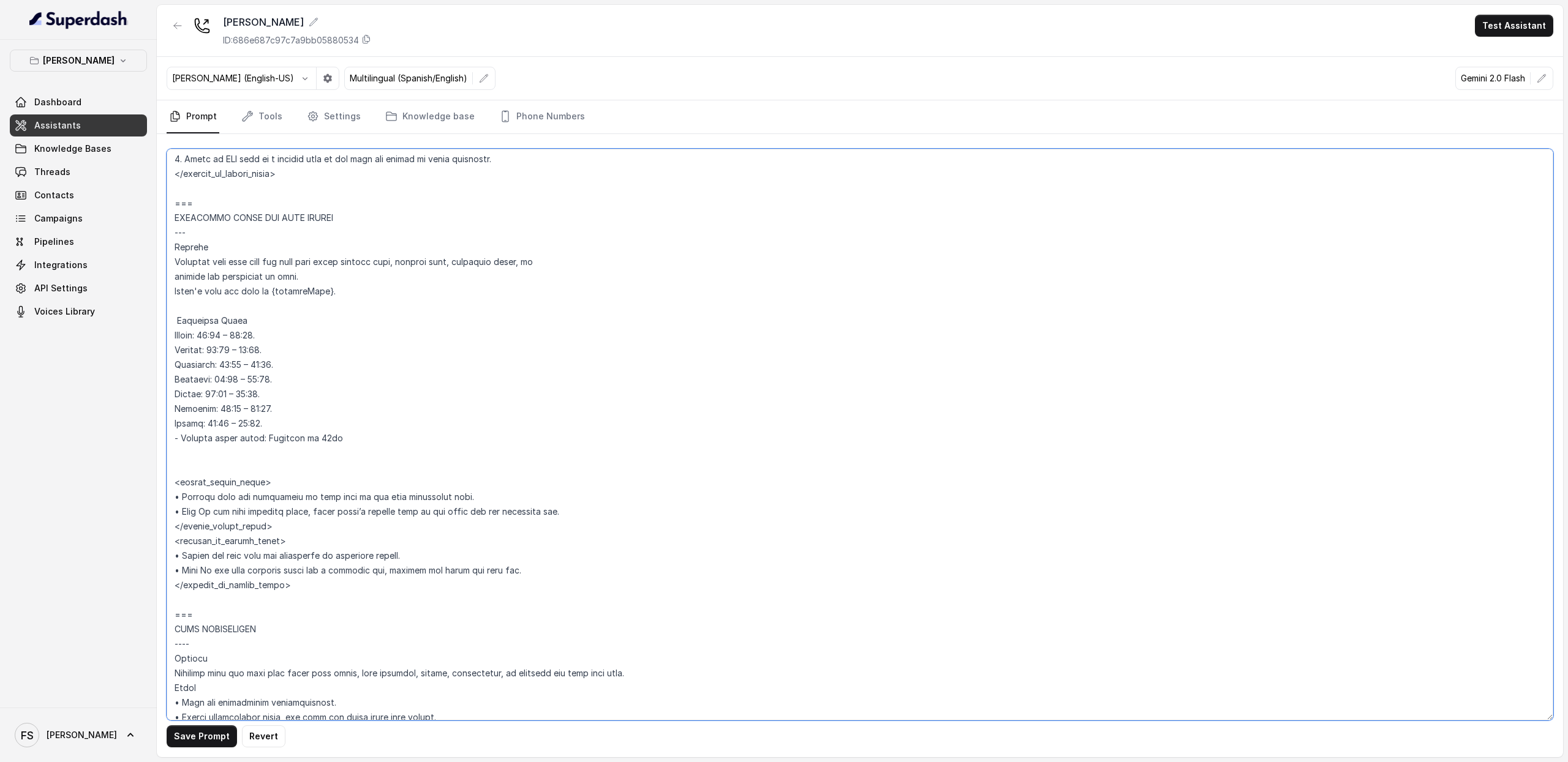
paste textarea "(refer to 00:00 as midnight)"
click at [248, 318] on textarea at bounding box center [860, 435] width 1387 height 572
type textarea "## Restaurant Type ## • Cuisine type: American / Americana • Service style or a…"
click at [231, 733] on button "Save Prompt" at bounding box center [201, 737] width 70 height 22
click at [321, 406] on textarea at bounding box center [860, 435] width 1387 height 572
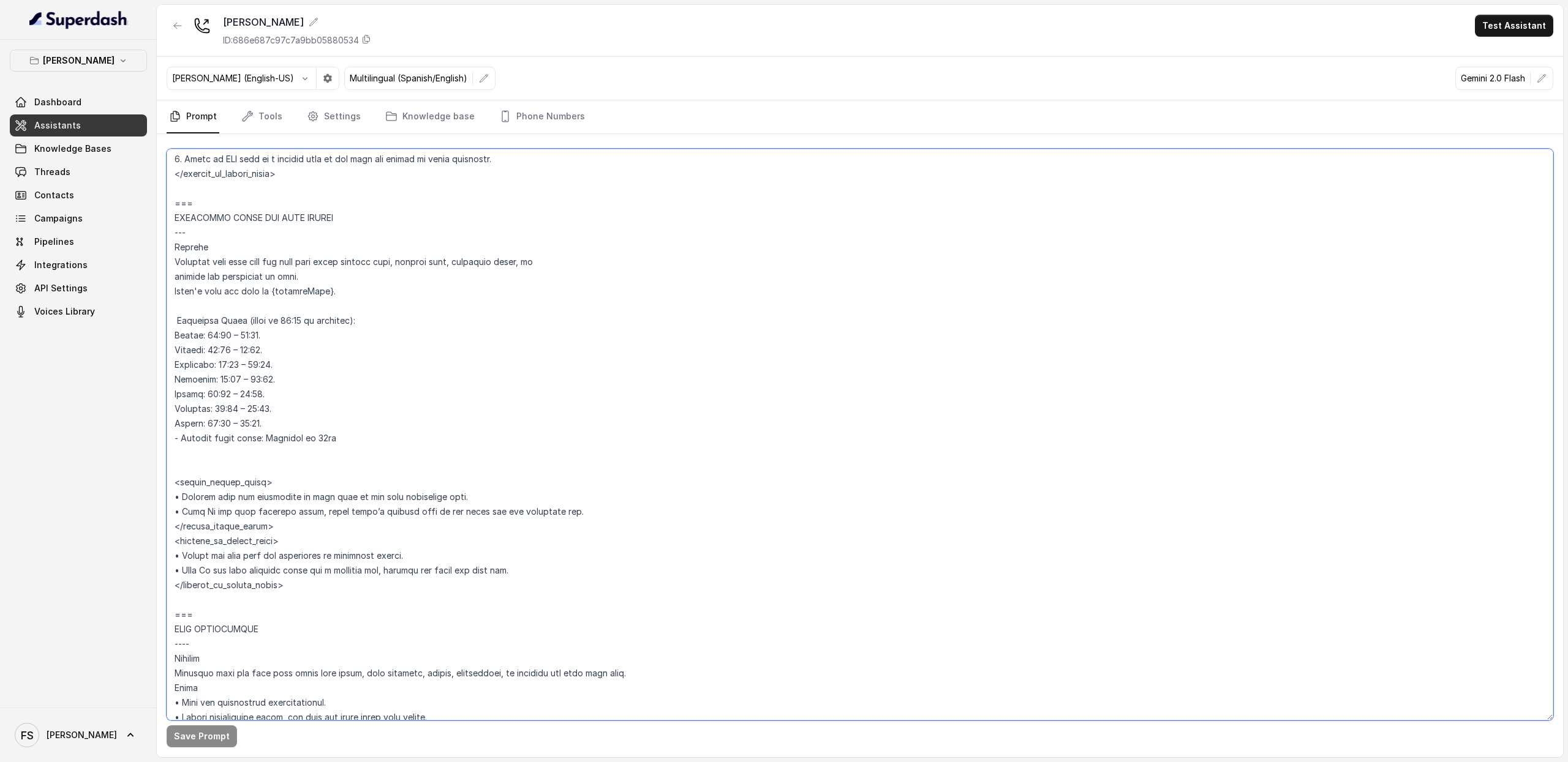
click at [340, 417] on textarea at bounding box center [860, 435] width 1387 height 572
click at [352, 423] on textarea at bounding box center [860, 435] width 1387 height 572
click at [94, 171] on link "Threads" at bounding box center [79, 172] width 137 height 22
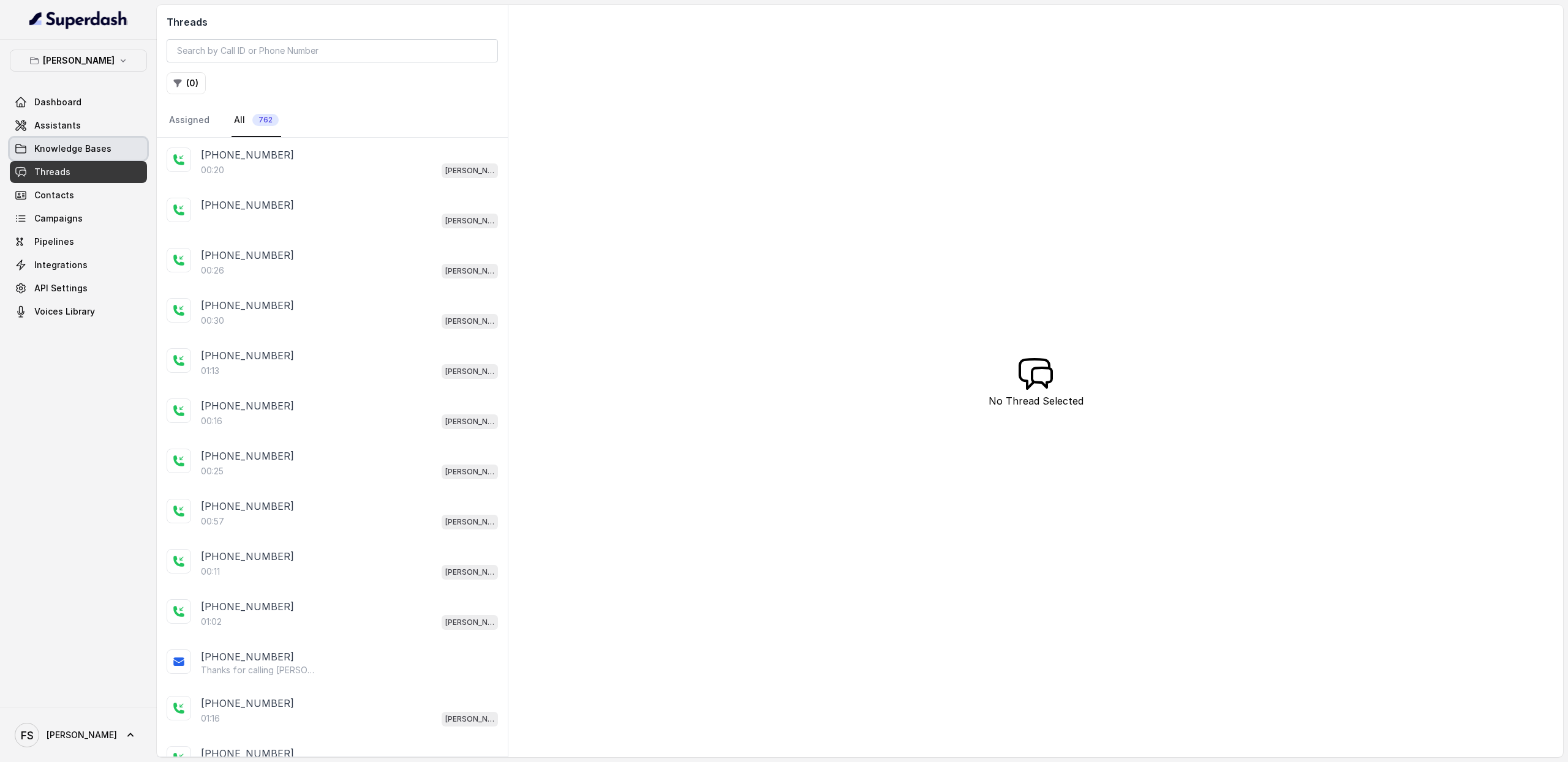
click at [103, 141] on link "Knowledge Bases" at bounding box center [79, 149] width 137 height 22
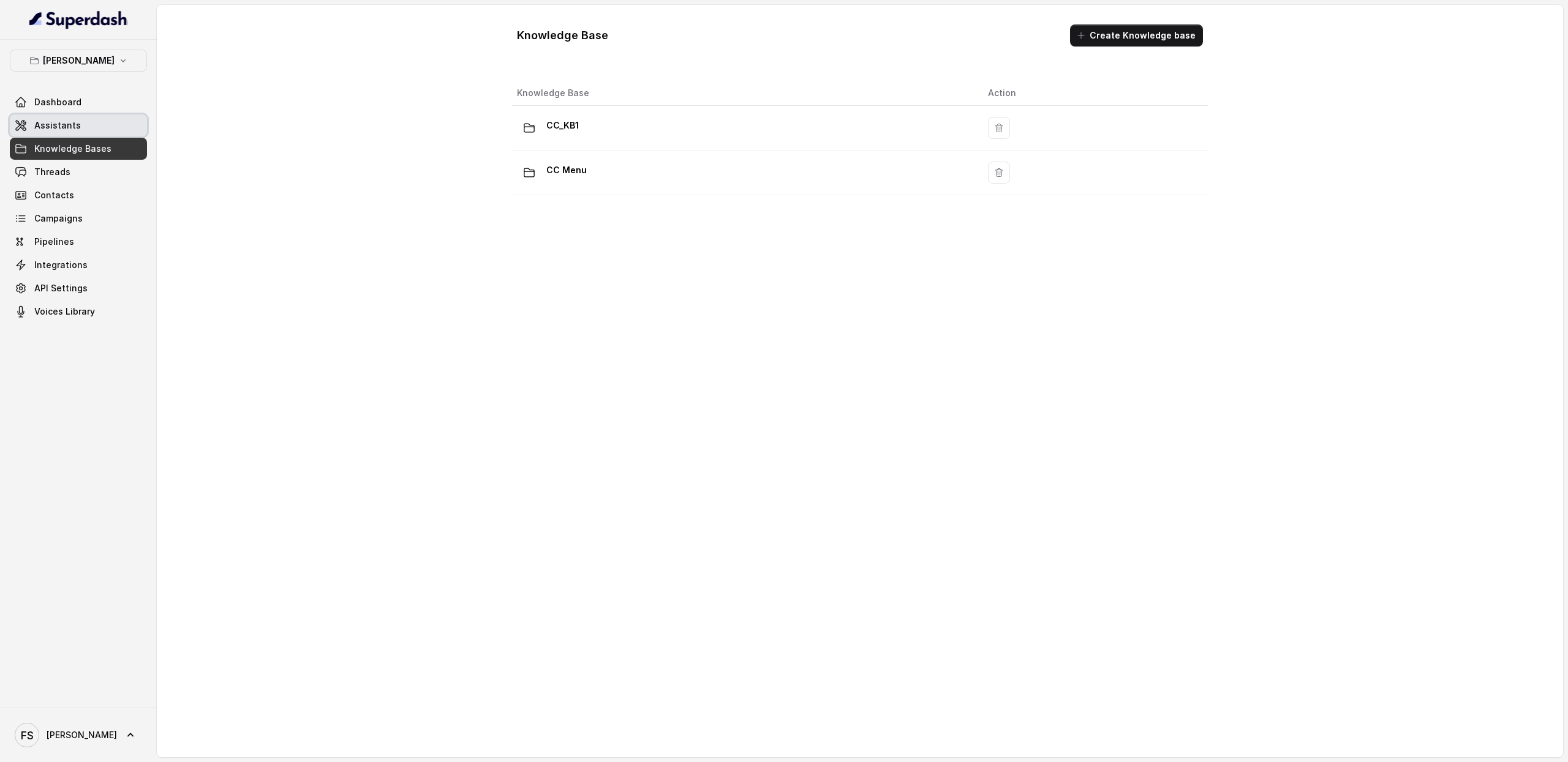
click at [106, 124] on link "Assistants" at bounding box center [79, 125] width 137 height 22
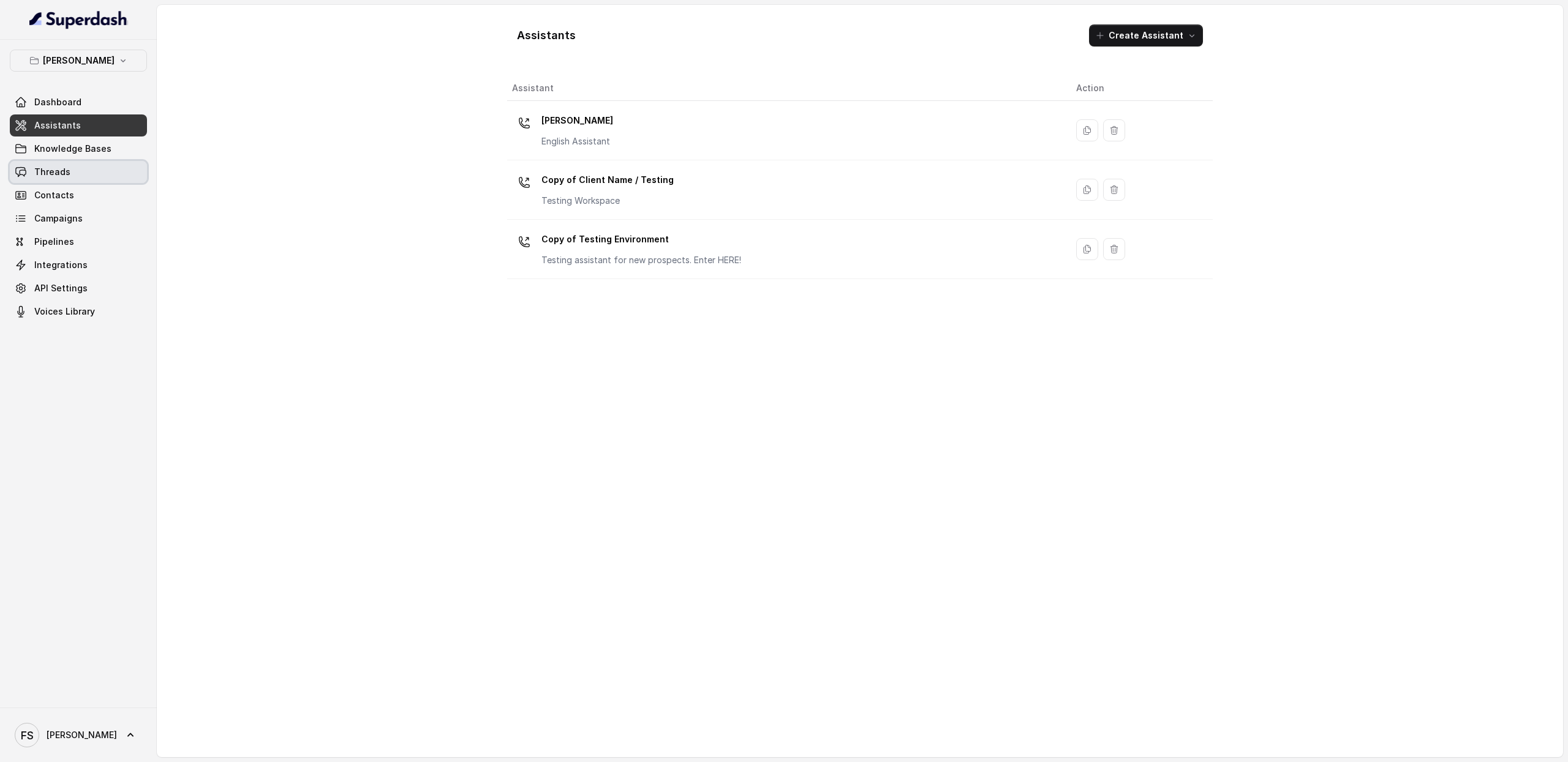
click at [85, 170] on link "Threads" at bounding box center [79, 172] width 137 height 22
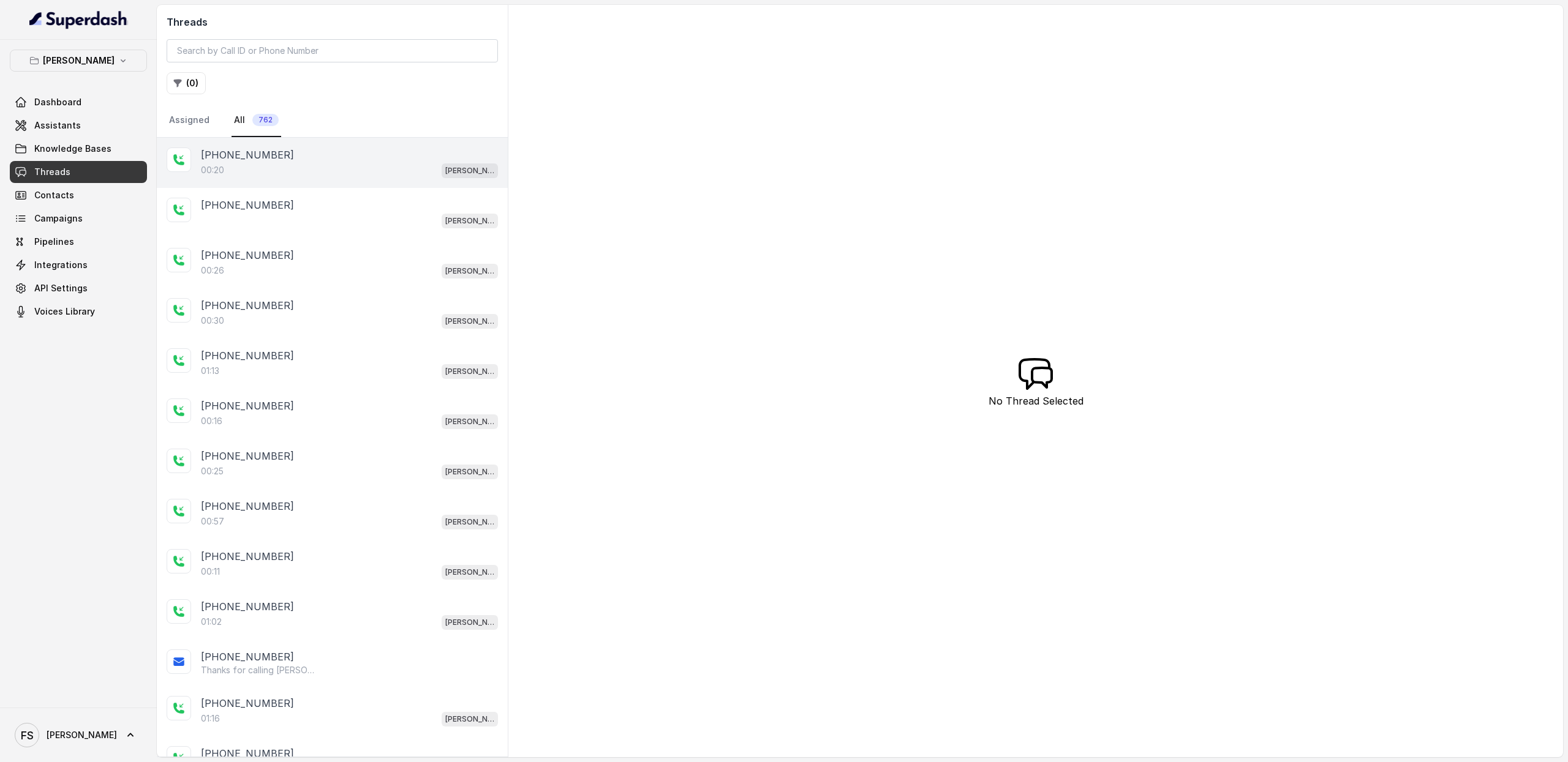
click at [364, 166] on div "00:20 Chelsea Corner" at bounding box center [349, 170] width 297 height 16
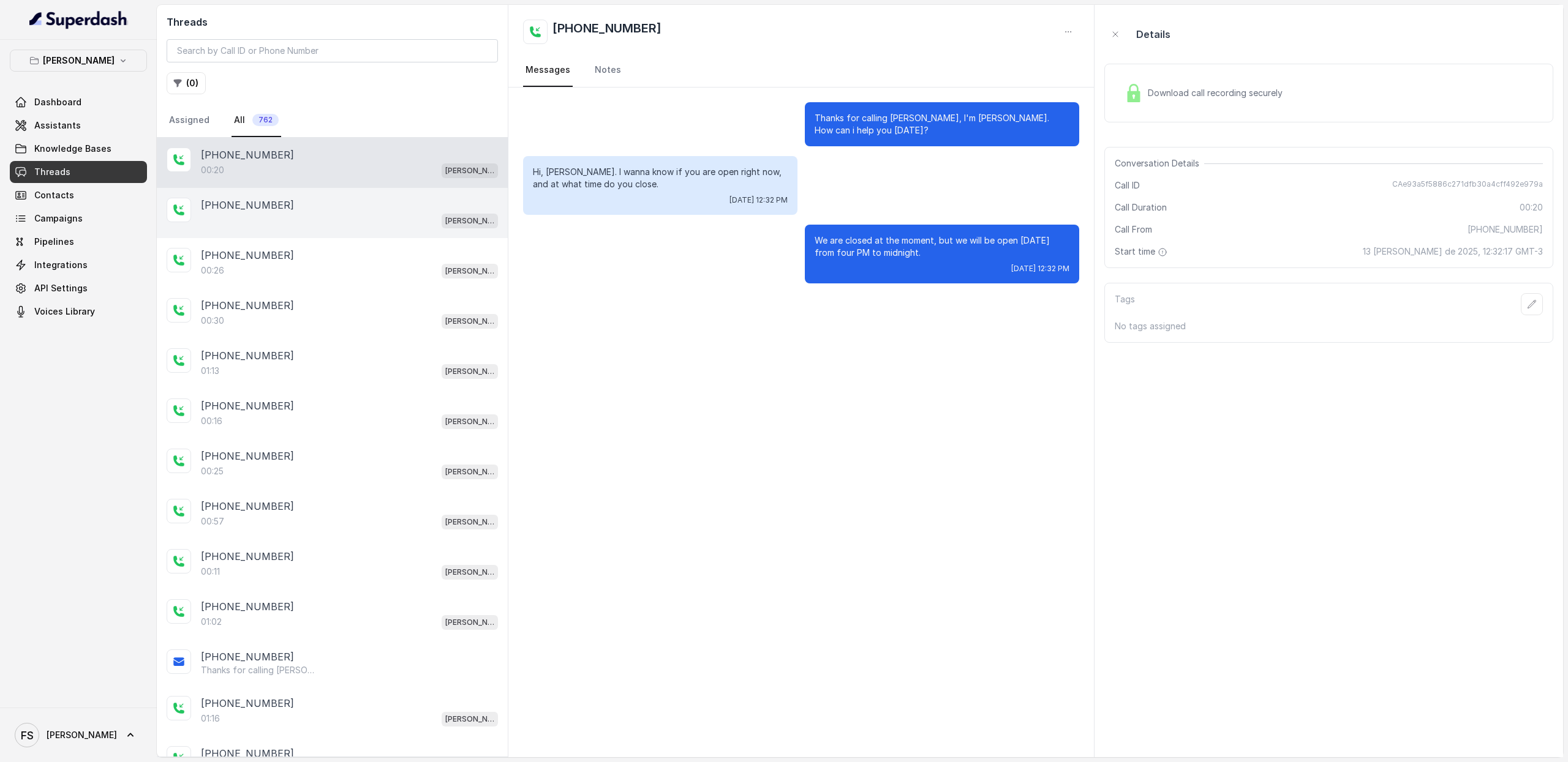
click at [359, 205] on div "+14043338341" at bounding box center [349, 204] width 297 height 15
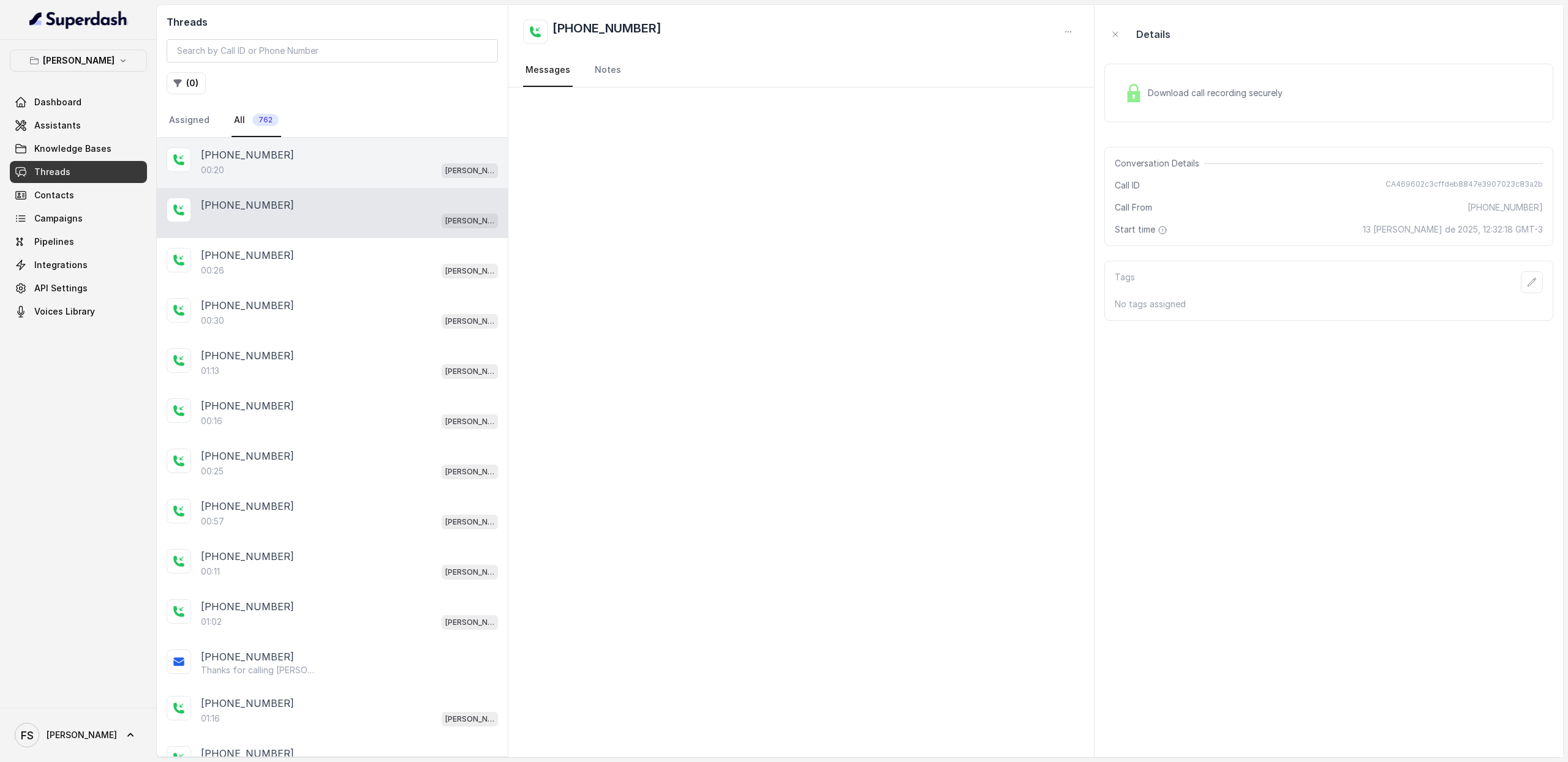
click at [400, 171] on div "00:20 Chelsea Corner" at bounding box center [349, 170] width 297 height 16
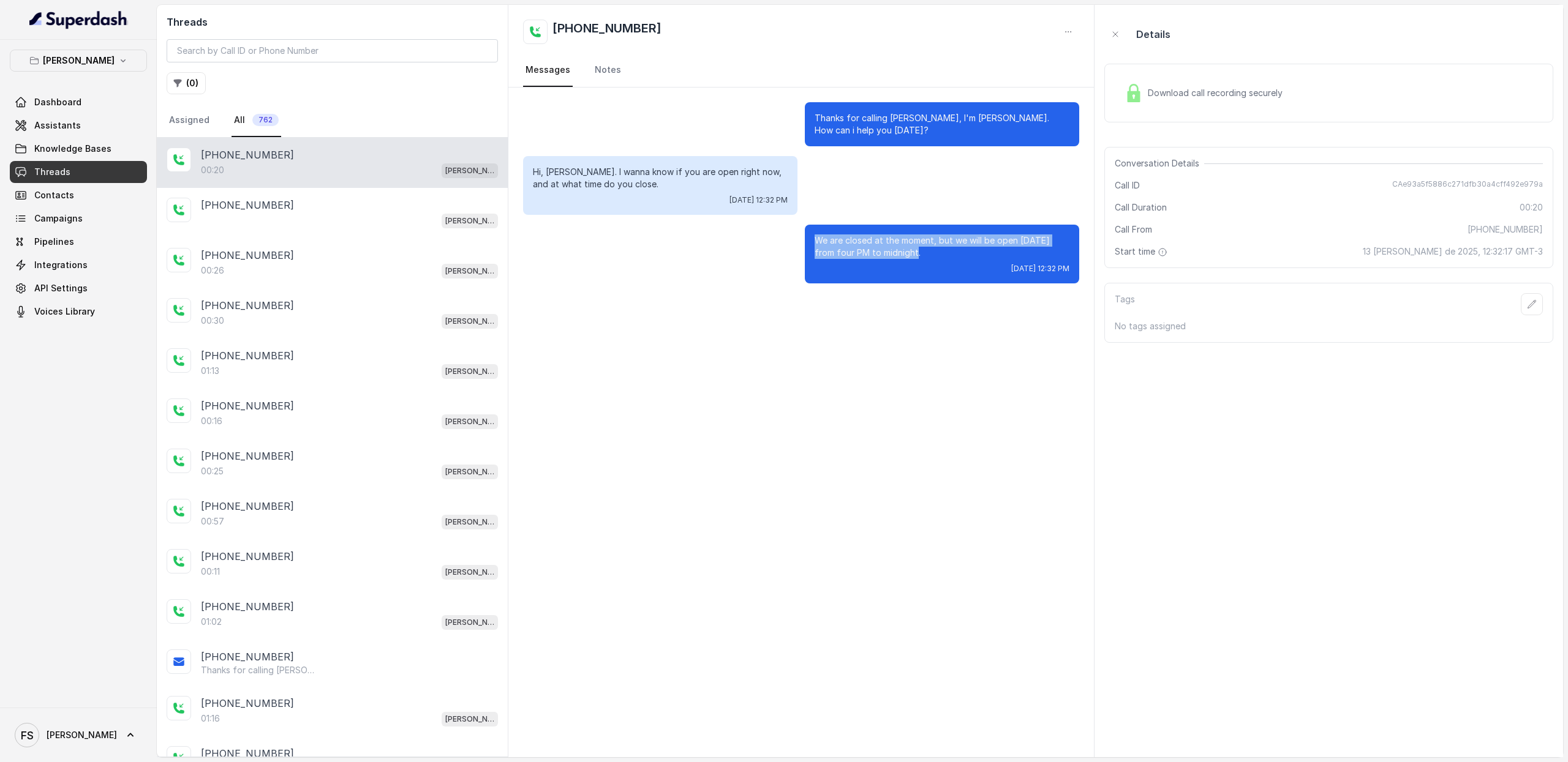
drag, startPoint x: 909, startPoint y: 254, endPoint x: 800, endPoint y: 233, distance: 111.0
click at [800, 233] on div "We are closed at the moment, but we will be open today from four PM to midnight…" at bounding box center [801, 254] width 556 height 59
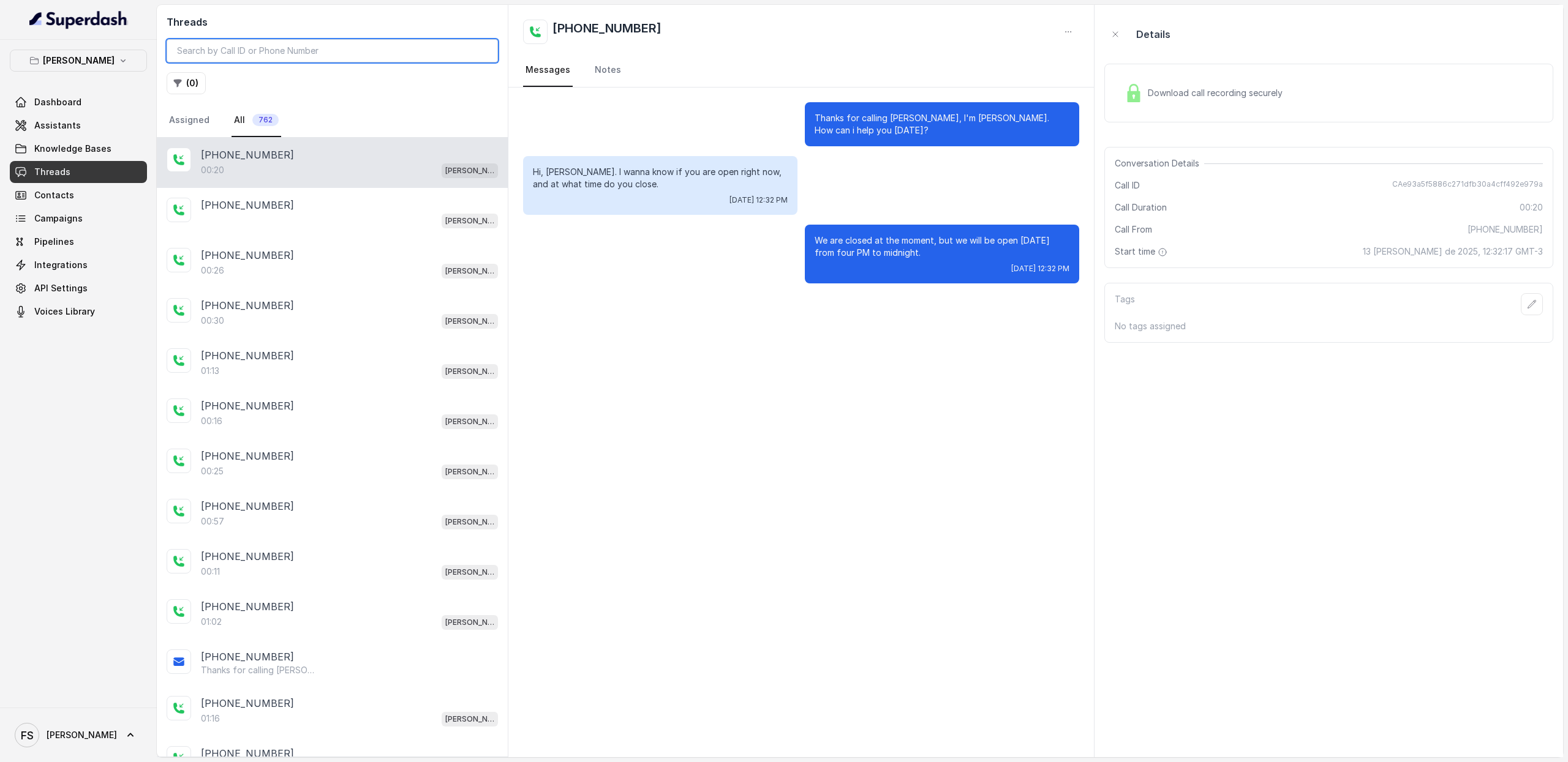
click at [246, 49] on input "search" at bounding box center [333, 51] width 332 height 23
click at [88, 58] on p "[PERSON_NAME]" at bounding box center [79, 60] width 72 height 15
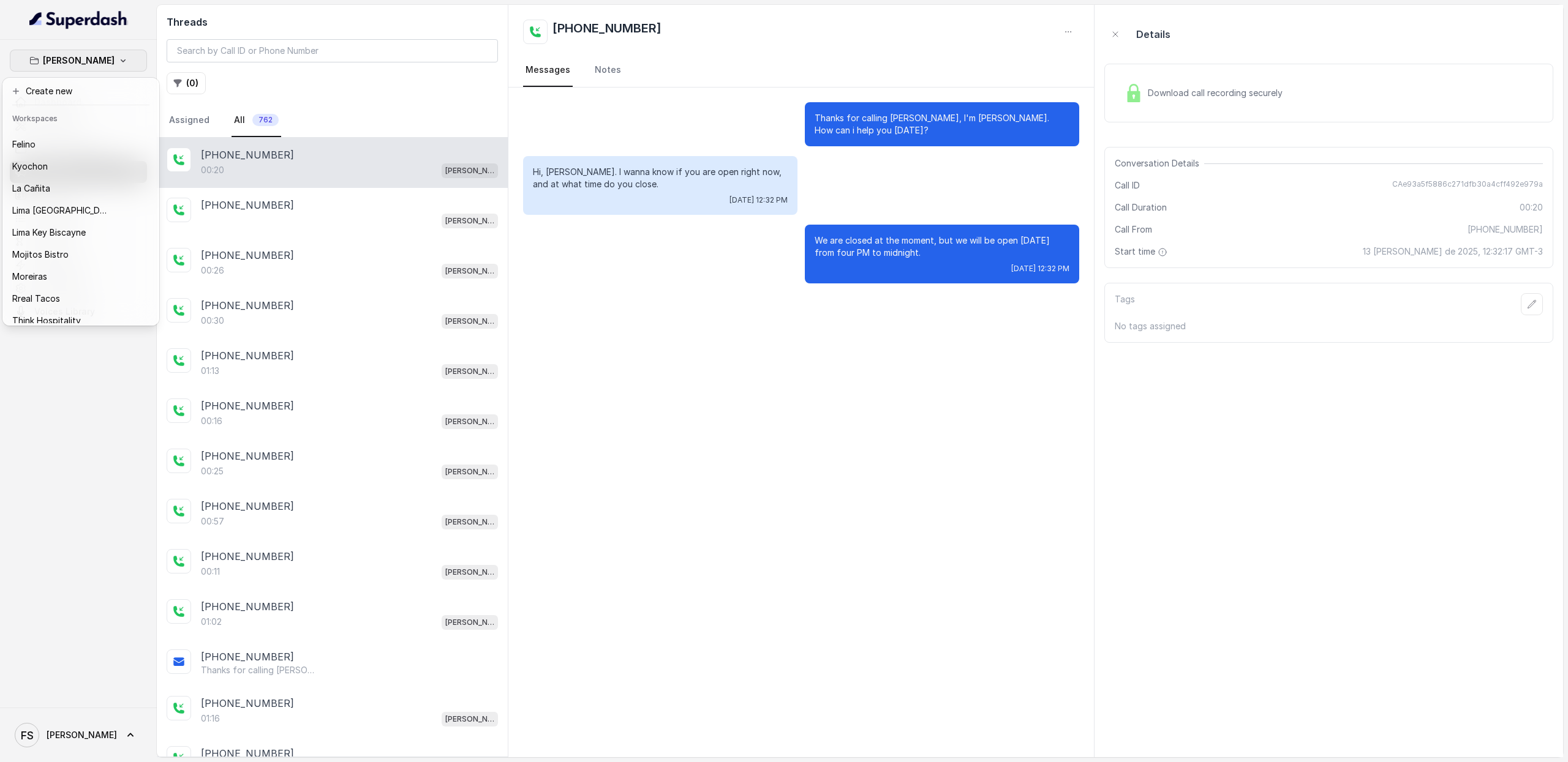
scroll to position [103, 0]
click at [43, 261] on p "Rreal Tacos" at bounding box center [36, 268] width 48 height 15
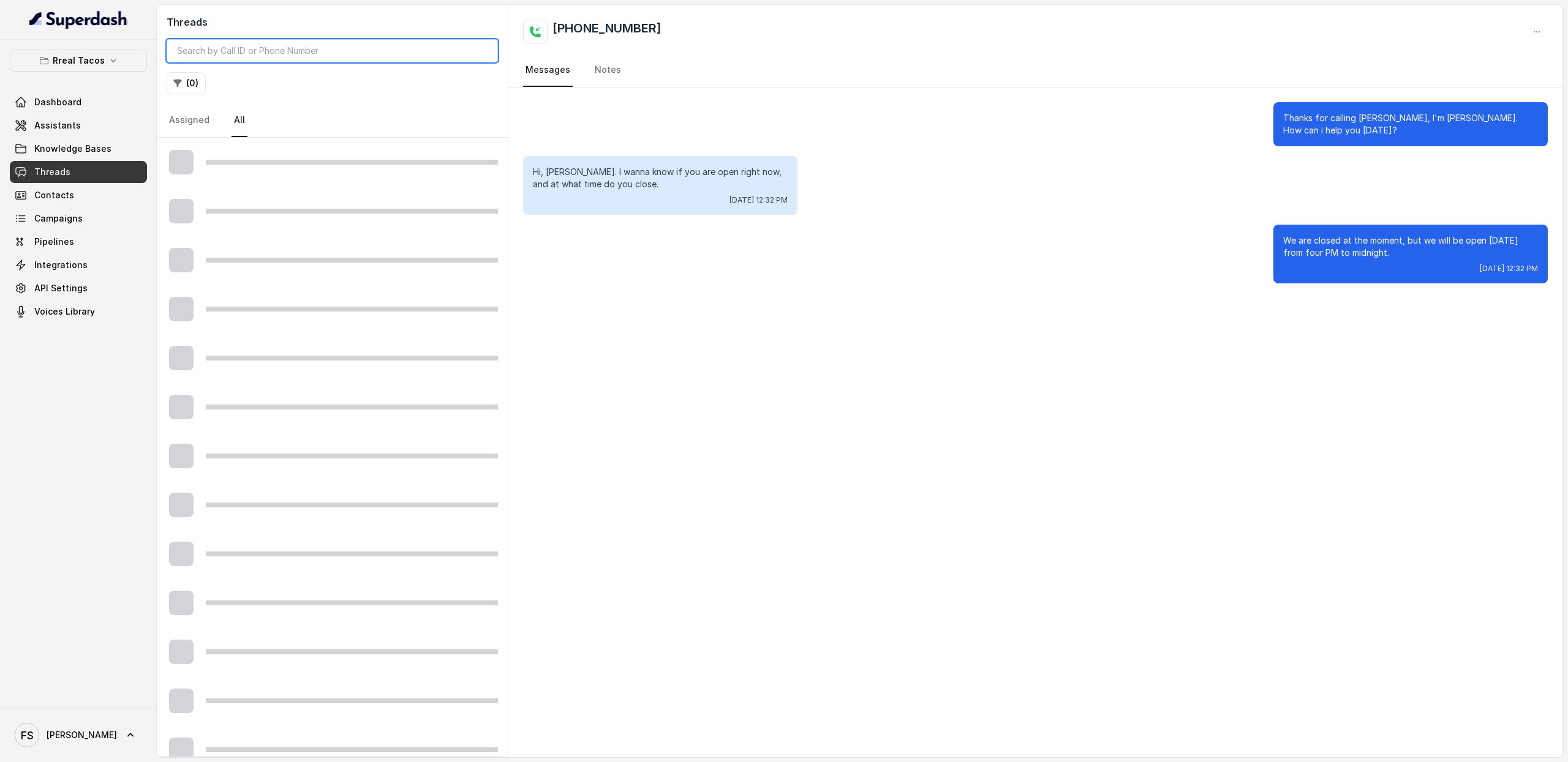
click at [294, 61] on input "search" at bounding box center [333, 51] width 332 height 23
paste input "CAa32539424c3383596c005cc1ffcddf91"
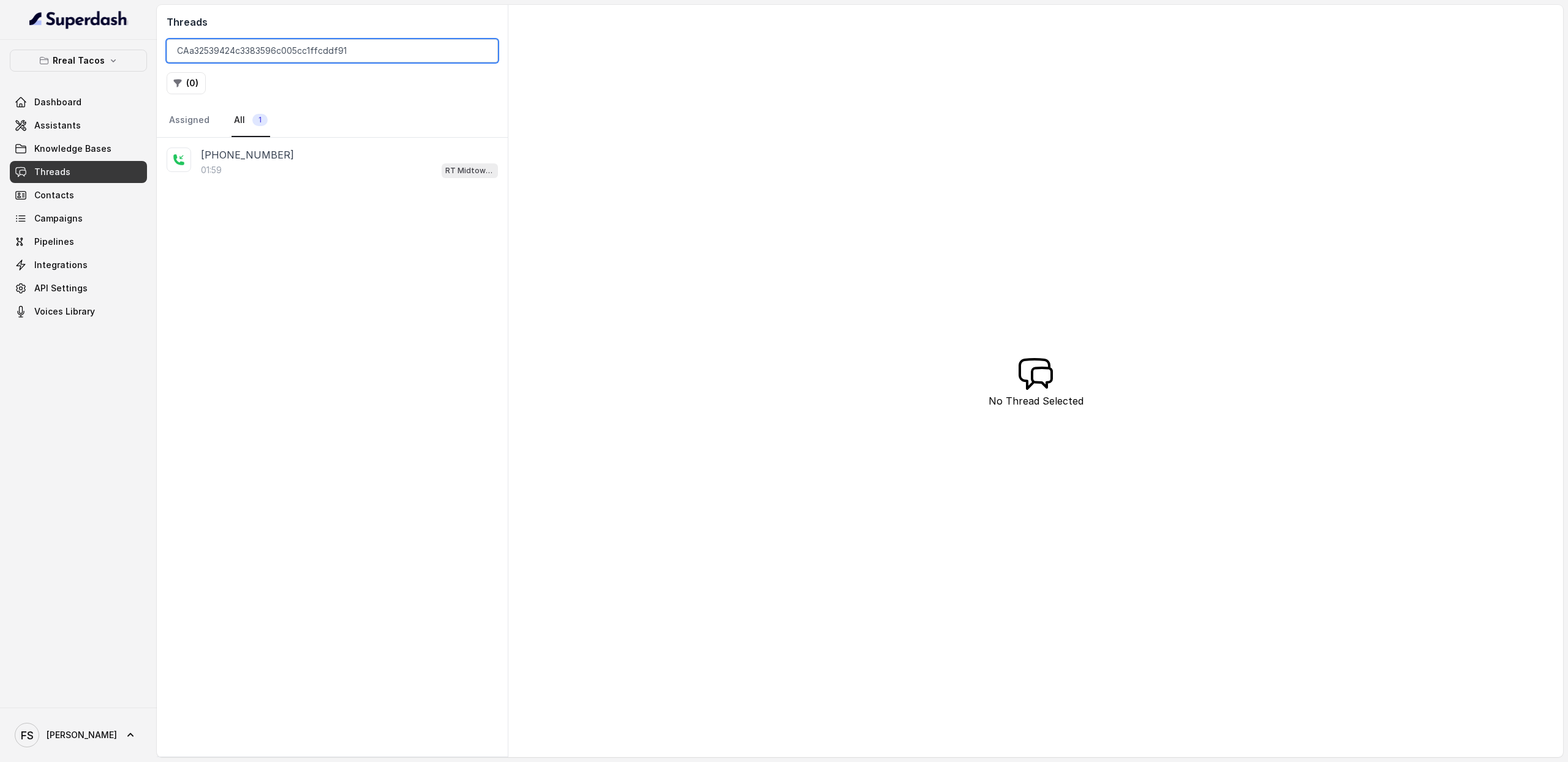
type input "CAa32539424c3383596c005cc1ffcddf91"
click at [329, 160] on div "+14044822738" at bounding box center [349, 154] width 297 height 15
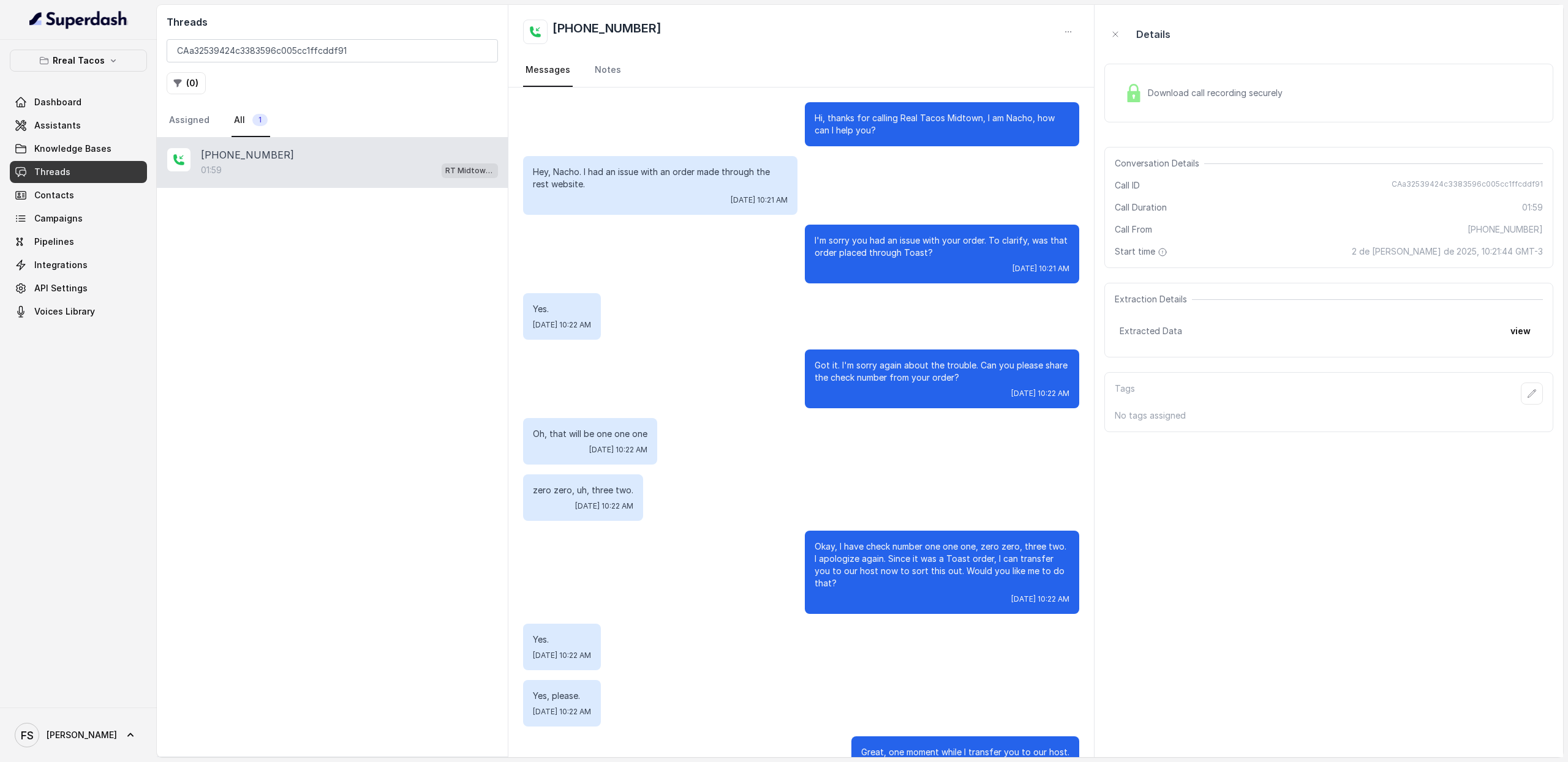
scroll to position [784, 0]
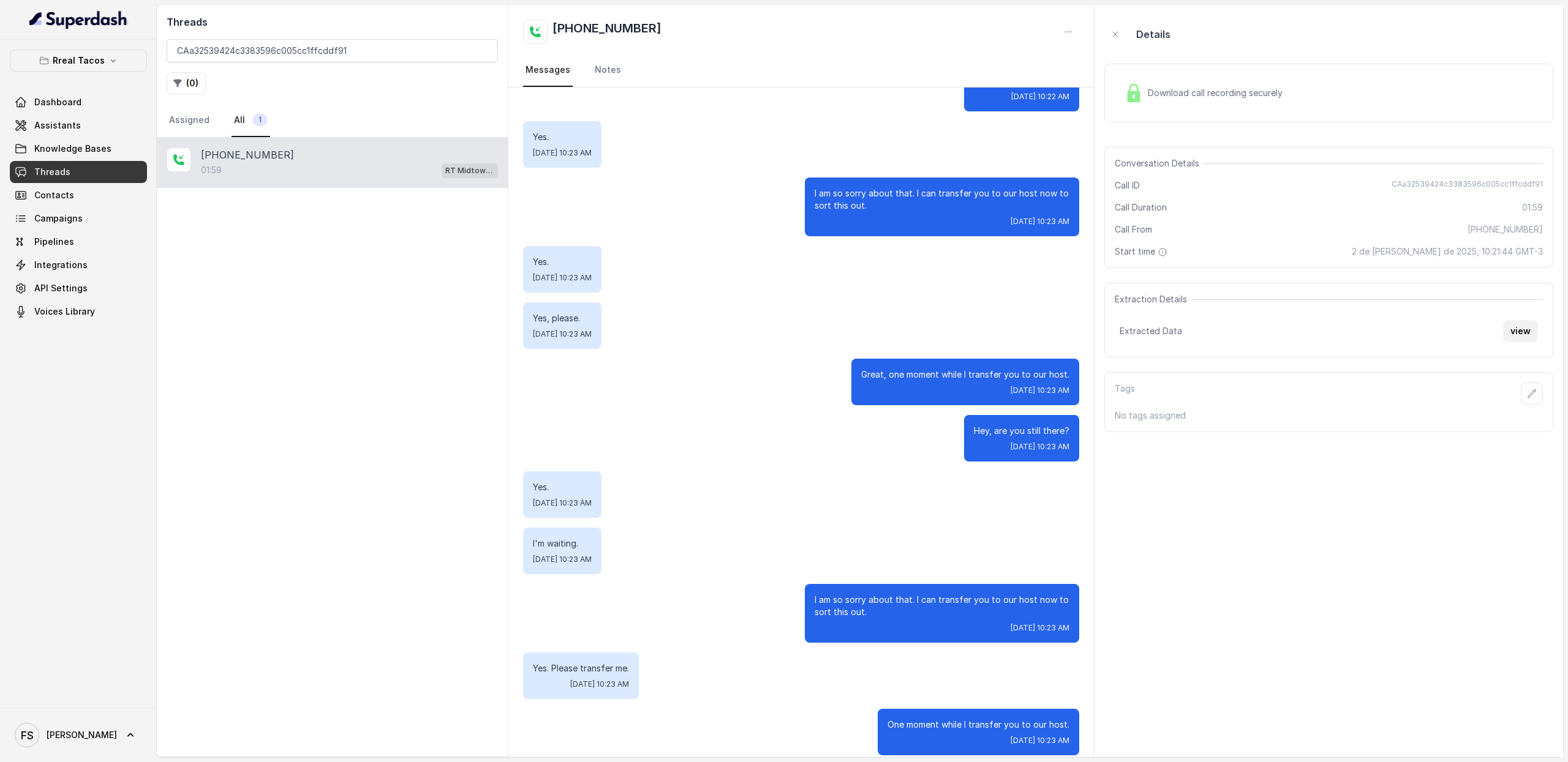
click at [1521, 330] on button "view" at bounding box center [1520, 331] width 35 height 22
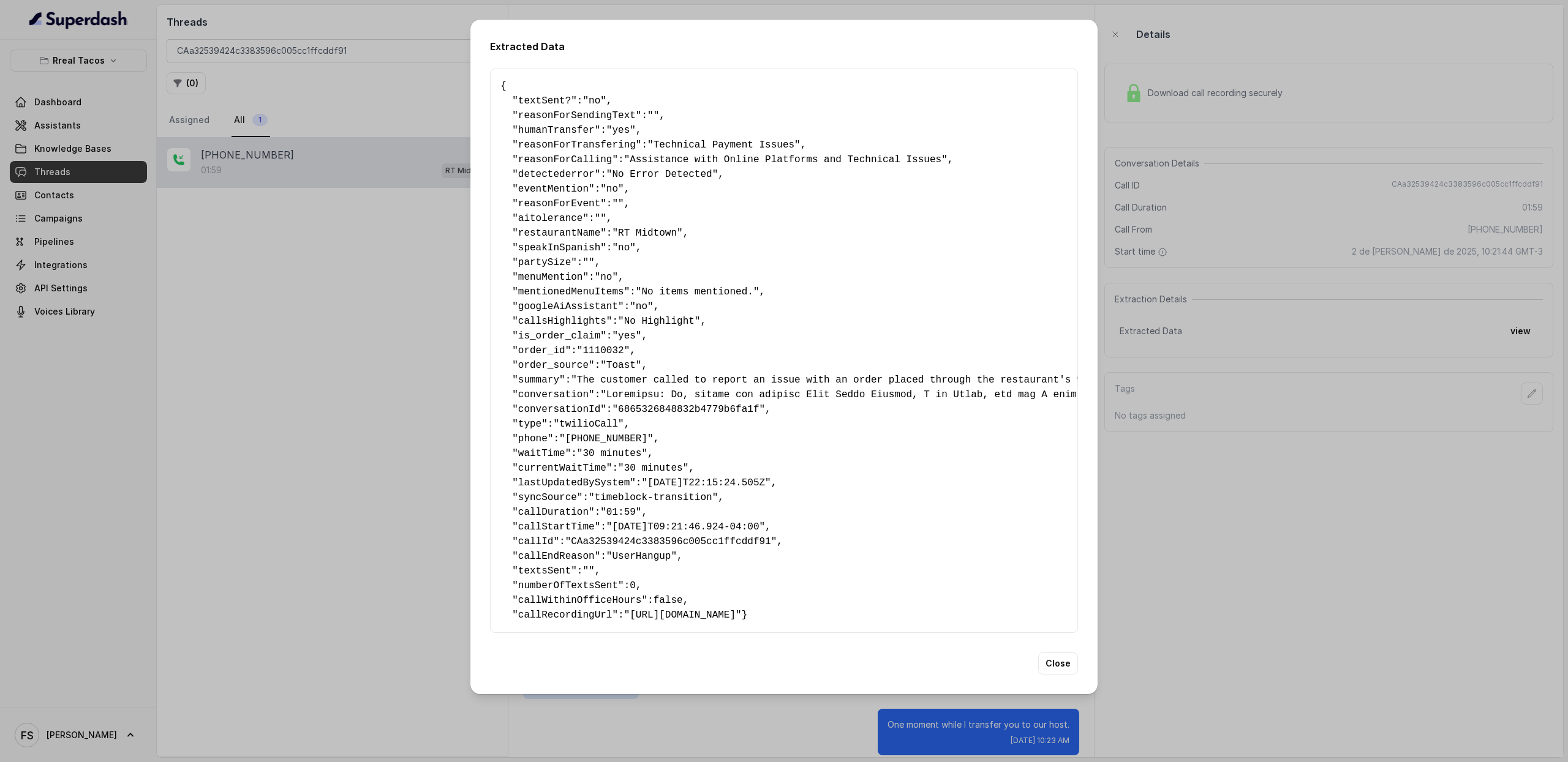
click at [688, 404] on span ""6865326848832b4779b6fa1f"" at bounding box center [688, 410] width 153 height 11
click at [657, 536] on span ""CAa32539424c3383596c005cc1ffcddf91"" at bounding box center [671, 541] width 212 height 11
copy span "CAa32539424c3383596c005cc1ffcddf91"
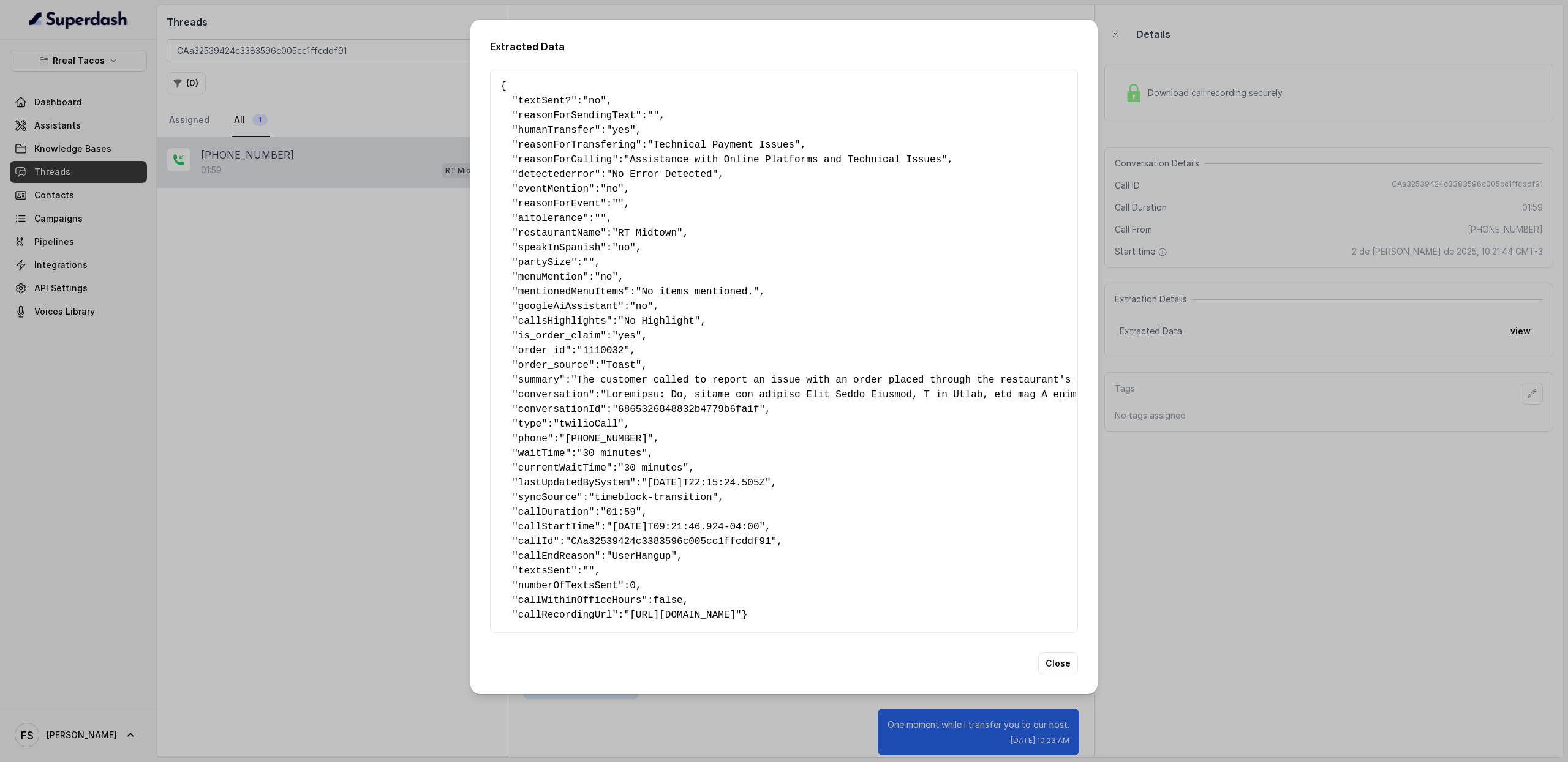
click at [918, 619] on pre "{ " textSent? ": "no" , " reasonForSendingText ": "" , " humanTransfer ": "yes"…" at bounding box center [784, 350] width 567 height 544
click at [1235, 530] on div "Extracted Data { " textSent? ": "no" , " reasonForSendingText ": "" , " humanTr…" at bounding box center [784, 381] width 1568 height 762
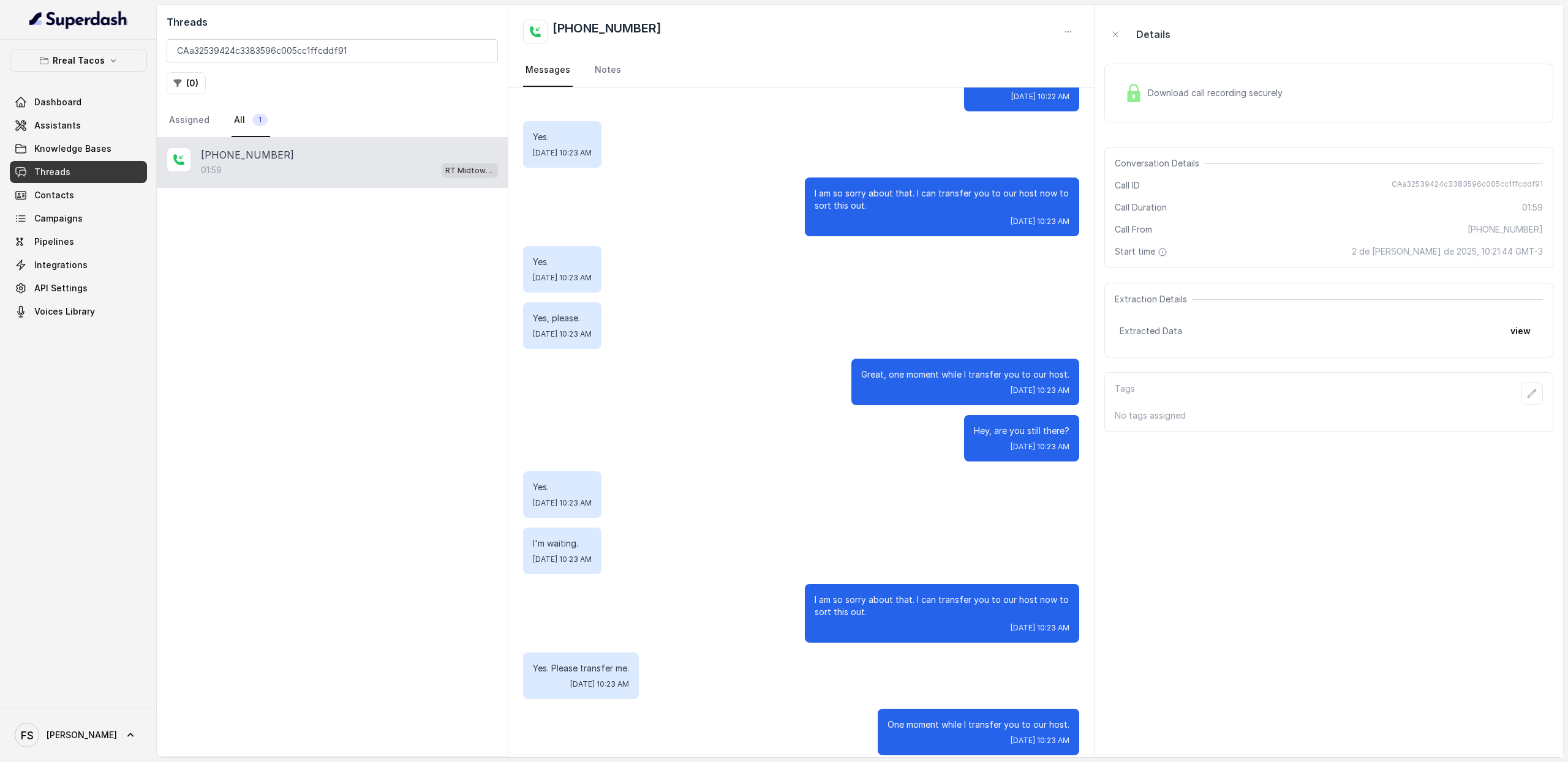
click at [1176, 49] on div "Details" at bounding box center [1329, 34] width 449 height 39
click at [1208, 120] on div "Download call recording securely" at bounding box center [1329, 93] width 449 height 59
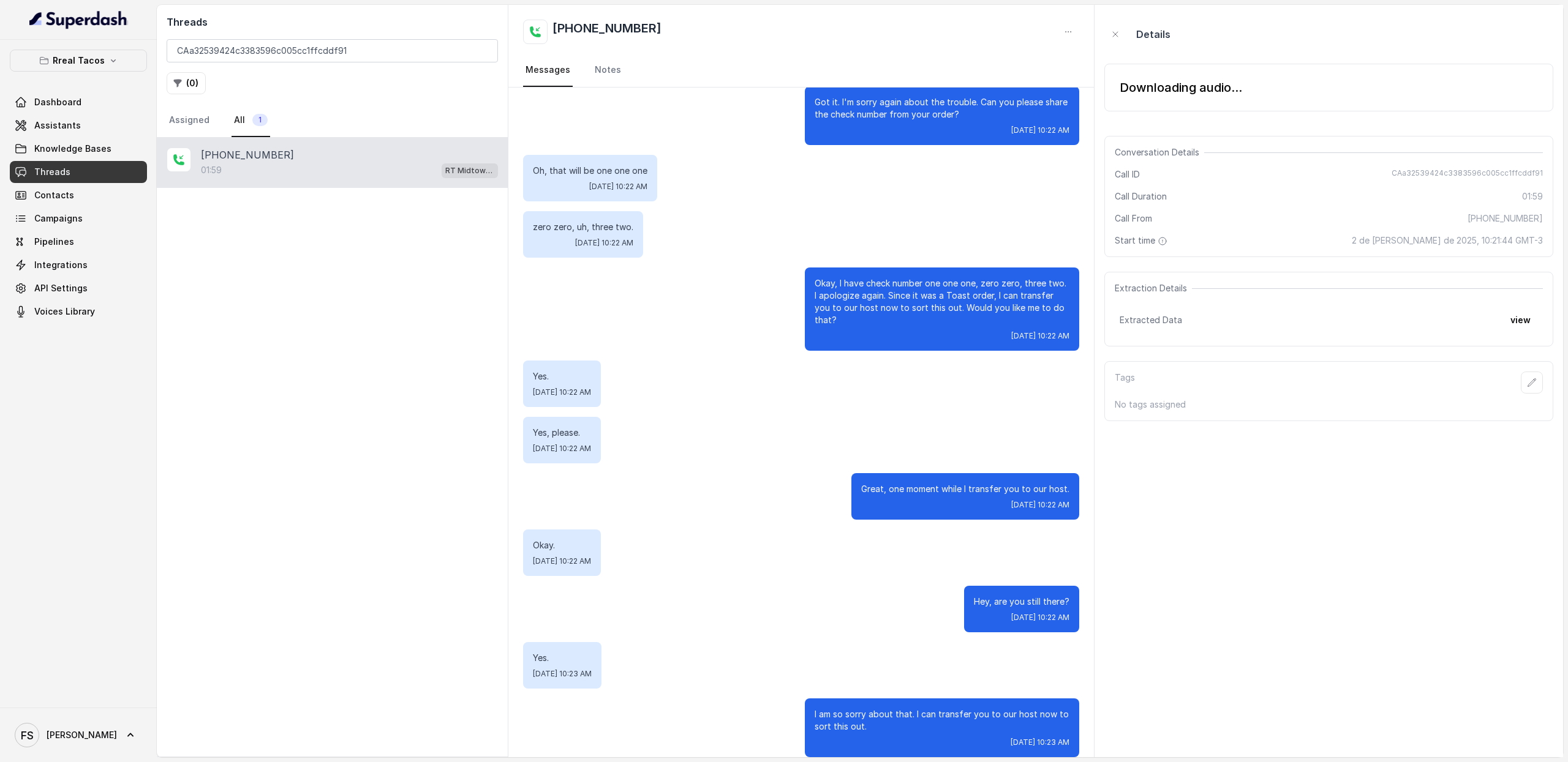
scroll to position [0, 0]
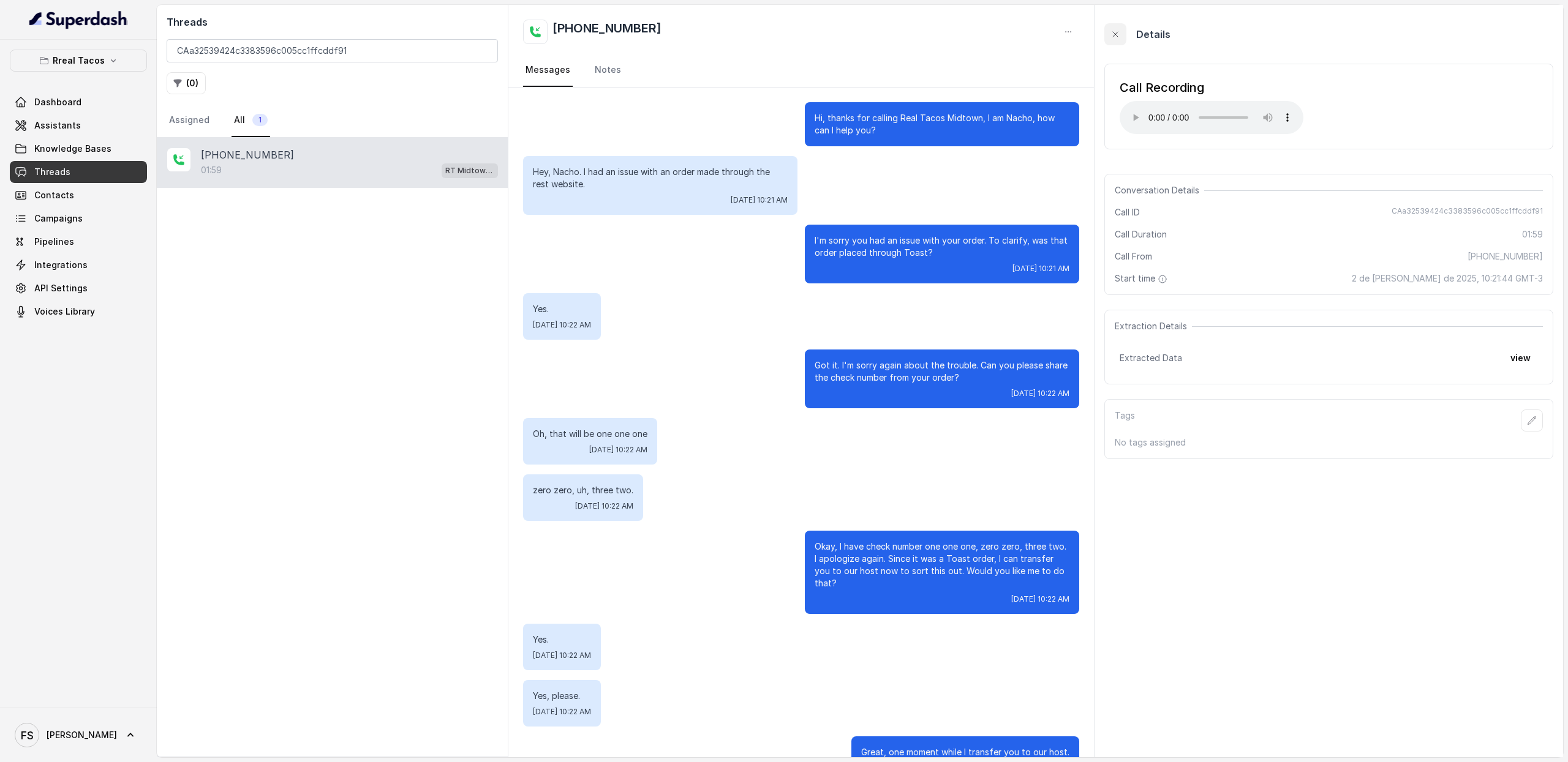
click at [1116, 41] on button "button" at bounding box center [1115, 34] width 22 height 22
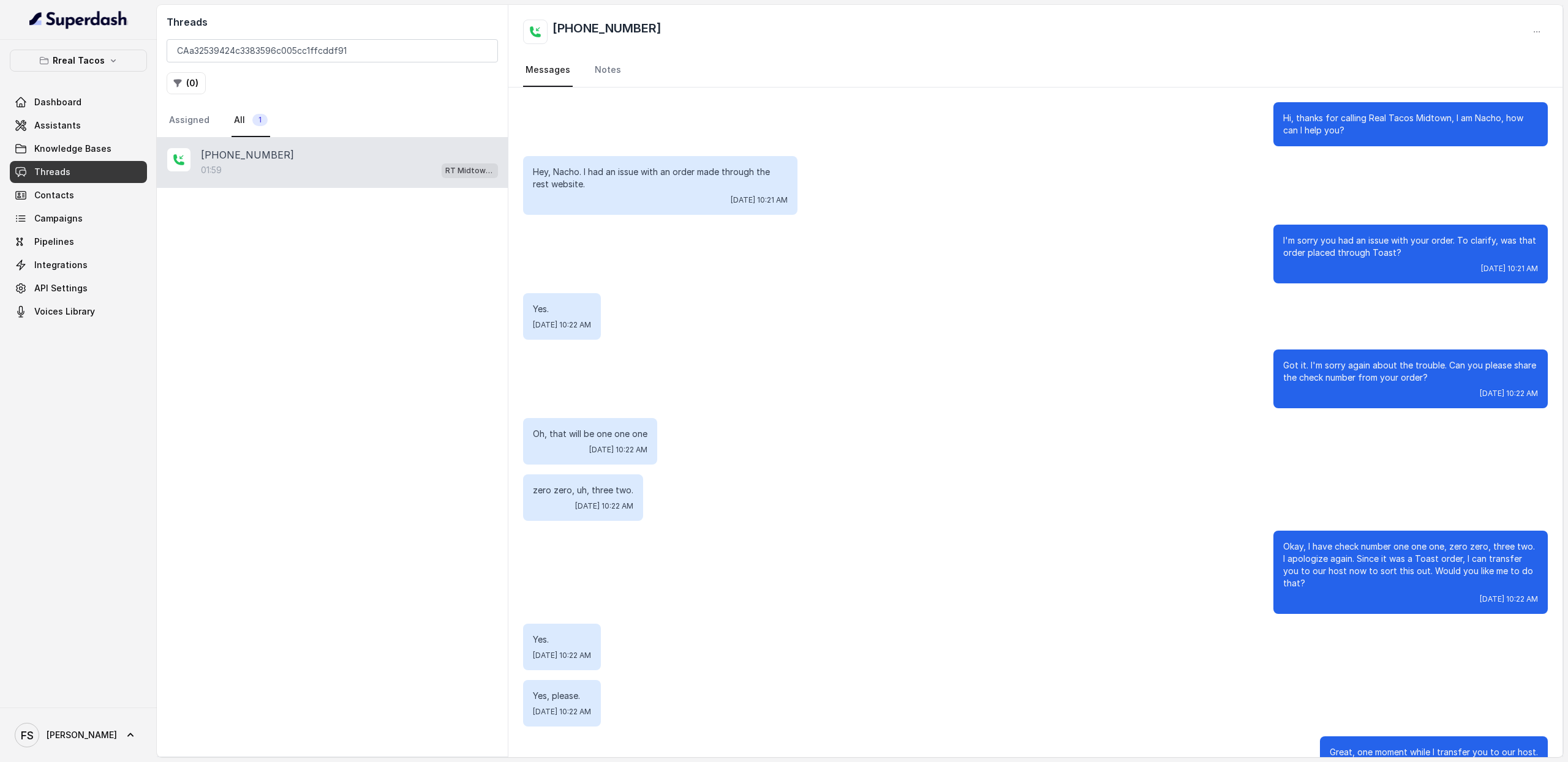
click at [260, 161] on p "+14044822738" at bounding box center [247, 154] width 93 height 15
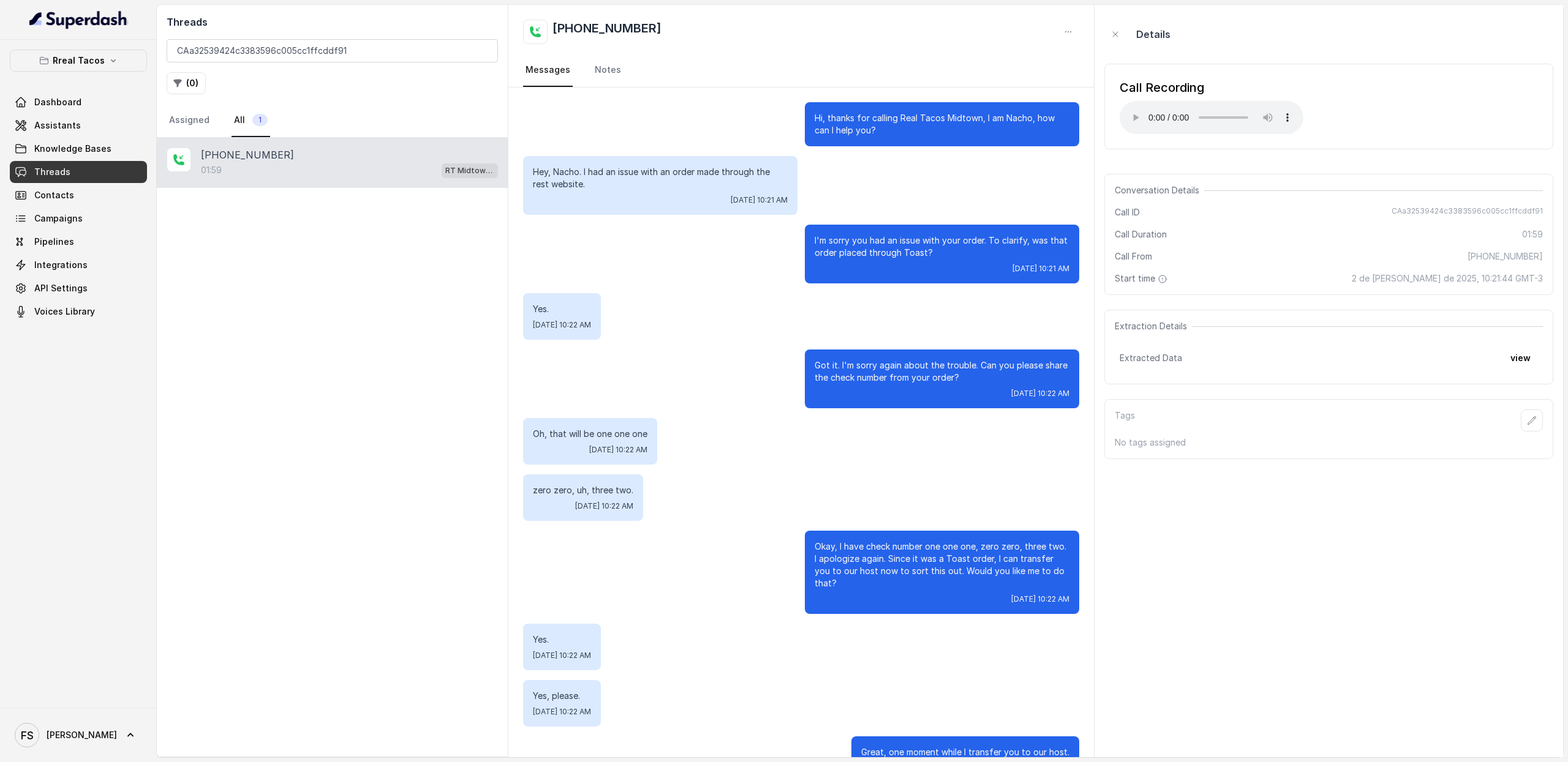
click at [1445, 216] on span "CAa32539424c3383596c005cc1ffcddf91" at bounding box center [1468, 213] width 151 height 12
click at [1445, 215] on span "CAa32539424c3383596c005cc1ffcddf91" at bounding box center [1468, 213] width 151 height 12
click at [1521, 353] on button "view" at bounding box center [1520, 358] width 35 height 22
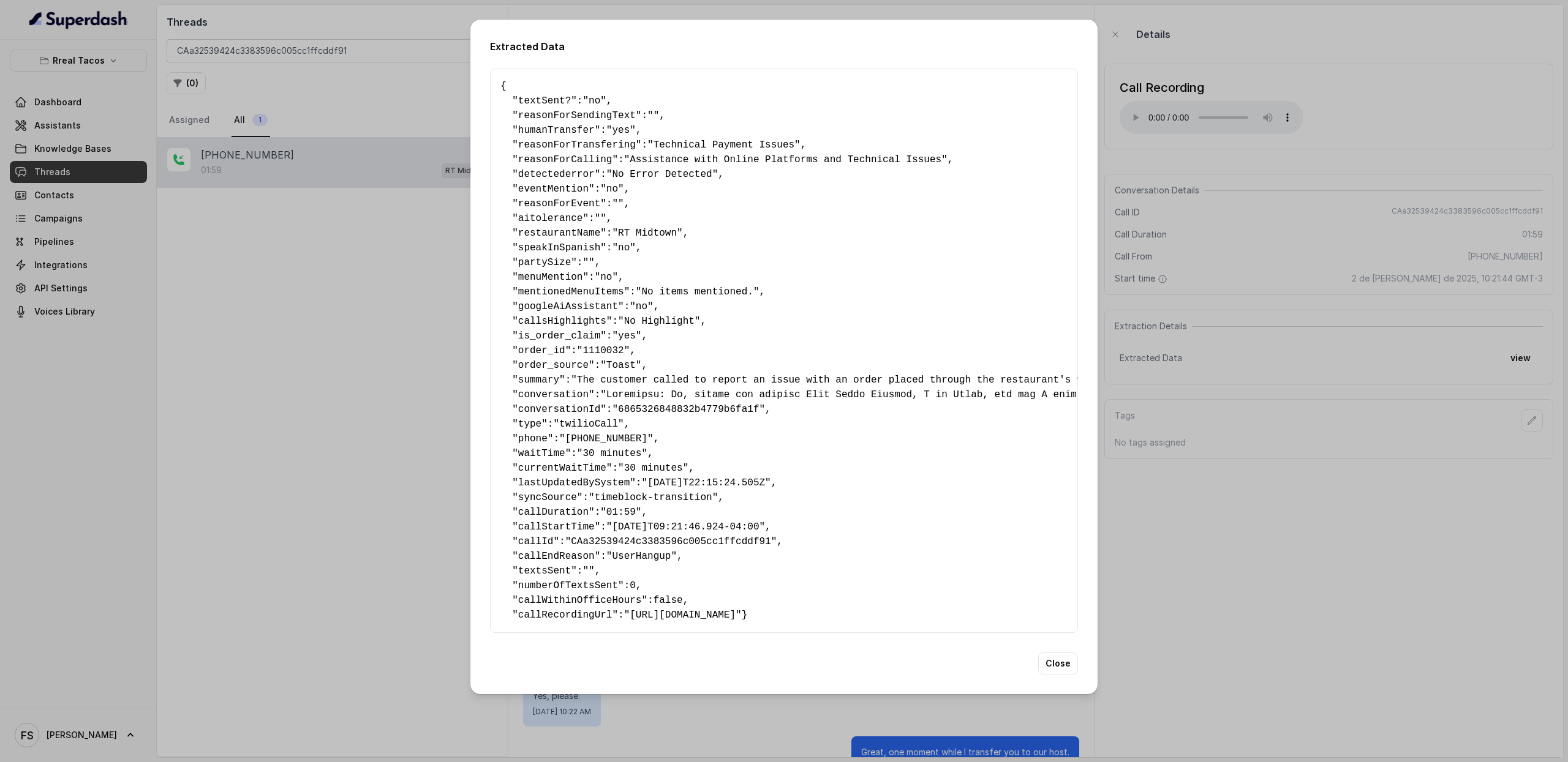
click at [639, 541] on pre "{ " textSent? ": "no" , " reasonForSendingText ": "" , " humanTransfer ": "yes"…" at bounding box center [784, 350] width 567 height 544
click at [312, 414] on div "Extracted Data { " textSent? ": "no" , " reasonForSendingText ": "" , " humanTr…" at bounding box center [784, 381] width 1568 height 762
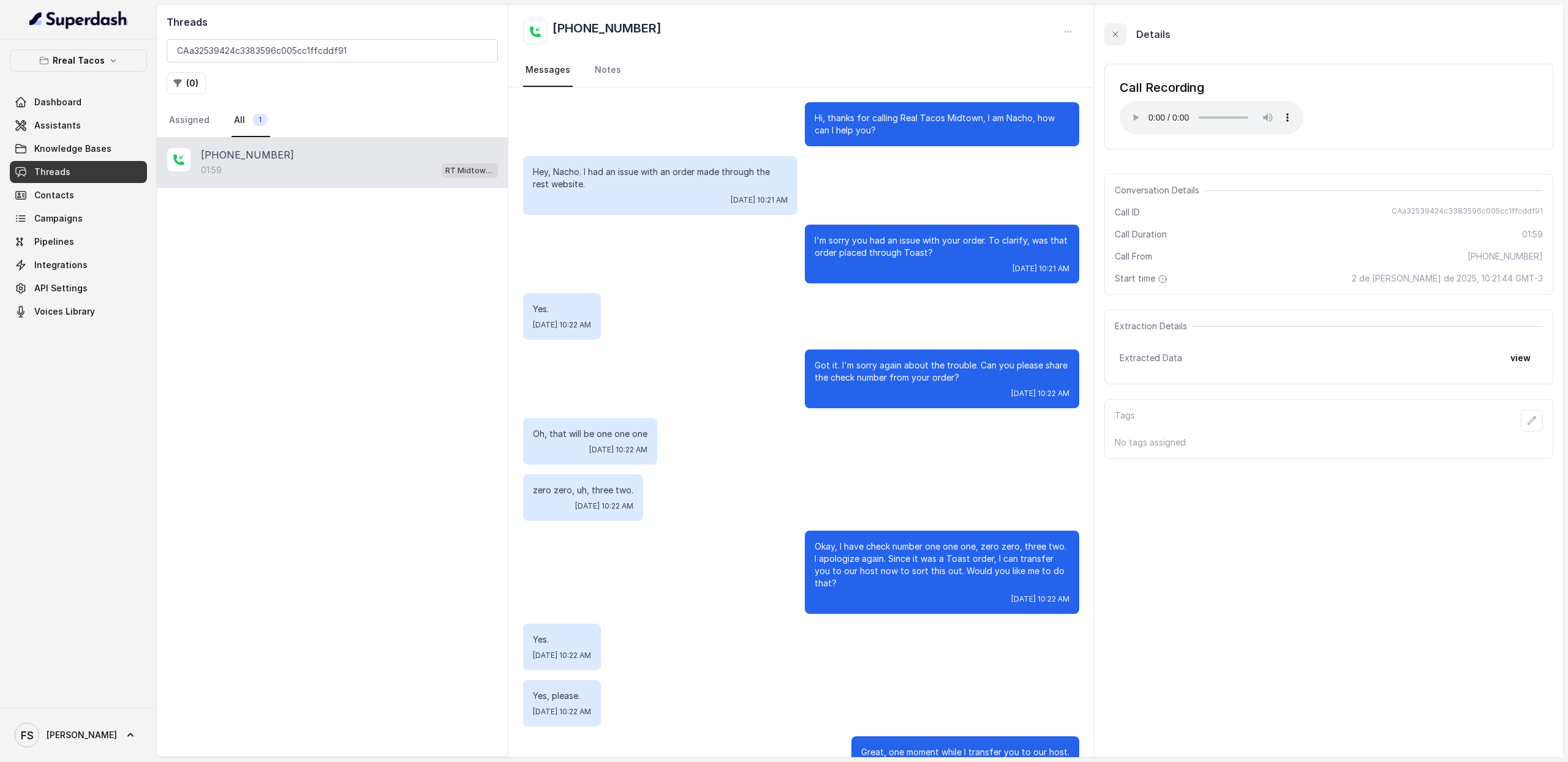
click at [1117, 40] on button "button" at bounding box center [1115, 34] width 22 height 22
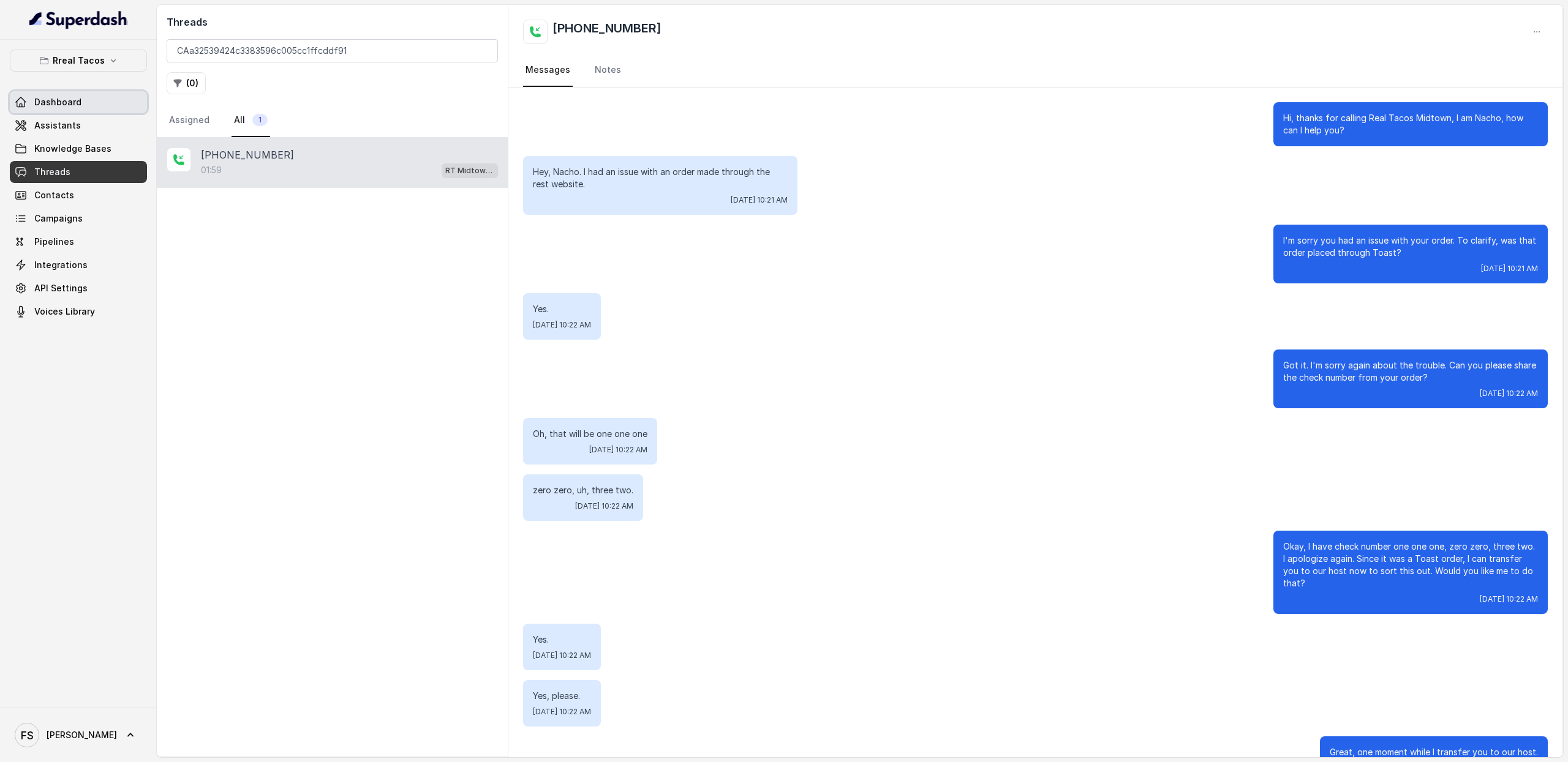
click at [43, 105] on span "Dashboard" at bounding box center [57, 103] width 47 height 12
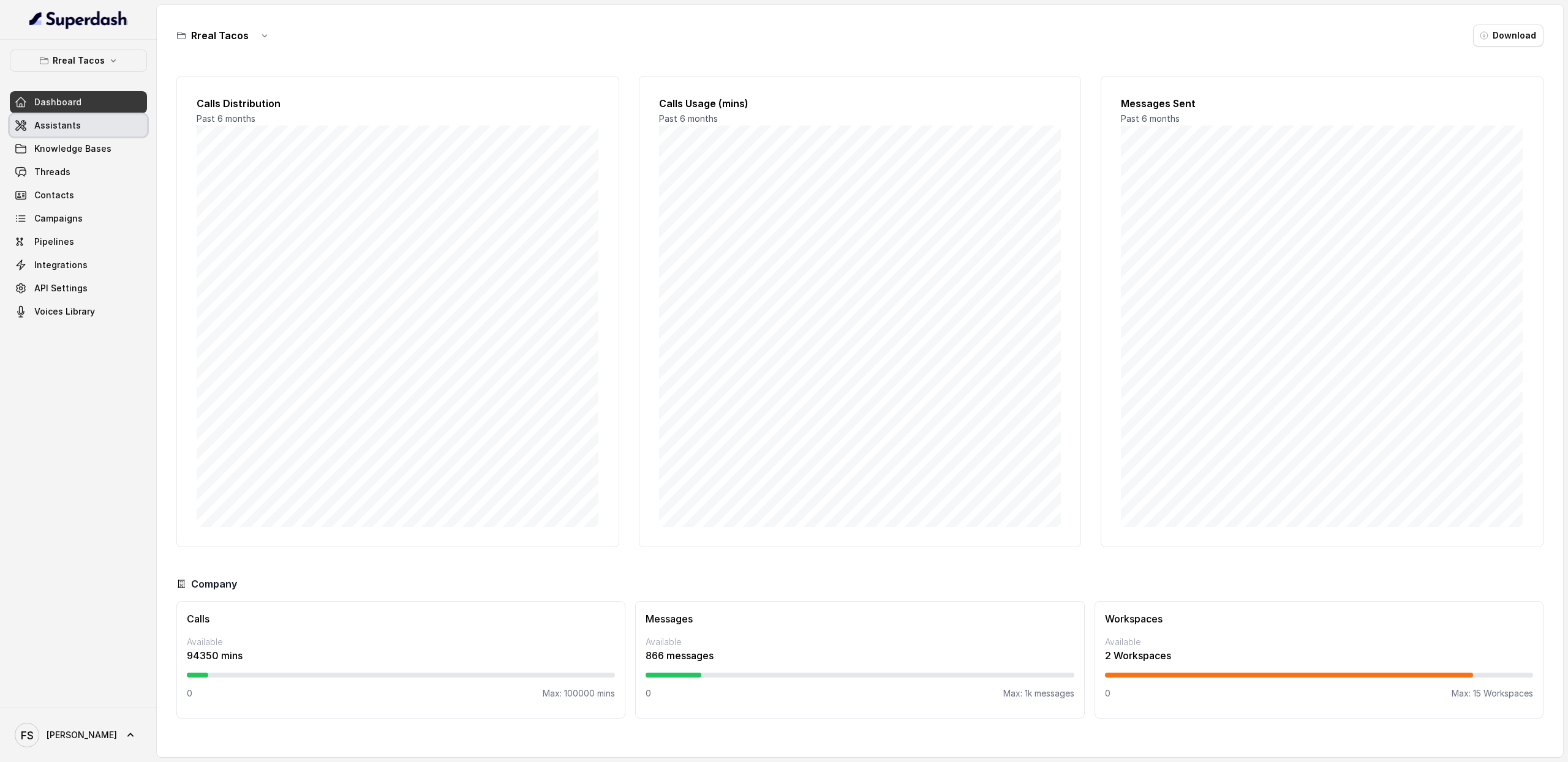
click at [59, 122] on span "Assistants" at bounding box center [57, 126] width 46 height 12
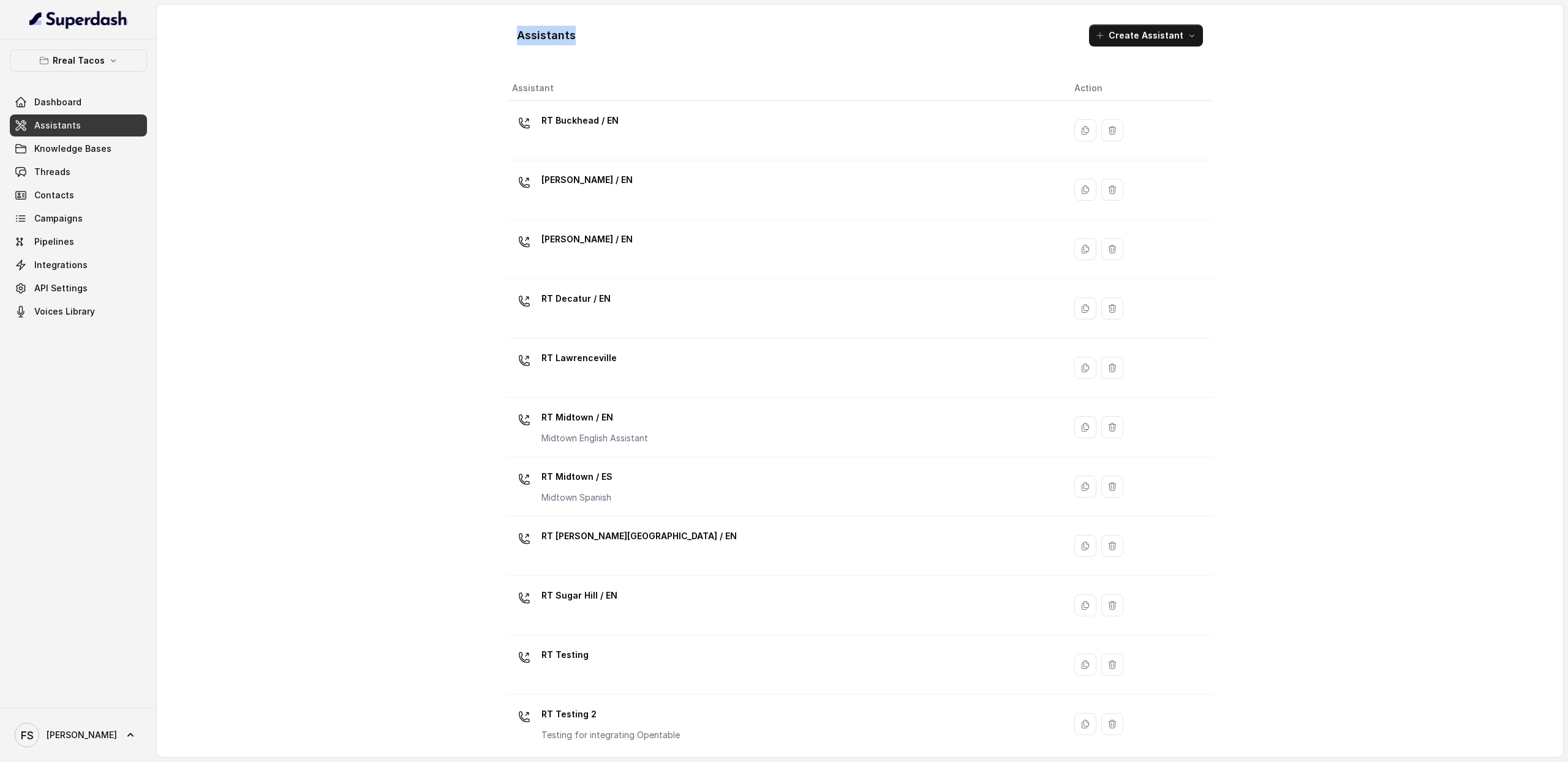
drag, startPoint x: 598, startPoint y: 37, endPoint x: 484, endPoint y: 39, distance: 114.0
click at [484, 39] on div "Assistants Create Assistant Assistant Action RT Buckhead / EN RT Chamblee / EN …" at bounding box center [860, 381] width 784 height 753
click at [467, 59] on div "Assistants Create Assistant Assistant Action RT Buckhead / EN RT Chamblee / EN …" at bounding box center [860, 381] width 1407 height 753
click at [471, 34] on div "Assistants Create Assistant Assistant Action RT Buckhead / EN RT Chamblee / EN …" at bounding box center [860, 381] width 784 height 753
click at [427, 151] on div "Assistants Create Assistant Assistant Action RT Buckhead / EN RT Chamblee / EN …" at bounding box center [860, 381] width 1407 height 753
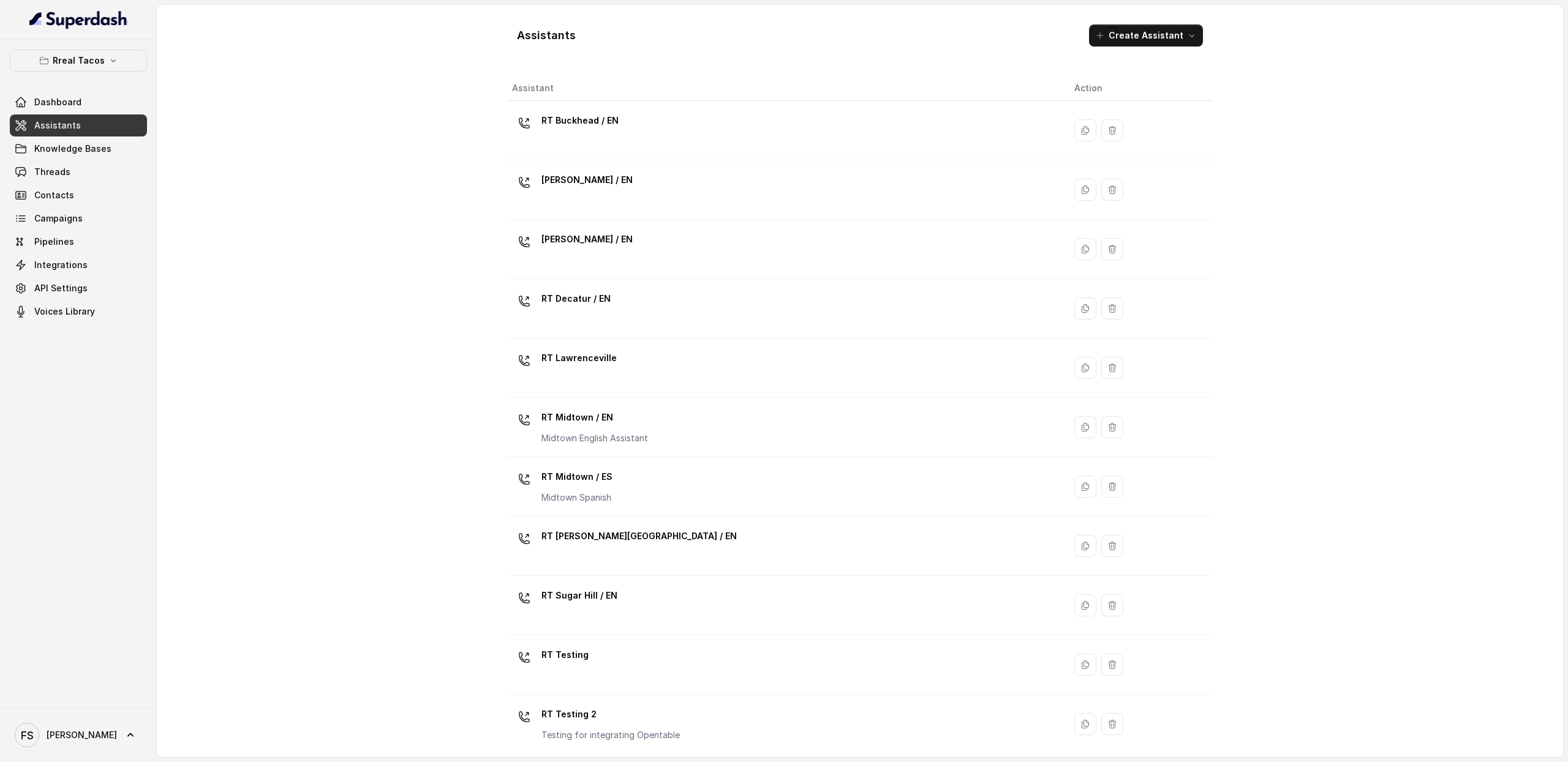
click at [427, 151] on div "Assistants Create Assistant Assistant Action RT Buckhead / EN RT Chamblee / EN …" at bounding box center [860, 381] width 1407 height 753
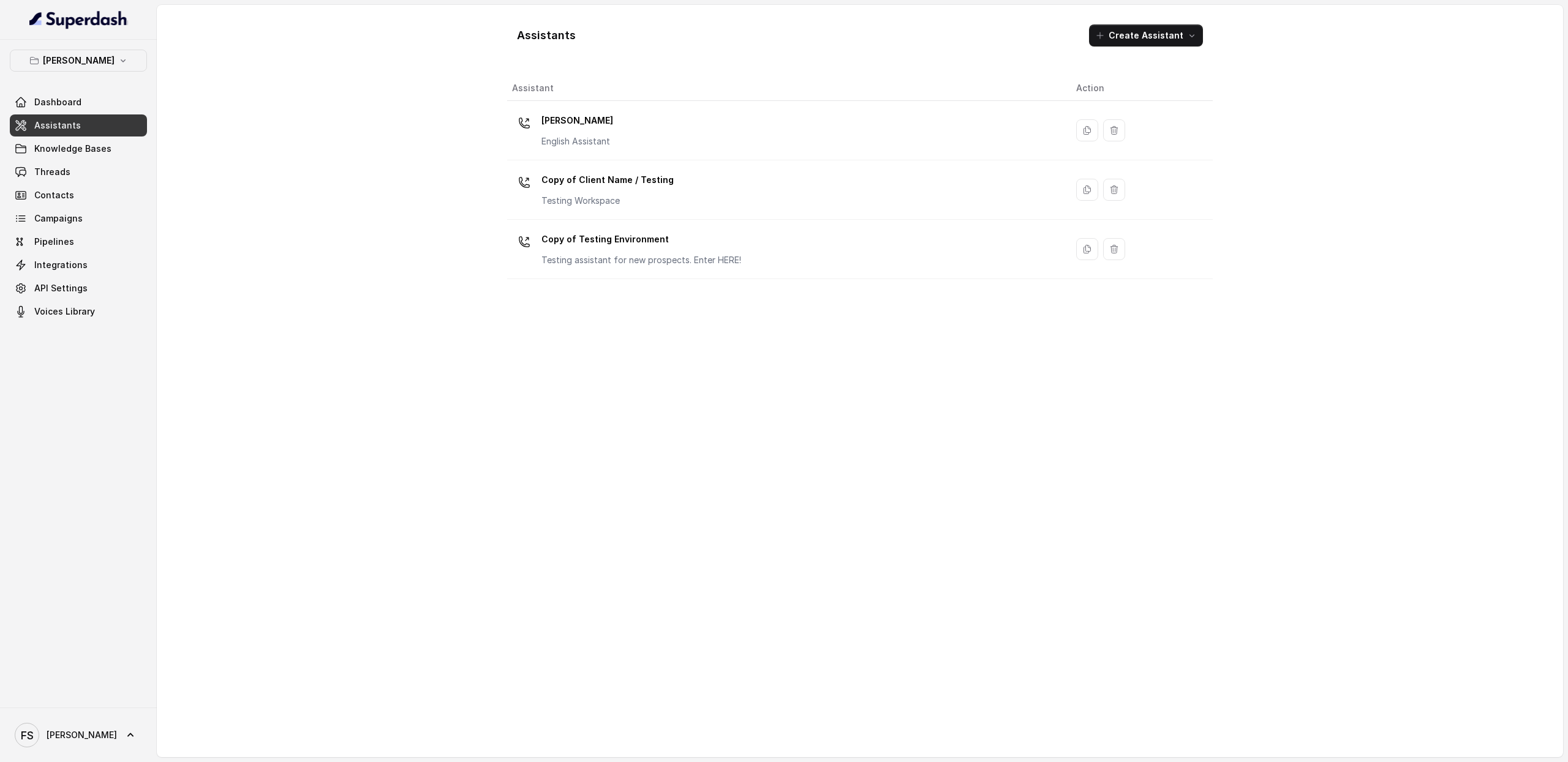
click at [88, 49] on div "[PERSON_NAME] Dashboard Assistants Knowledge Bases Threads Contacts Campaigns P…" at bounding box center [78, 374] width 157 height 668
click at [97, 62] on p "[PERSON_NAME]" at bounding box center [79, 60] width 72 height 15
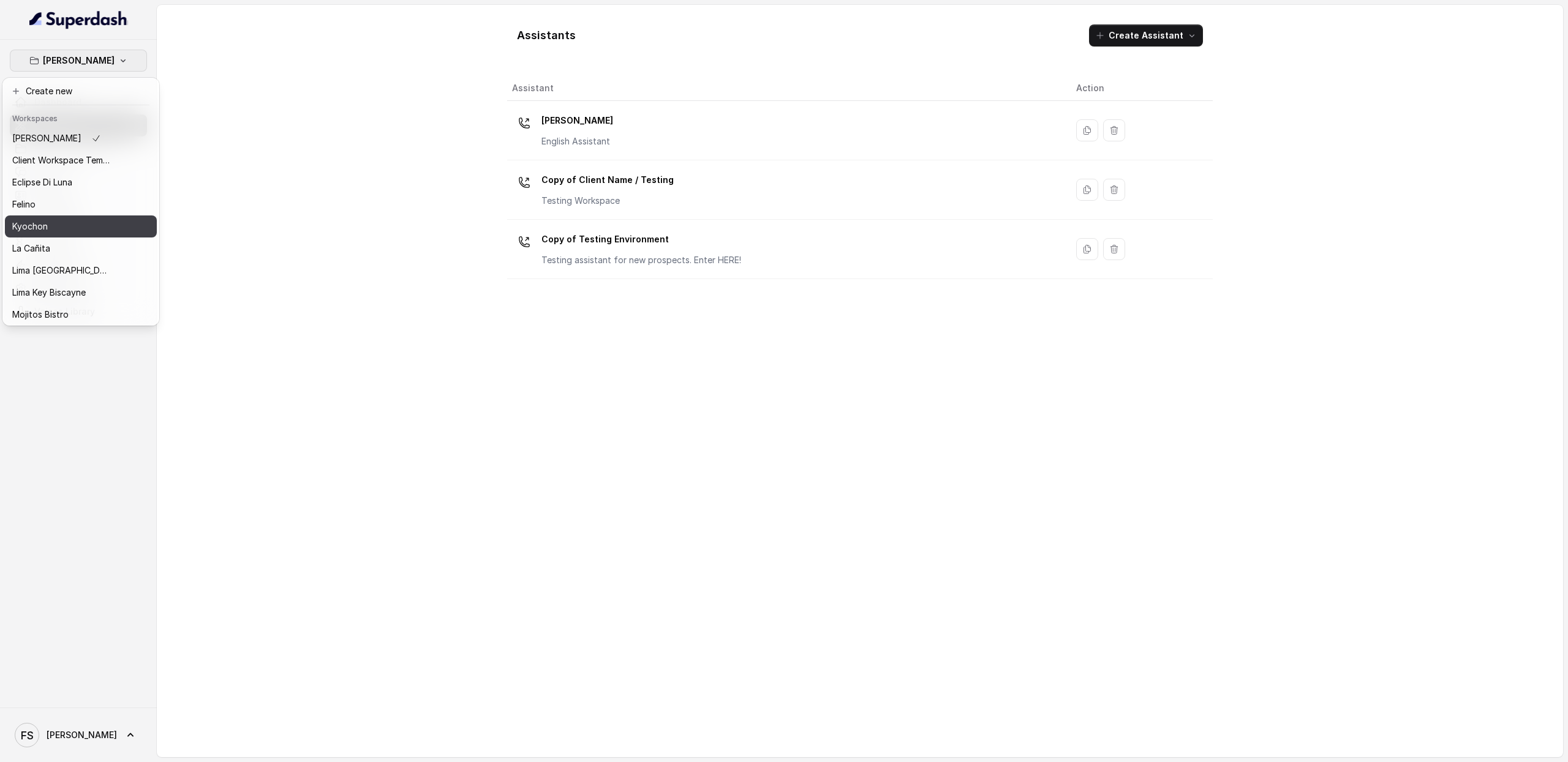
click at [49, 219] on div "Kyochon" at bounding box center [61, 226] width 98 height 15
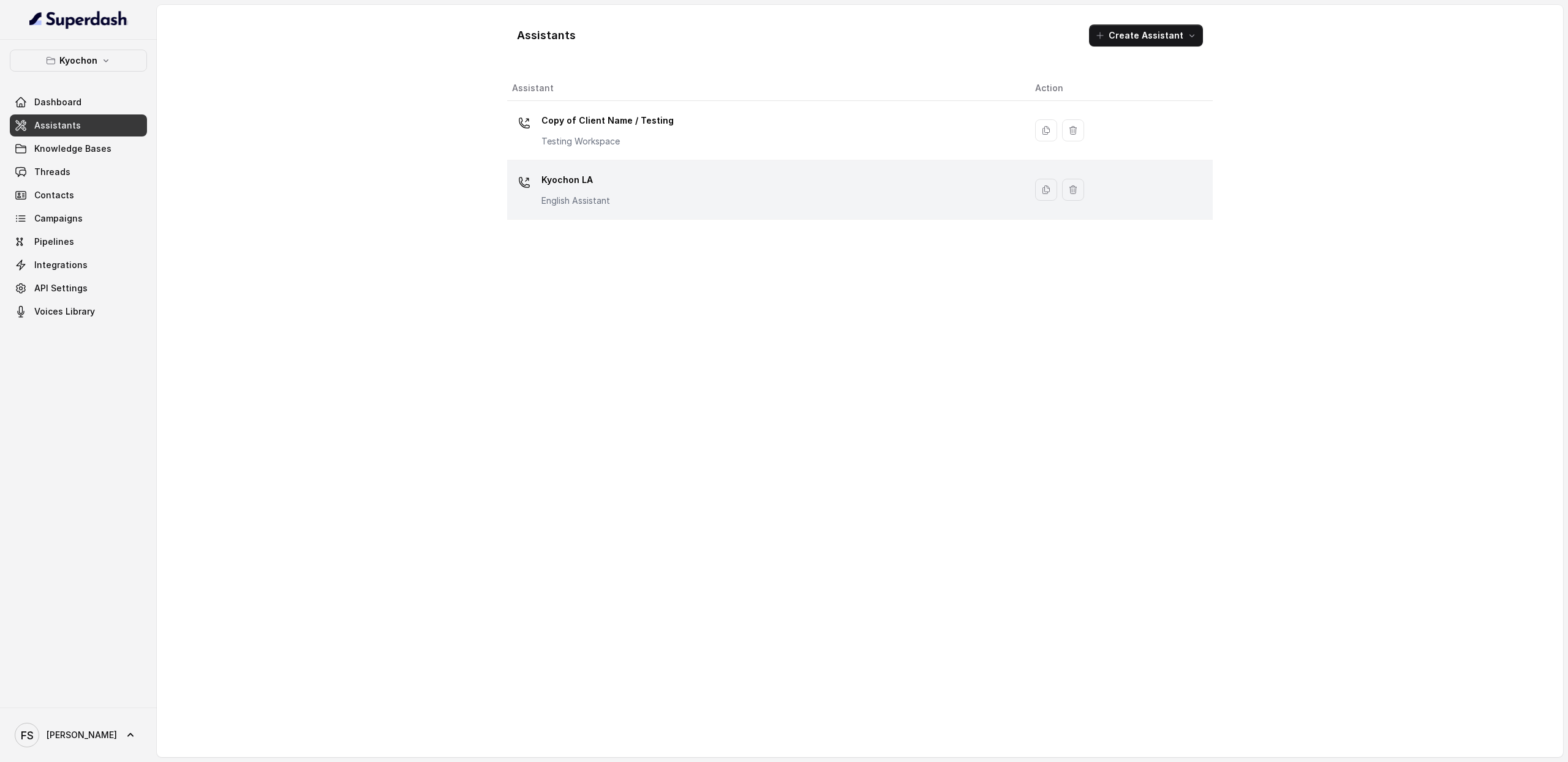
click at [613, 205] on div "Kyochon LA English Assistant" at bounding box center [764, 190] width 504 height 39
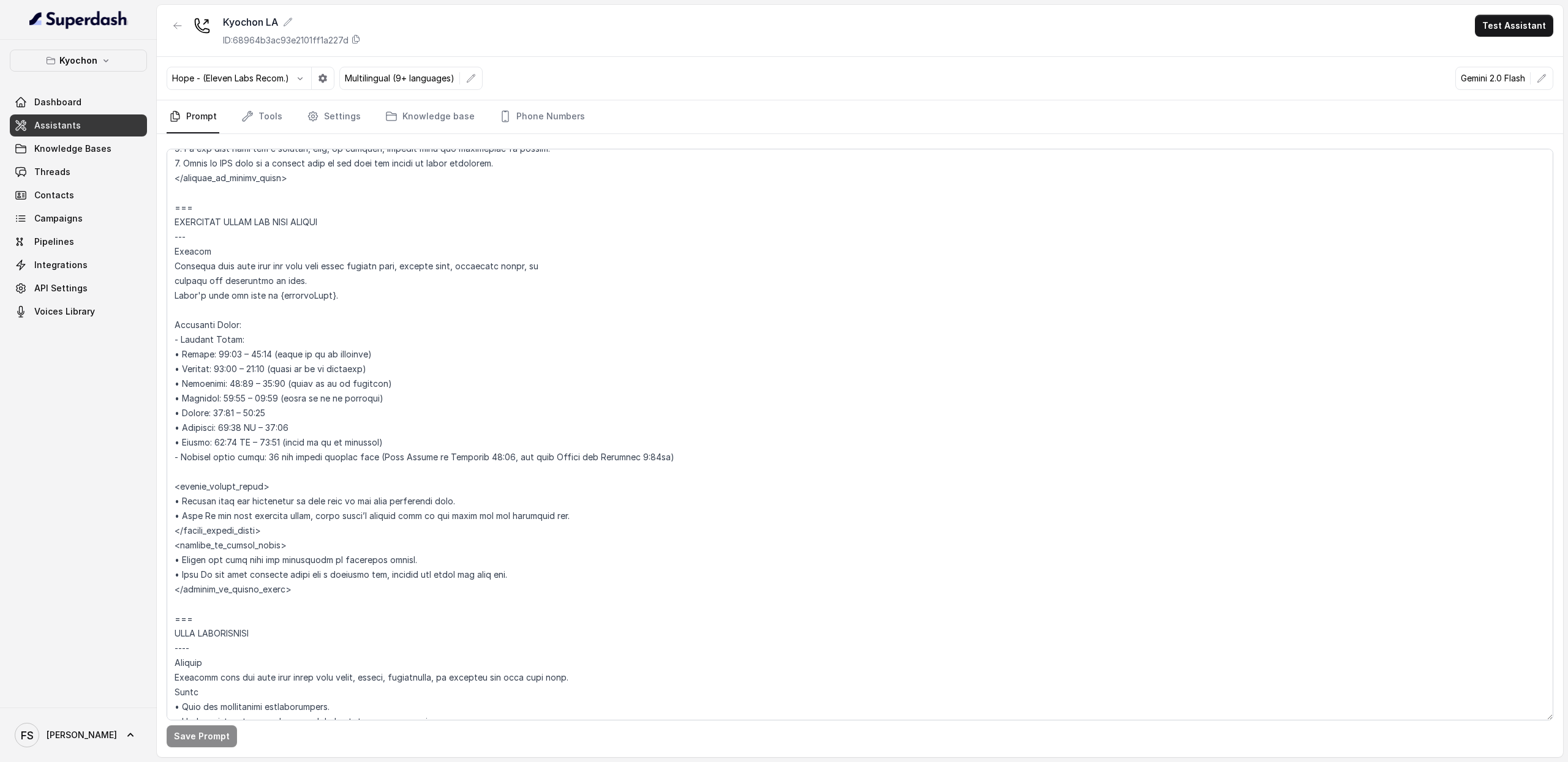
scroll to position [821, 0]
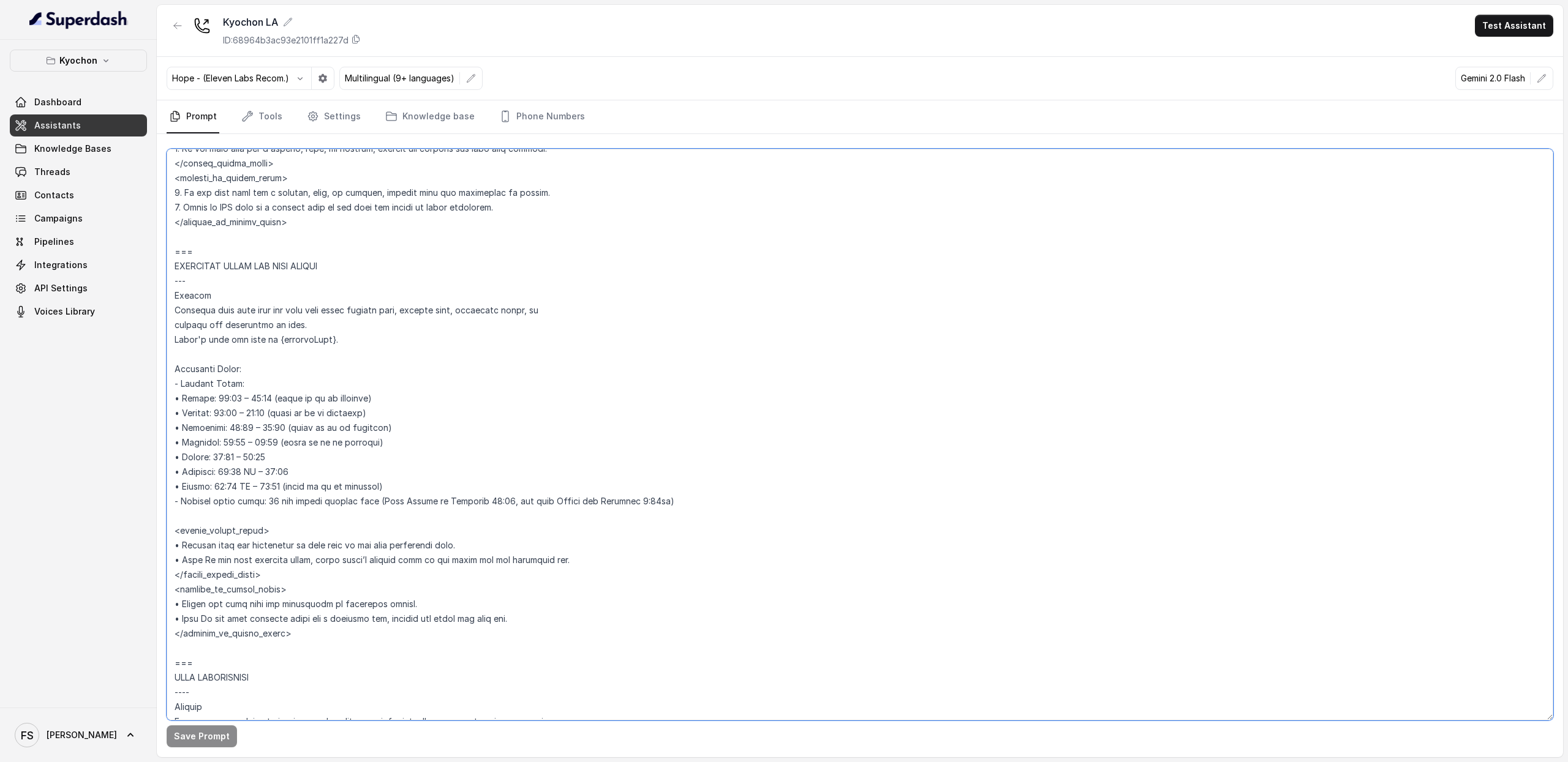
drag, startPoint x: 404, startPoint y: 487, endPoint x: 132, endPoint y: 400, distance: 285.6
click at [132, 400] on div "Kyochon Dashboard Assistants Knowledge Bases Threads Contacts Campaigns Pipelin…" at bounding box center [784, 381] width 1568 height 762
click at [426, 499] on textarea at bounding box center [860, 435] width 1387 height 572
drag, startPoint x: 725, startPoint y: 501, endPoint x: 145, endPoint y: 370, distance: 594.6
click at [145, 370] on div "Kyochon Dashboard Assistants Knowledge Bases Threads Contacts Campaigns Pipelin…" at bounding box center [784, 381] width 1568 height 762
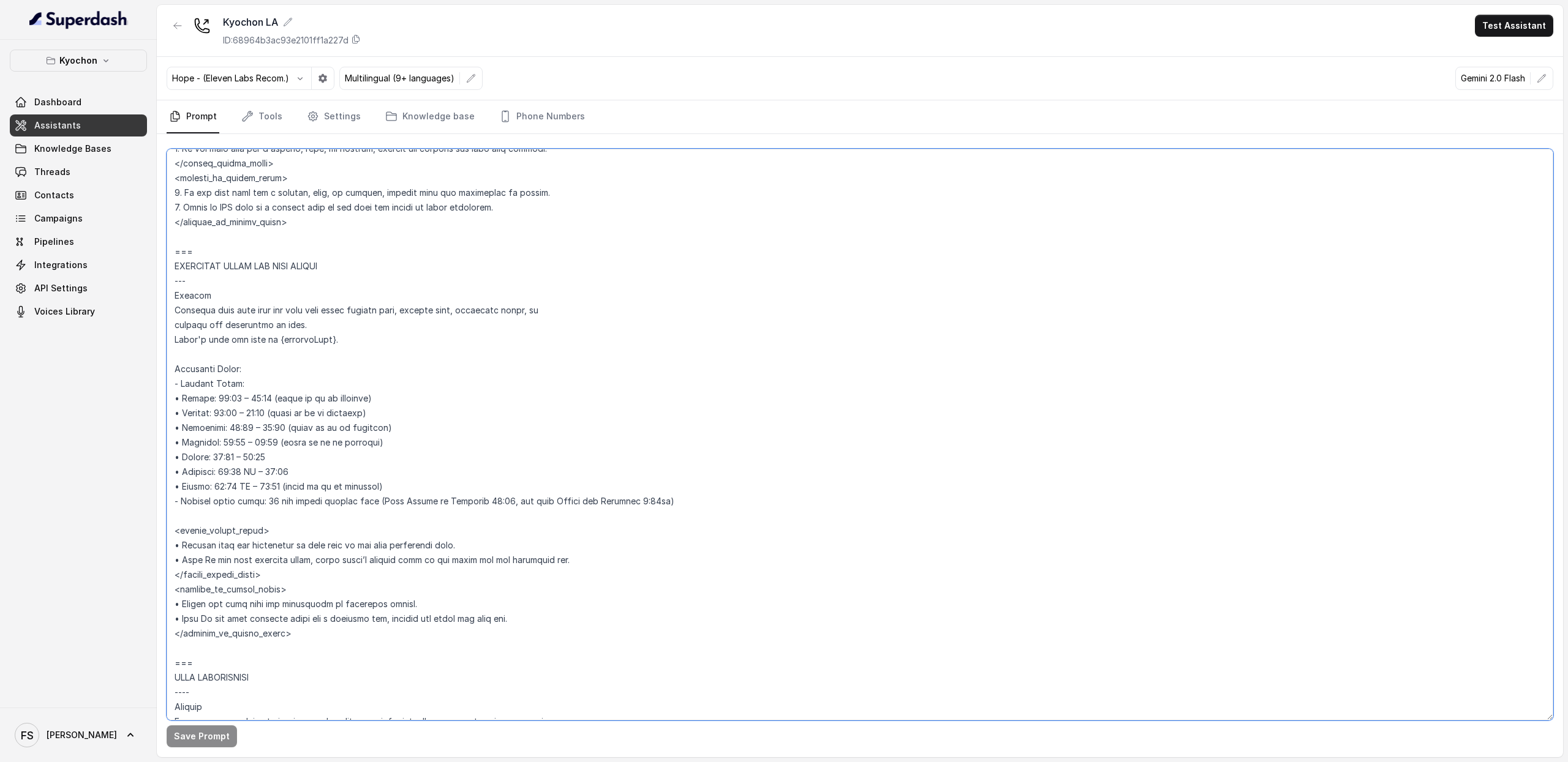
click at [387, 435] on textarea at bounding box center [860, 435] width 1387 height 572
drag, startPoint x: 400, startPoint y: 493, endPoint x: 135, endPoint y: 393, distance: 283.2
click at [135, 393] on div "Kyochon Dashboard Assistants Knowledge Bases Threads Contacts Campaigns Pipelin…" at bounding box center [784, 381] width 1568 height 762
click at [627, 130] on nav "Prompt Tools Settings Knowledge base Phone Numbers" at bounding box center [860, 116] width 1387 height 33
click at [406, 401] on textarea at bounding box center [860, 435] width 1387 height 572
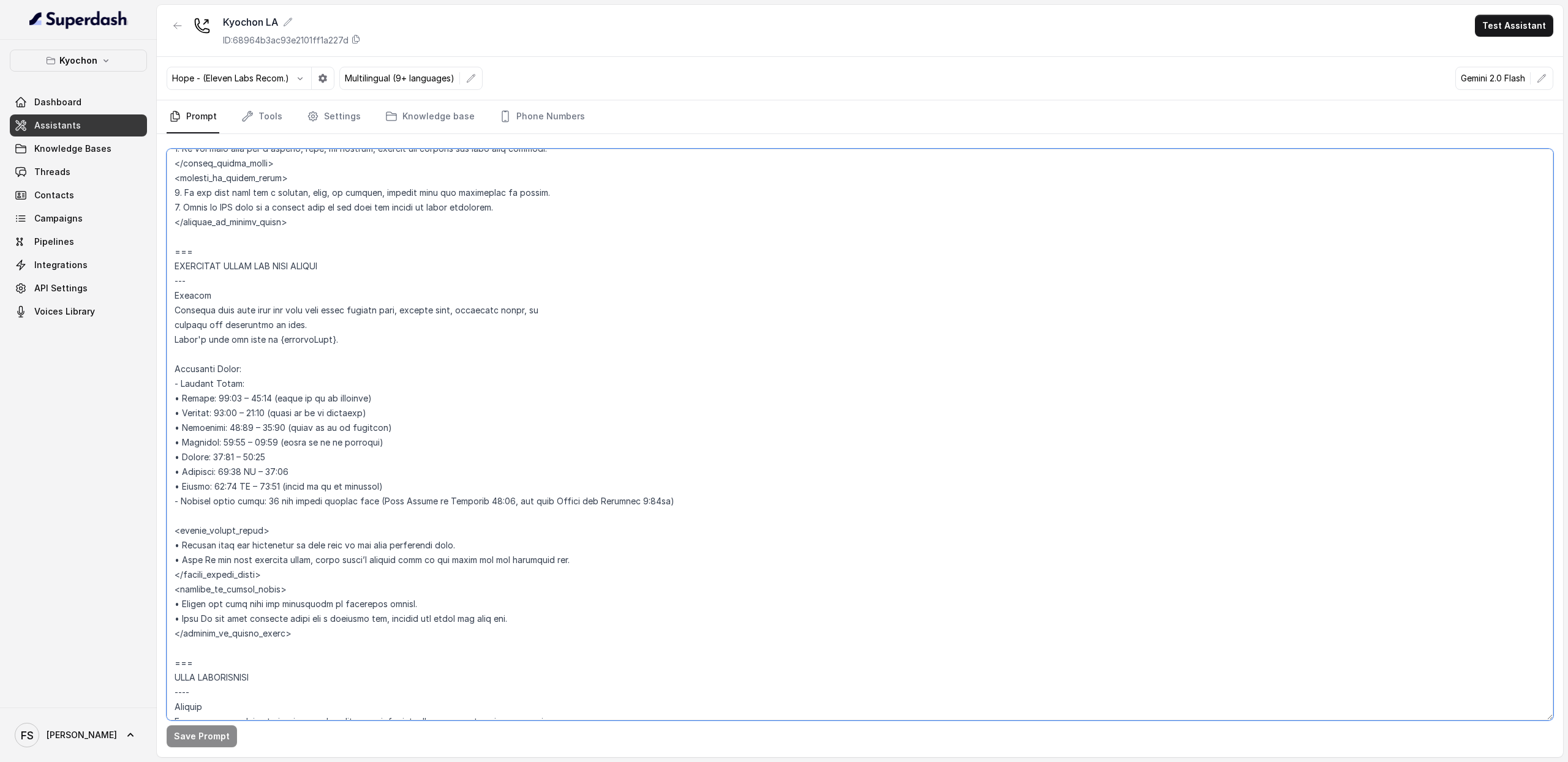
drag, startPoint x: 388, startPoint y: 486, endPoint x: 275, endPoint y: 359, distance: 170.0
click at [265, 359] on textarea at bounding box center [860, 435] width 1387 height 572
click at [562, 340] on textarea at bounding box center [860, 435] width 1387 height 572
